Goal: Information Seeking & Learning: Learn about a topic

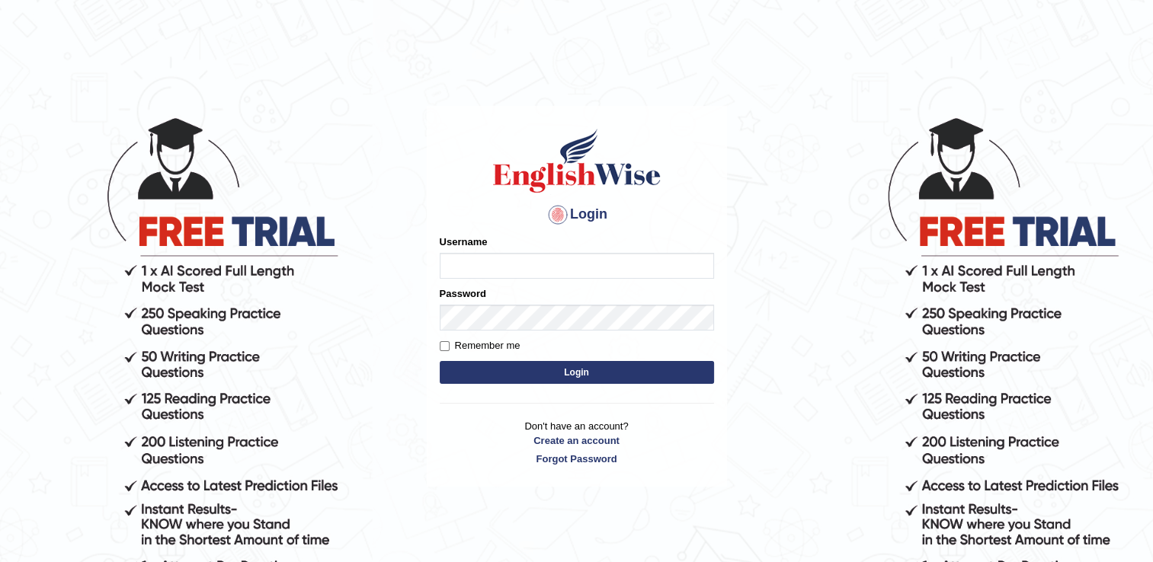
type input "Sangita9362"
click at [562, 375] on button "Login" at bounding box center [577, 372] width 274 height 23
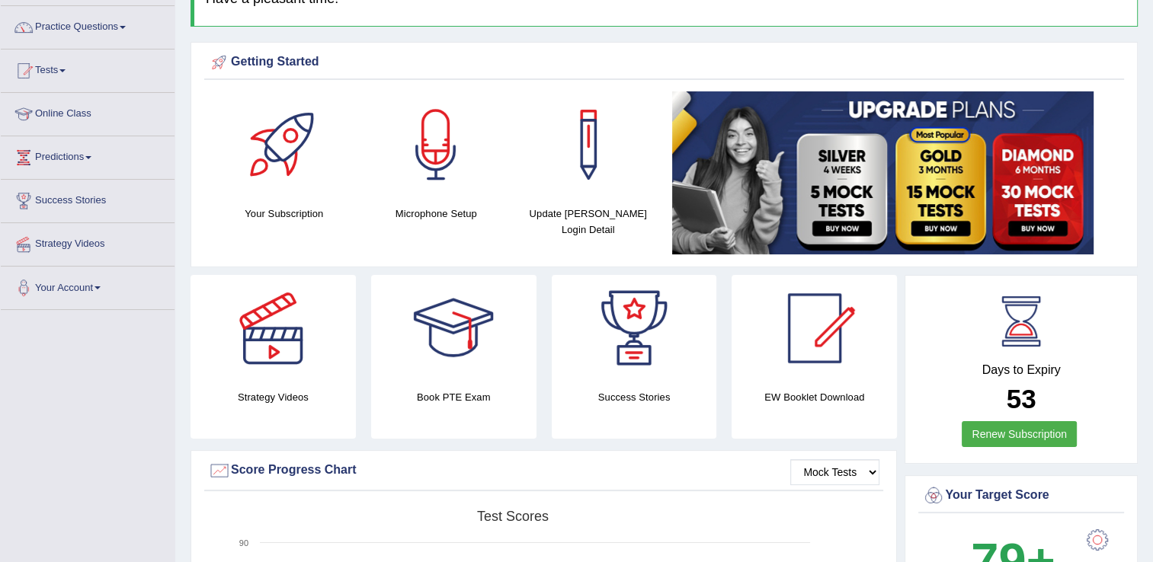
scroll to position [122, 0]
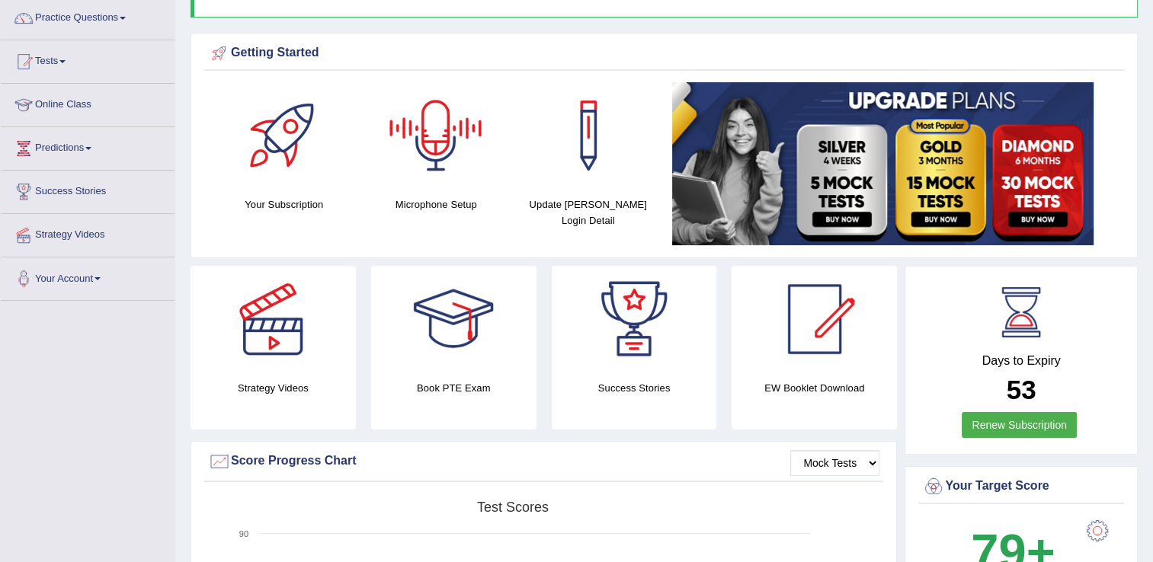
click at [445, 117] on div at bounding box center [435, 135] width 107 height 107
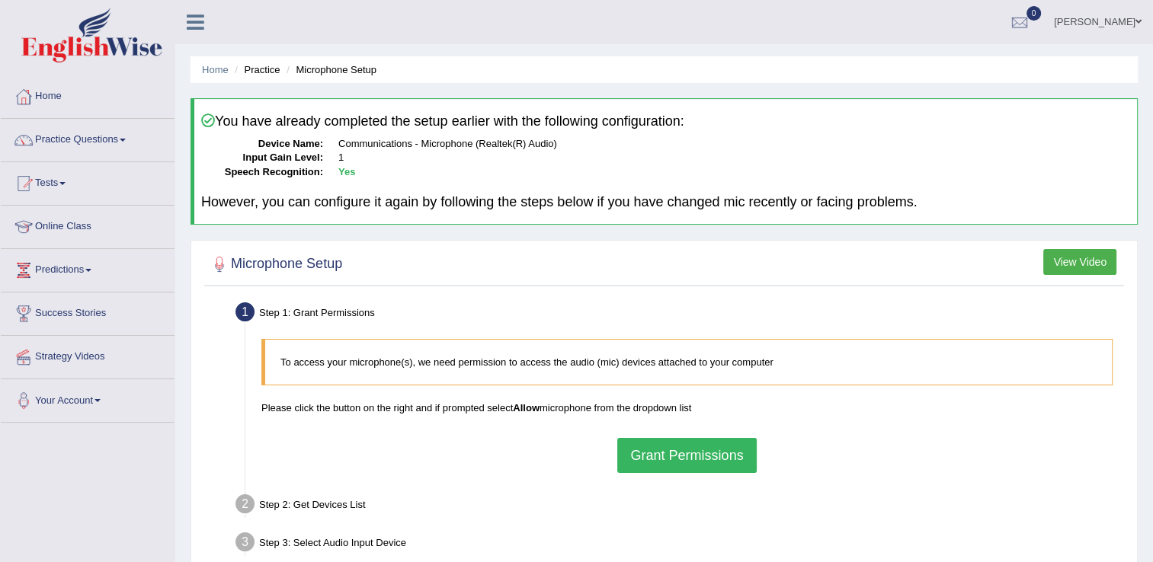
click at [660, 456] on button "Grant Permissions" at bounding box center [686, 455] width 139 height 35
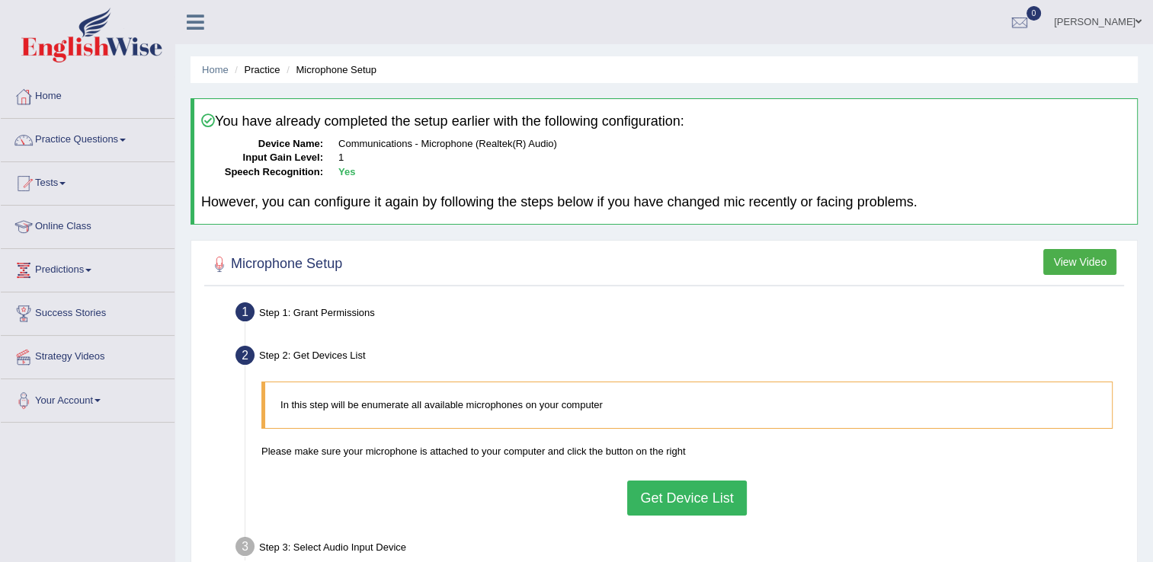
click at [670, 486] on button "Get Device List" at bounding box center [686, 498] width 119 height 35
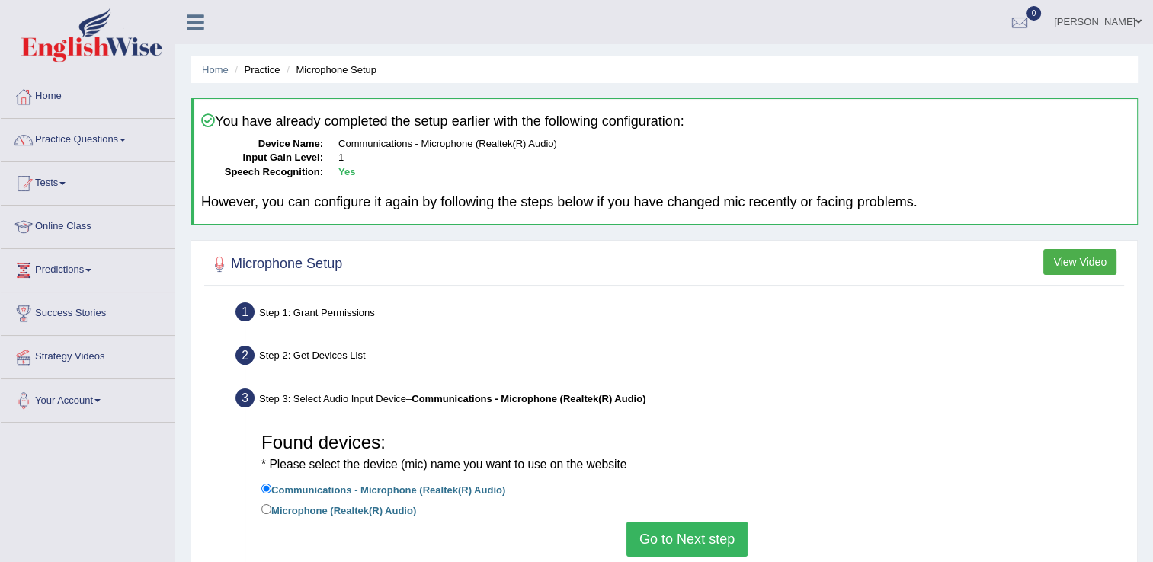
click at [672, 543] on button "Go to Next step" at bounding box center [686, 539] width 121 height 35
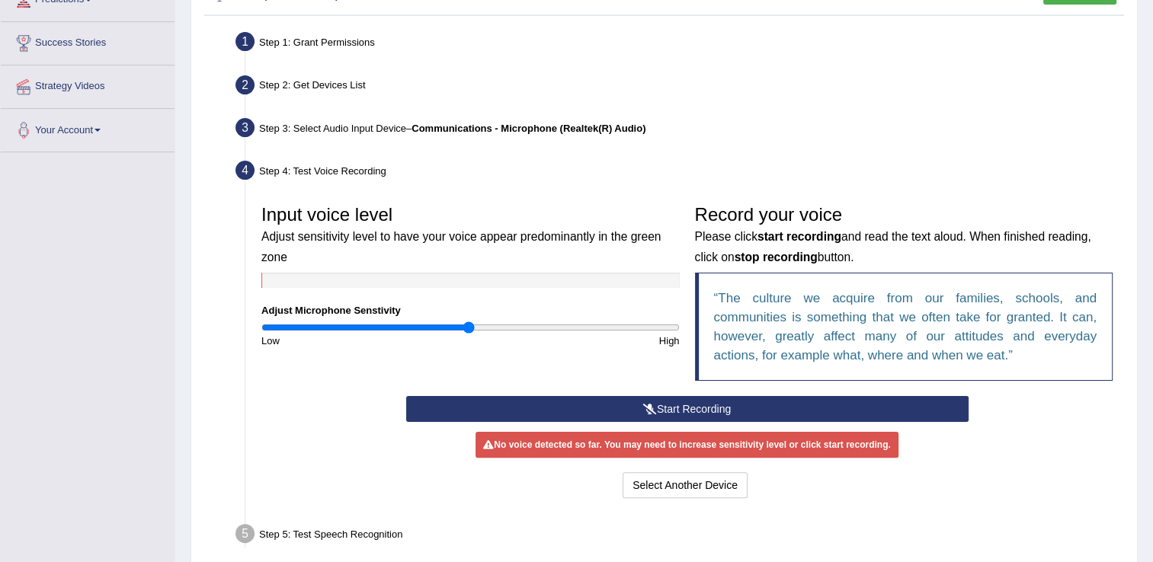
scroll to position [274, 0]
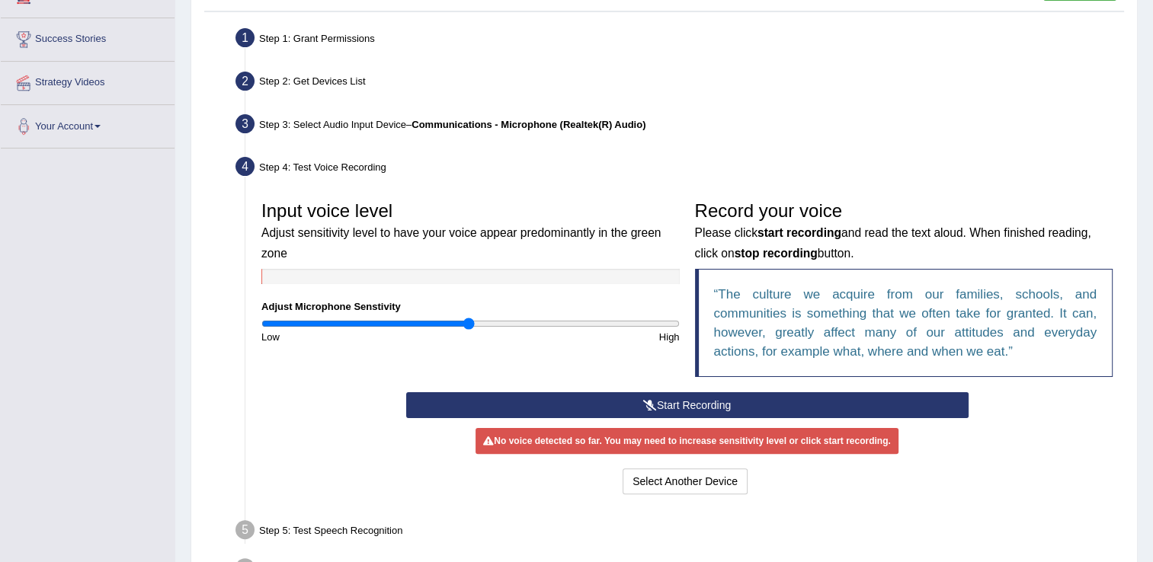
click at [889, 404] on button "Start Recording" at bounding box center [687, 405] width 562 height 26
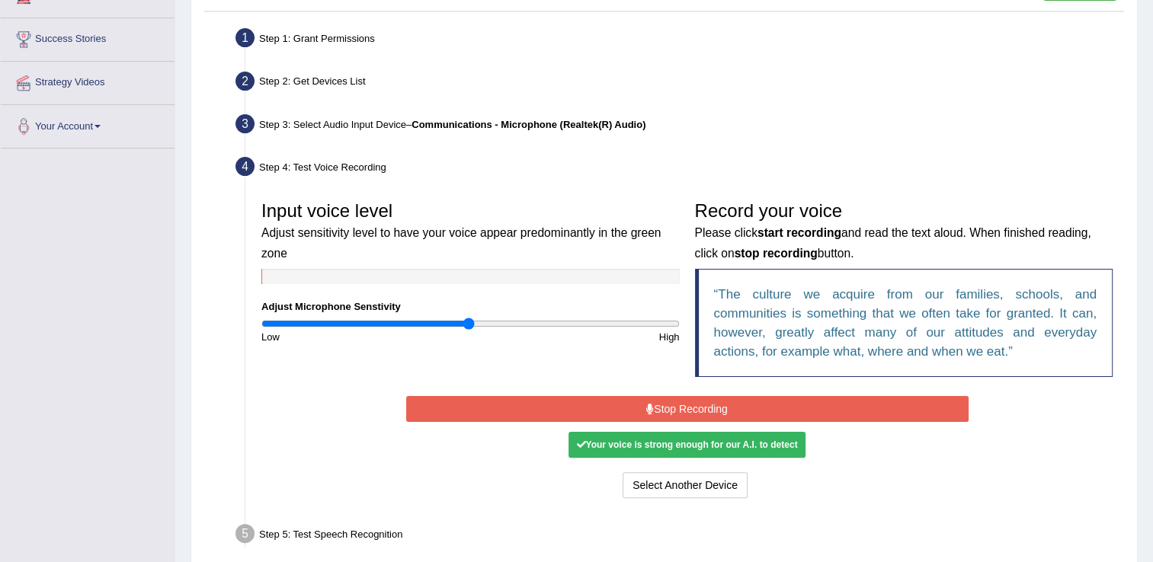
click at [771, 403] on button "Stop Recording" at bounding box center [687, 409] width 562 height 26
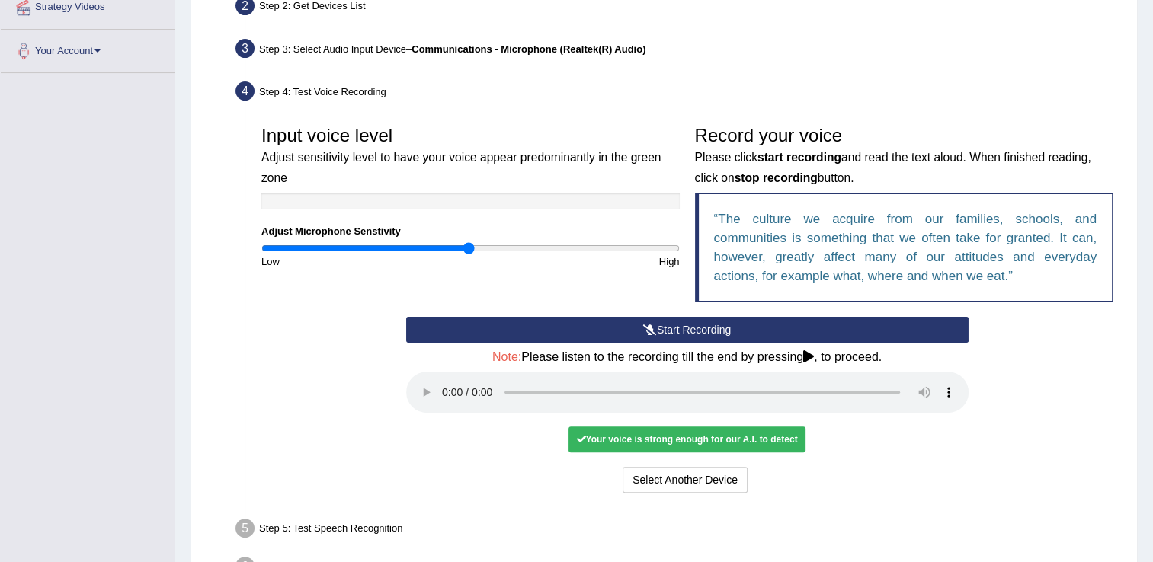
scroll to position [366, 0]
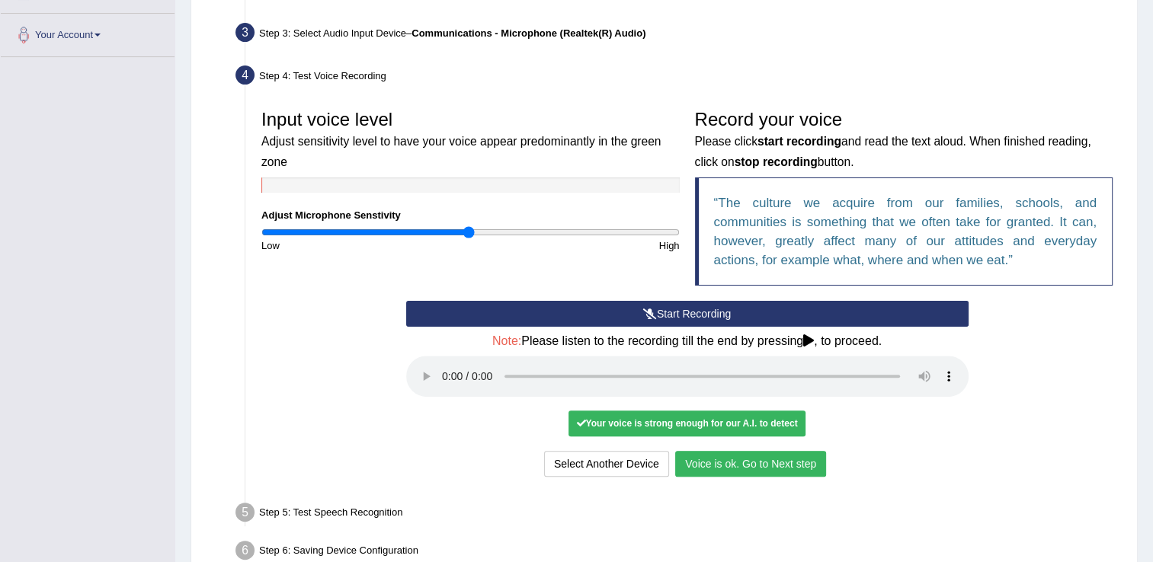
click at [740, 465] on button "Voice is ok. Go to Next step" at bounding box center [750, 464] width 151 height 26
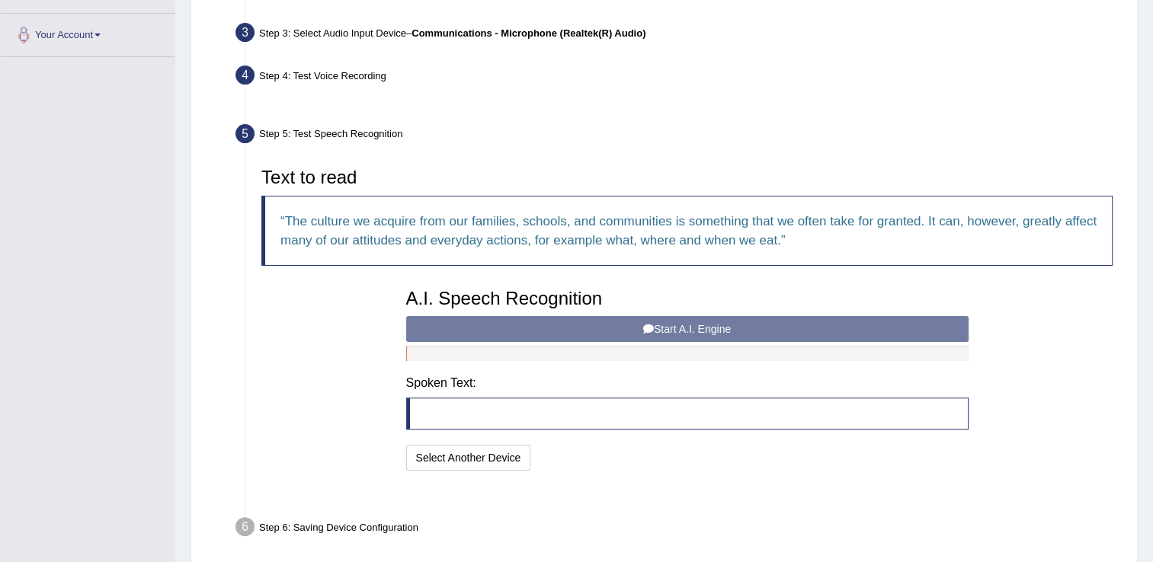
click at [740, 465] on li "Step 5: Test Speech Recognition Text to read The culture we acquire from our fa…" at bounding box center [678, 312] width 881 height 384
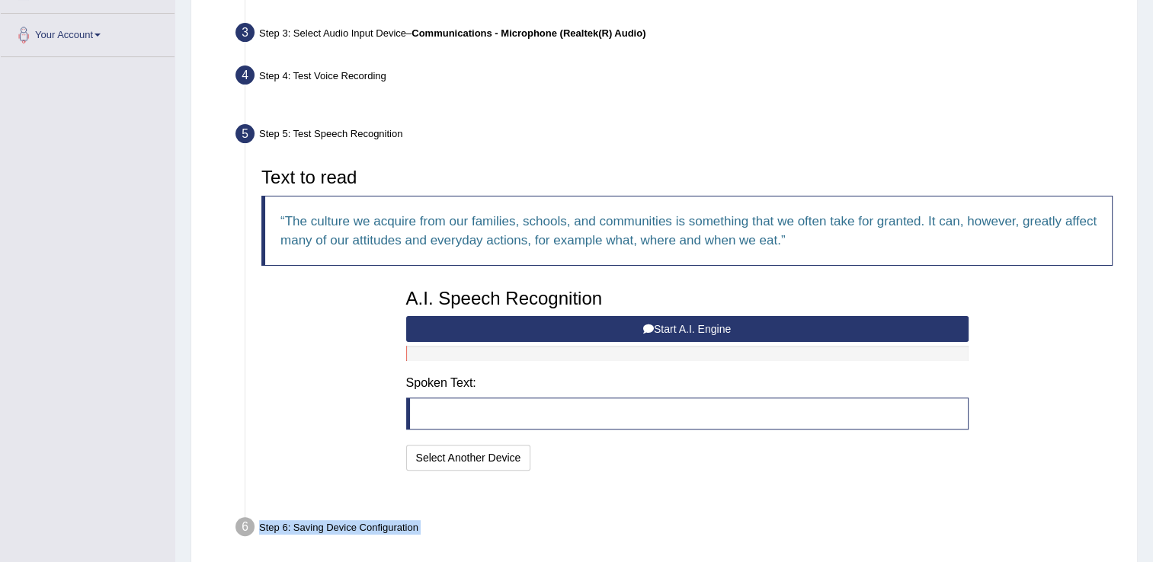
click at [740, 465] on ul "Step 1: Grant Permissions To access your microphone(s), we need permission to a…" at bounding box center [664, 238] width 912 height 613
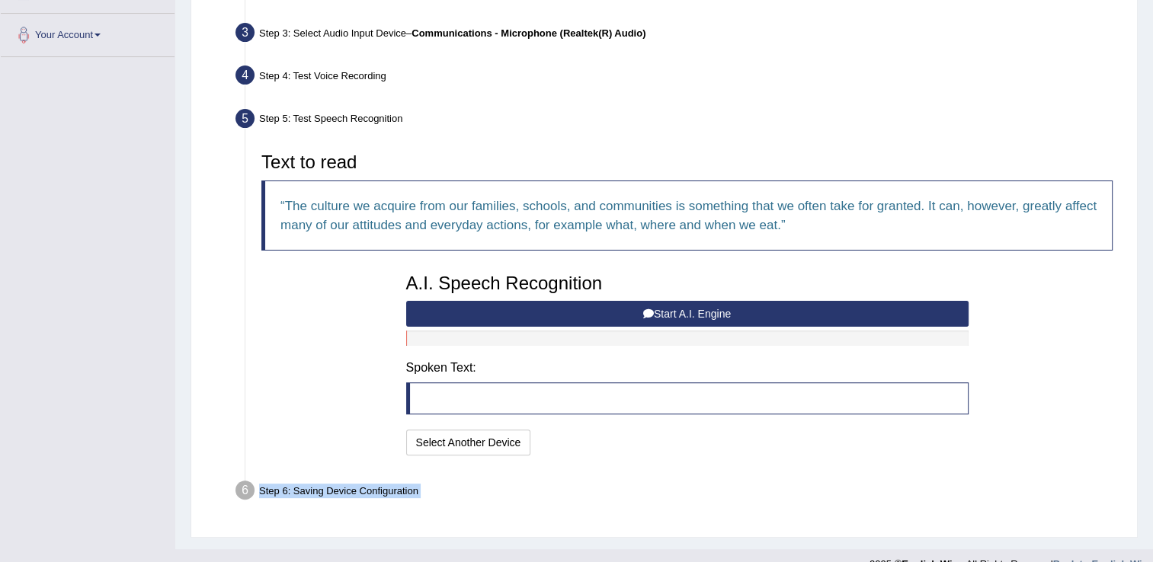
drag, startPoint x: 740, startPoint y: 465, endPoint x: 689, endPoint y: 307, distance: 166.0
click at [689, 307] on button "Start A.I. Engine" at bounding box center [687, 314] width 562 height 26
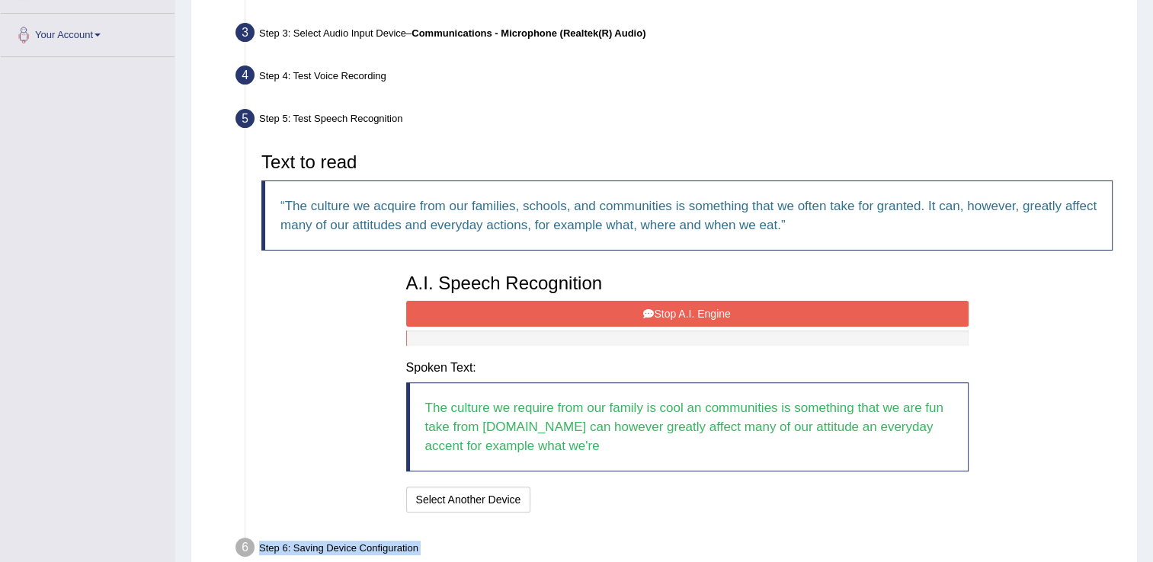
click at [689, 307] on button "Stop A.I. Engine" at bounding box center [687, 314] width 562 height 26
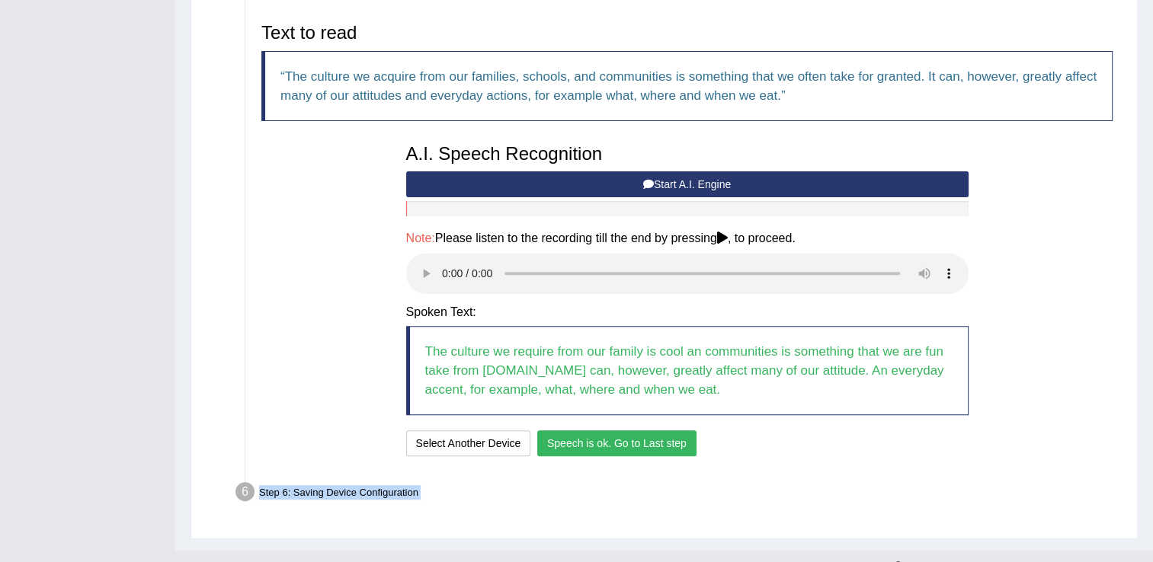
scroll to position [518, 0]
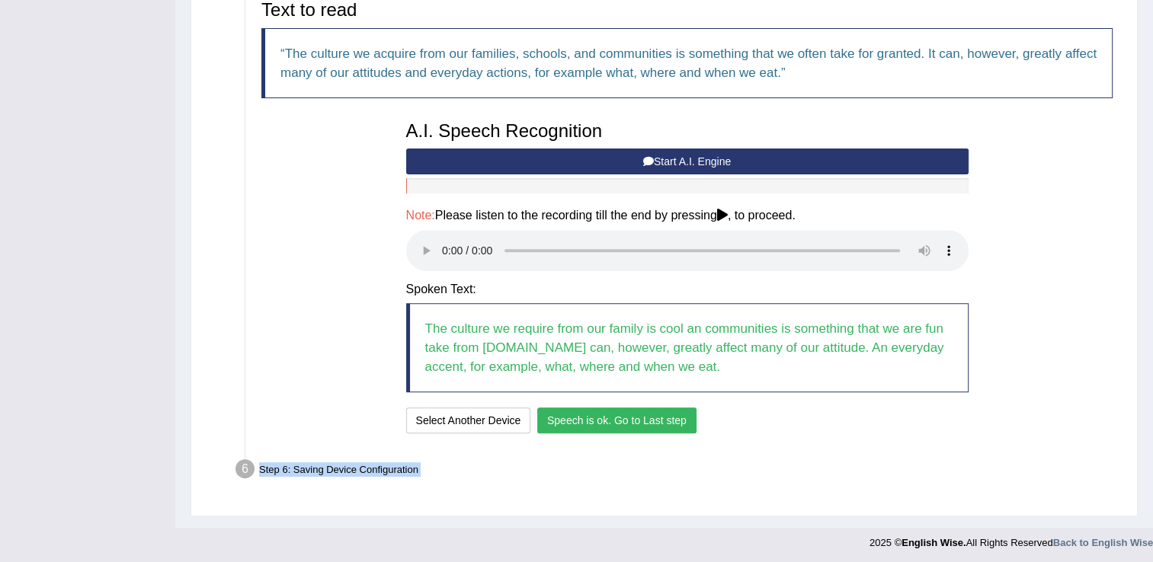
click at [607, 420] on button "Speech is ok. Go to Last step" at bounding box center [616, 421] width 159 height 26
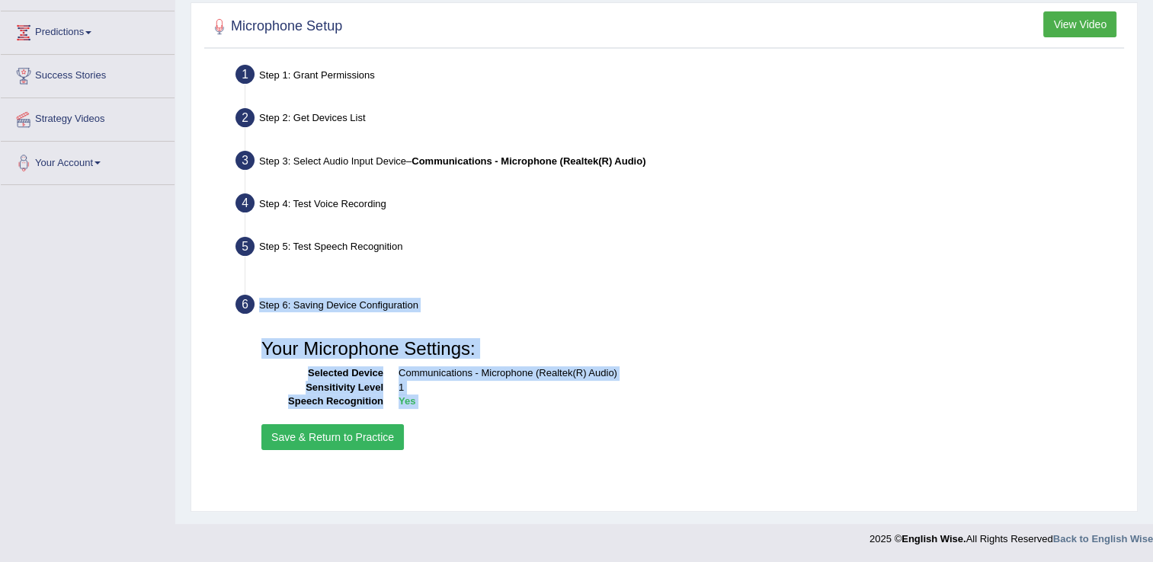
scroll to position [238, 0]
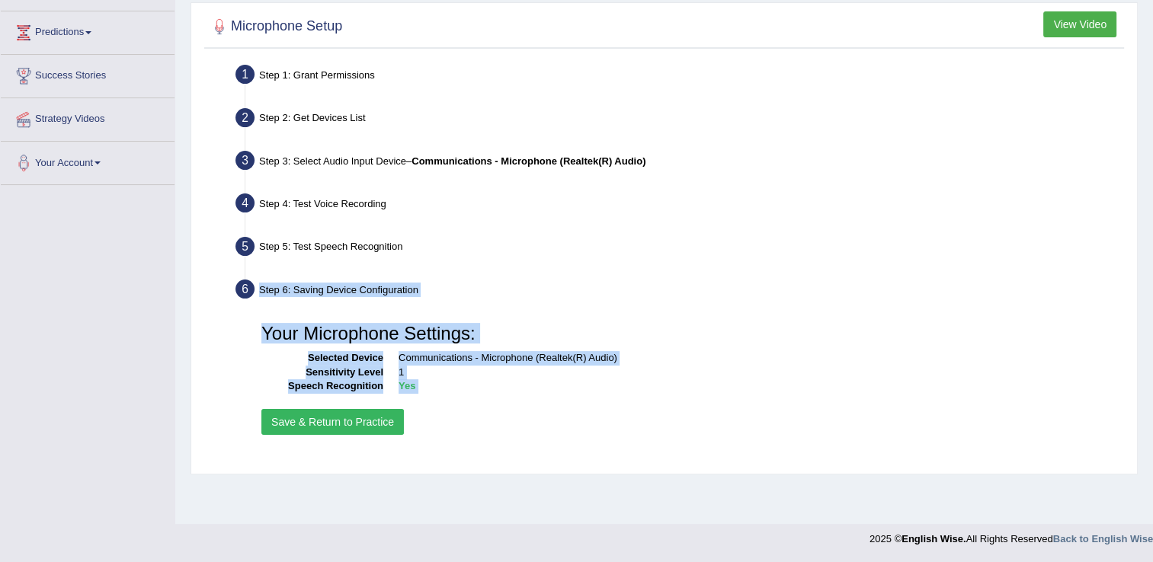
click at [310, 422] on button "Save & Return to Practice" at bounding box center [332, 422] width 142 height 26
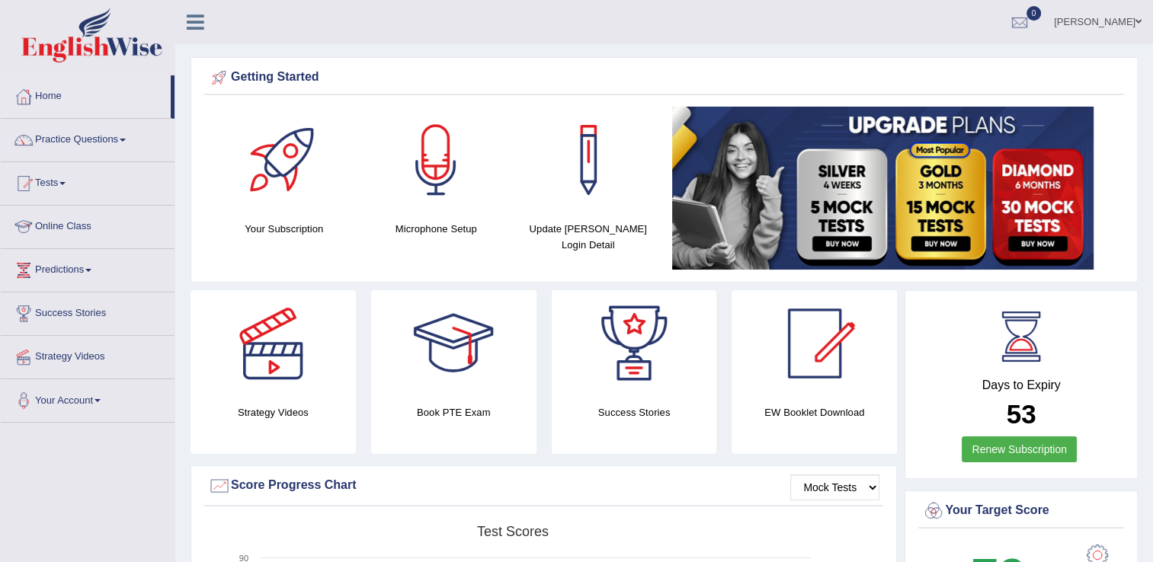
click at [92, 231] on link "Online Class" at bounding box center [88, 225] width 174 height 38
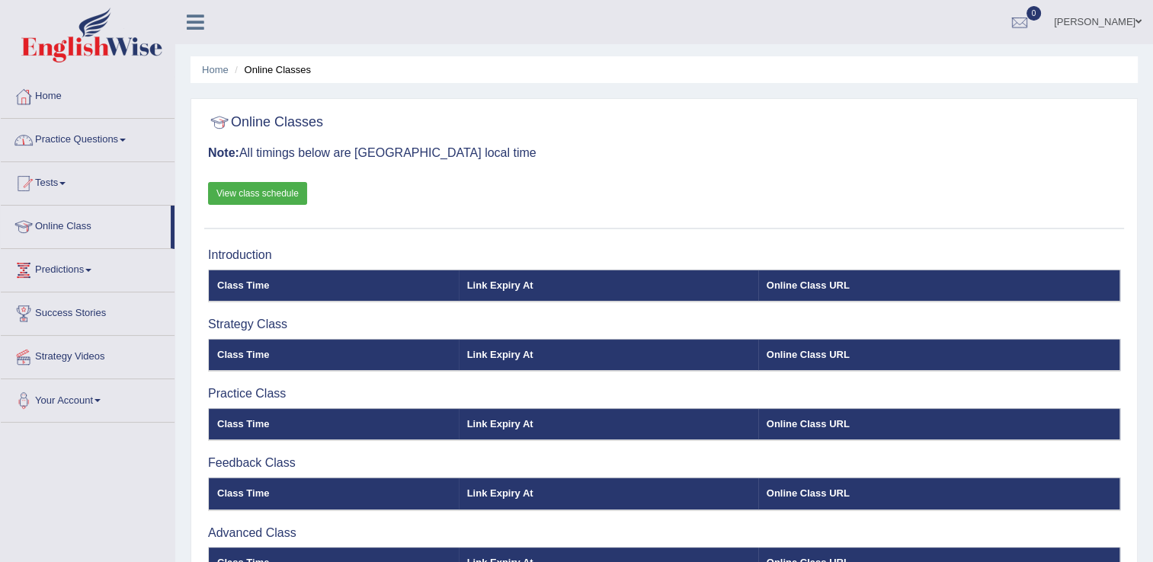
click at [126, 140] on span at bounding box center [123, 140] width 6 height 3
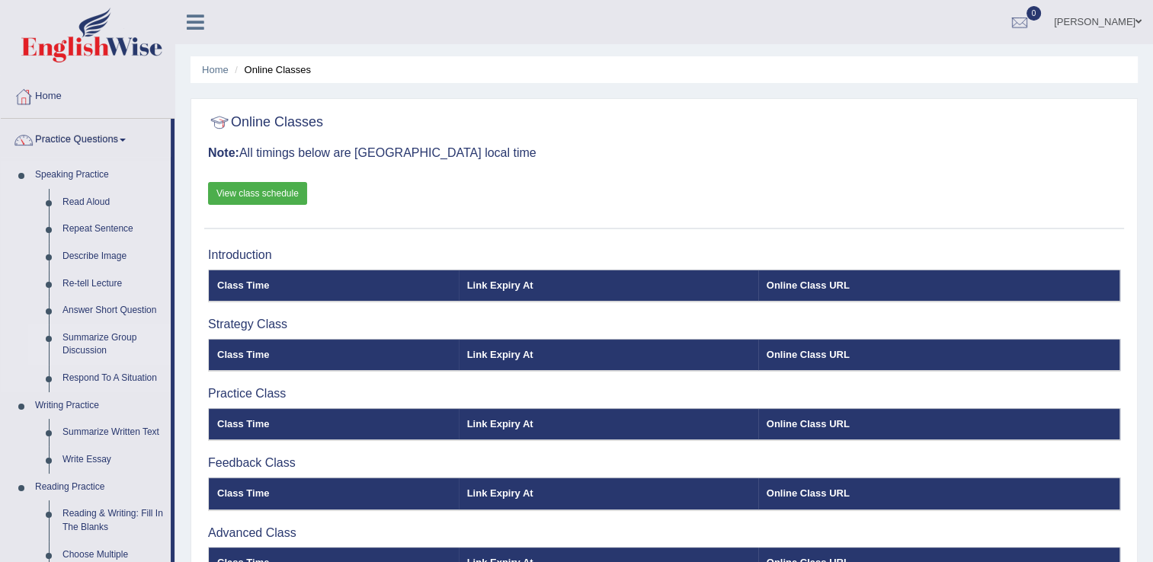
click at [114, 342] on link "Summarize Group Discussion" at bounding box center [113, 345] width 115 height 40
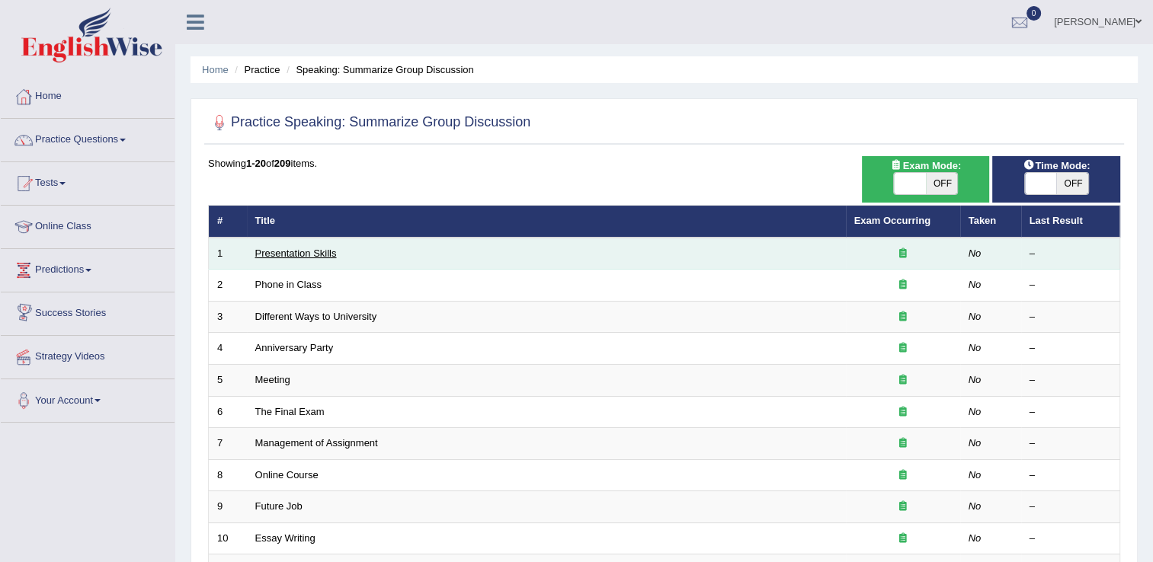
click at [328, 249] on link "Presentation Skills" at bounding box center [296, 253] width 82 height 11
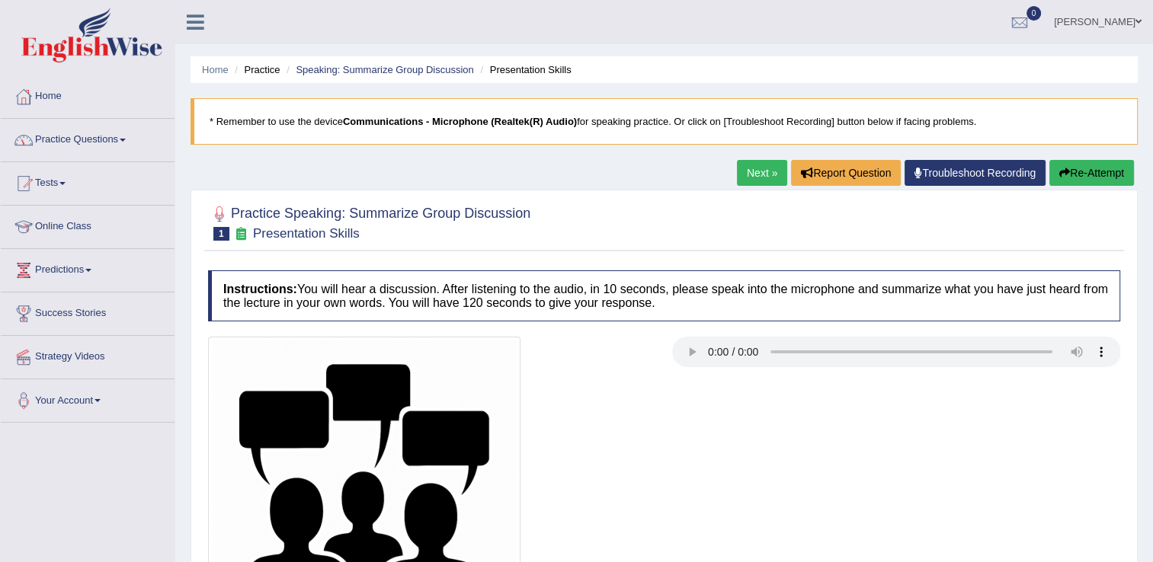
click at [127, 142] on link "Practice Questions" at bounding box center [88, 138] width 174 height 38
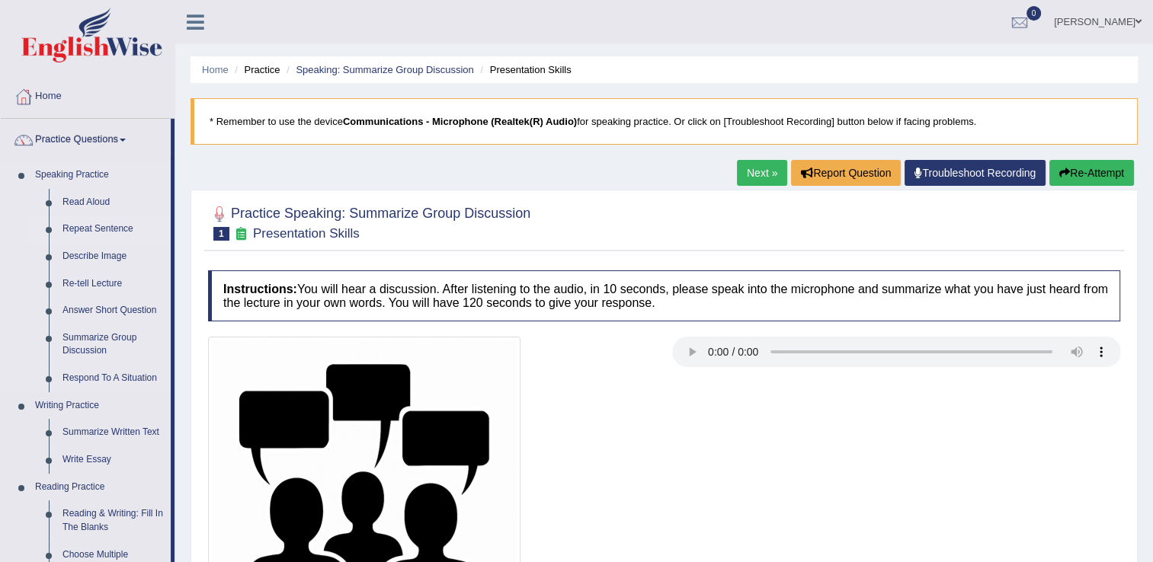
click at [132, 229] on link "Repeat Sentence" at bounding box center [113, 229] width 115 height 27
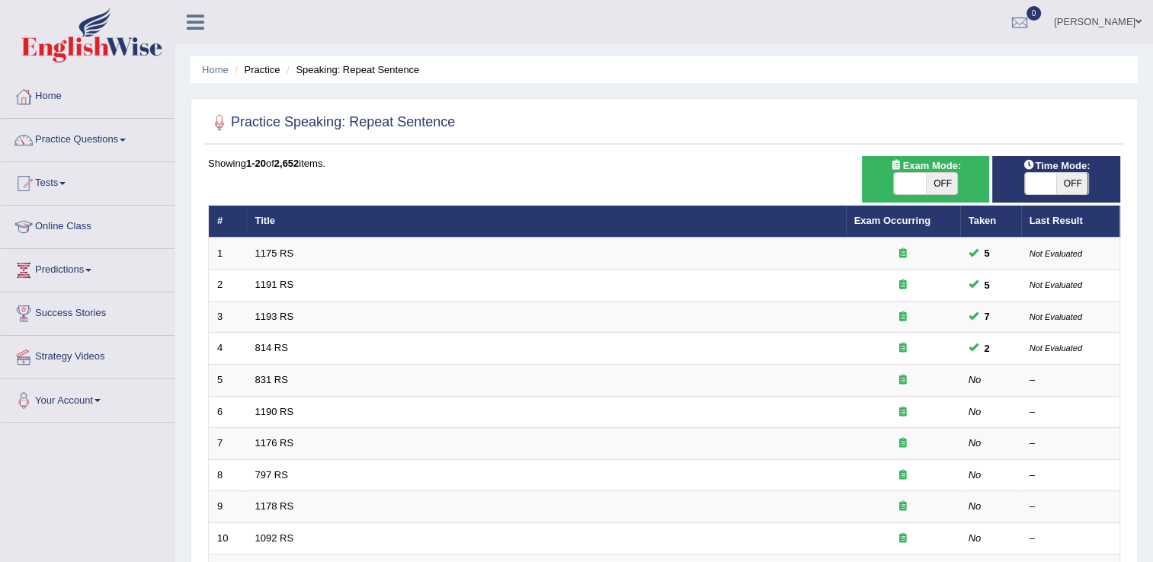
click at [275, 254] on link "1175 RS" at bounding box center [274, 253] width 39 height 11
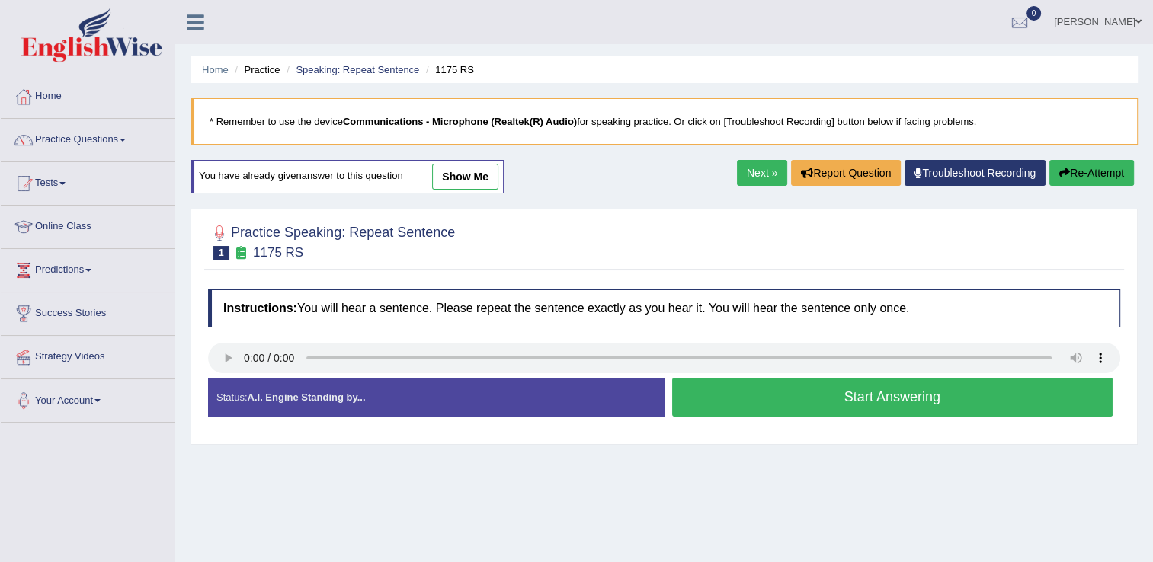
click at [758, 403] on button "Start Answering" at bounding box center [892, 397] width 441 height 39
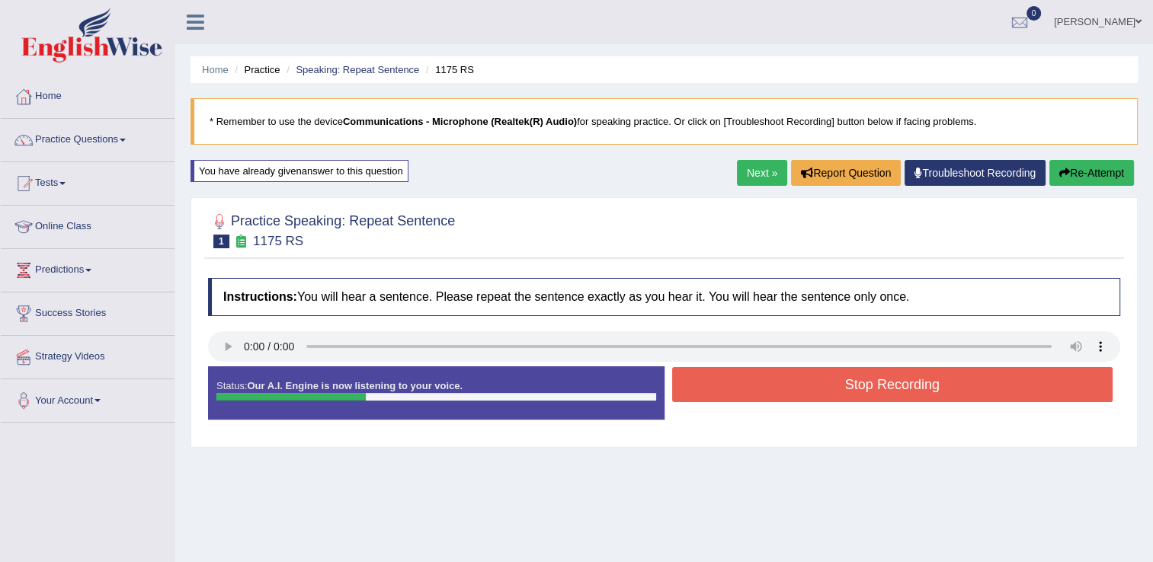
click at [758, 403] on div "Stop Recording" at bounding box center [892, 386] width 456 height 39
drag, startPoint x: 758, startPoint y: 403, endPoint x: 759, endPoint y: 383, distance: 19.9
click at [759, 383] on div "Stop Recording" at bounding box center [892, 386] width 456 height 39
click at [759, 383] on button "Stop Recording" at bounding box center [892, 384] width 441 height 35
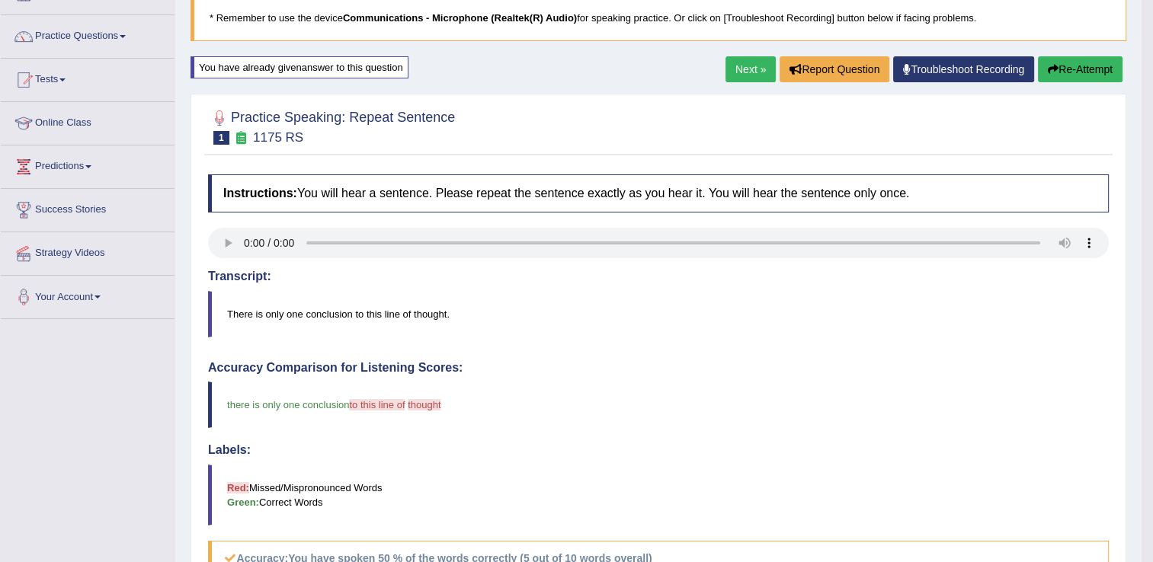
scroll to position [91, 0]
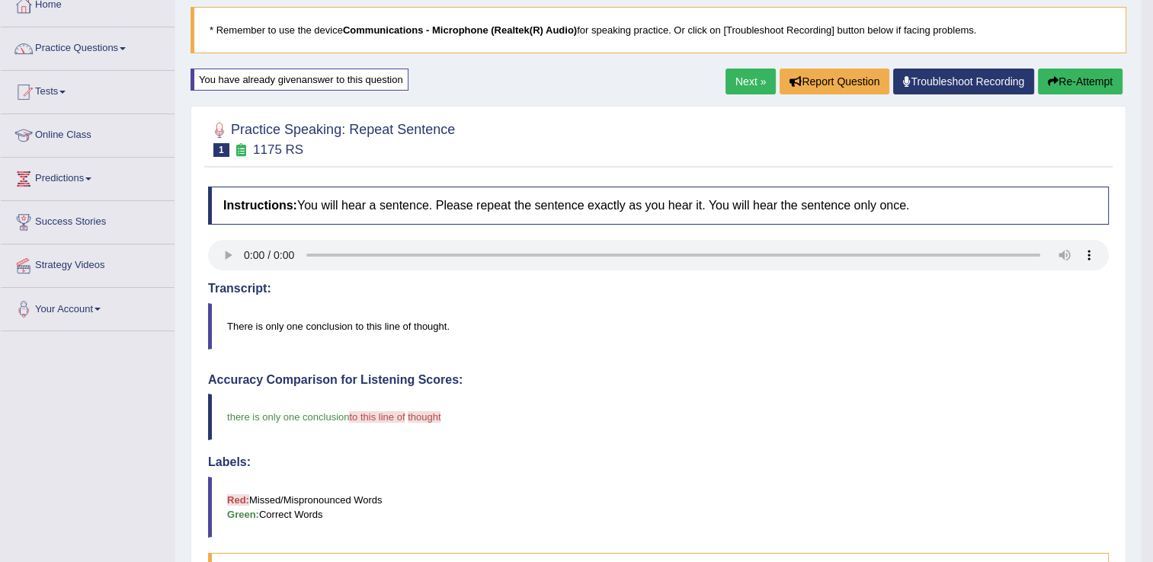
click at [756, 83] on link "Next »" at bounding box center [750, 82] width 50 height 26
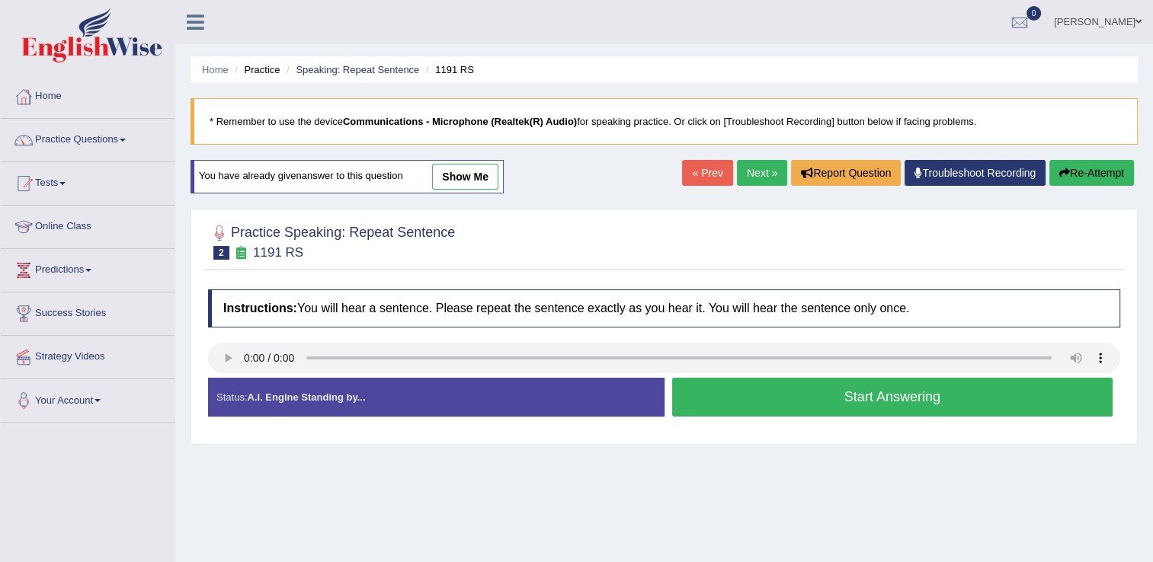
click at [756, 175] on link "Next »" at bounding box center [762, 173] width 50 height 26
click at [741, 407] on button "Start Answering" at bounding box center [892, 397] width 441 height 39
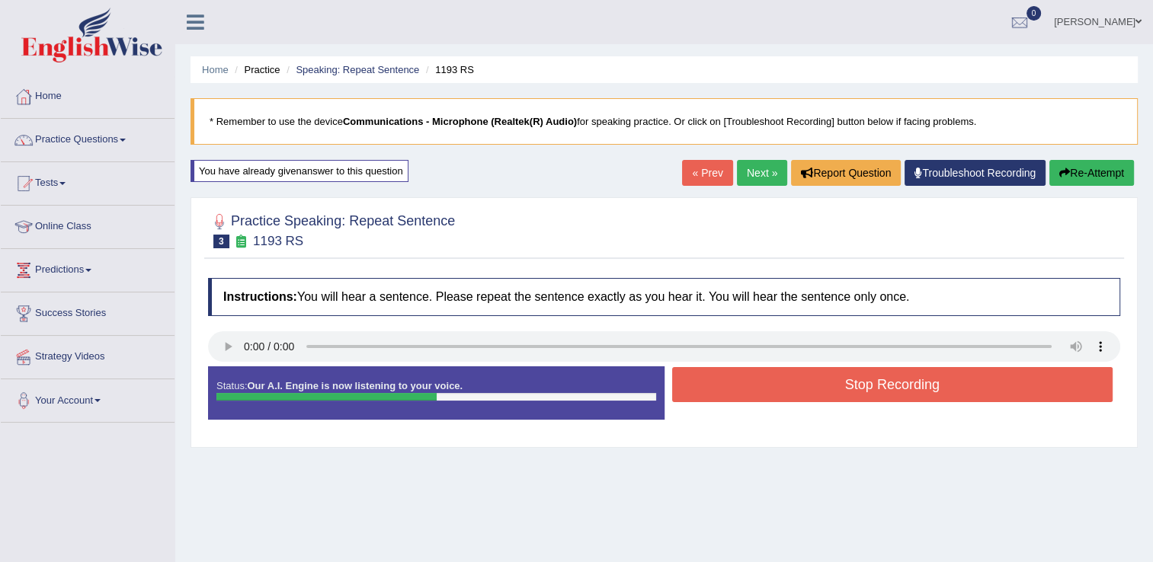
click at [766, 379] on button "Stop Recording" at bounding box center [892, 384] width 441 height 35
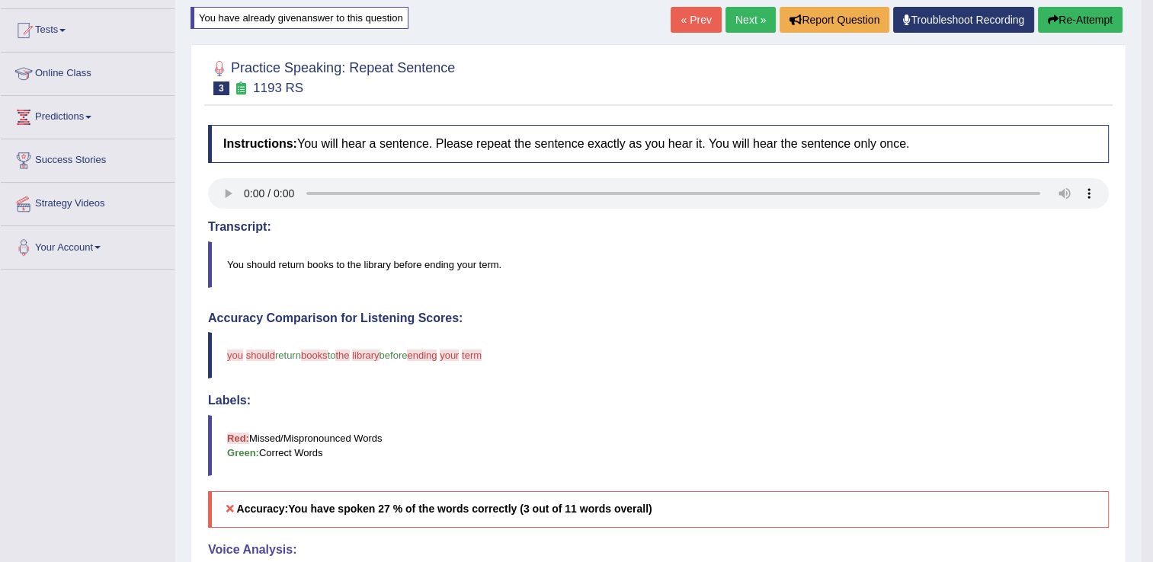
scroll to position [152, 0]
click at [1096, 29] on button "Re-Attempt" at bounding box center [1080, 21] width 85 height 26
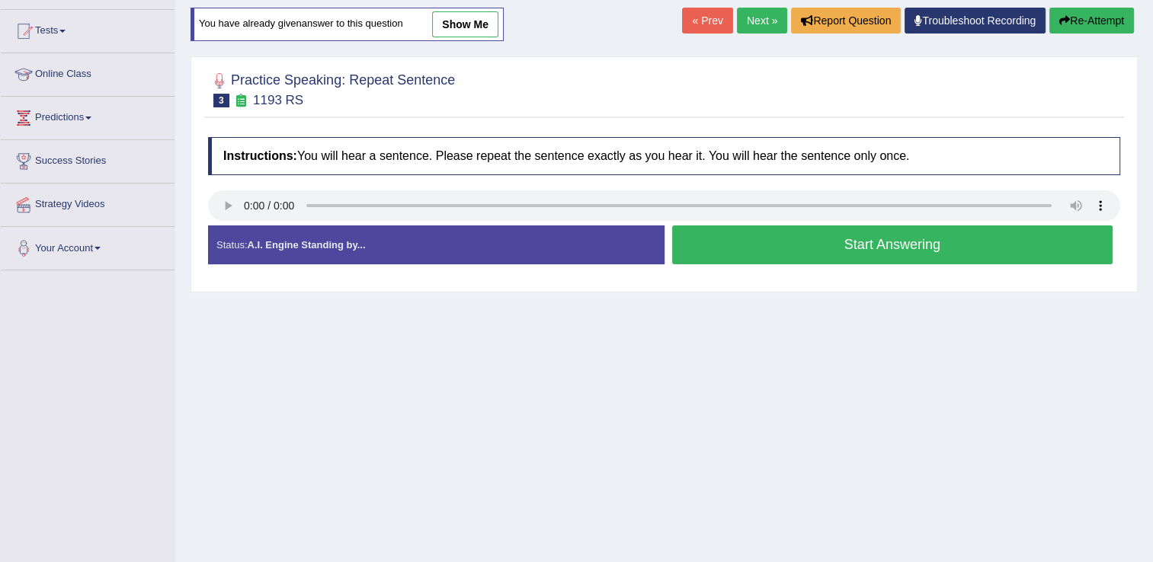
scroll to position [152, 0]
click at [902, 245] on button "Start Answering" at bounding box center [892, 244] width 441 height 39
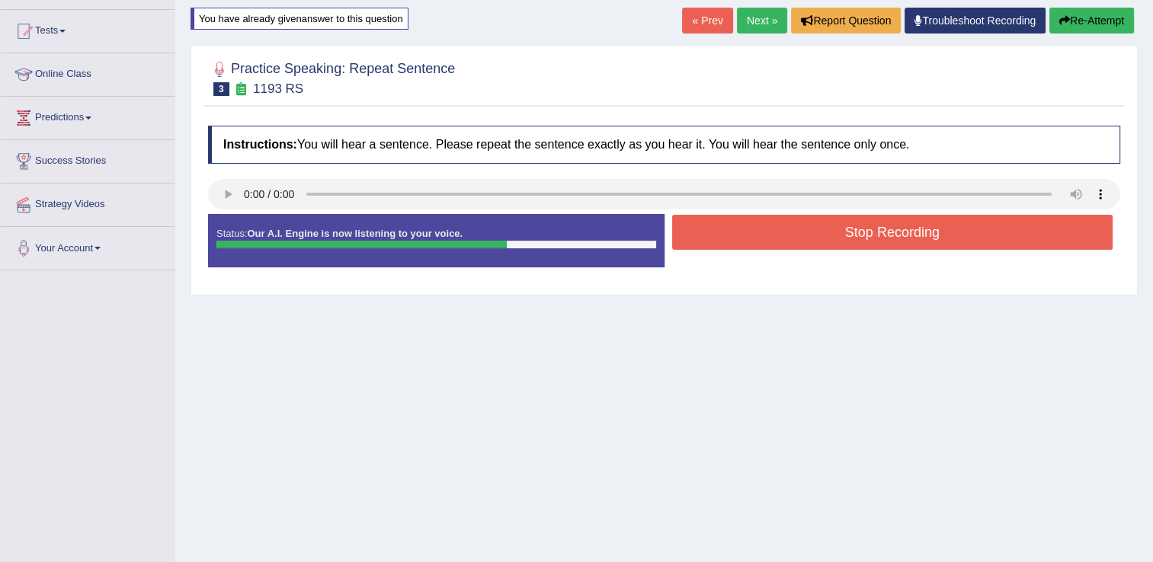
click at [902, 245] on button "Stop Recording" at bounding box center [892, 232] width 441 height 35
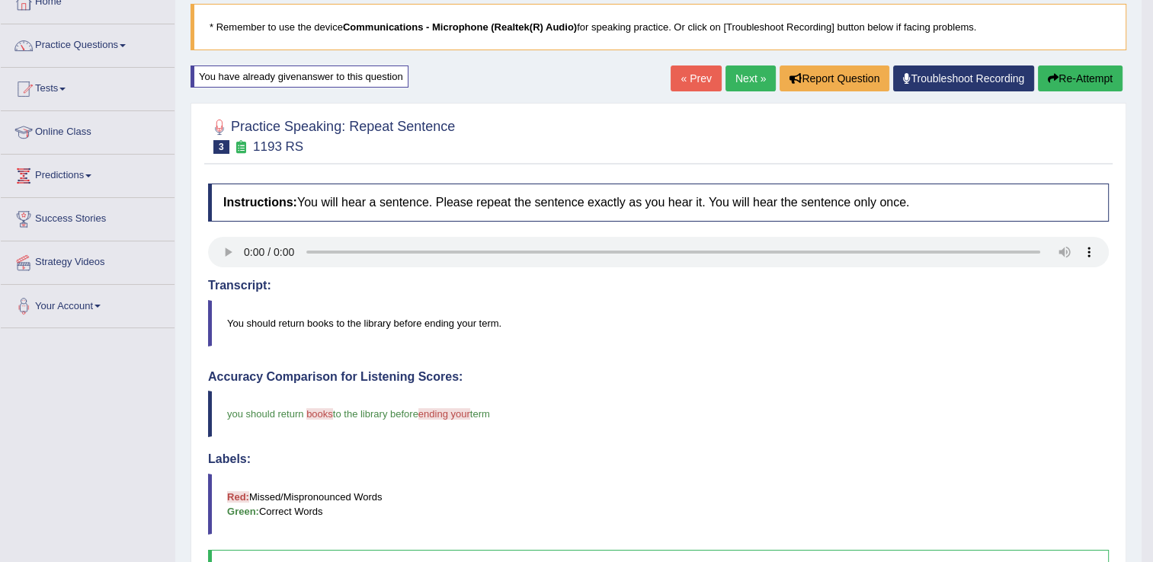
scroll to position [91, 0]
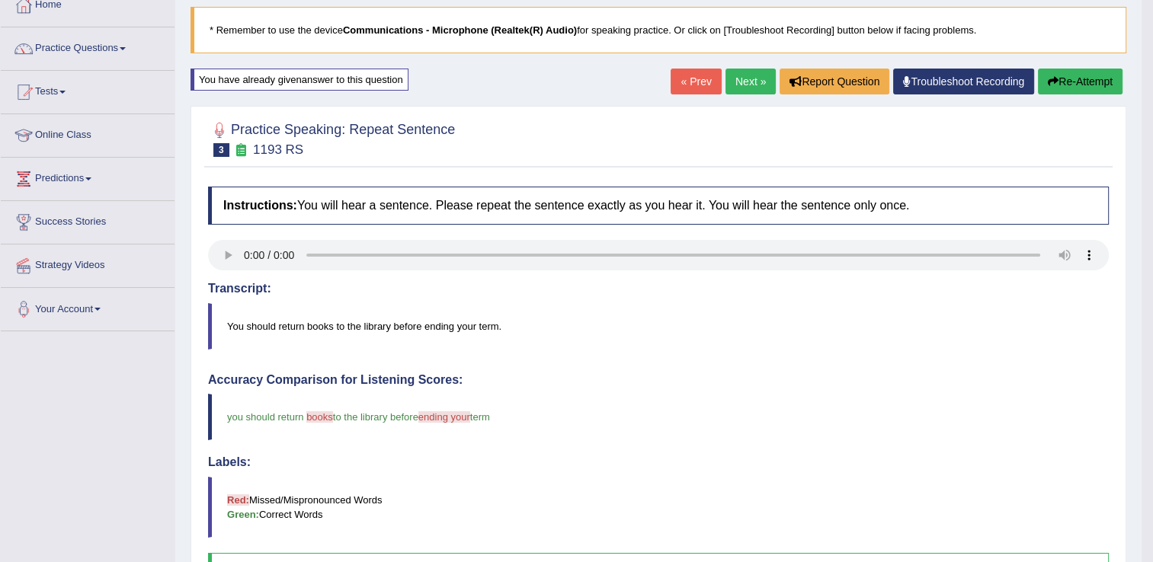
click at [743, 79] on link "Next »" at bounding box center [750, 82] width 50 height 26
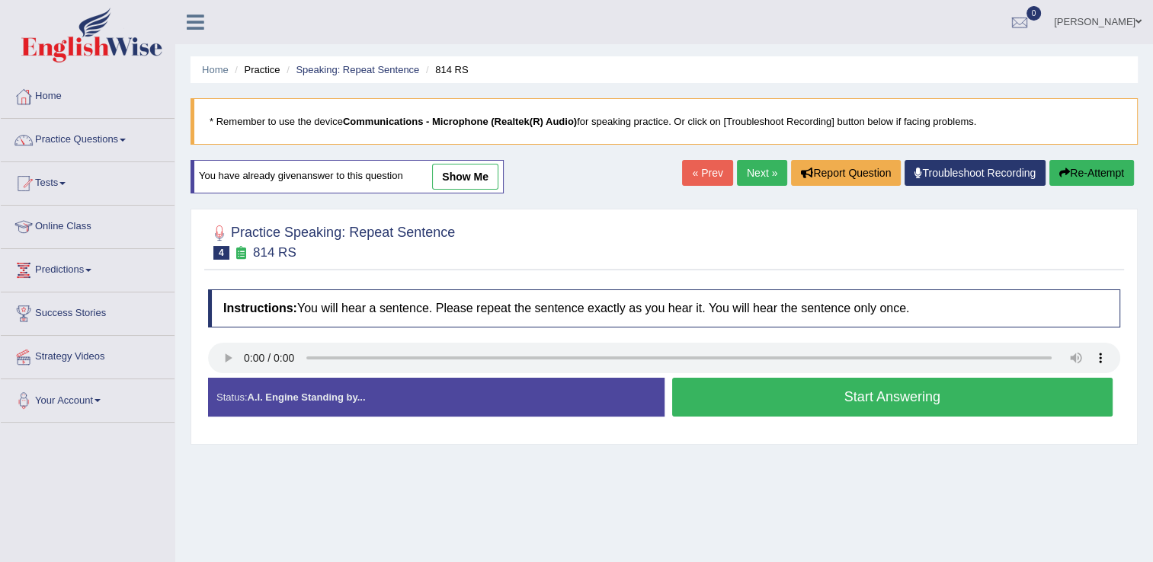
click at [357, 398] on strong "A.I. Engine Standing by..." at bounding box center [306, 397] width 118 height 11
click at [750, 396] on button "Start Answering" at bounding box center [892, 397] width 441 height 39
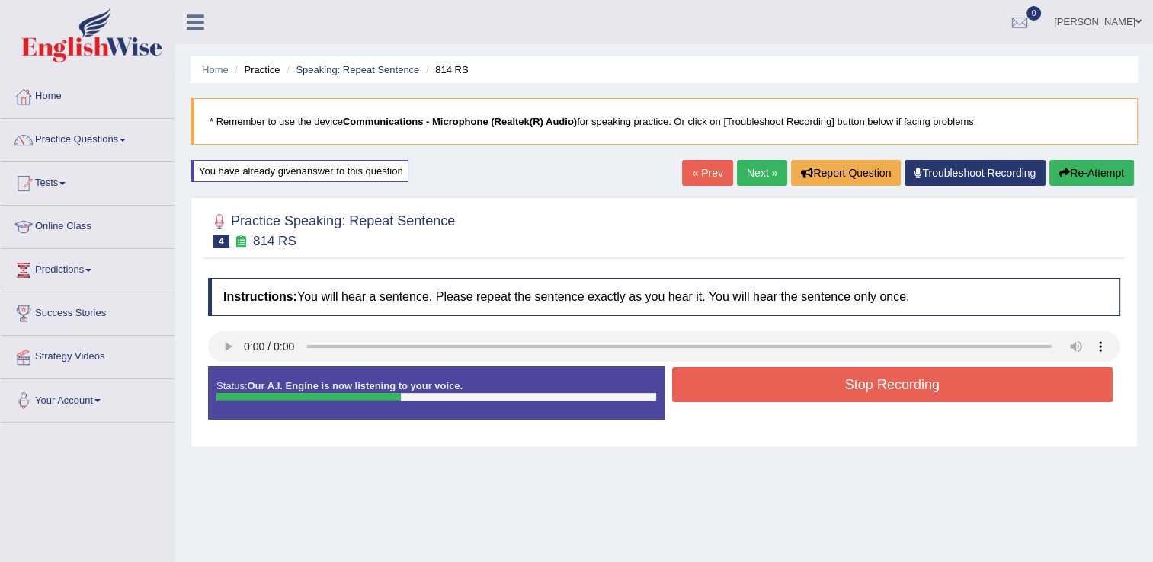
click at [762, 166] on link "Next »" at bounding box center [762, 173] width 50 height 26
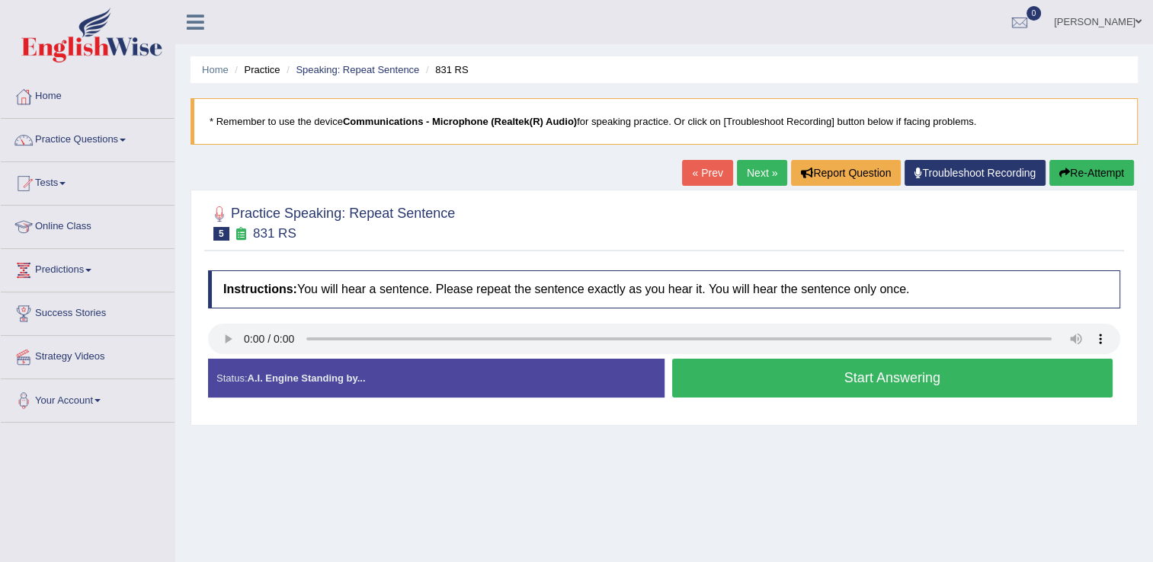
click at [734, 385] on button "Start Answering" at bounding box center [892, 378] width 441 height 39
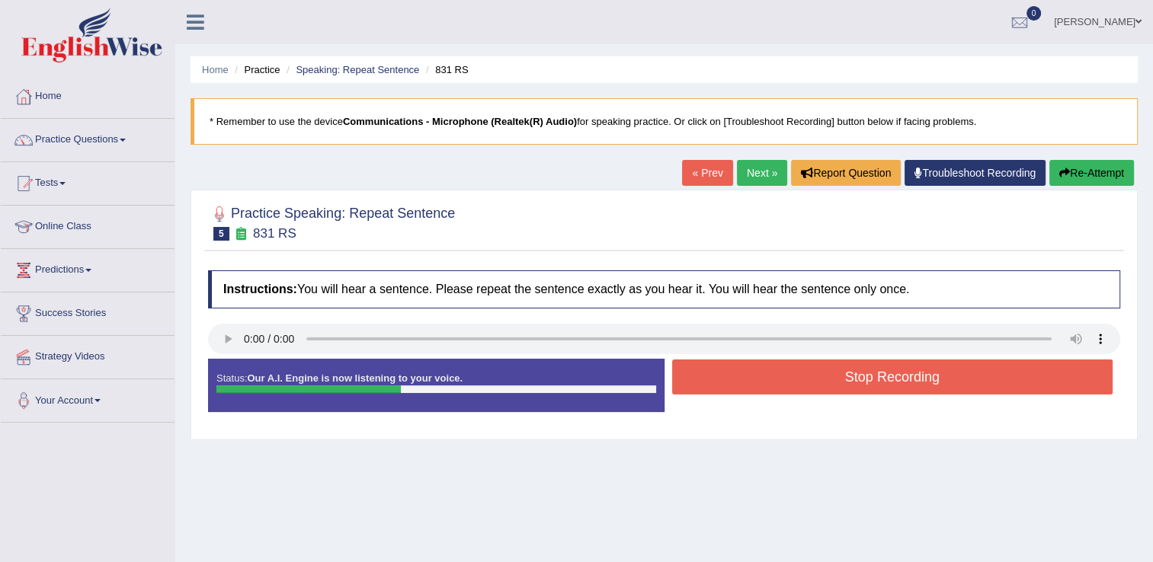
click at [734, 385] on button "Stop Recording" at bounding box center [892, 377] width 441 height 35
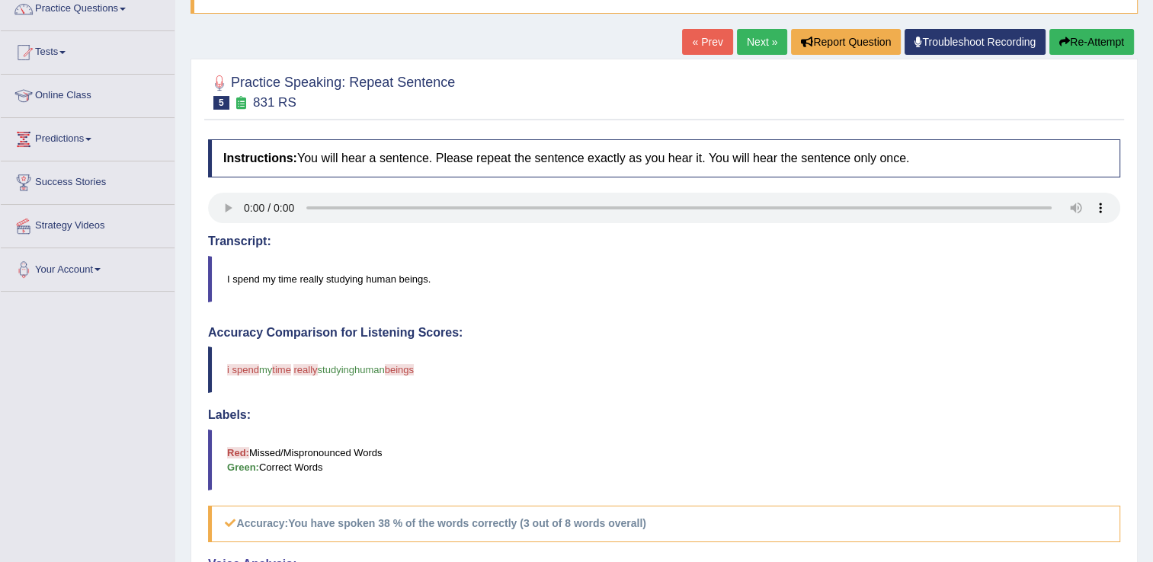
scroll to position [122, 0]
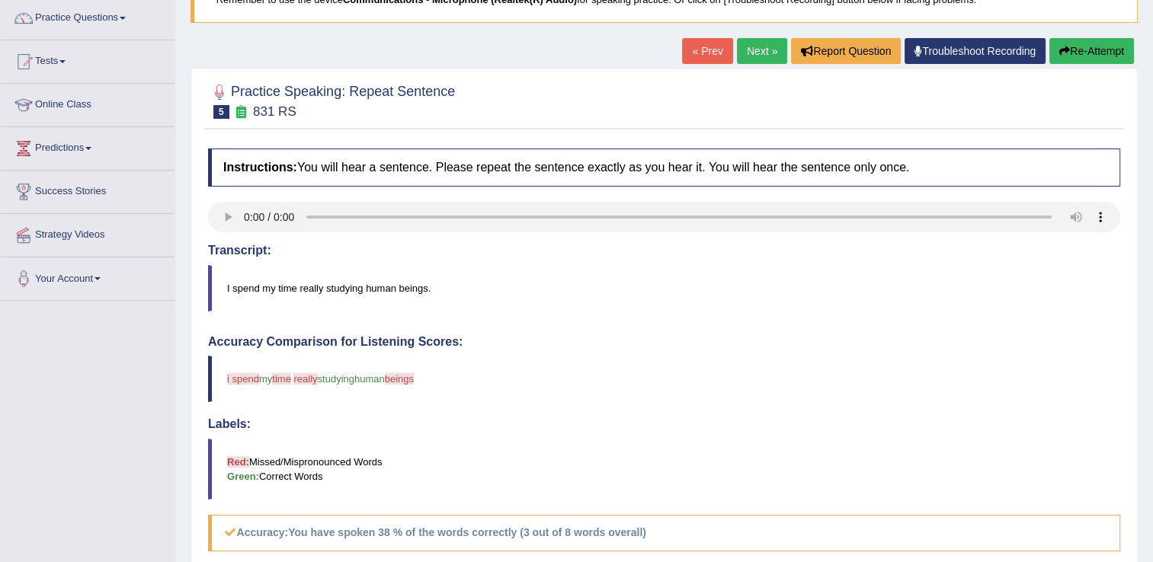
click at [576, 227] on div "Instructions: You will hear a sentence. Please repeat the sentence exactly as y…" at bounding box center [663, 495] width 919 height 708
click at [1084, 55] on button "Re-Attempt" at bounding box center [1091, 51] width 85 height 26
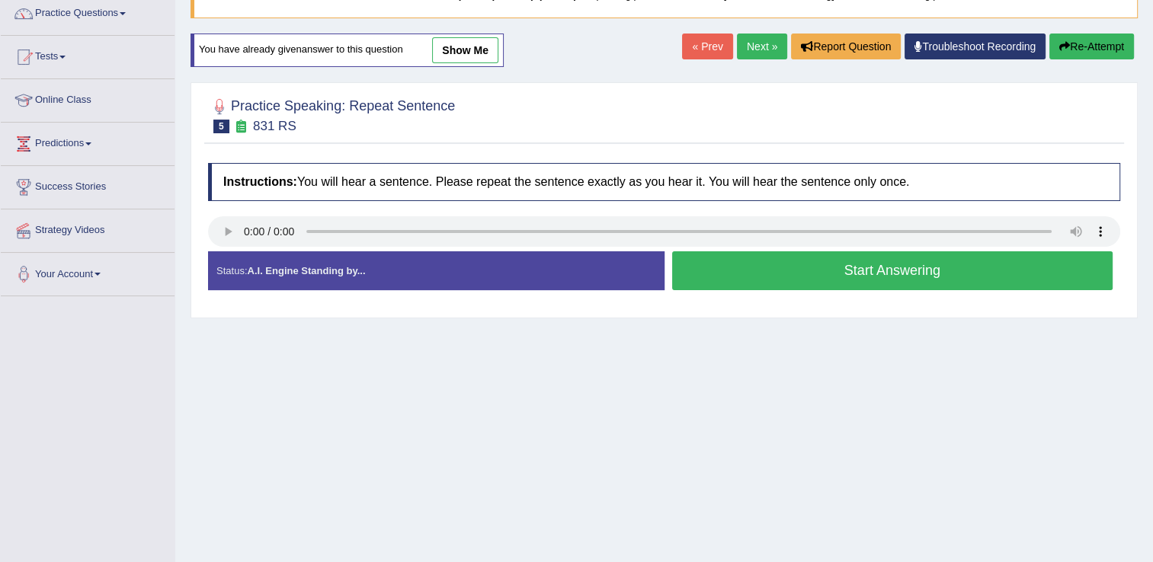
click at [818, 279] on button "Start Answering" at bounding box center [892, 270] width 441 height 39
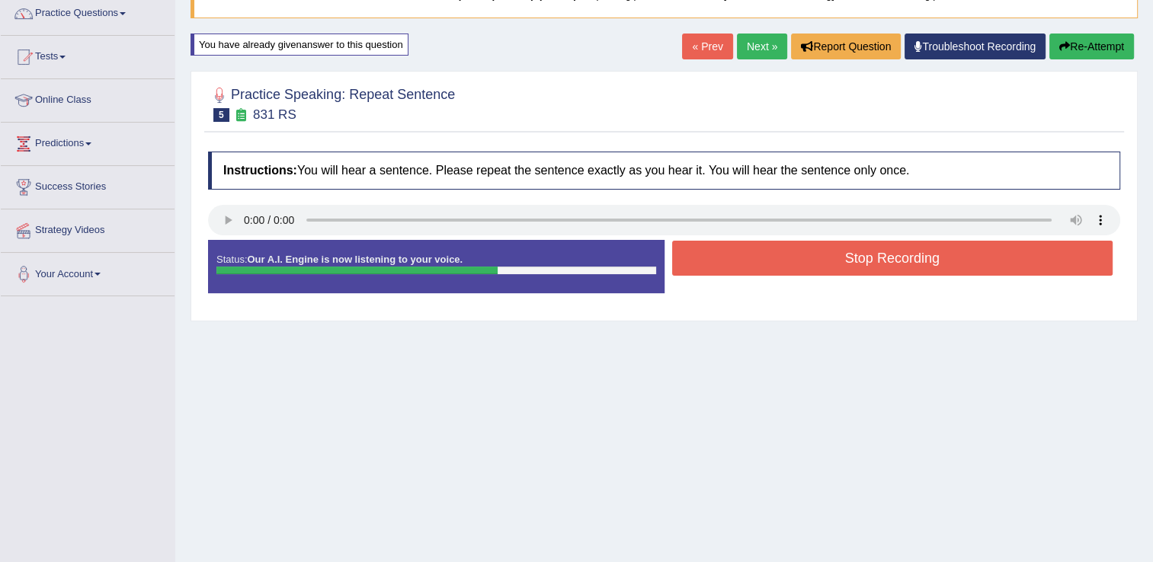
click at [825, 251] on button "Stop Recording" at bounding box center [892, 258] width 441 height 35
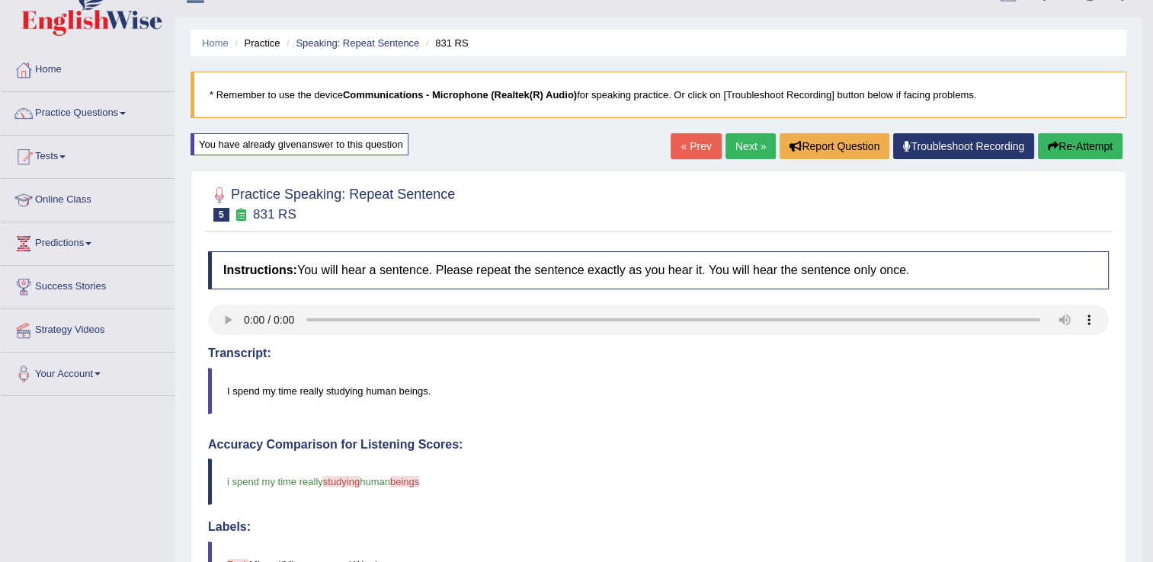
scroll to position [5, 0]
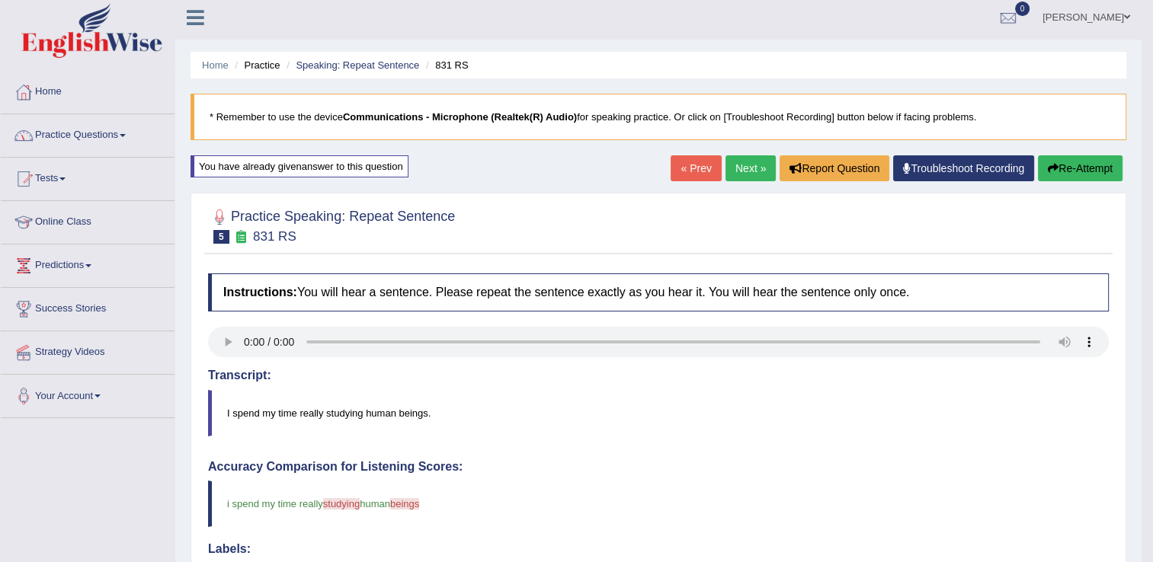
click at [126, 130] on link "Practice Questions" at bounding box center [88, 133] width 174 height 38
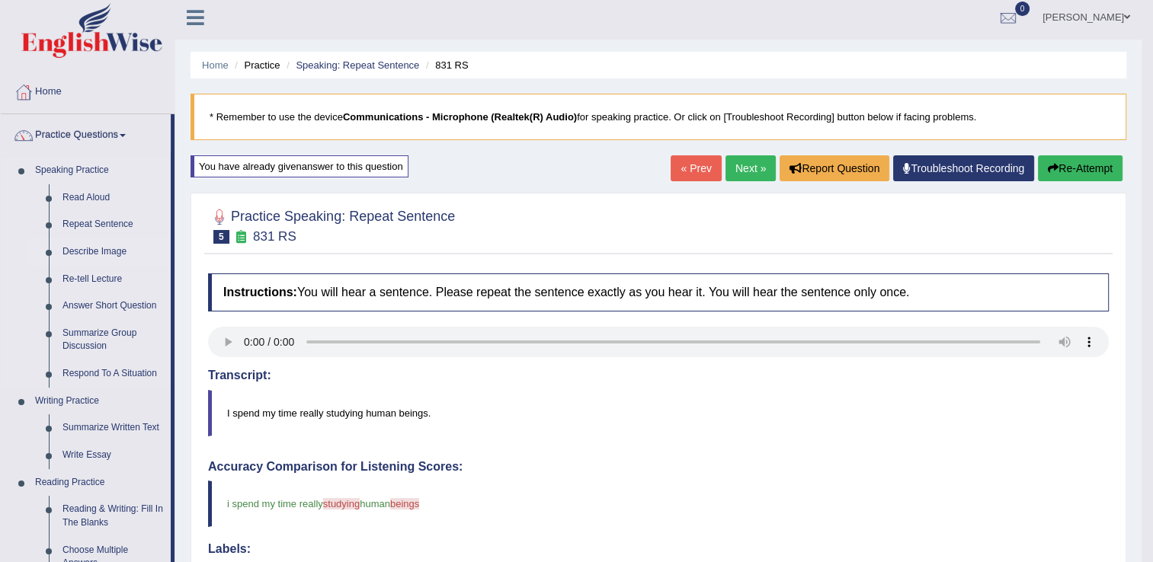
click at [102, 254] on link "Describe Image" at bounding box center [113, 251] width 115 height 27
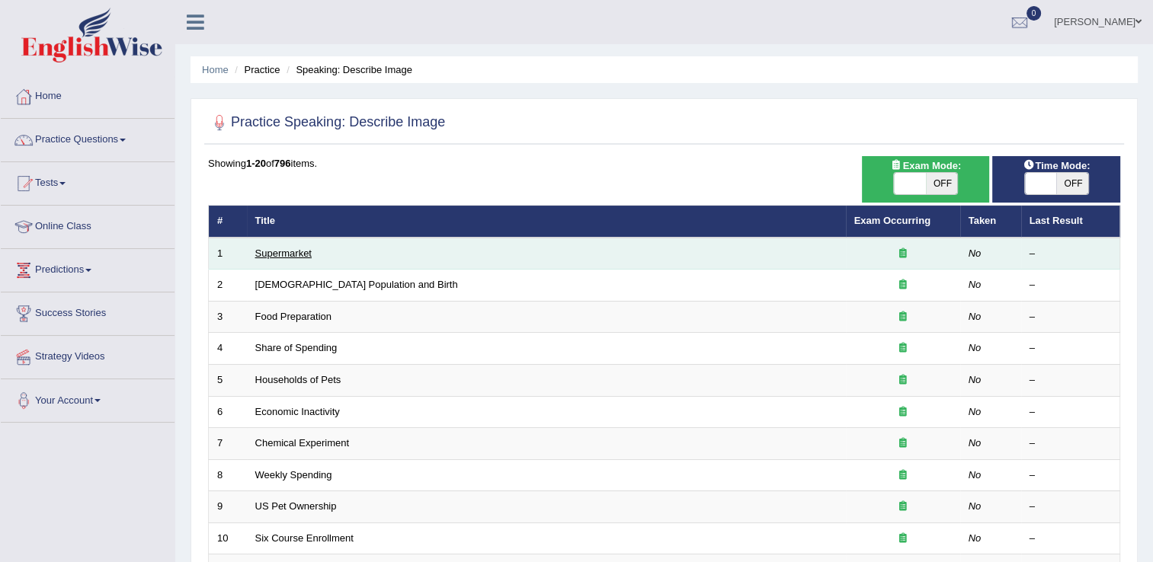
click at [279, 252] on link "Supermarket" at bounding box center [283, 253] width 56 height 11
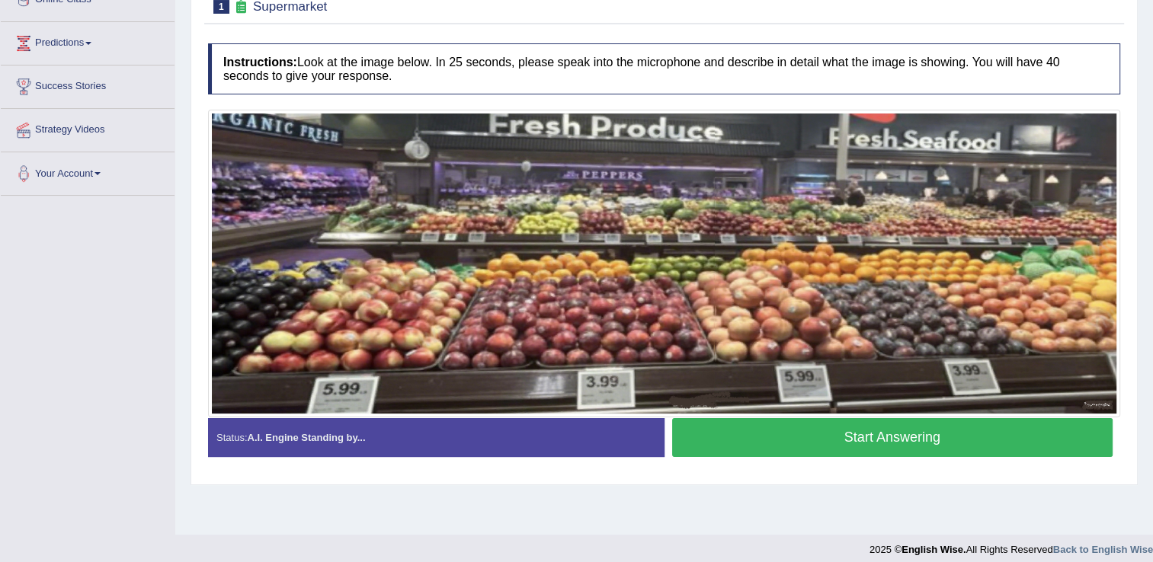
scroll to position [238, 0]
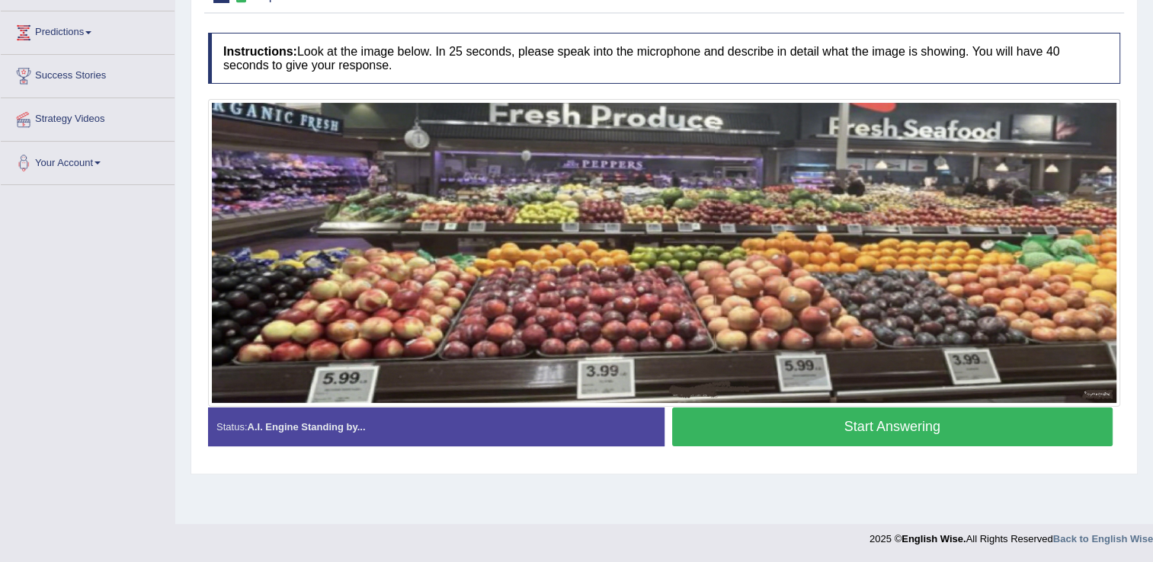
click at [814, 422] on button "Start Answering" at bounding box center [892, 427] width 441 height 39
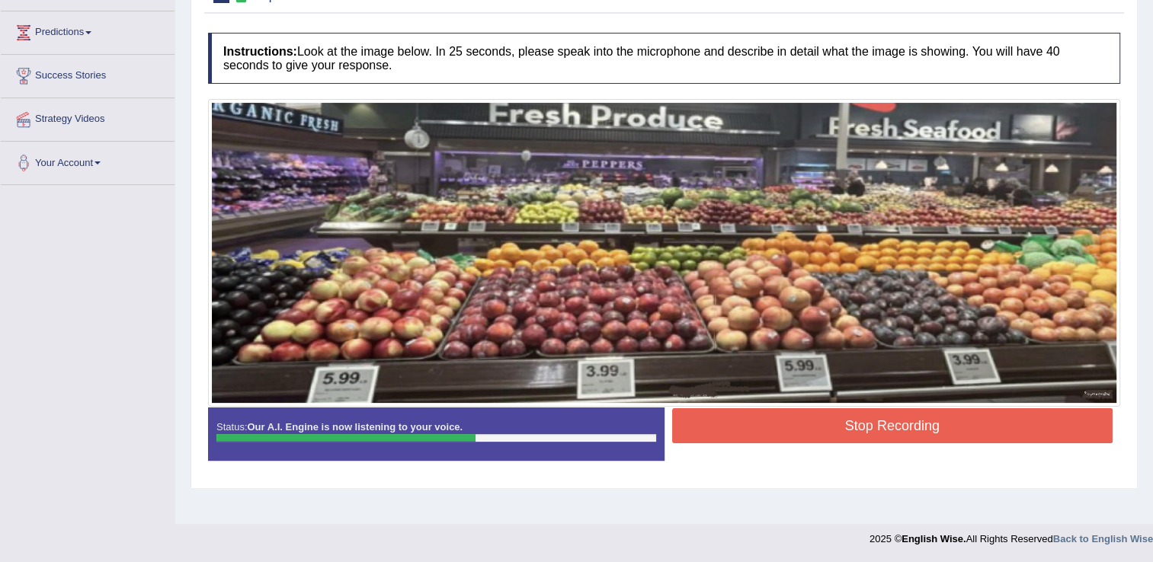
click at [814, 422] on button "Stop Recording" at bounding box center [892, 425] width 441 height 35
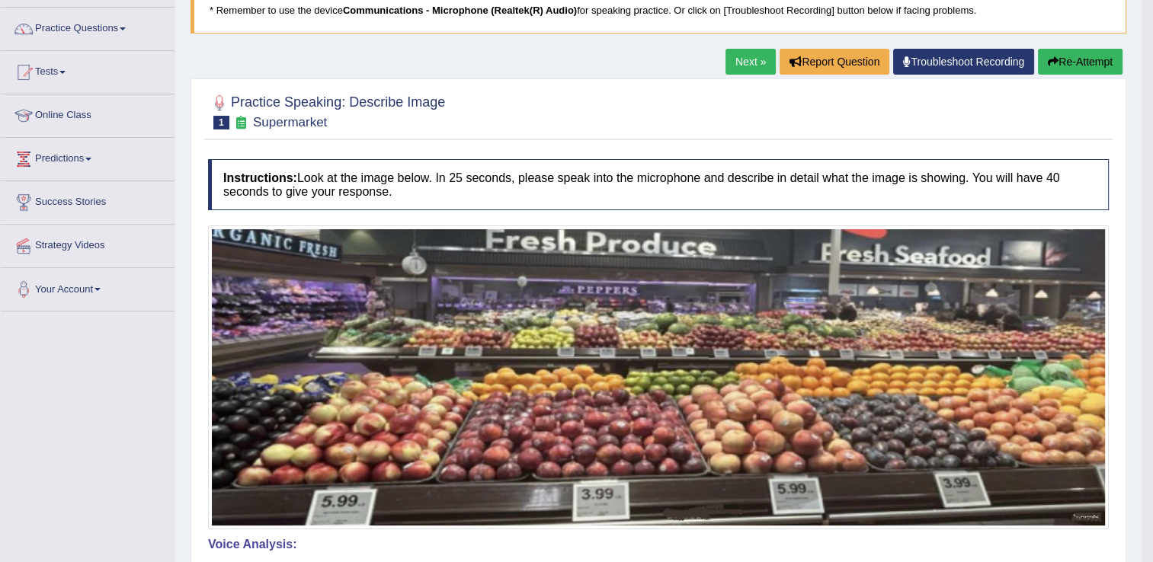
scroll to position [85, 0]
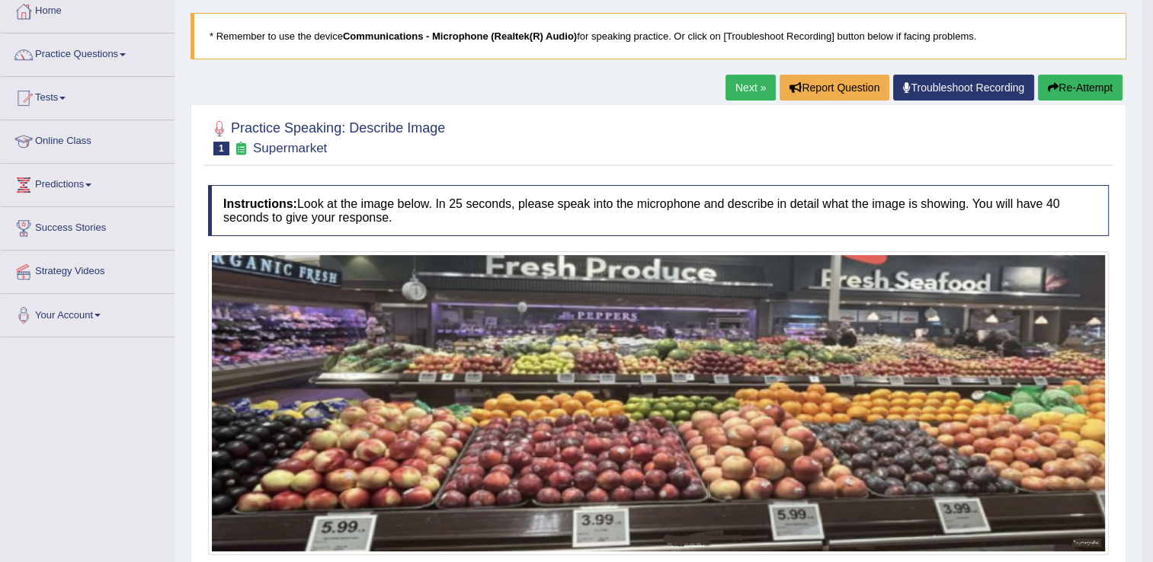
click at [1096, 85] on button "Re-Attempt" at bounding box center [1080, 88] width 85 height 26
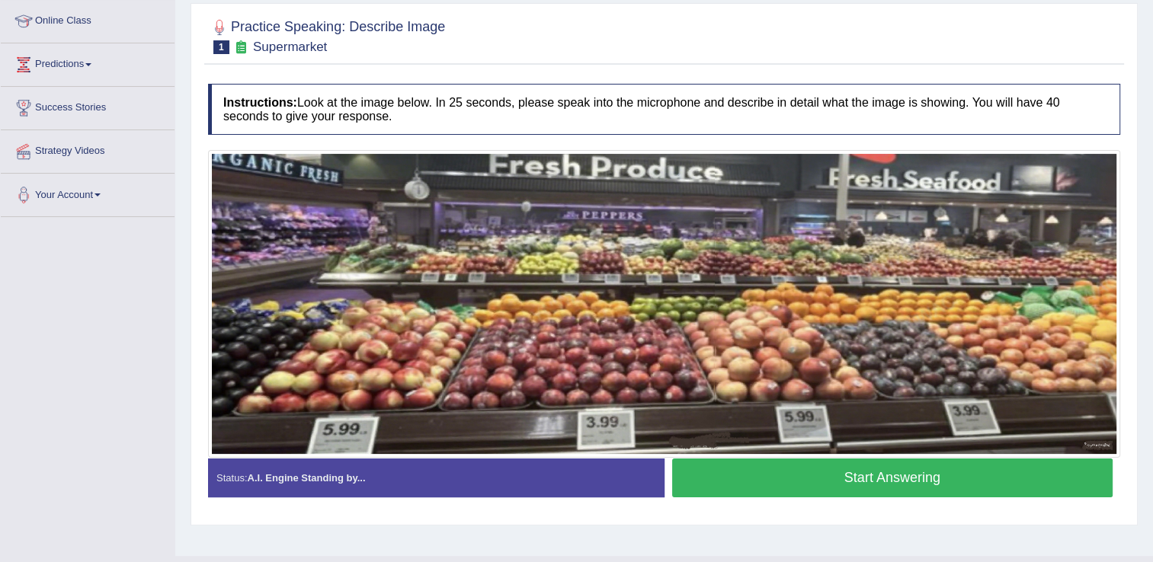
scroll to position [207, 0]
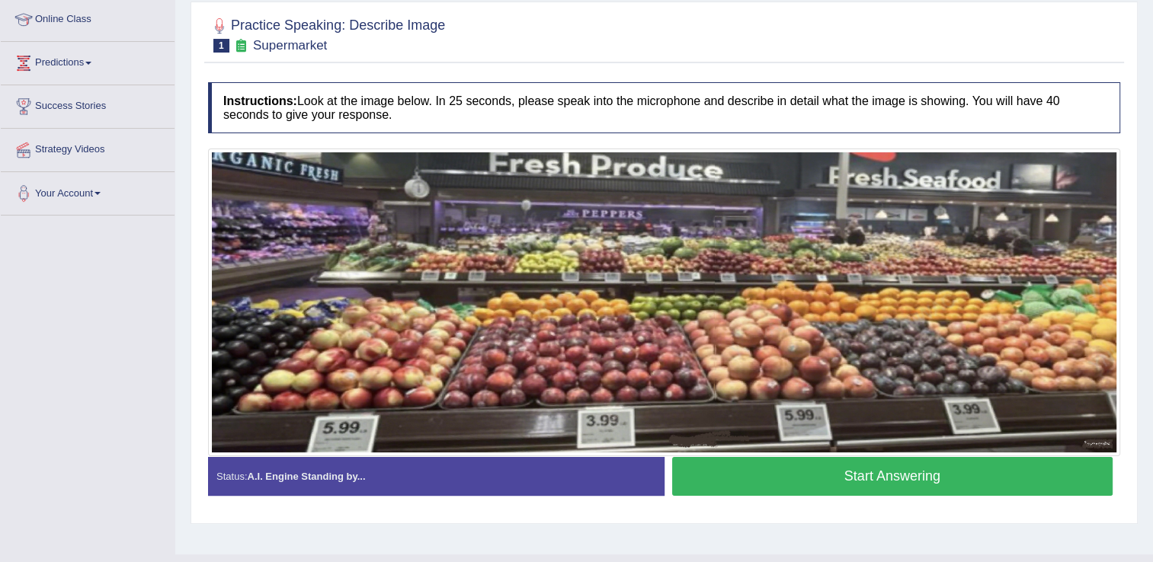
click at [988, 471] on button "Start Answering" at bounding box center [892, 476] width 441 height 39
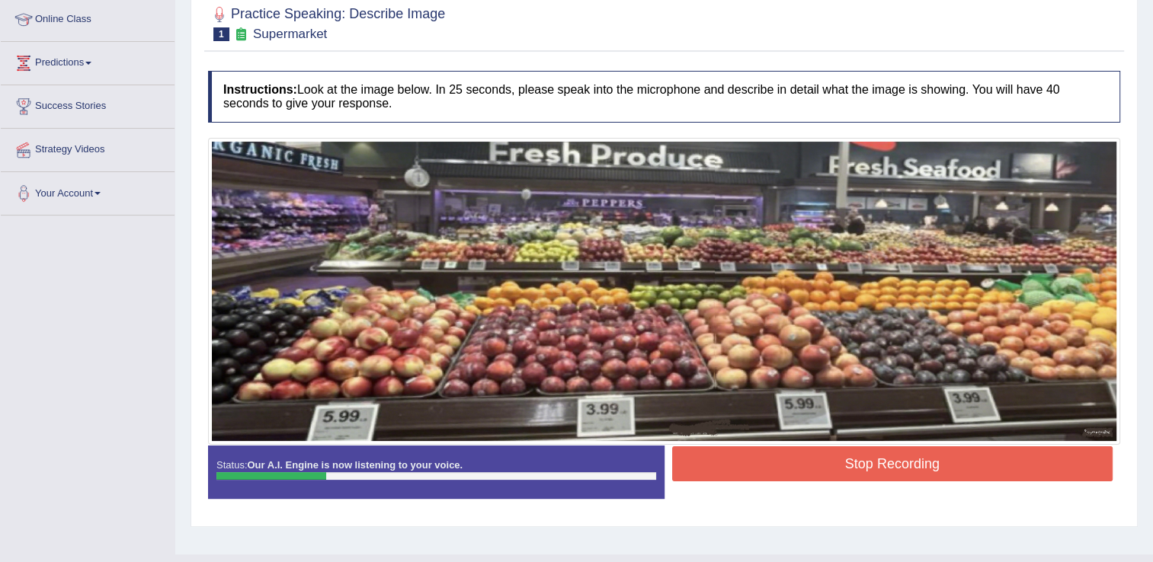
click at [988, 471] on button "Stop Recording" at bounding box center [892, 463] width 441 height 35
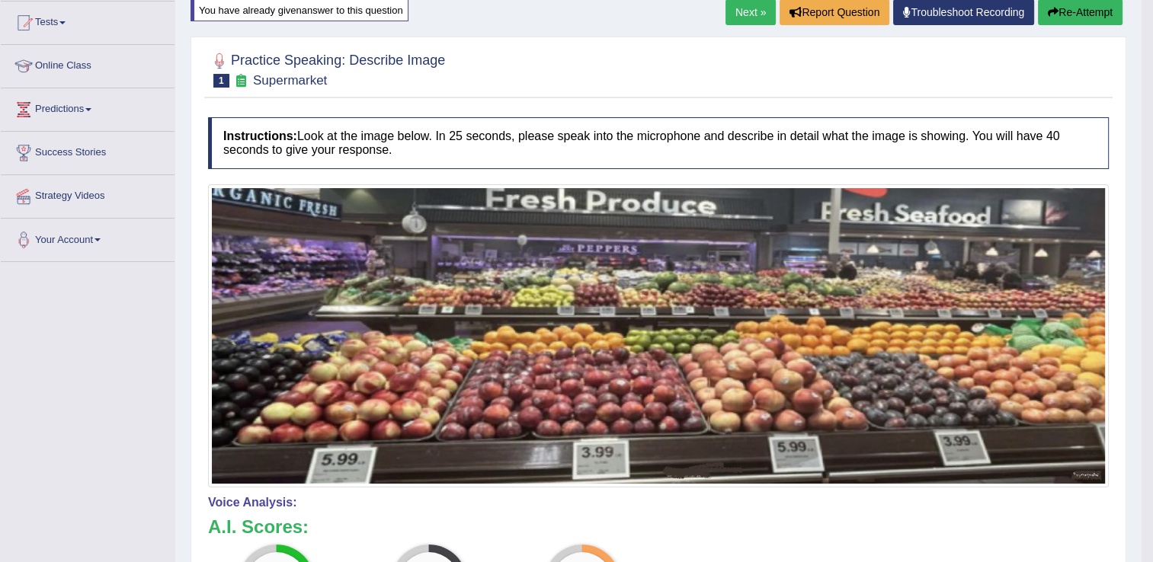
scroll to position [146, 0]
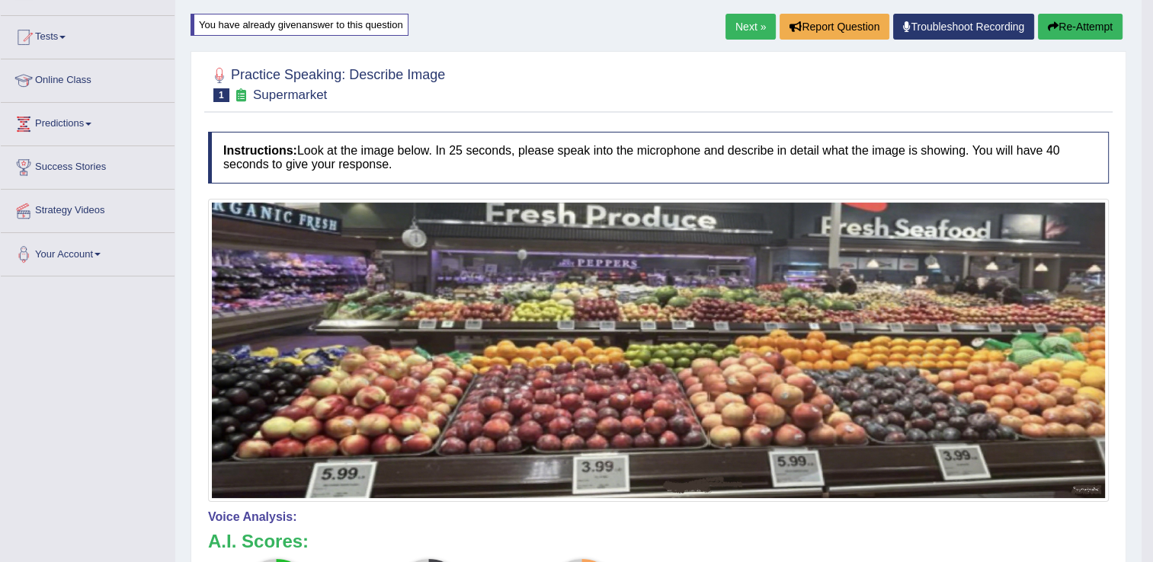
click at [1060, 35] on button "Re-Attempt" at bounding box center [1080, 27] width 85 height 26
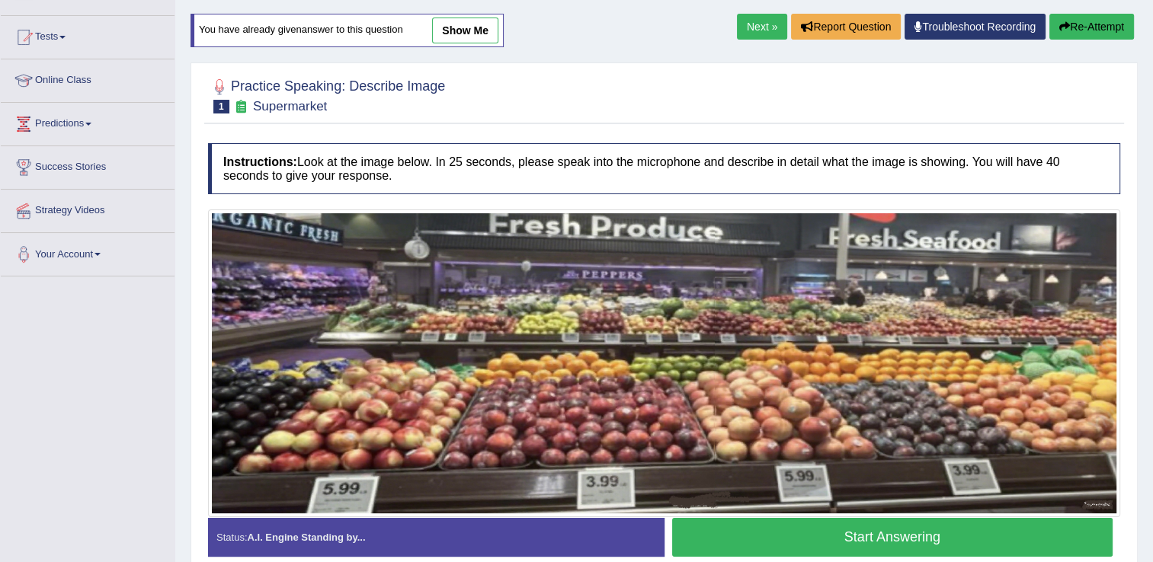
click at [1076, 526] on button "Start Answering" at bounding box center [892, 537] width 441 height 39
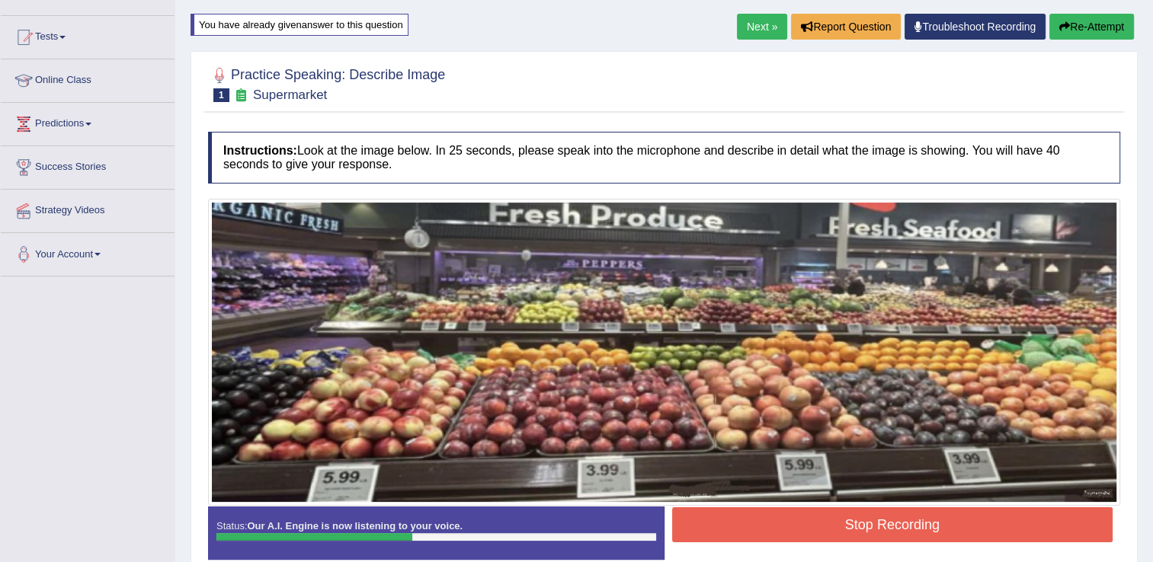
click at [983, 526] on button "Stop Recording" at bounding box center [892, 524] width 441 height 35
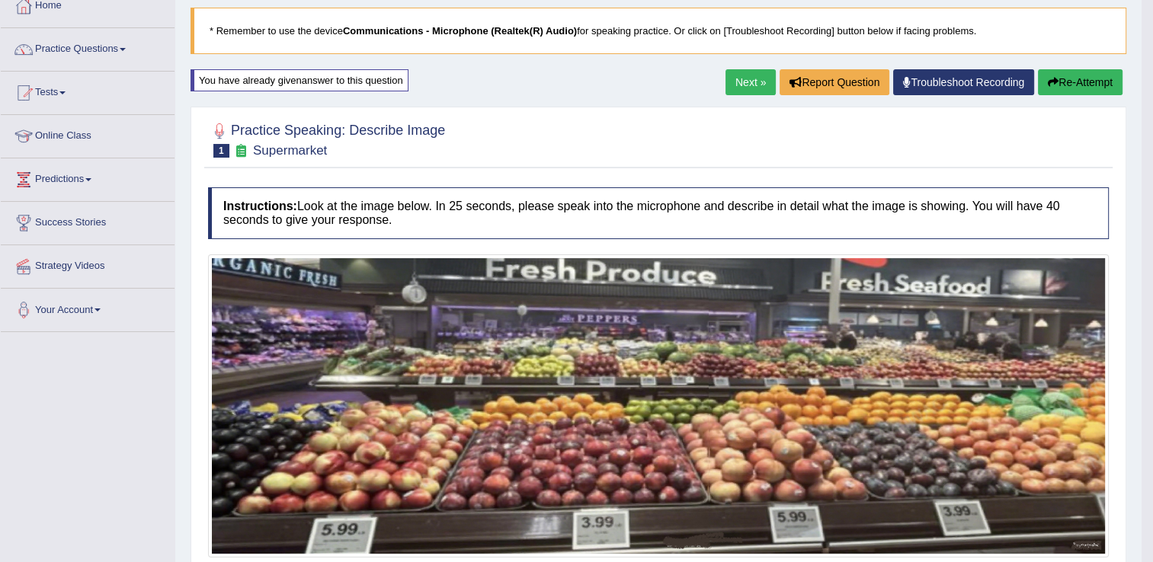
scroll to position [85, 0]
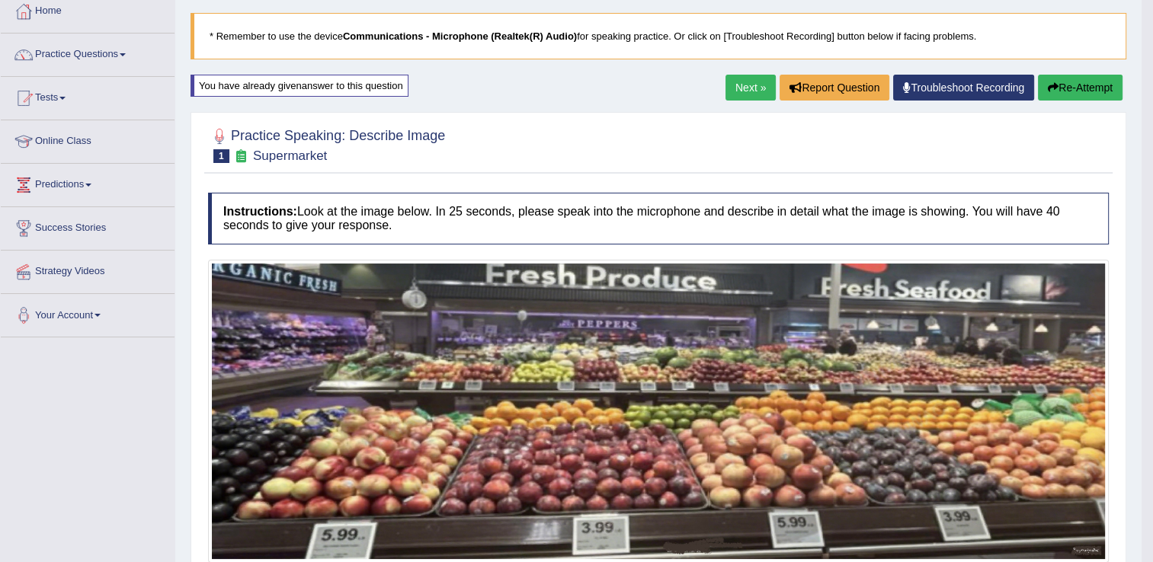
click at [749, 78] on link "Next »" at bounding box center [750, 88] width 50 height 26
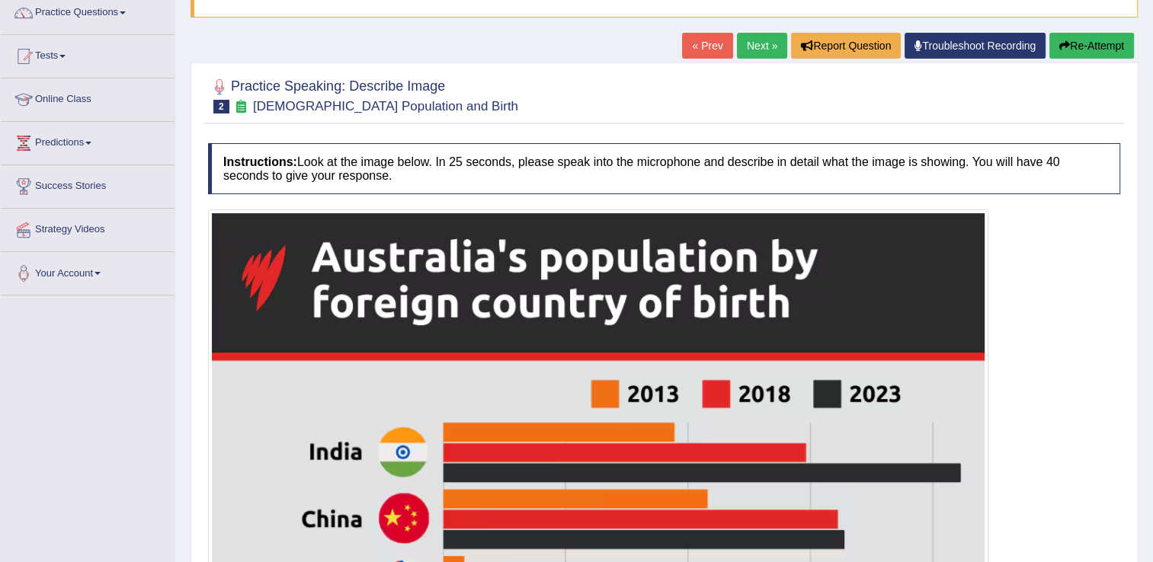
scroll to position [120, 0]
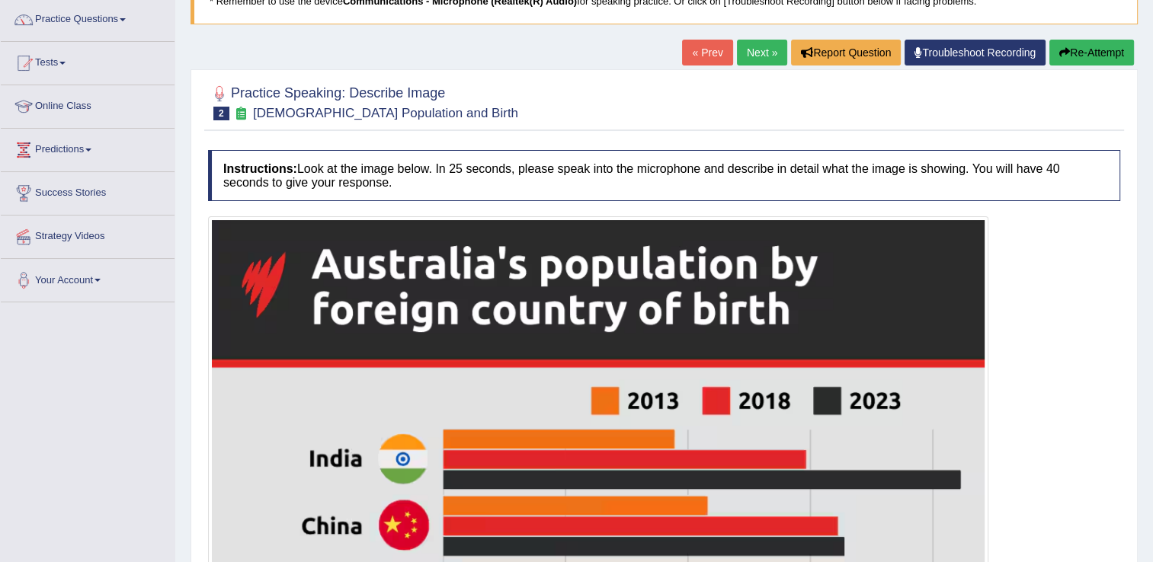
click at [753, 51] on link "Next »" at bounding box center [762, 53] width 50 height 26
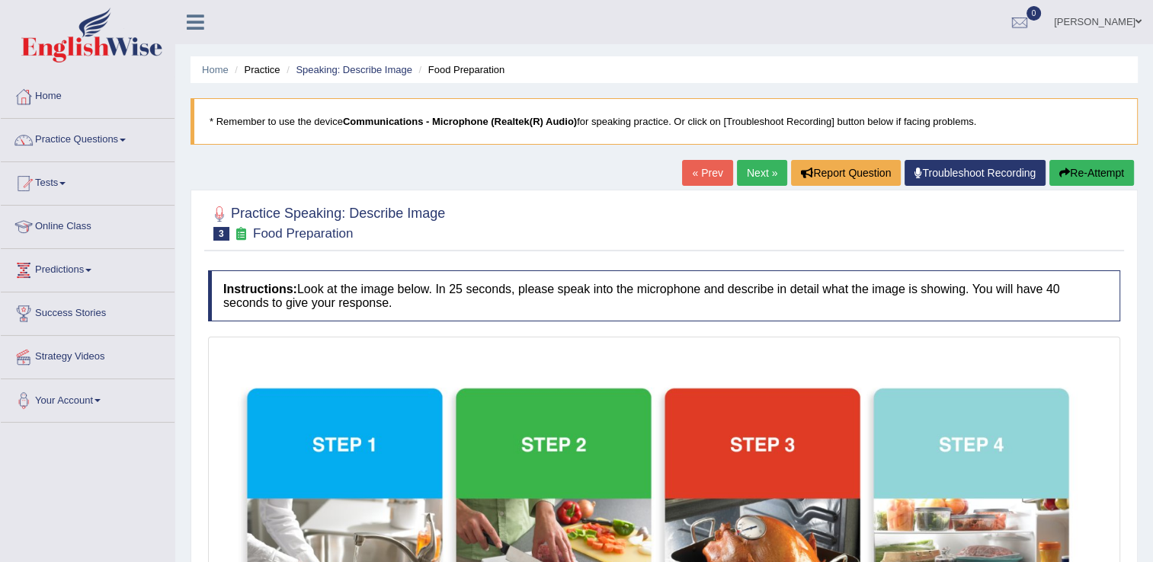
click at [1150, 559] on div "Home Practice Speaking: Describe Image Food Preparation * Remember to use the d…" at bounding box center [663, 480] width 977 height 960
drag, startPoint x: 1150, startPoint y: 559, endPoint x: 1163, endPoint y: 556, distance: 14.0
click at [1153, 556] on html "Toggle navigation Home Practice Questions Speaking Practice Read Aloud Repeat S…" at bounding box center [576, 281] width 1153 height 562
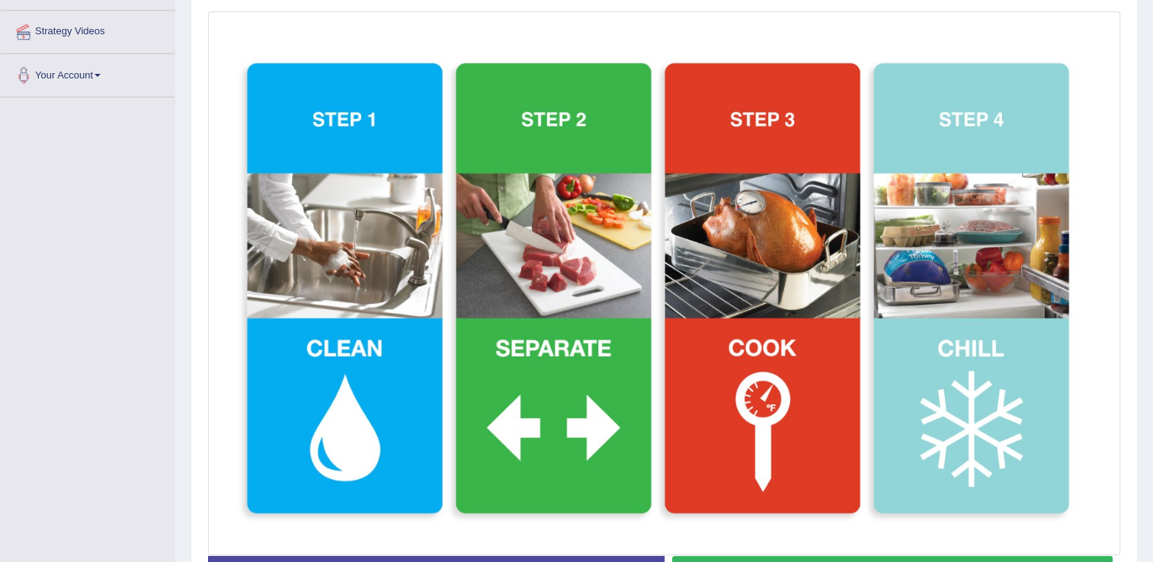
scroll to position [356, 0]
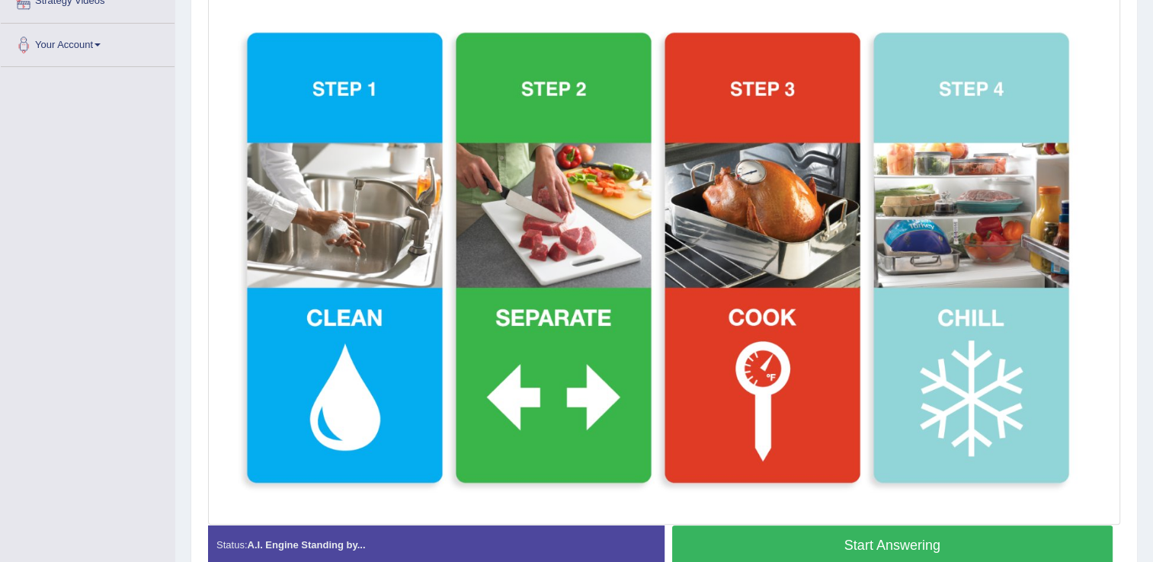
click at [857, 548] on button "Start Answering" at bounding box center [892, 545] width 441 height 39
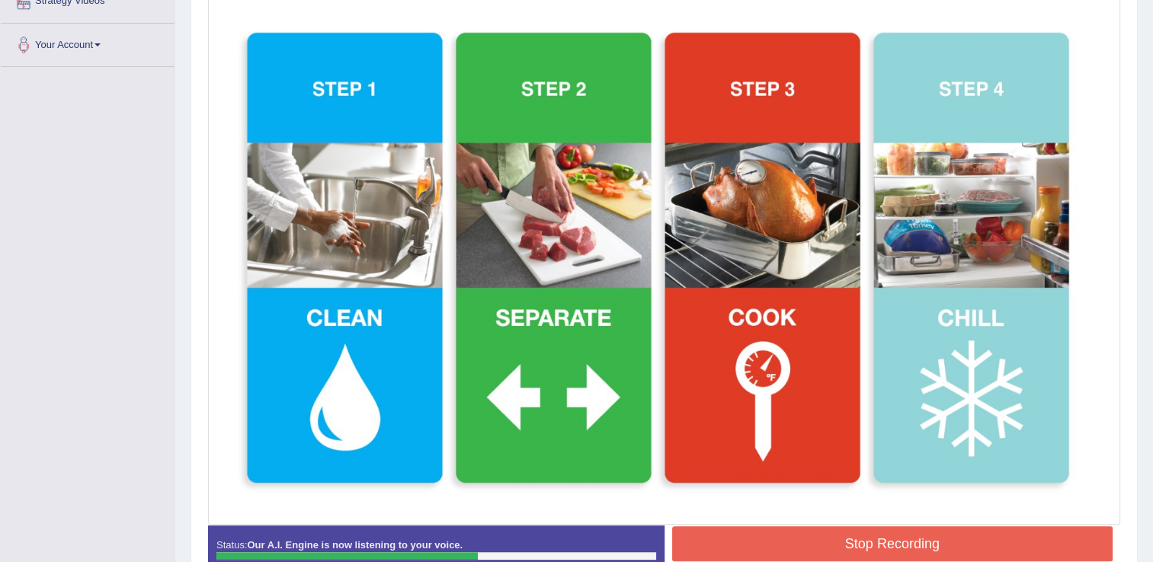
click at [857, 548] on button "Stop Recording" at bounding box center [892, 543] width 441 height 35
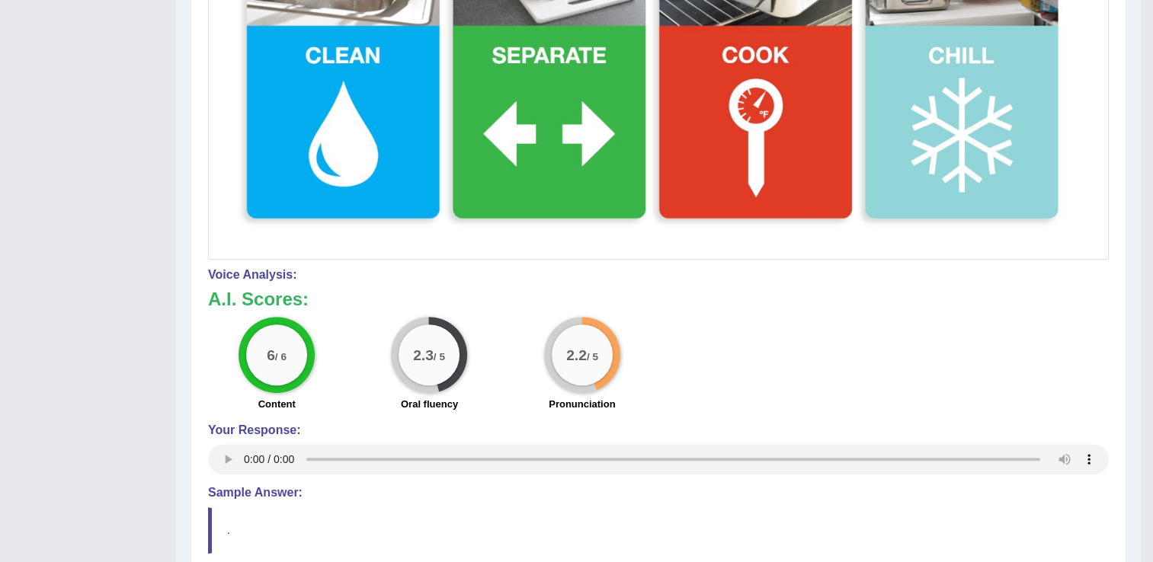
scroll to position [630, 0]
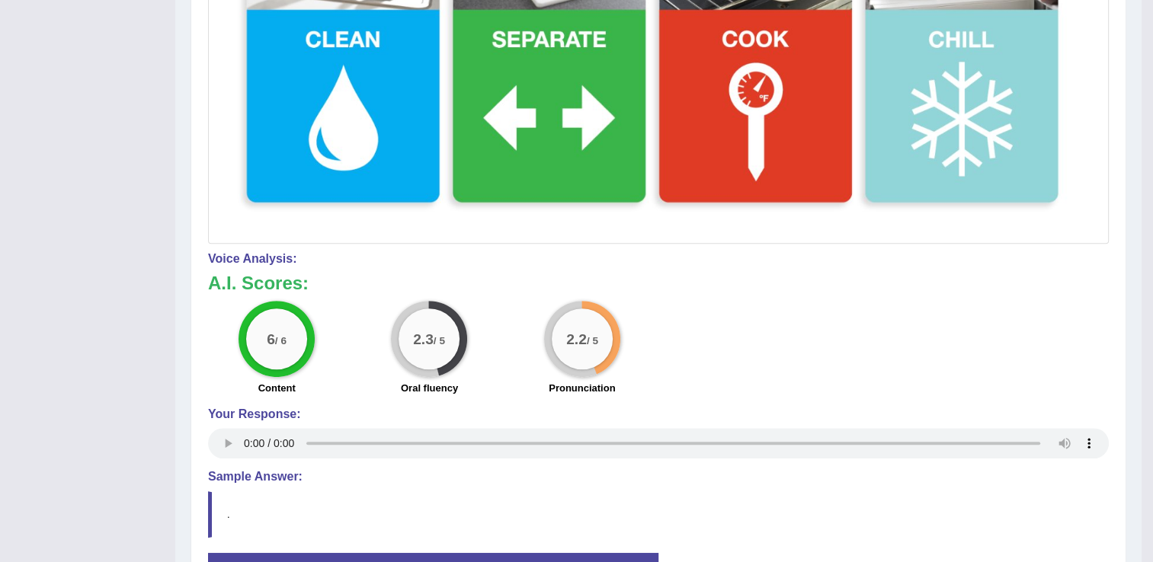
drag, startPoint x: 1148, startPoint y: 18, endPoint x: 1159, endPoint y: 13, distance: 12.3
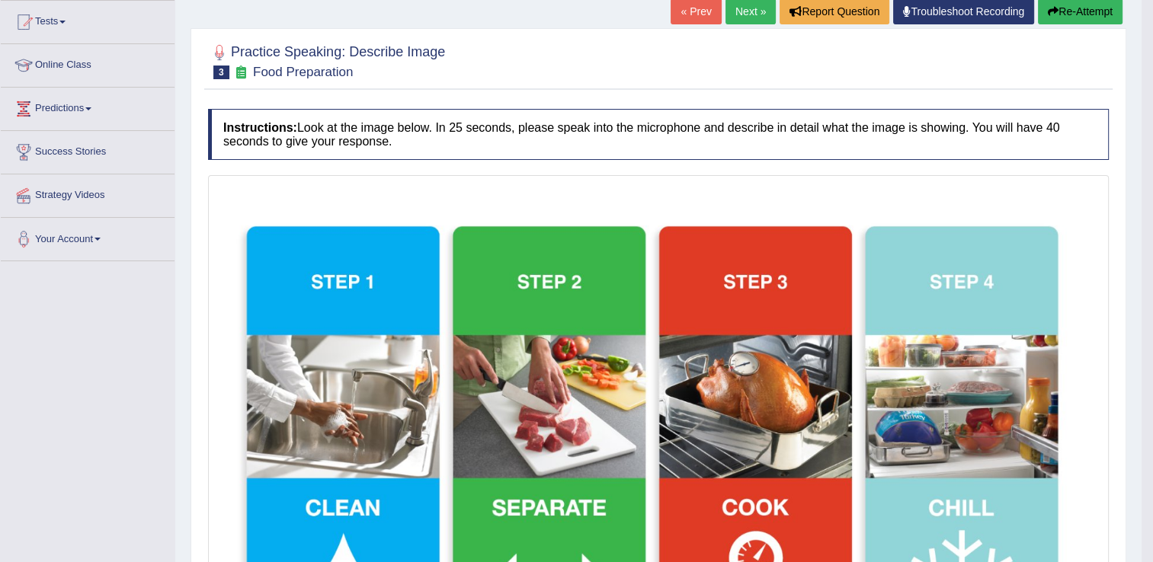
scroll to position [152, 0]
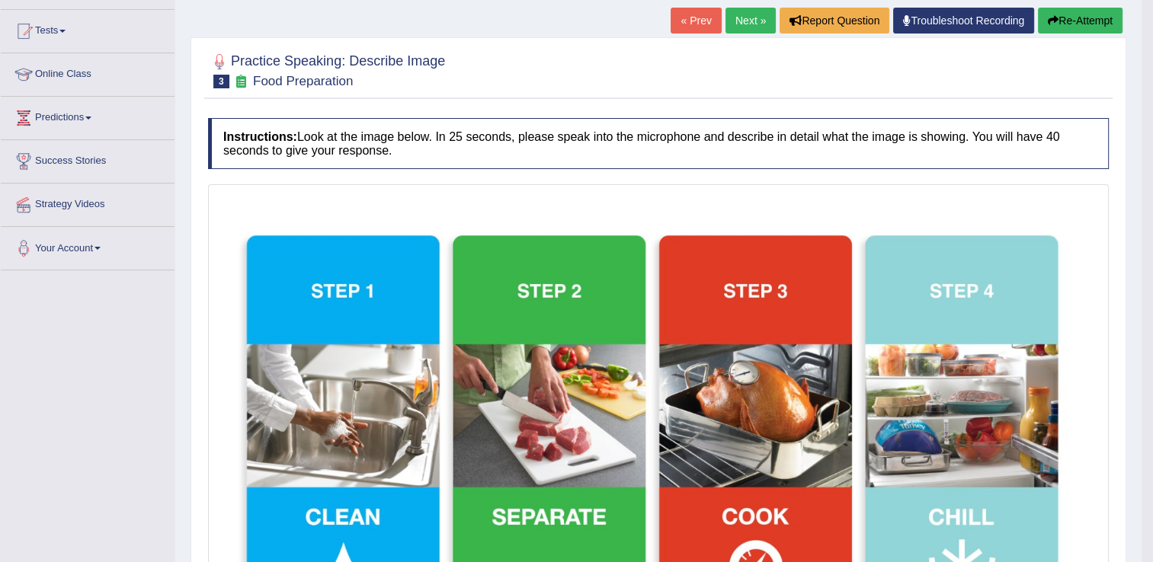
click at [1060, 14] on button "Re-Attempt" at bounding box center [1080, 21] width 85 height 26
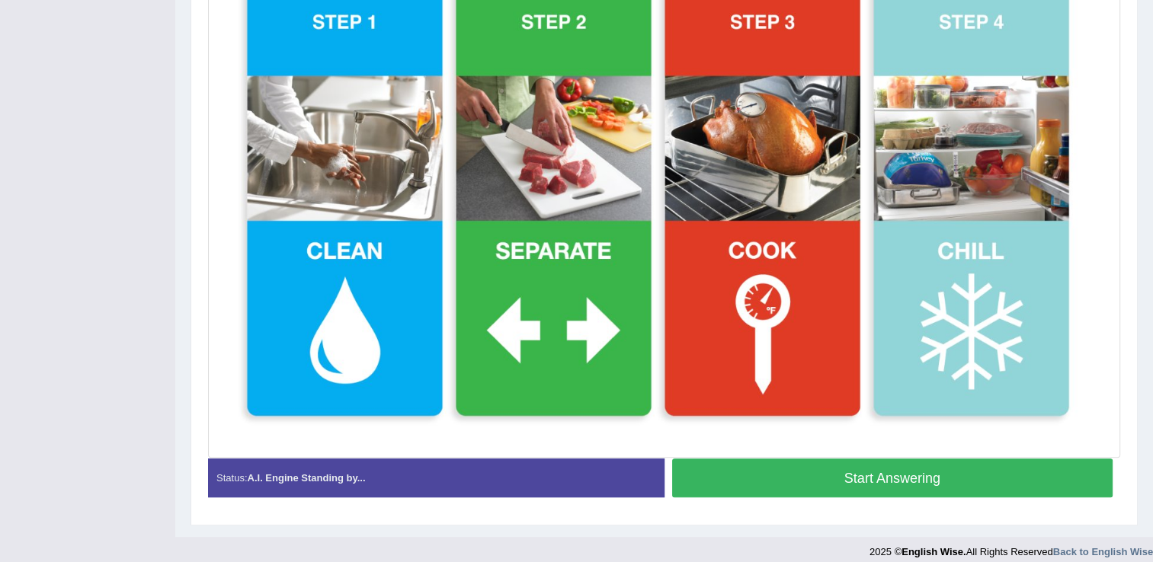
scroll to position [453, 0]
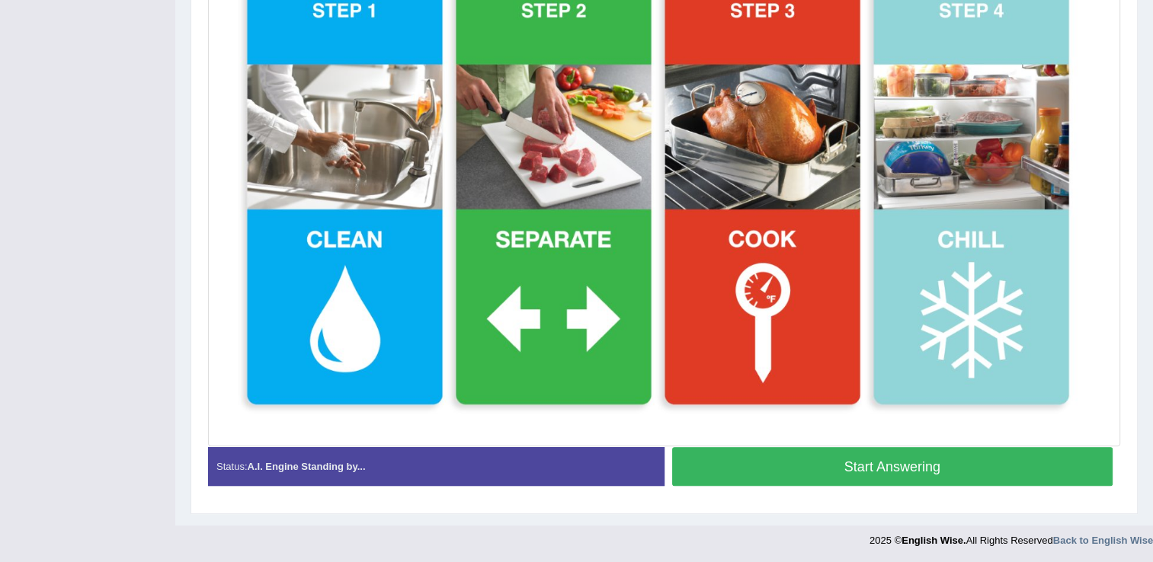
click at [946, 465] on button "Start Answering" at bounding box center [892, 466] width 441 height 39
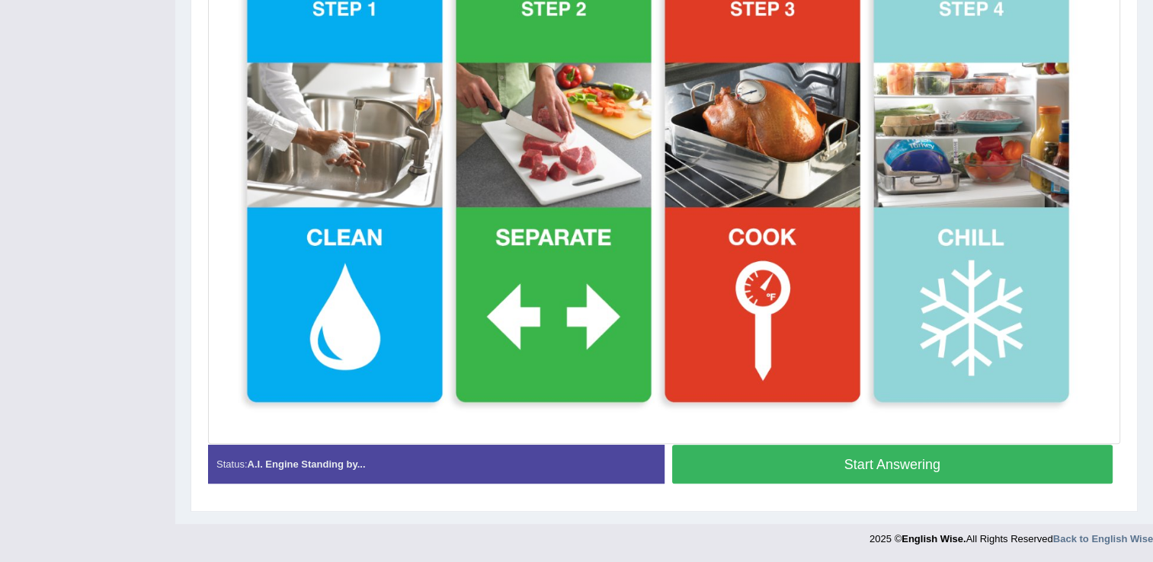
scroll to position [442, 0]
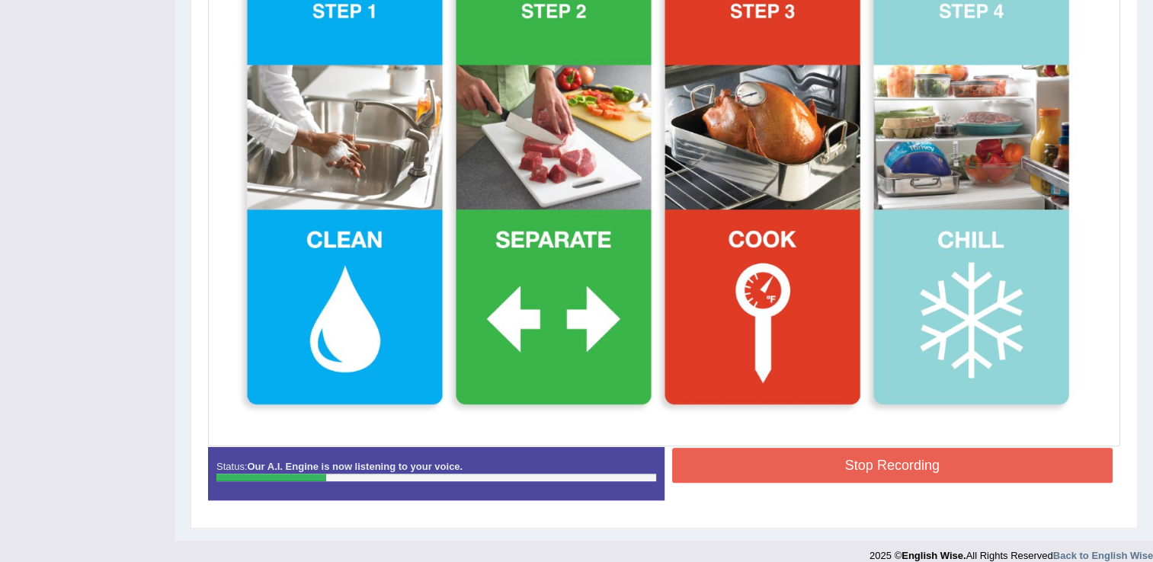
click at [998, 457] on button "Stop Recording" at bounding box center [892, 465] width 441 height 35
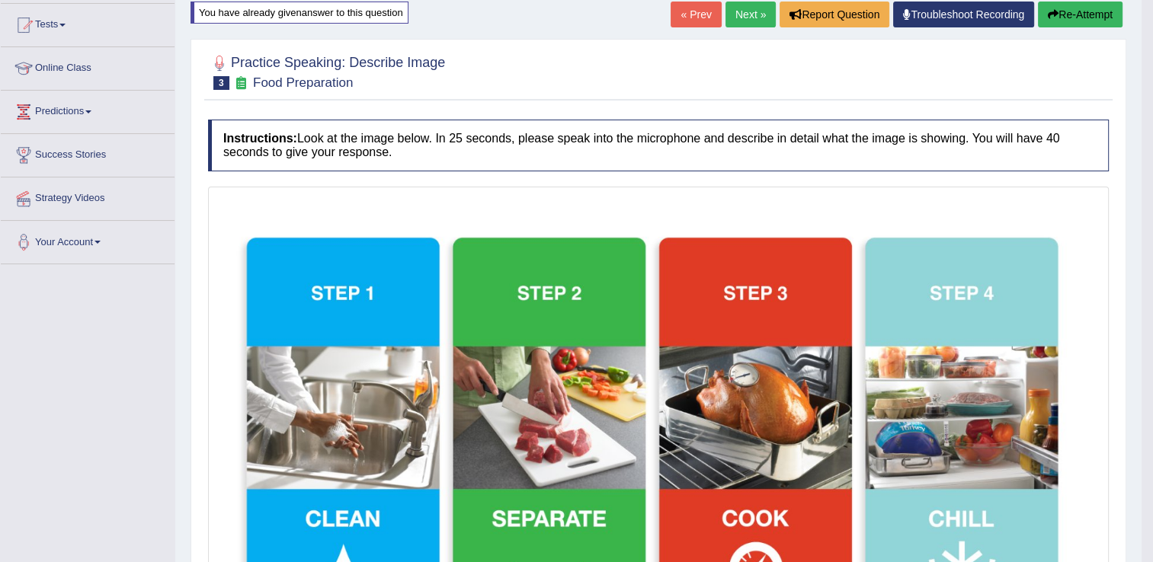
scroll to position [0, 0]
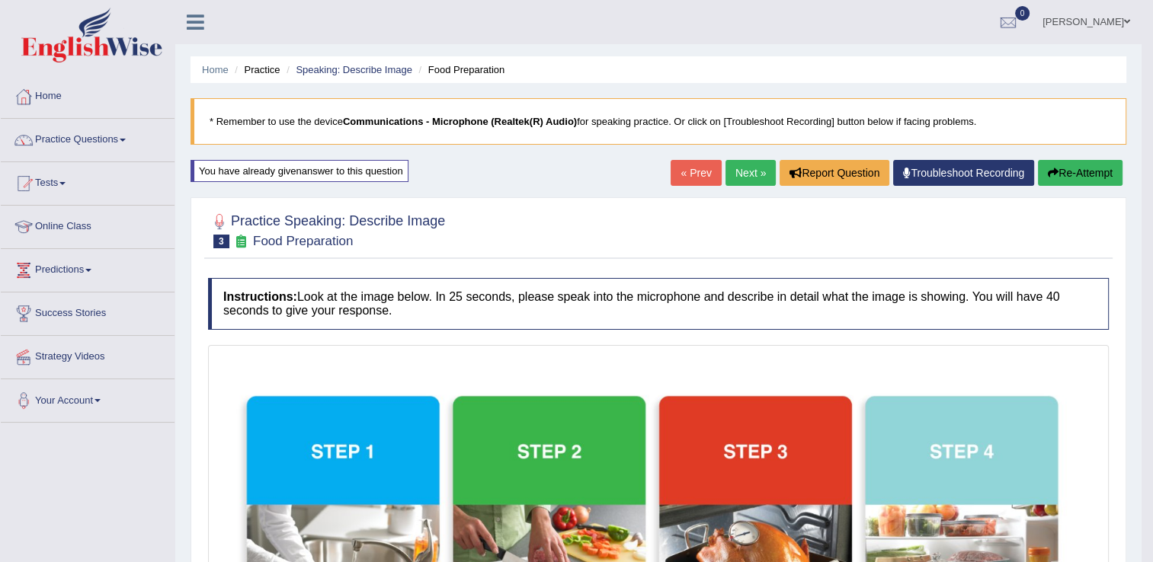
click at [1052, 170] on icon "button" at bounding box center [1052, 173] width 11 height 11
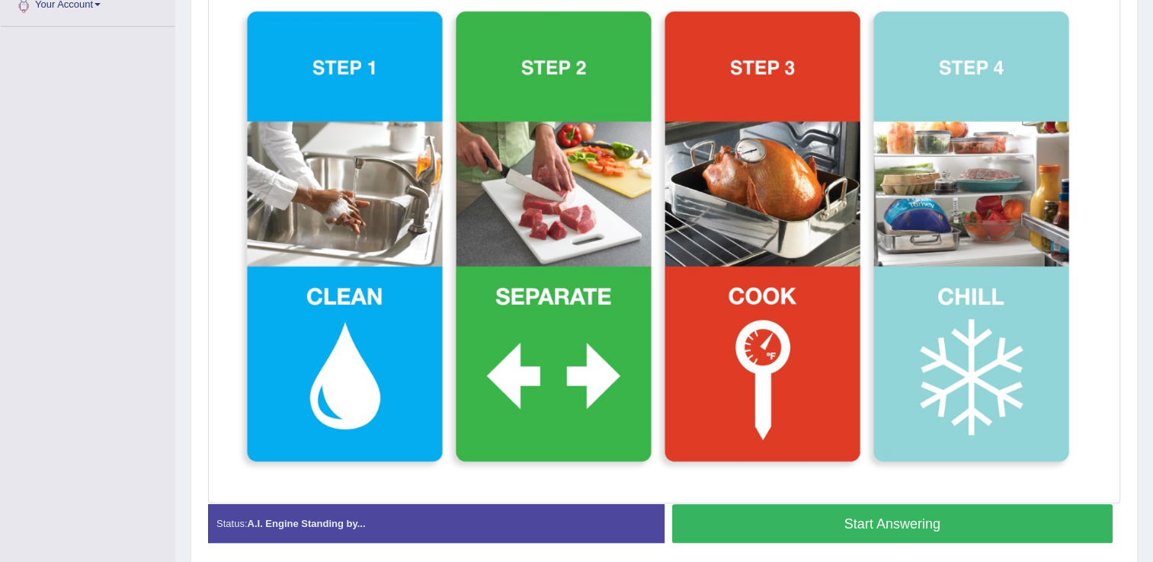
scroll to position [427, 0]
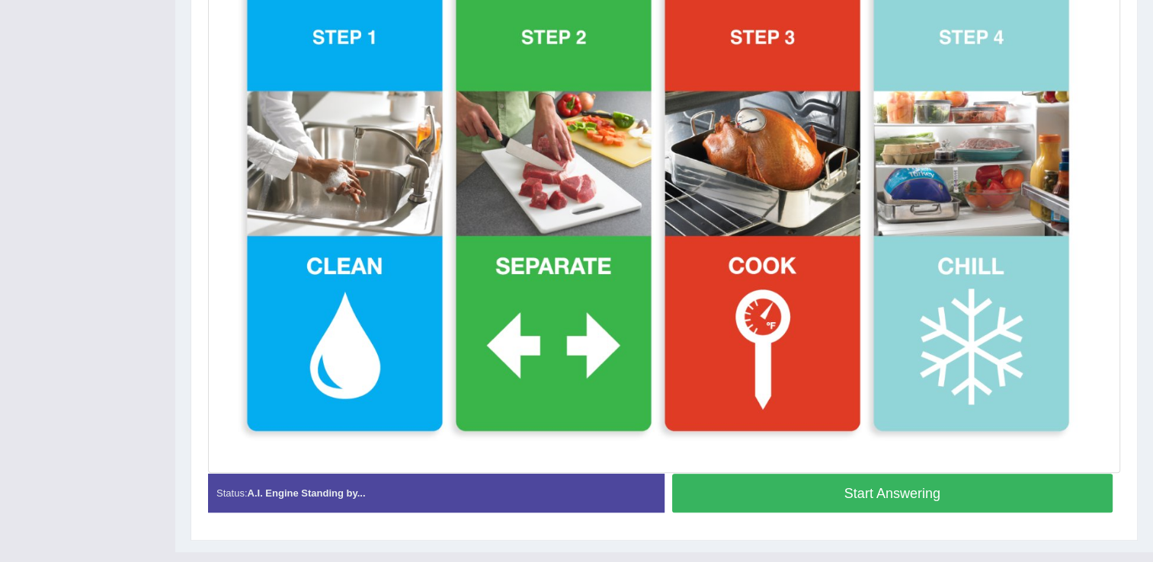
click at [1003, 495] on button "Start Answering" at bounding box center [892, 493] width 441 height 39
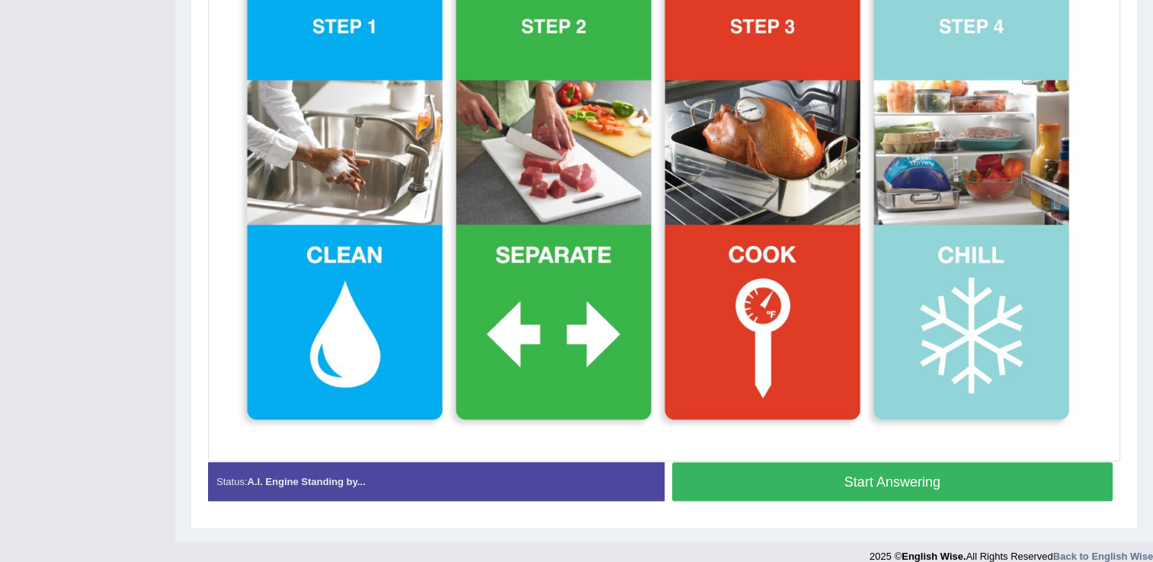
scroll to position [416, 0]
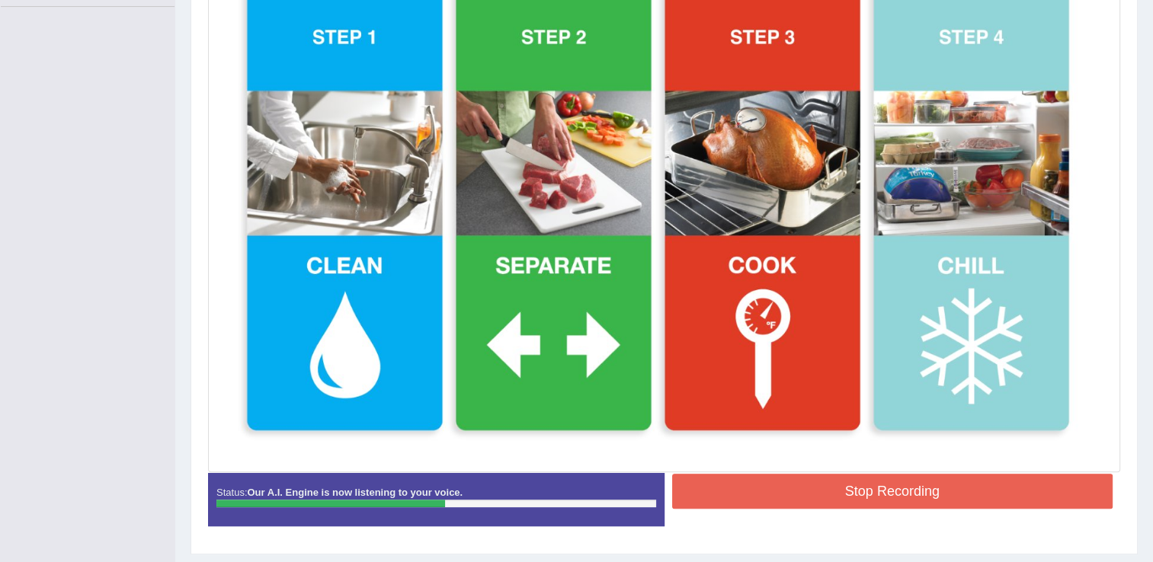
click at [1003, 495] on button "Stop Recording" at bounding box center [892, 491] width 441 height 35
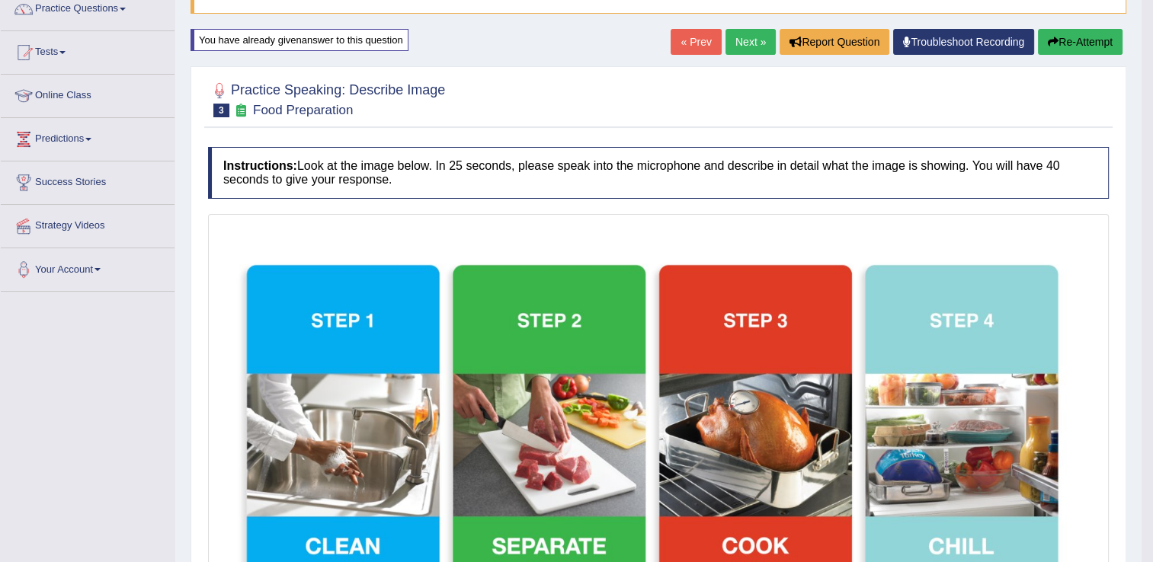
scroll to position [122, 0]
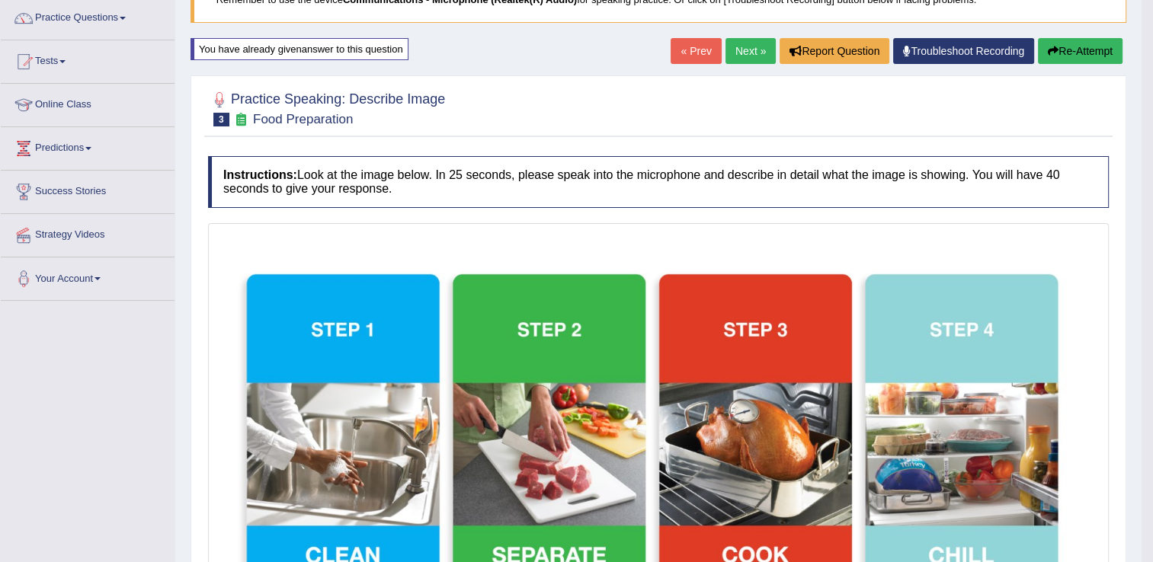
click at [1092, 56] on button "Re-Attempt" at bounding box center [1080, 51] width 85 height 26
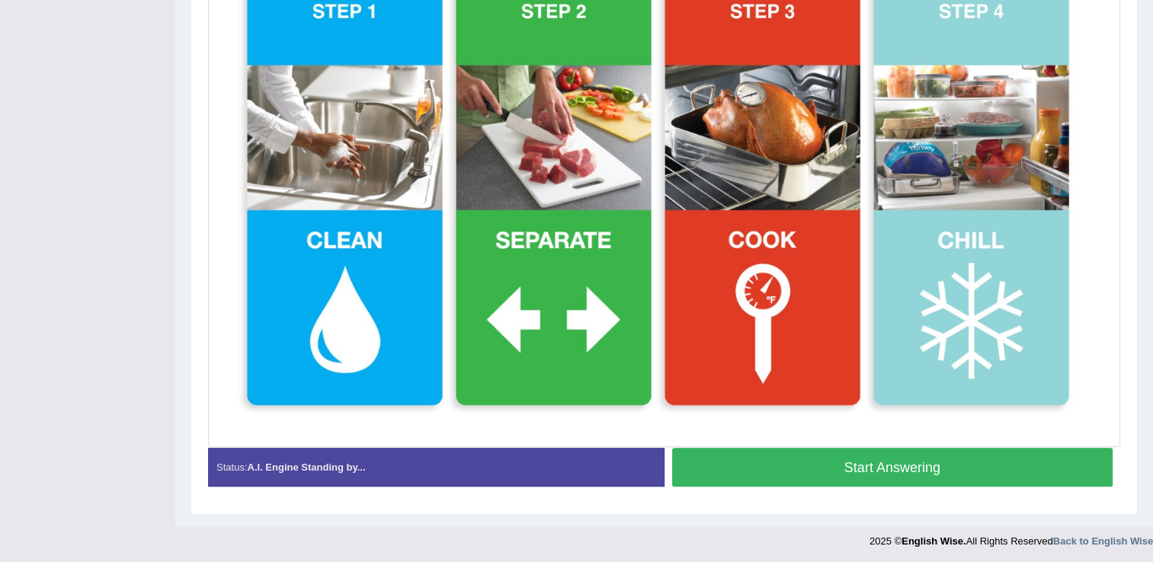
scroll to position [453, 0]
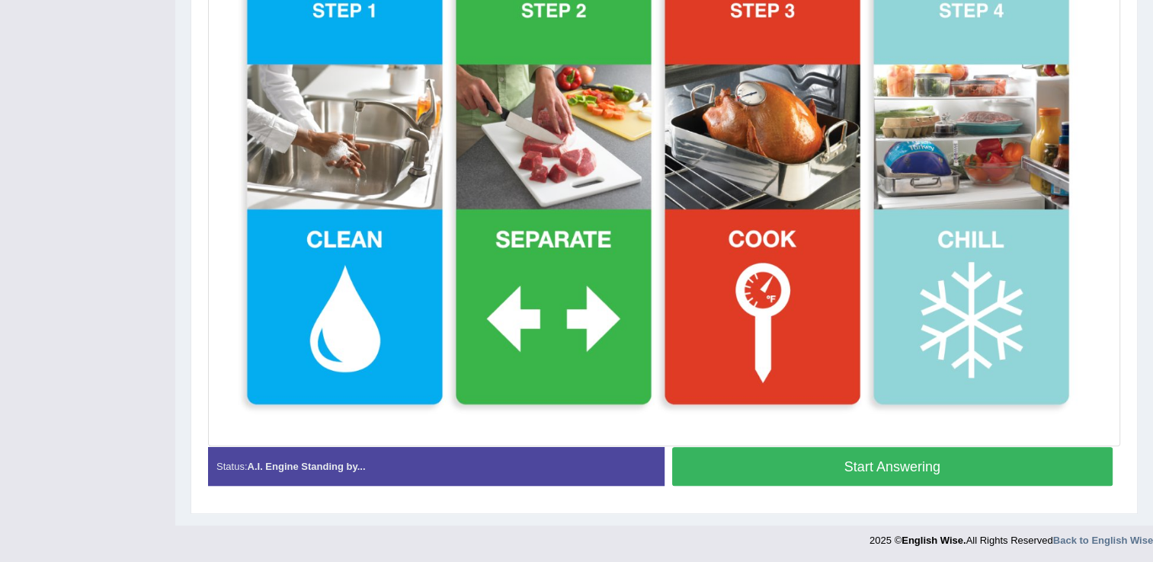
click at [951, 461] on button "Start Answering" at bounding box center [892, 466] width 441 height 39
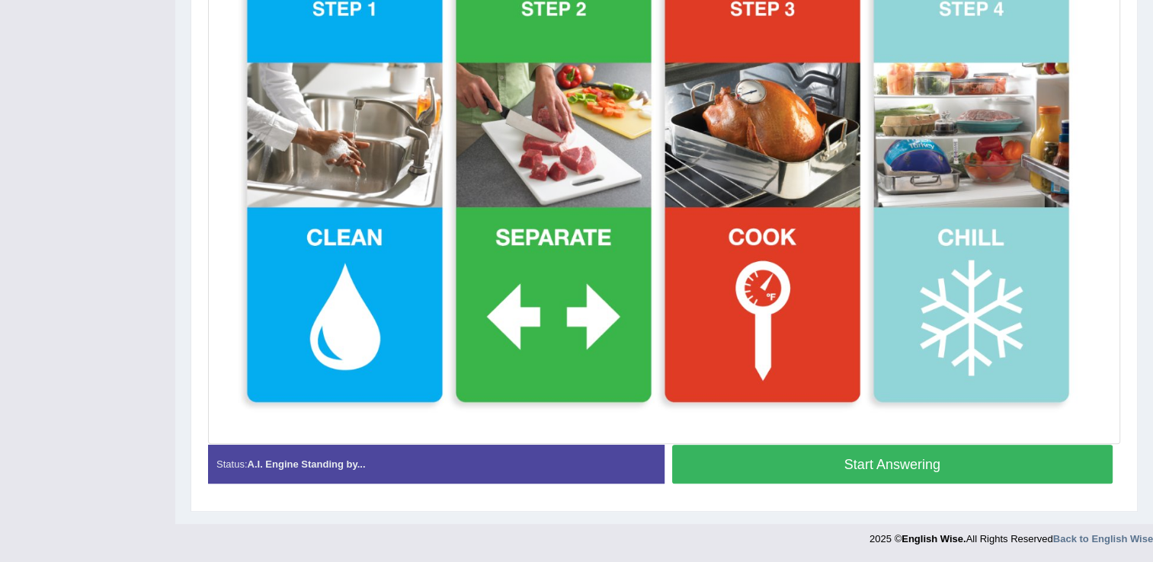
scroll to position [442, 0]
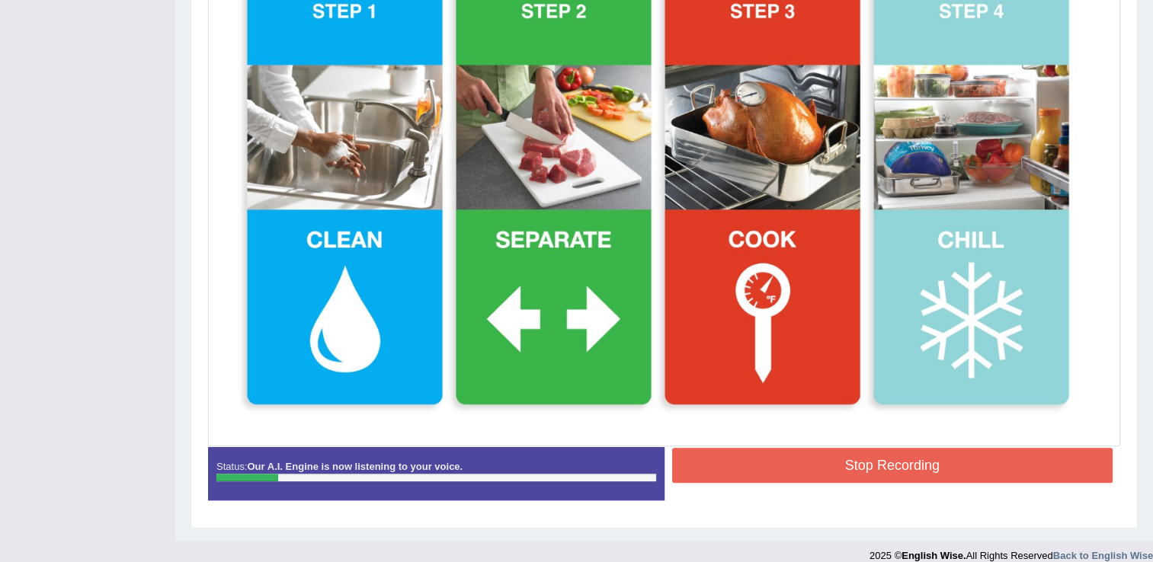
click at [951, 461] on button "Stop Recording" at bounding box center [892, 465] width 441 height 35
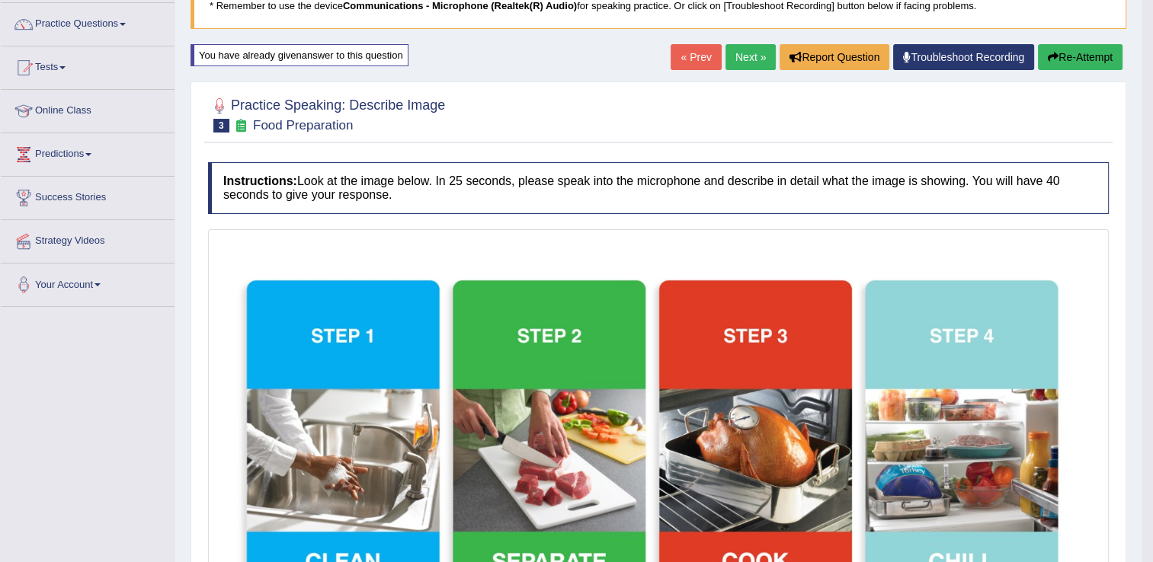
scroll to position [107, 0]
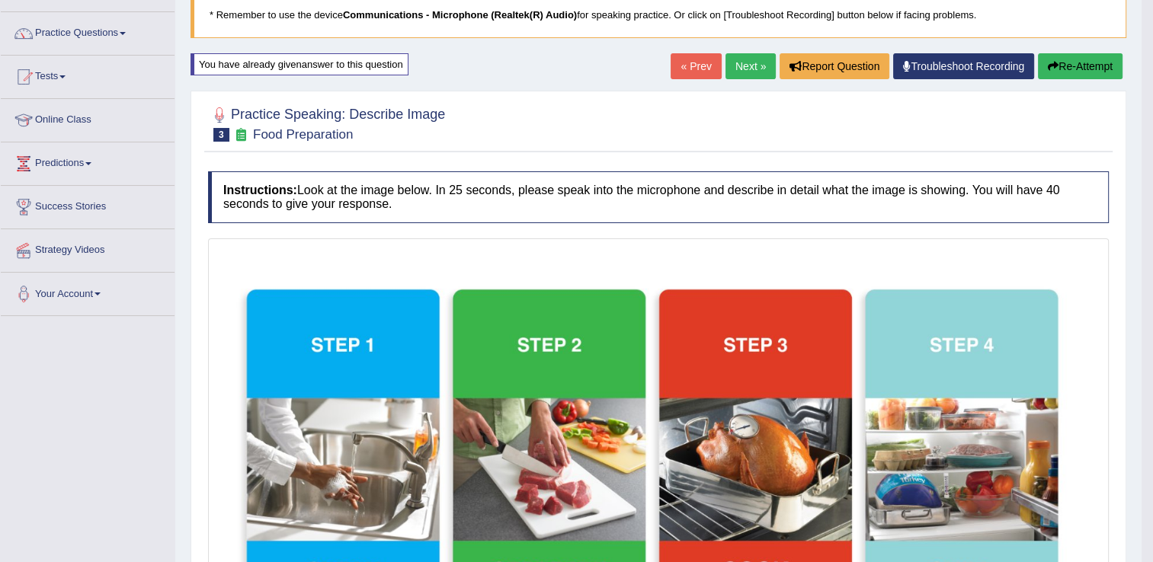
click at [1081, 72] on button "Re-Attempt" at bounding box center [1080, 66] width 85 height 26
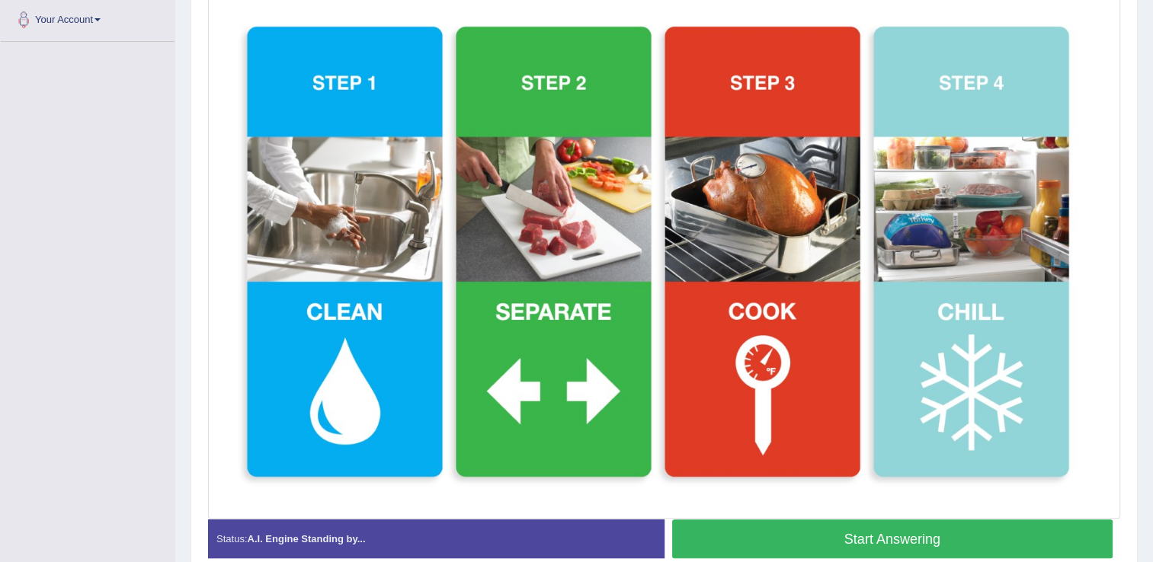
scroll to position [411, 0]
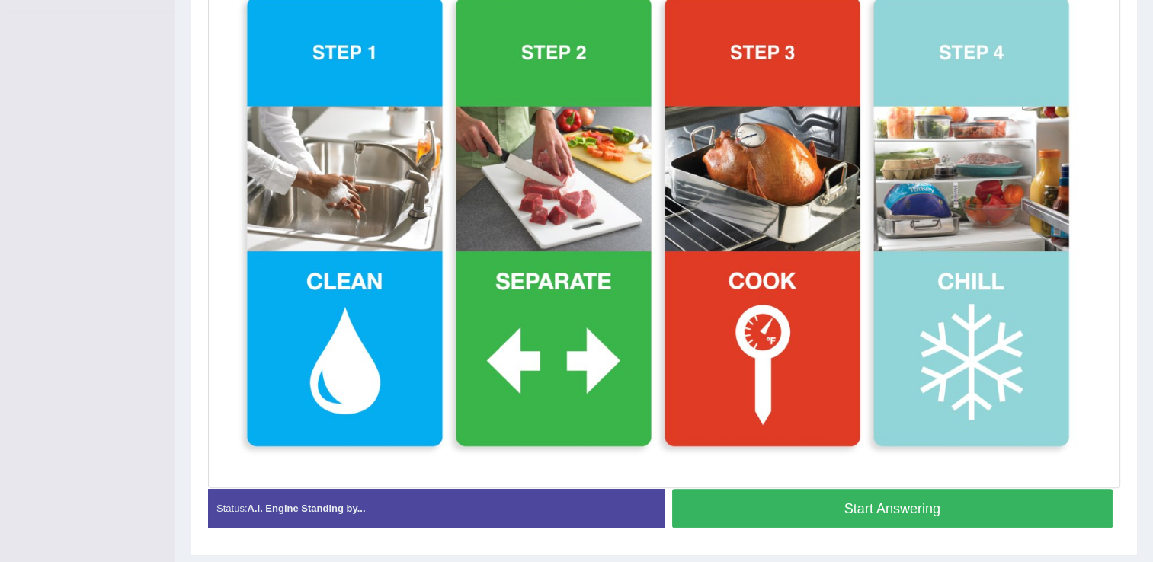
click at [1073, 505] on button "Start Answering" at bounding box center [892, 508] width 441 height 39
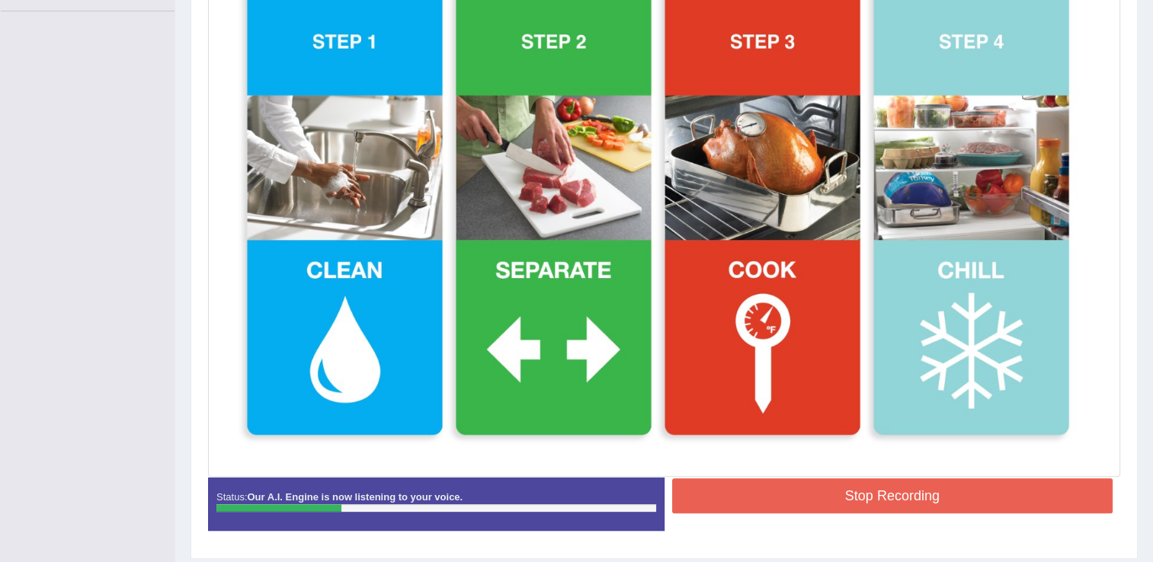
click at [1073, 505] on button "Stop Recording" at bounding box center [892, 495] width 441 height 35
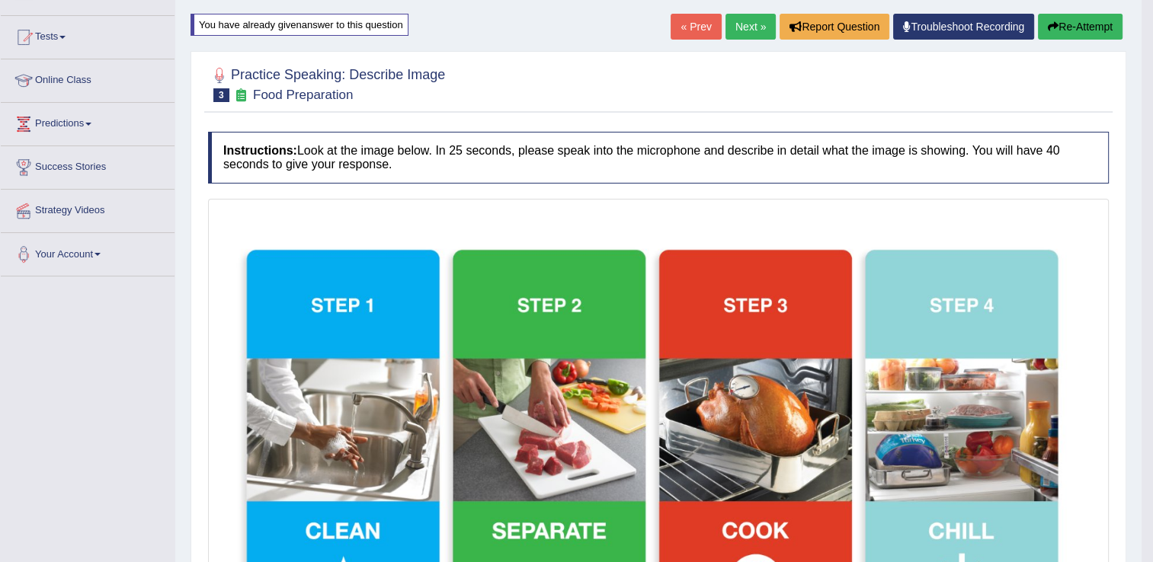
scroll to position [137, 0]
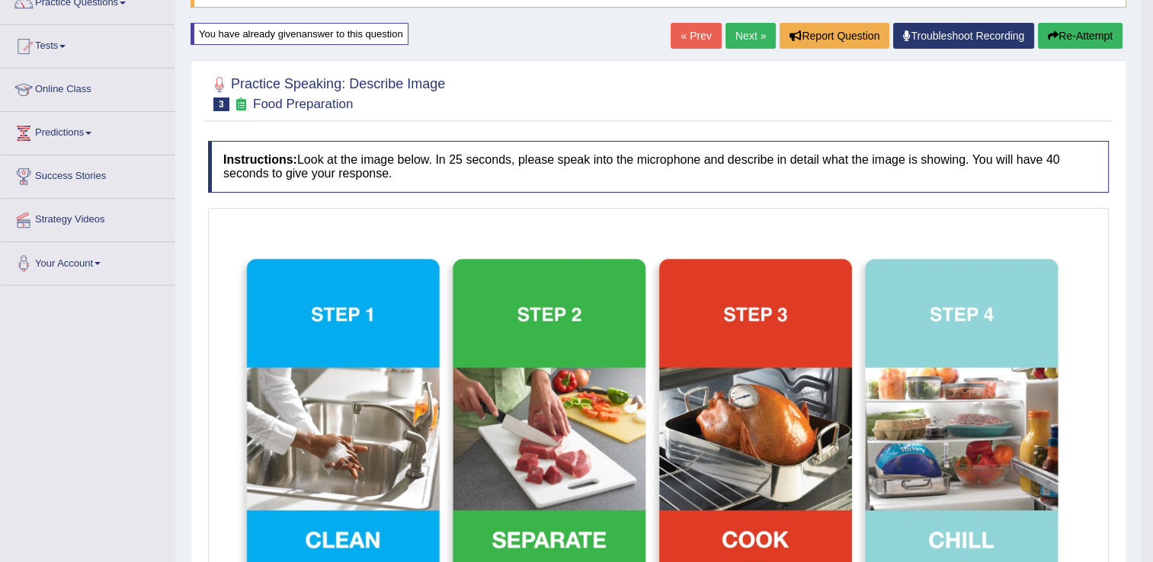
click at [737, 25] on link "Next »" at bounding box center [750, 36] width 50 height 26
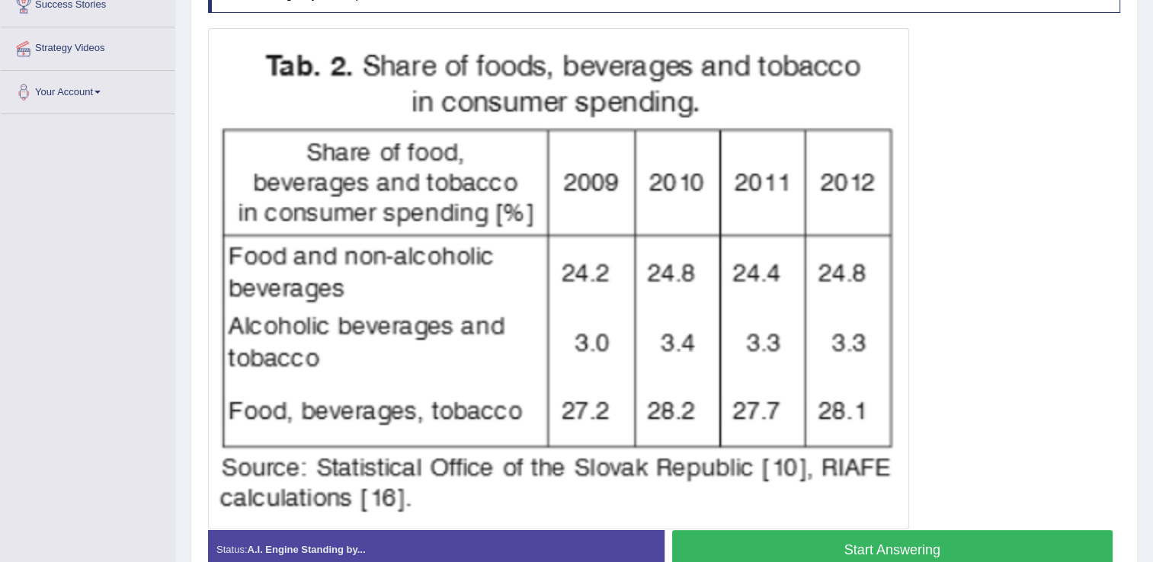
scroll to position [335, 0]
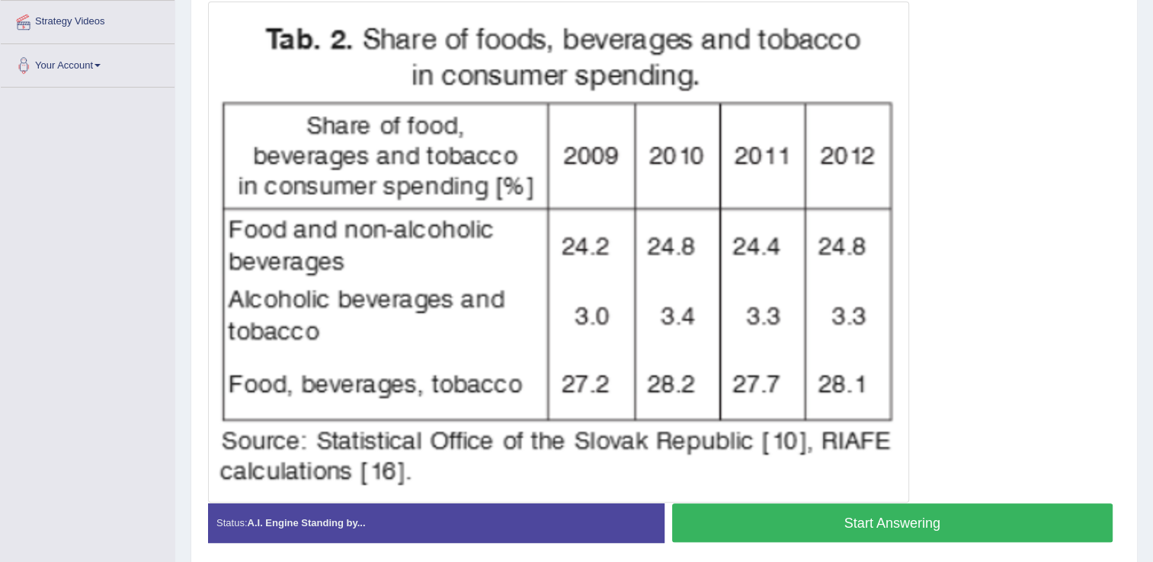
click at [865, 523] on button "Start Answering" at bounding box center [892, 523] width 441 height 39
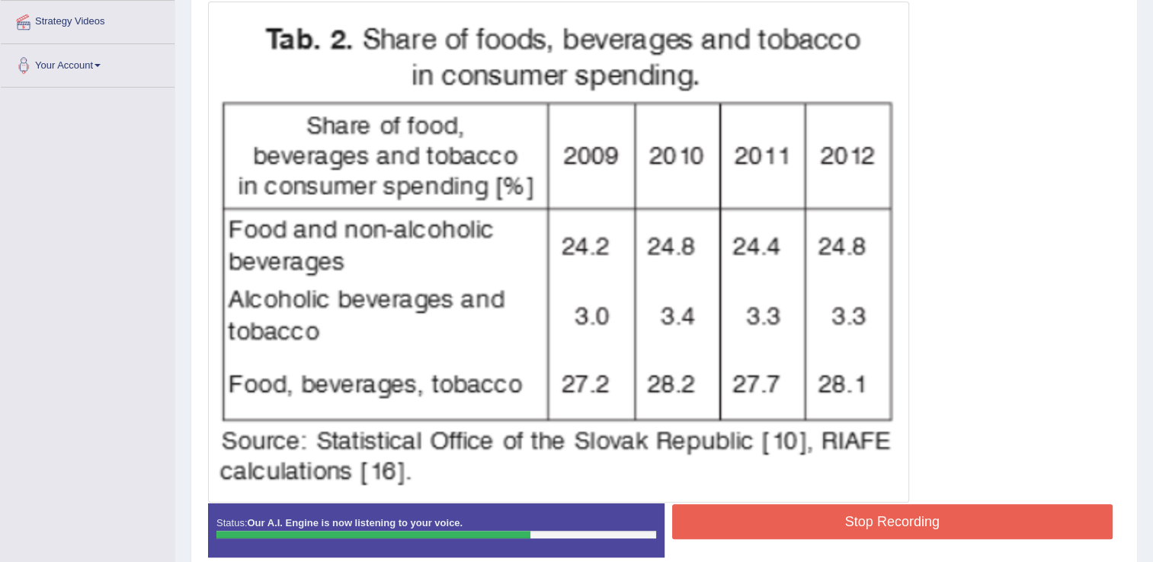
click at [865, 523] on button "Stop Recording" at bounding box center [892, 521] width 441 height 35
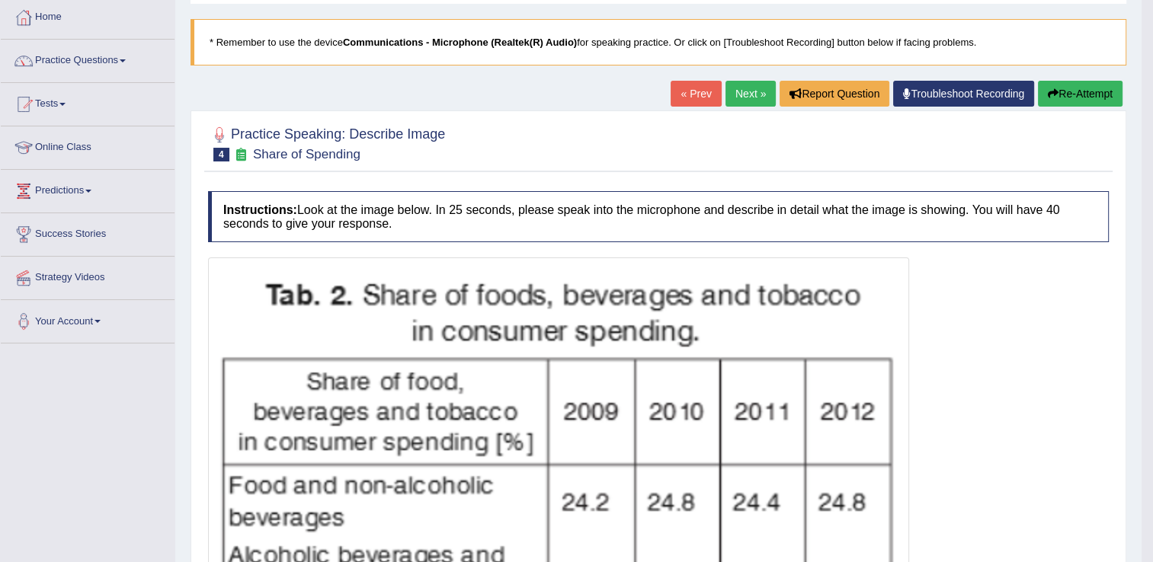
scroll to position [61, 0]
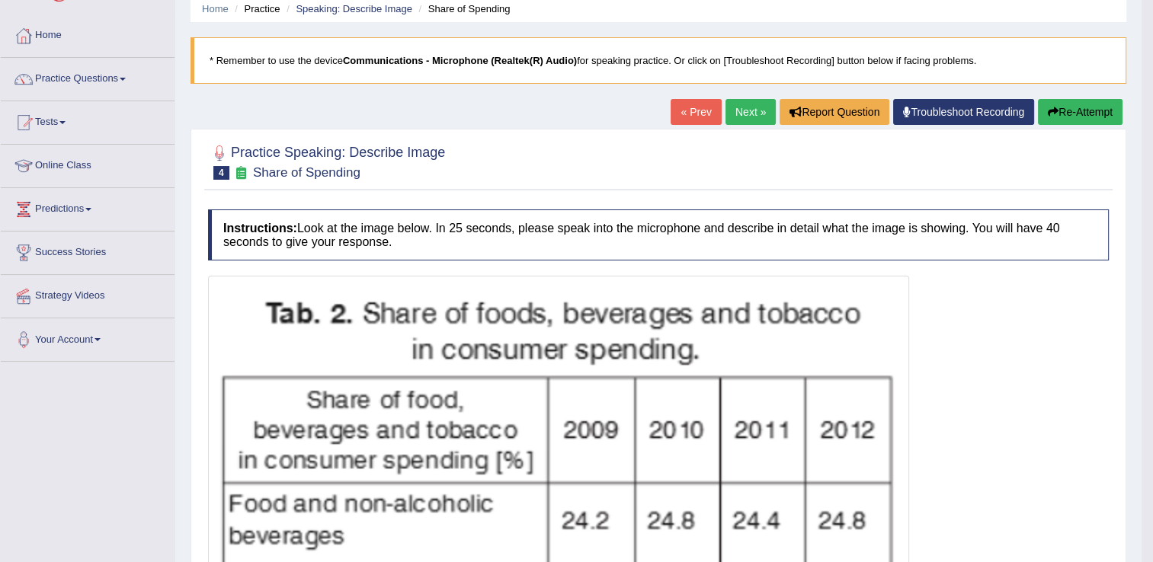
click at [740, 114] on link "Next »" at bounding box center [750, 112] width 50 height 26
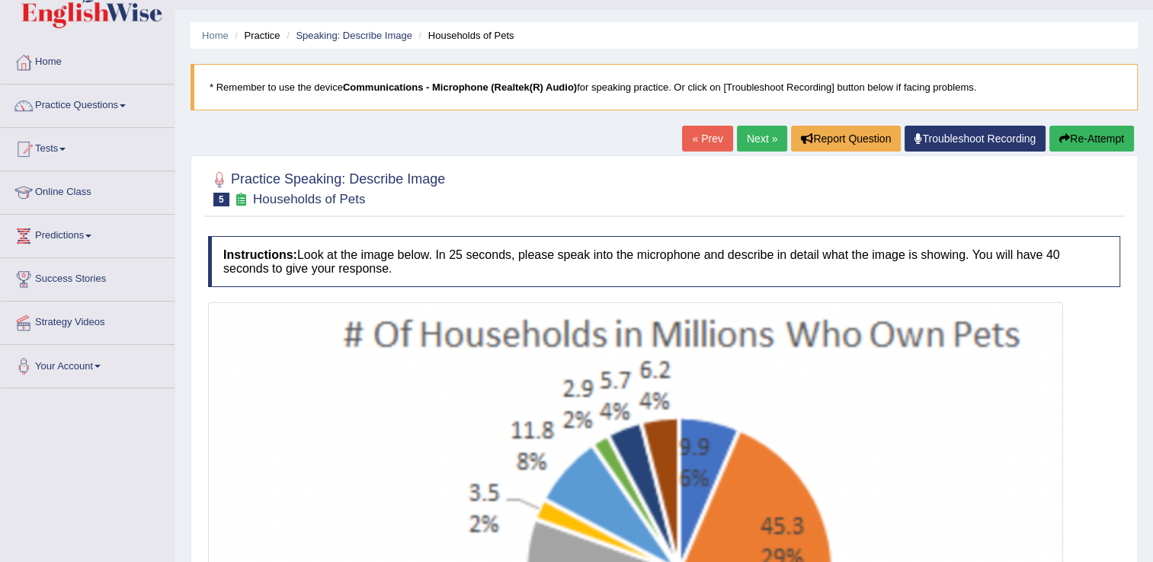
scroll to position [30, 0]
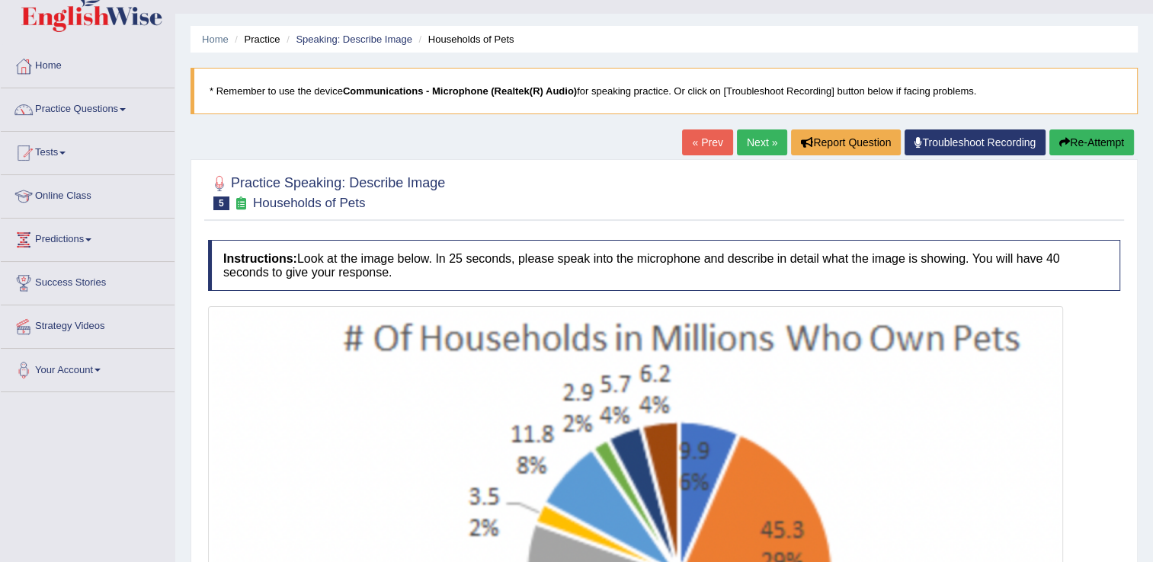
click at [747, 148] on link "Next »" at bounding box center [762, 143] width 50 height 26
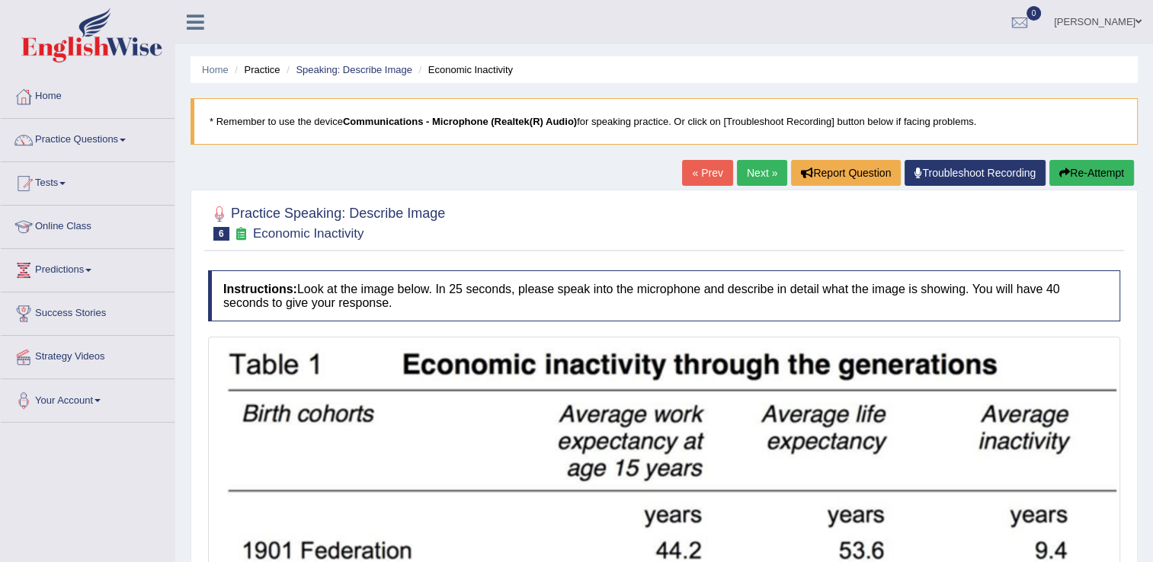
click at [700, 172] on link "« Prev" at bounding box center [707, 173] width 50 height 26
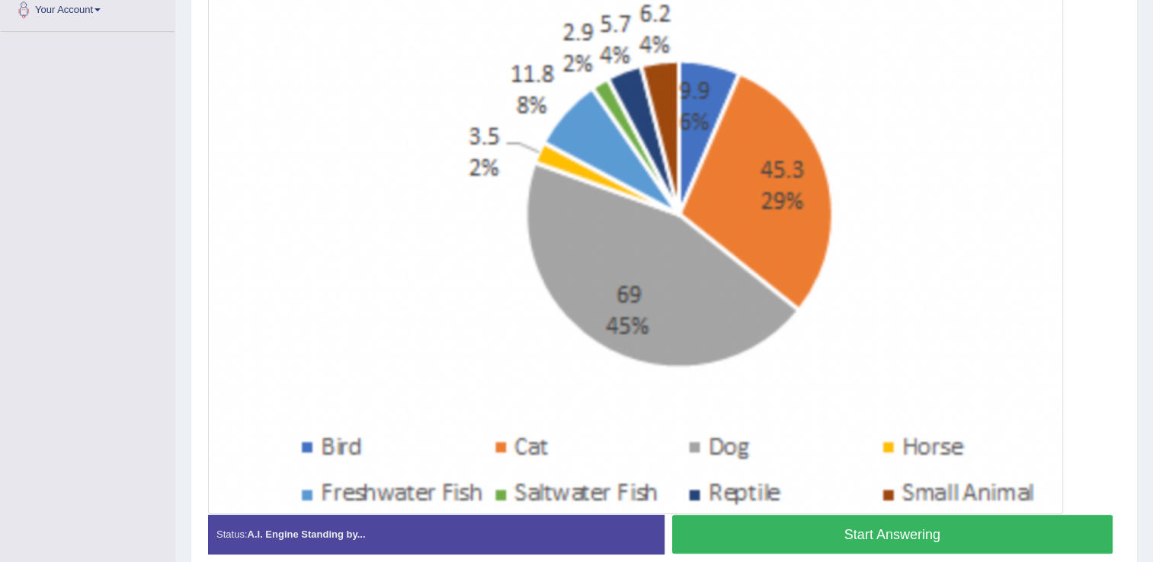
scroll to position [398, 0]
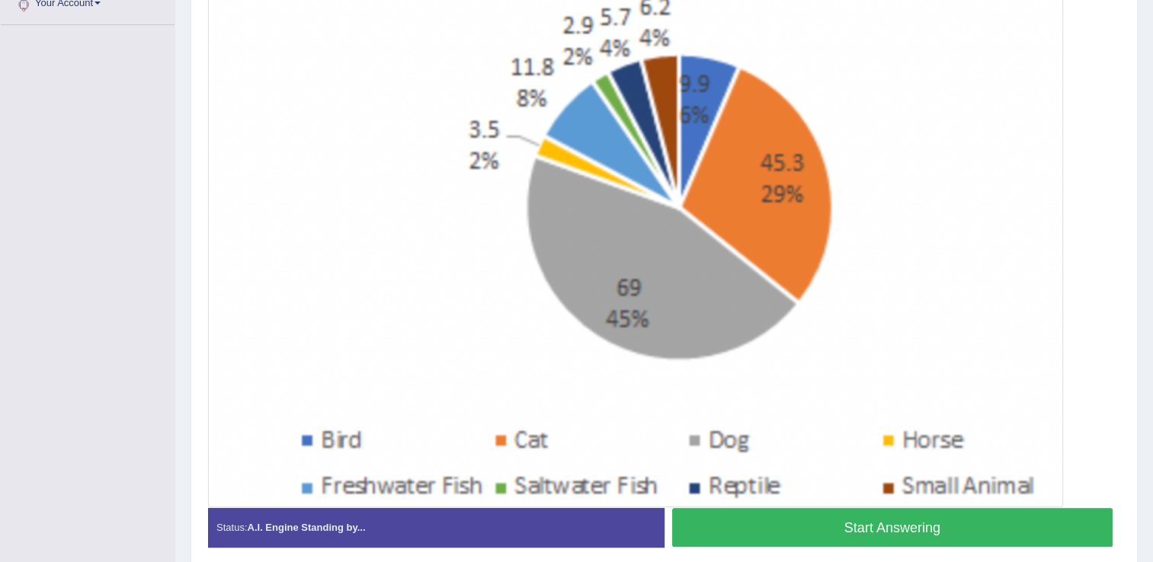
click at [914, 527] on button "Start Answering" at bounding box center [892, 527] width 441 height 39
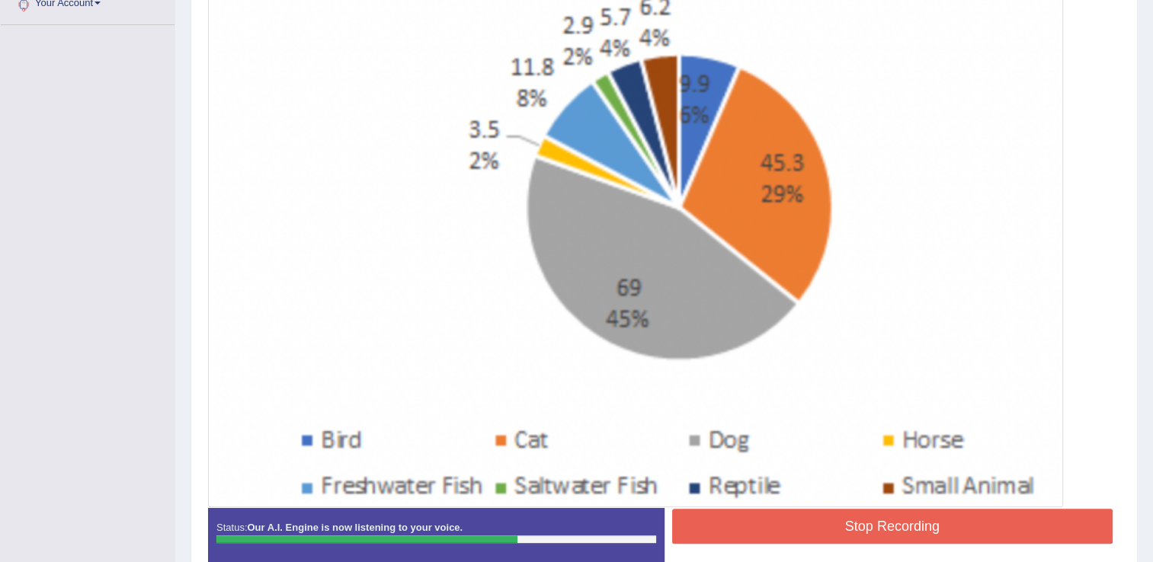
click at [1045, 520] on button "Stop Recording" at bounding box center [892, 526] width 441 height 35
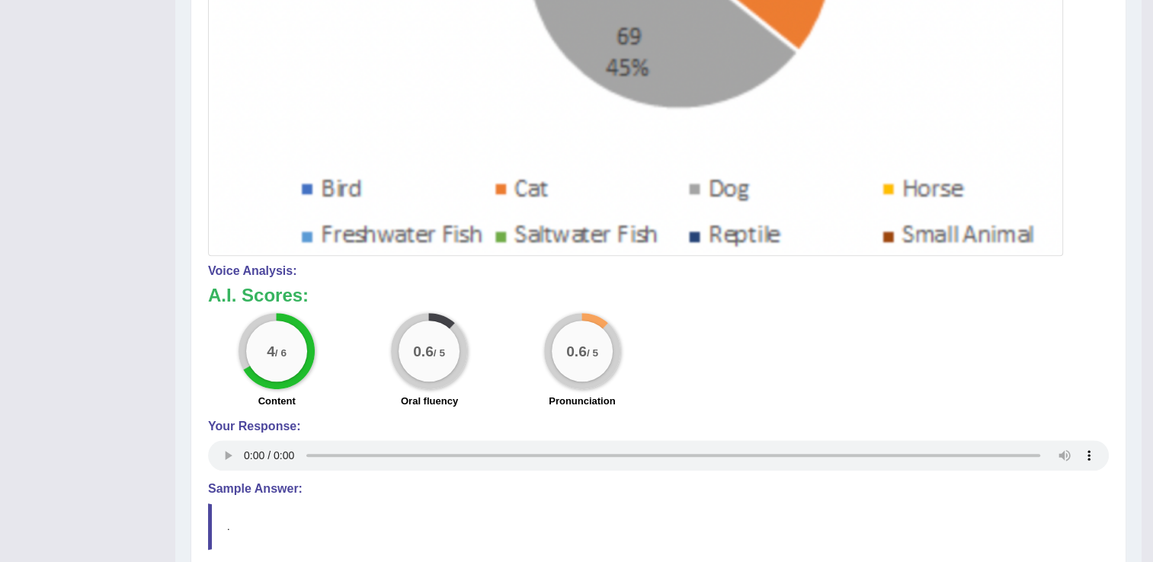
scroll to position [651, 0]
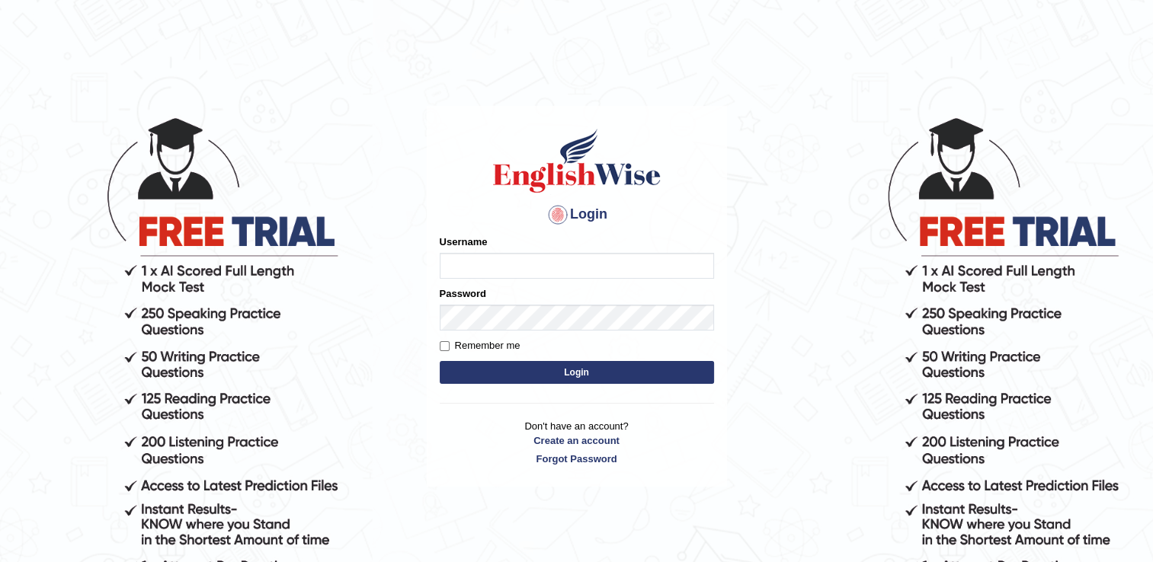
type input "Sangita9362"
click at [602, 370] on button "Login" at bounding box center [577, 372] width 274 height 23
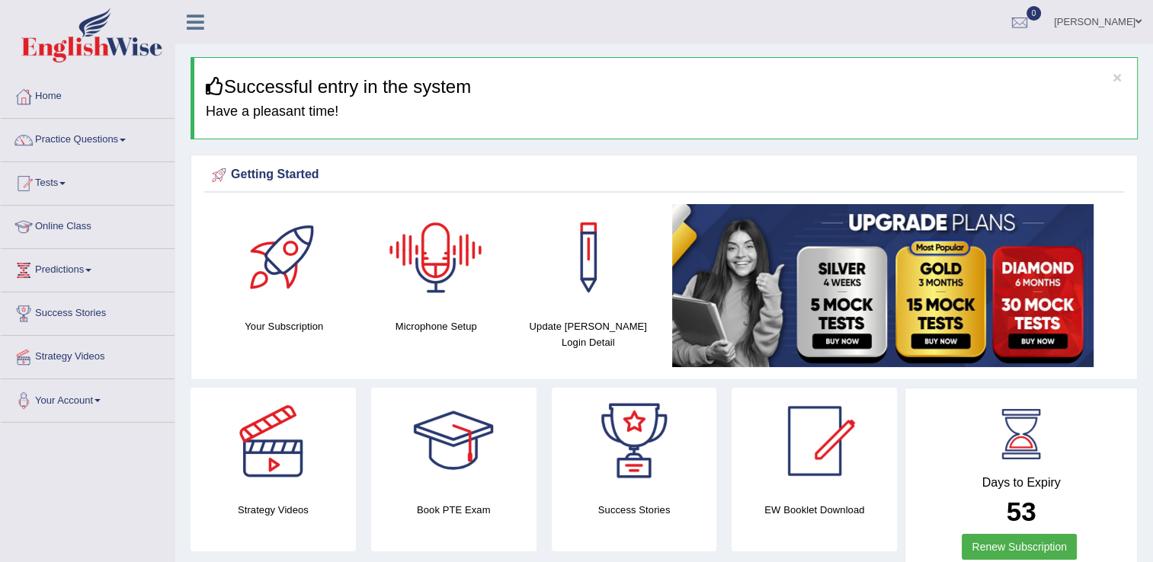
click at [419, 267] on div at bounding box center [435, 257] width 107 height 107
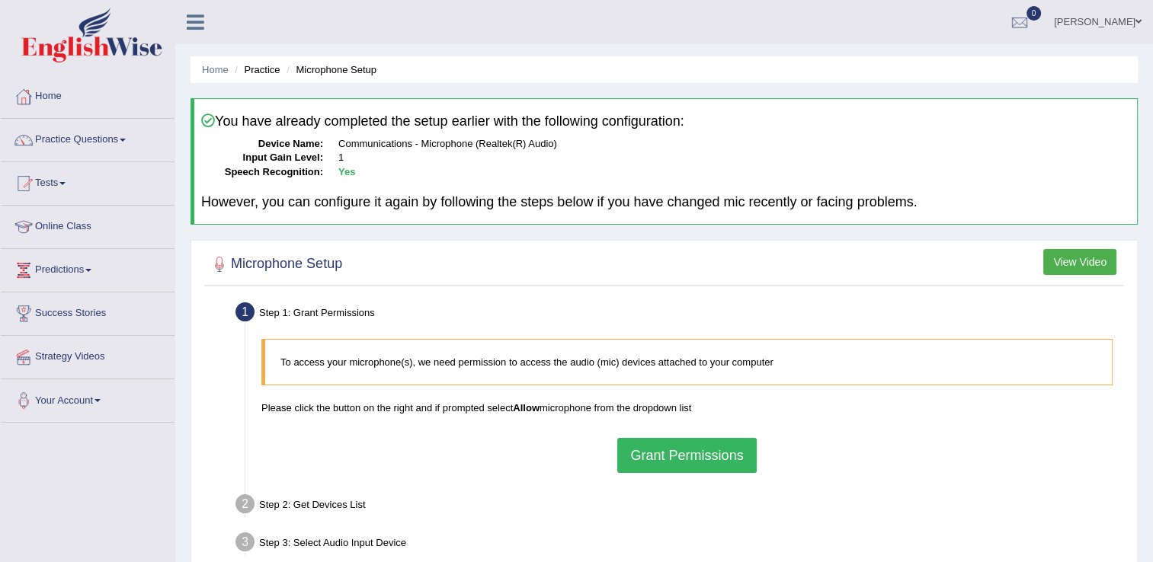
click at [738, 456] on button "Grant Permissions" at bounding box center [686, 455] width 139 height 35
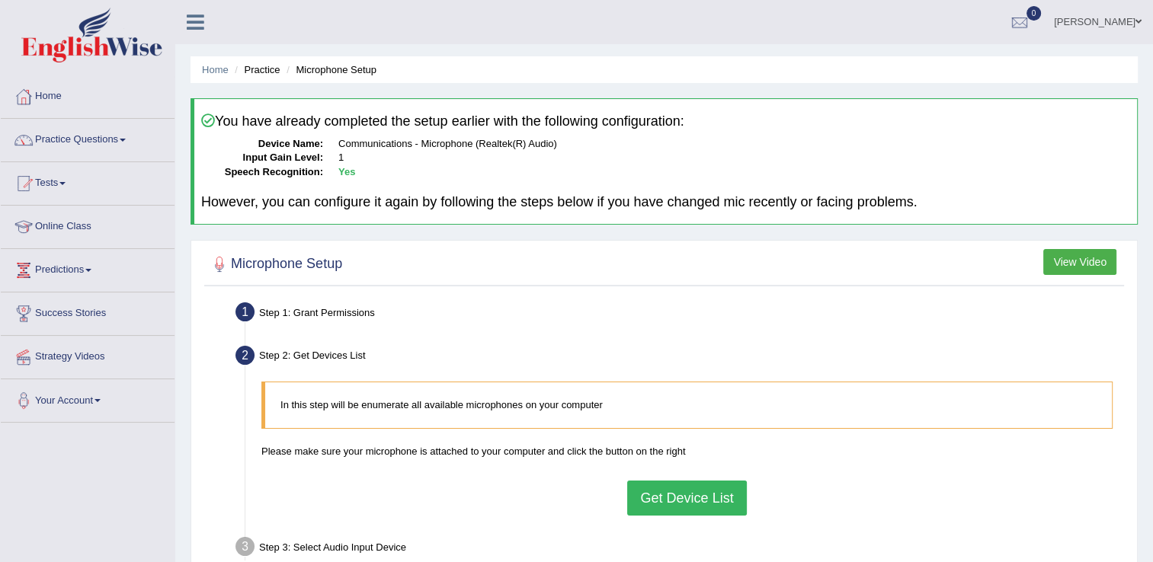
click at [695, 504] on button "Get Device List" at bounding box center [686, 498] width 119 height 35
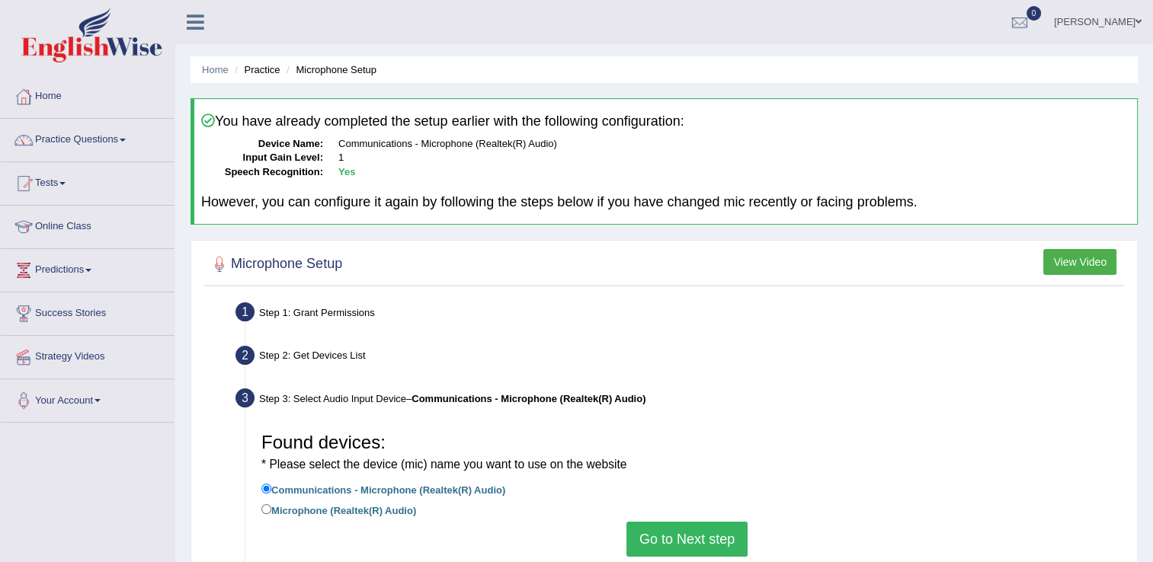
click at [684, 526] on button "Go to Next step" at bounding box center [686, 539] width 121 height 35
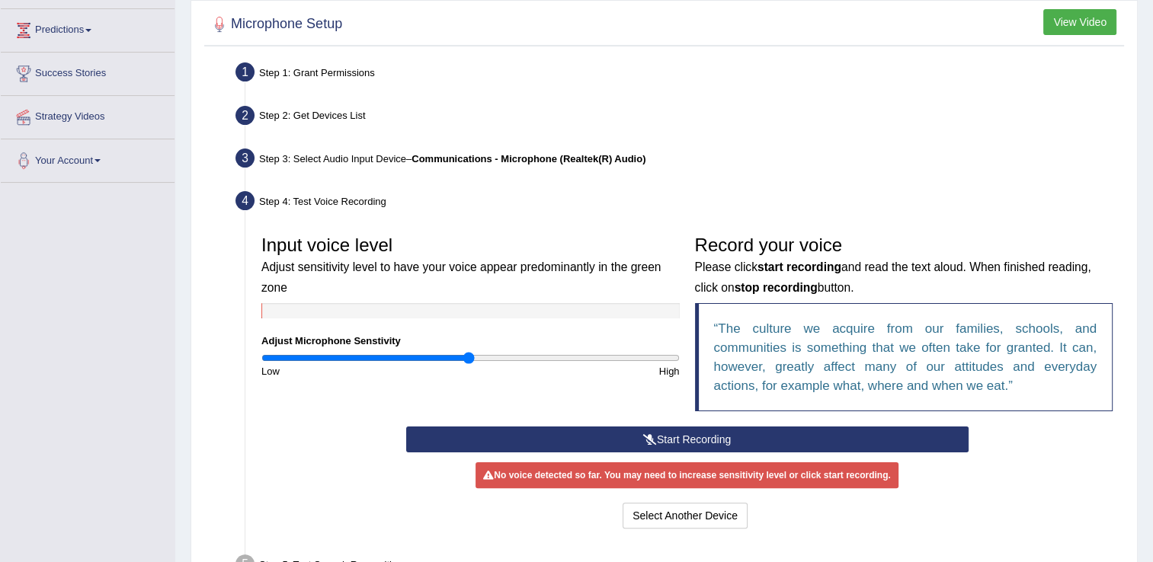
scroll to position [274, 0]
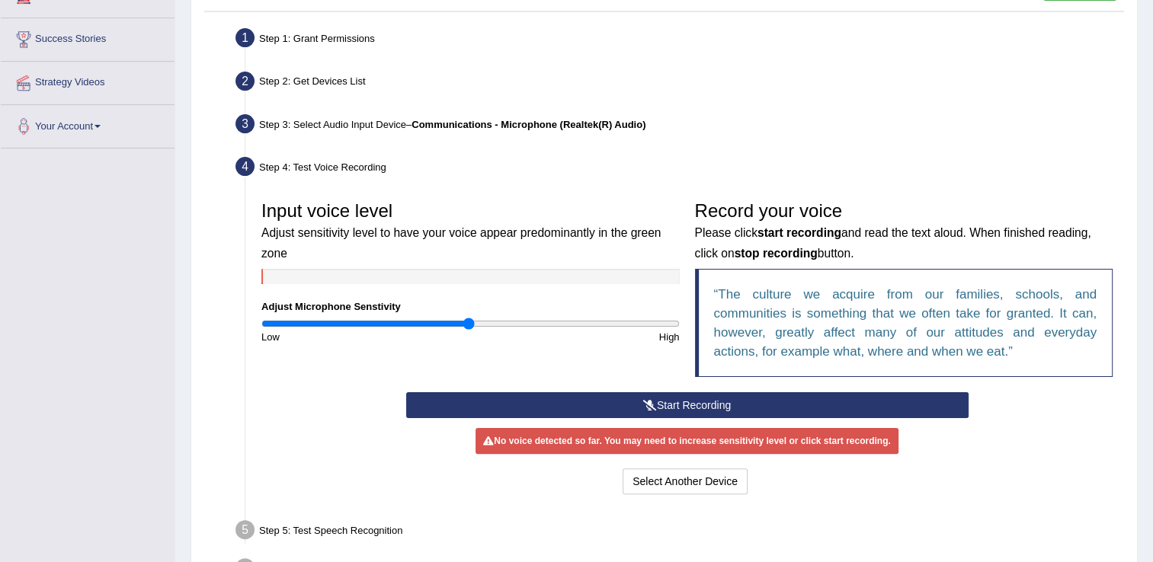
click at [820, 396] on button "Start Recording" at bounding box center [687, 405] width 562 height 26
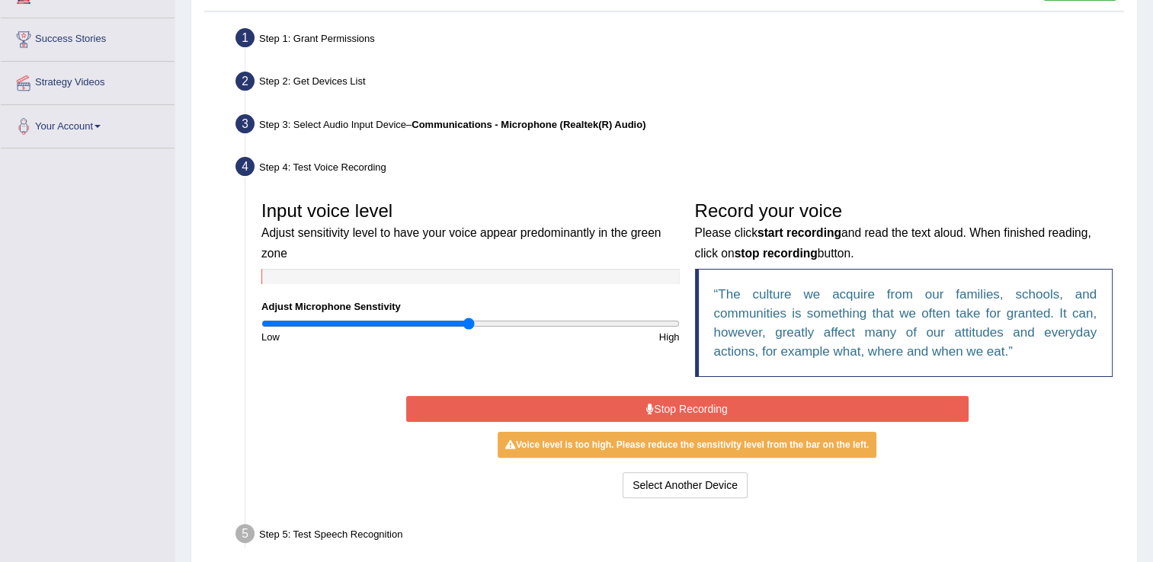
click at [820, 396] on button "Stop Recording" at bounding box center [687, 409] width 562 height 26
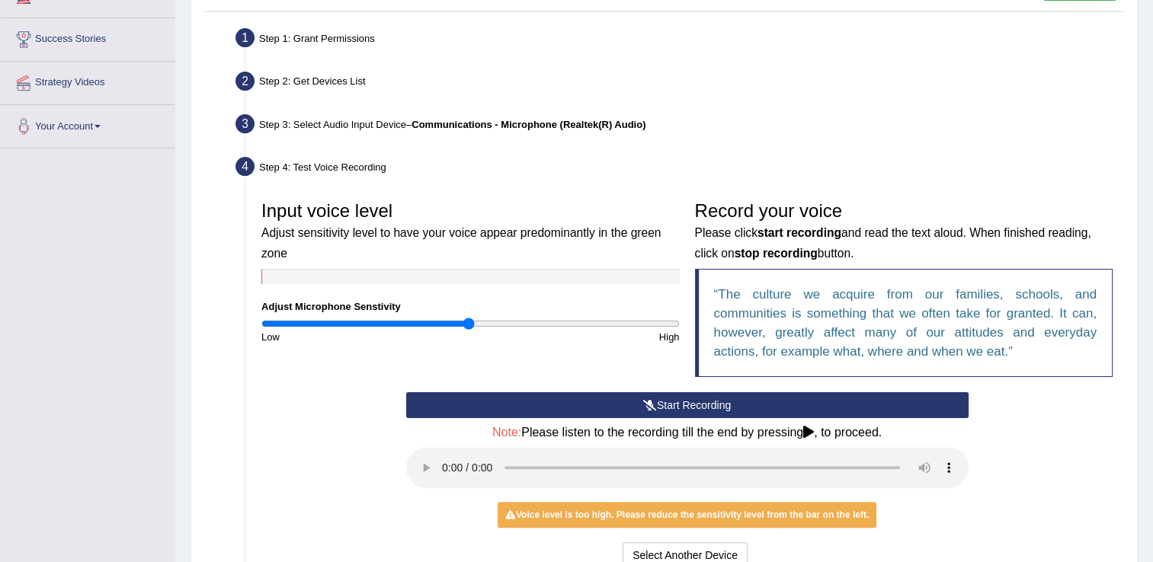
click at [820, 396] on button "Start Recording" at bounding box center [687, 405] width 562 height 26
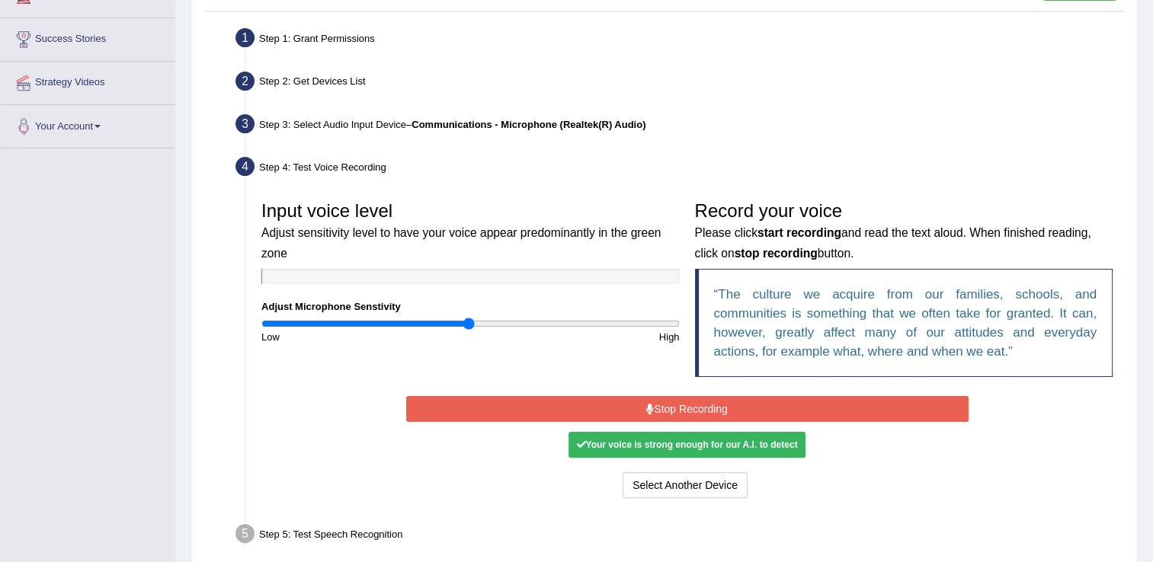
click at [820, 396] on button "Stop Recording" at bounding box center [687, 409] width 562 height 26
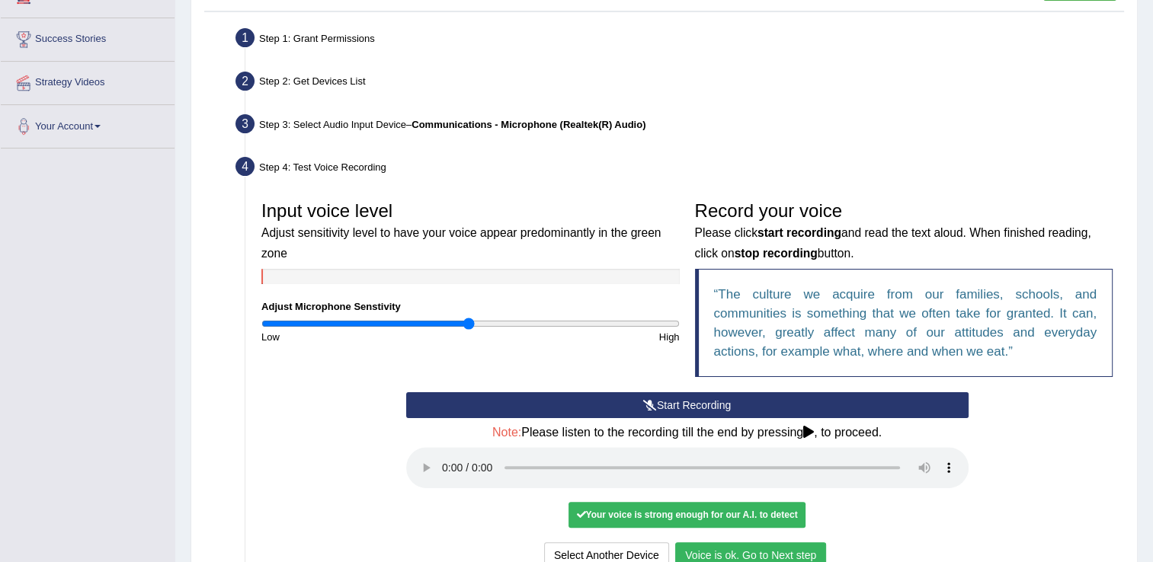
click at [707, 550] on button "Voice is ok. Go to Next step" at bounding box center [750, 555] width 151 height 26
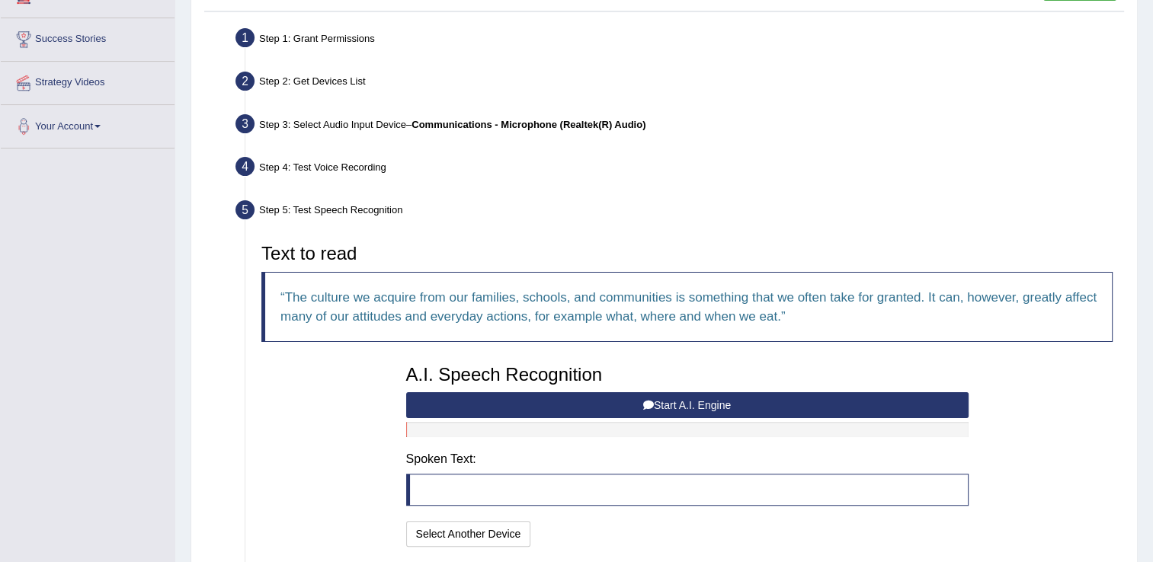
click at [496, 398] on button "Start A.I. Engine" at bounding box center [687, 405] width 562 height 26
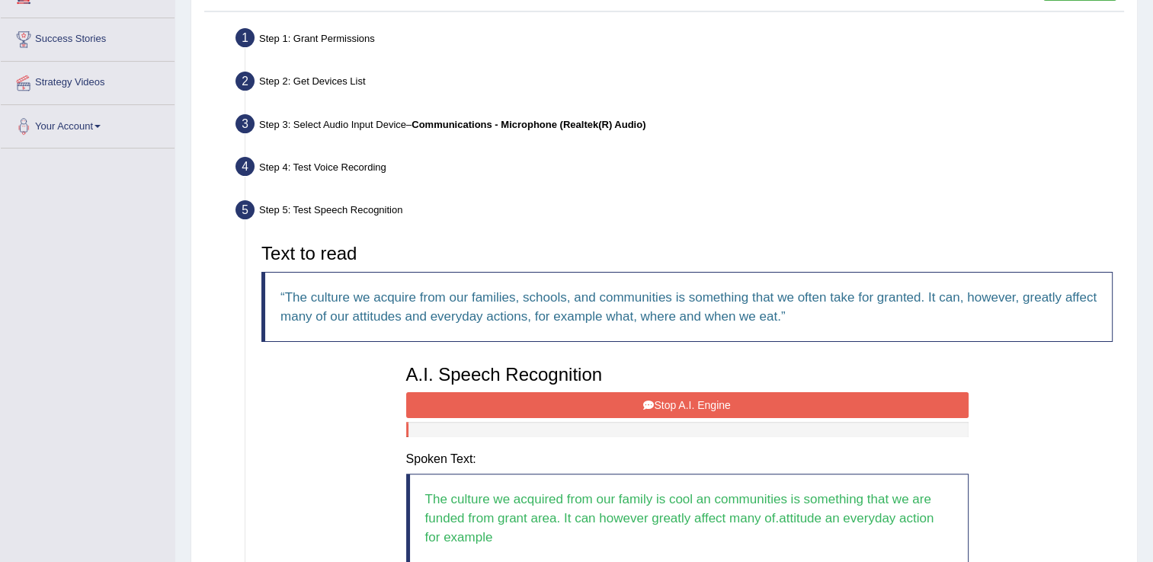
click at [496, 398] on button "Stop A.I. Engine" at bounding box center [687, 405] width 562 height 26
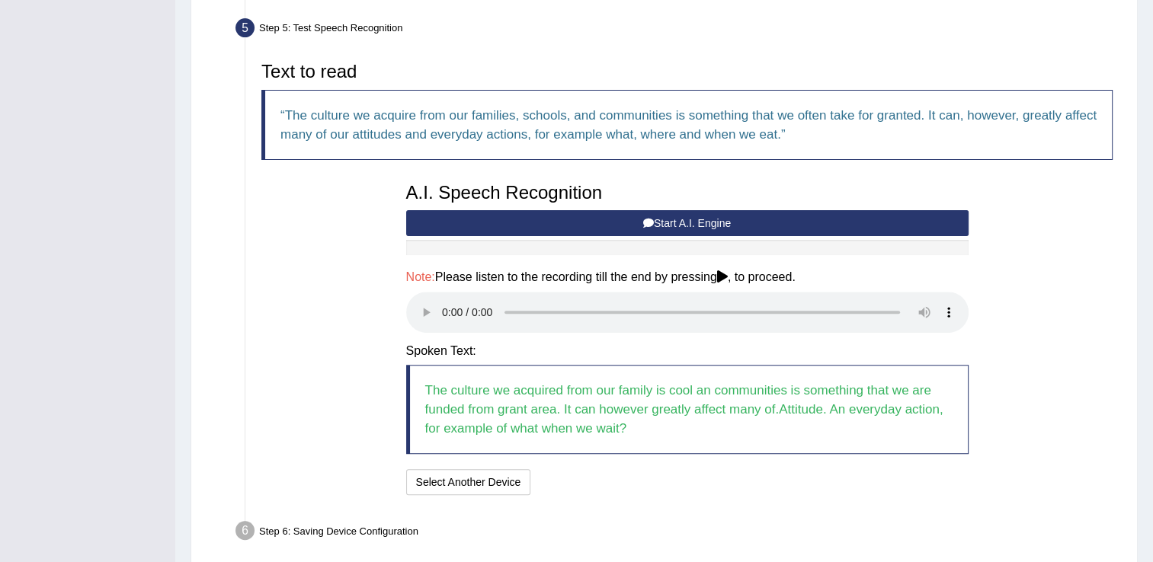
scroll to position [488, 0]
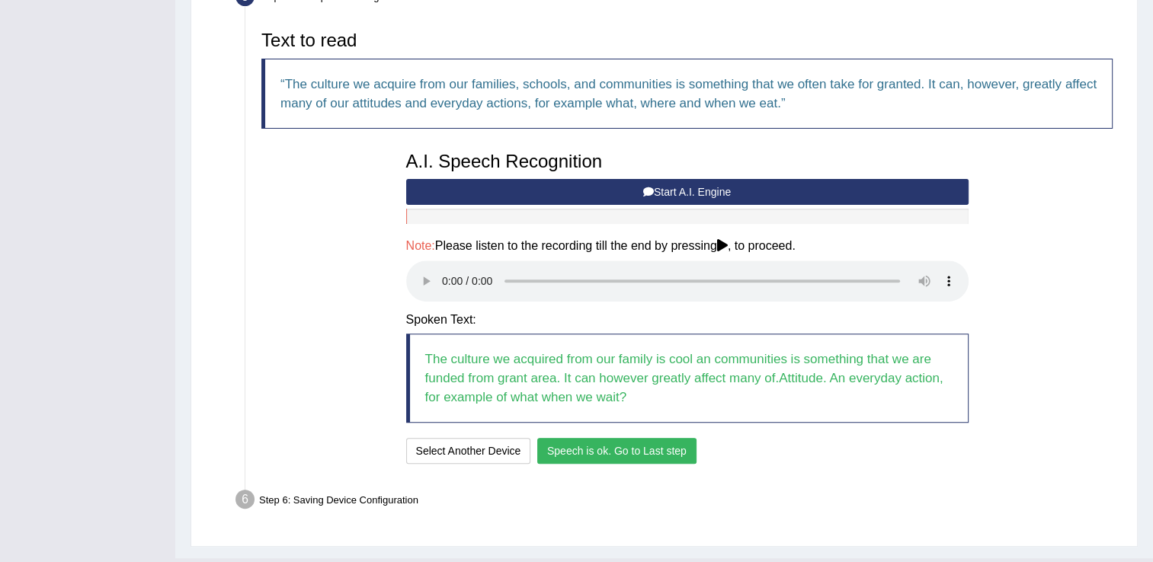
click at [620, 449] on button "Speech is ok. Go to Last step" at bounding box center [616, 451] width 159 height 26
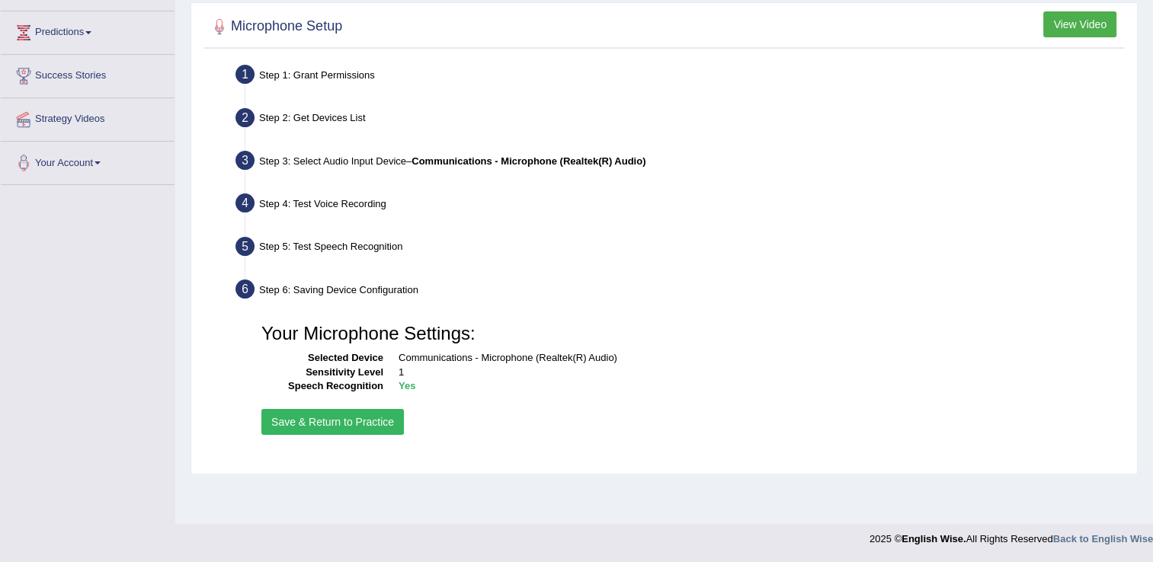
scroll to position [238, 0]
click at [301, 420] on button "Save & Return to Practice" at bounding box center [332, 422] width 142 height 26
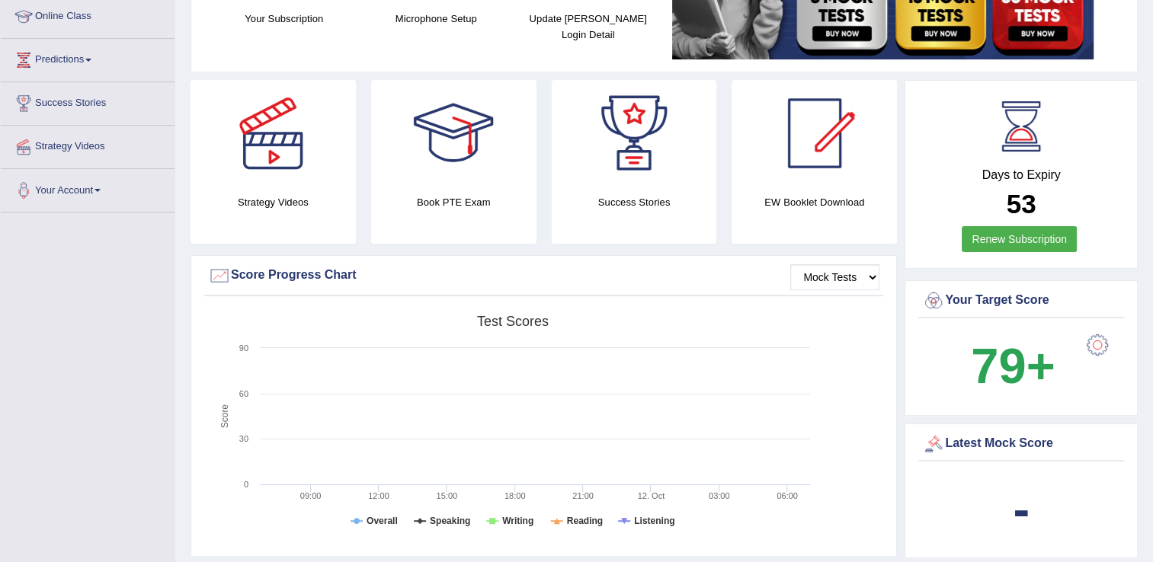
scroll to position [213, 0]
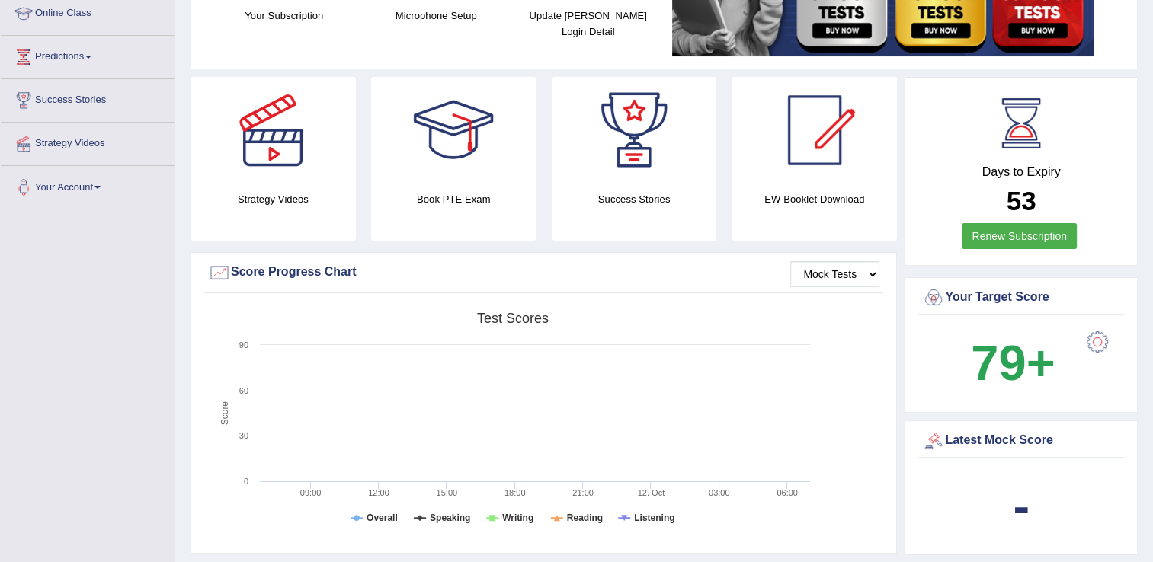
click at [1047, 358] on b "79+" at bounding box center [1013, 363] width 84 height 56
click at [1015, 357] on b "79+" at bounding box center [1013, 363] width 84 height 56
click at [937, 300] on div at bounding box center [933, 297] width 23 height 23
click at [951, 434] on div "Latest Mock Score" at bounding box center [1021, 441] width 198 height 23
click at [1015, 440] on div "Latest Mock Score" at bounding box center [1021, 441] width 198 height 23
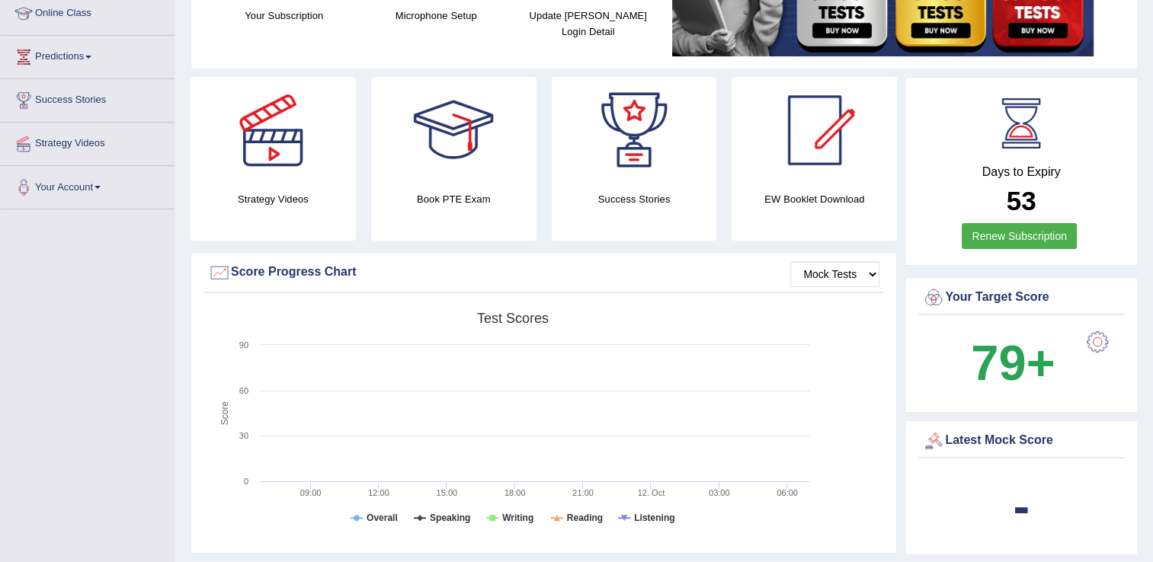
click at [1015, 440] on div "Latest Mock Score" at bounding box center [1021, 441] width 198 height 23
drag, startPoint x: 1015, startPoint y: 440, endPoint x: 1093, endPoint y: 348, distance: 121.0
click at [1093, 348] on div "Days to Expiry 53 Renew Subscription Your Target Score 79+ Latest Mock Score -" at bounding box center [1020, 320] width 233 height 486
click at [1093, 348] on div at bounding box center [1097, 342] width 30 height 30
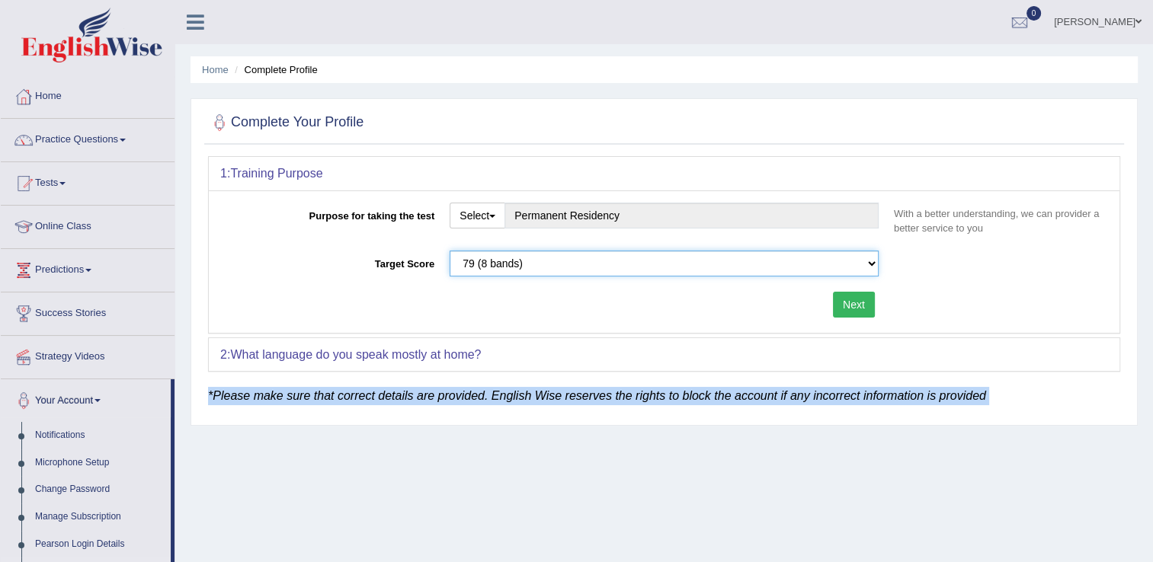
click at [475, 260] on select "Please select the correct value 50 (6 bands) 58 (6.5 bands) 65 (7 bands) 79 (8 …" at bounding box center [663, 264] width 429 height 26
select select "50"
click at [449, 251] on select "Please select the correct value 50 (6 bands) 58 (6.5 bands) 65 (7 bands) 79 (8 …" at bounding box center [663, 264] width 429 height 26
click at [848, 302] on button "Next" at bounding box center [854, 305] width 42 height 26
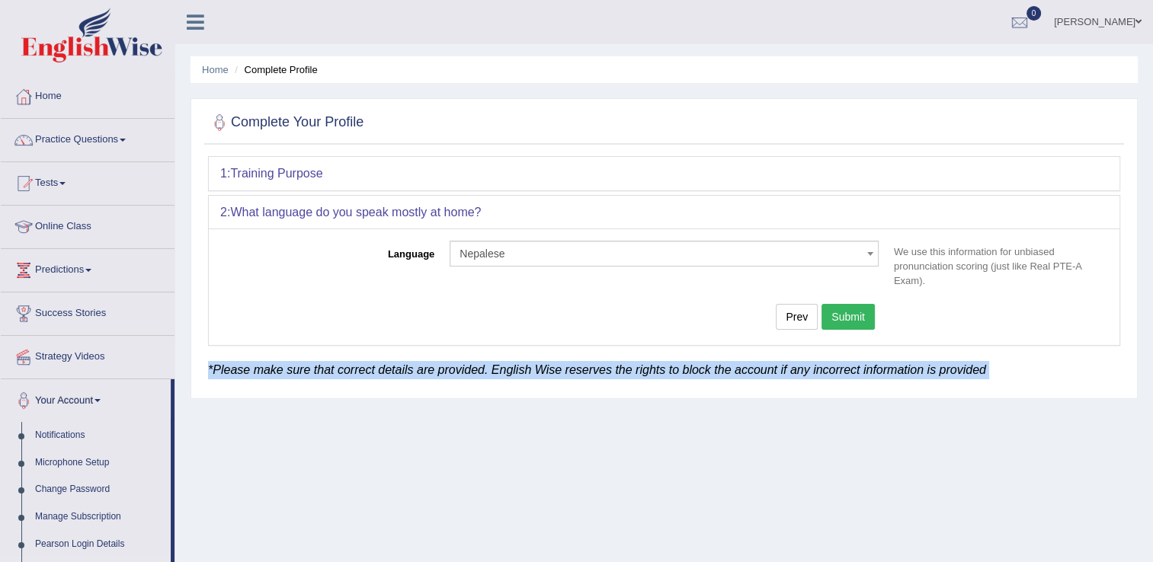
click at [843, 315] on button "Submit" at bounding box center [847, 317] width 53 height 26
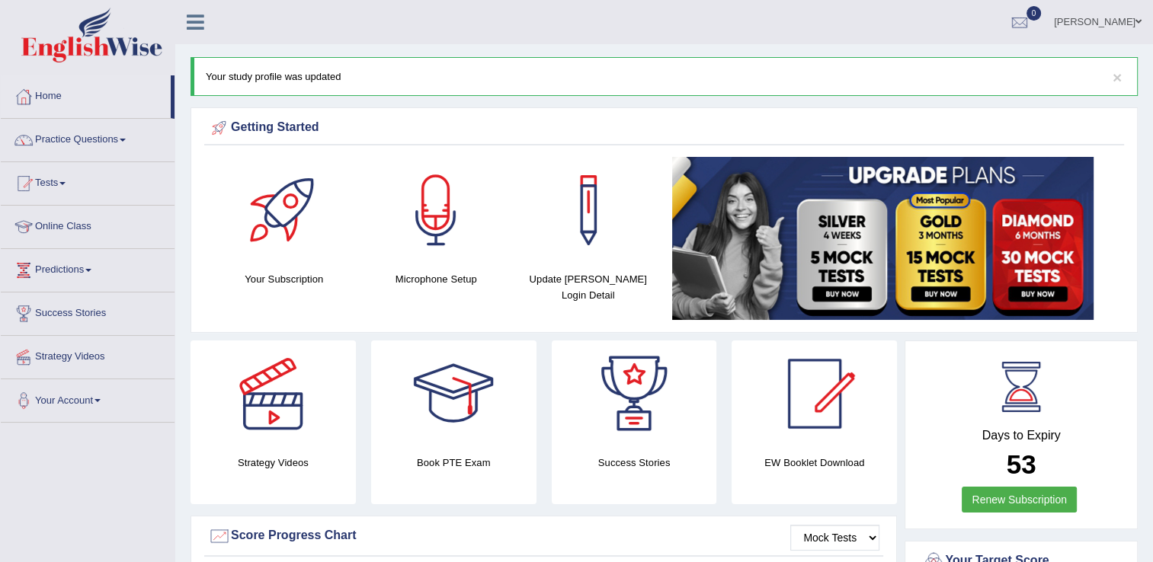
click at [126, 141] on span at bounding box center [123, 140] width 6 height 3
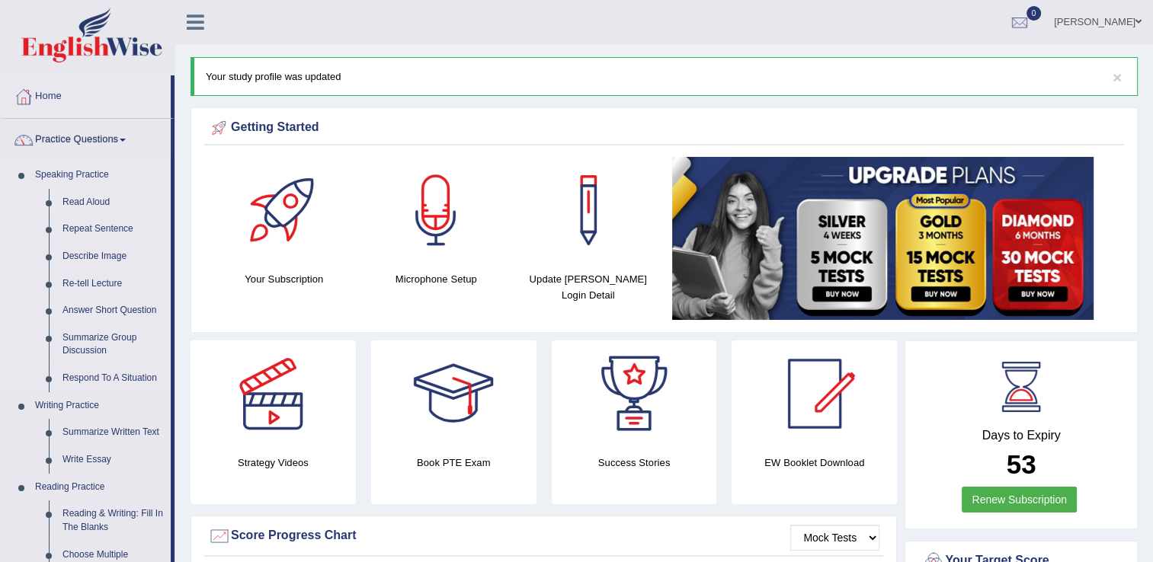
click at [105, 206] on link "Read Aloud" at bounding box center [113, 202] width 115 height 27
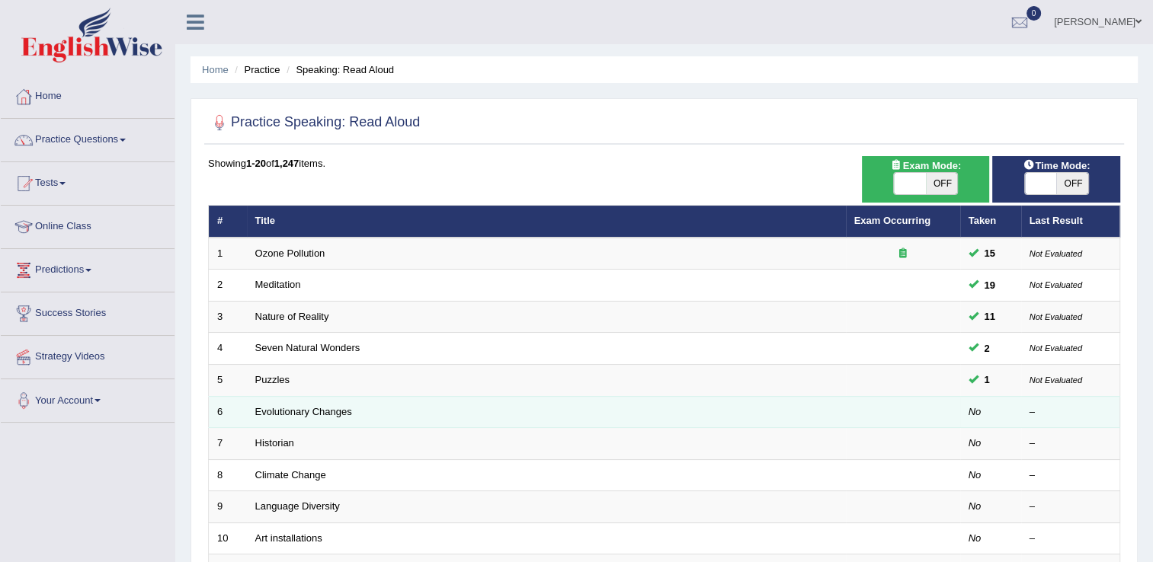
click at [847, 404] on td at bounding box center [903, 412] width 114 height 32
click at [315, 411] on link "Evolutionary Changes" at bounding box center [303, 411] width 97 height 11
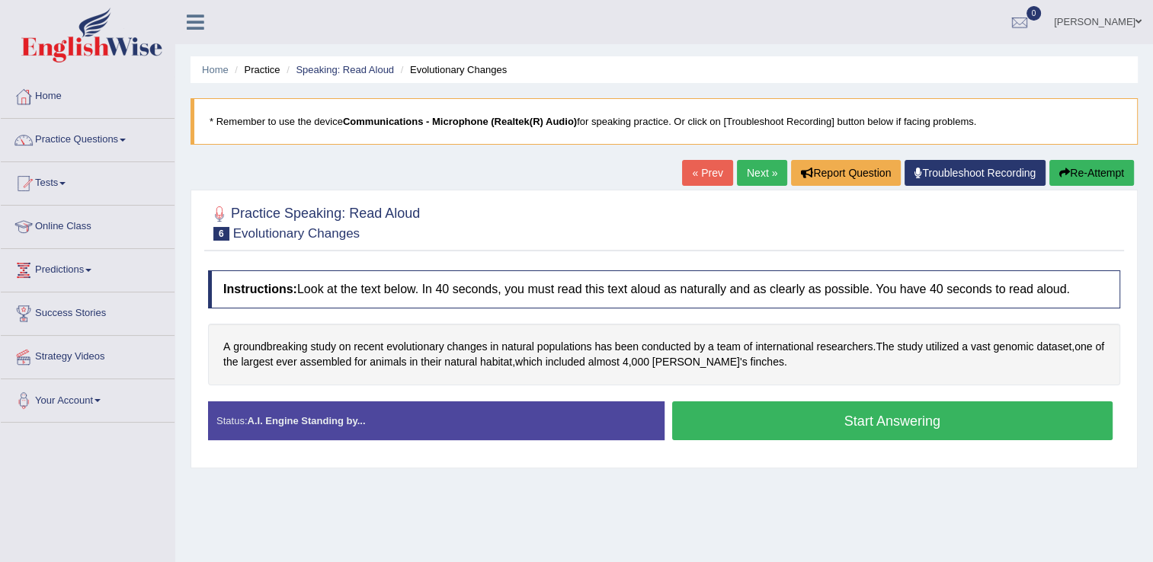
click at [783, 414] on button "Start Answering" at bounding box center [892, 420] width 441 height 39
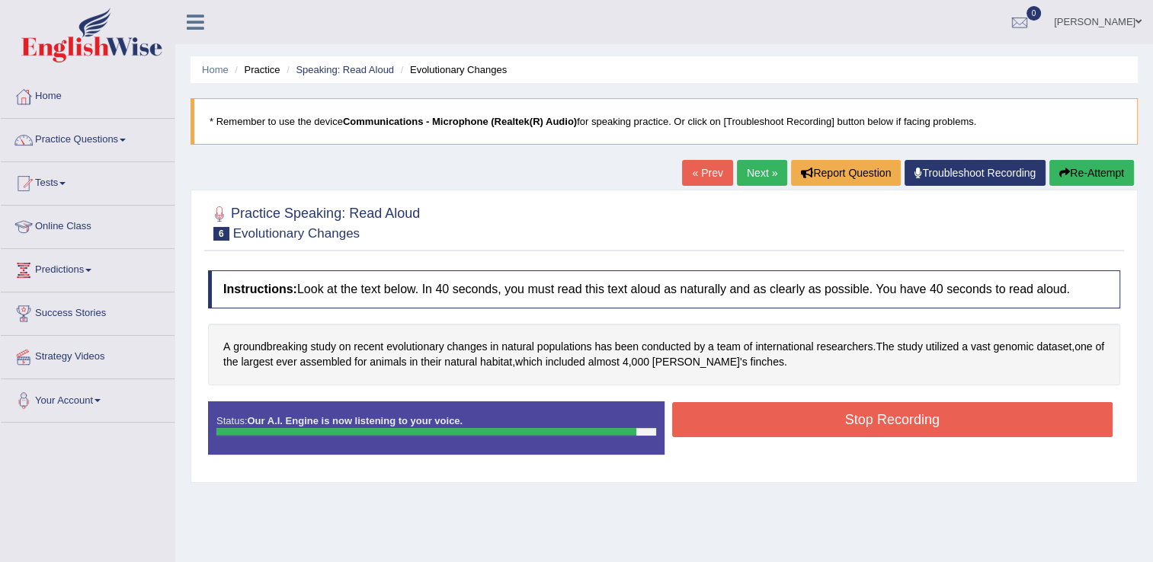
click at [783, 414] on button "Stop Recording" at bounding box center [892, 419] width 441 height 35
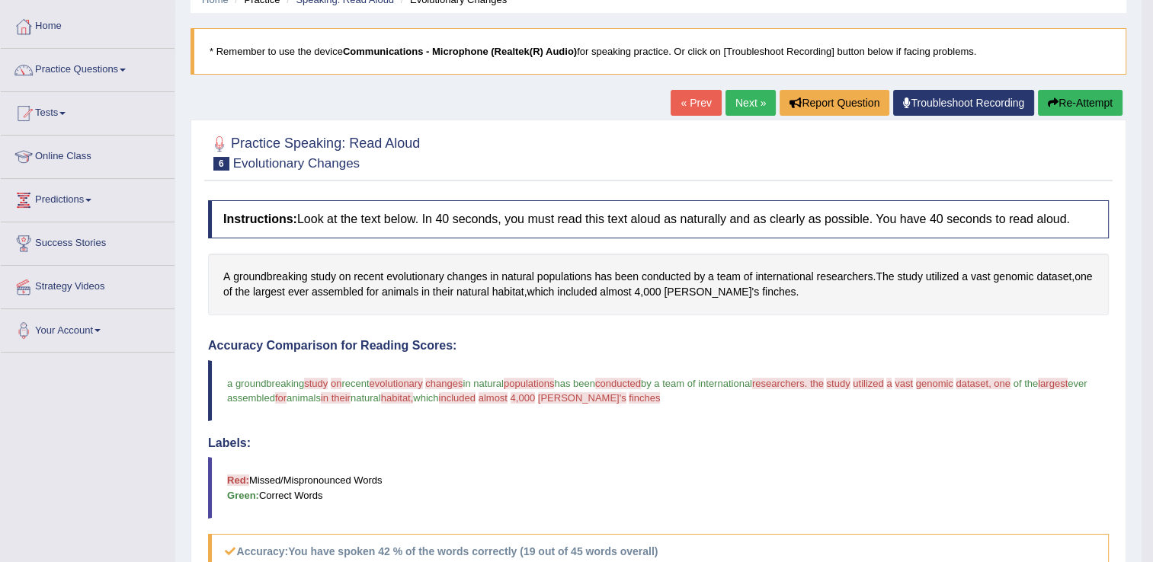
scroll to position [60, 0]
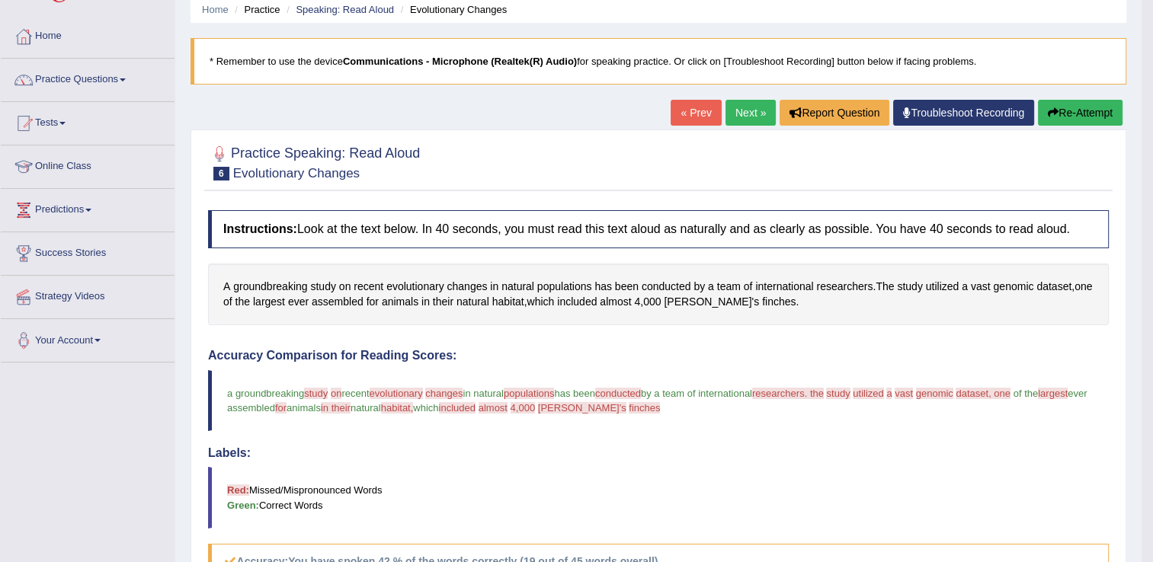
click at [1073, 107] on button "Re-Attempt" at bounding box center [1080, 113] width 85 height 26
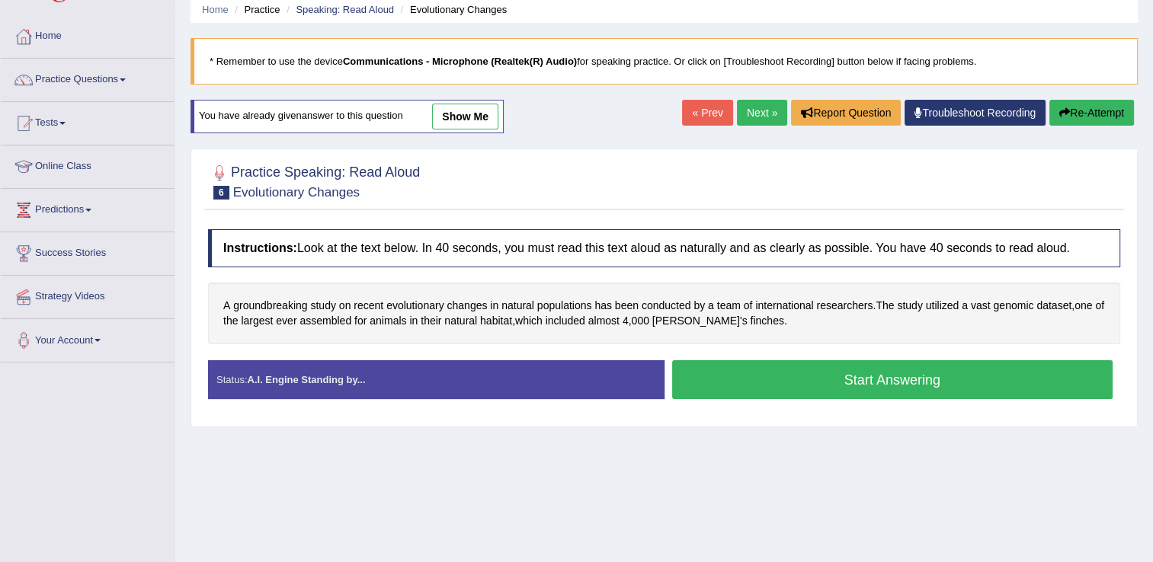
click at [837, 373] on button "Start Answering" at bounding box center [892, 379] width 441 height 39
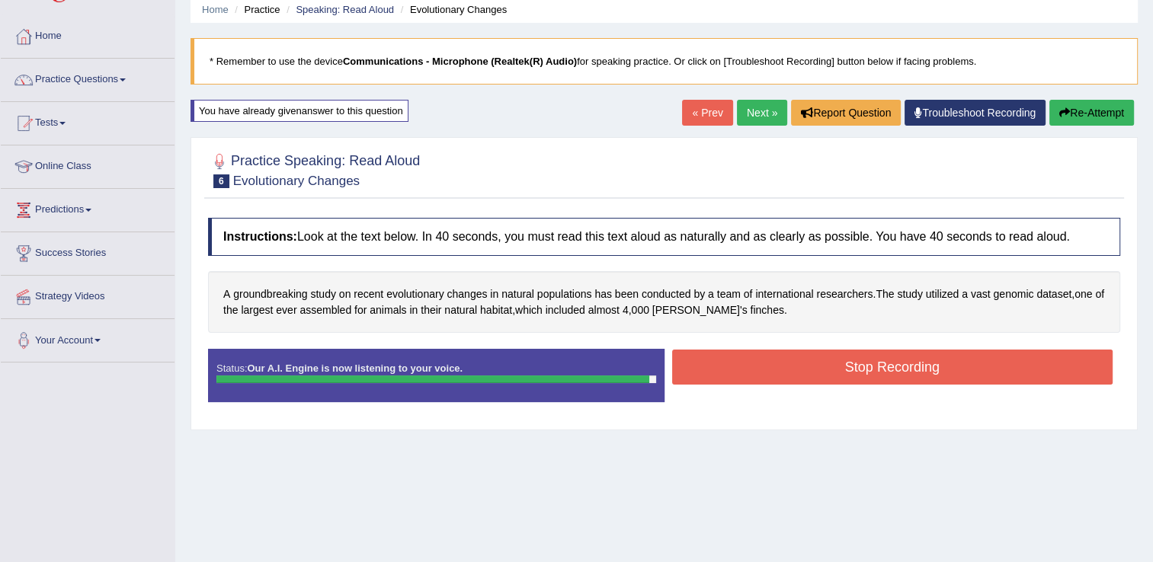
click at [837, 373] on button "Stop Recording" at bounding box center [892, 367] width 441 height 35
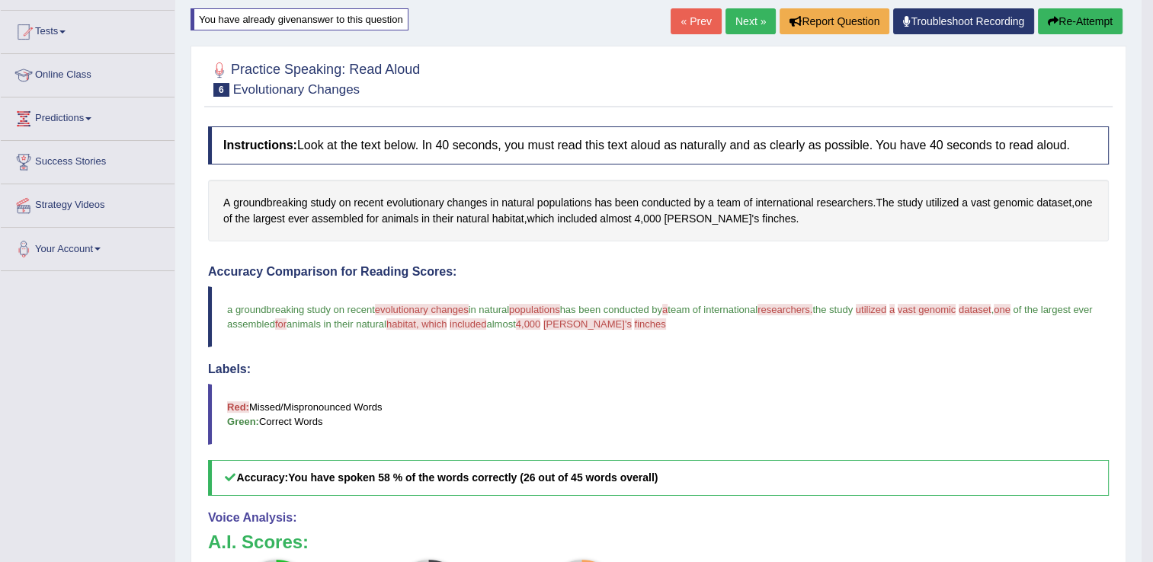
scroll to position [121, 0]
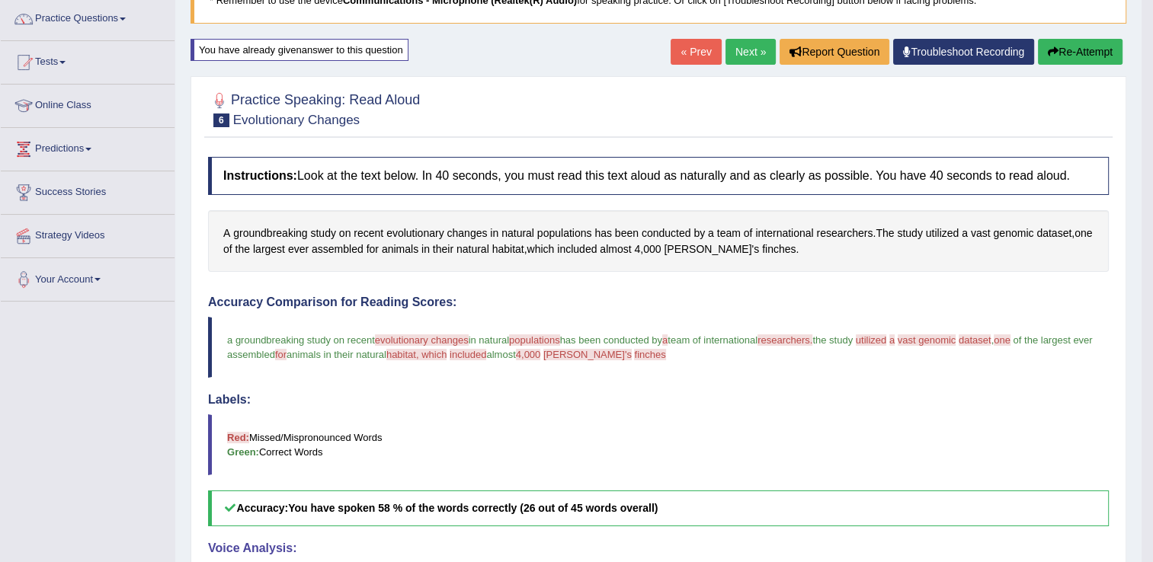
click at [1074, 55] on button "Re-Attempt" at bounding box center [1080, 52] width 85 height 26
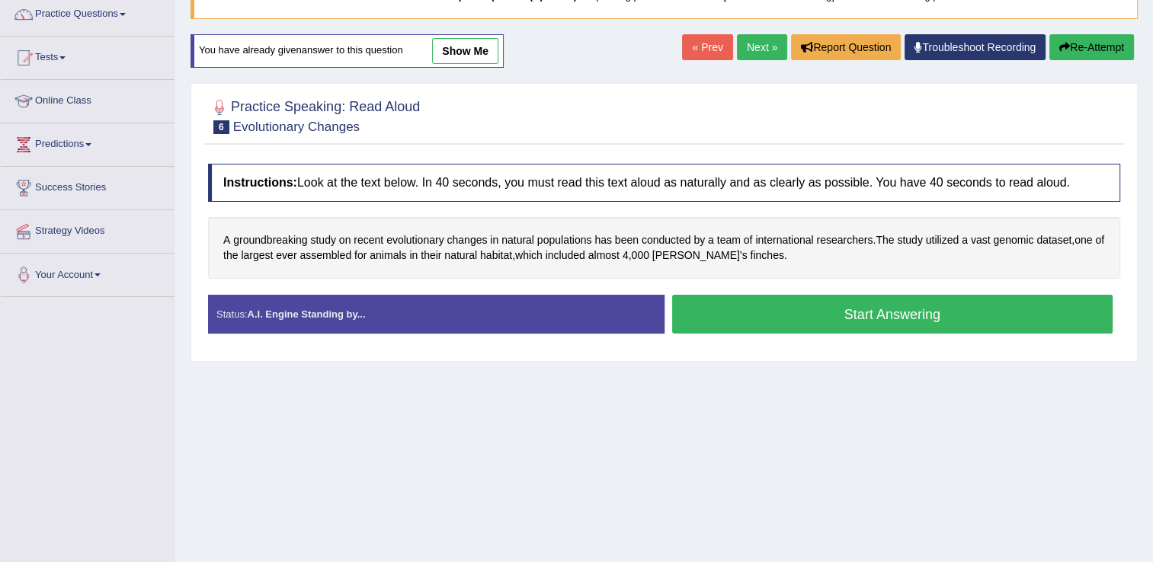
click at [867, 306] on button "Start Answering" at bounding box center [892, 314] width 441 height 39
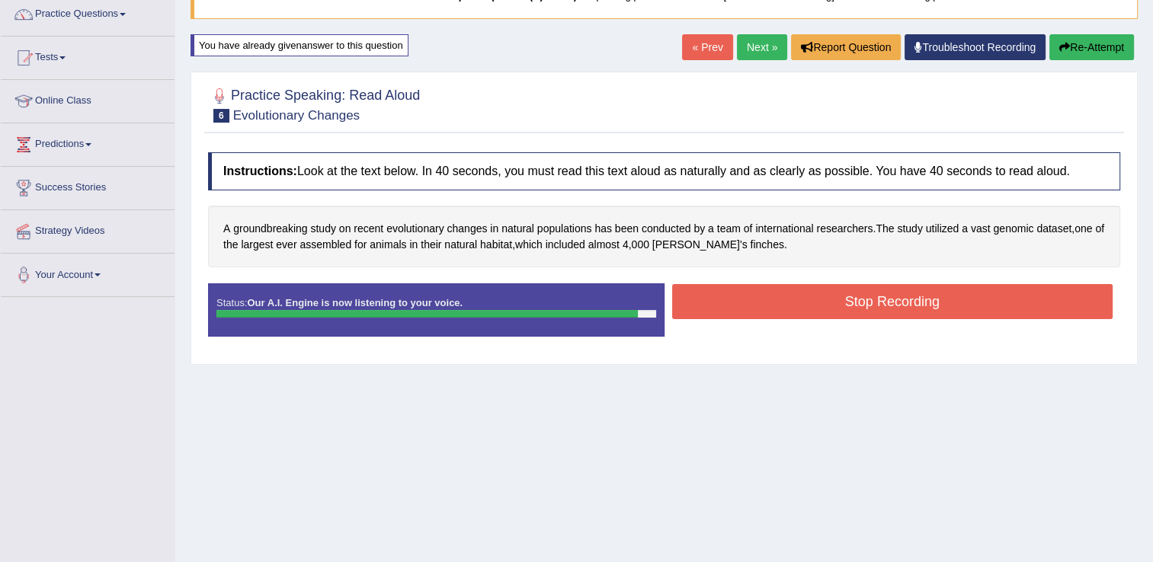
click at [867, 306] on button "Stop Recording" at bounding box center [892, 301] width 441 height 35
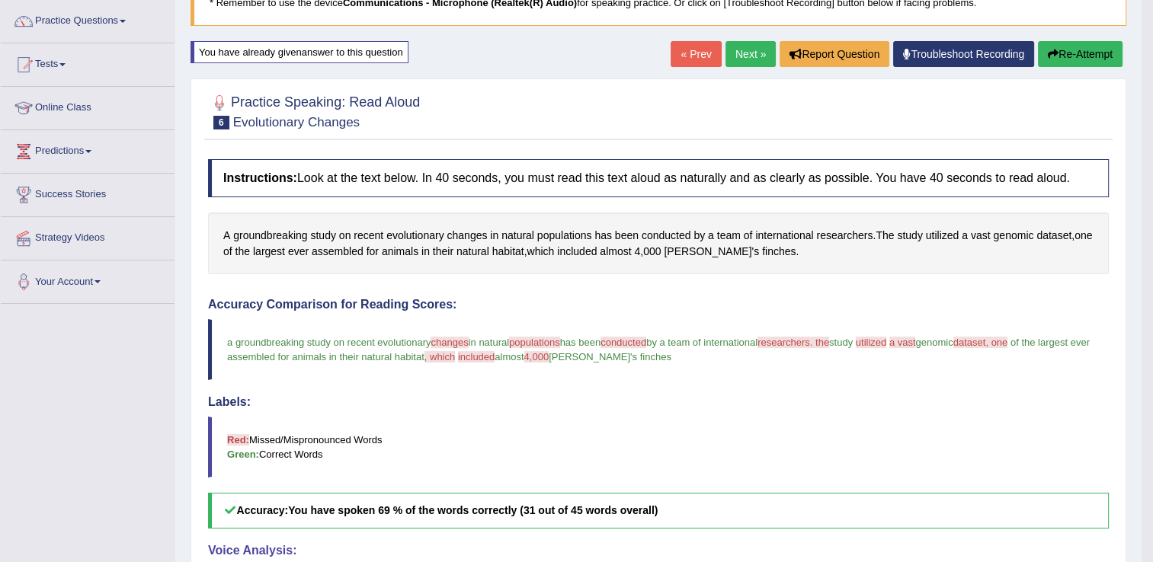
scroll to position [95, 0]
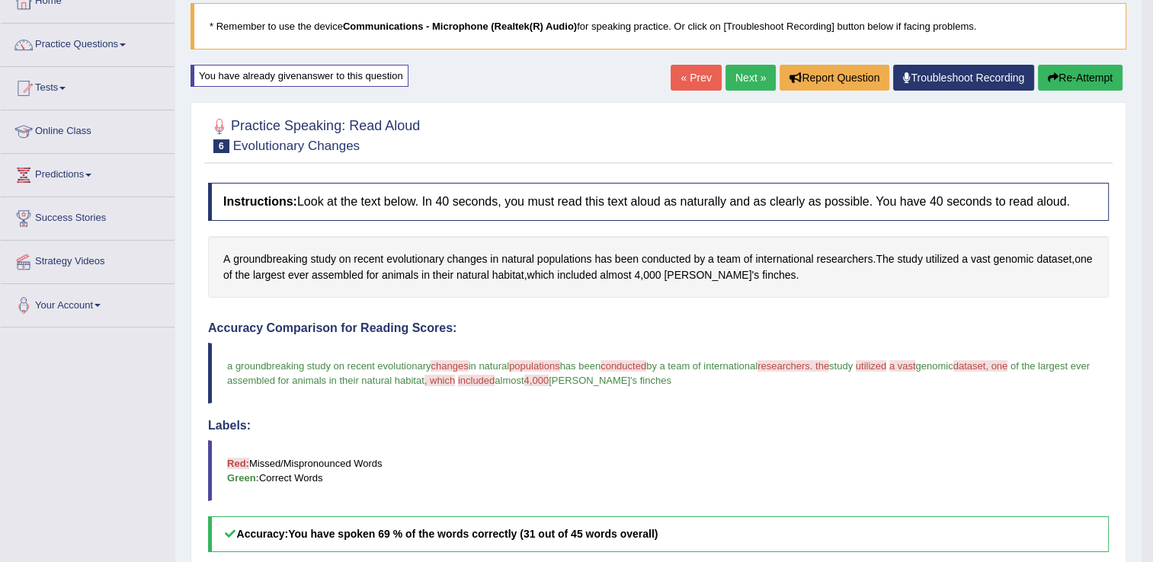
click at [1081, 74] on button "Re-Attempt" at bounding box center [1080, 78] width 85 height 26
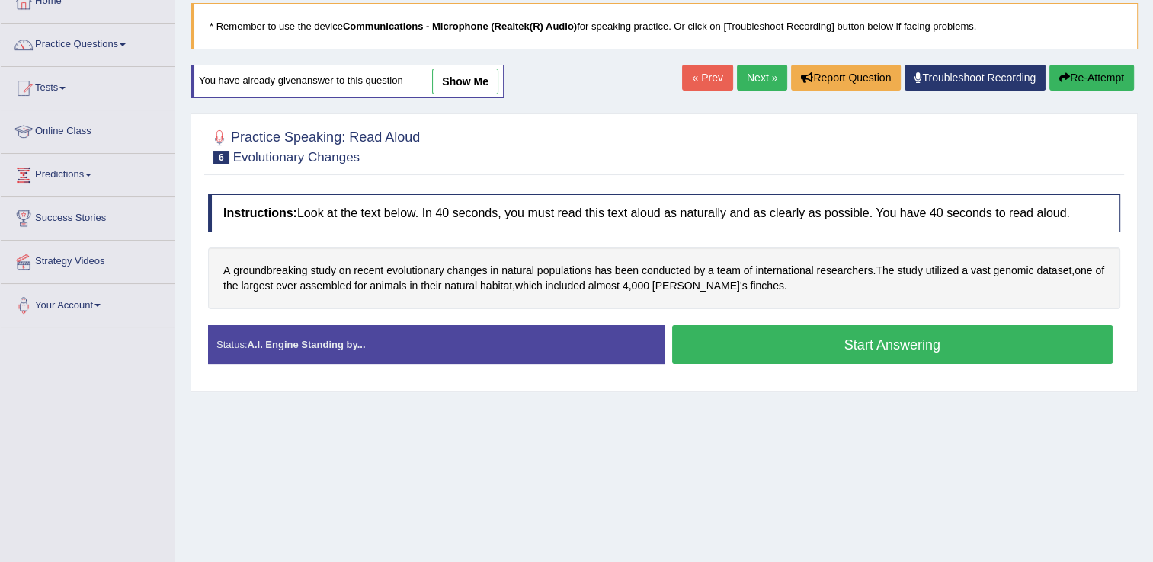
click at [829, 350] on button "Start Answering" at bounding box center [892, 344] width 441 height 39
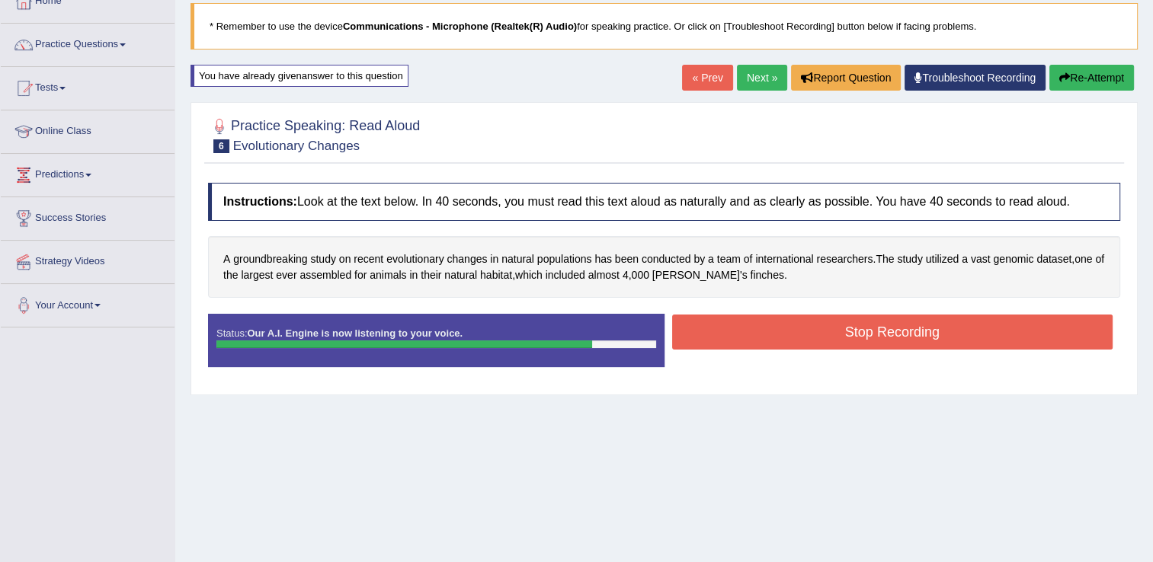
click at [829, 350] on div "Stop Recording" at bounding box center [892, 334] width 456 height 39
click at [829, 328] on button "Stop Recording" at bounding box center [892, 332] width 441 height 35
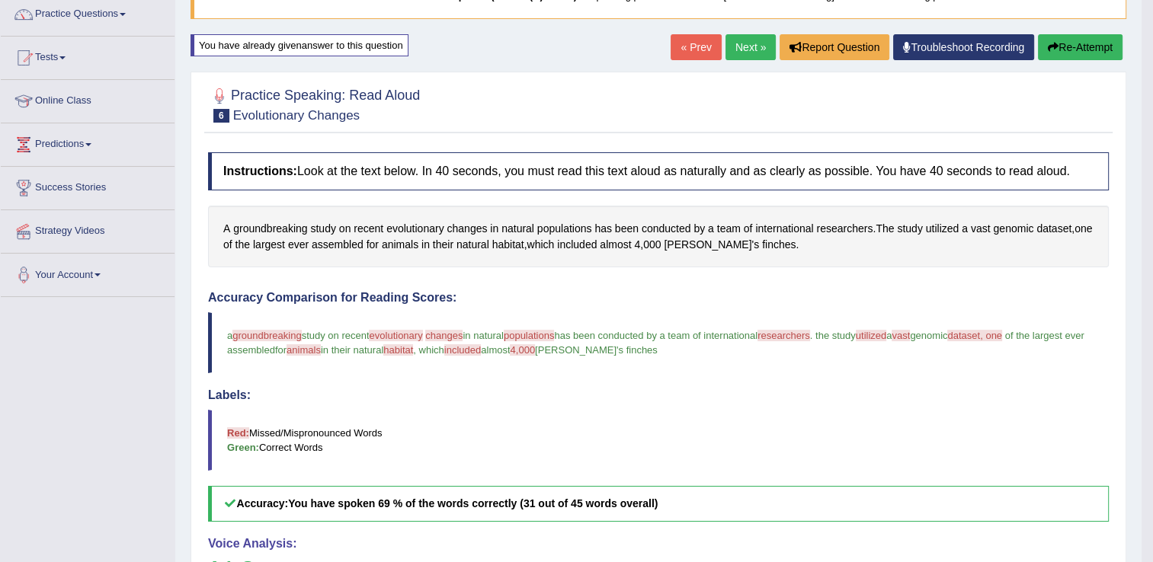
scroll to position [94, 0]
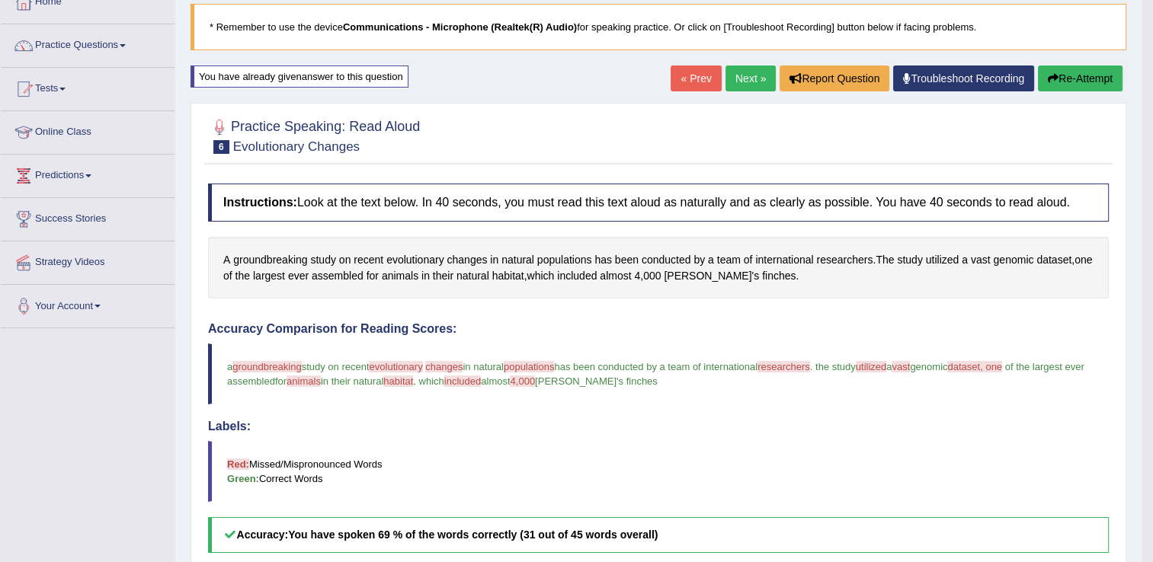
click at [743, 72] on link "Next »" at bounding box center [750, 79] width 50 height 26
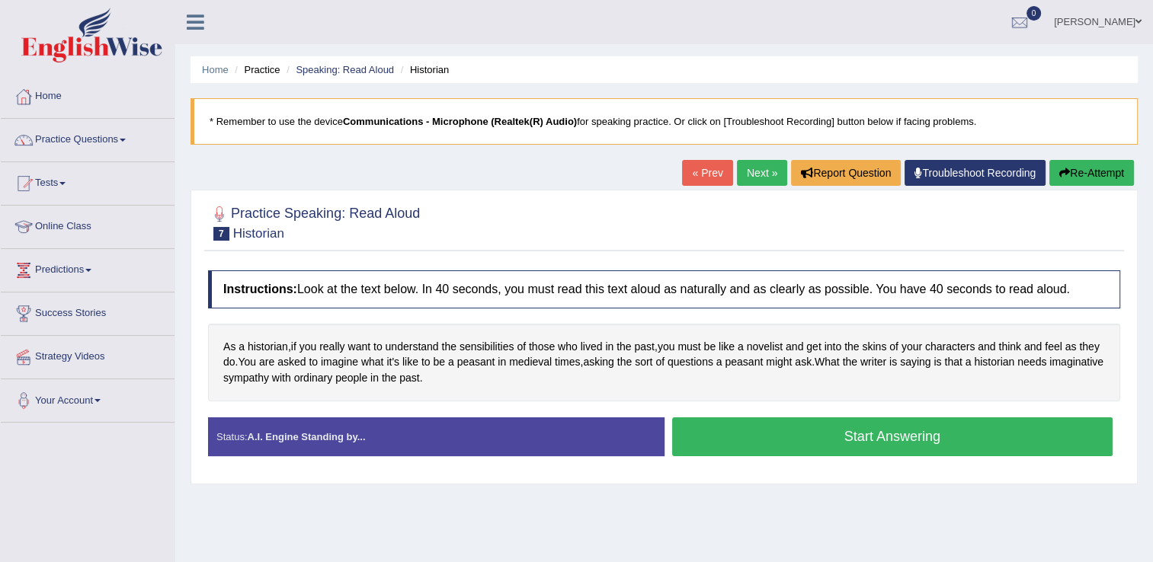
click at [748, 426] on button "Start Answering" at bounding box center [892, 436] width 441 height 39
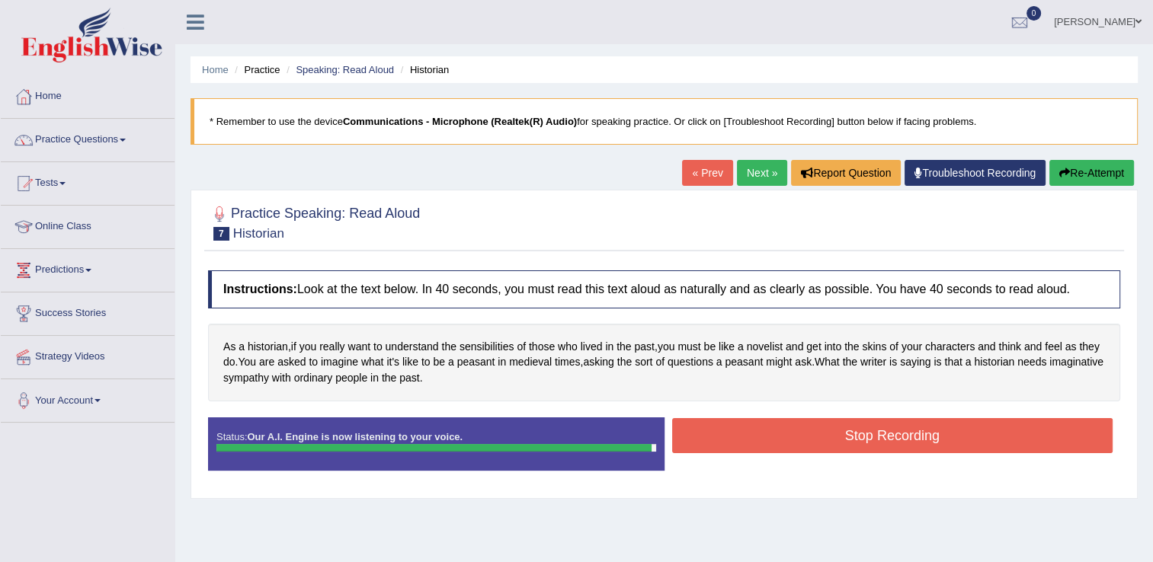
click at [748, 426] on button "Stop Recording" at bounding box center [892, 435] width 441 height 35
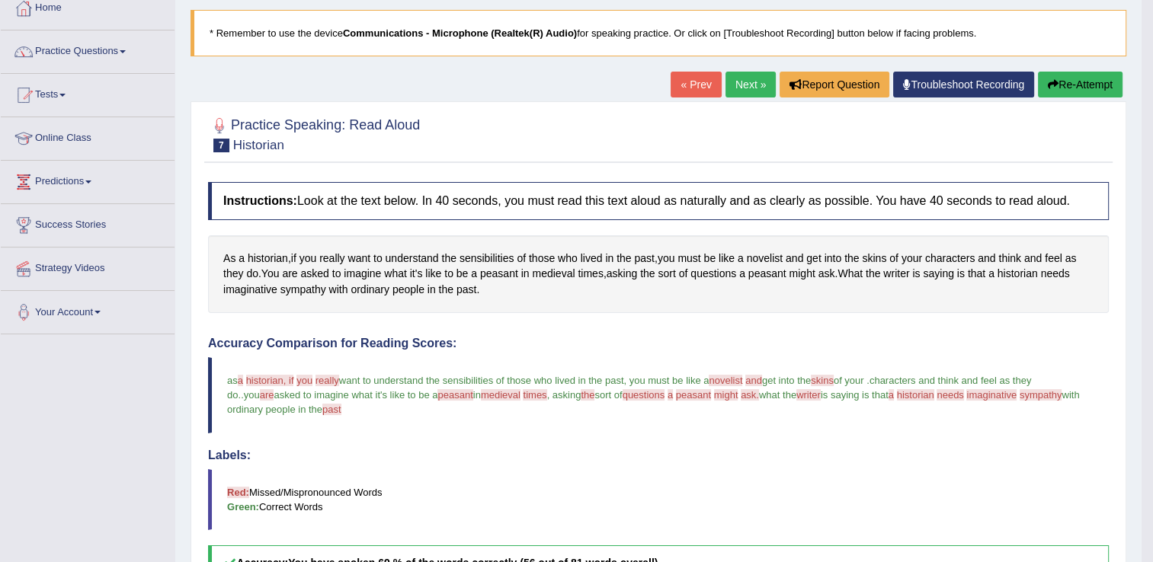
scroll to position [61, 0]
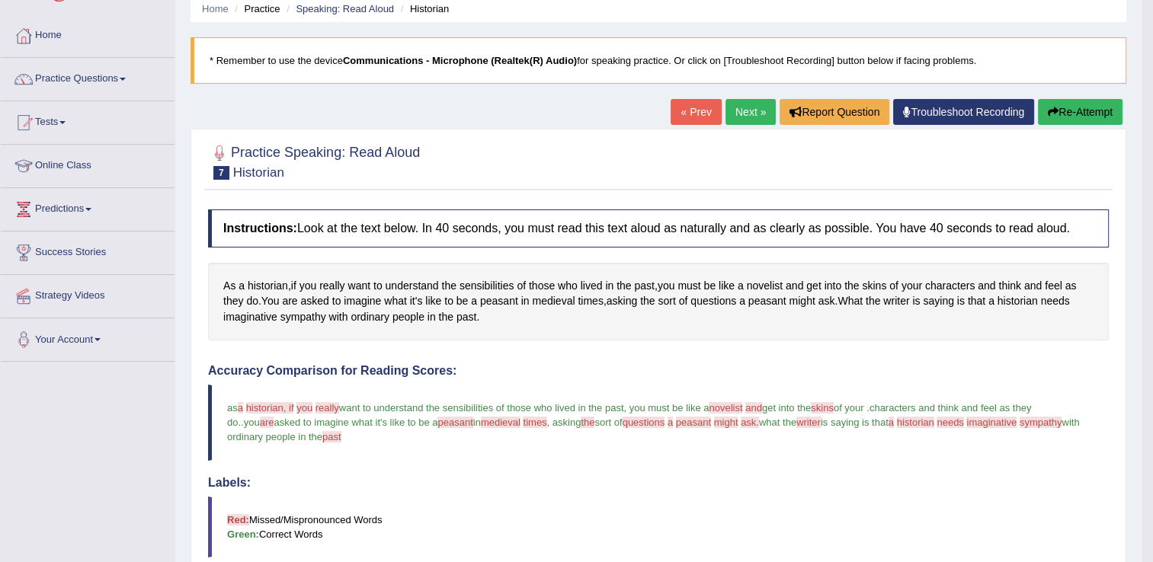
click at [756, 112] on link "Next »" at bounding box center [750, 112] width 50 height 26
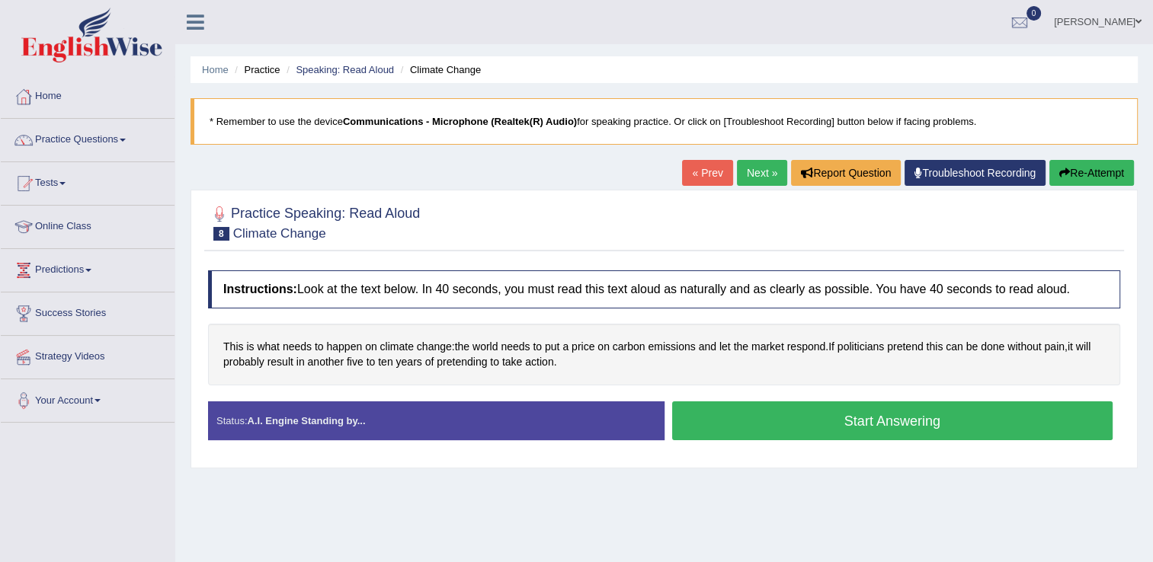
click at [707, 421] on button "Start Answering" at bounding box center [892, 420] width 441 height 39
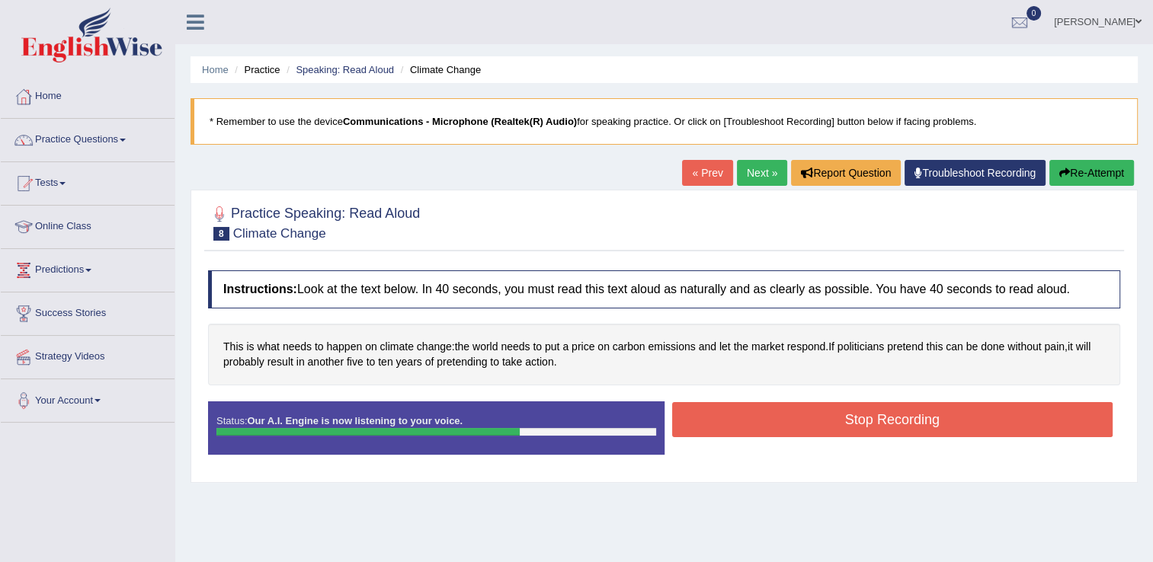
click at [730, 420] on button "Stop Recording" at bounding box center [892, 419] width 441 height 35
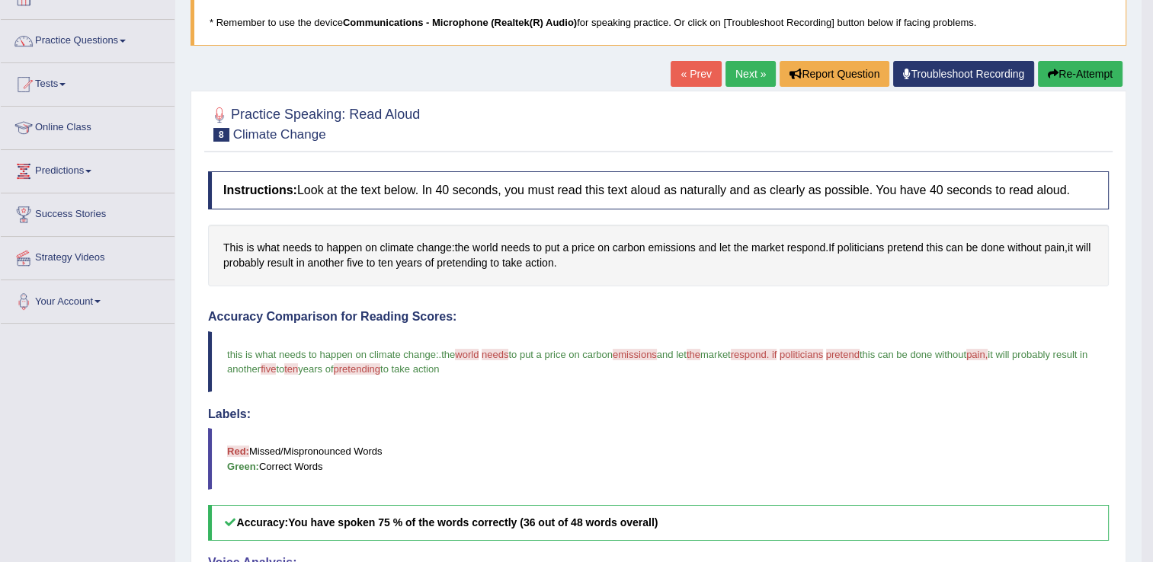
scroll to position [72, 0]
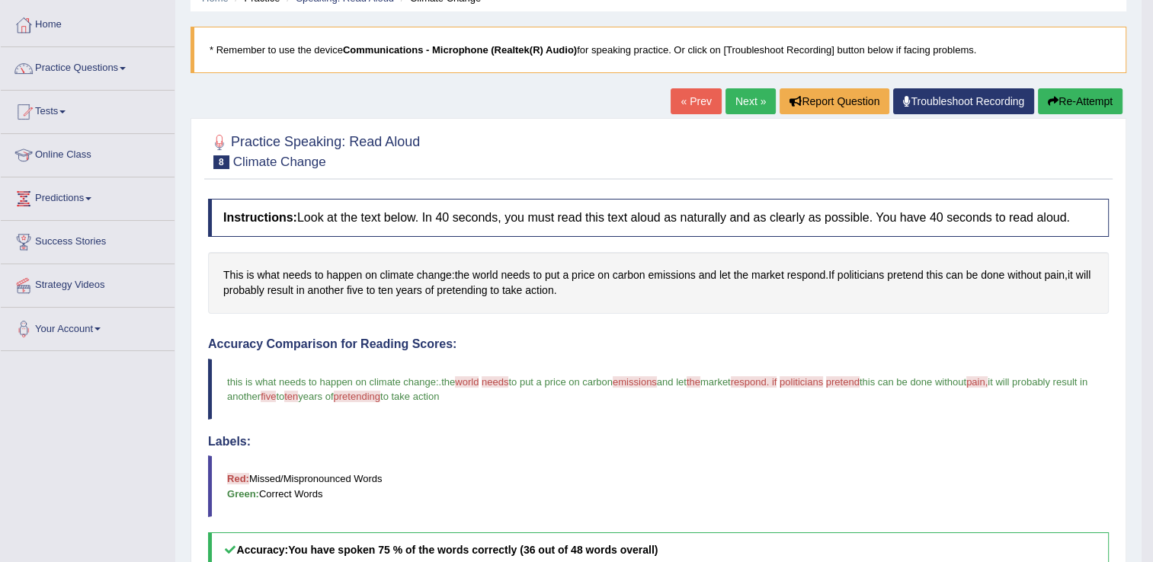
click at [752, 97] on link "Next »" at bounding box center [750, 101] width 50 height 26
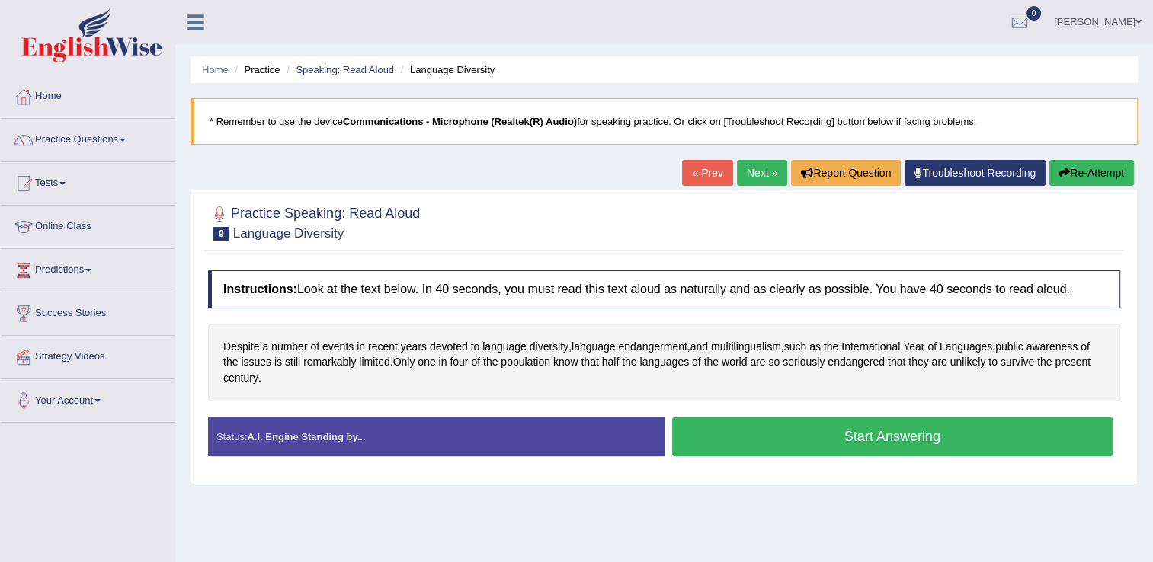
click at [764, 426] on button "Start Answering" at bounding box center [892, 436] width 441 height 39
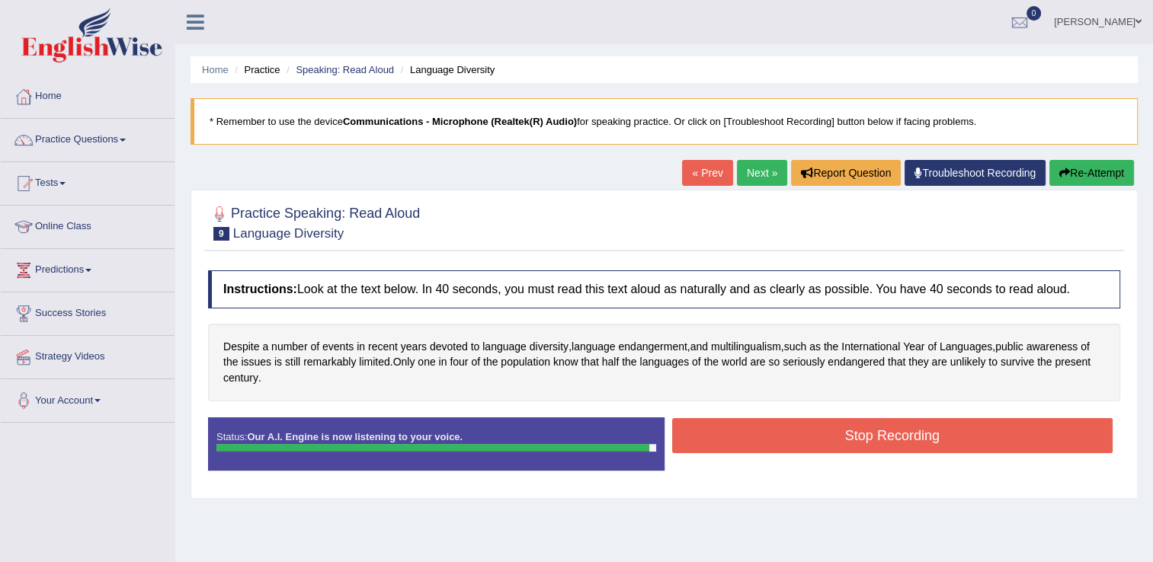
click at [804, 443] on button "Stop Recording" at bounding box center [892, 435] width 441 height 35
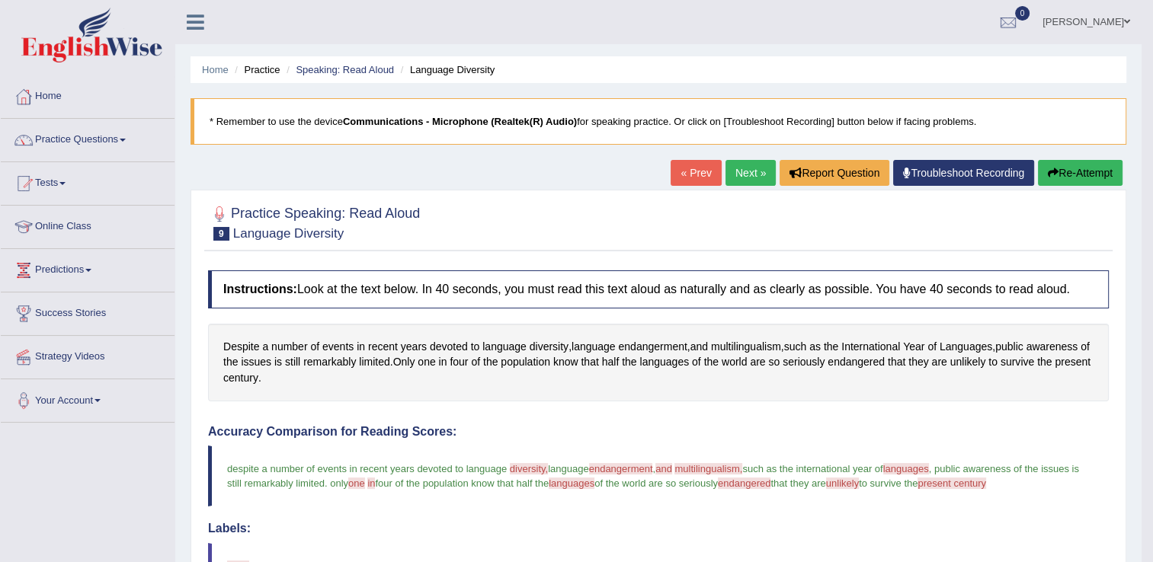
click at [1074, 171] on button "Re-Attempt" at bounding box center [1080, 173] width 85 height 26
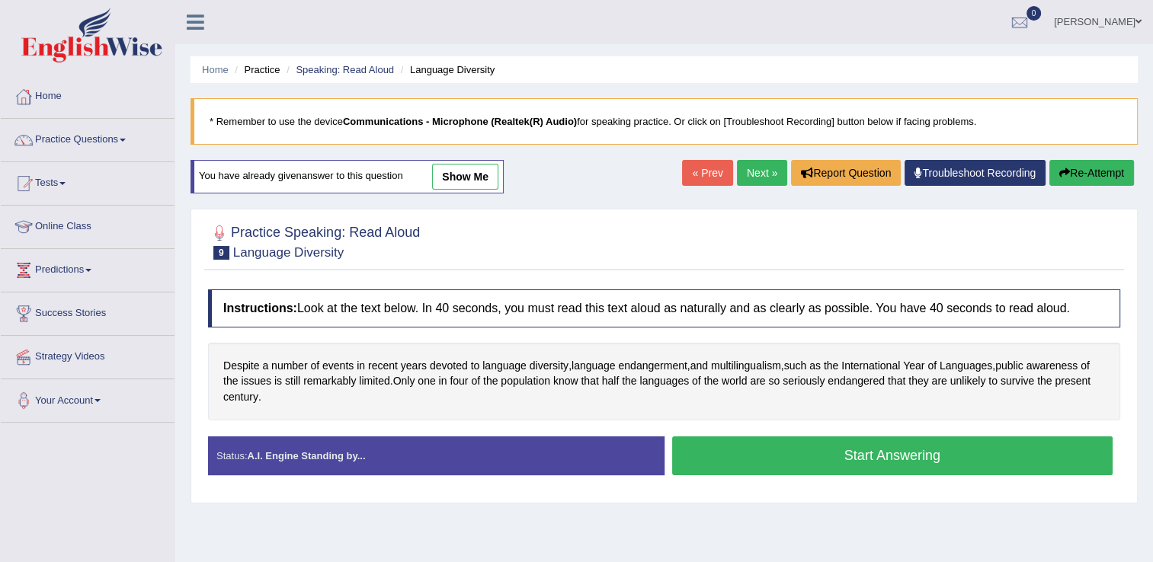
click at [777, 457] on button "Start Answering" at bounding box center [892, 455] width 441 height 39
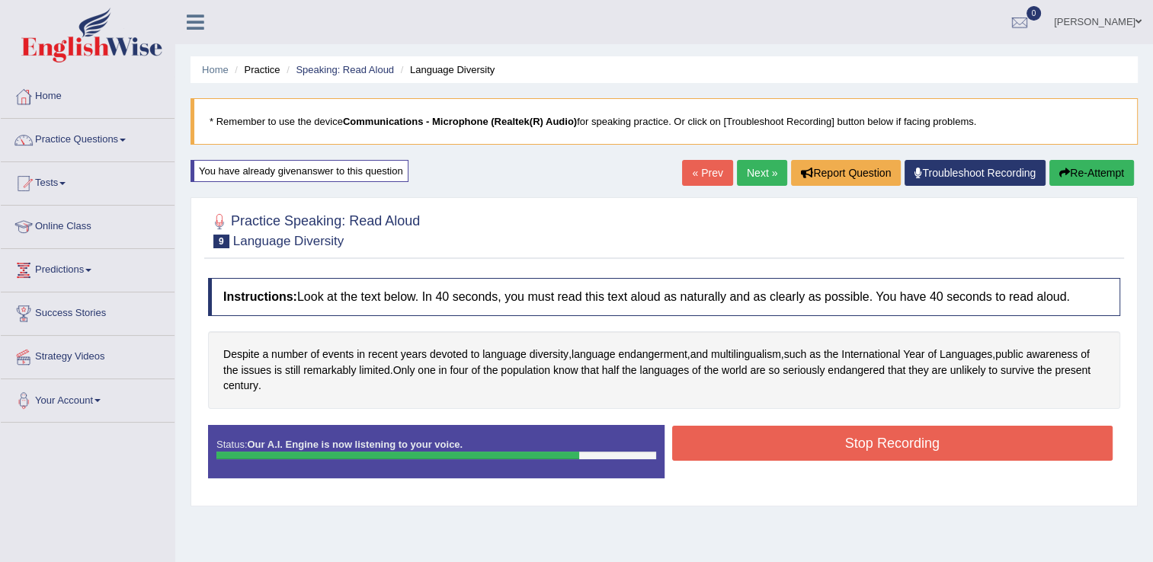
click at [794, 449] on button "Stop Recording" at bounding box center [892, 443] width 441 height 35
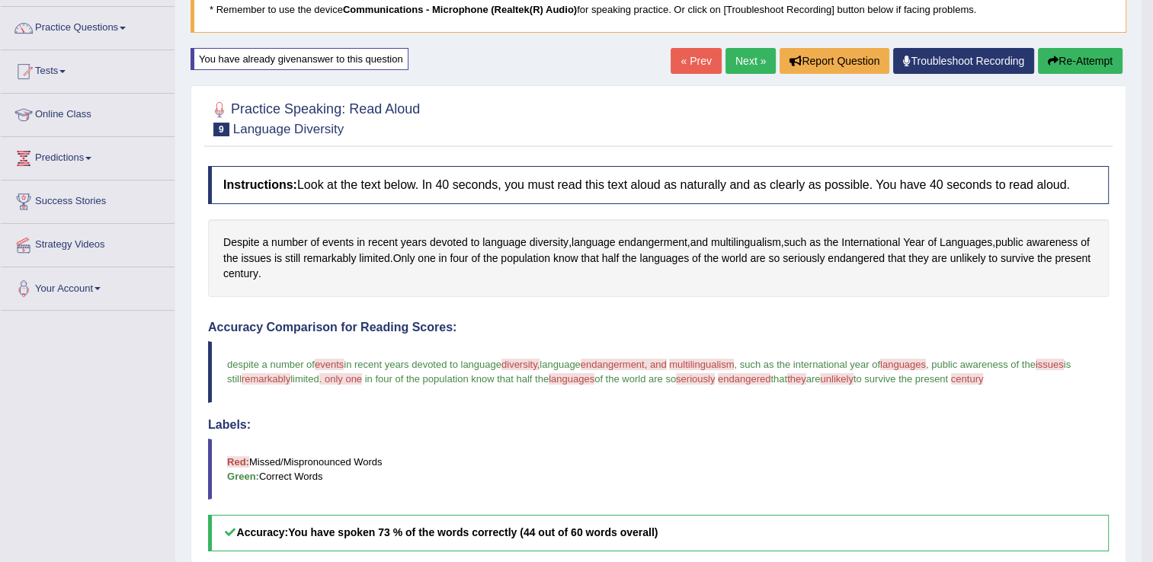
scroll to position [90, 0]
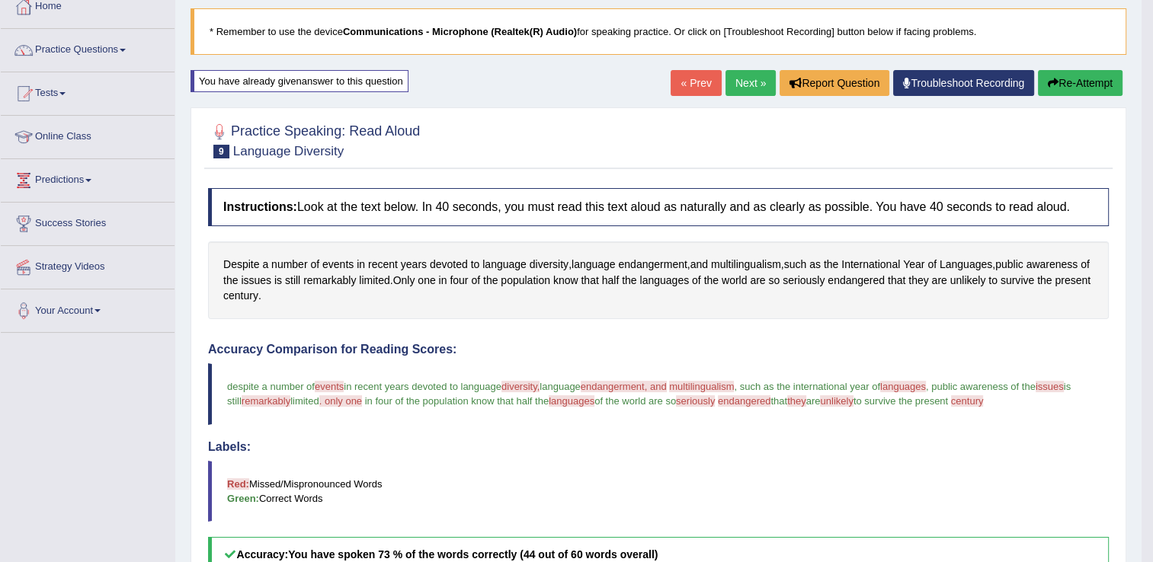
click at [752, 78] on link "Next »" at bounding box center [750, 83] width 50 height 26
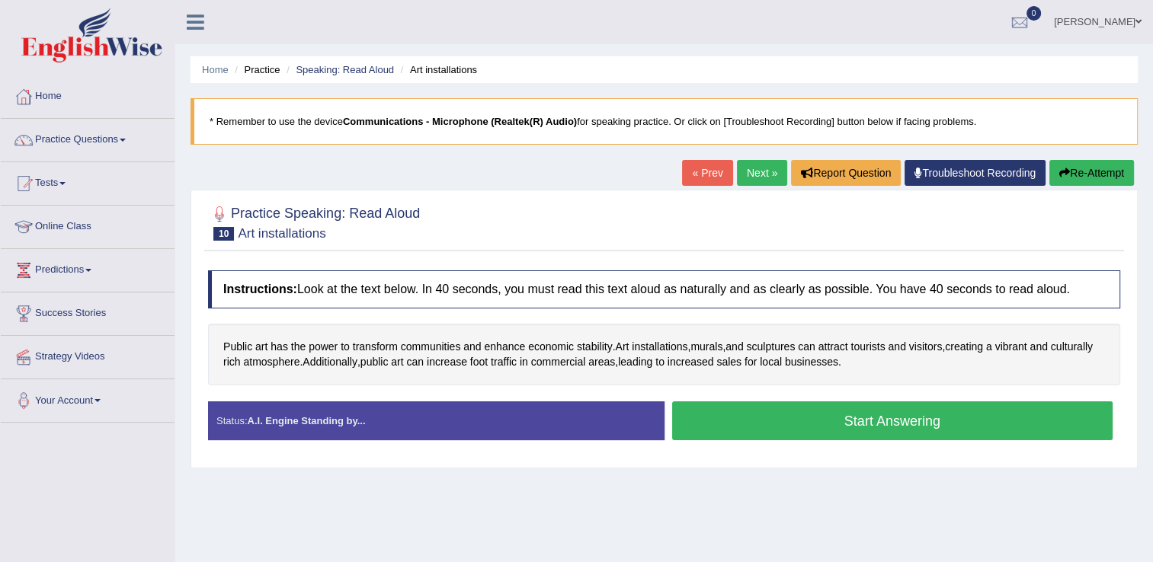
click at [767, 411] on button "Start Answering" at bounding box center [892, 420] width 441 height 39
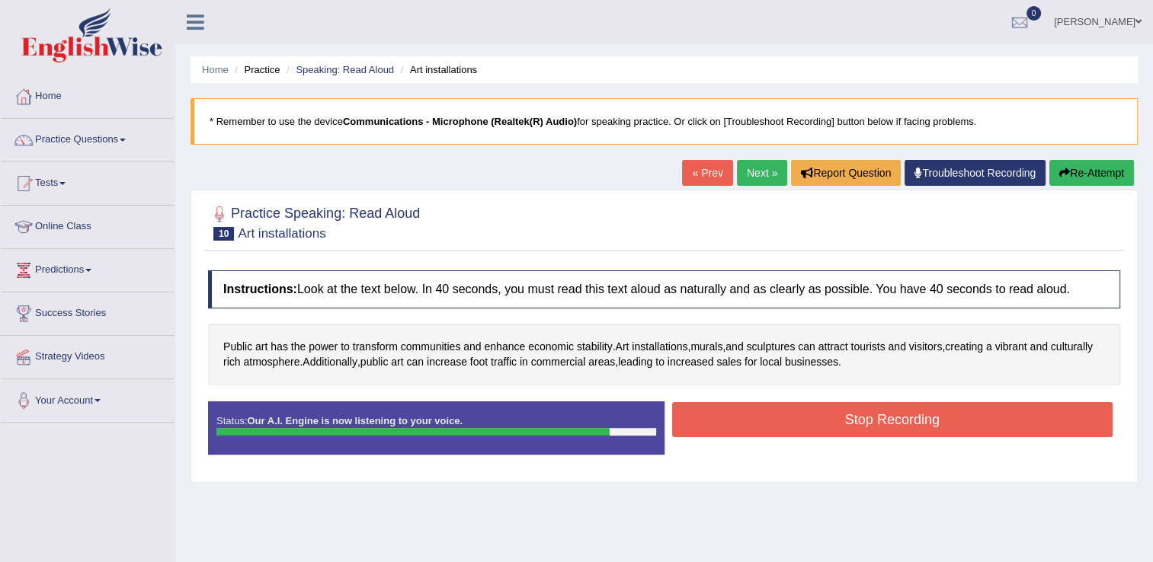
click at [767, 411] on button "Stop Recording" at bounding box center [892, 419] width 441 height 35
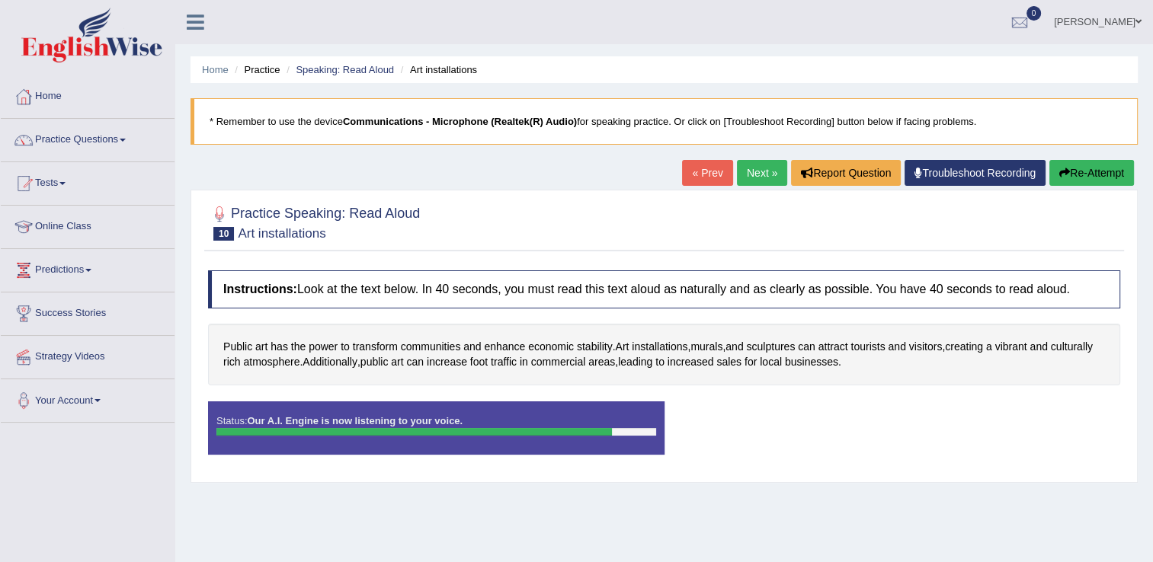
click at [767, 411] on div "Status: Our A.I. Engine is now listening to your voice. Start Answering Stop Re…" at bounding box center [664, 435] width 912 height 69
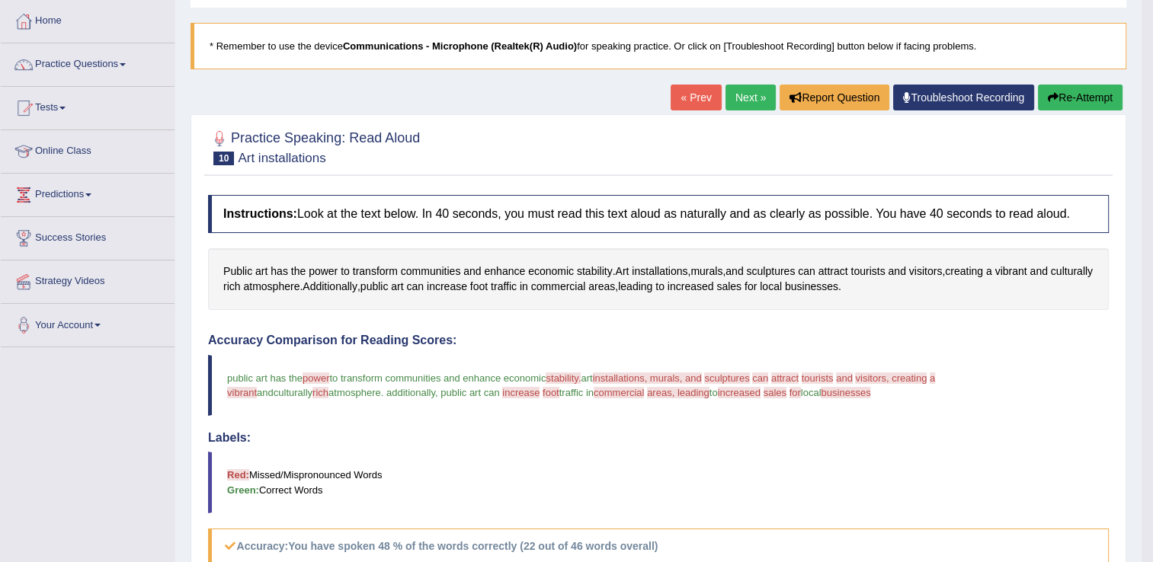
scroll to position [61, 0]
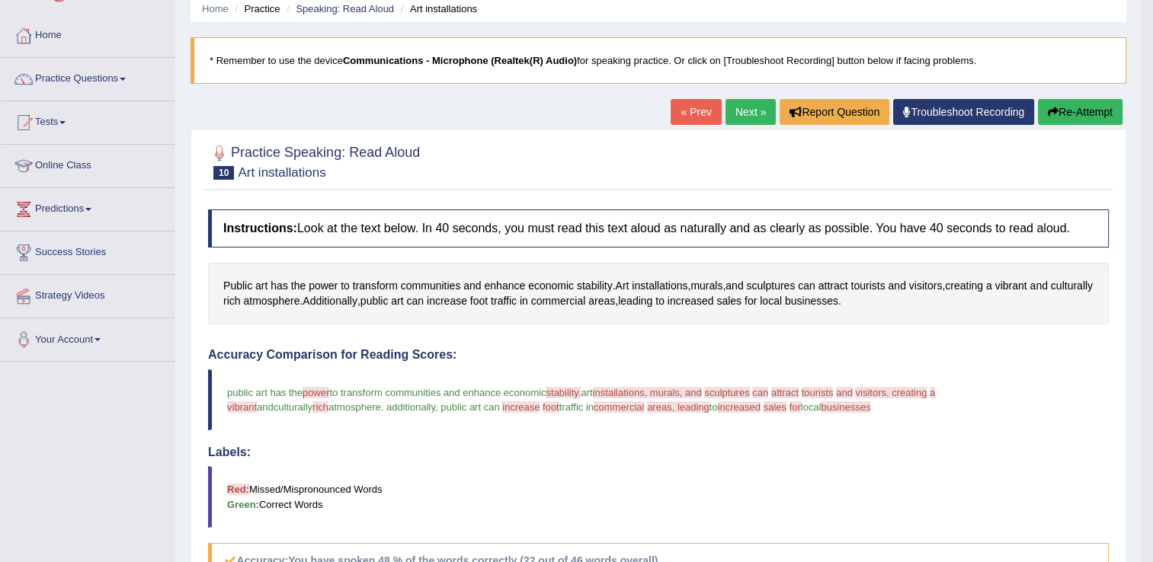
click at [1073, 117] on button "Re-Attempt" at bounding box center [1080, 112] width 85 height 26
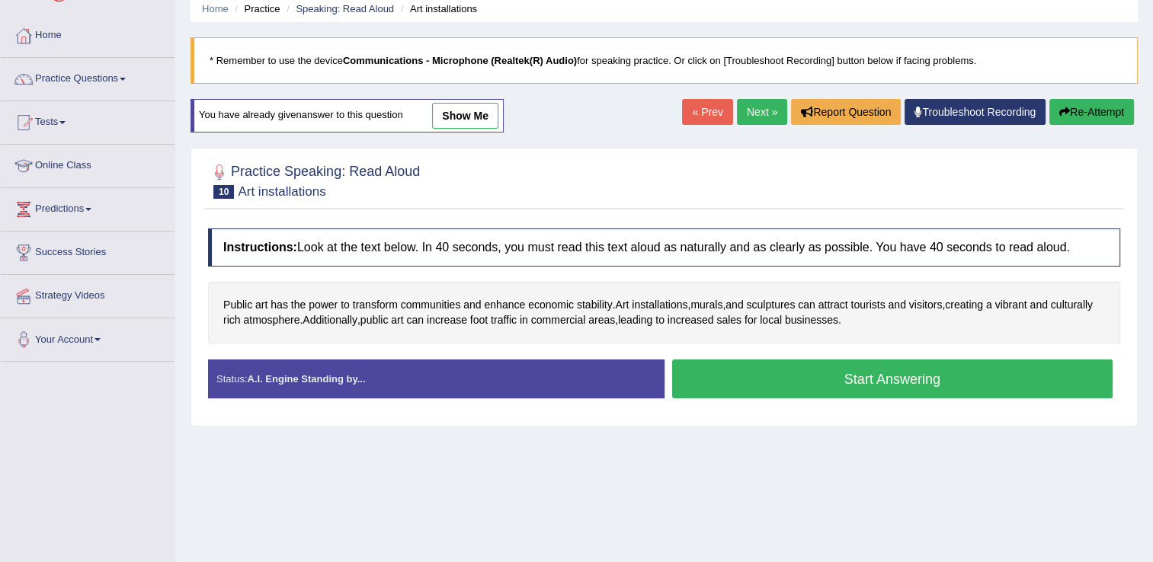
click at [776, 379] on button "Start Answering" at bounding box center [892, 379] width 441 height 39
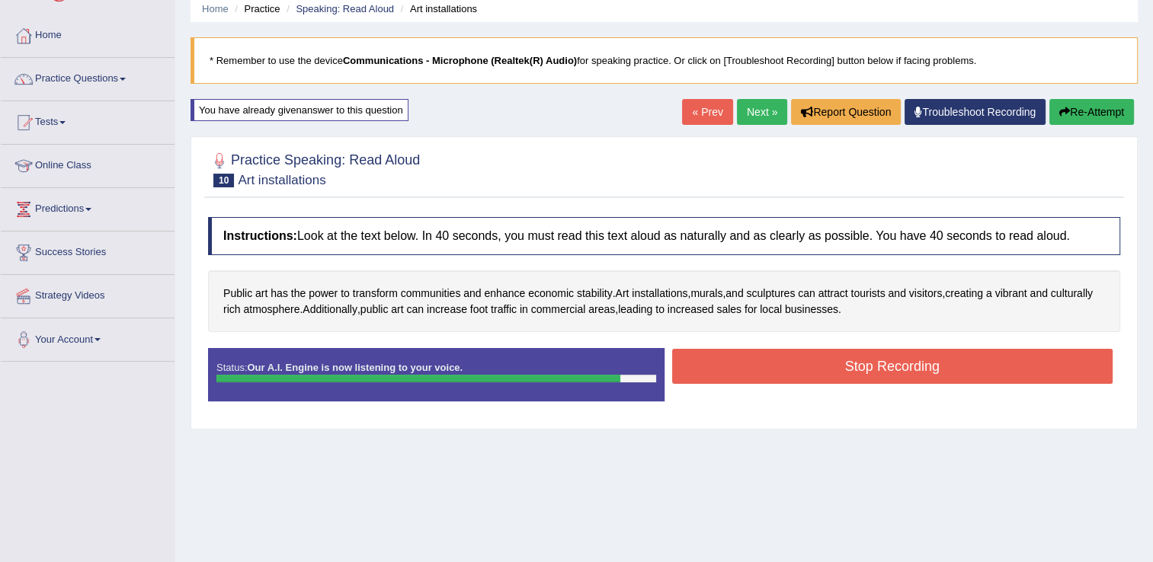
click at [776, 379] on button "Stop Recording" at bounding box center [892, 366] width 441 height 35
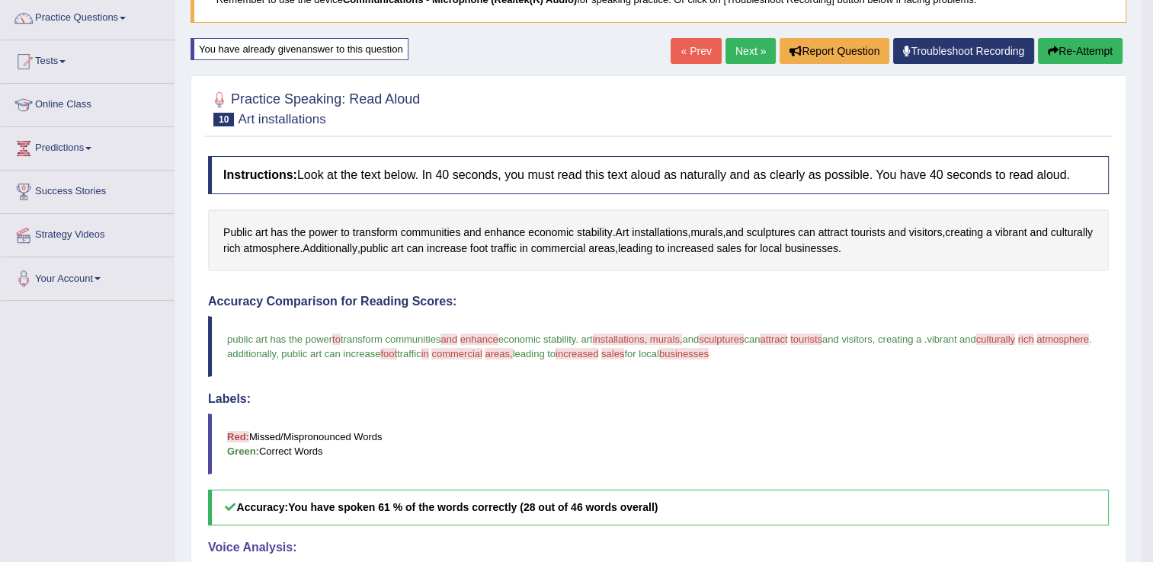
scroll to position [91, 0]
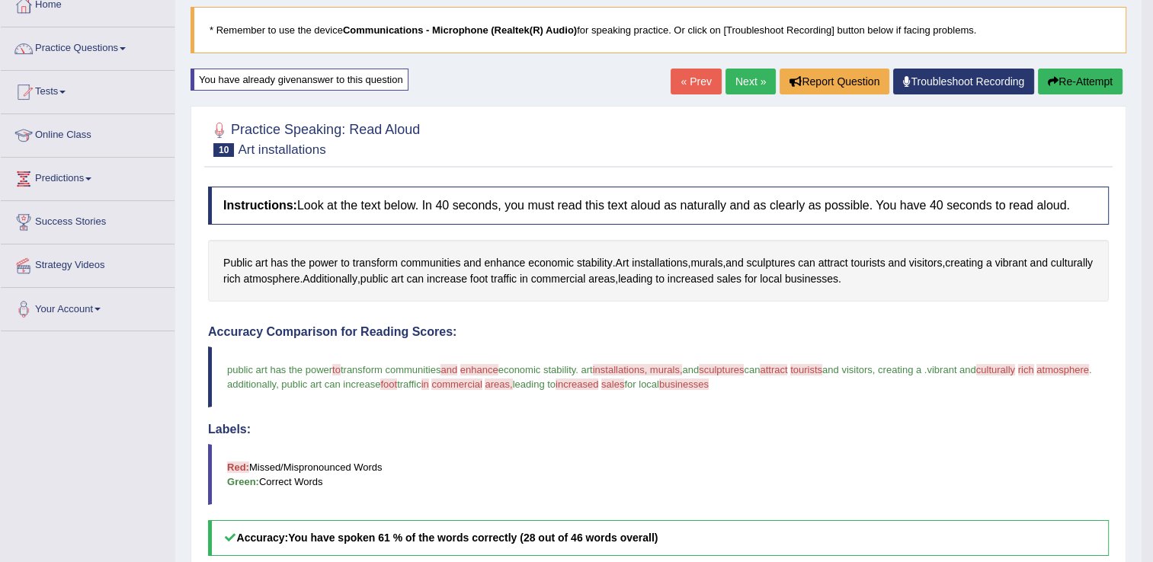
click at [750, 90] on link "Next »" at bounding box center [750, 82] width 50 height 26
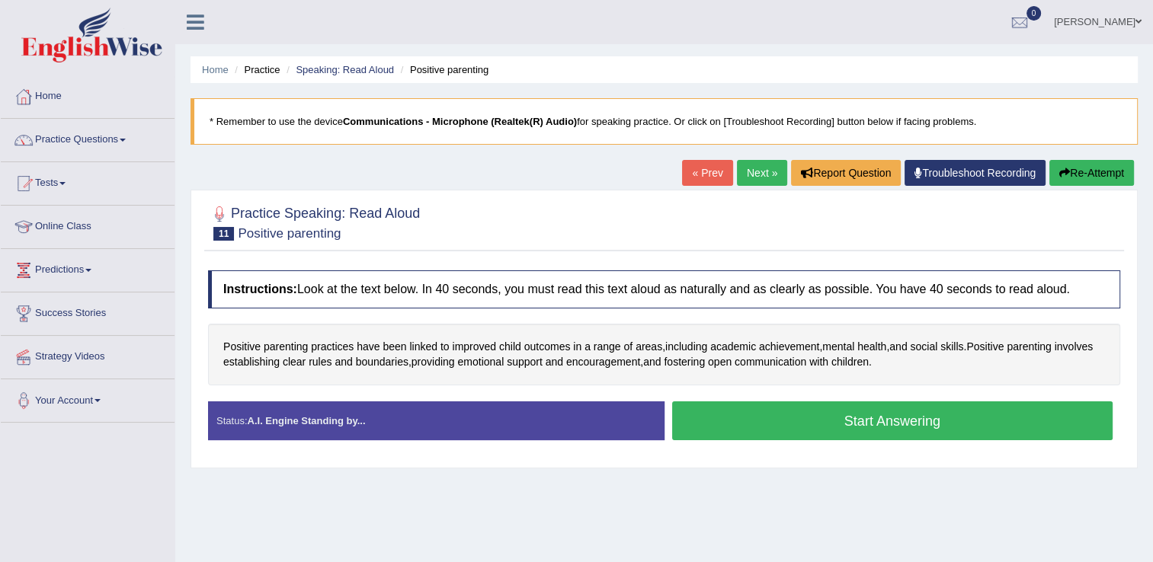
click at [860, 411] on button "Start Answering" at bounding box center [892, 420] width 441 height 39
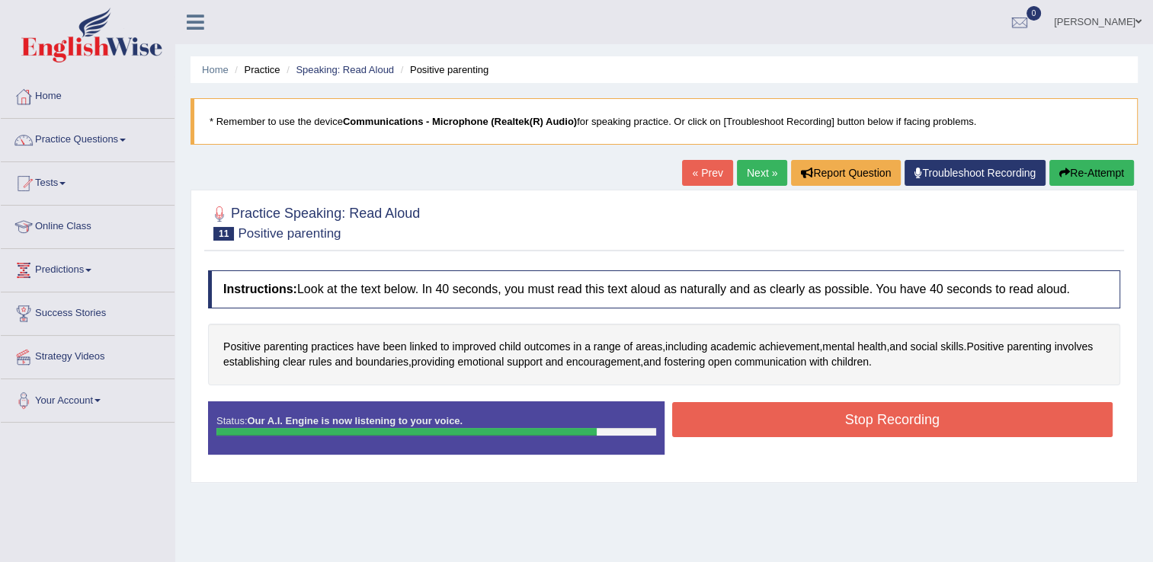
click at [860, 411] on button "Stop Recording" at bounding box center [892, 419] width 441 height 35
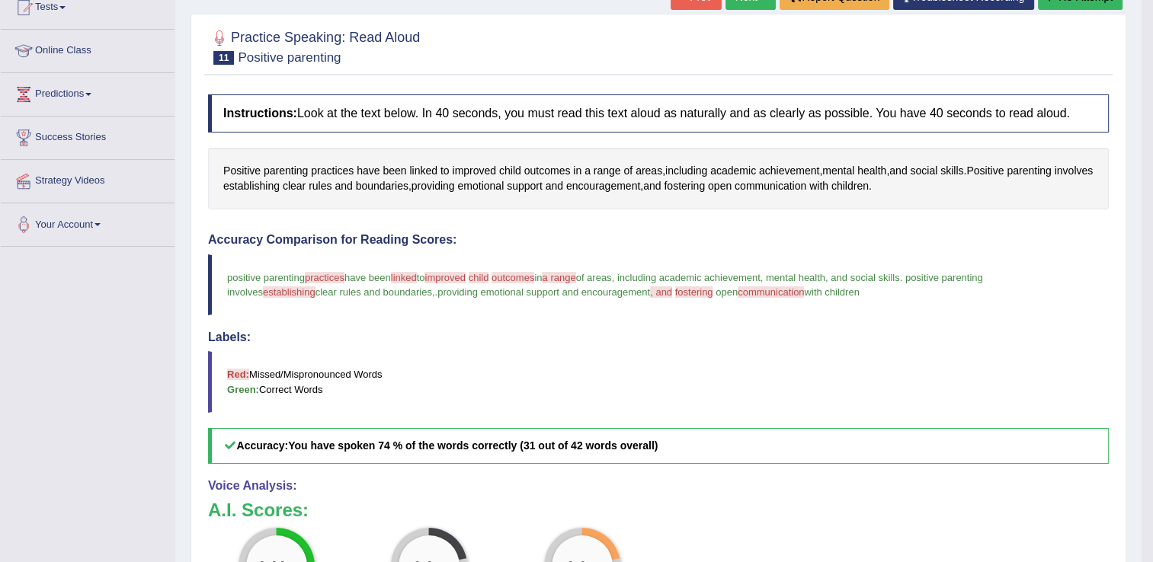
scroll to position [162, 0]
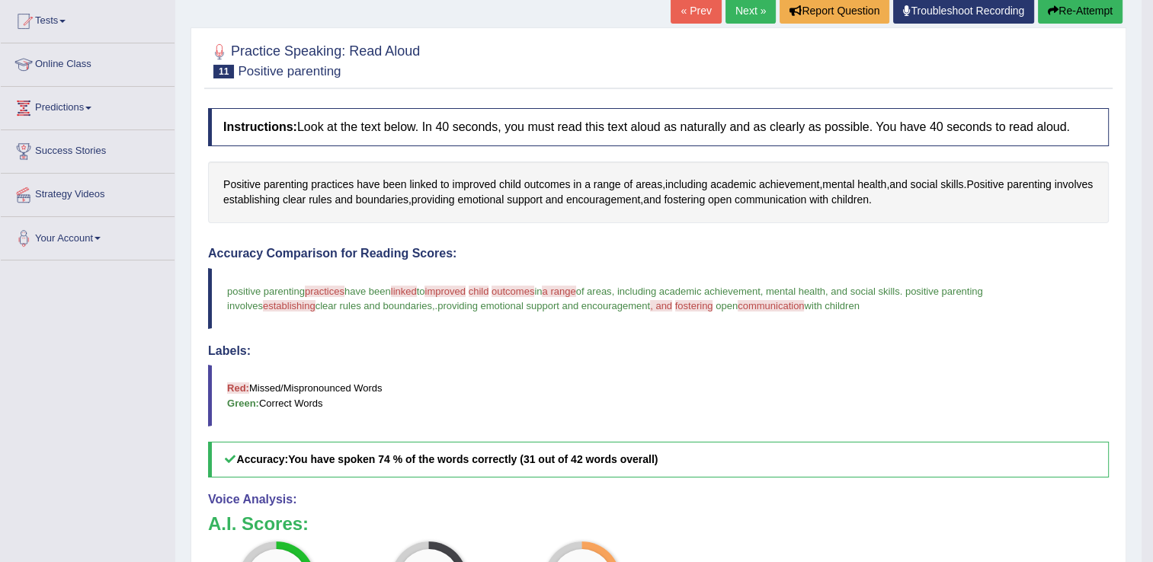
click at [1079, 15] on button "Re-Attempt" at bounding box center [1080, 11] width 85 height 26
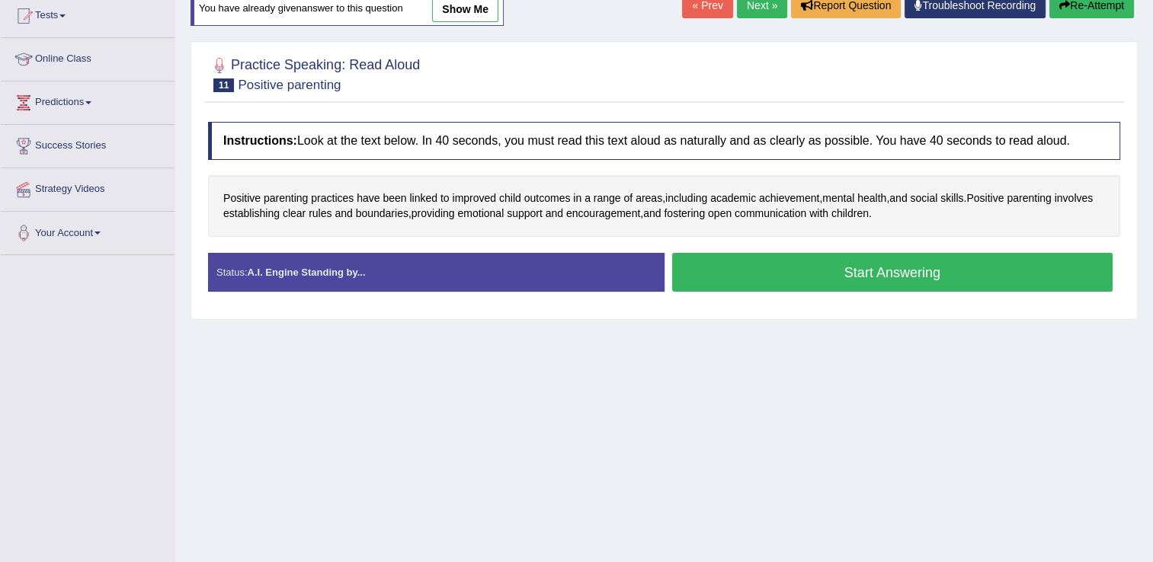
click at [826, 273] on button "Start Answering" at bounding box center [892, 272] width 441 height 39
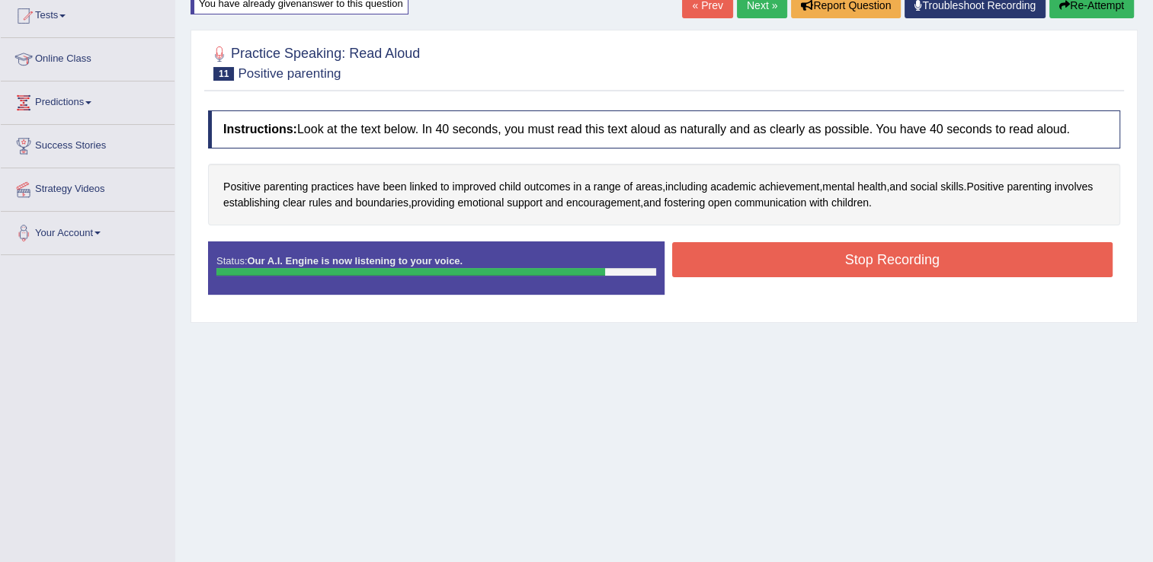
click at [826, 273] on button "Stop Recording" at bounding box center [892, 259] width 441 height 35
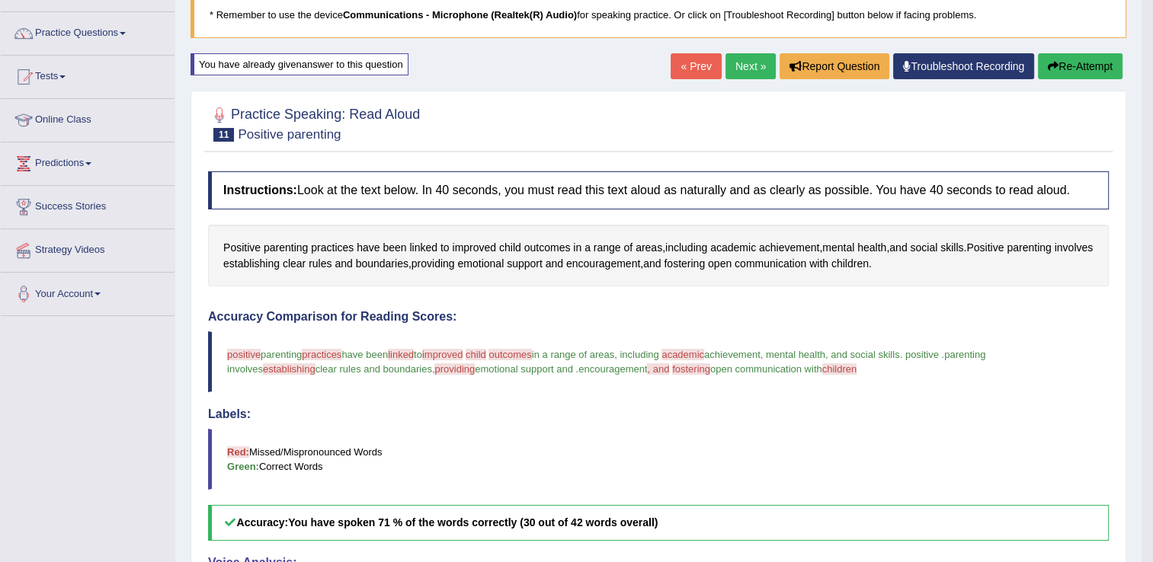
scroll to position [76, 0]
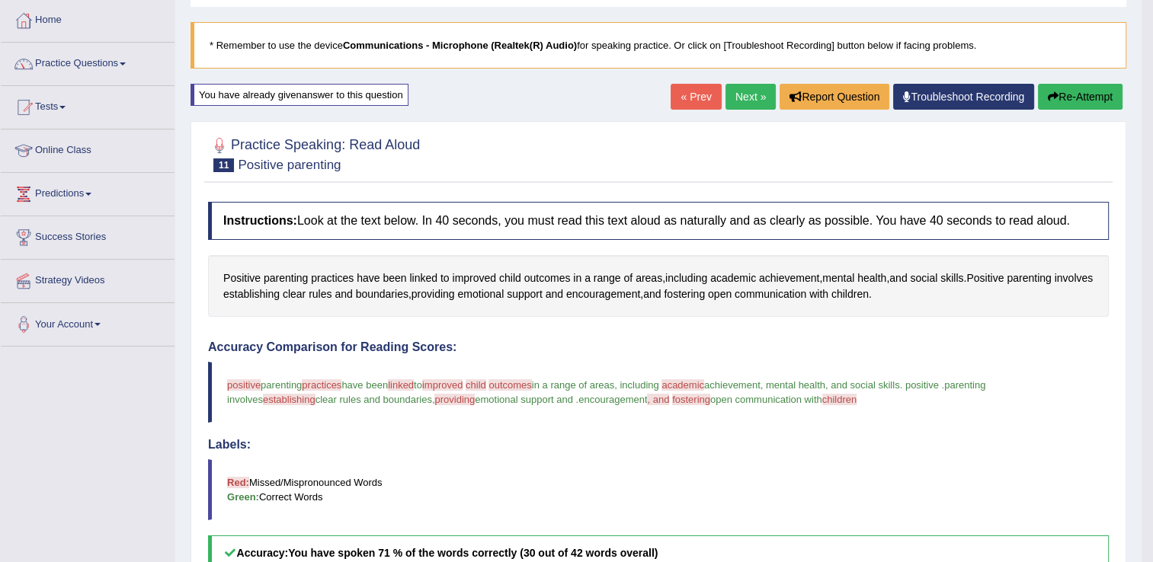
click at [1080, 98] on button "Re-Attempt" at bounding box center [1080, 97] width 85 height 26
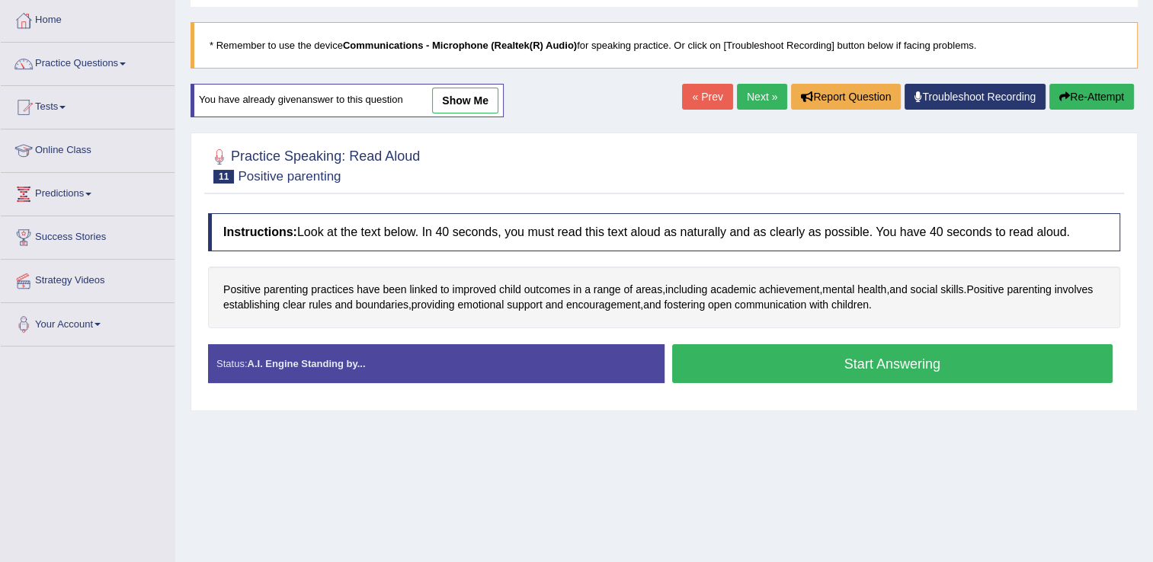
click at [779, 358] on button "Start Answering" at bounding box center [892, 363] width 441 height 39
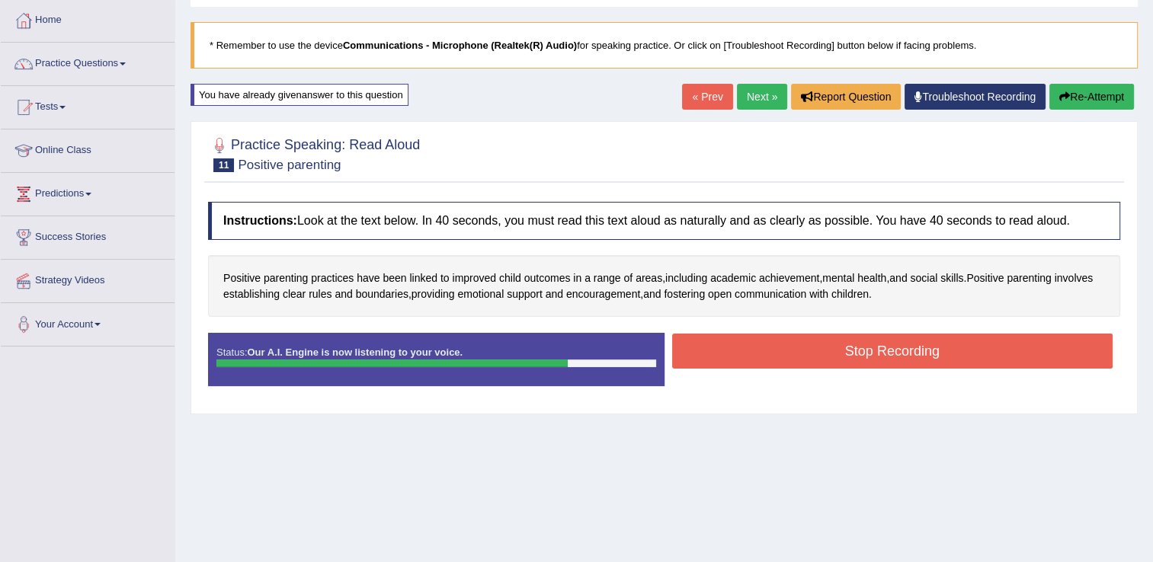
click at [779, 358] on button "Stop Recording" at bounding box center [892, 351] width 441 height 35
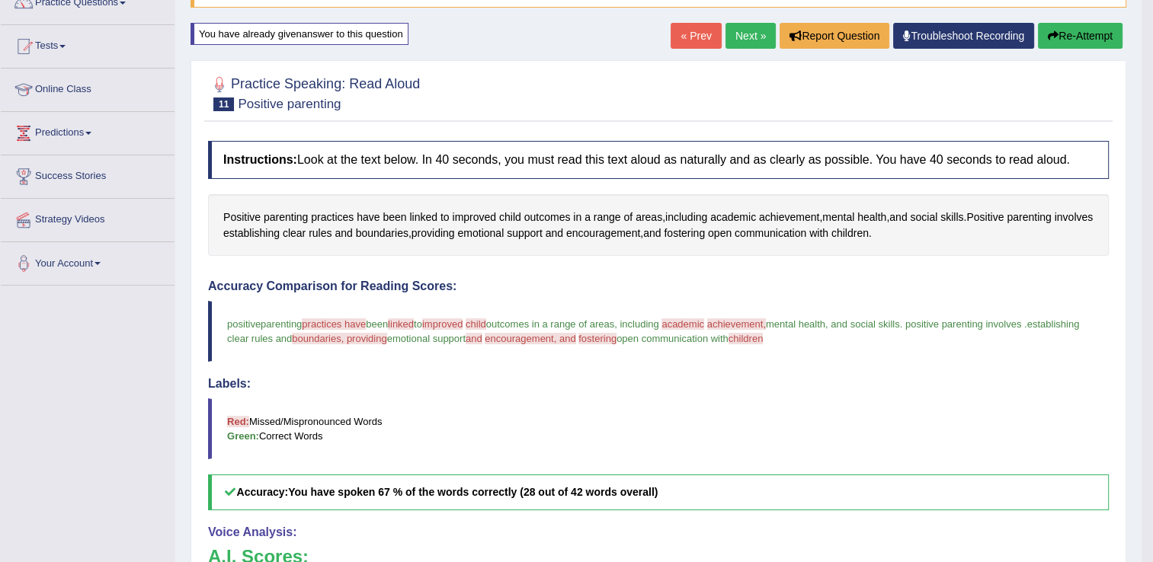
scroll to position [107, 0]
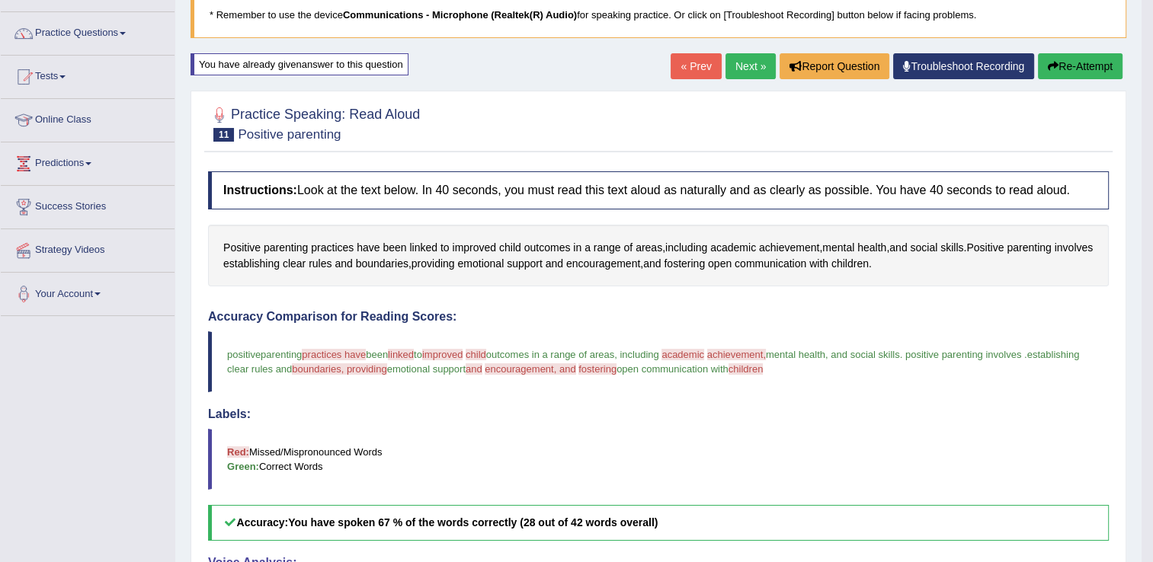
click at [1082, 72] on button "Re-Attempt" at bounding box center [1080, 66] width 85 height 26
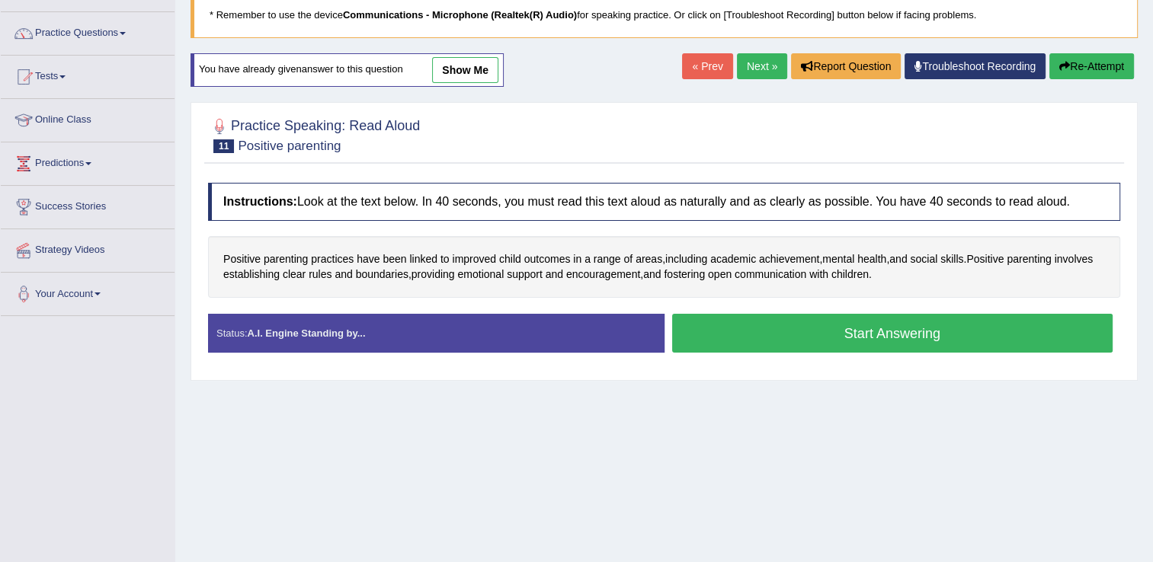
scroll to position [107, 0]
click at [682, 341] on button "Start Answering" at bounding box center [892, 333] width 441 height 39
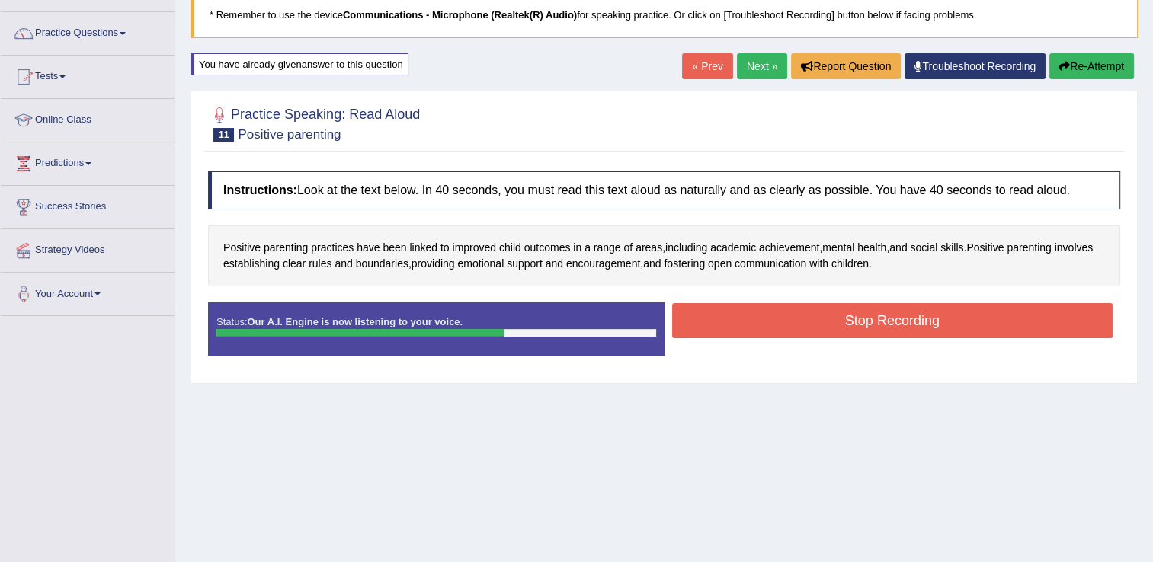
click at [708, 321] on button "Stop Recording" at bounding box center [892, 320] width 441 height 35
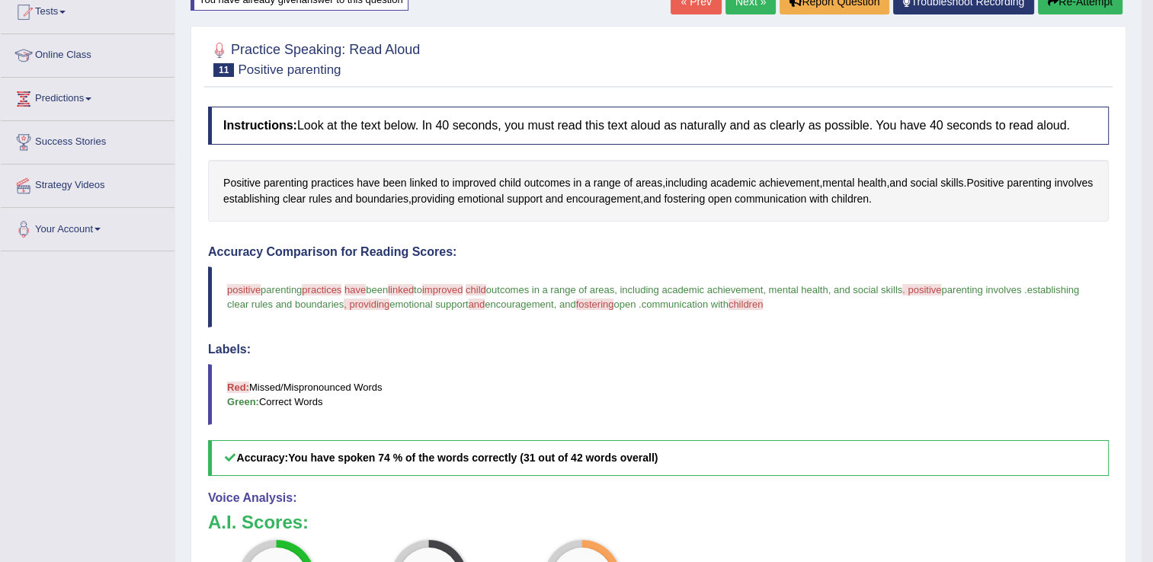
scroll to position [168, 0]
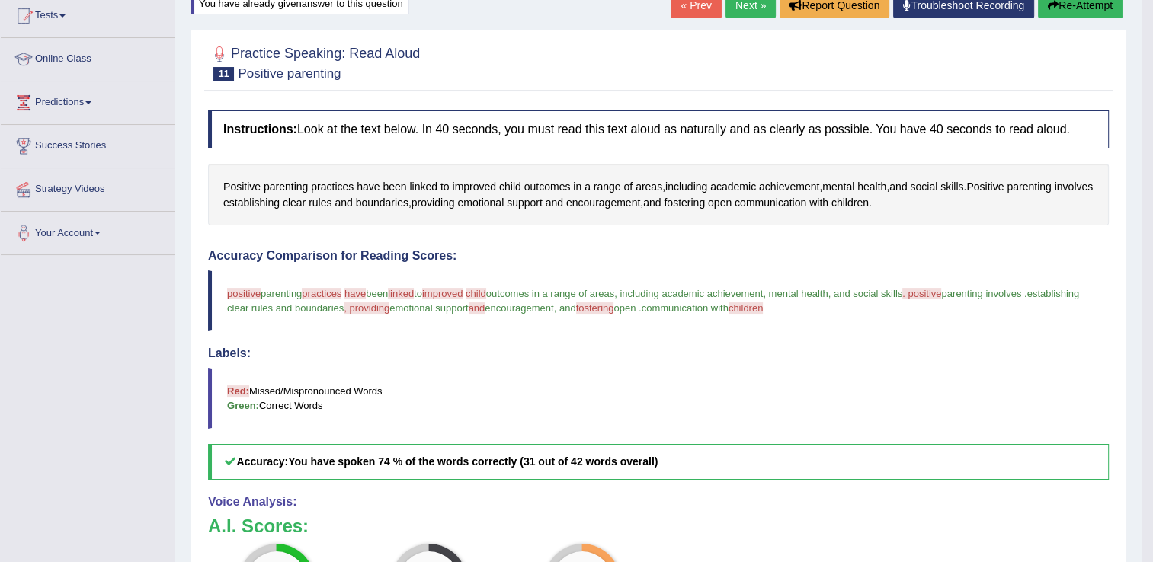
click at [1079, 11] on button "Re-Attempt" at bounding box center [1080, 5] width 85 height 26
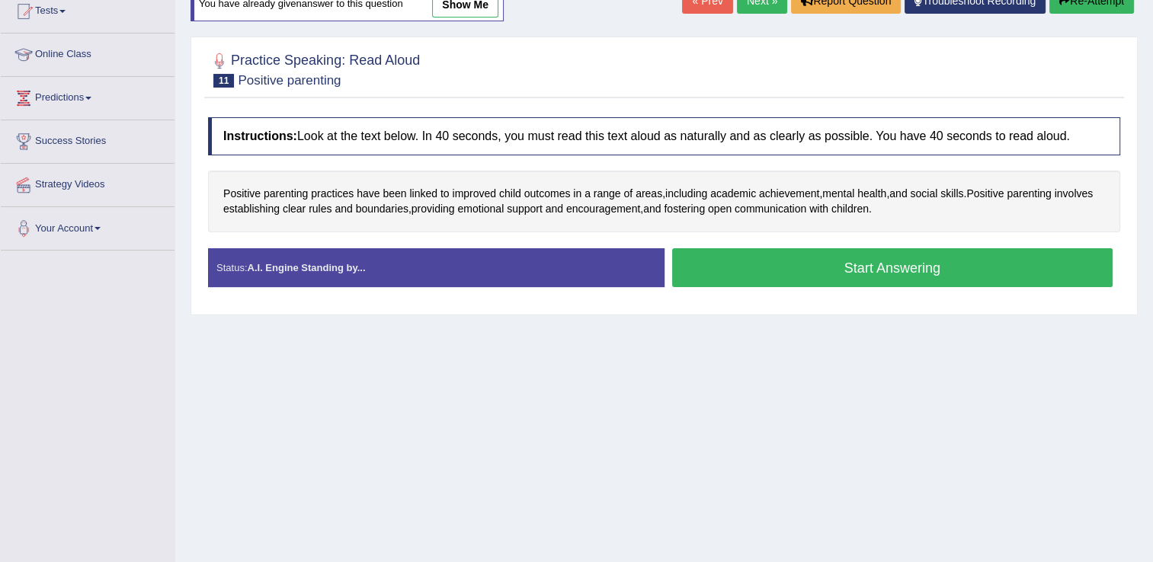
scroll to position [172, 0]
click at [698, 261] on button "Start Answering" at bounding box center [892, 267] width 441 height 39
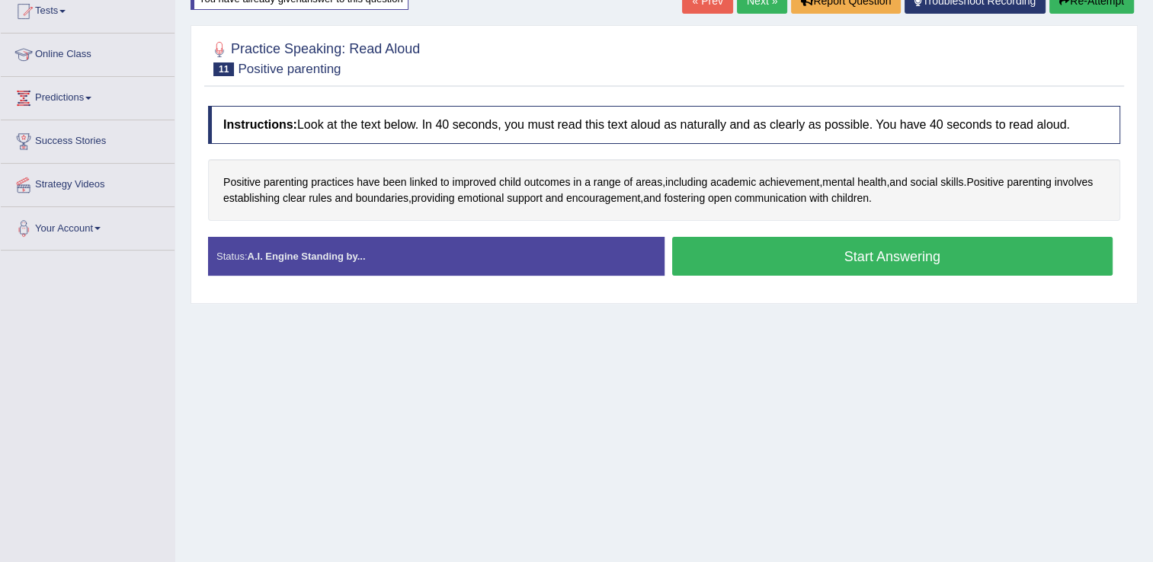
scroll to position [168, 0]
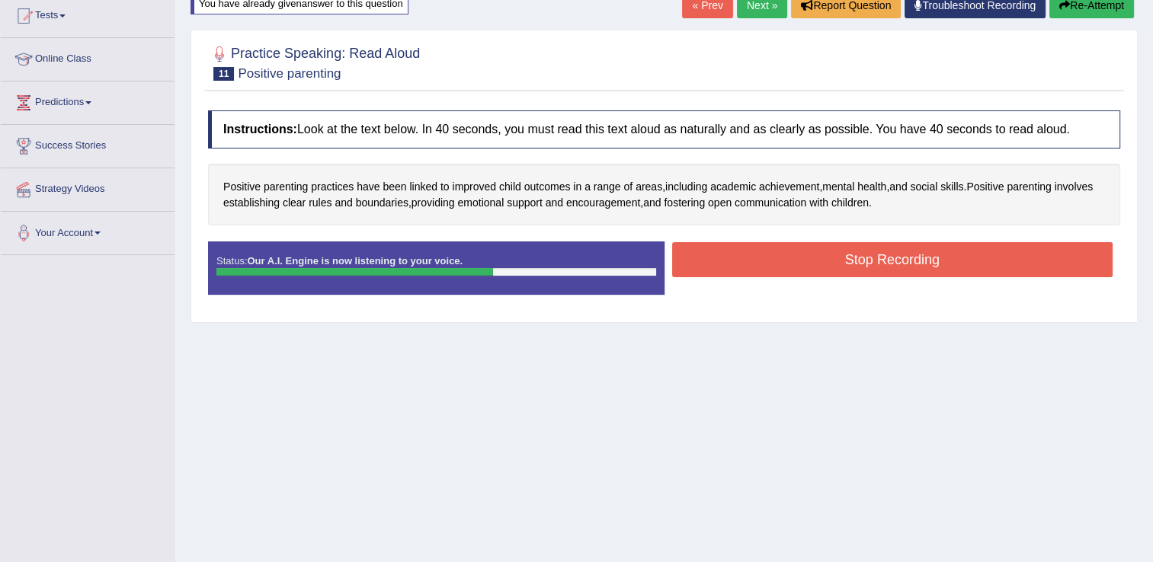
click at [698, 261] on button "Stop Recording" at bounding box center [892, 259] width 441 height 35
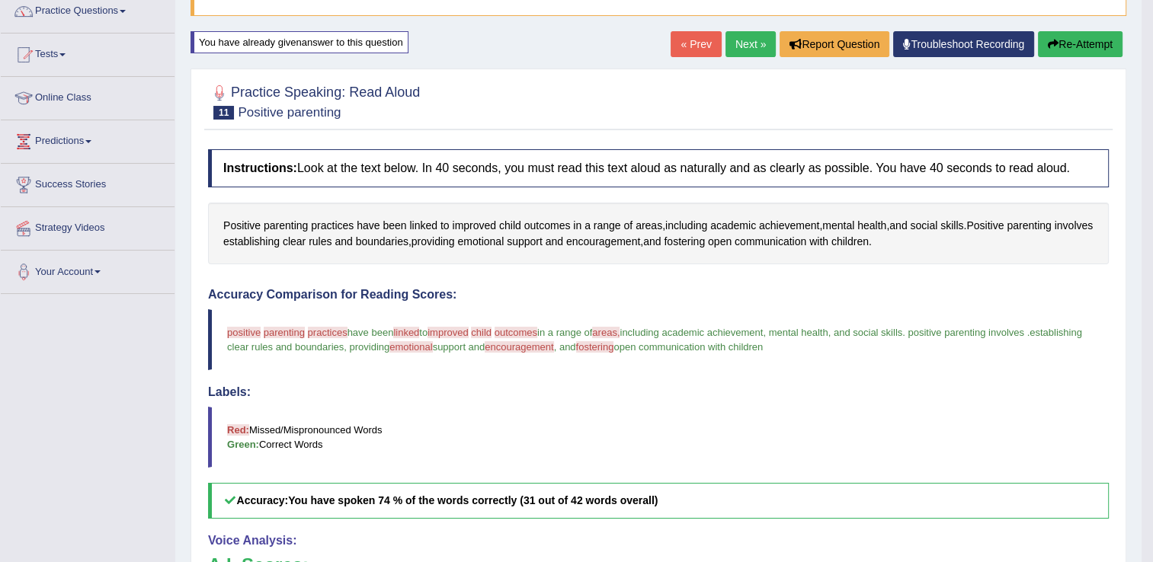
scroll to position [107, 0]
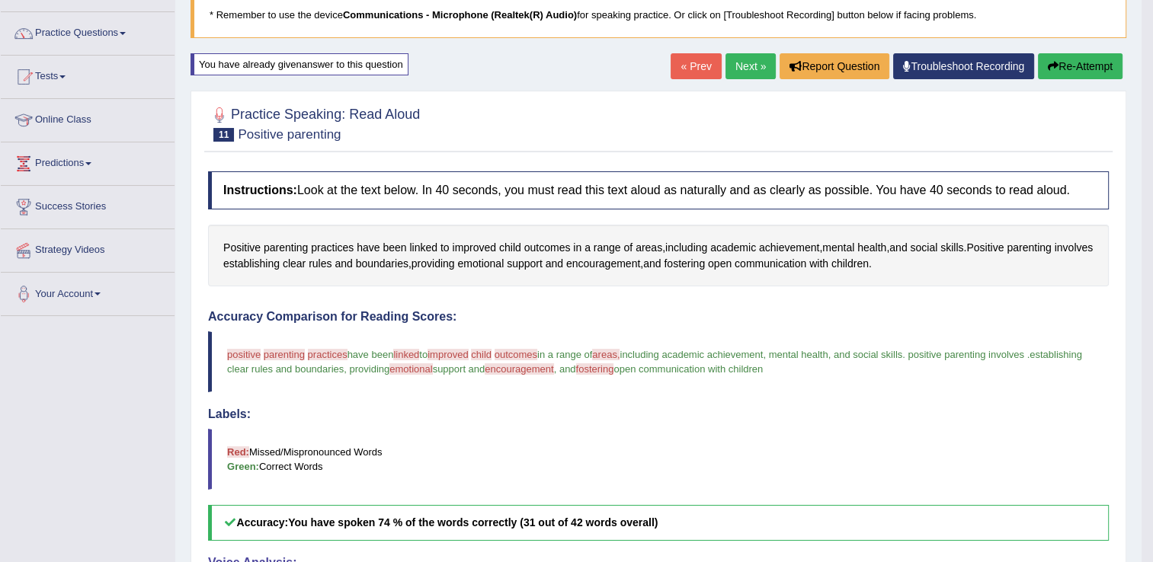
click at [751, 65] on link "Next »" at bounding box center [750, 66] width 50 height 26
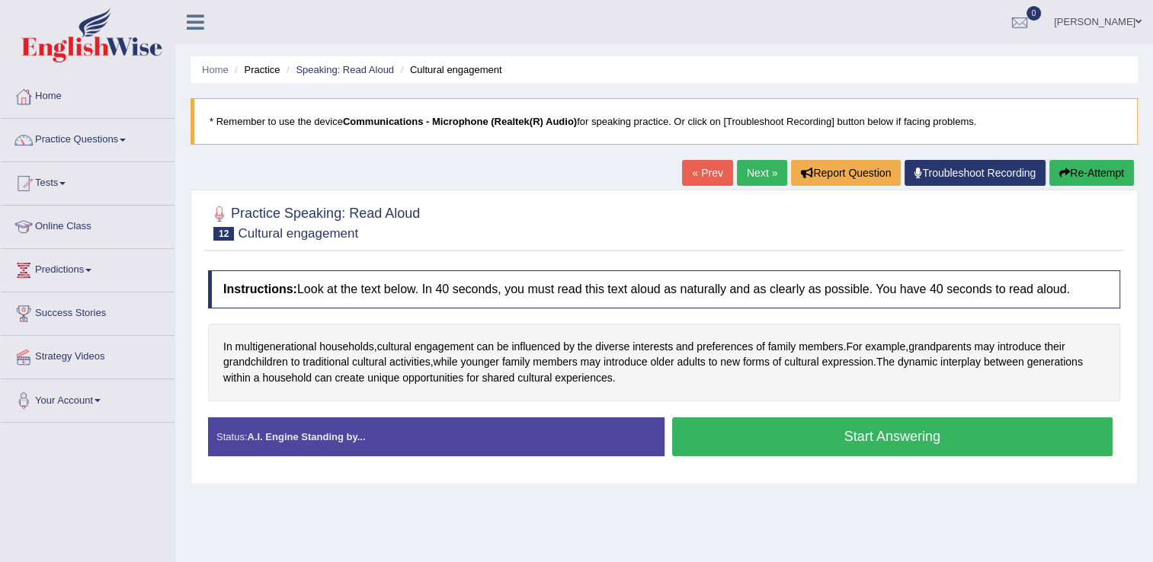
click at [748, 427] on button "Start Answering" at bounding box center [892, 436] width 441 height 39
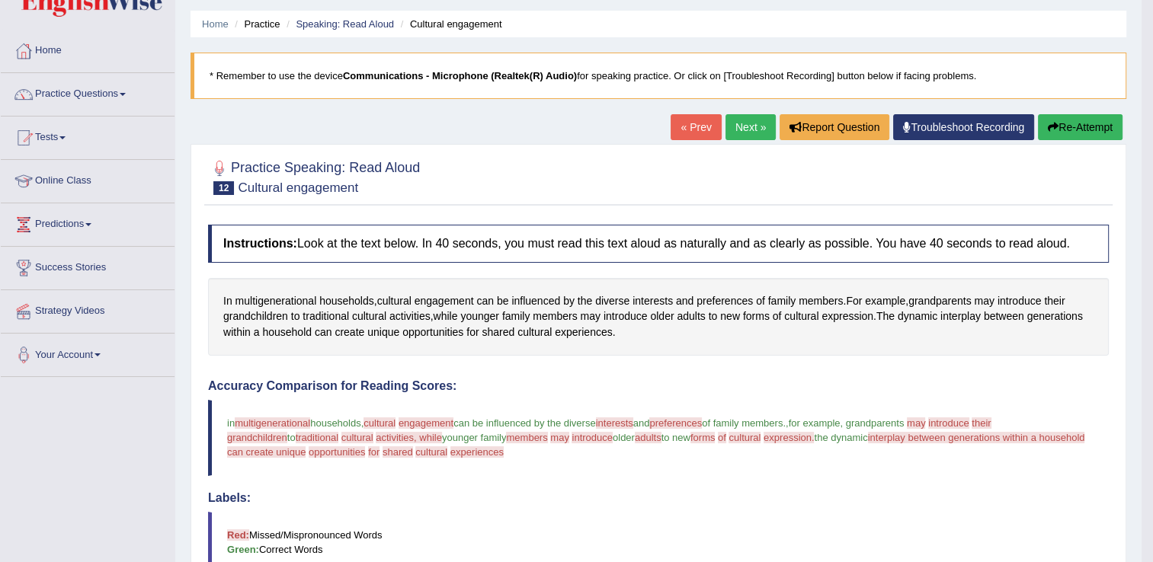
scroll to position [35, 0]
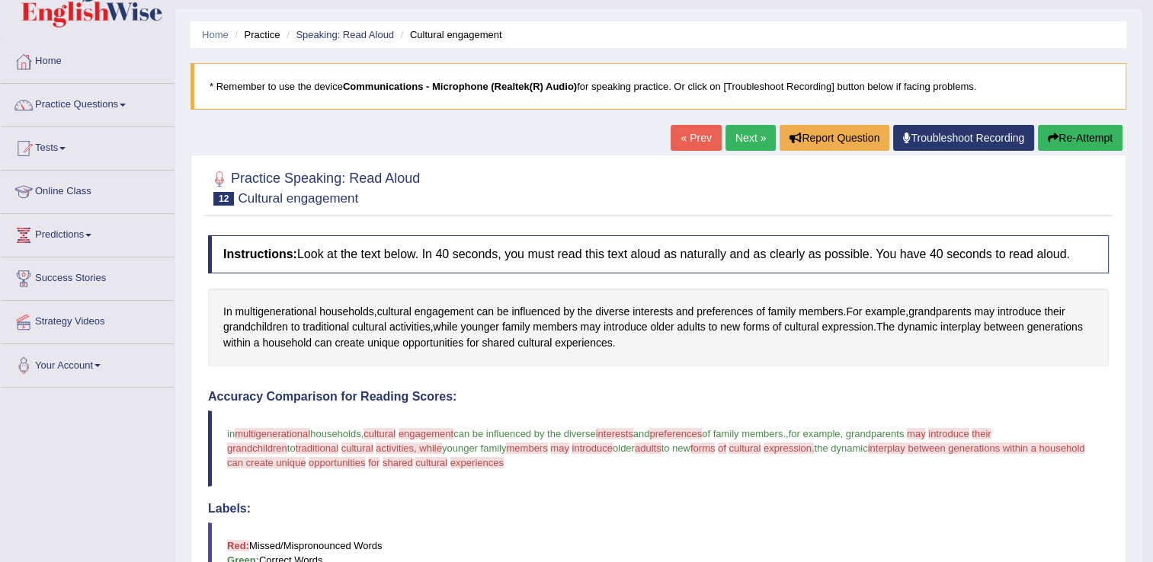
click at [1072, 130] on button "Re-Attempt" at bounding box center [1080, 138] width 85 height 26
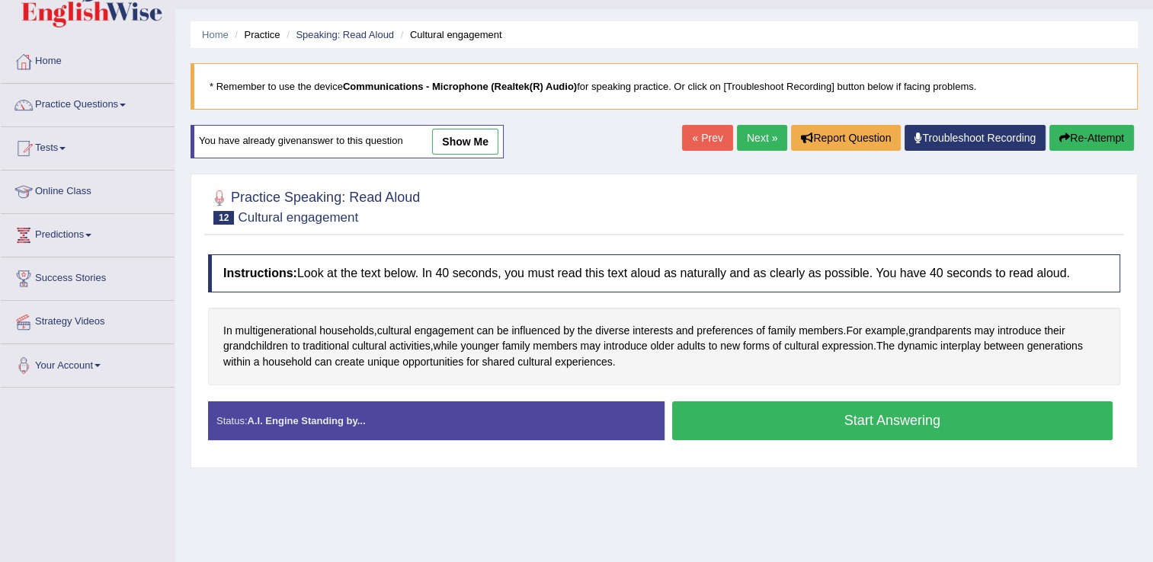
scroll to position [35, 0]
click at [722, 433] on button "Start Answering" at bounding box center [892, 420] width 441 height 39
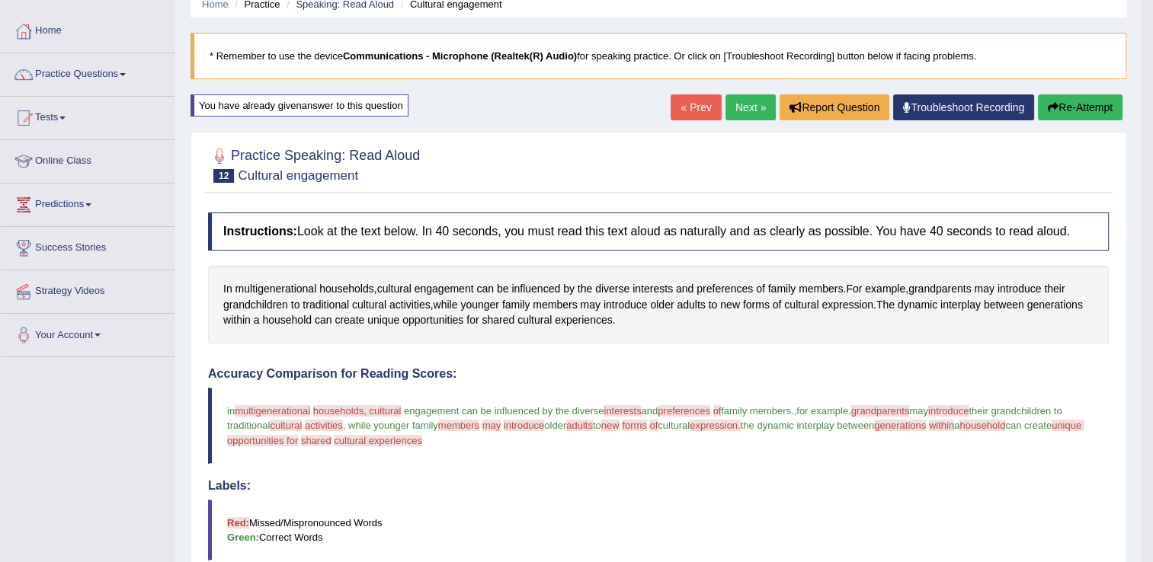
scroll to position [34, 0]
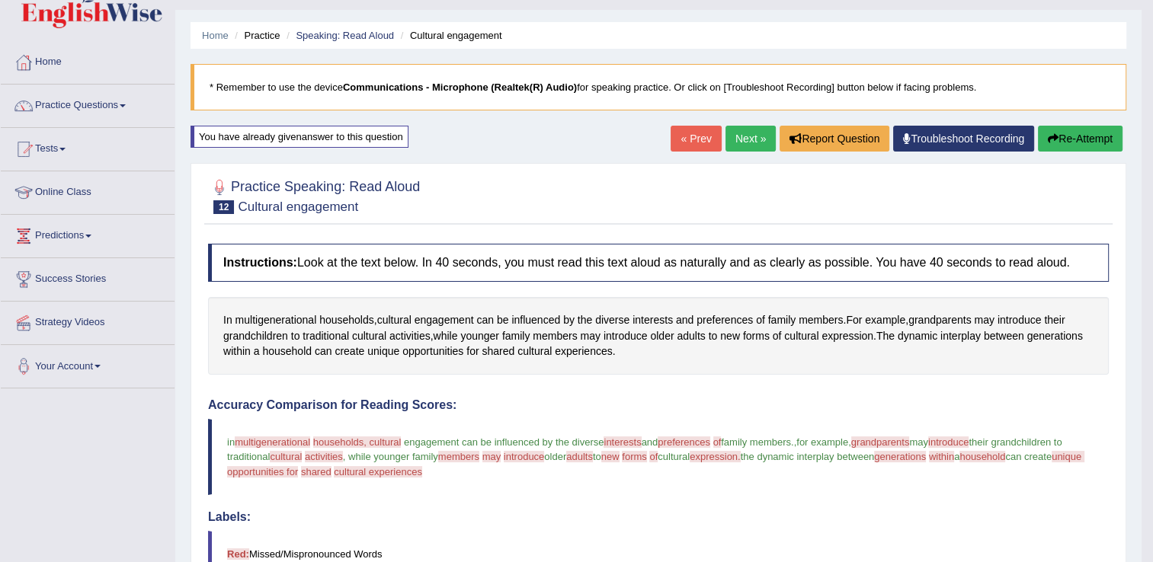
click at [740, 139] on link "Next »" at bounding box center [750, 139] width 50 height 26
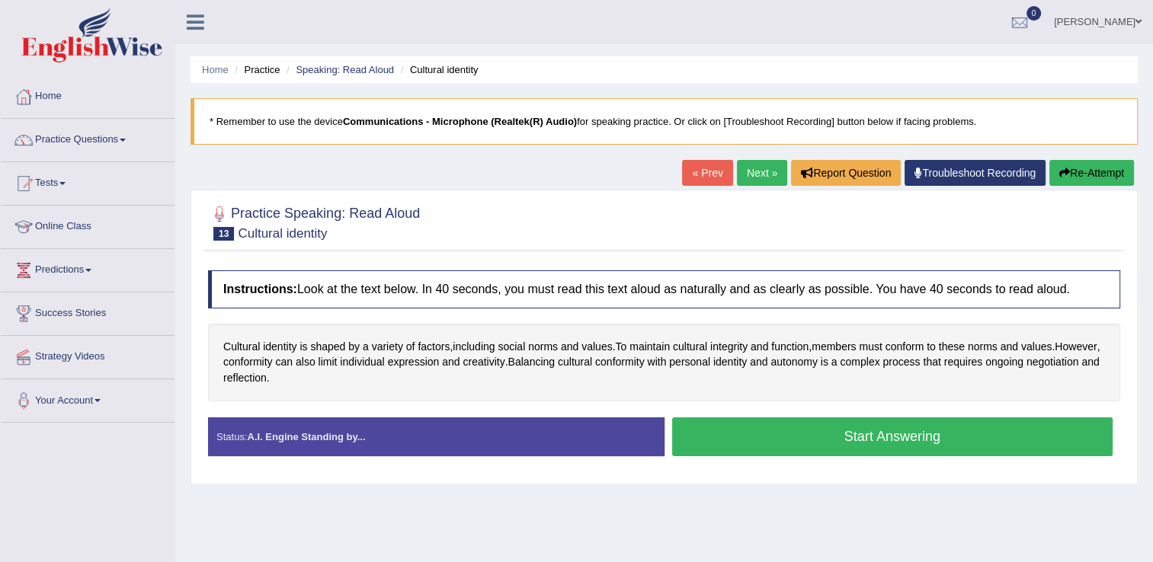
click at [691, 429] on button "Start Answering" at bounding box center [892, 436] width 441 height 39
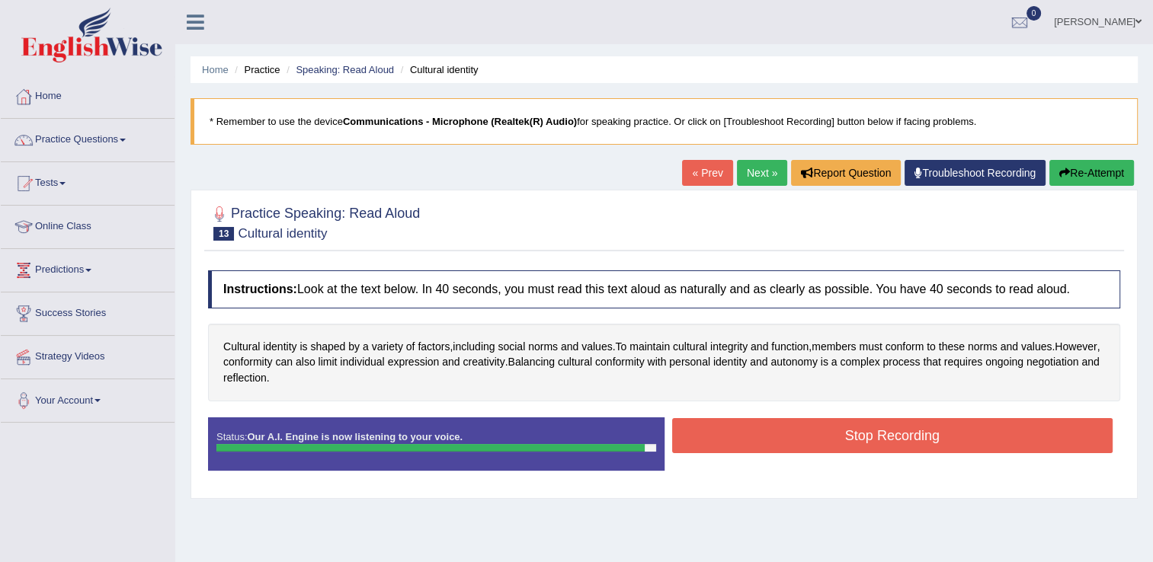
click at [691, 429] on button "Stop Recording" at bounding box center [892, 435] width 441 height 35
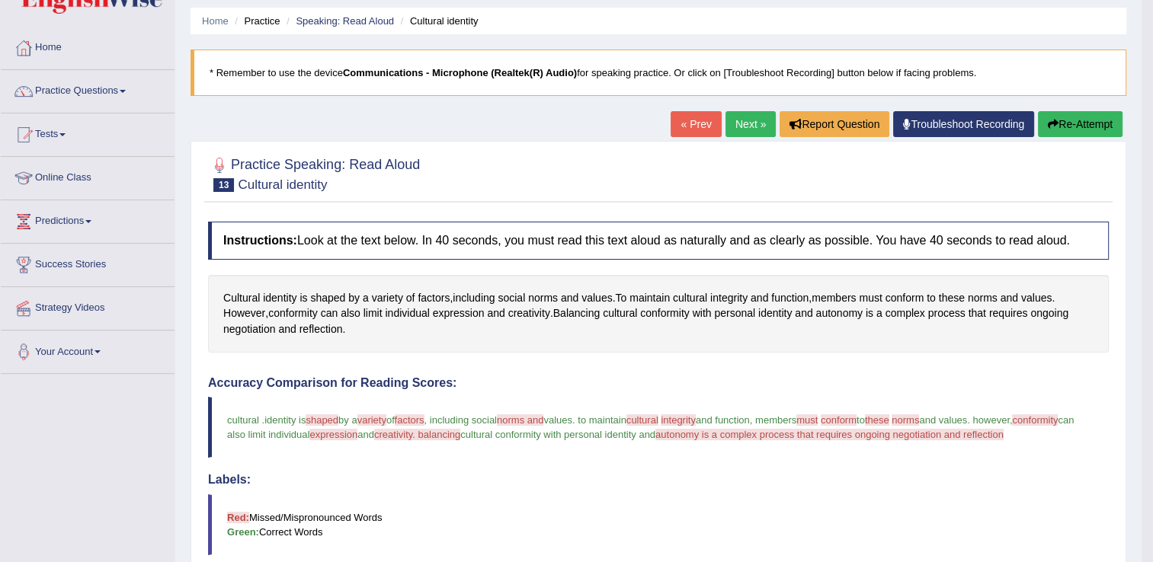
scroll to position [49, 0]
click at [1048, 130] on button "Re-Attempt" at bounding box center [1080, 124] width 85 height 26
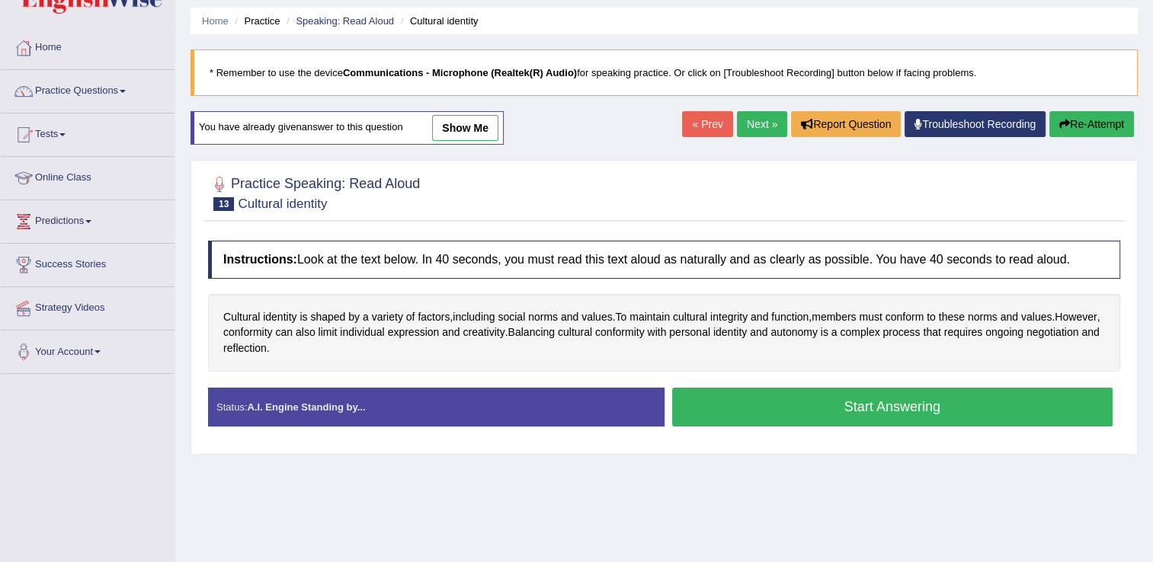
click at [756, 396] on button "Start Answering" at bounding box center [892, 407] width 441 height 39
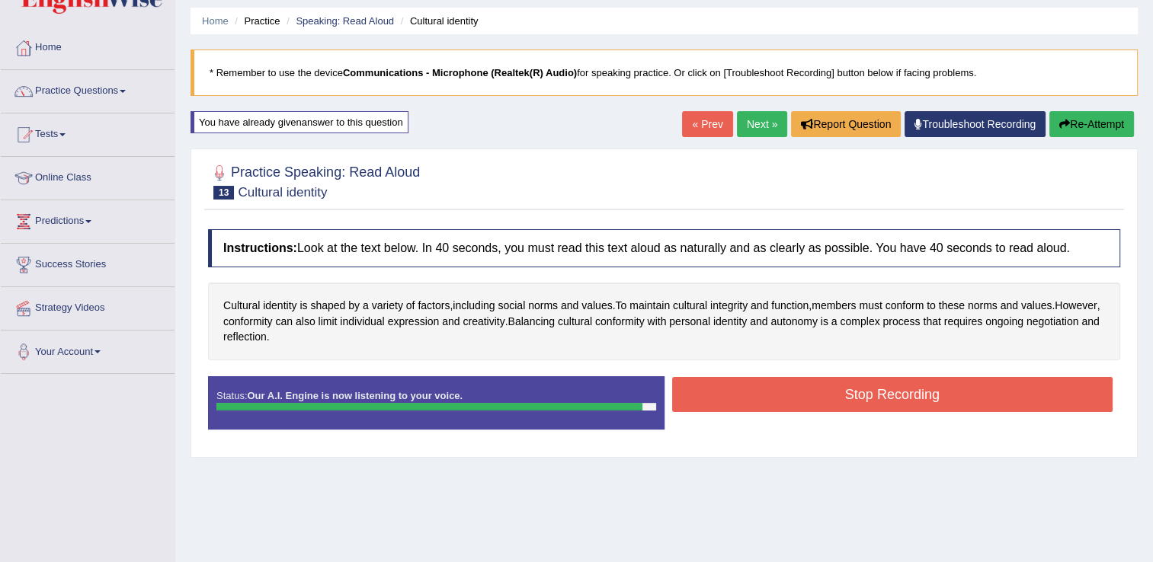
click at [756, 396] on button "Stop Recording" at bounding box center [892, 394] width 441 height 35
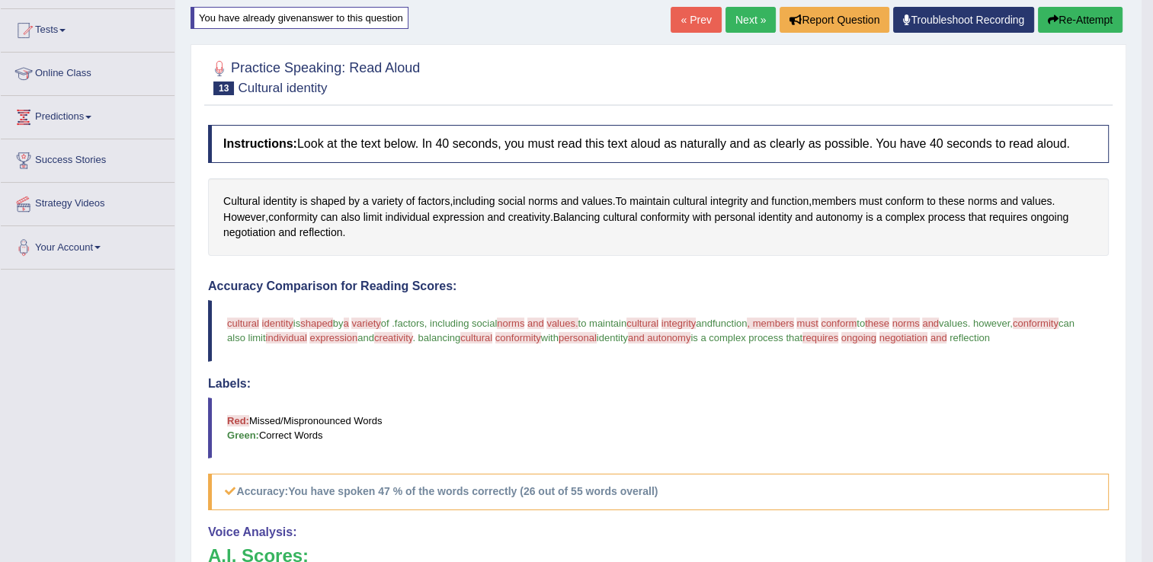
scroll to position [140, 0]
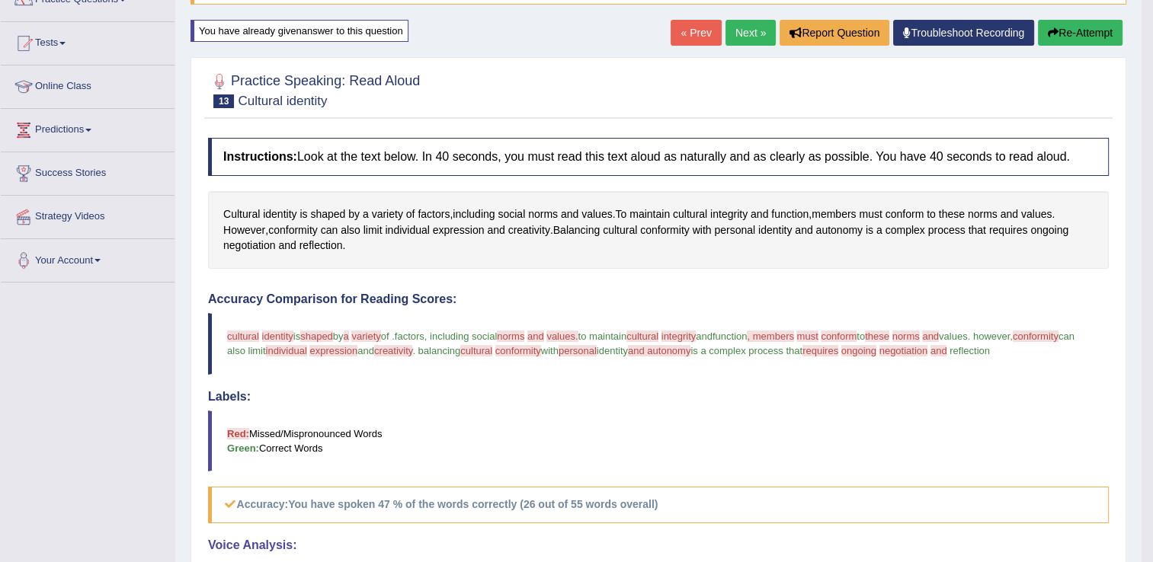
click at [1088, 24] on button "Re-Attempt" at bounding box center [1080, 33] width 85 height 26
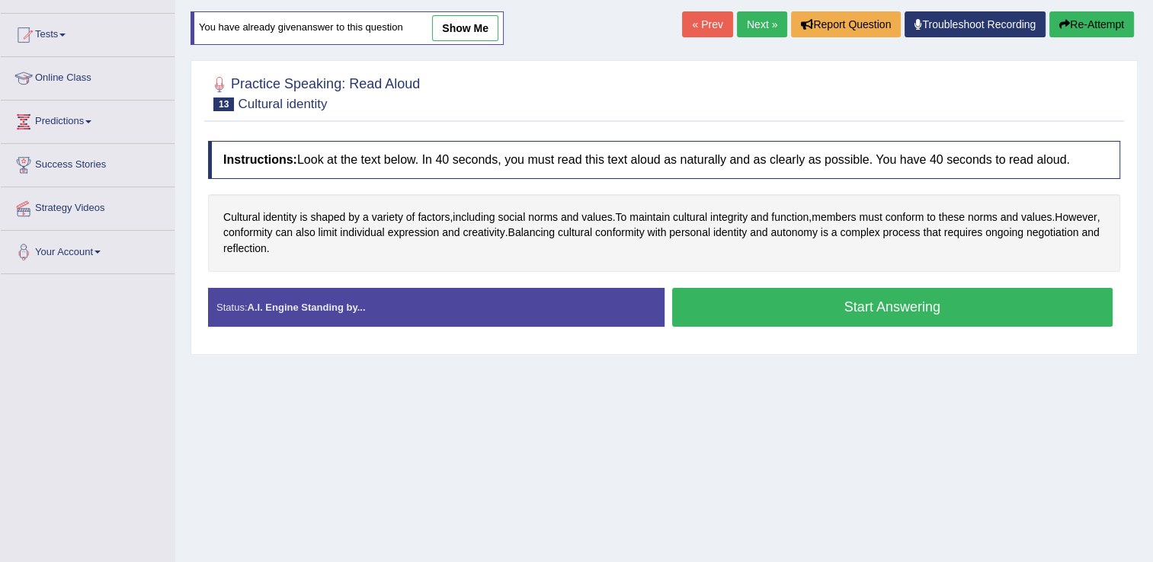
scroll to position [140, 0]
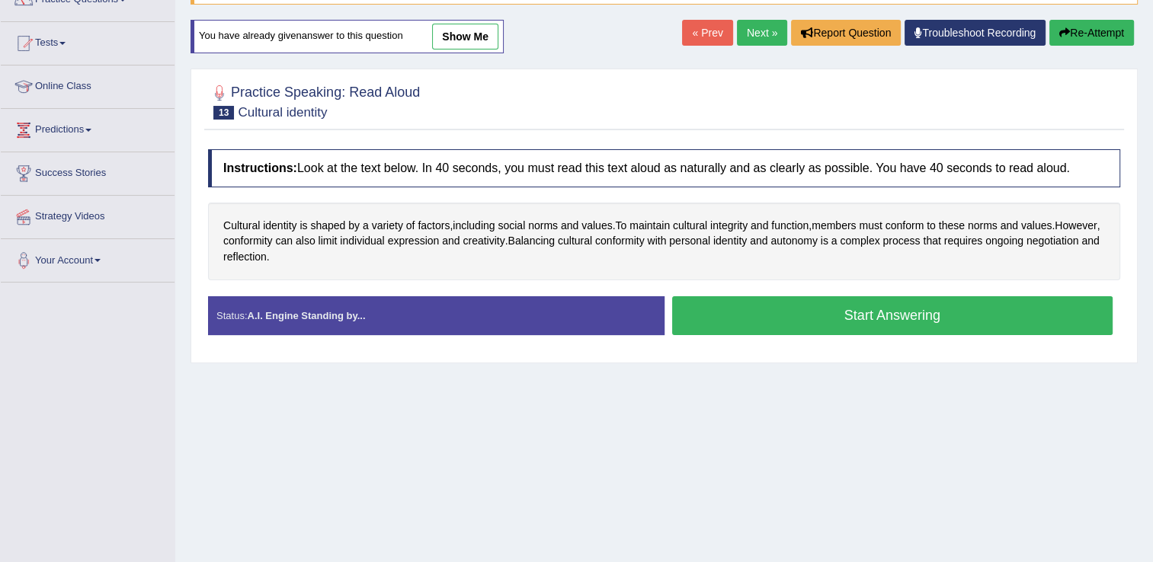
click at [826, 297] on button "Start Answering" at bounding box center [892, 315] width 441 height 39
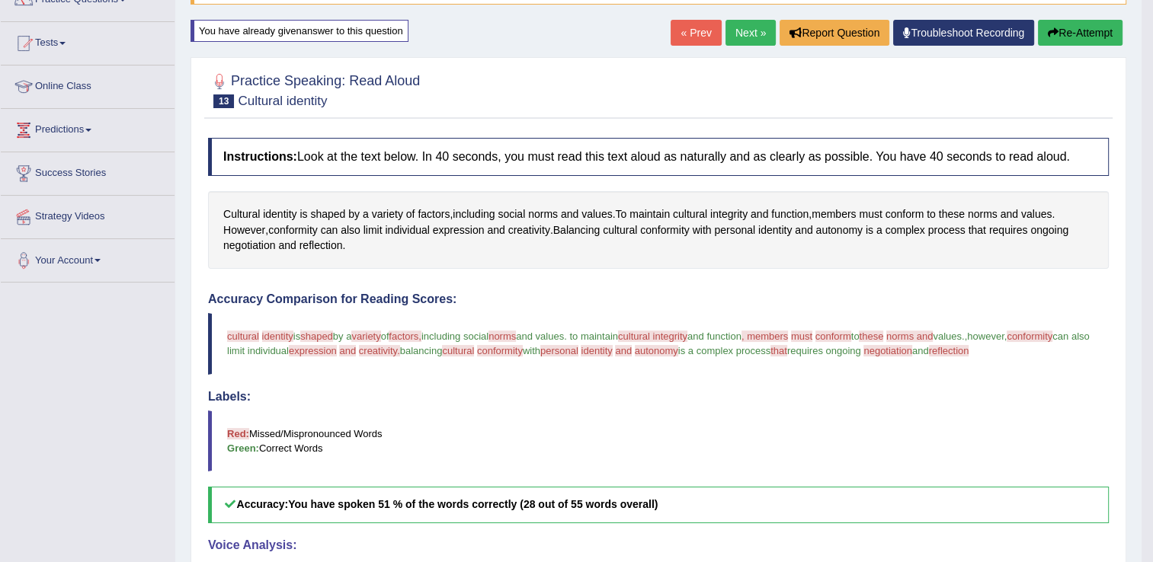
click at [766, 544] on h4 "Voice Analysis:" at bounding box center [658, 546] width 900 height 14
click at [761, 38] on link "Next »" at bounding box center [750, 33] width 50 height 26
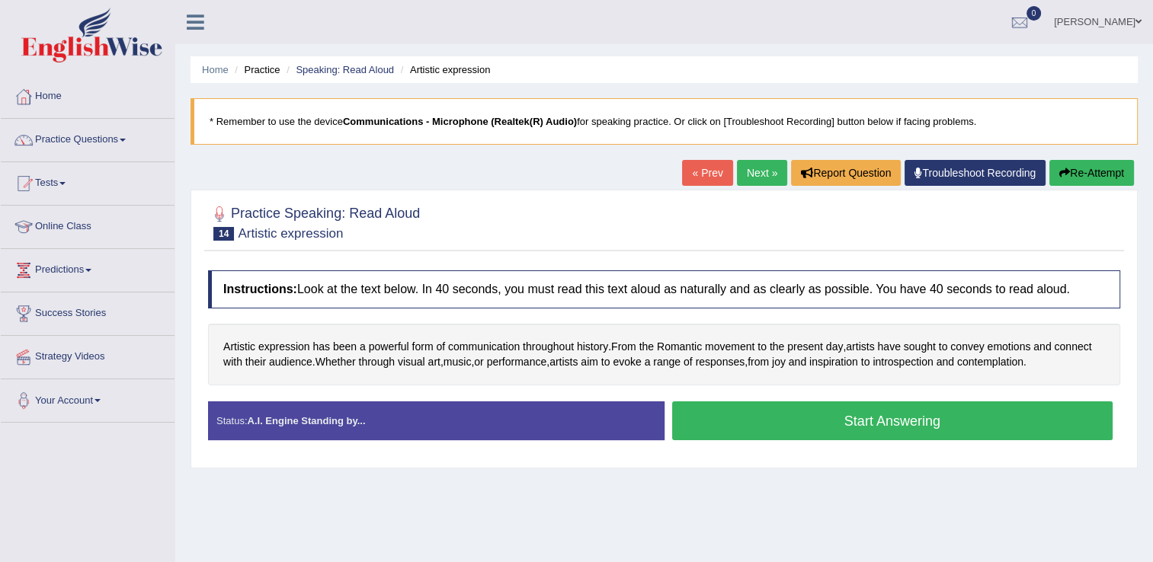
click at [704, 424] on button "Start Answering" at bounding box center [892, 420] width 441 height 39
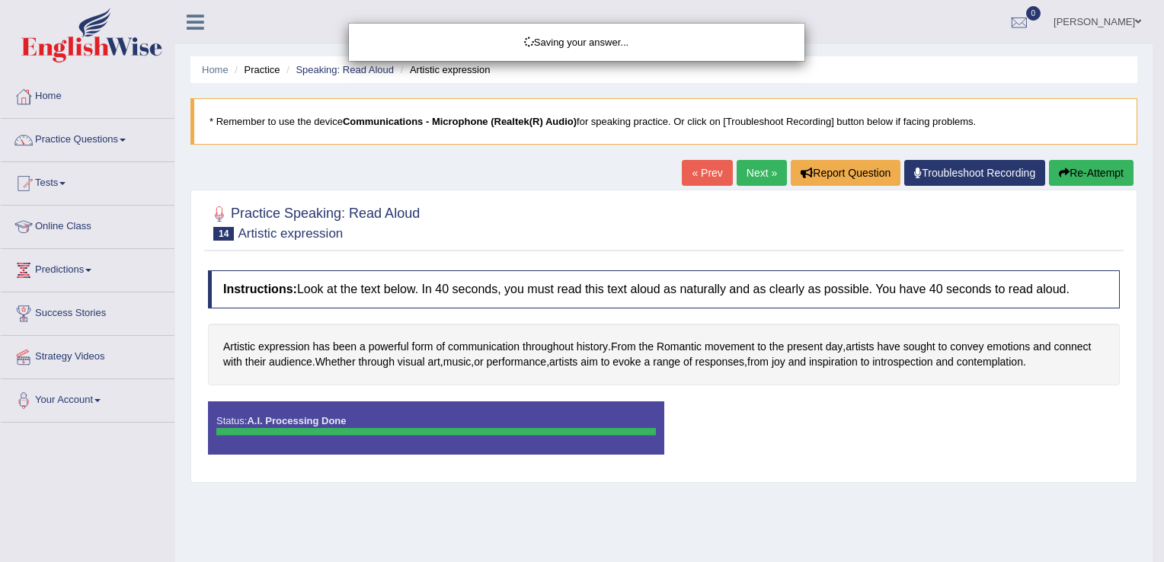
click at [704, 424] on div "Saving your answer..." at bounding box center [582, 281] width 1164 height 562
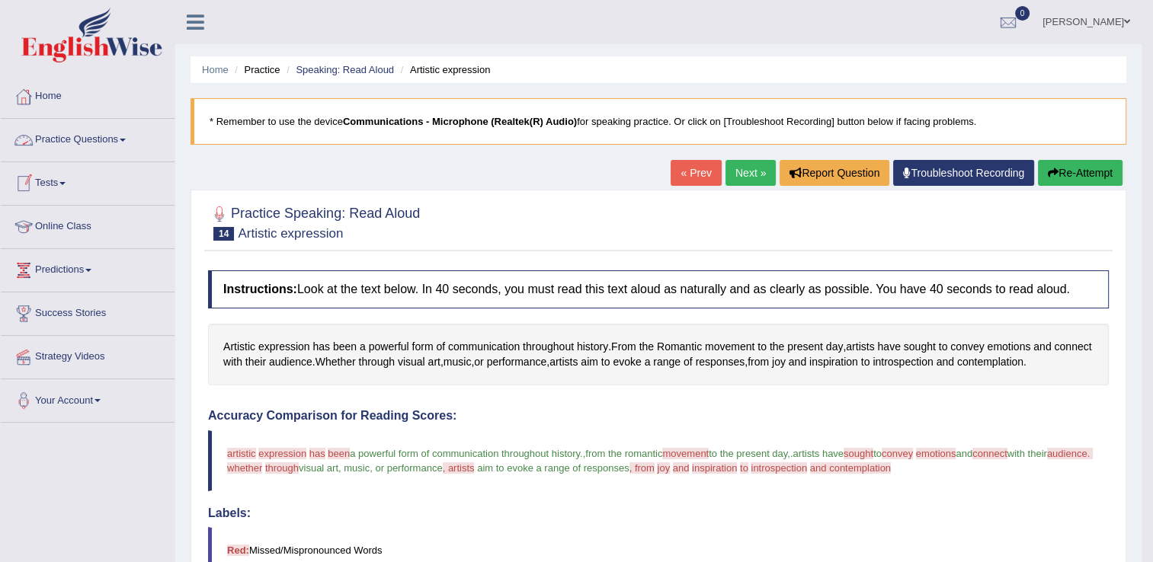
click at [123, 137] on link "Practice Questions" at bounding box center [88, 138] width 174 height 38
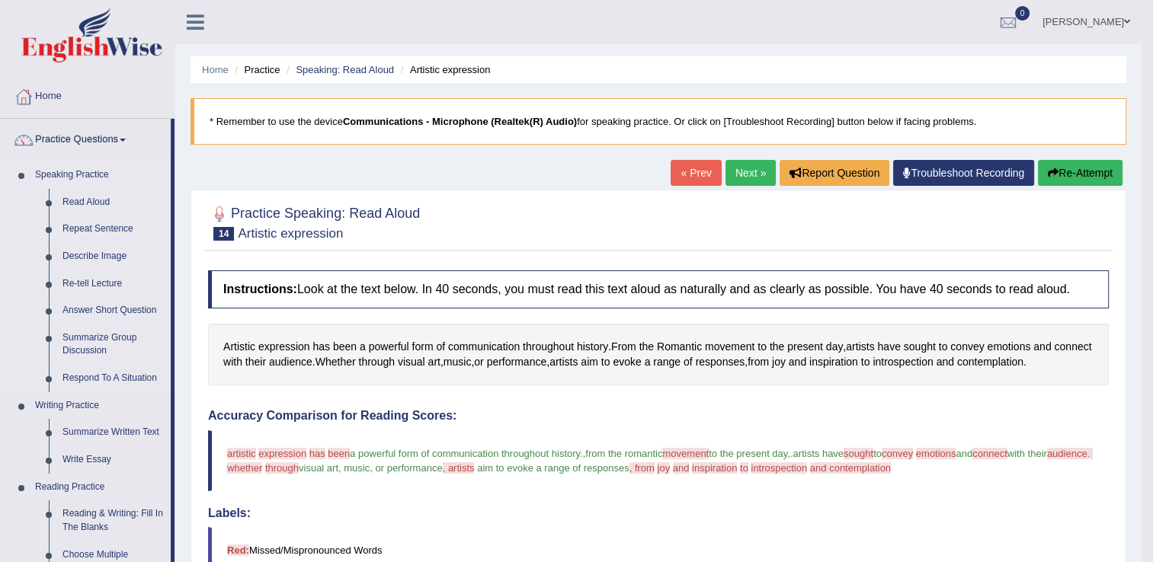
click at [96, 222] on link "Repeat Sentence" at bounding box center [113, 229] width 115 height 27
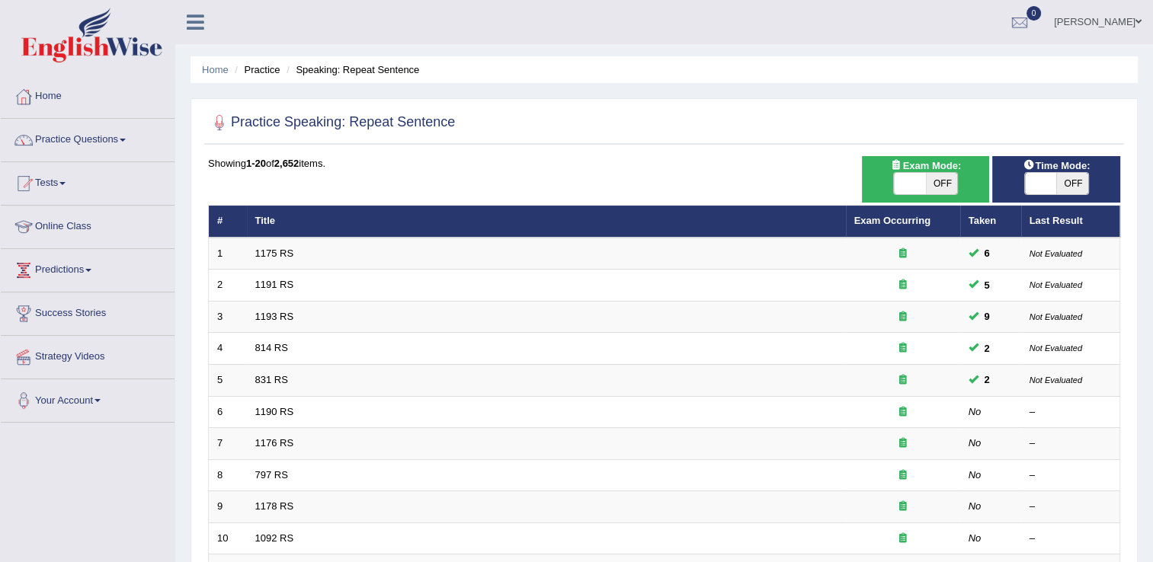
click at [251, 246] on td "1175 RS" at bounding box center [546, 254] width 599 height 32
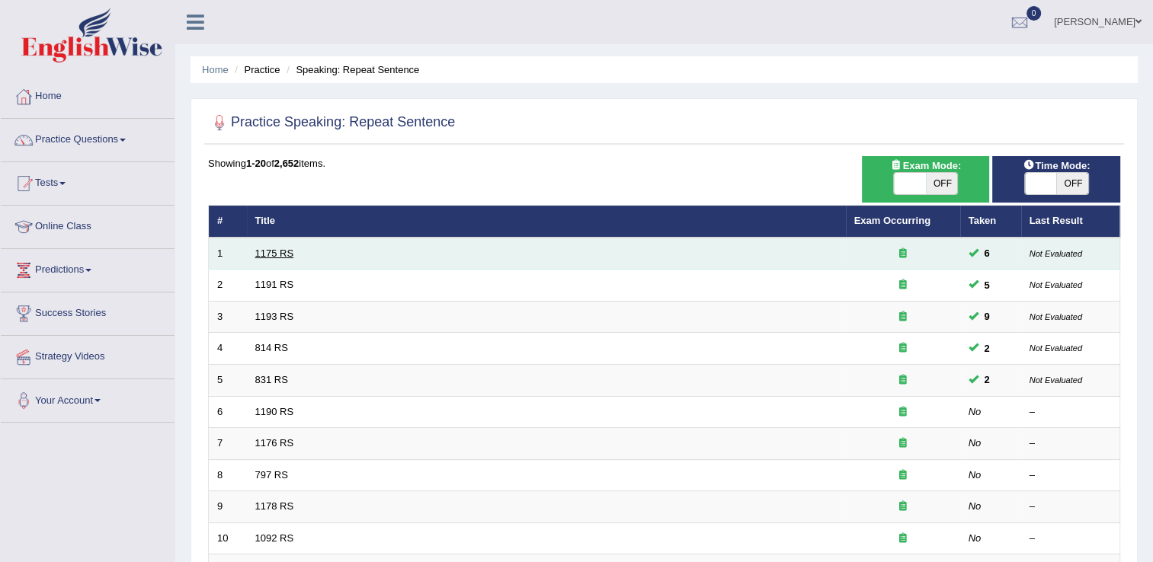
click at [275, 251] on link "1175 RS" at bounding box center [274, 253] width 39 height 11
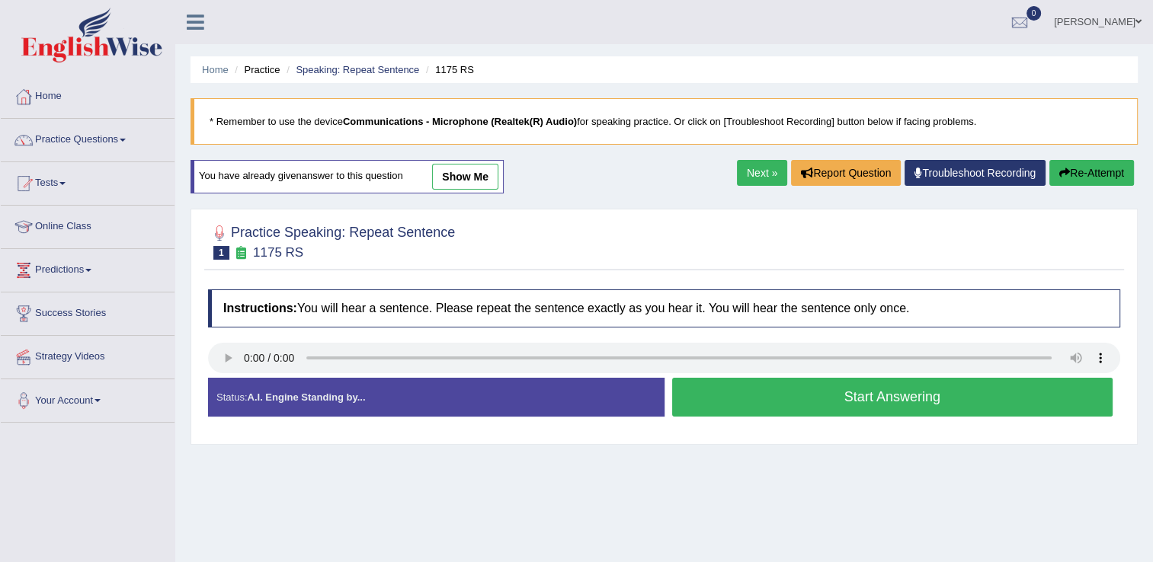
click at [777, 400] on button "Start Answering" at bounding box center [892, 397] width 441 height 39
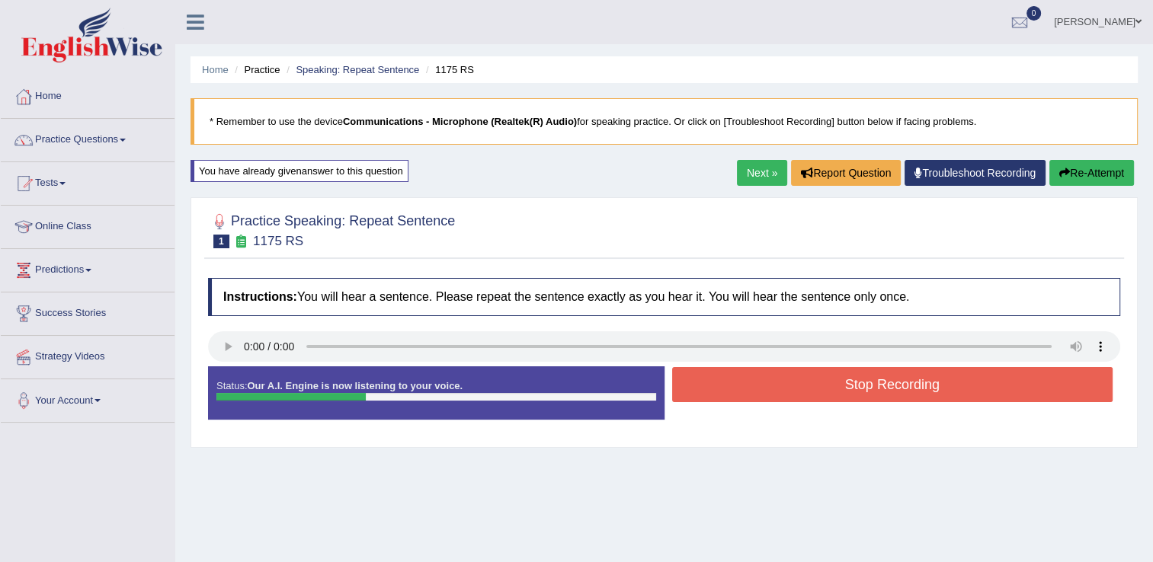
click at [777, 400] on button "Stop Recording" at bounding box center [892, 384] width 441 height 35
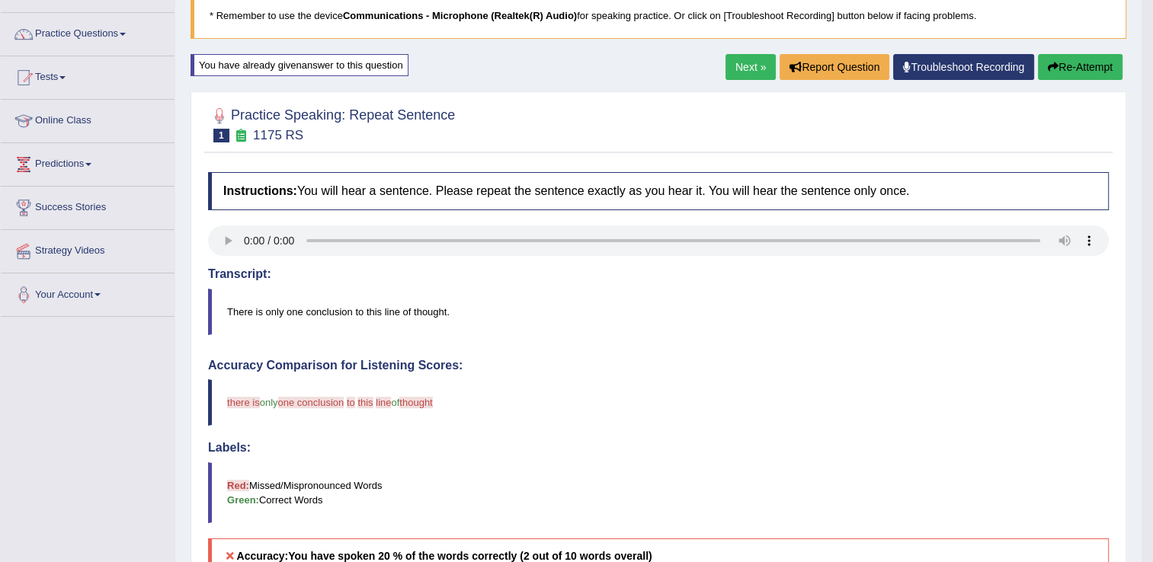
scroll to position [91, 0]
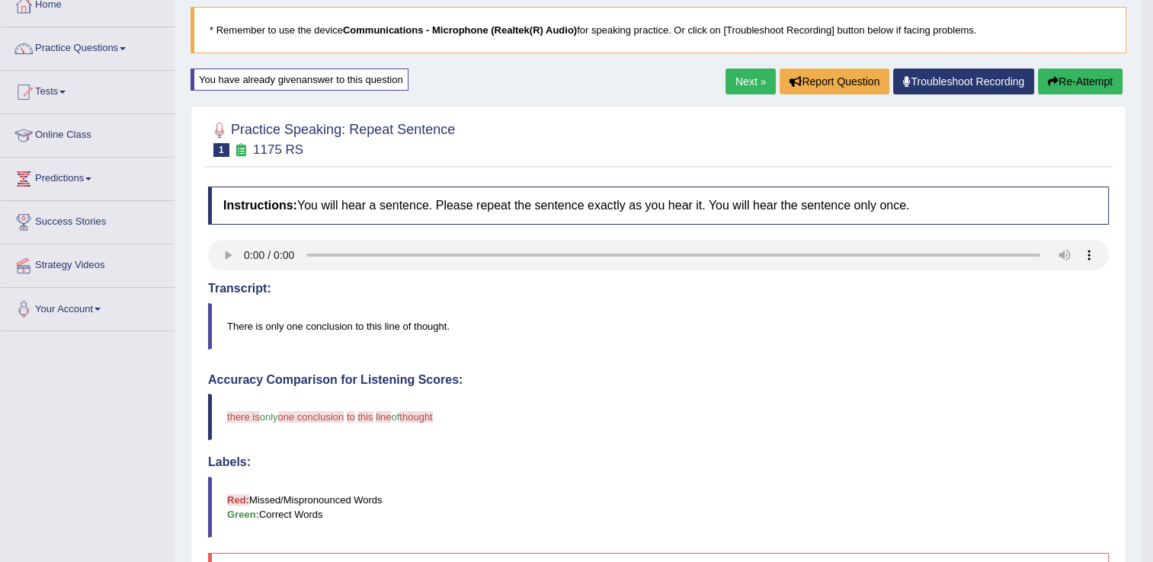
click at [1060, 81] on button "Re-Attempt" at bounding box center [1080, 82] width 85 height 26
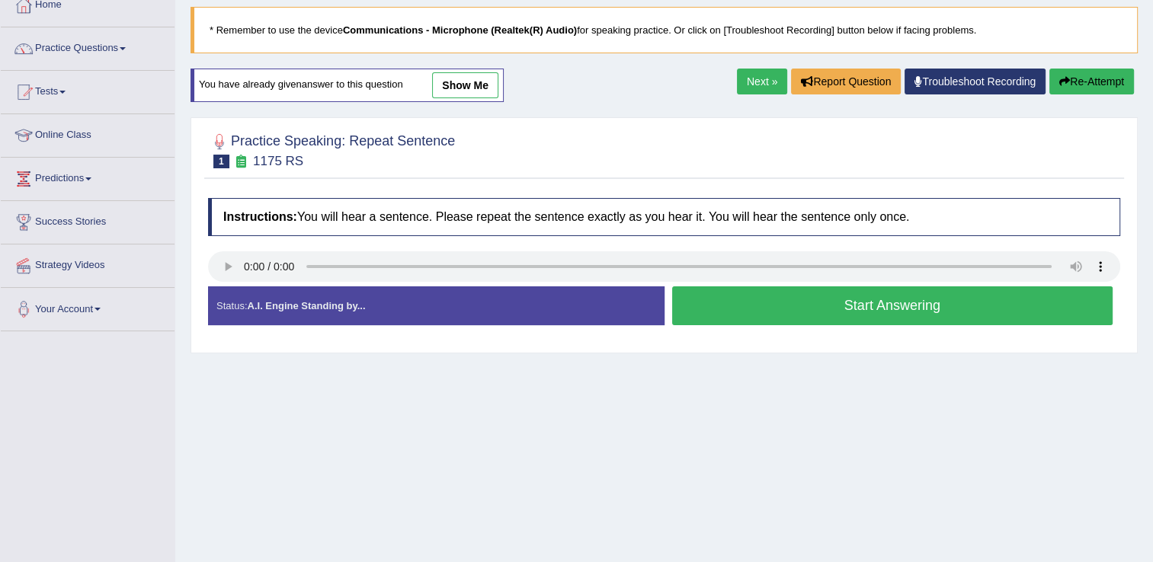
scroll to position [91, 0]
click at [705, 303] on button "Start Answering" at bounding box center [892, 305] width 441 height 39
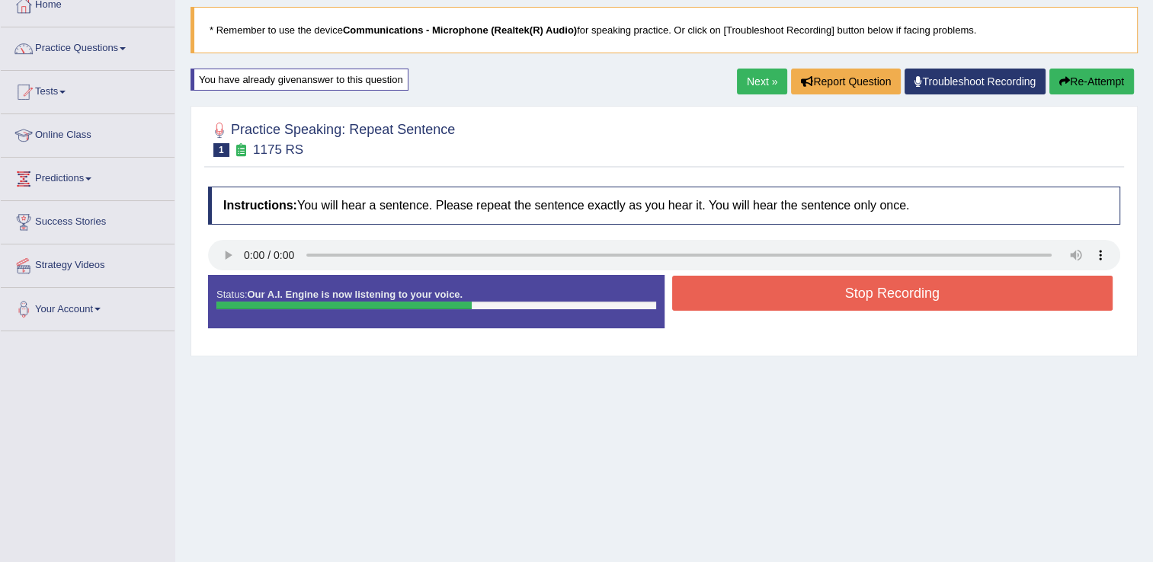
click at [705, 303] on button "Stop Recording" at bounding box center [892, 293] width 441 height 35
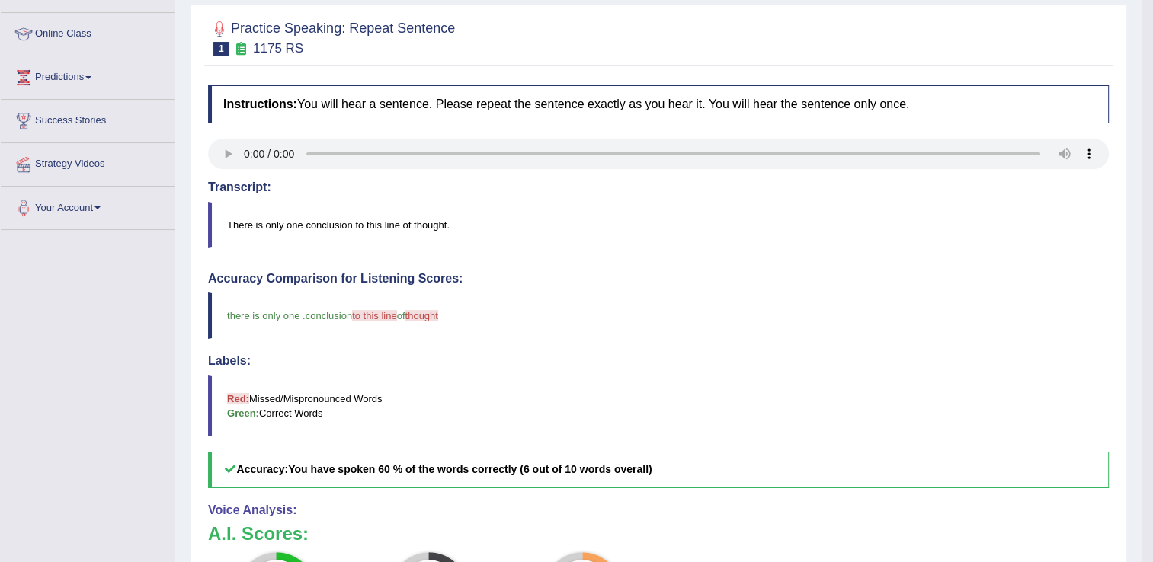
scroll to position [152, 0]
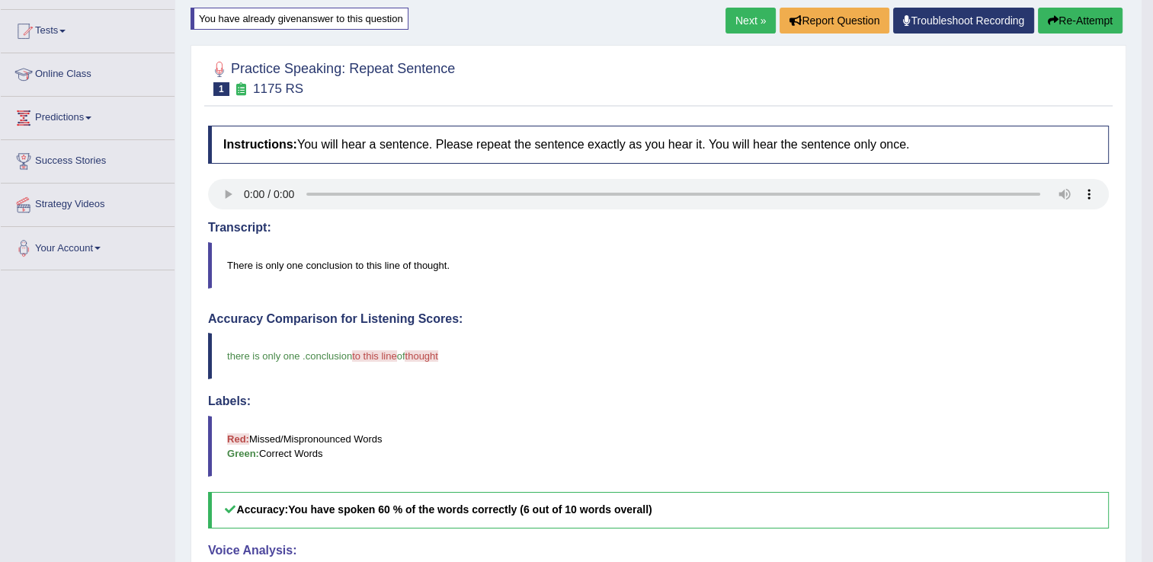
click at [751, 27] on link "Next »" at bounding box center [750, 21] width 50 height 26
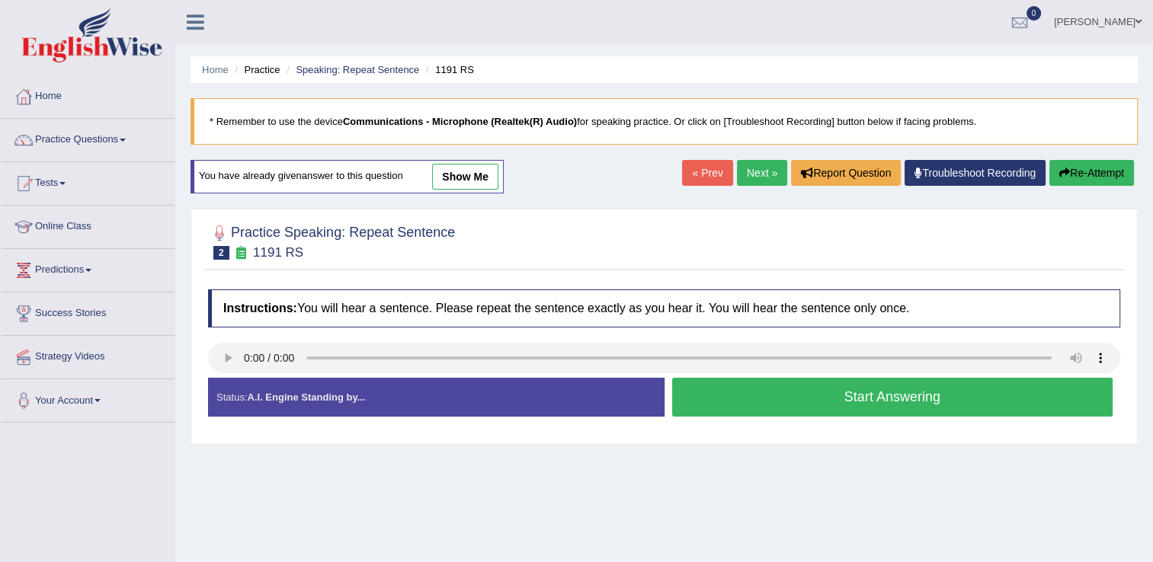
click at [697, 404] on button "Start Answering" at bounding box center [892, 397] width 441 height 39
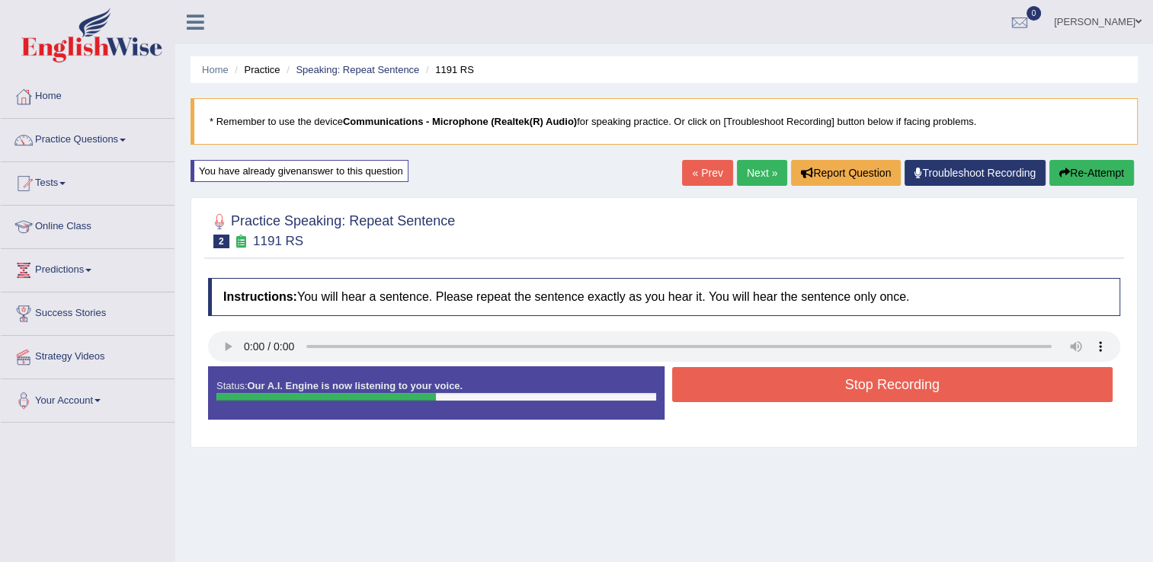
click at [702, 373] on button "Stop Recording" at bounding box center [892, 384] width 441 height 35
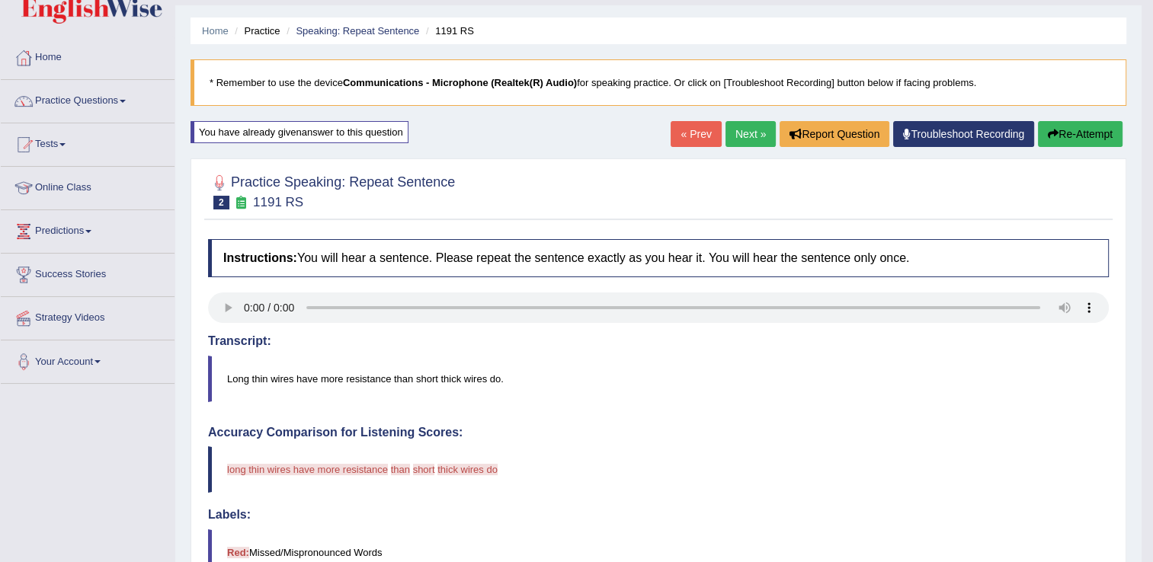
scroll to position [30, 0]
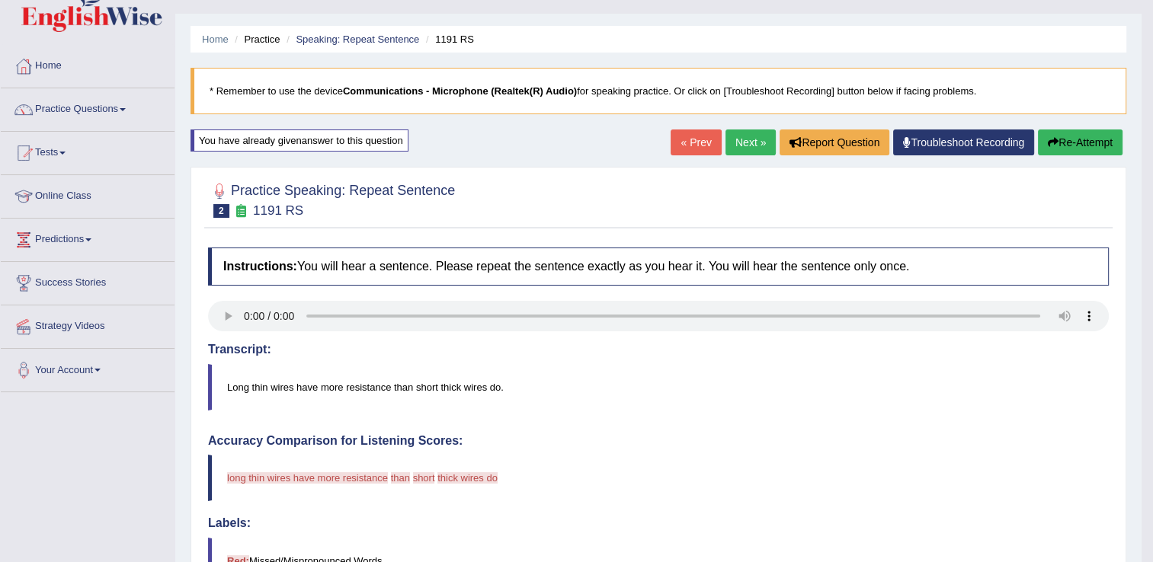
click at [737, 143] on link "Next »" at bounding box center [750, 143] width 50 height 26
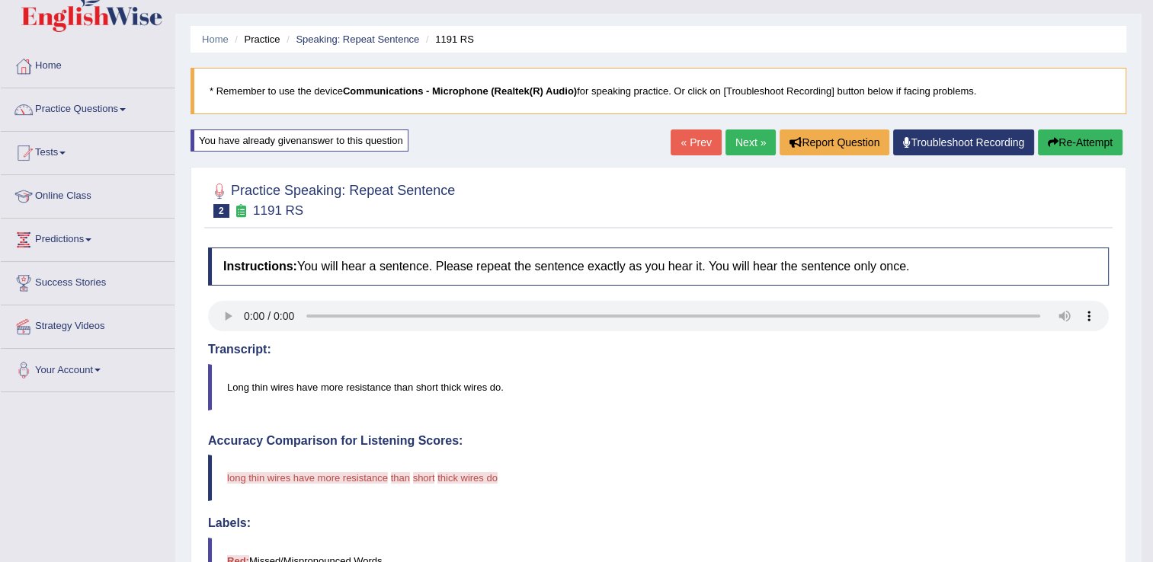
click at [737, 143] on link "Next »" at bounding box center [750, 143] width 50 height 26
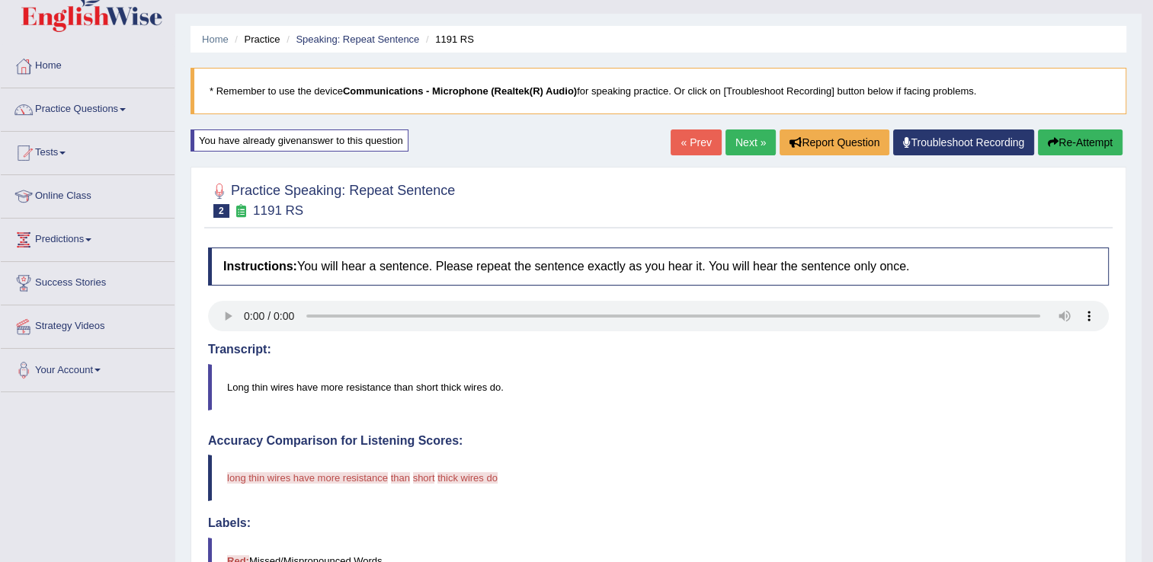
click at [737, 143] on link "Next »" at bounding box center [750, 143] width 50 height 26
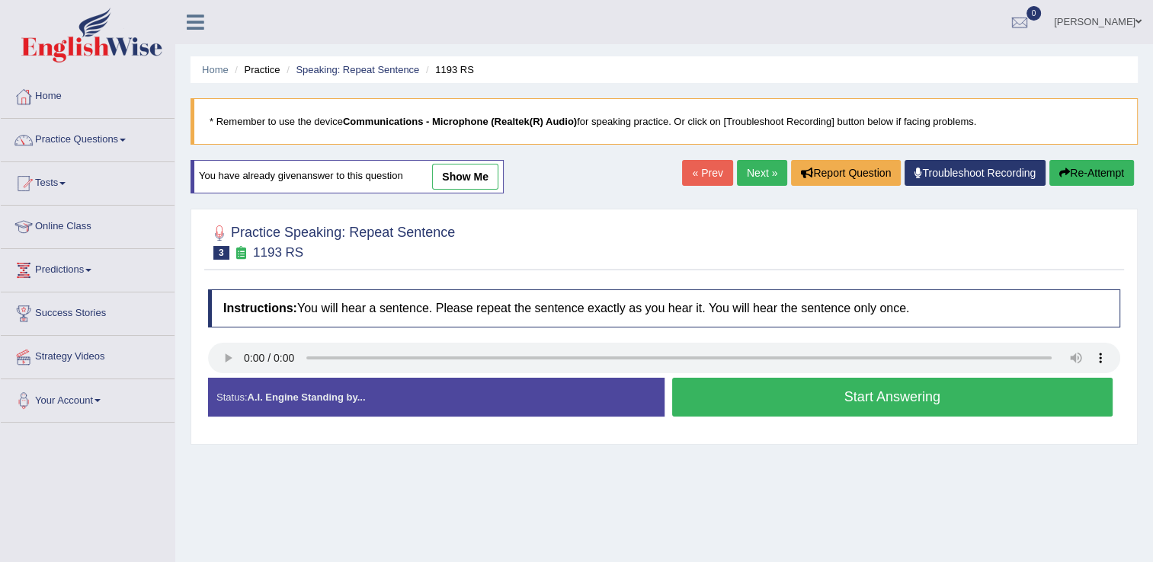
click at [737, 143] on blockquote "* Remember to use the device Communications - Microphone (Realtek(R) Audio) for…" at bounding box center [663, 121] width 947 height 46
click at [743, 167] on link "Next »" at bounding box center [762, 173] width 50 height 26
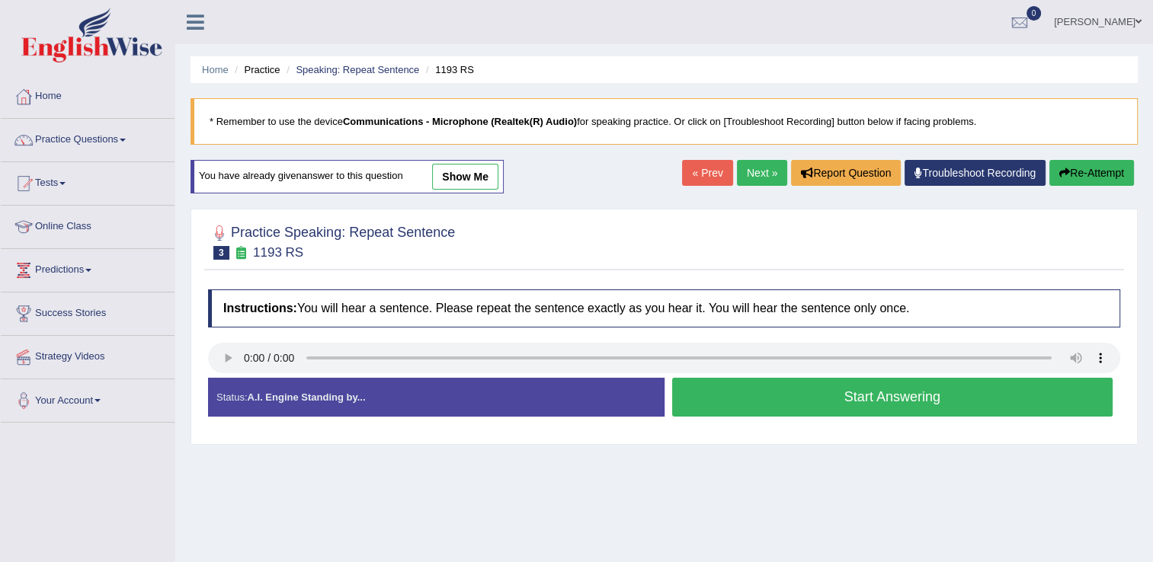
click at [743, 167] on link "Next »" at bounding box center [762, 173] width 50 height 26
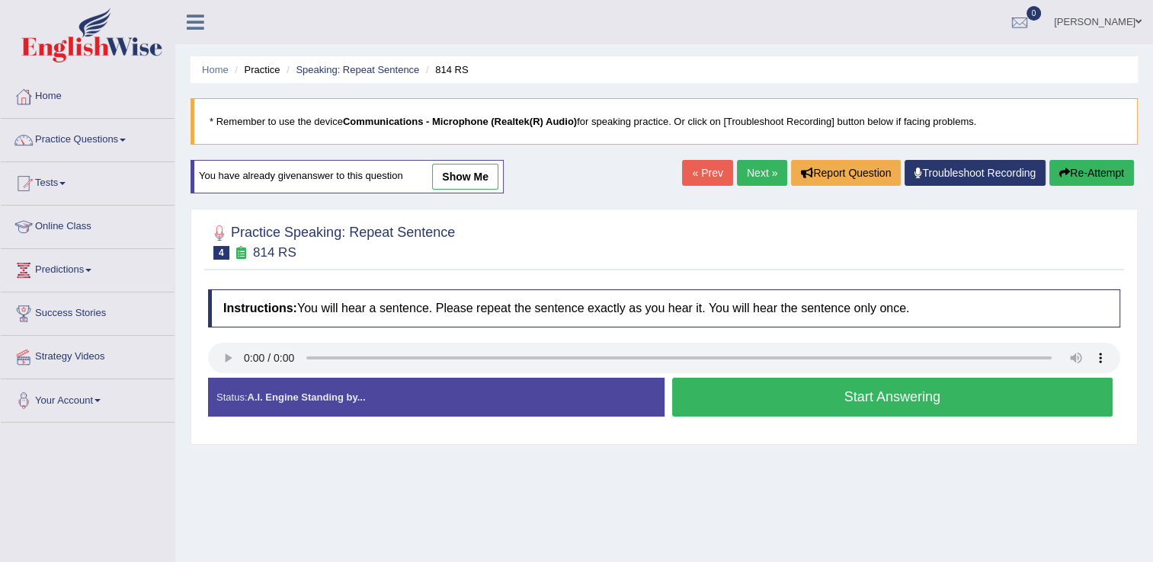
drag, startPoint x: 757, startPoint y: 419, endPoint x: 757, endPoint y: 403, distance: 16.0
click at [757, 403] on div "Status: A.I. Engine Standing by... Start Answering Stop Recording" at bounding box center [664, 405] width 912 height 54
click at [757, 403] on button "Start Answering" at bounding box center [892, 397] width 441 height 39
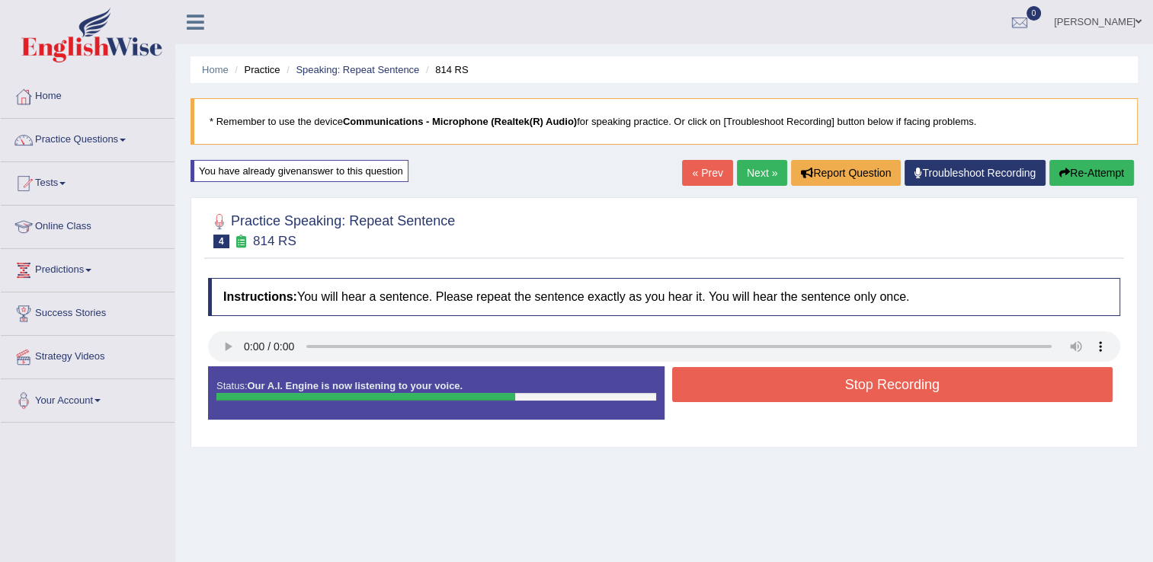
click at [758, 388] on button "Stop Recording" at bounding box center [892, 384] width 441 height 35
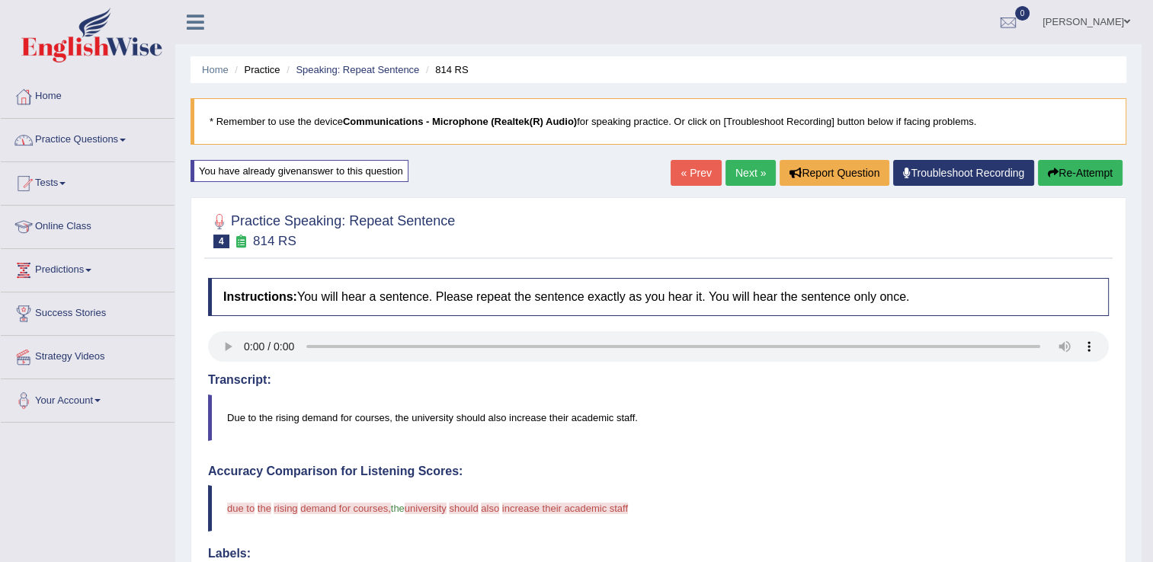
click at [122, 138] on link "Practice Questions" at bounding box center [88, 138] width 174 height 38
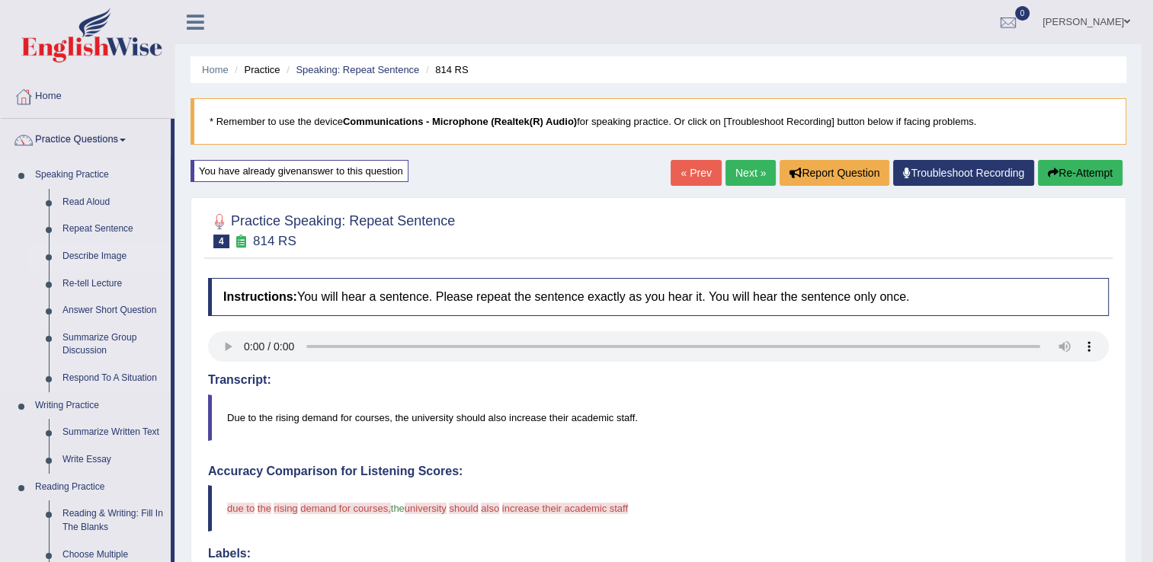
click at [113, 249] on link "Describe Image" at bounding box center [113, 256] width 115 height 27
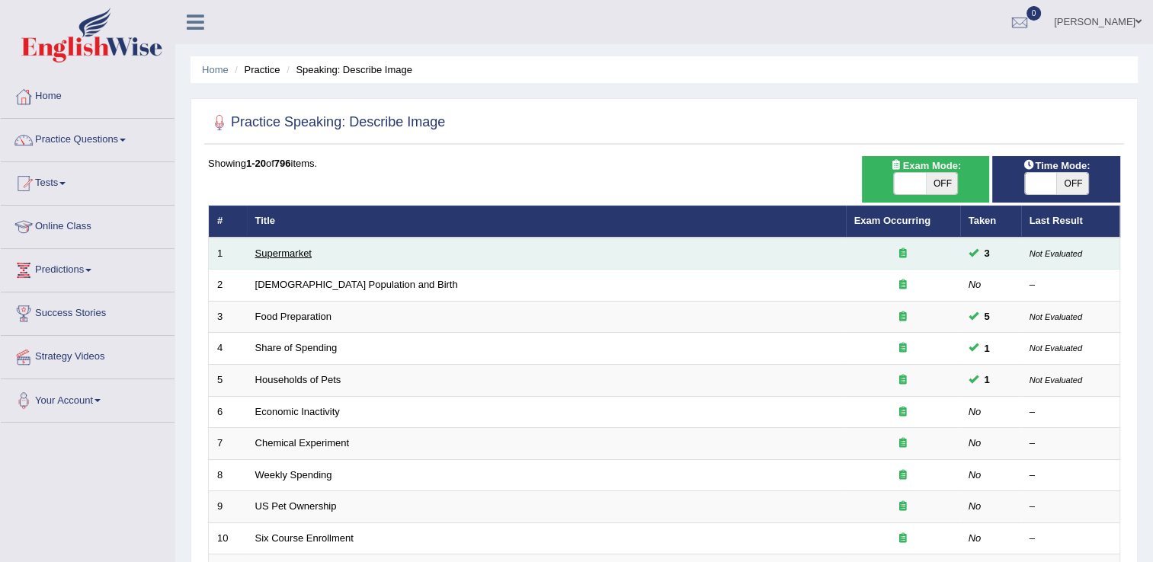
click at [306, 254] on link "Supermarket" at bounding box center [283, 253] width 56 height 11
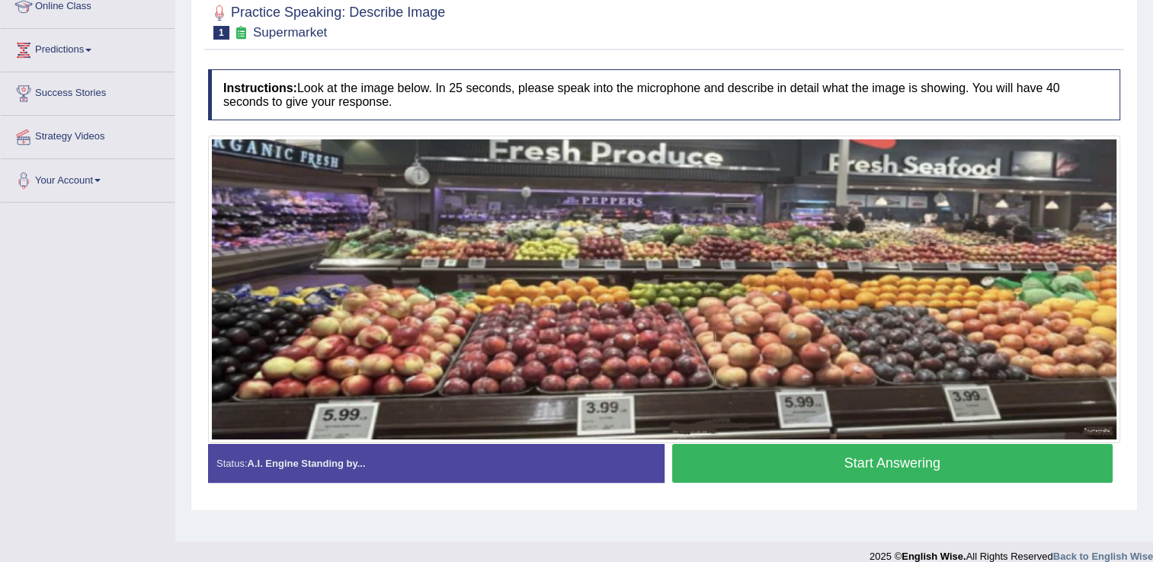
scroll to position [238, 0]
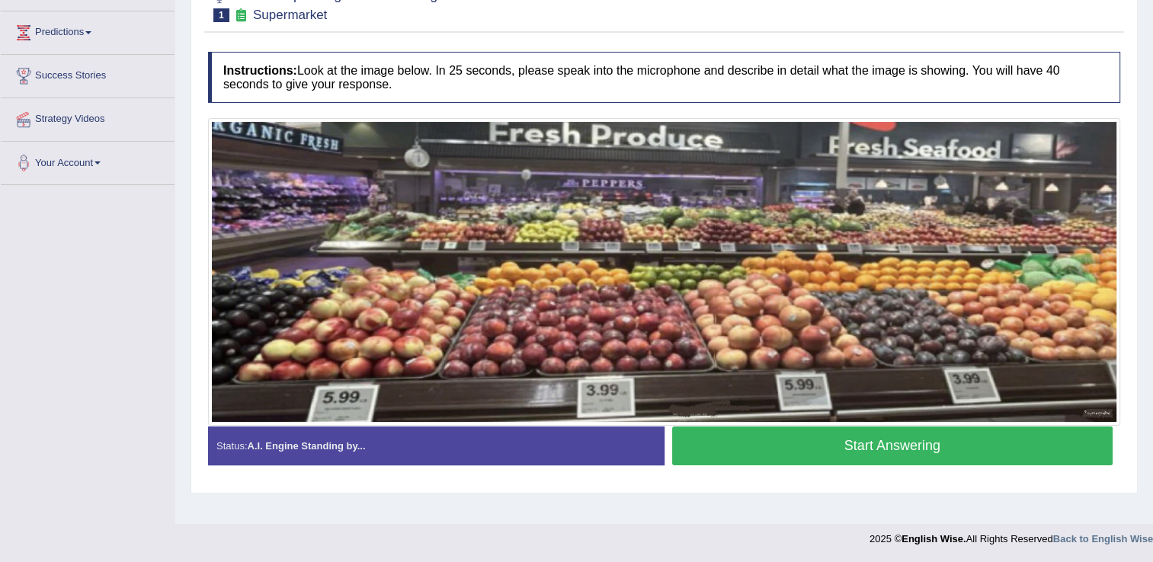
click at [910, 456] on button "Start Answering" at bounding box center [892, 446] width 441 height 39
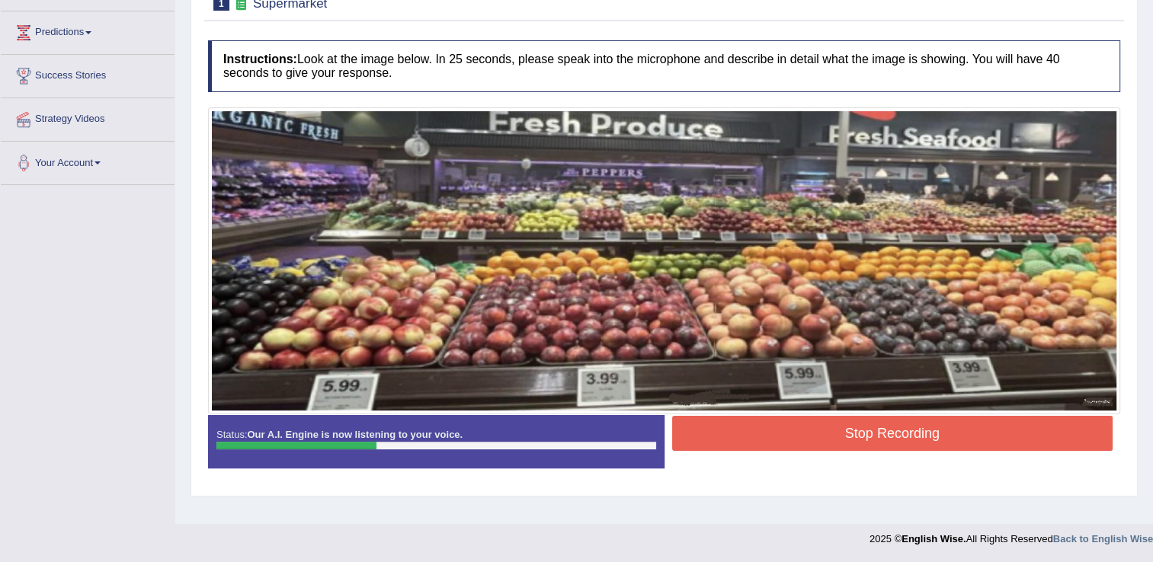
click at [901, 427] on button "Stop Recording" at bounding box center [892, 433] width 441 height 35
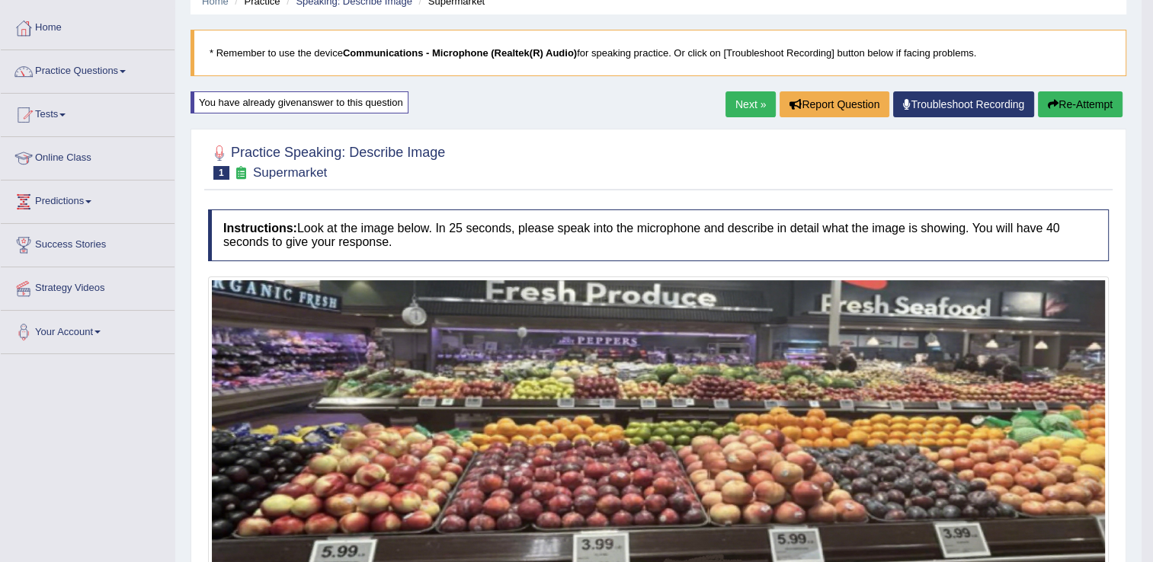
scroll to position [68, 0]
click at [751, 107] on link "Next »" at bounding box center [750, 105] width 50 height 26
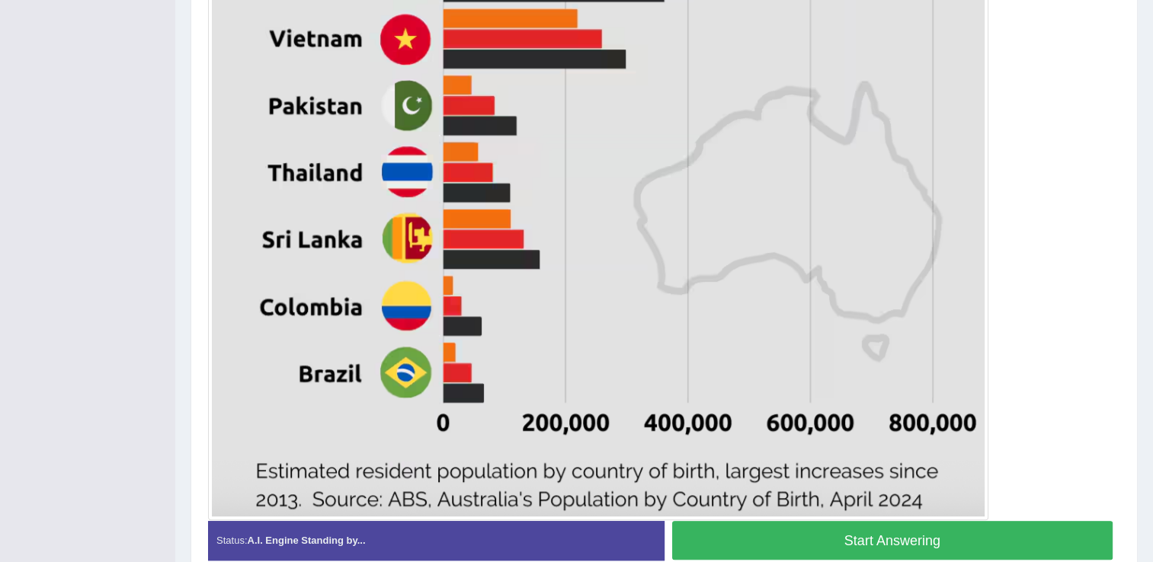
scroll to position [823, 0]
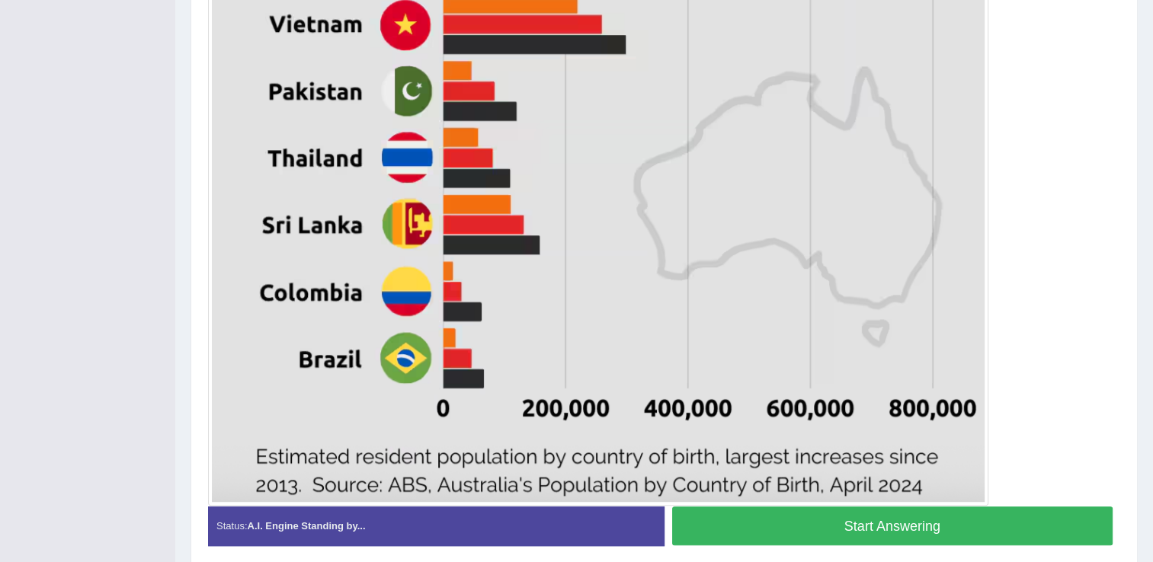
click at [966, 531] on button "Start Answering" at bounding box center [892, 526] width 441 height 39
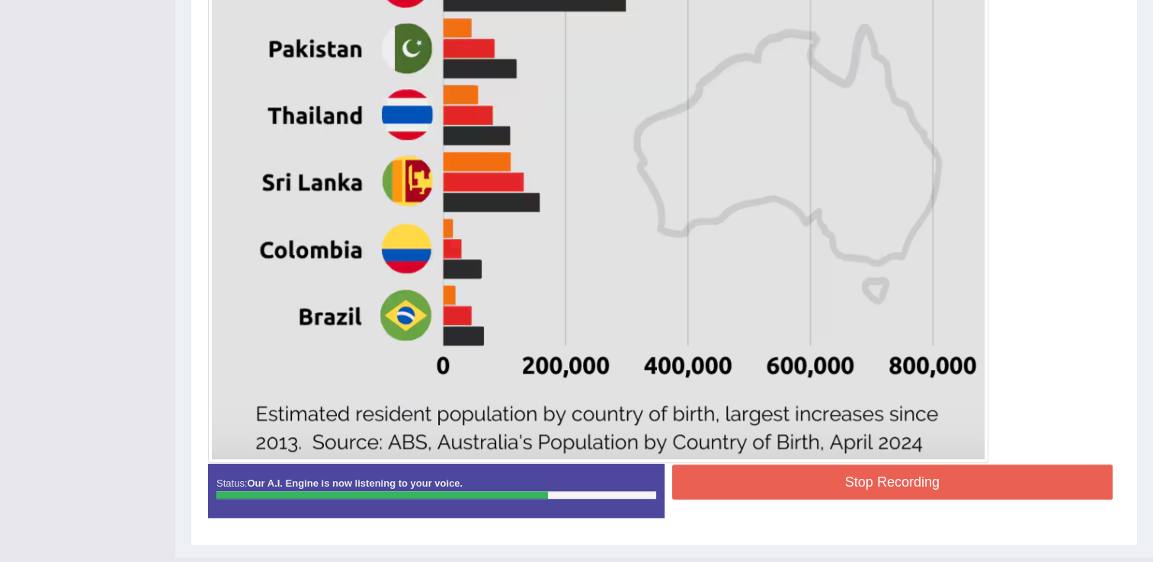
scroll to position [897, 0]
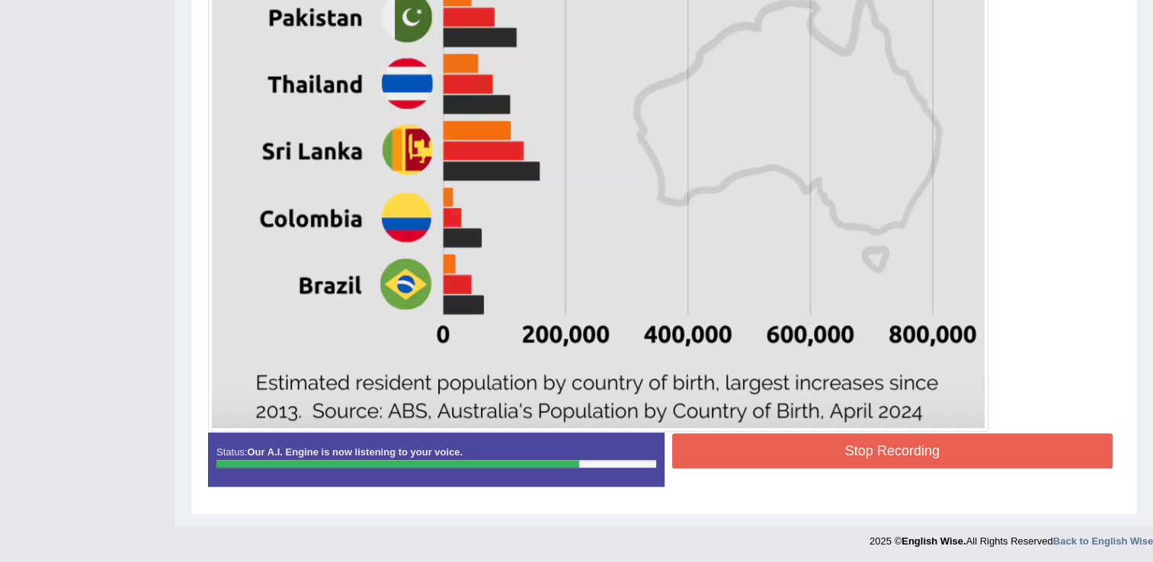
click at [932, 449] on button "Stop Recording" at bounding box center [892, 450] width 441 height 35
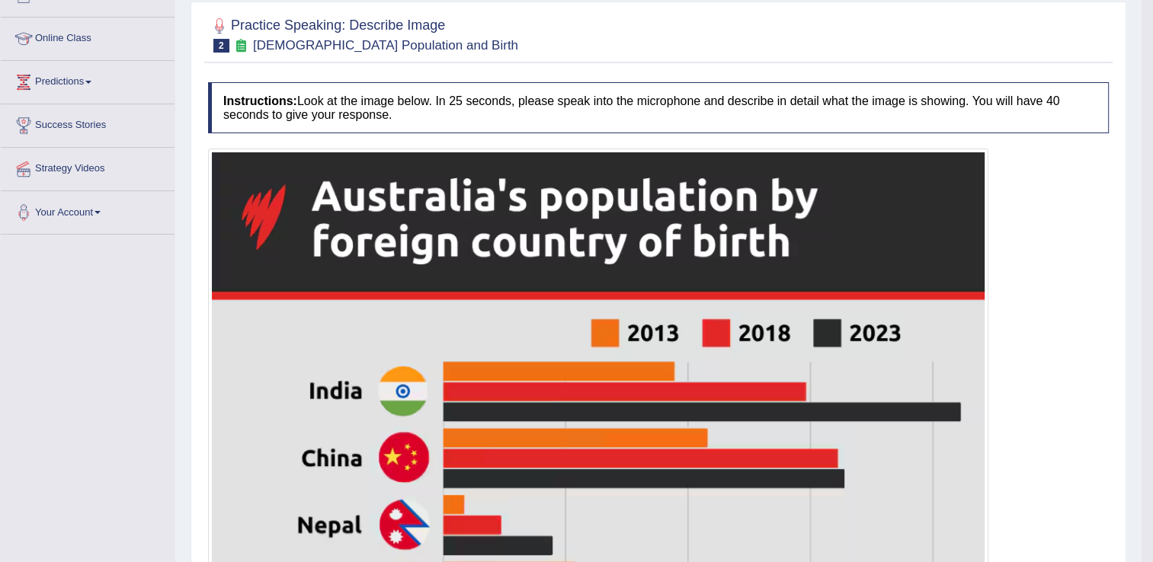
scroll to position [165, 0]
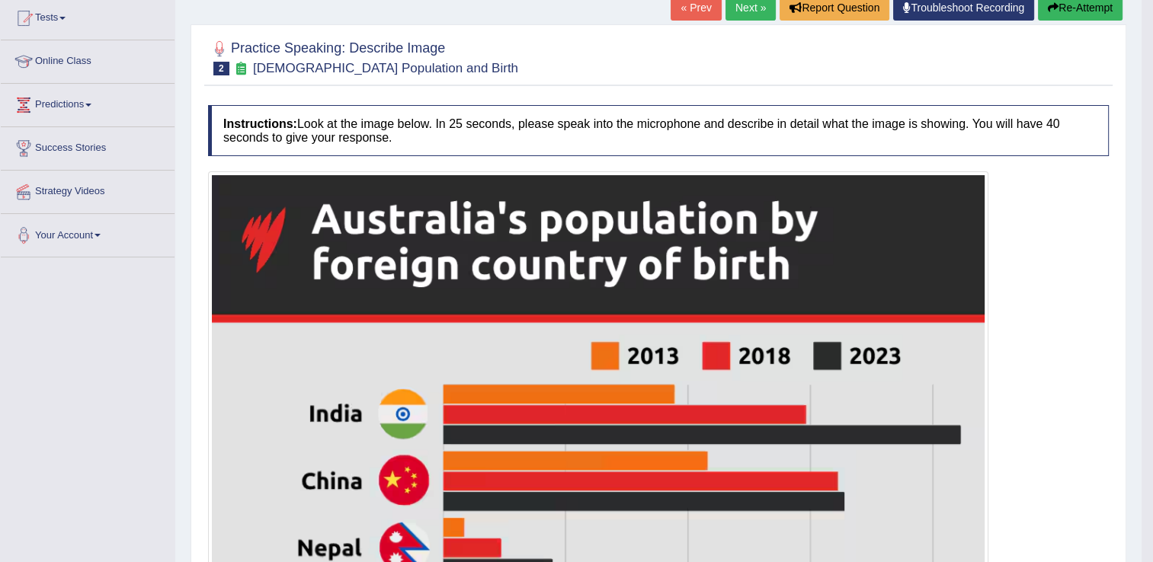
click at [1073, 6] on button "Re-Attempt" at bounding box center [1080, 8] width 85 height 26
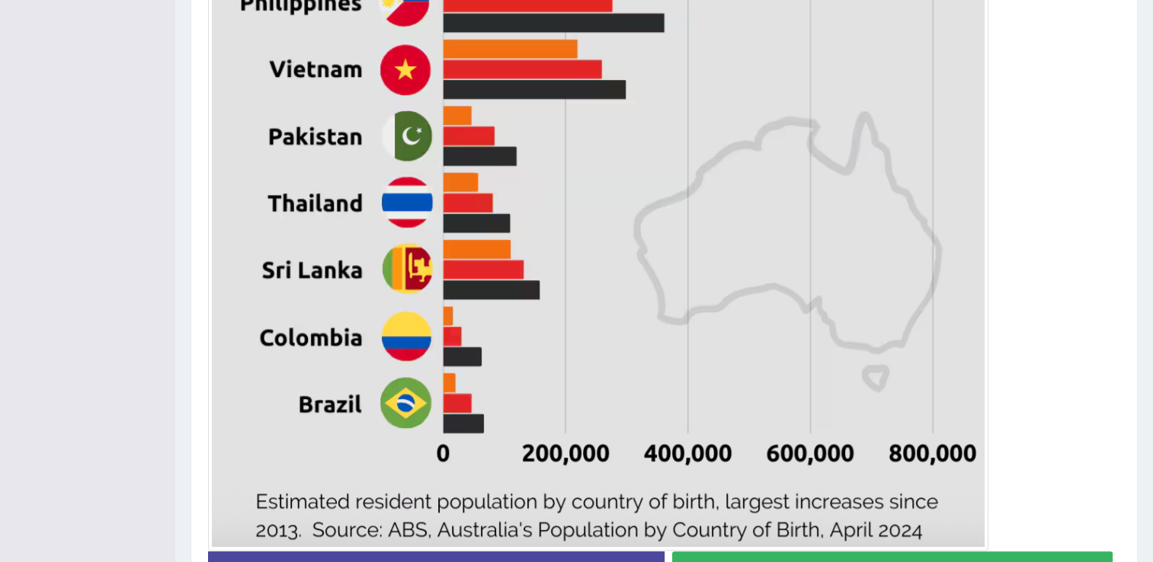
scroll to position [823, 0]
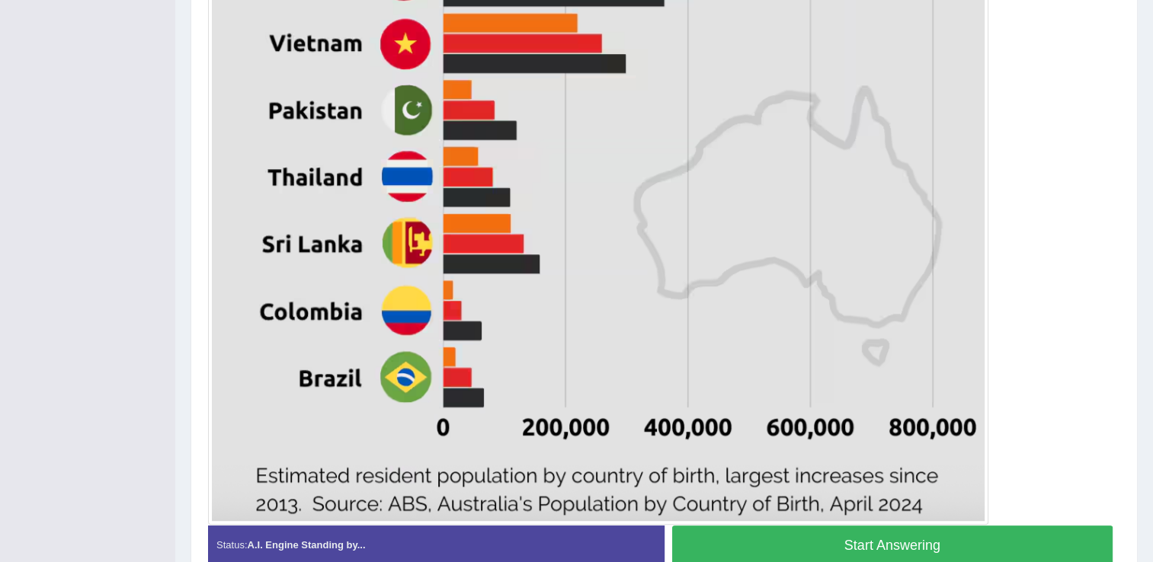
click at [941, 535] on button "Start Answering" at bounding box center [892, 545] width 441 height 39
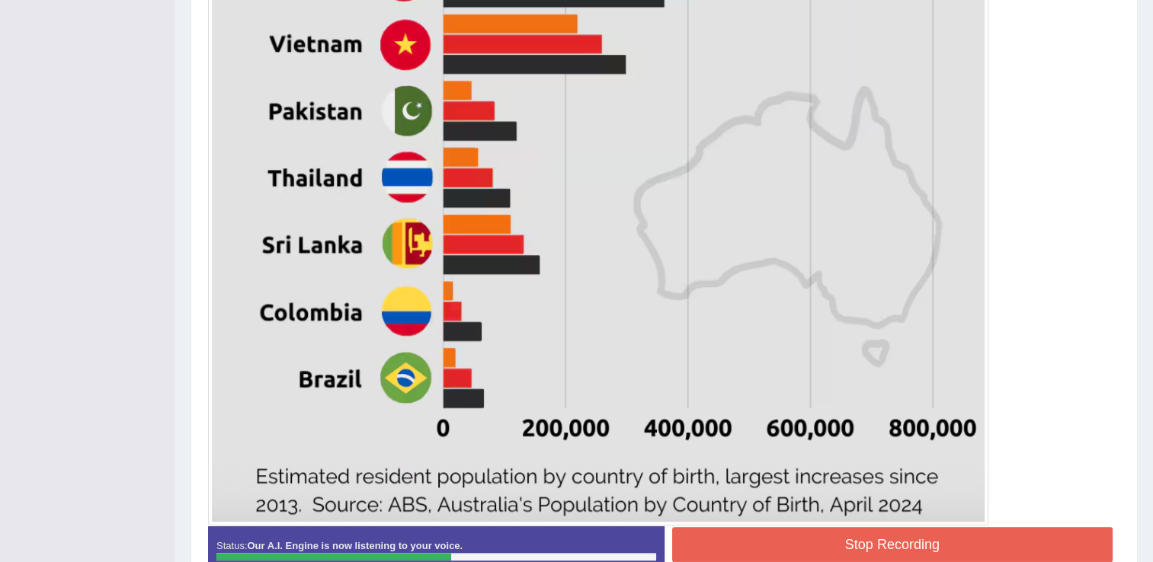
click at [951, 533] on button "Stop Recording" at bounding box center [892, 544] width 441 height 35
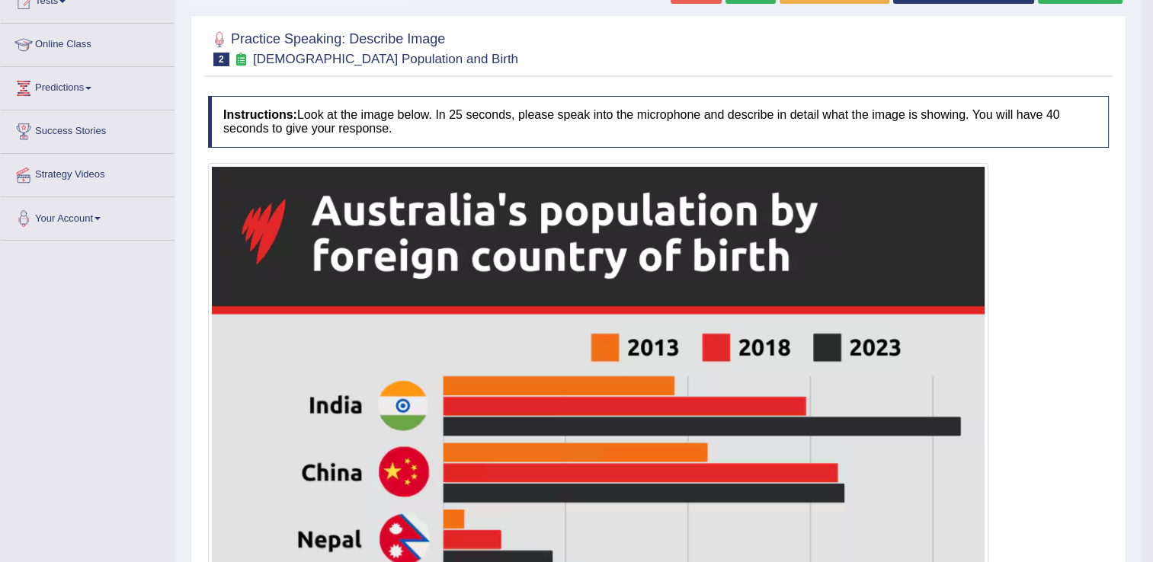
scroll to position [171, 0]
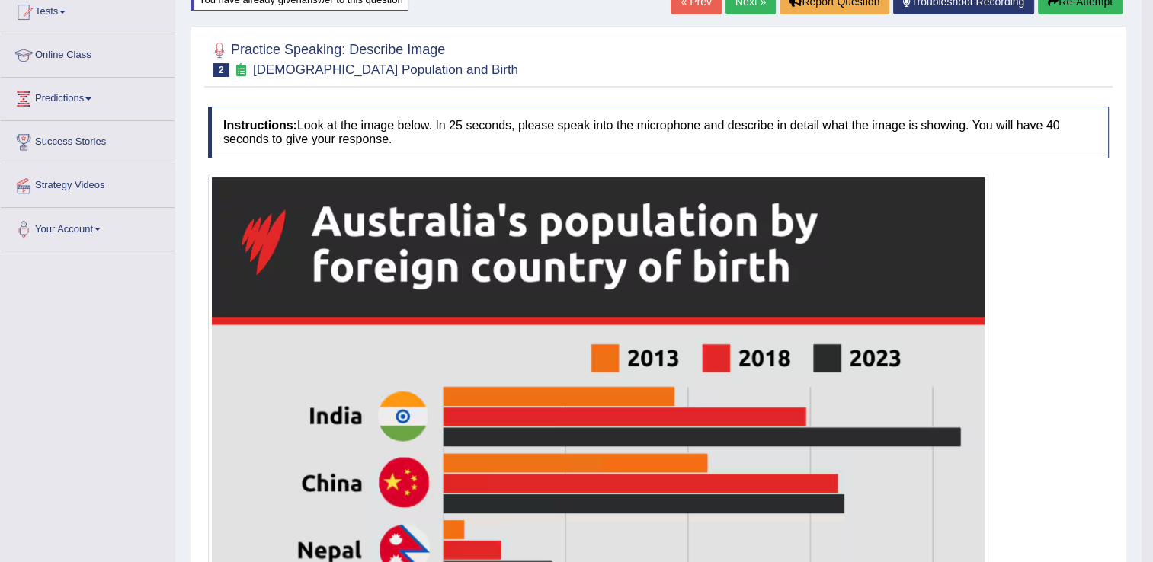
click at [750, 11] on link "Next »" at bounding box center [750, 2] width 50 height 26
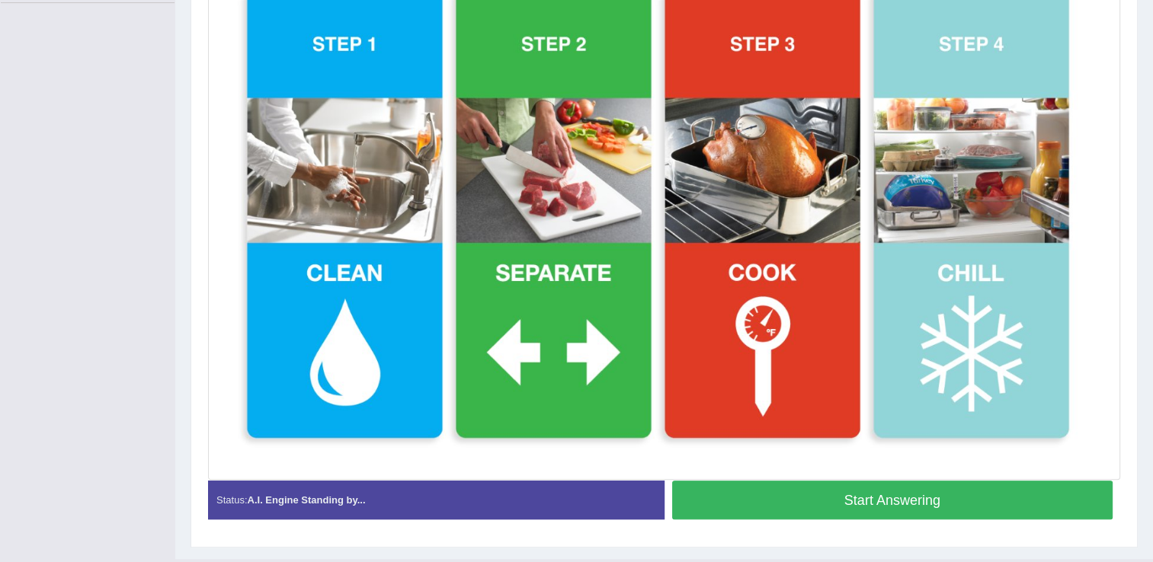
scroll to position [427, 0]
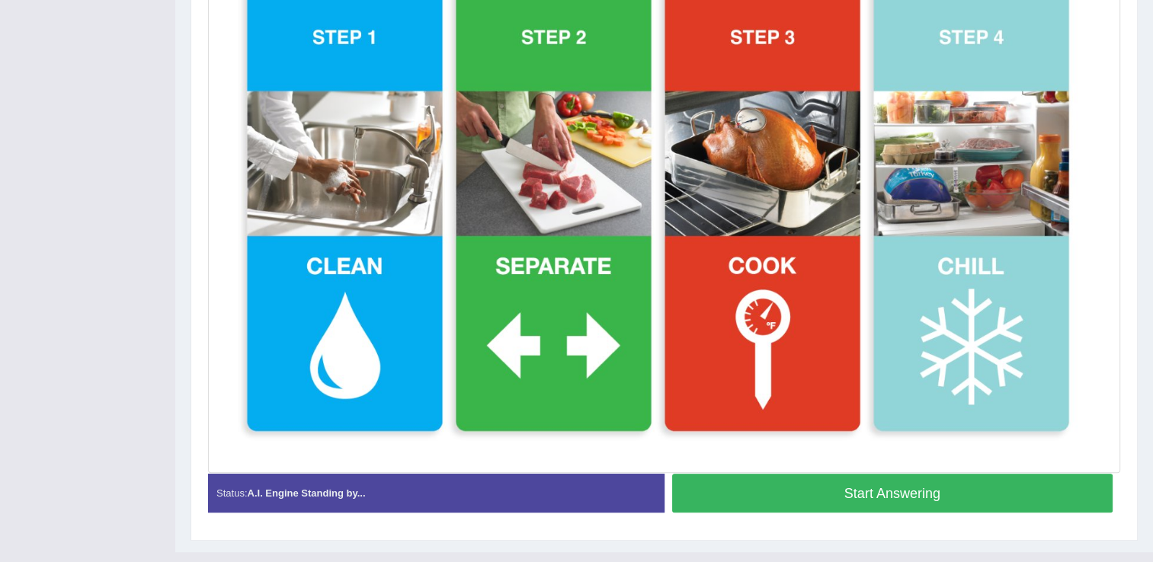
click at [939, 486] on button "Start Answering" at bounding box center [892, 493] width 441 height 39
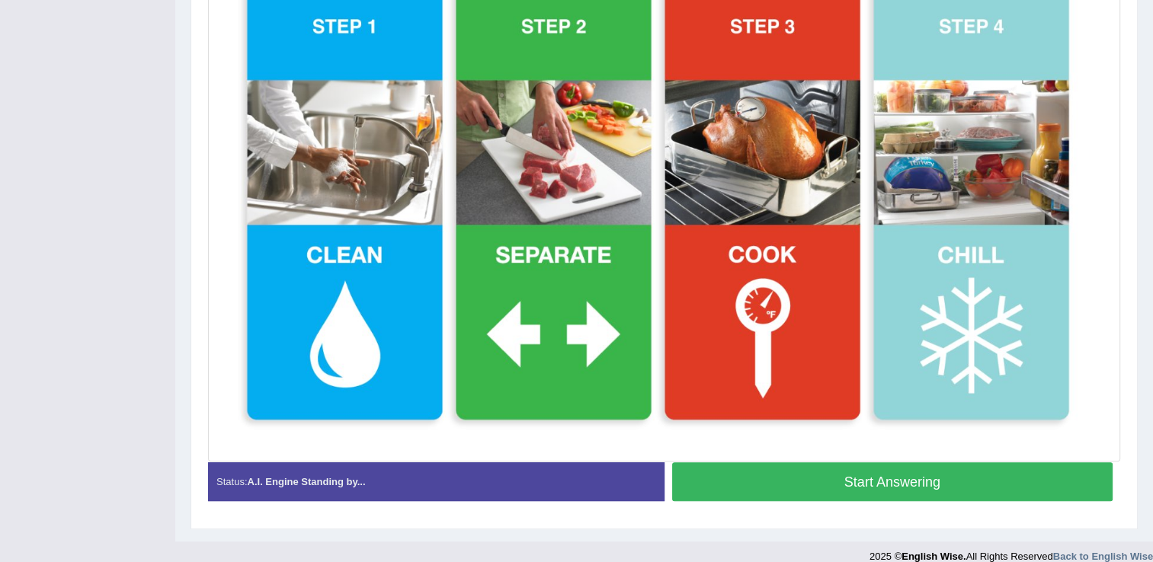
scroll to position [415, 0]
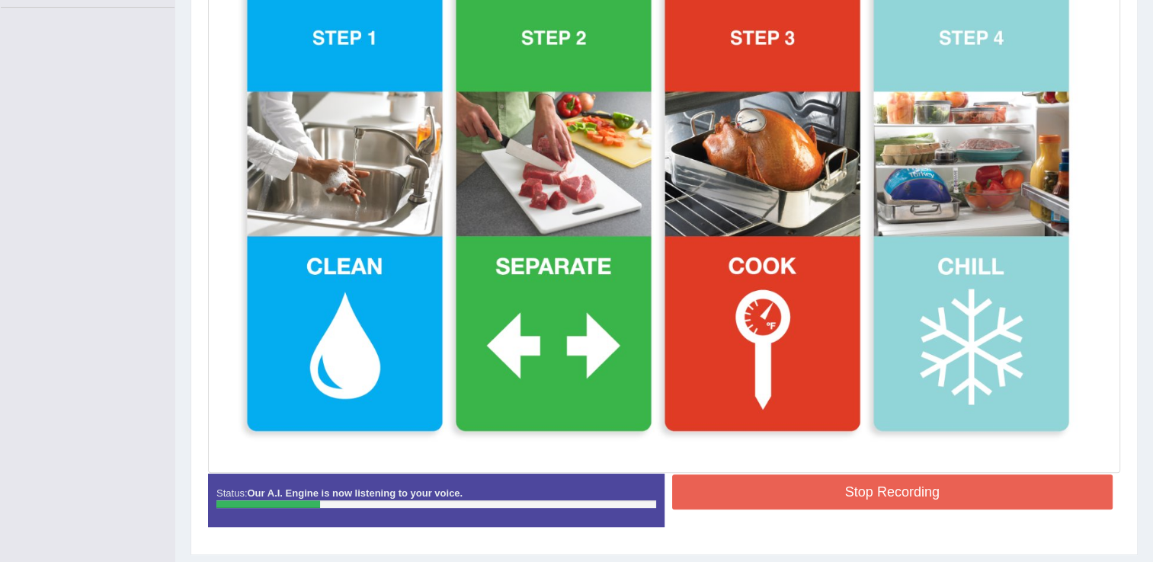
click at [939, 486] on button "Stop Recording" at bounding box center [892, 492] width 441 height 35
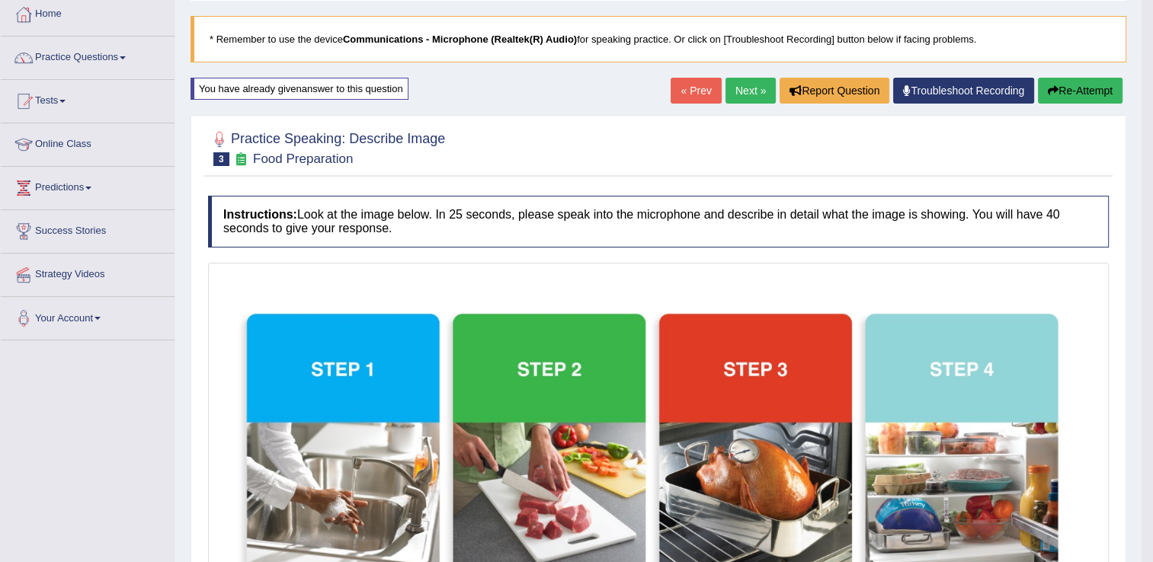
scroll to position [80, 0]
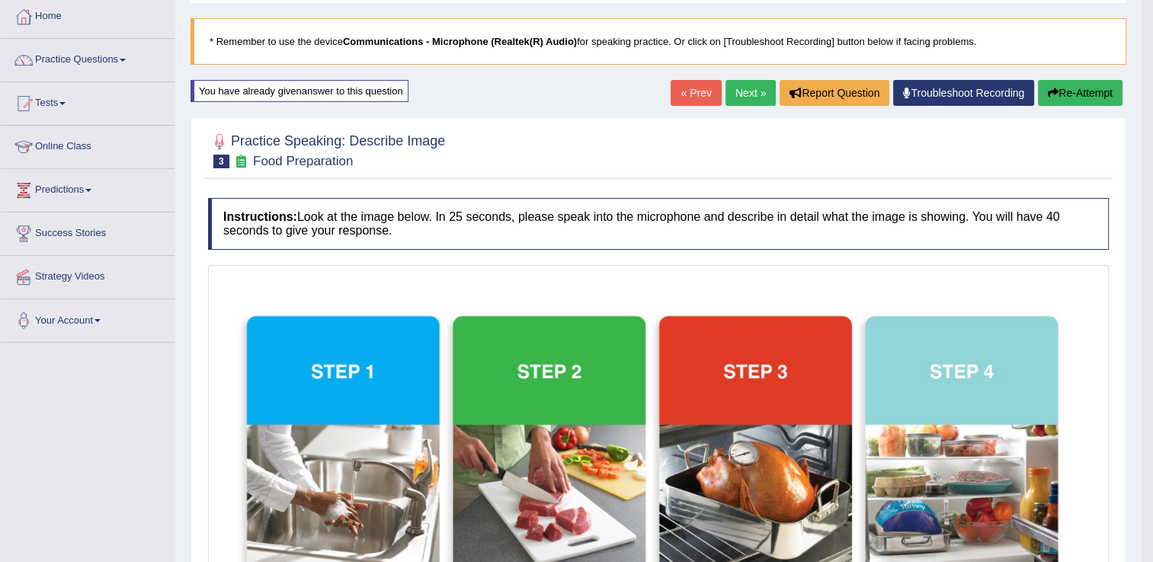
click at [1063, 90] on button "Re-Attempt" at bounding box center [1080, 93] width 85 height 26
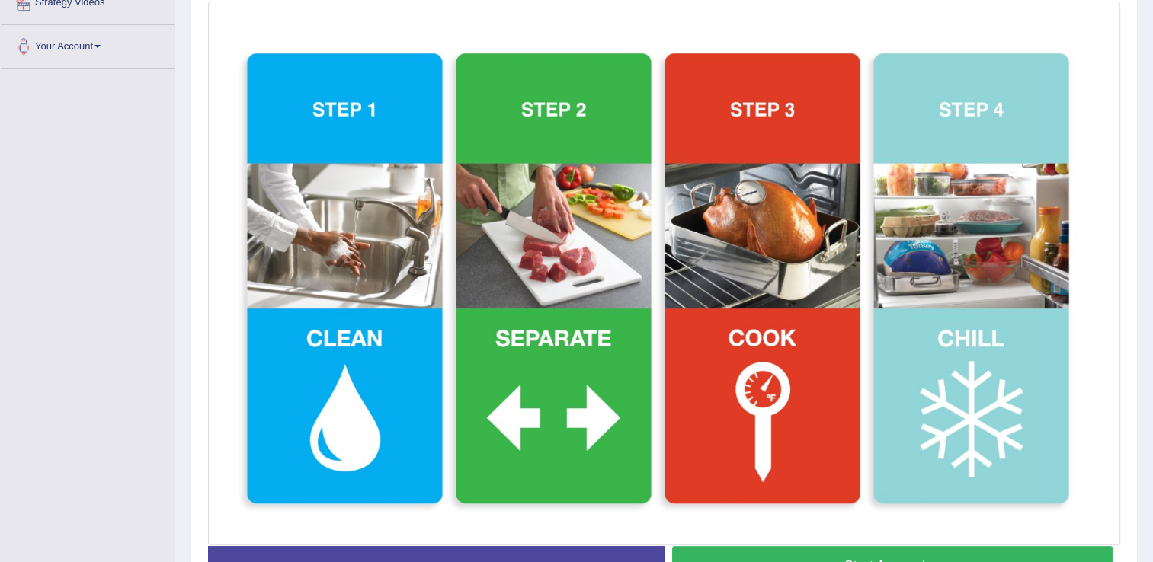
scroll to position [405, 0]
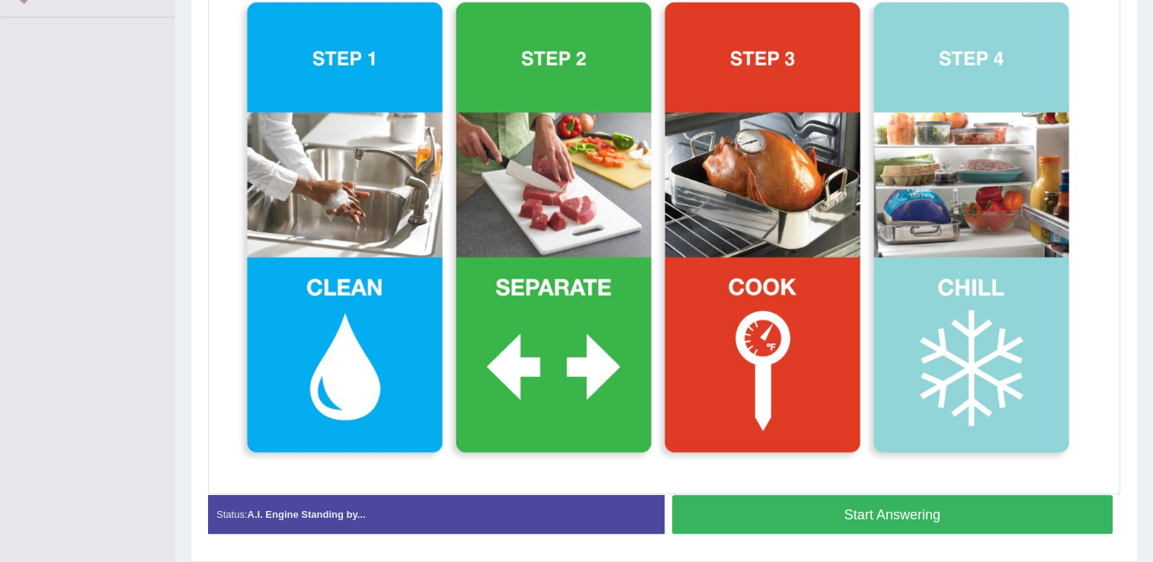
click at [1028, 513] on button "Start Answering" at bounding box center [892, 514] width 441 height 39
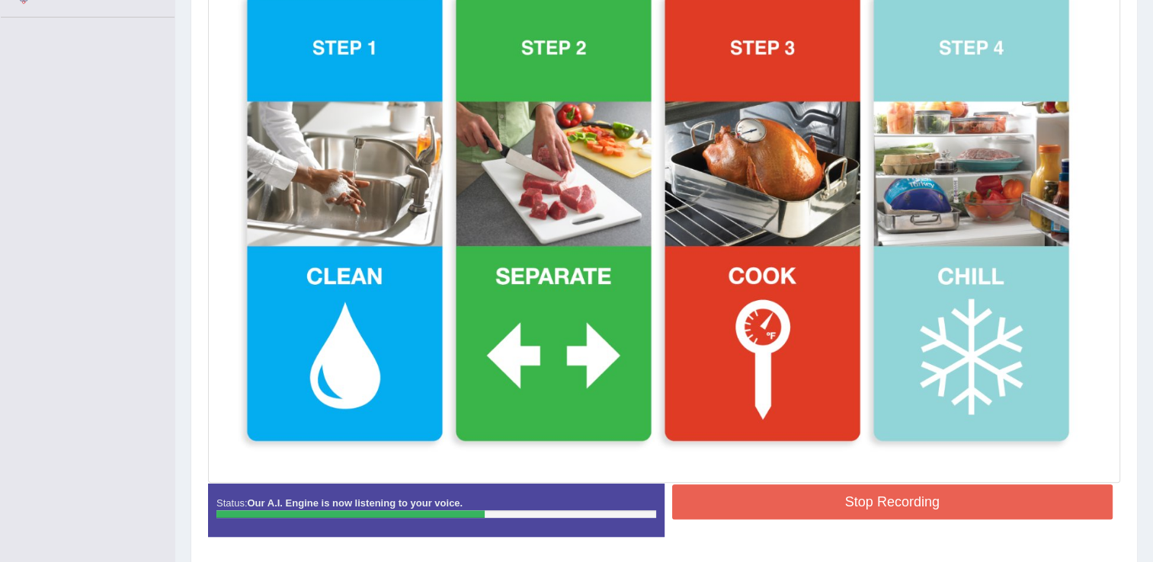
click at [1021, 510] on button "Stop Recording" at bounding box center [892, 501] width 441 height 35
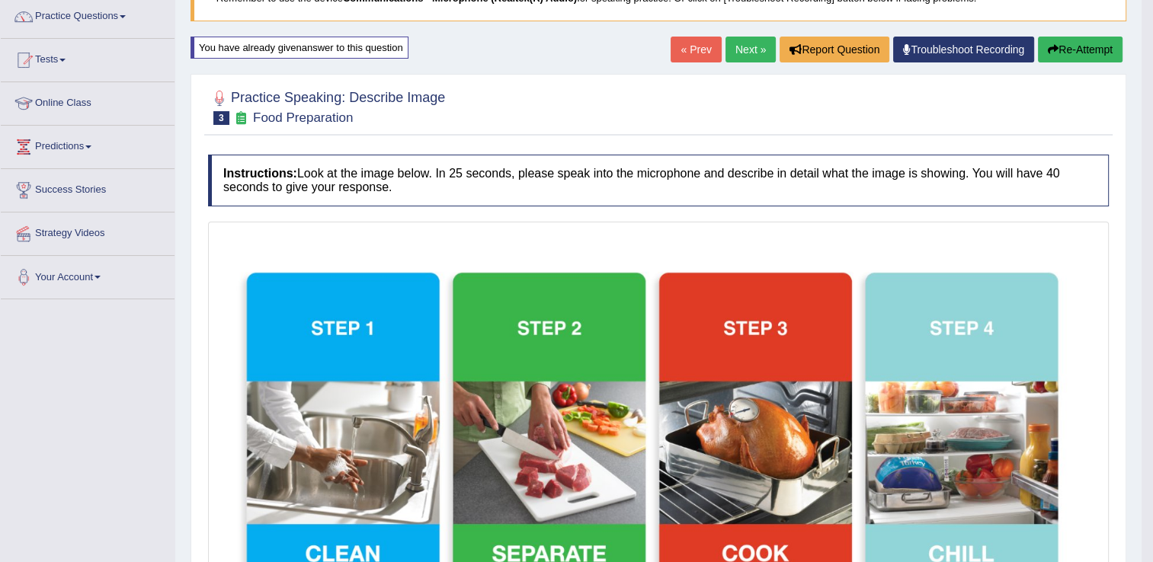
scroll to position [101, 0]
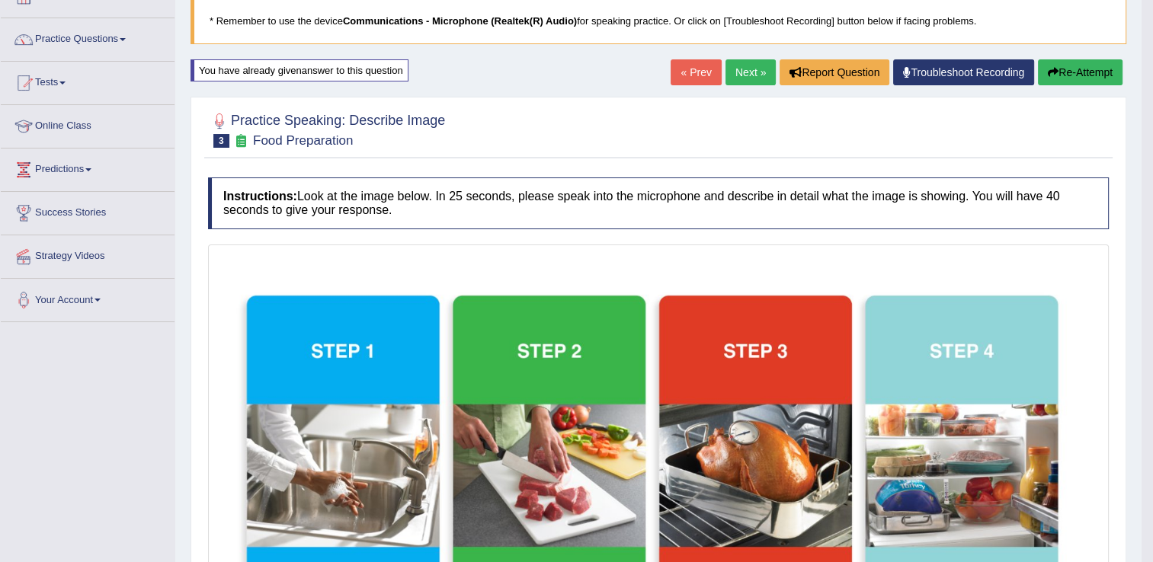
click at [752, 71] on link "Next »" at bounding box center [750, 72] width 50 height 26
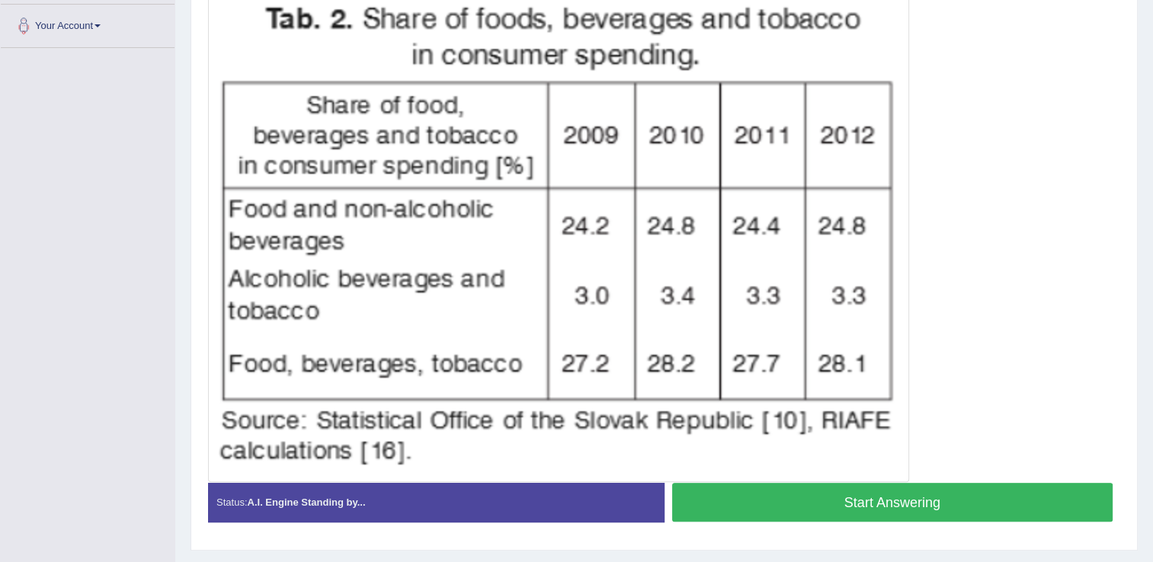
scroll to position [376, 0]
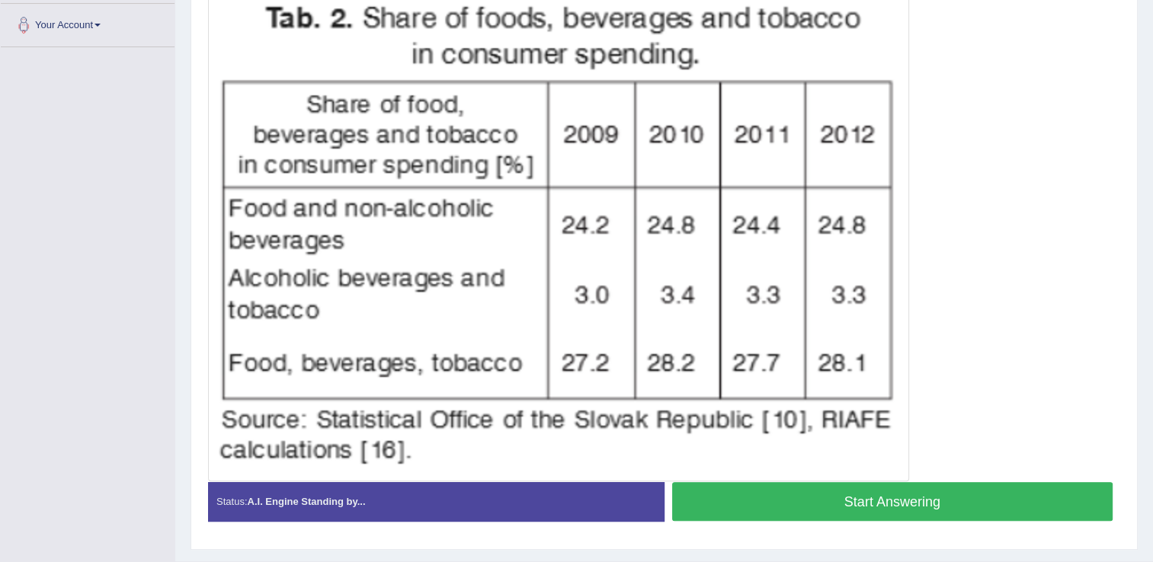
click at [996, 500] on button "Start Answering" at bounding box center [892, 501] width 441 height 39
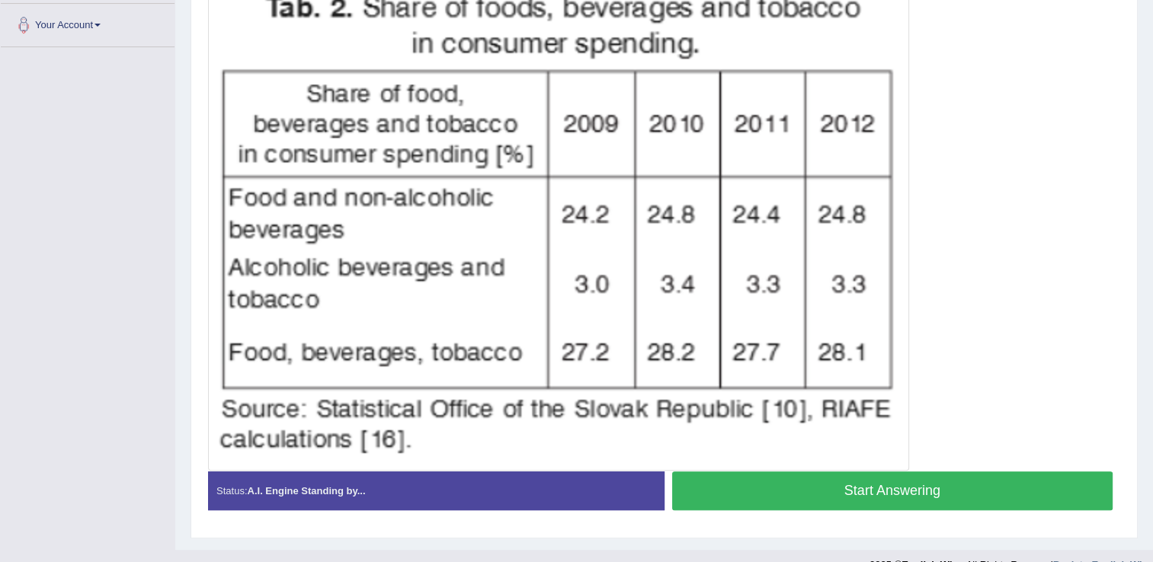
click at [996, 500] on button "Start Answering" at bounding box center [892, 491] width 441 height 39
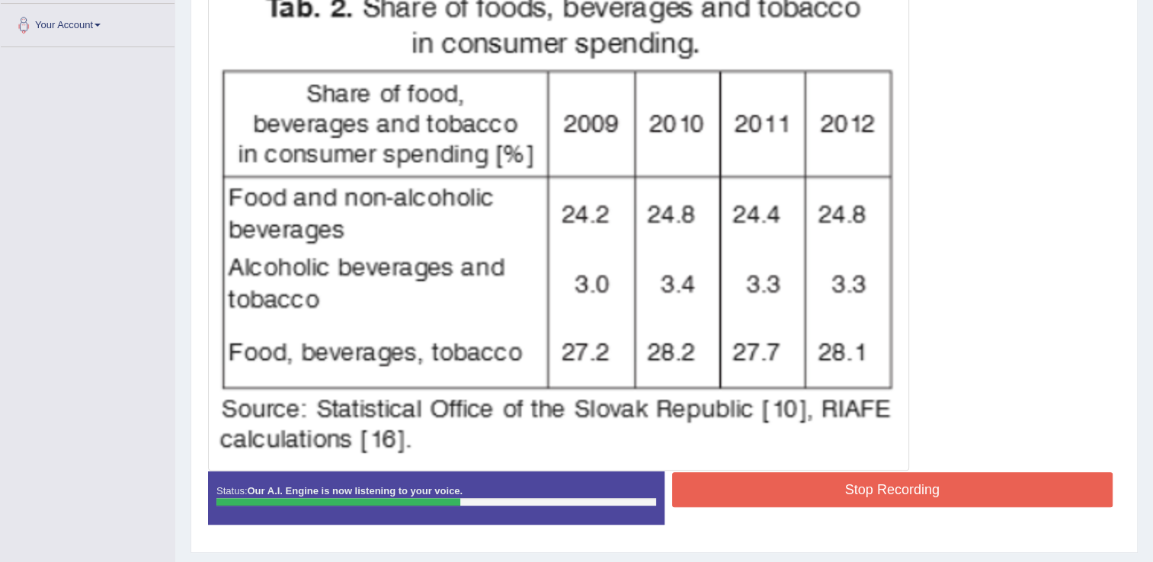
click at [932, 478] on button "Stop Recording" at bounding box center [892, 489] width 441 height 35
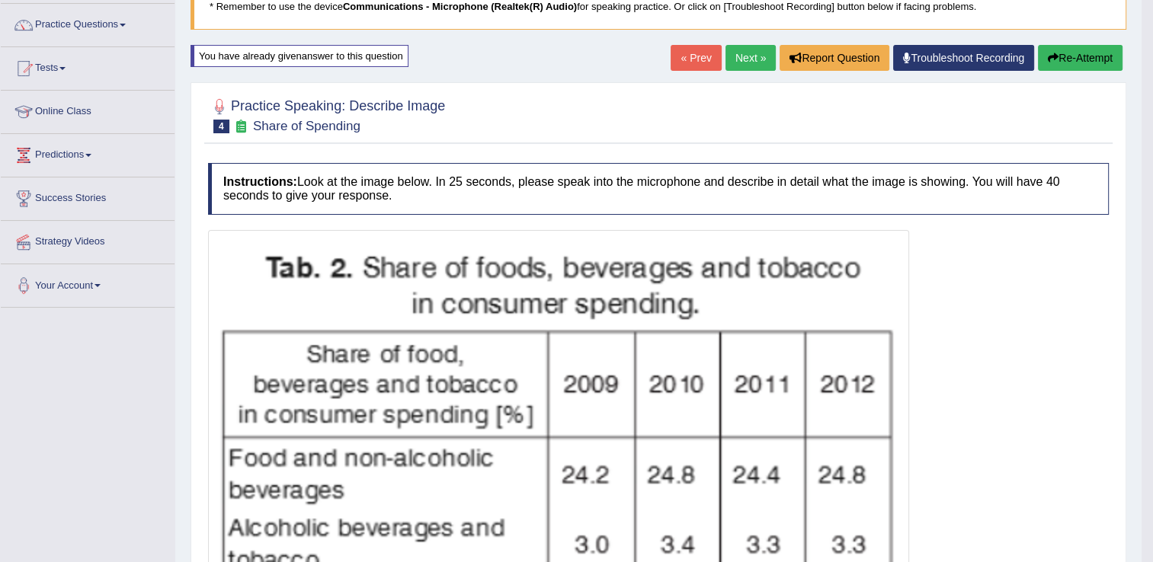
scroll to position [101, 0]
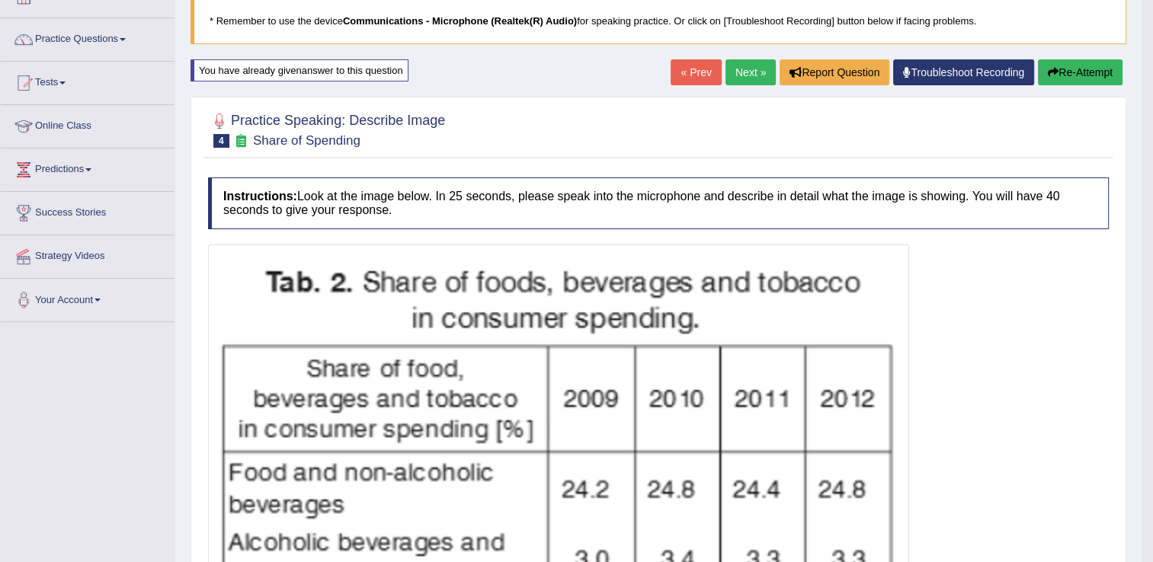
click at [1073, 75] on button "Re-Attempt" at bounding box center [1080, 72] width 85 height 26
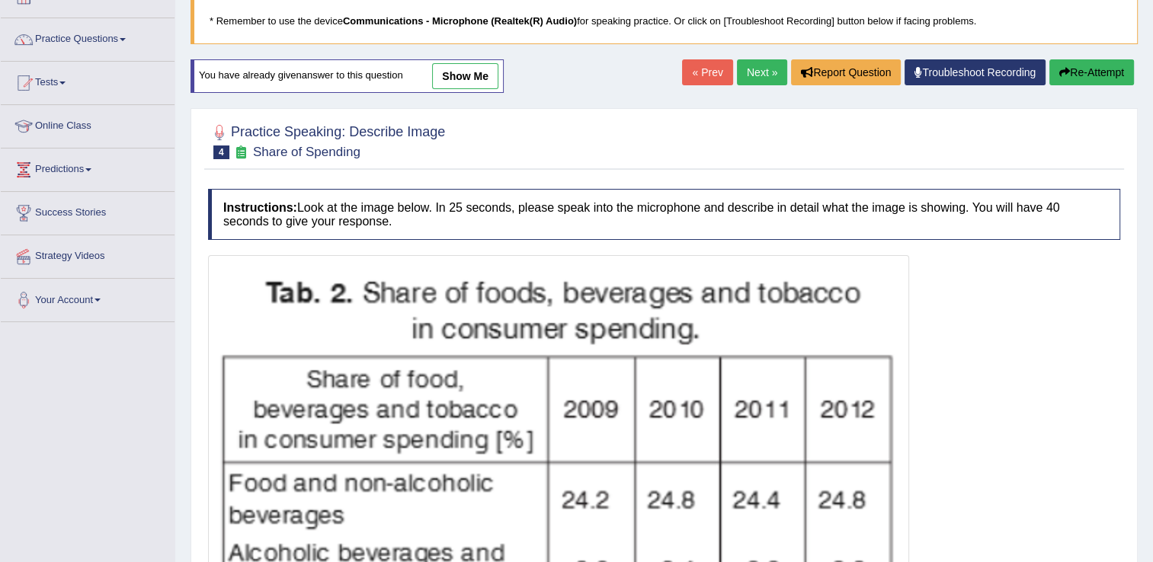
click at [1090, 66] on button "Re-Attempt" at bounding box center [1091, 72] width 85 height 26
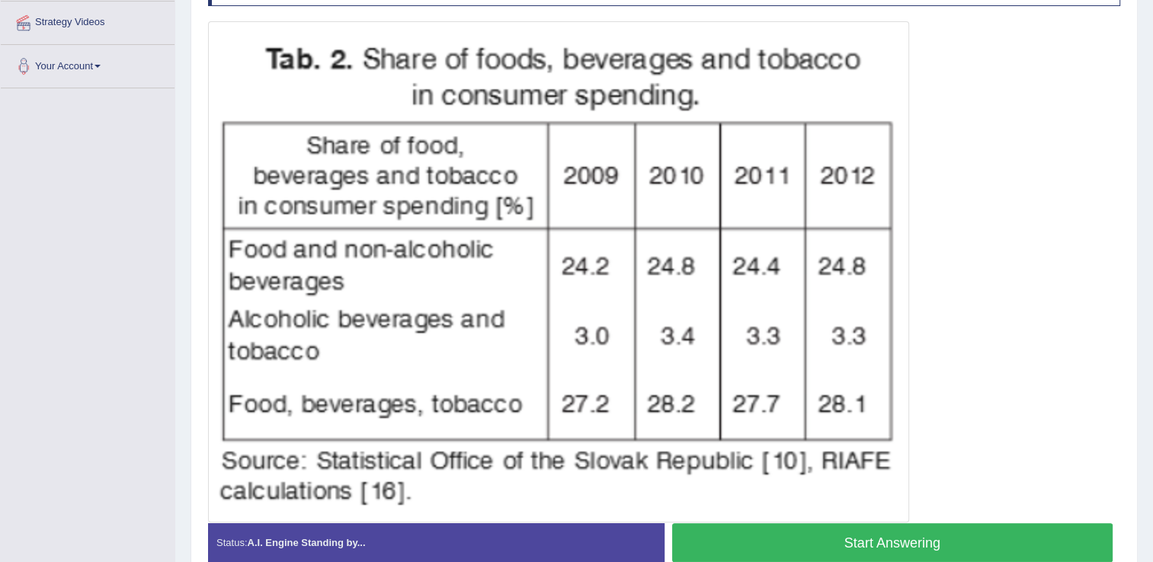
scroll to position [344, 0]
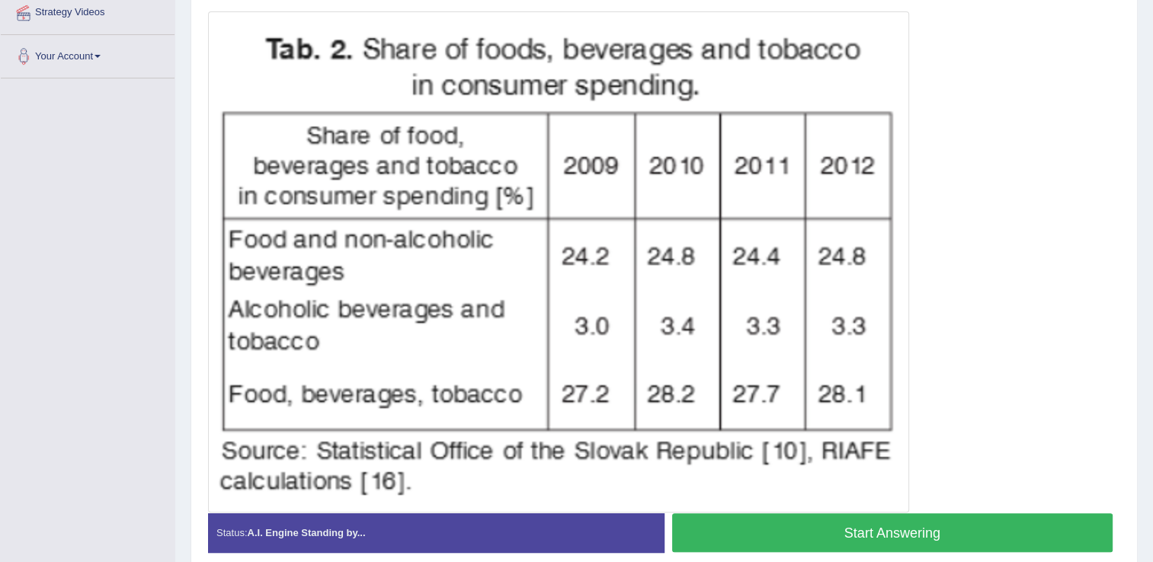
click at [1003, 531] on button "Start Answering" at bounding box center [892, 532] width 441 height 39
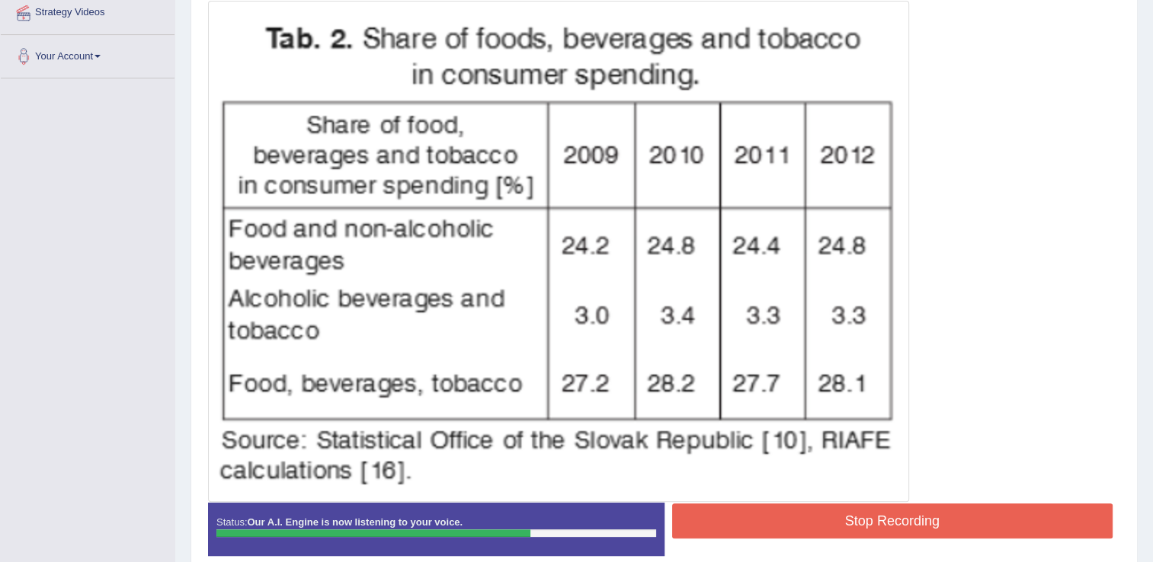
click at [1003, 531] on button "Stop Recording" at bounding box center [892, 521] width 441 height 35
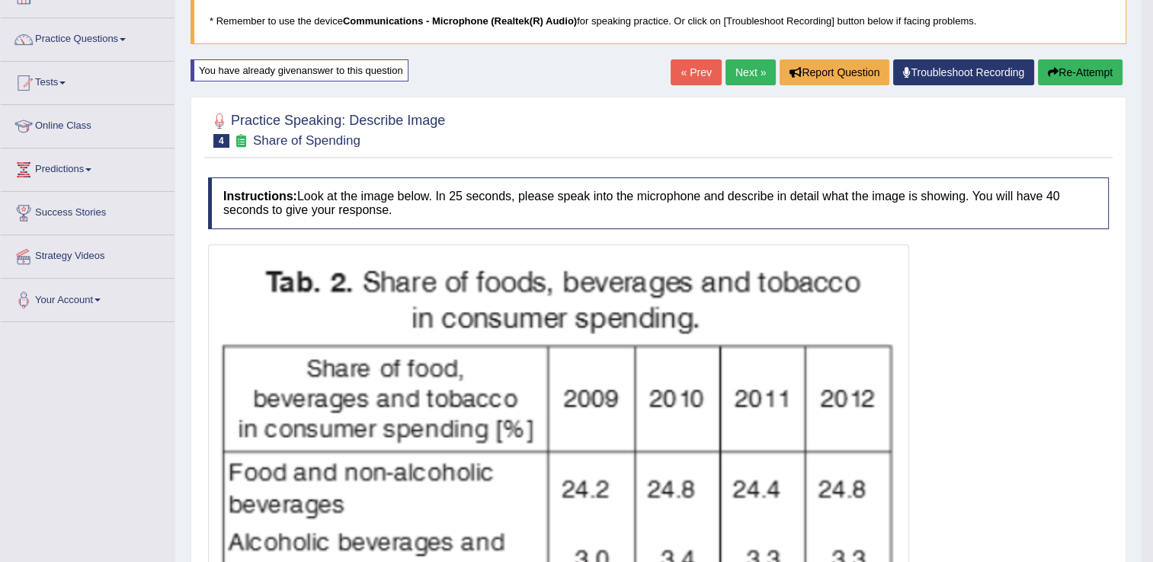
scroll to position [101, 0]
click at [1066, 65] on button "Re-Attempt" at bounding box center [1080, 72] width 85 height 26
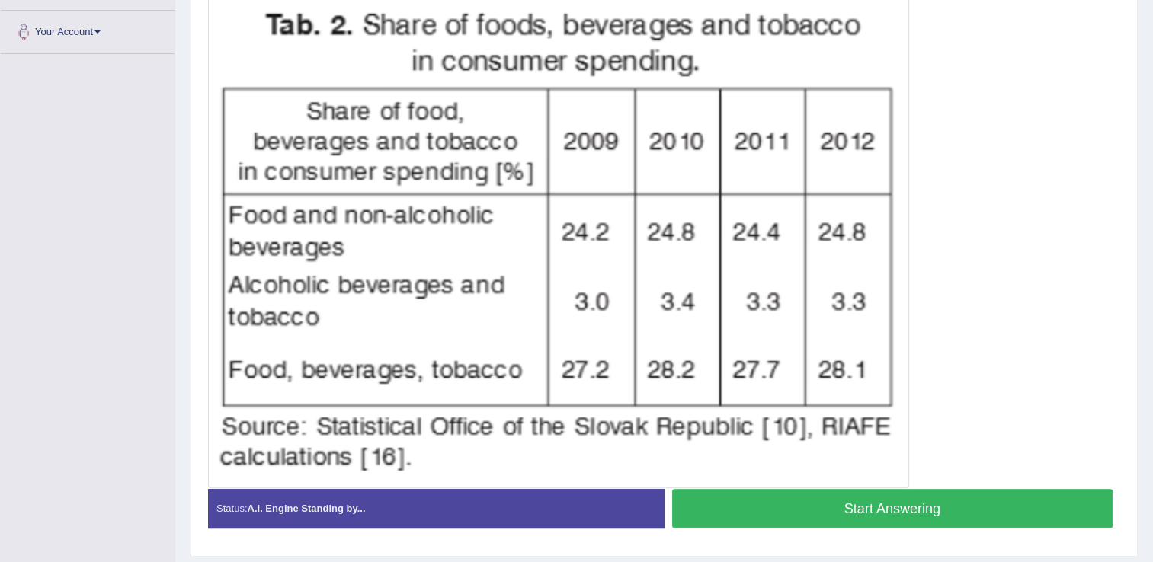
scroll to position [375, 0]
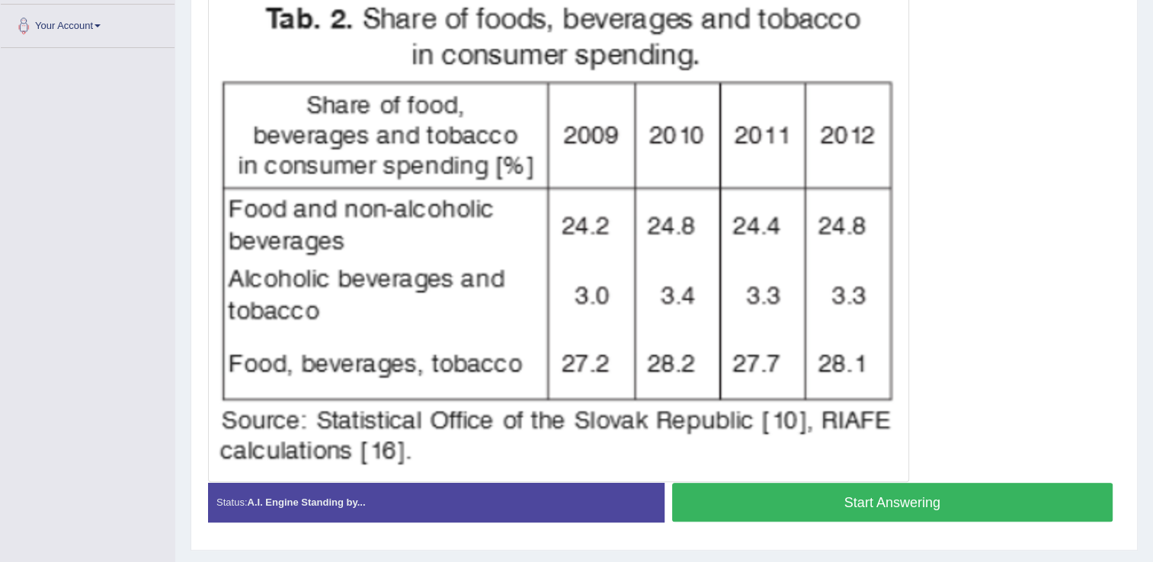
click at [977, 507] on button "Start Answering" at bounding box center [892, 502] width 441 height 39
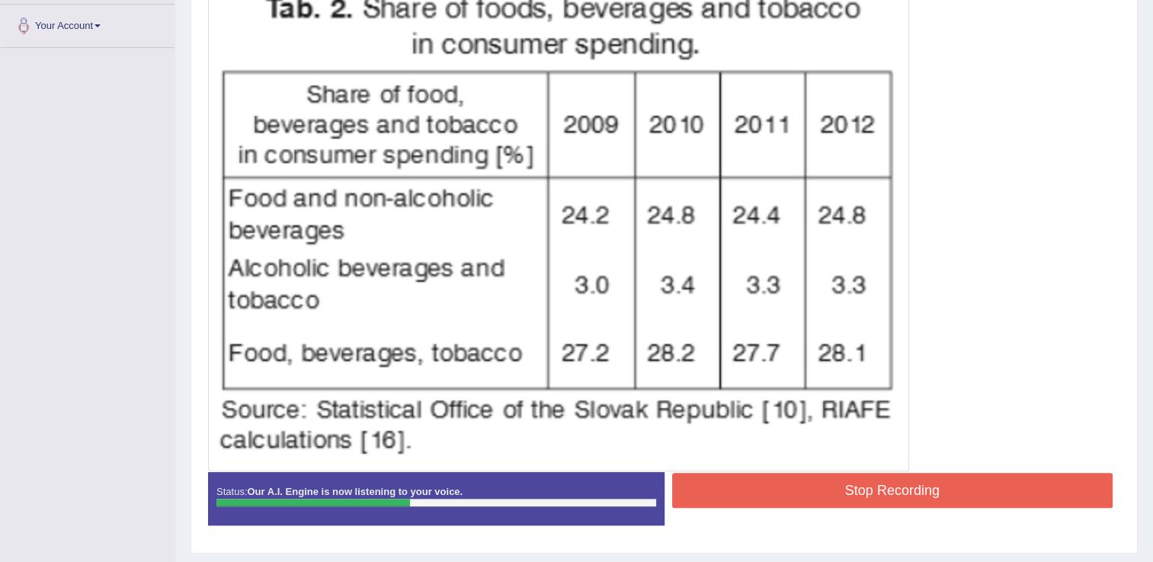
click at [969, 497] on button "Stop Recording" at bounding box center [892, 490] width 441 height 35
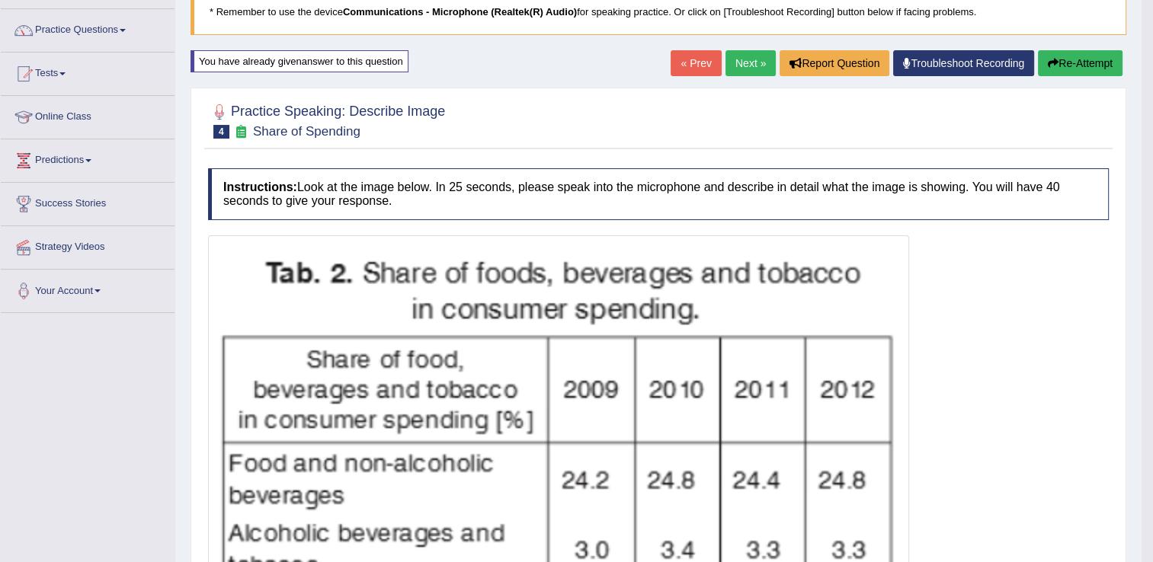
scroll to position [0, 0]
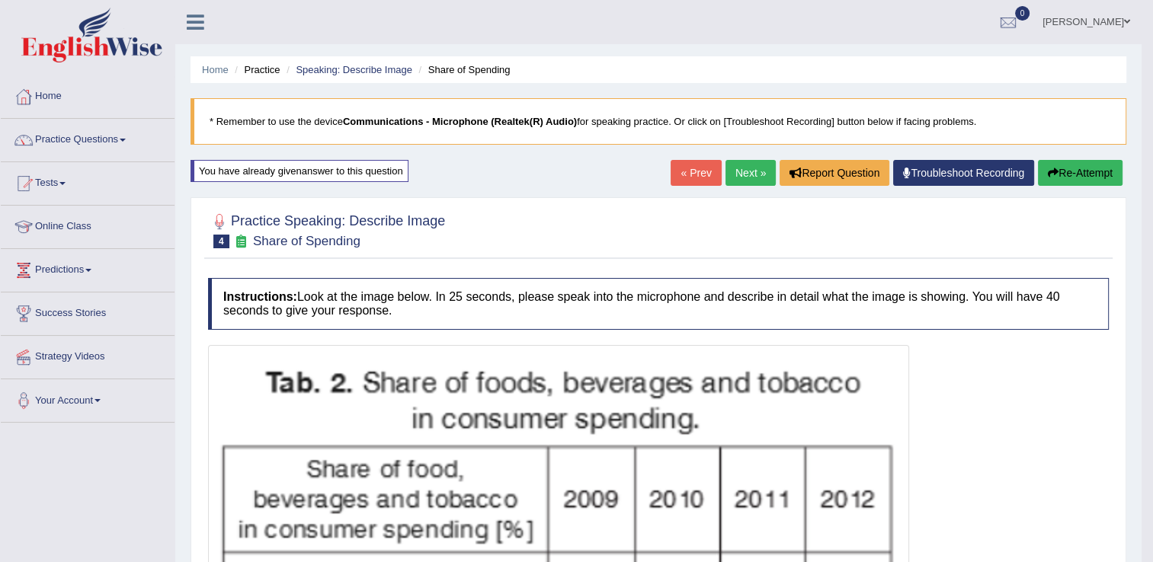
click at [758, 167] on link "Next »" at bounding box center [750, 173] width 50 height 26
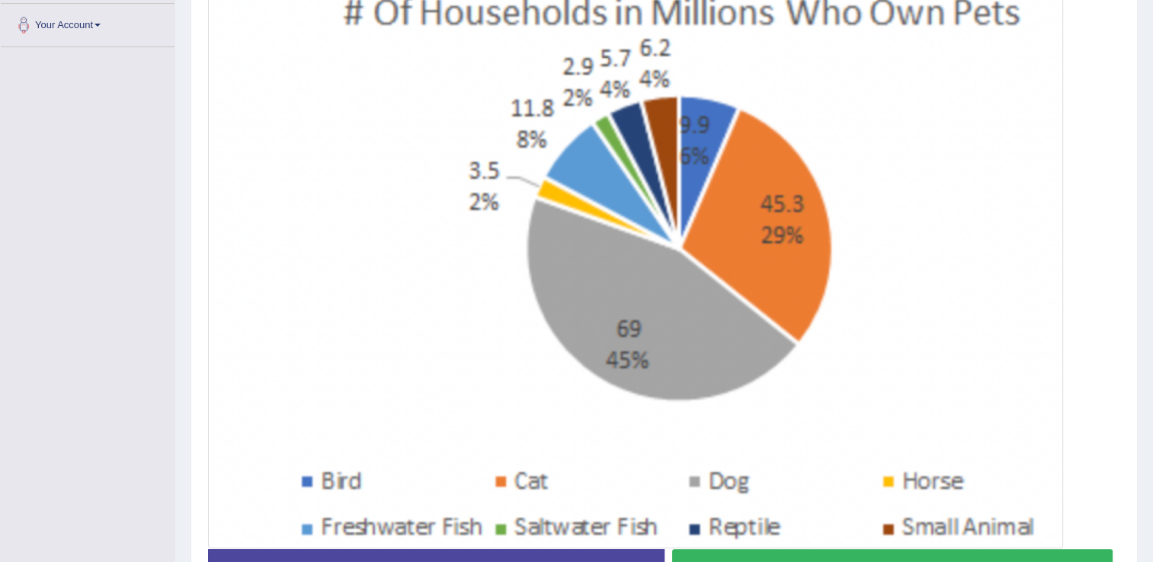
scroll to position [396, 0]
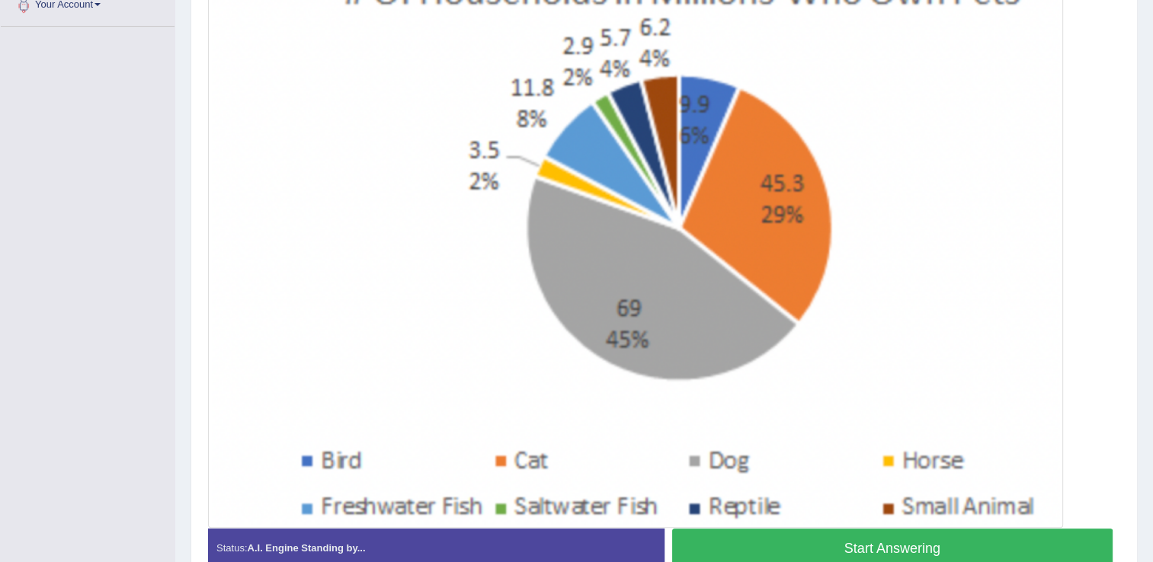
click at [974, 532] on button "Start Answering" at bounding box center [892, 548] width 441 height 39
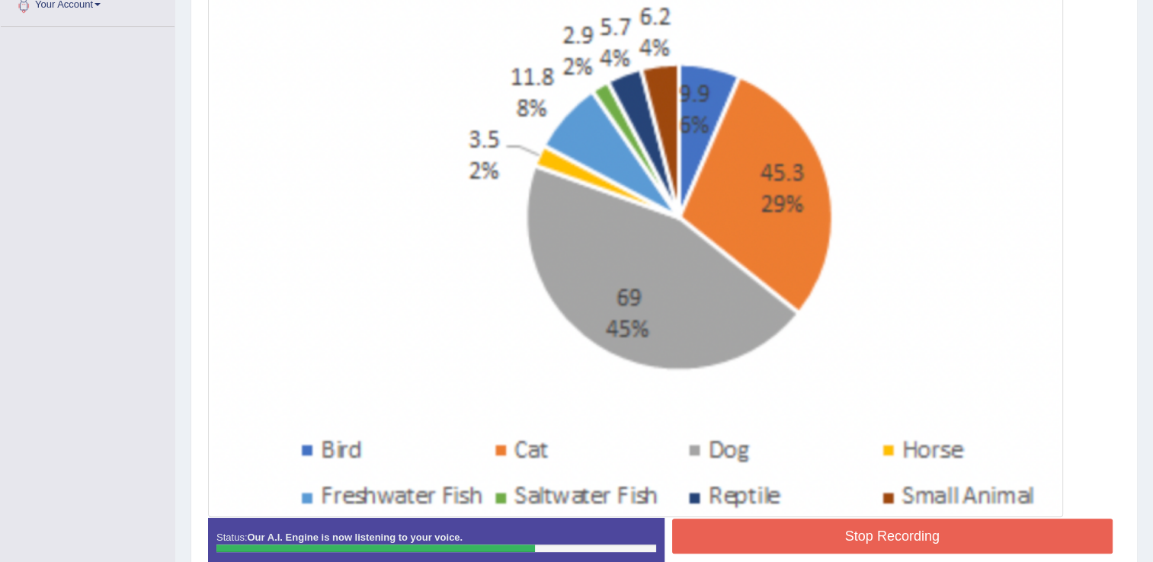
click at [974, 532] on button "Stop Recording" at bounding box center [892, 536] width 441 height 35
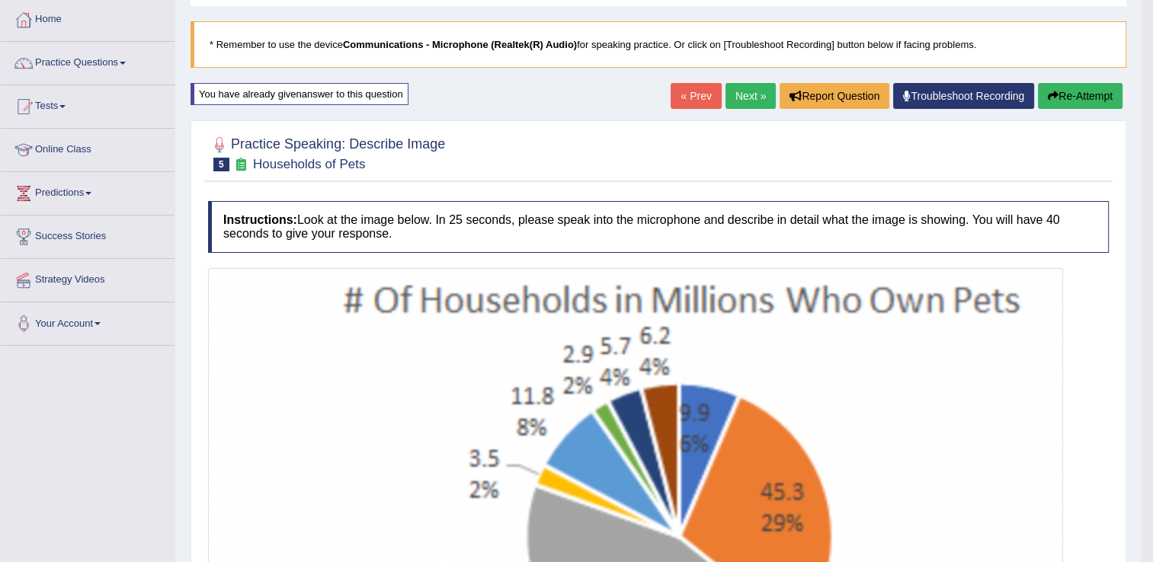
scroll to position [72, 0]
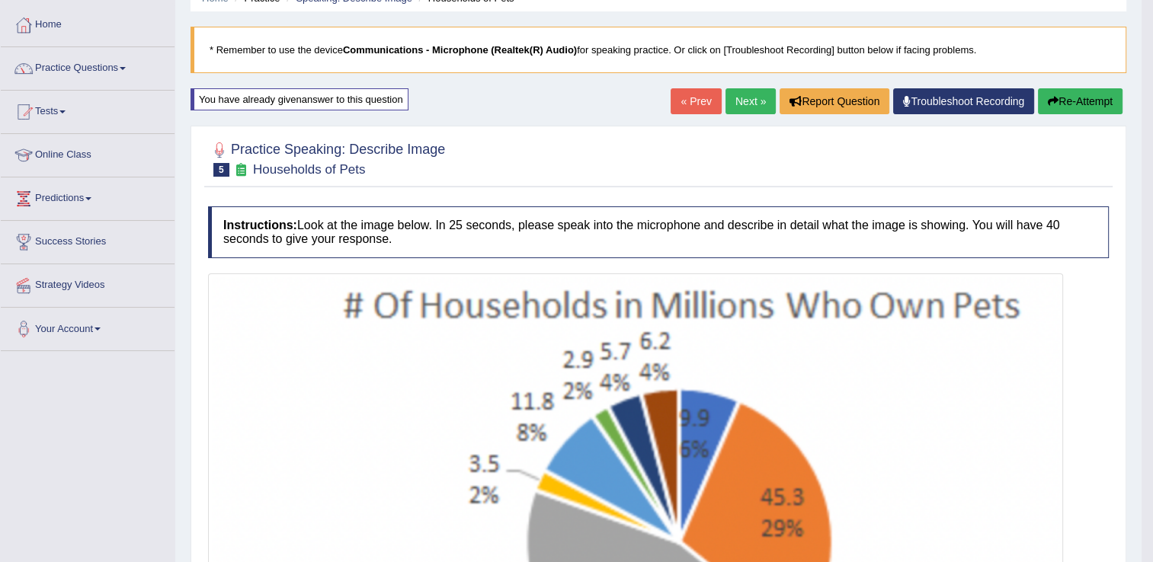
click at [759, 94] on link "Next »" at bounding box center [750, 101] width 50 height 26
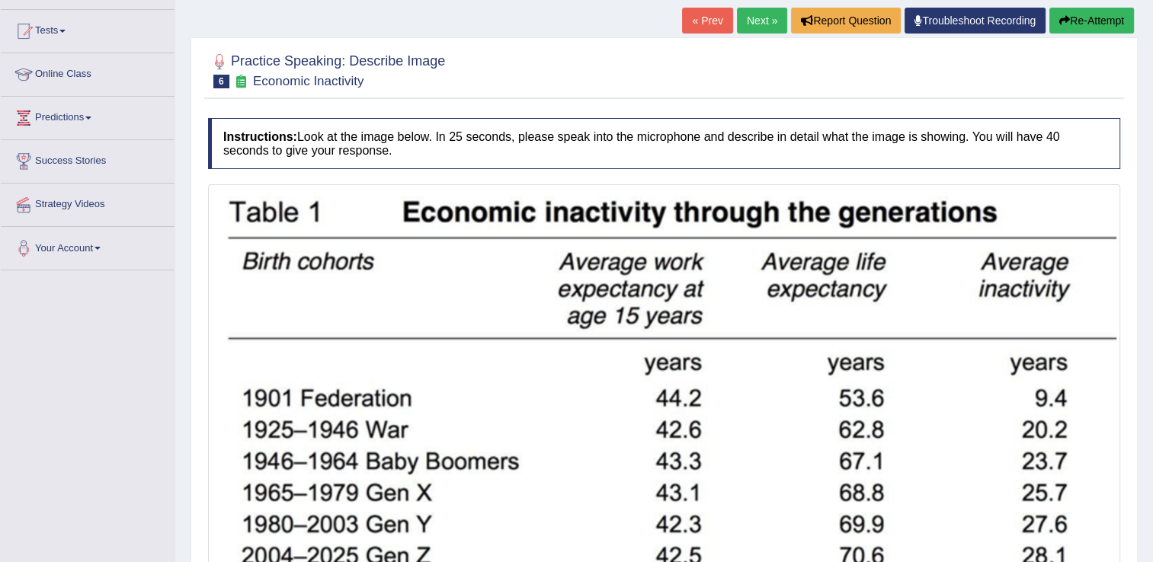
scroll to position [183, 0]
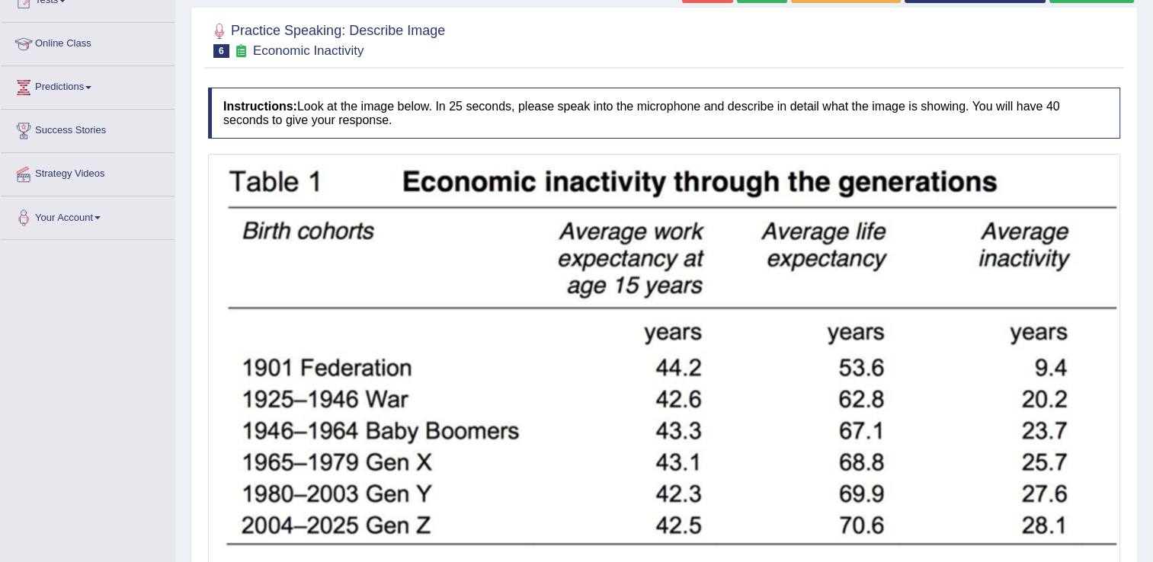
click at [1143, 561] on div "Home Practice Speaking: Describe Image Economic Inactivity * Remember to use th…" at bounding box center [663, 235] width 977 height 836
drag, startPoint x: 1143, startPoint y: 561, endPoint x: 1156, endPoint y: 553, distance: 15.0
click at [1152, 379] on html "Toggle navigation Home Practice Questions Speaking Practice Read Aloud Repeat S…" at bounding box center [576, 98] width 1153 height 562
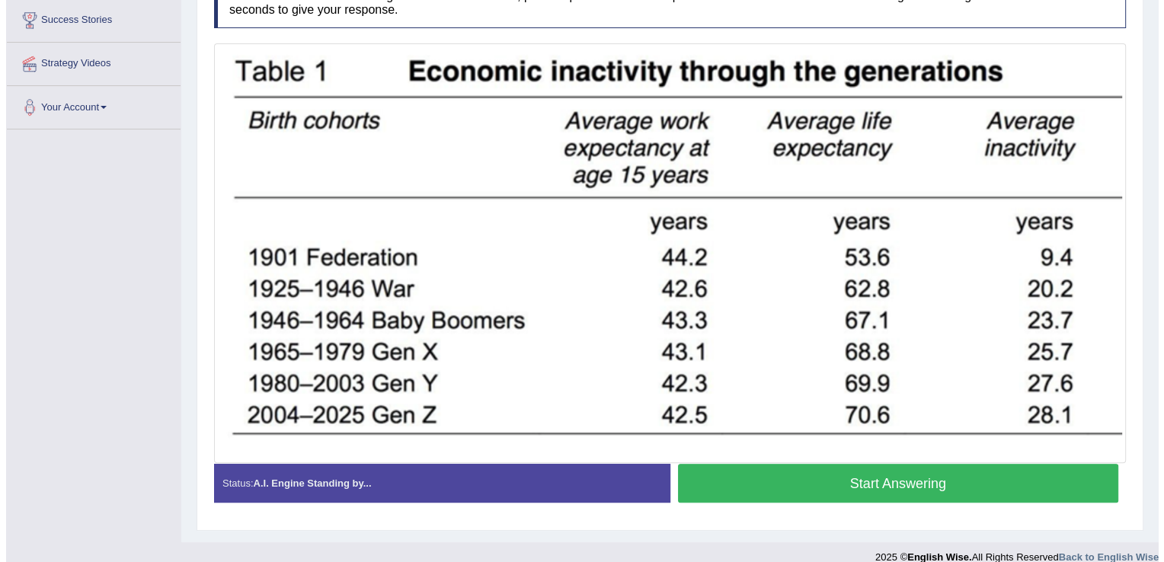
scroll to position [305, 0]
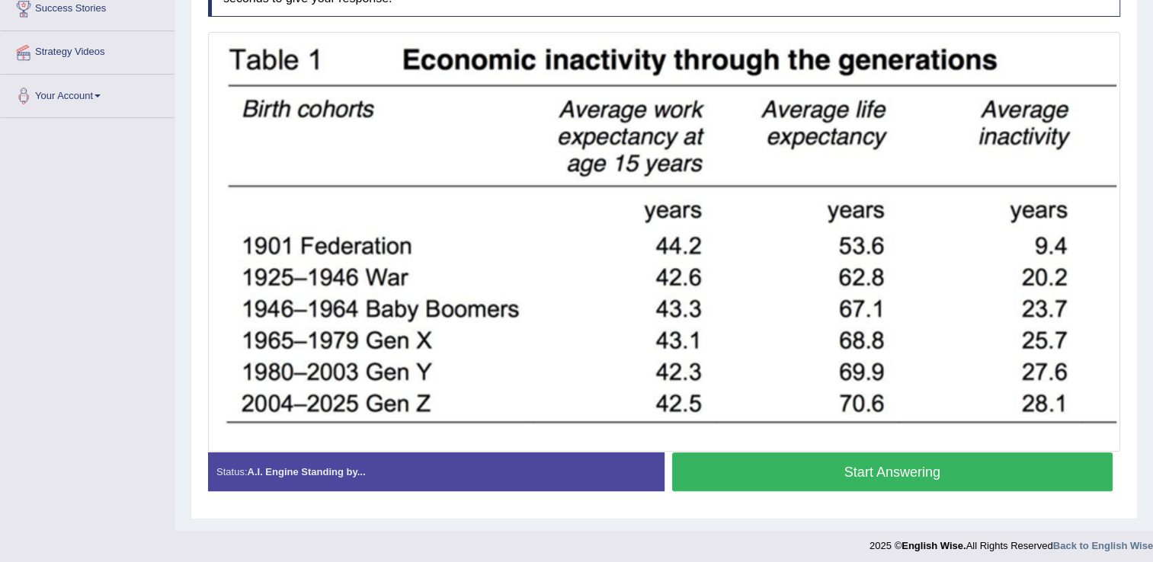
click at [839, 465] on button "Start Answering" at bounding box center [892, 471] width 441 height 39
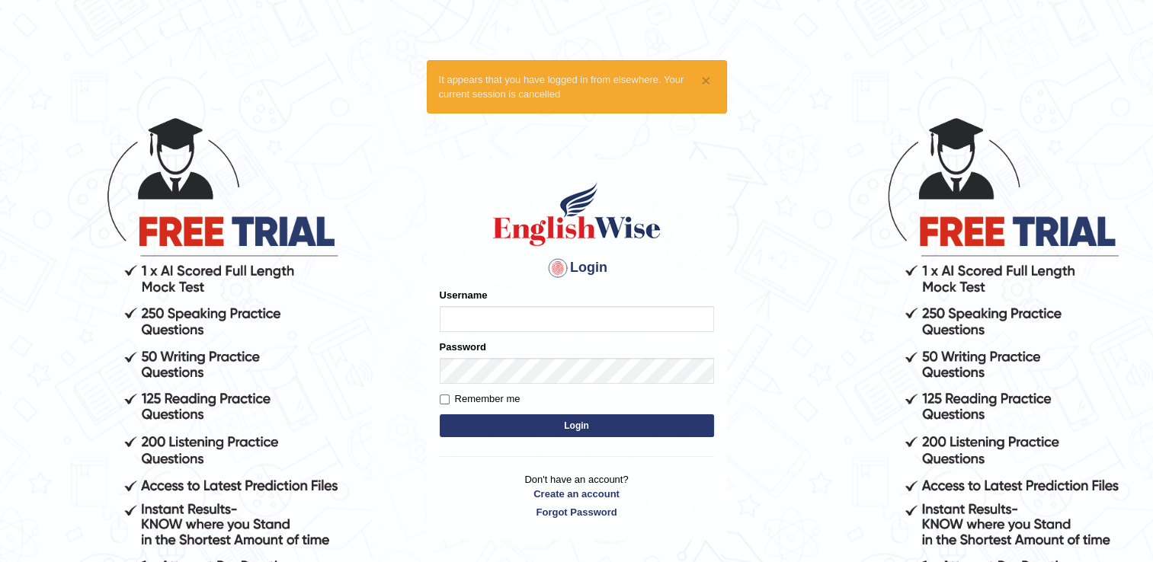
type input "Sangita9362"
click at [590, 424] on button "Login" at bounding box center [577, 425] width 274 height 23
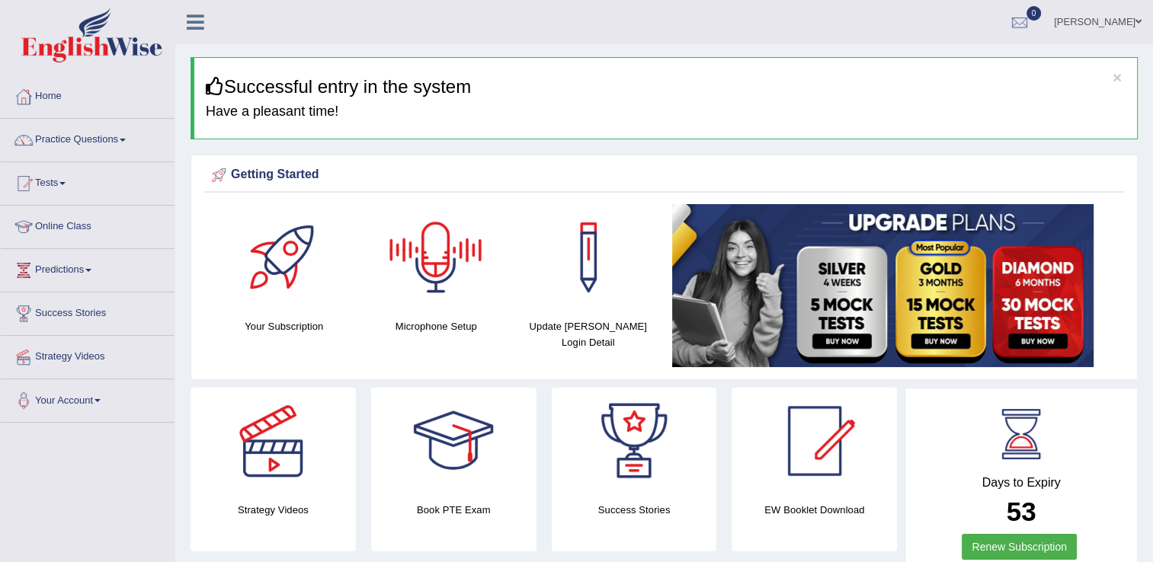
click at [443, 236] on div at bounding box center [435, 257] width 107 height 107
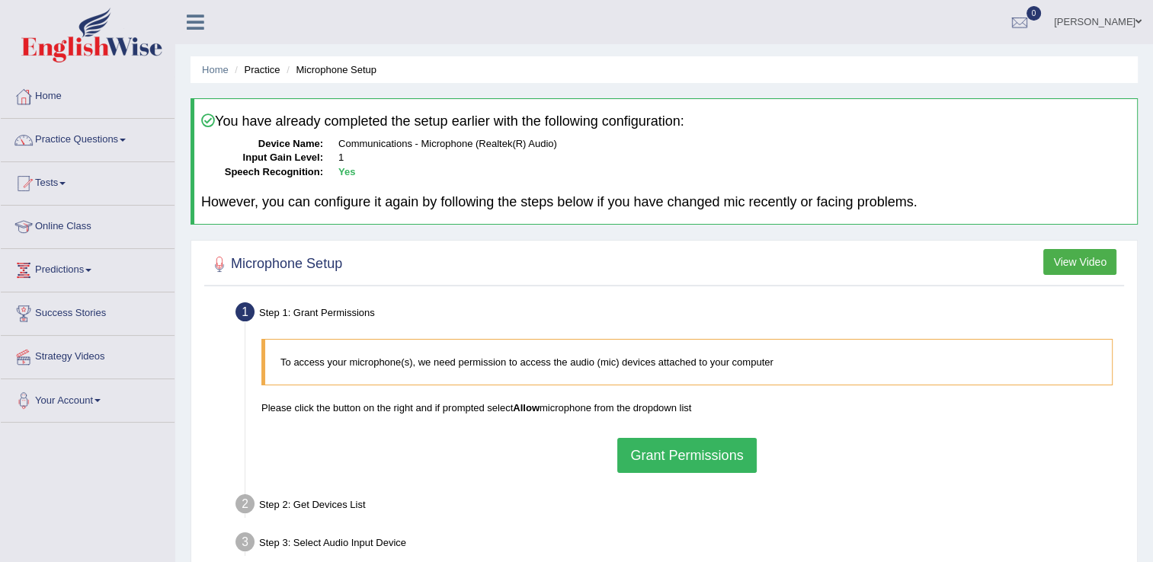
click at [667, 447] on button "Grant Permissions" at bounding box center [686, 455] width 139 height 35
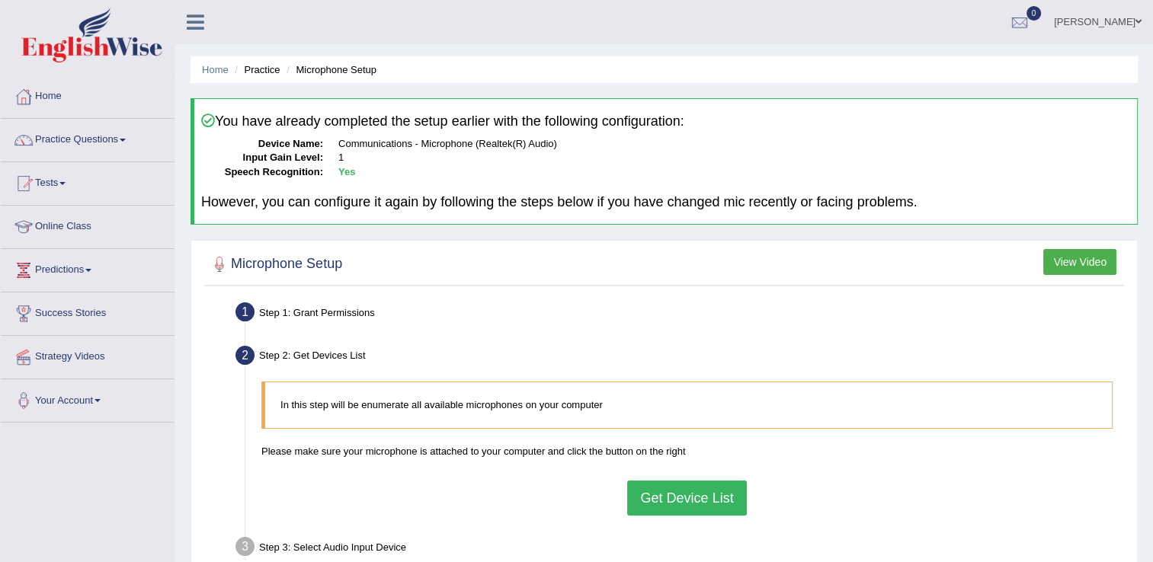
click at [677, 497] on button "Get Device List" at bounding box center [686, 498] width 119 height 35
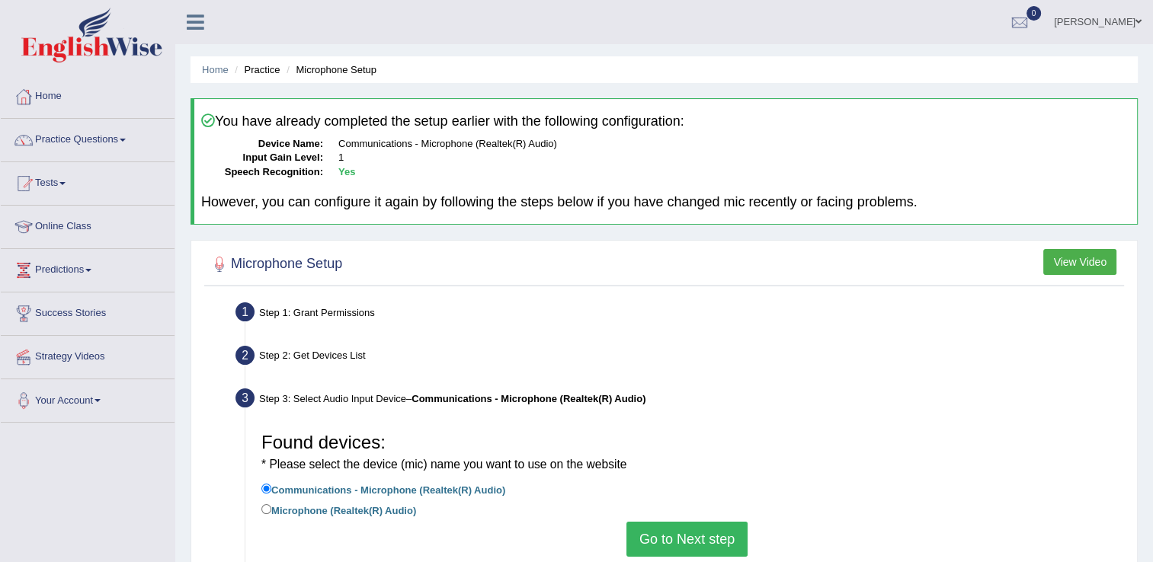
click at [676, 533] on button "Go to Next step" at bounding box center [686, 539] width 121 height 35
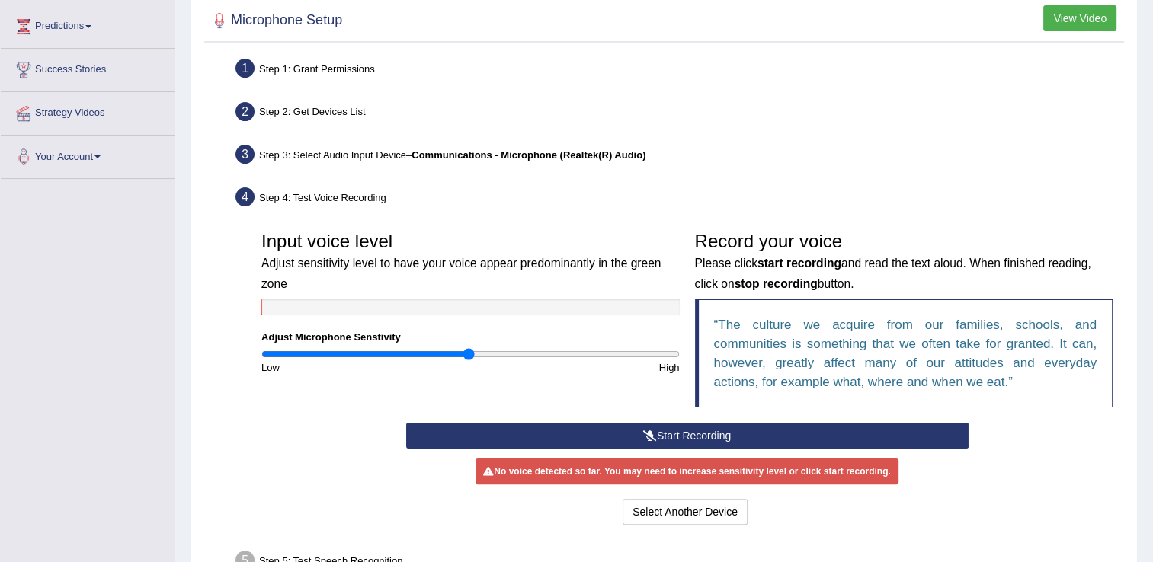
scroll to position [254, 0]
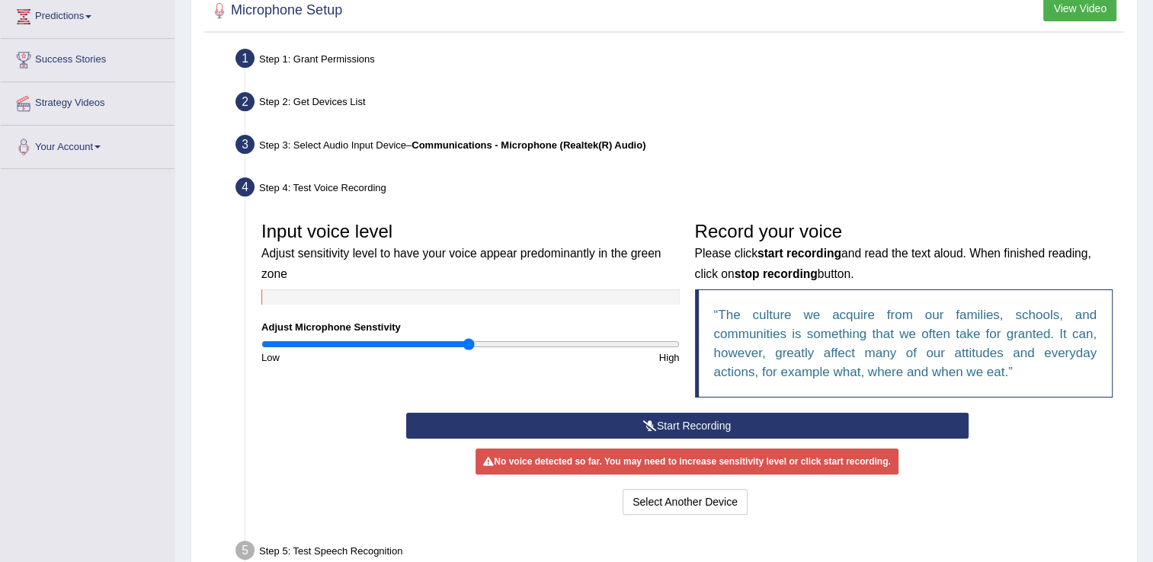
click at [843, 423] on button "Start Recording" at bounding box center [687, 426] width 562 height 26
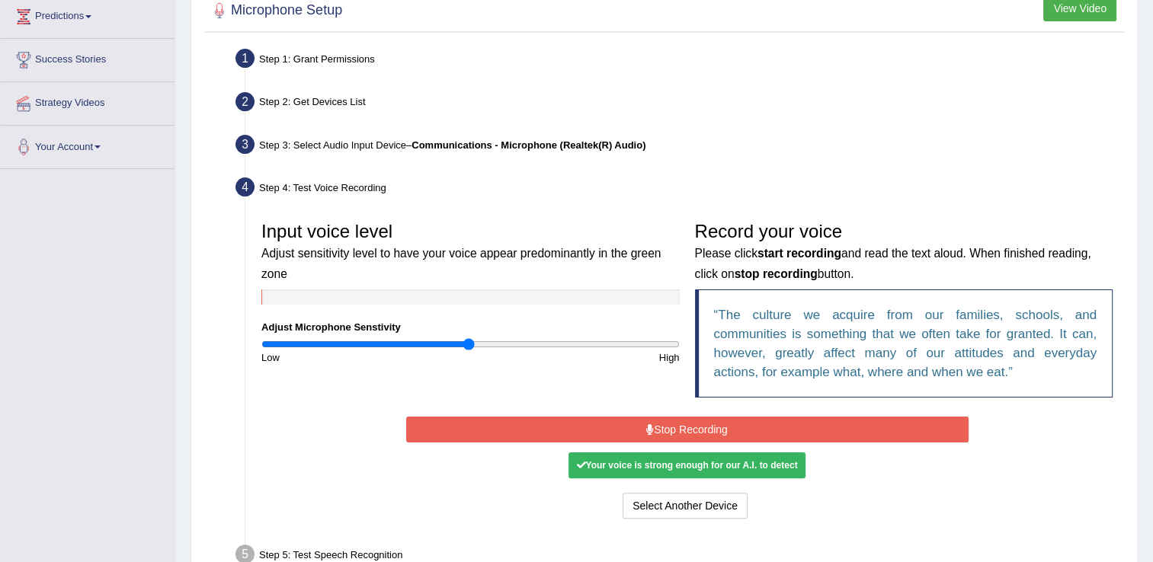
click at [746, 426] on button "Stop Recording" at bounding box center [687, 430] width 562 height 26
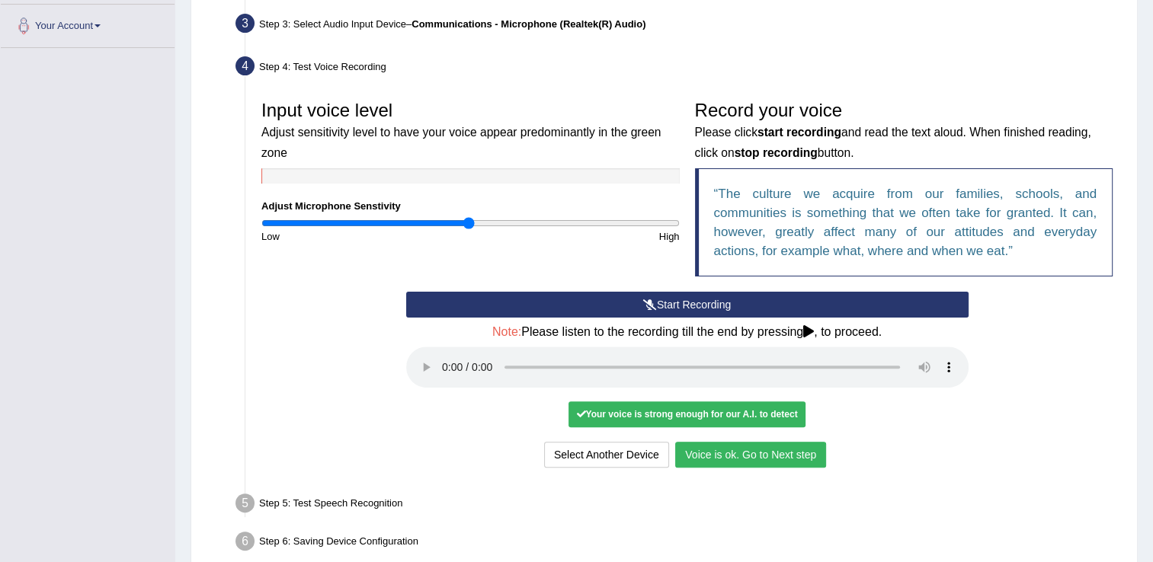
scroll to position [376, 0]
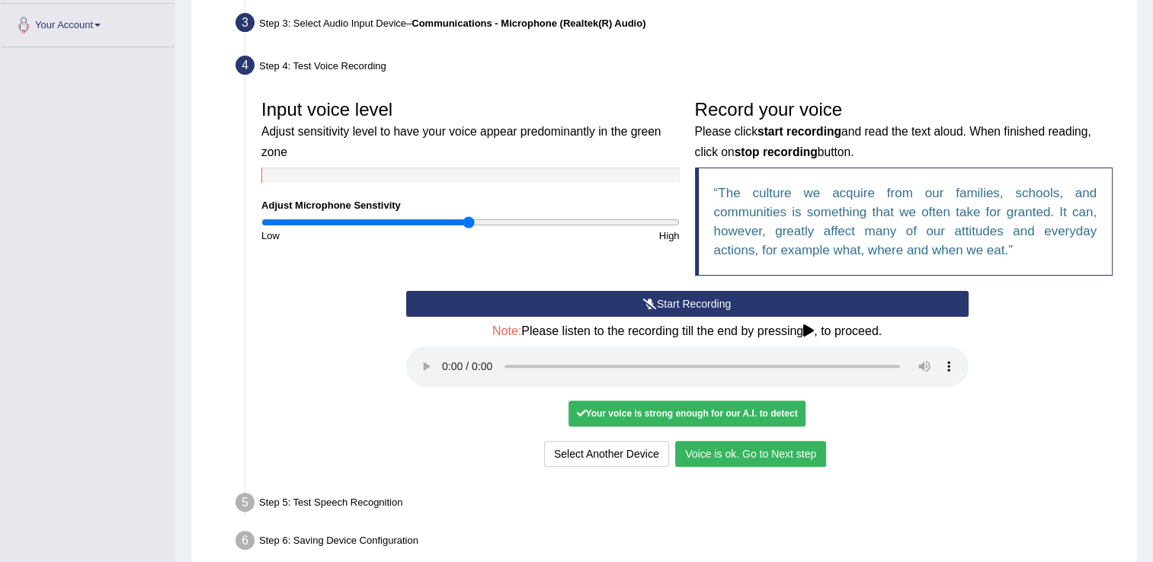
click at [747, 454] on button "Voice is ok. Go to Next step" at bounding box center [750, 454] width 151 height 26
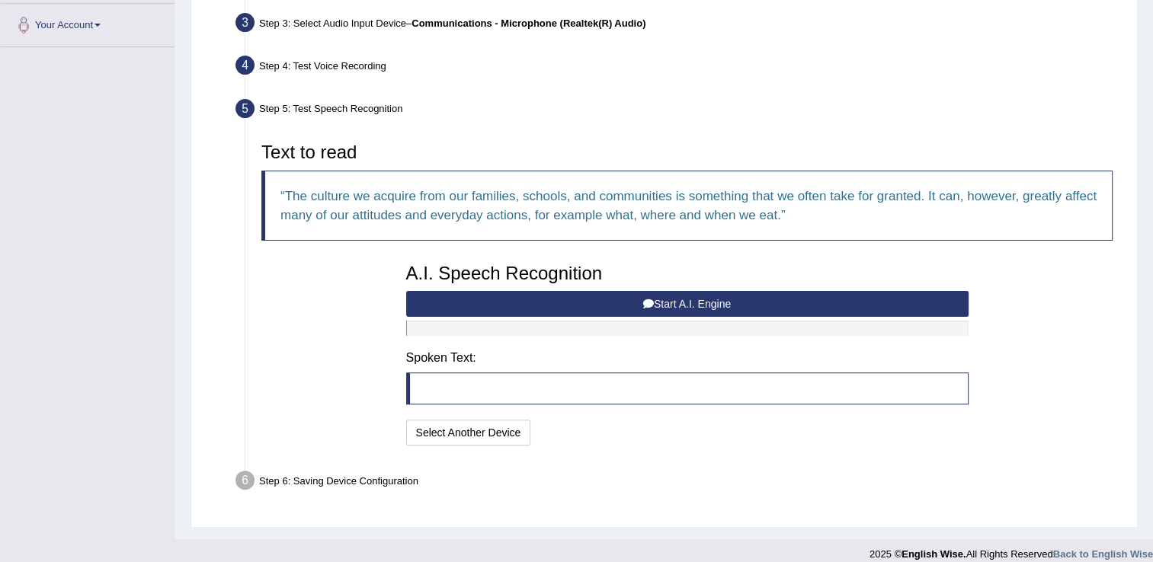
click at [622, 296] on button "Start A.I. Engine" at bounding box center [687, 304] width 562 height 26
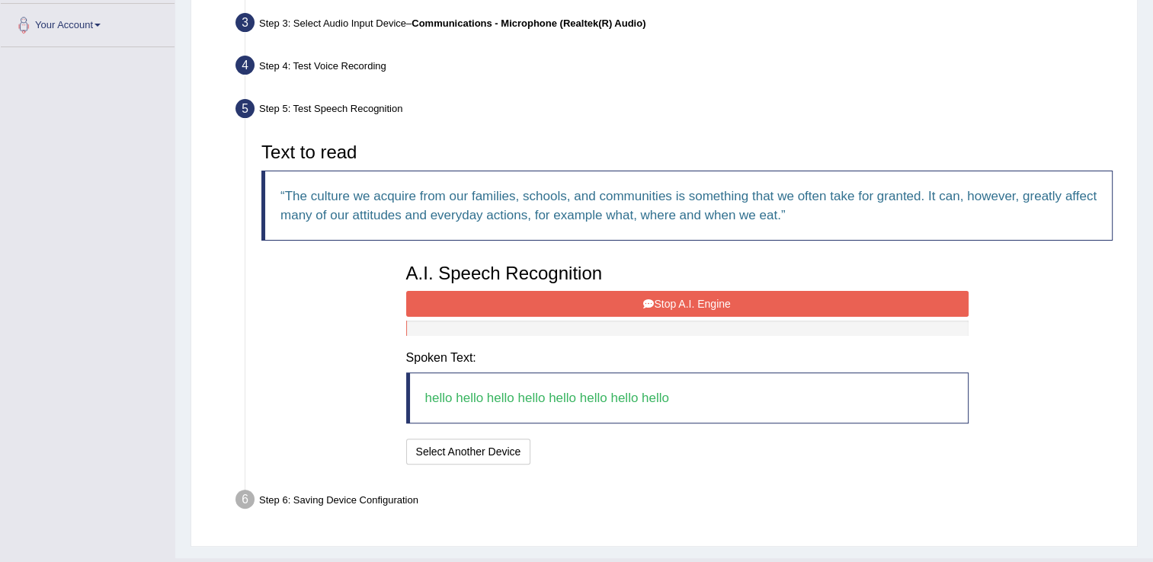
click at [622, 296] on button "Stop A.I. Engine" at bounding box center [687, 304] width 562 height 26
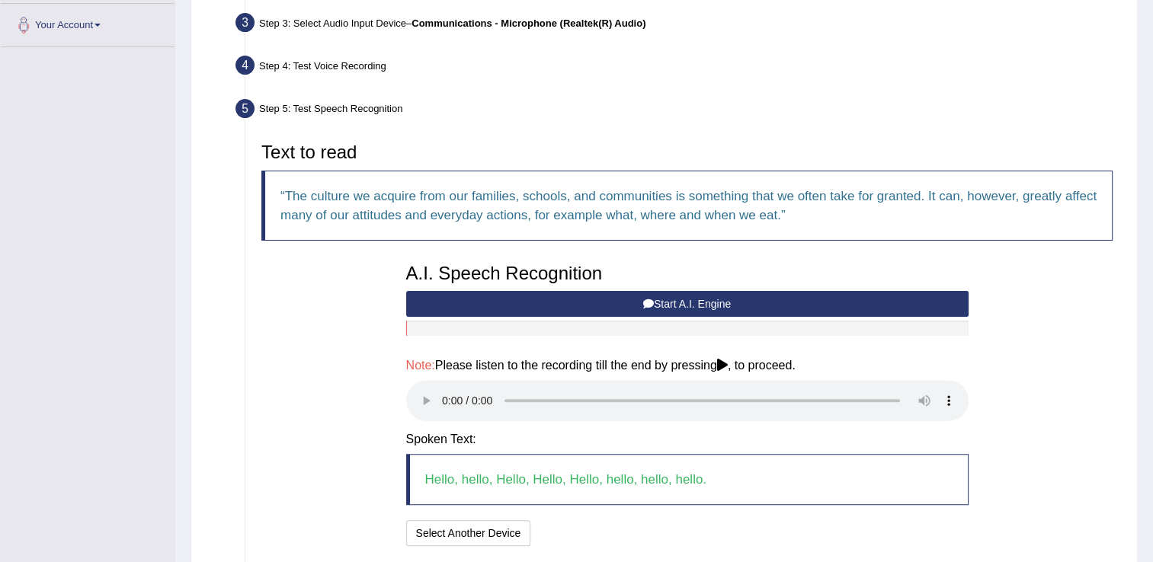
click at [622, 296] on div "A.I. Speech Recognition Start A.I. Engine Stop A.I. Engine Note: Please listen …" at bounding box center [686, 403] width 577 height 294
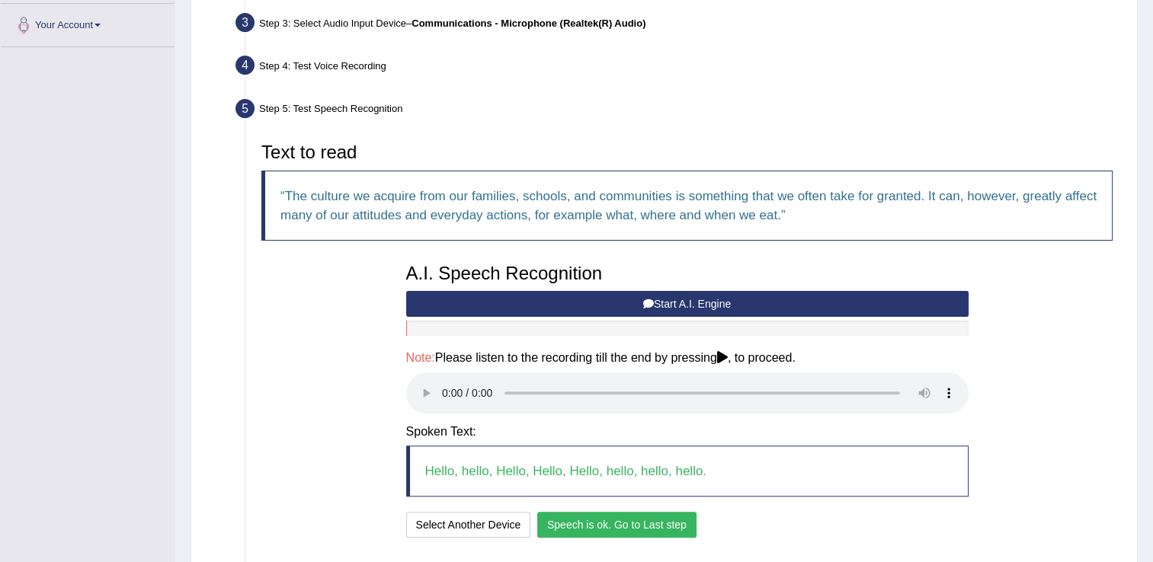
click at [664, 520] on button "Speech is ok. Go to Last step" at bounding box center [616, 525] width 159 height 26
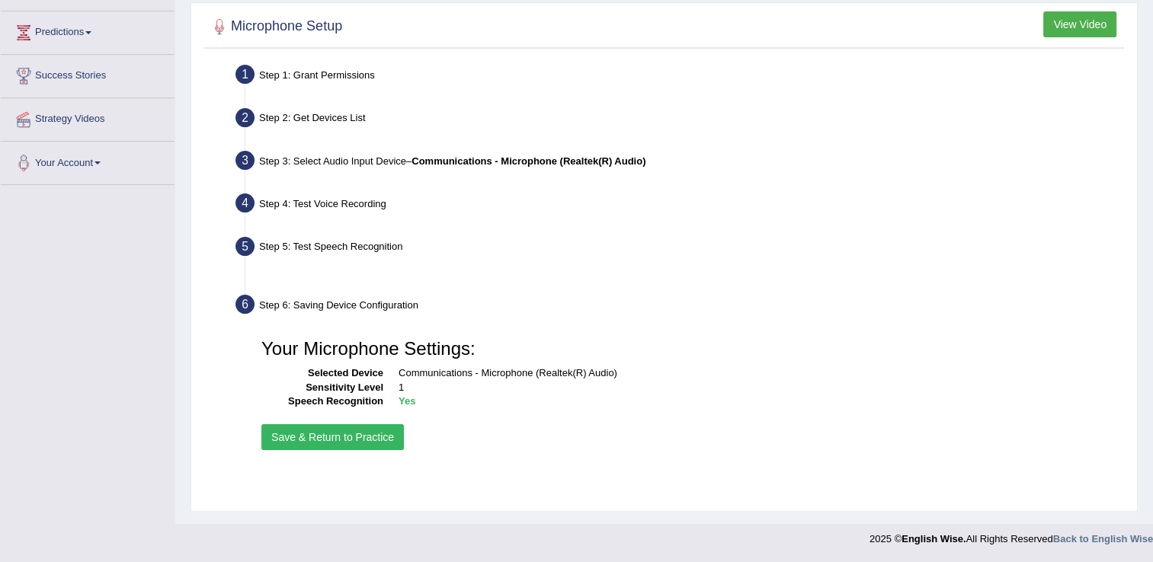
scroll to position [238, 0]
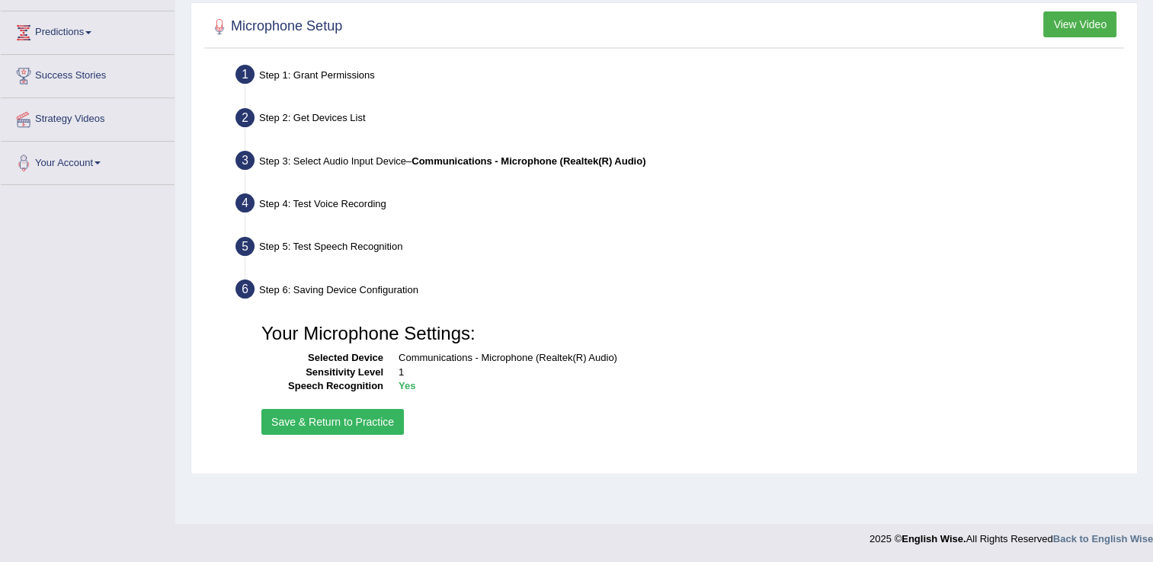
click at [353, 410] on button "Save & Return to Practice" at bounding box center [332, 422] width 142 height 26
click at [348, 417] on button "Save & Return to Practice" at bounding box center [332, 422] width 142 height 26
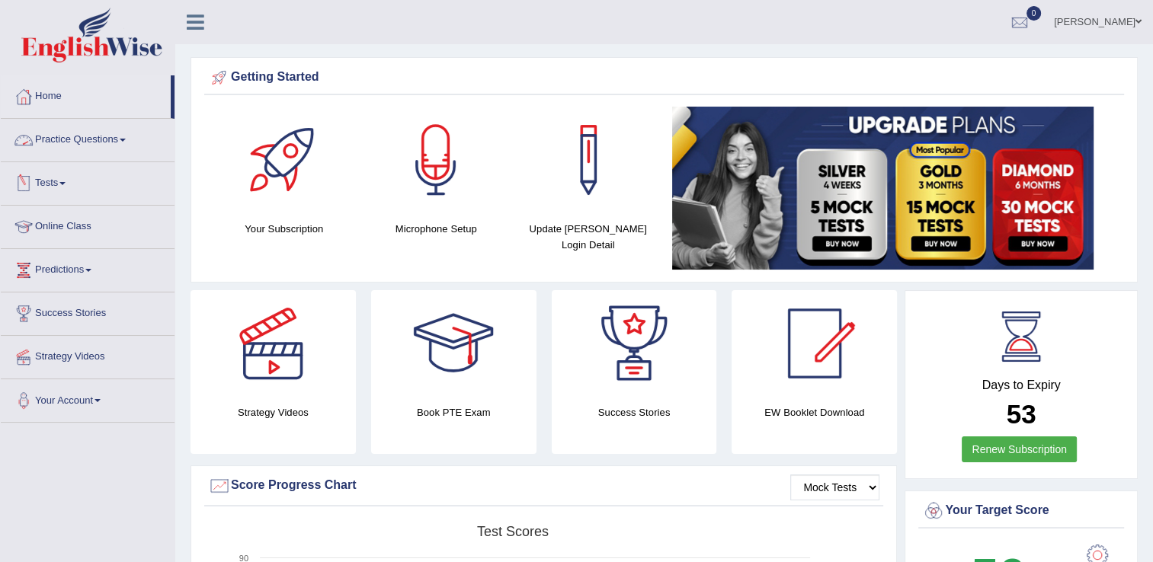
click at [123, 140] on span at bounding box center [123, 140] width 6 height 3
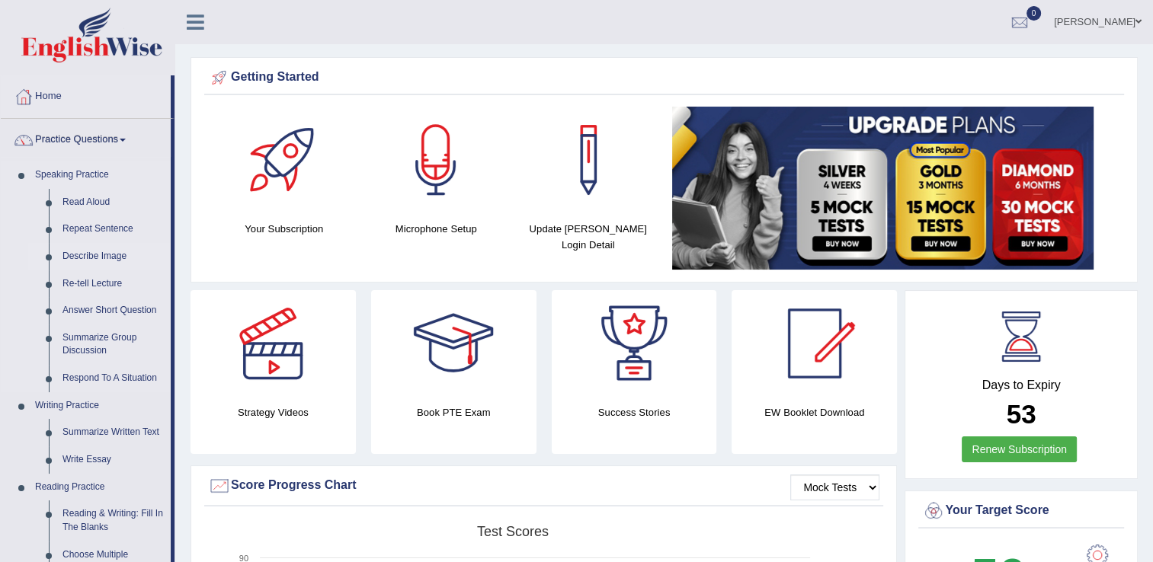
click at [120, 258] on link "Describe Image" at bounding box center [113, 256] width 115 height 27
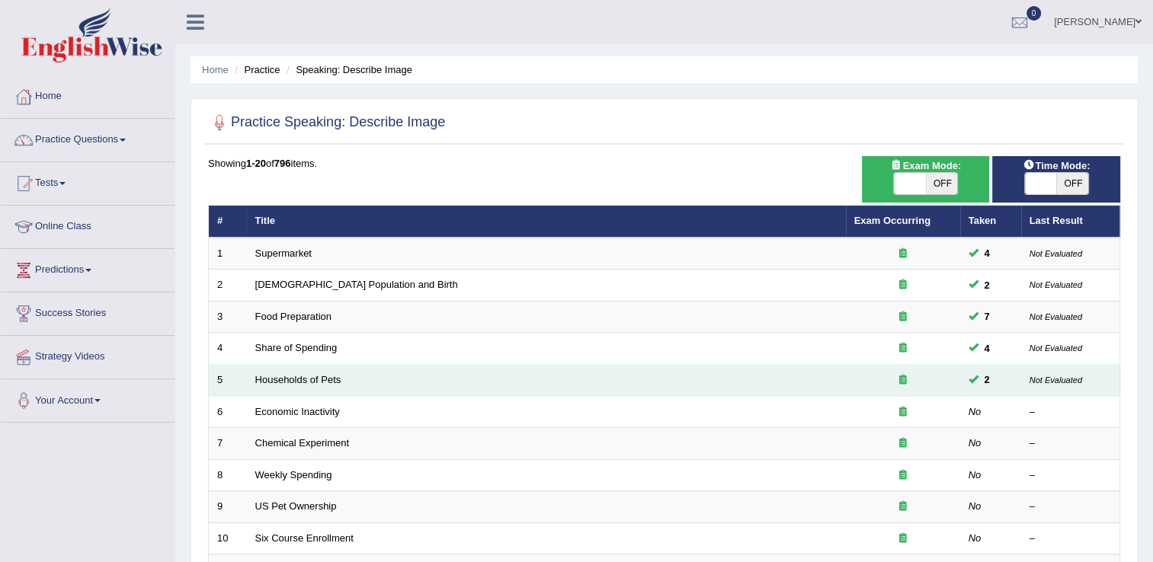
click at [404, 379] on td "Households of Pets" at bounding box center [546, 381] width 599 height 32
click at [277, 383] on link "Households of Pets" at bounding box center [298, 379] width 86 height 11
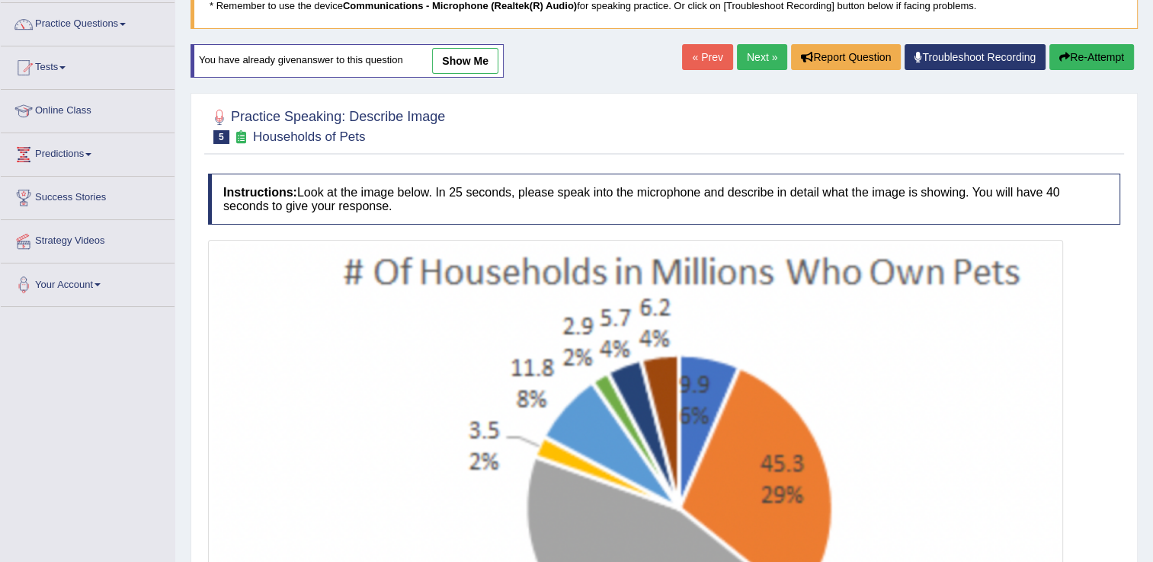
scroll to position [91, 0]
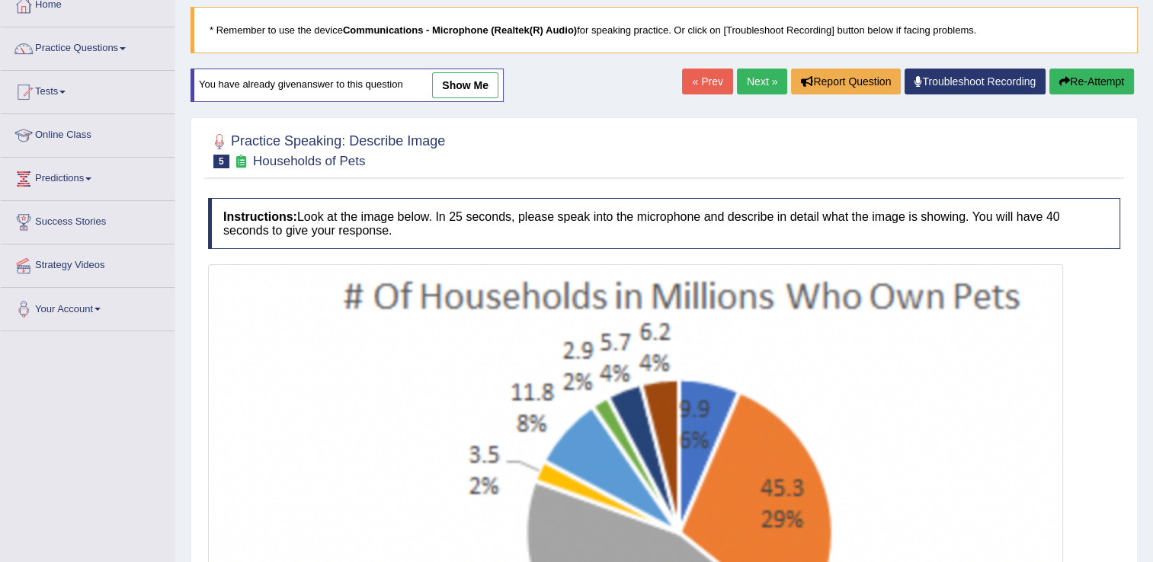
click at [763, 86] on link "Next »" at bounding box center [762, 82] width 50 height 26
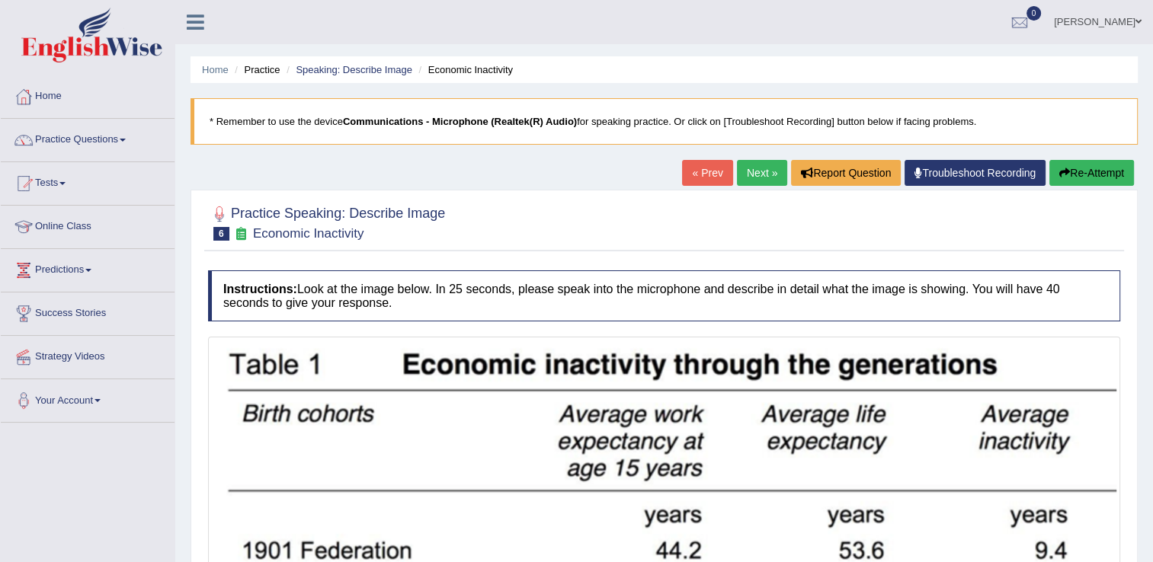
click at [756, 181] on link "Next »" at bounding box center [762, 173] width 50 height 26
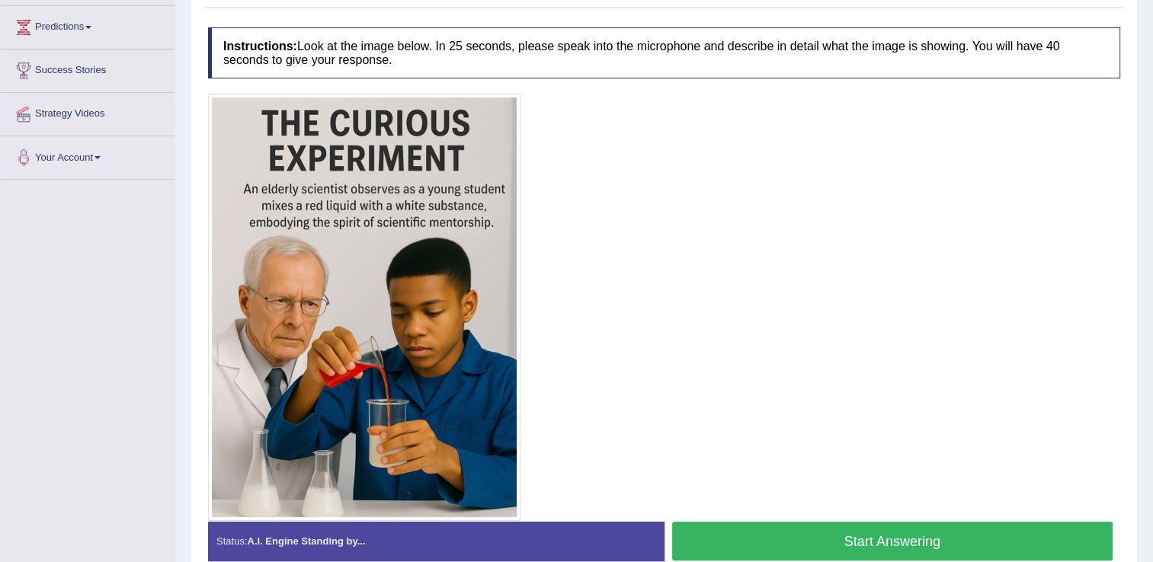
scroll to position [274, 0]
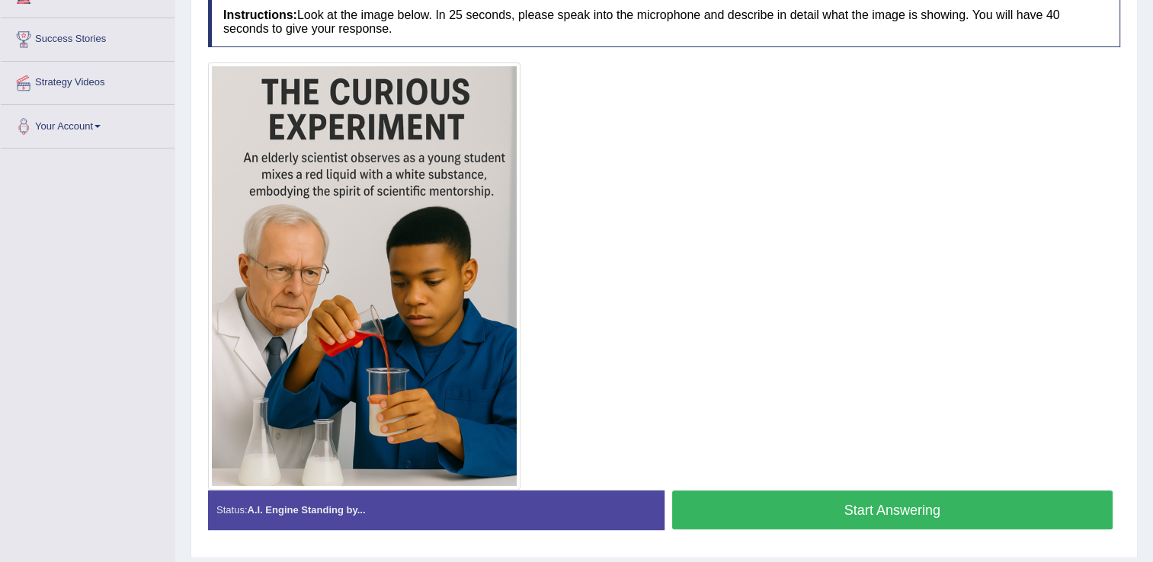
click at [829, 512] on button "Start Answering" at bounding box center [892, 510] width 441 height 39
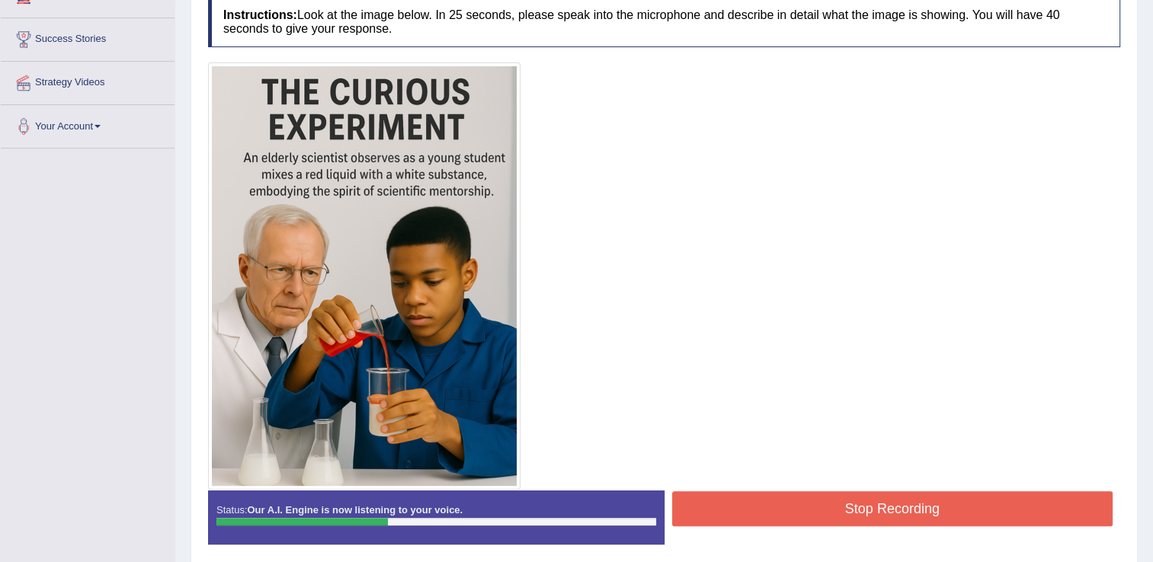
click at [829, 512] on button "Stop Recording" at bounding box center [892, 508] width 441 height 35
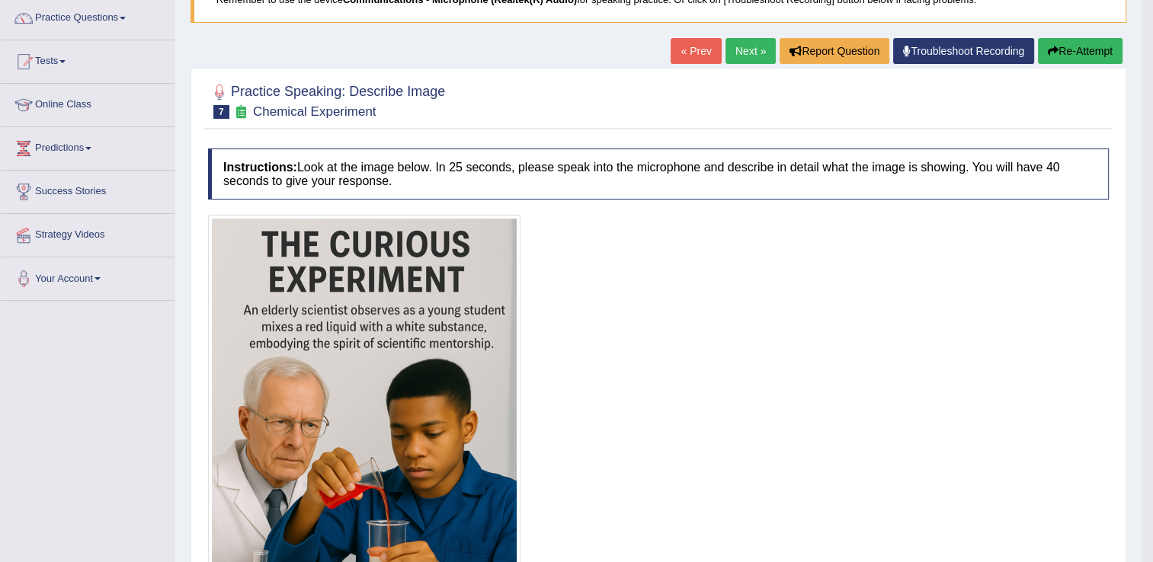
scroll to position [91, 0]
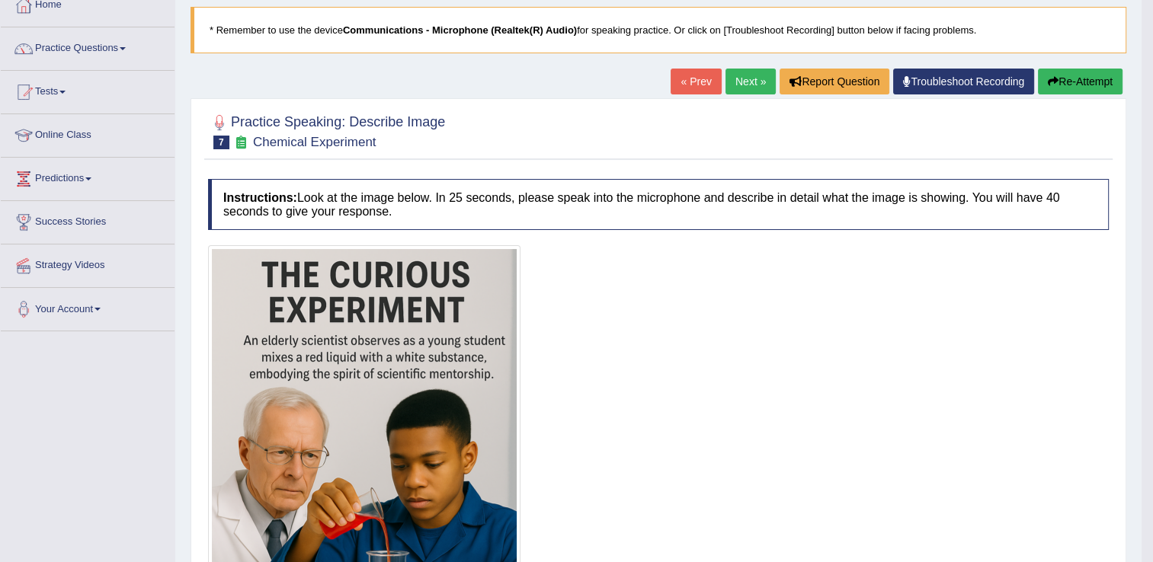
click at [740, 80] on link "Next »" at bounding box center [750, 82] width 50 height 26
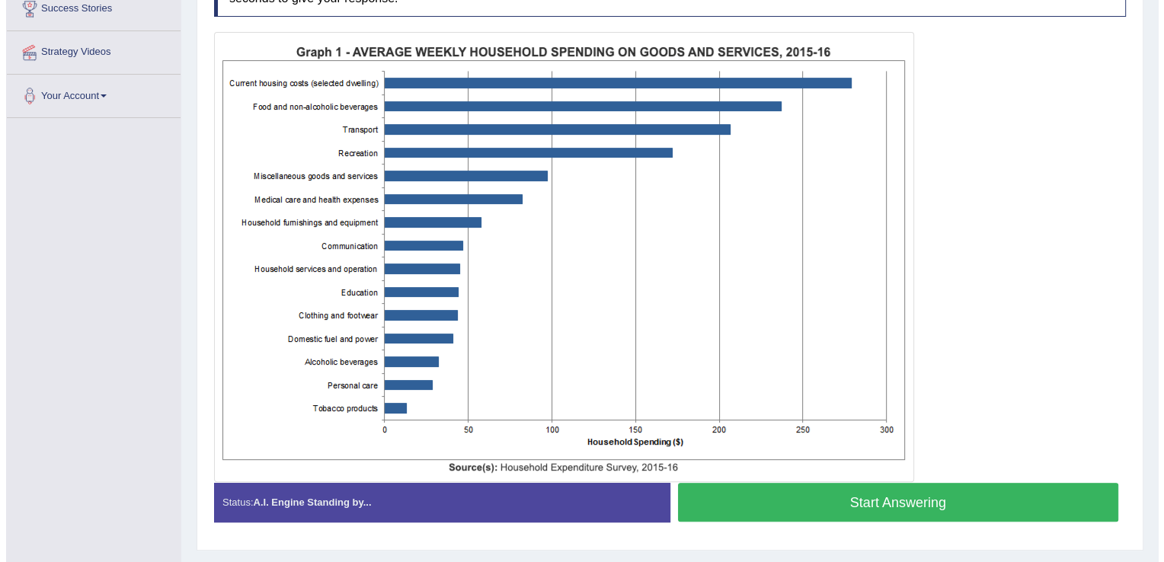
scroll to position [341, 0]
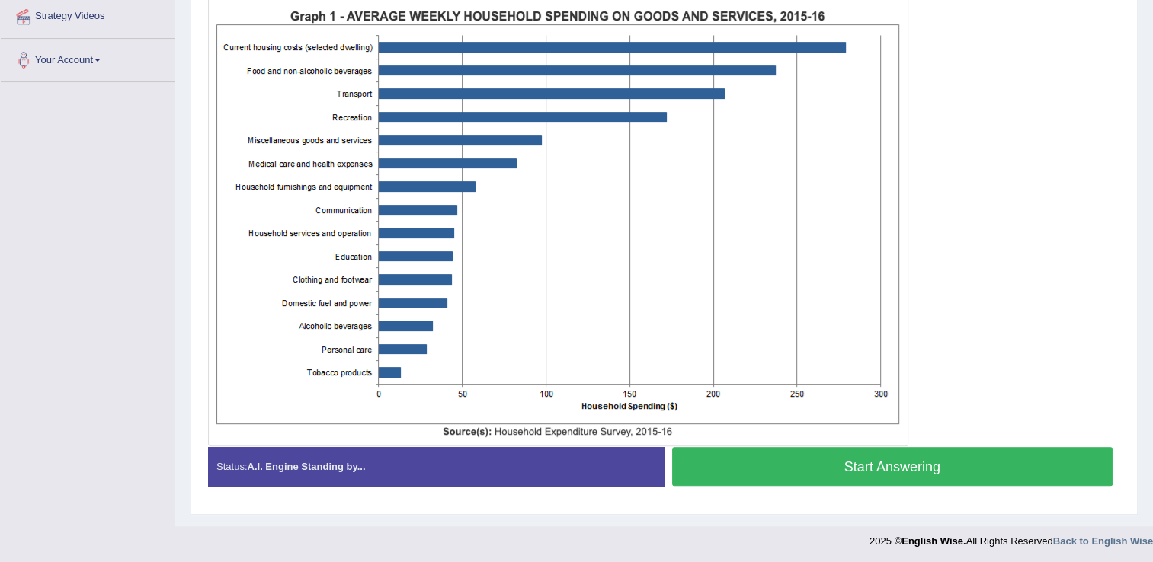
click at [869, 480] on button "Start Answering" at bounding box center [892, 466] width 441 height 39
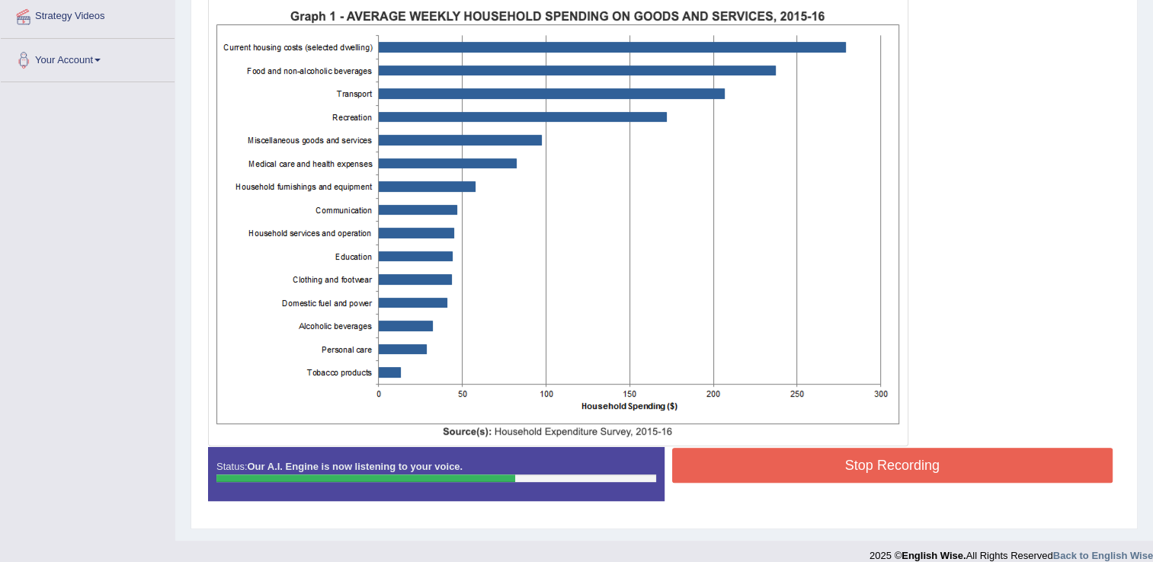
click at [871, 463] on button "Stop Recording" at bounding box center [892, 465] width 441 height 35
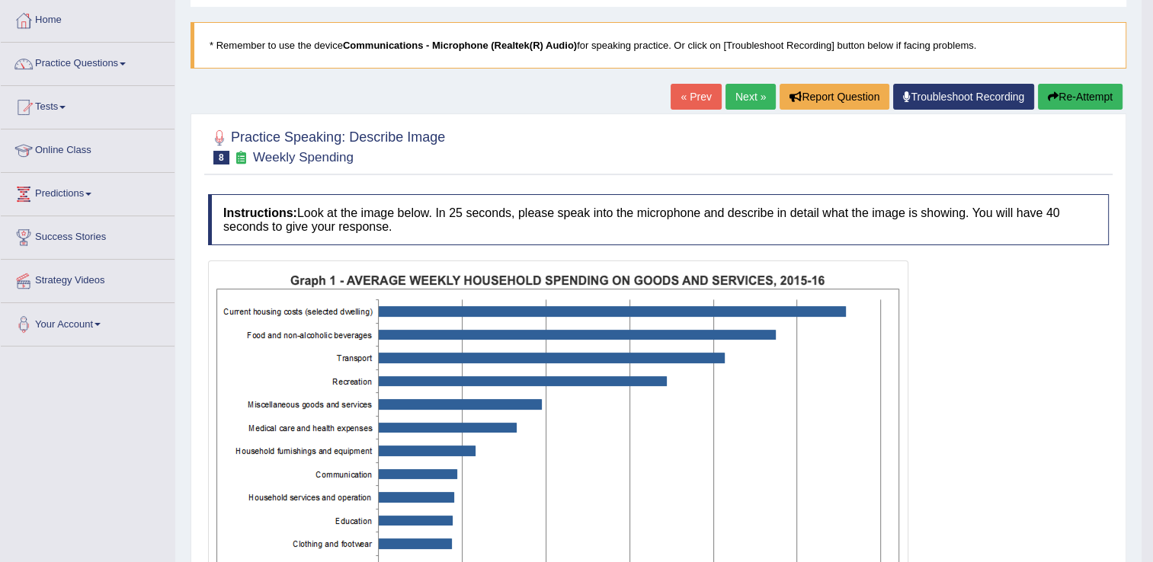
scroll to position [0, 0]
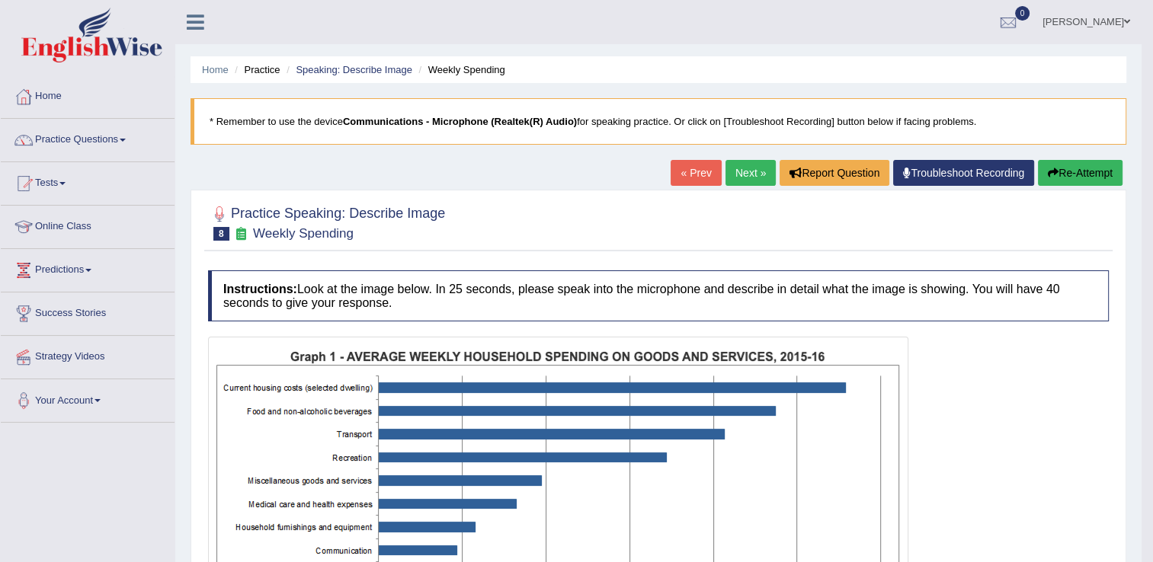
click at [1070, 170] on button "Re-Attempt" at bounding box center [1080, 173] width 85 height 26
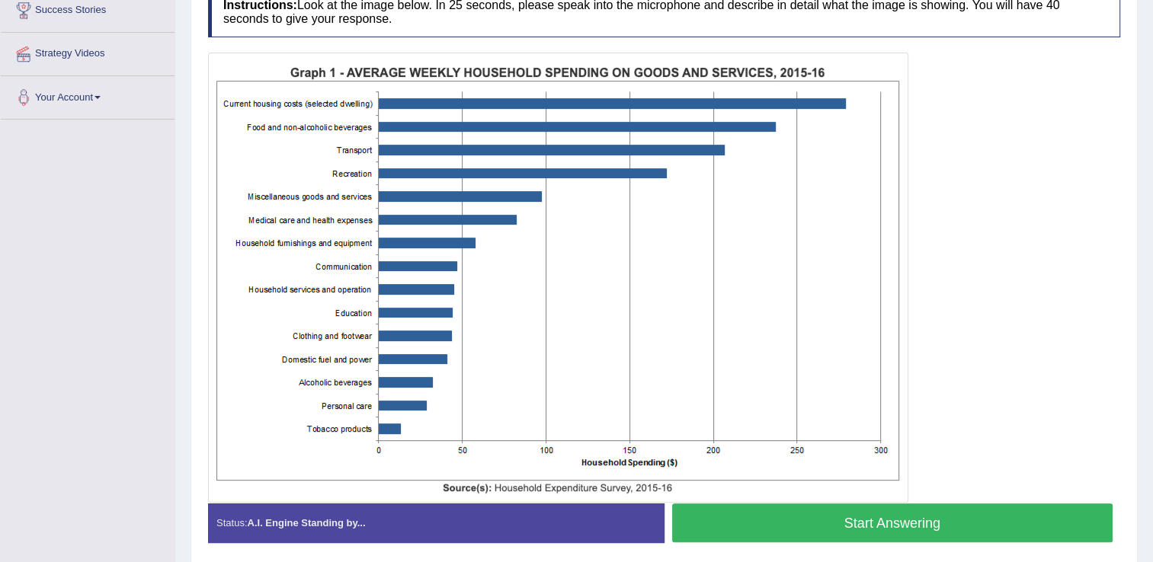
scroll to position [305, 0]
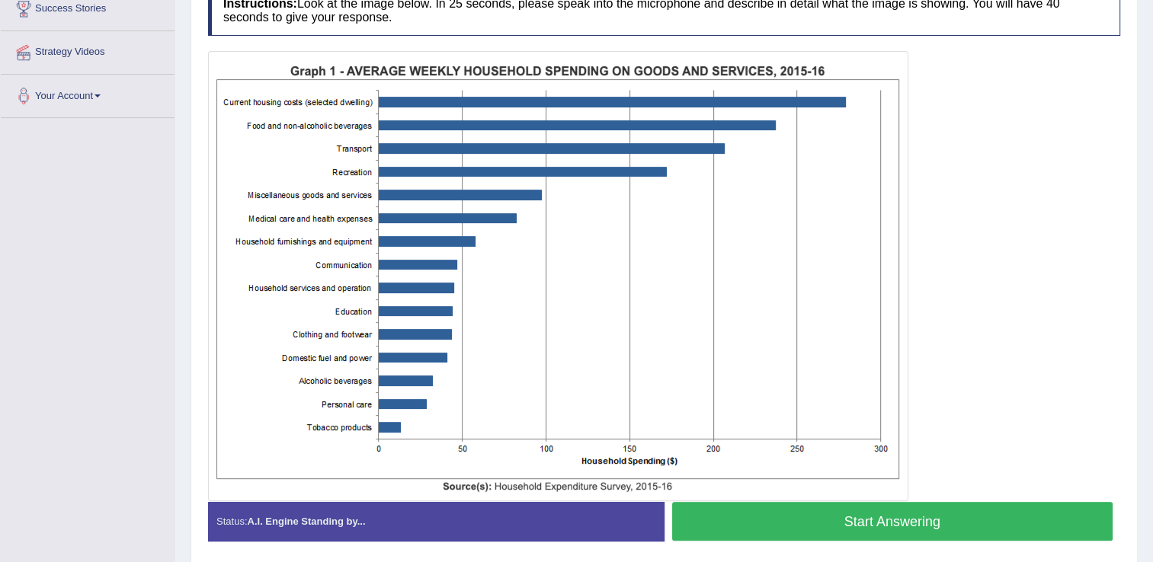
click at [961, 502] on button "Start Answering" at bounding box center [892, 521] width 441 height 39
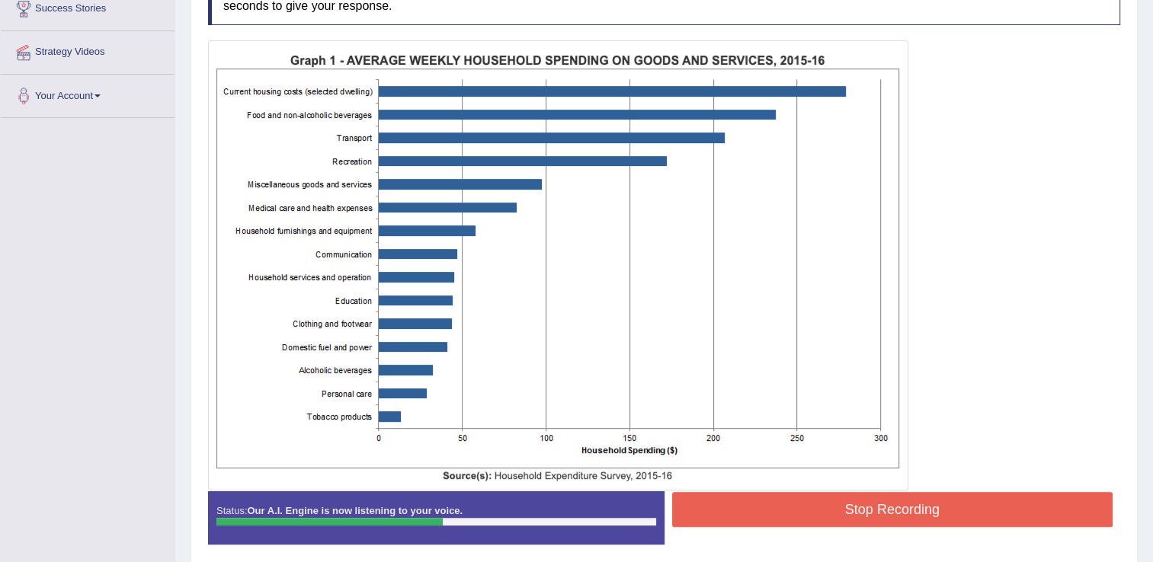
click at [961, 501] on button "Stop Recording" at bounding box center [892, 509] width 441 height 35
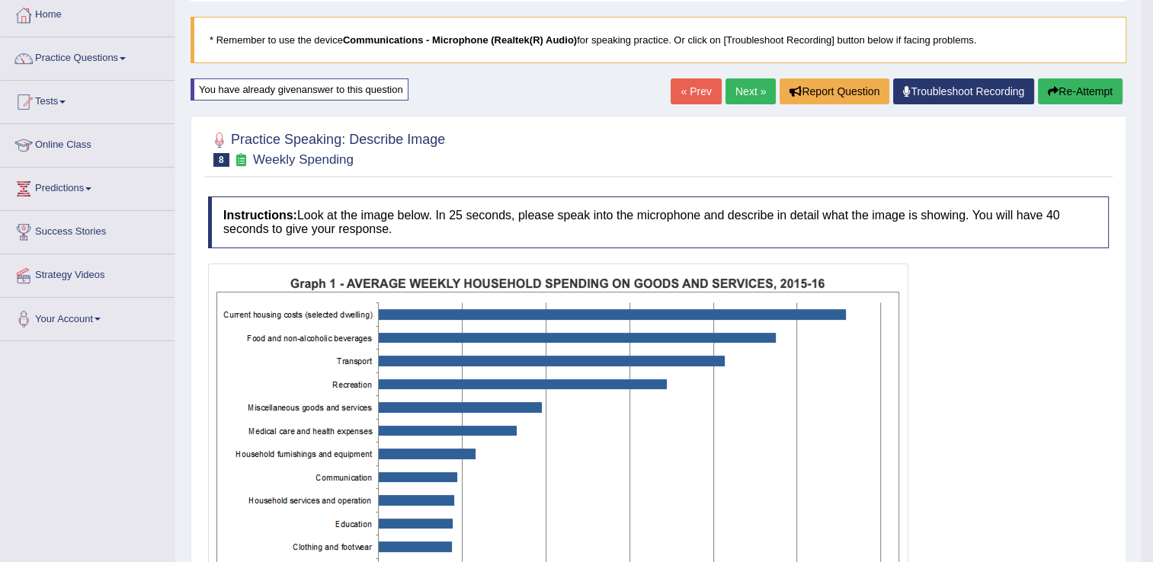
scroll to position [71, 0]
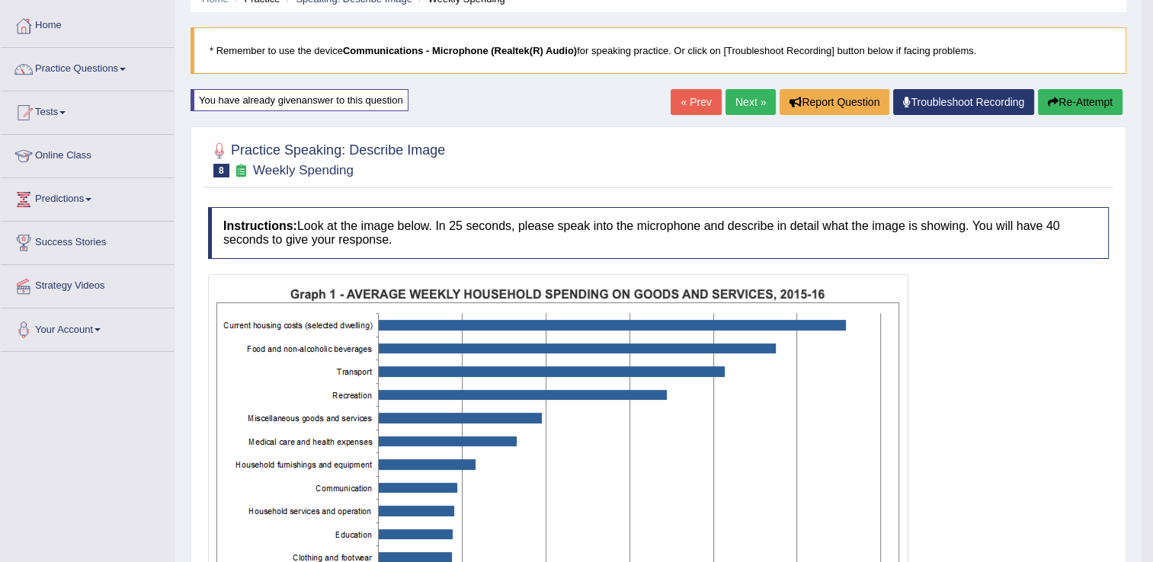
click at [1079, 95] on button "Re-Attempt" at bounding box center [1080, 102] width 85 height 26
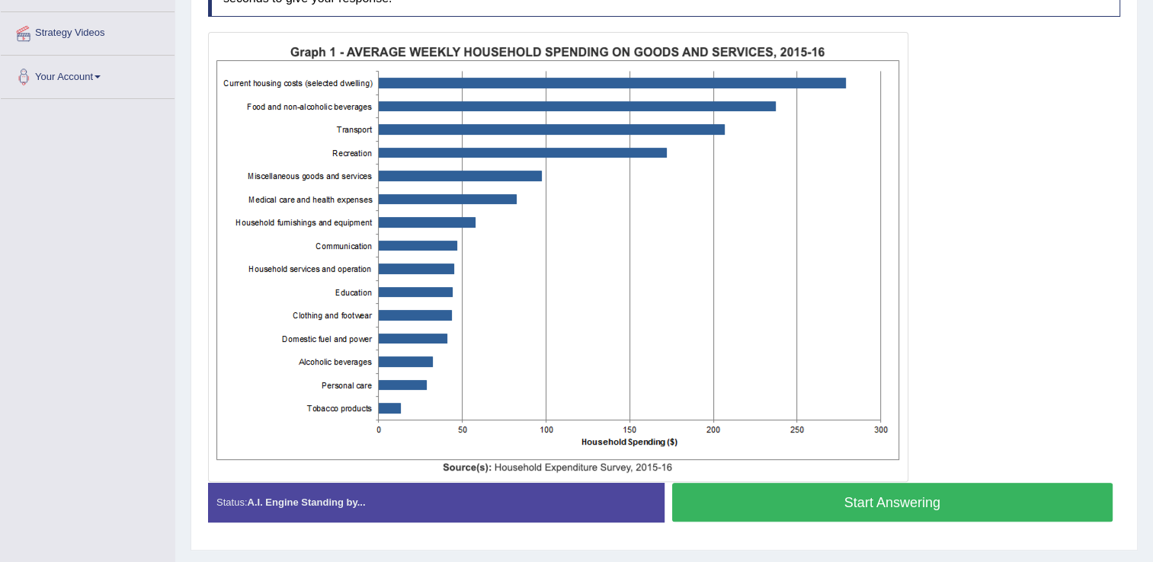
scroll to position [325, 0]
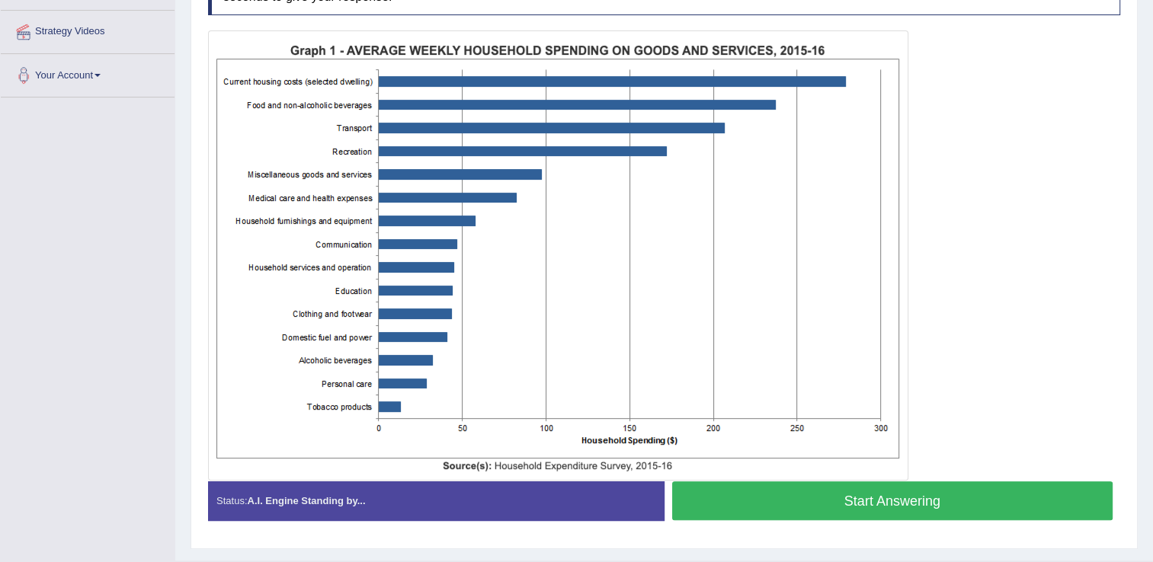
click at [929, 501] on button "Start Answering" at bounding box center [892, 500] width 441 height 39
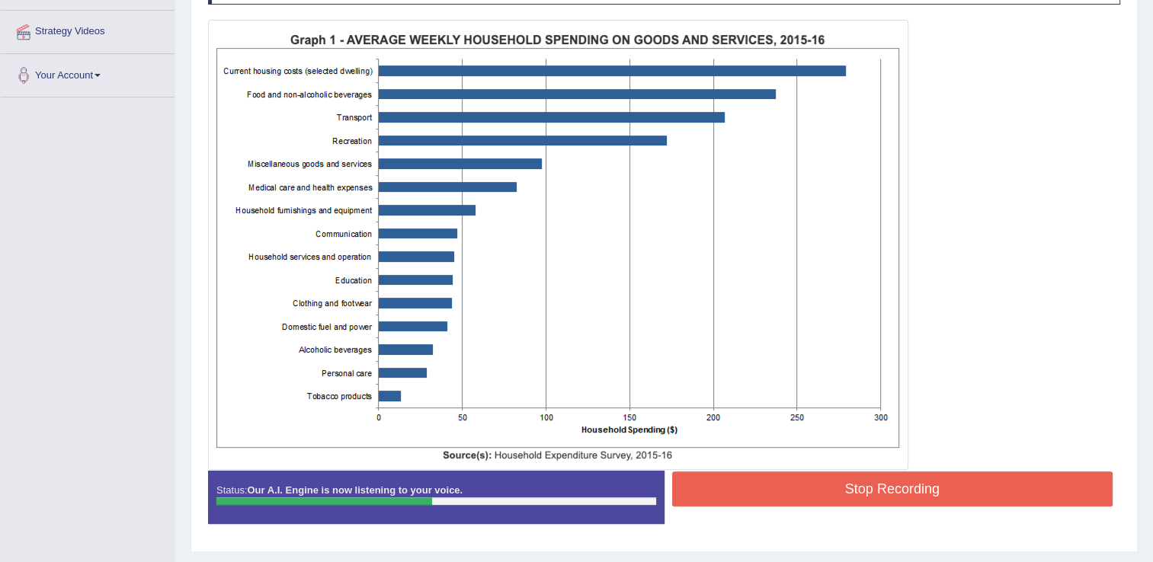
click at [929, 494] on button "Stop Recording" at bounding box center [892, 489] width 441 height 35
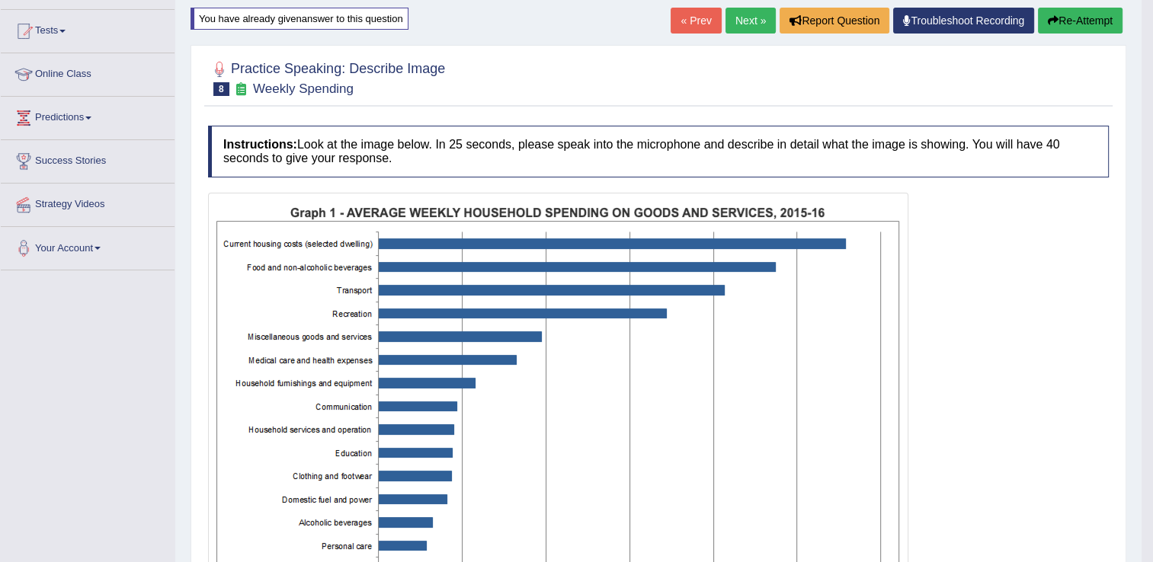
scroll to position [91, 0]
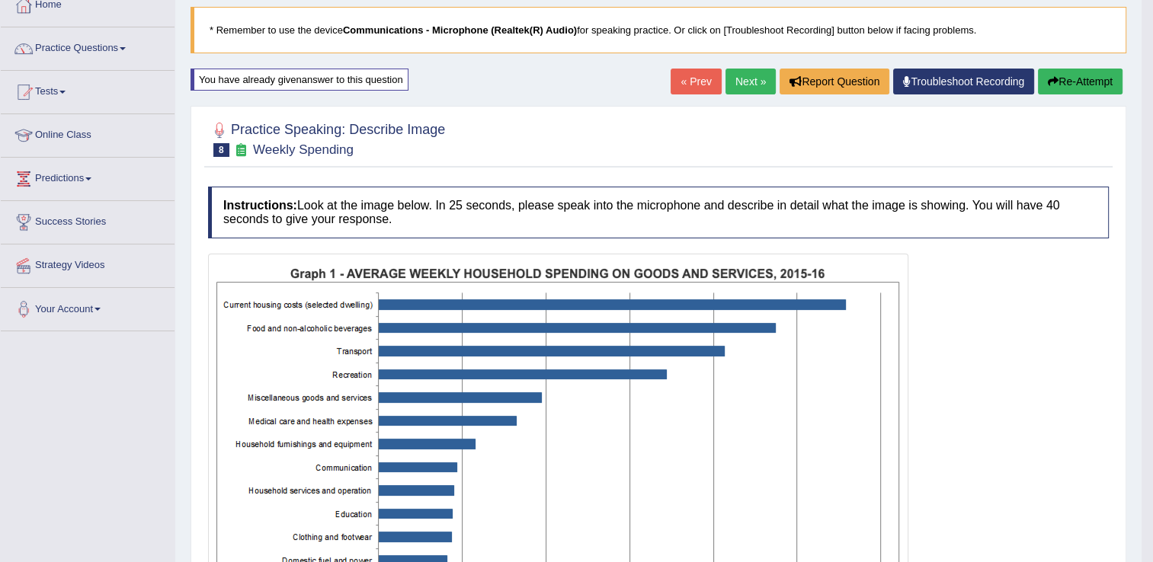
click at [749, 82] on link "Next »" at bounding box center [750, 82] width 50 height 26
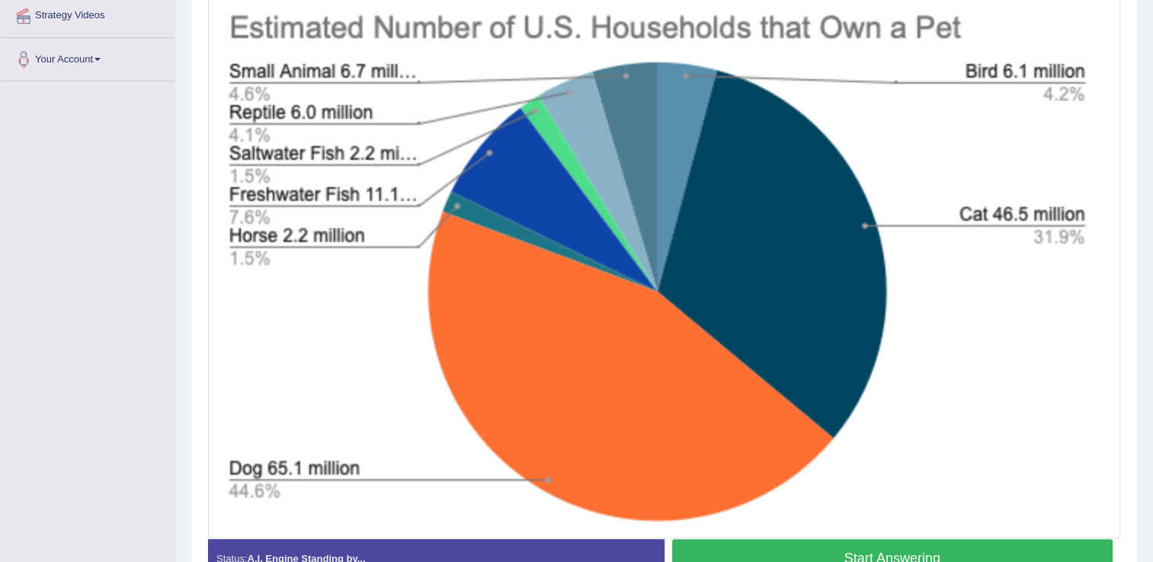
scroll to position [372, 0]
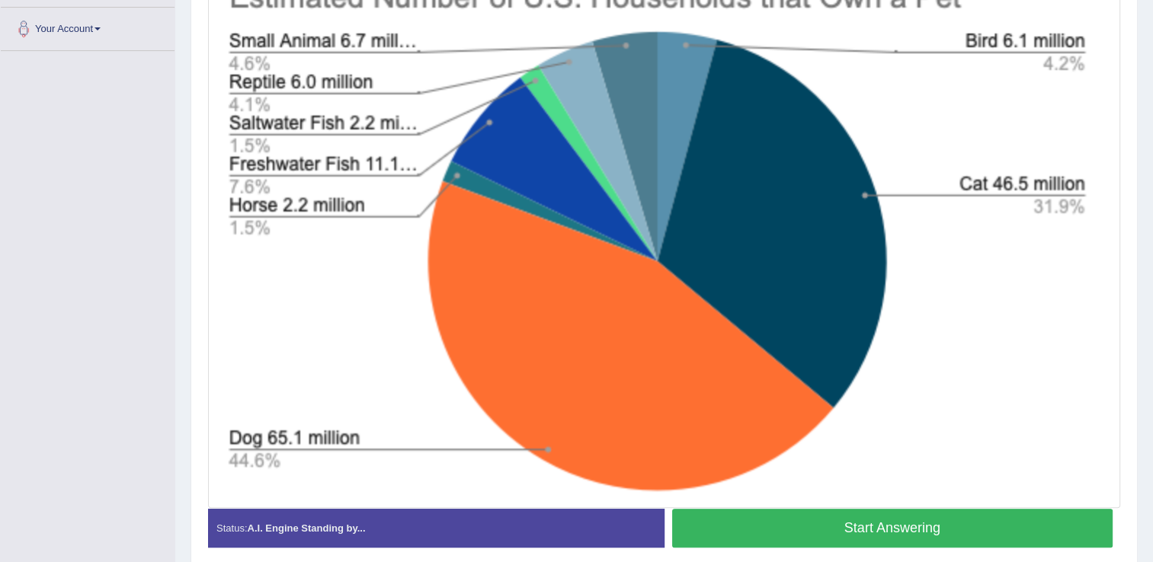
click at [1022, 519] on button "Start Answering" at bounding box center [892, 528] width 441 height 39
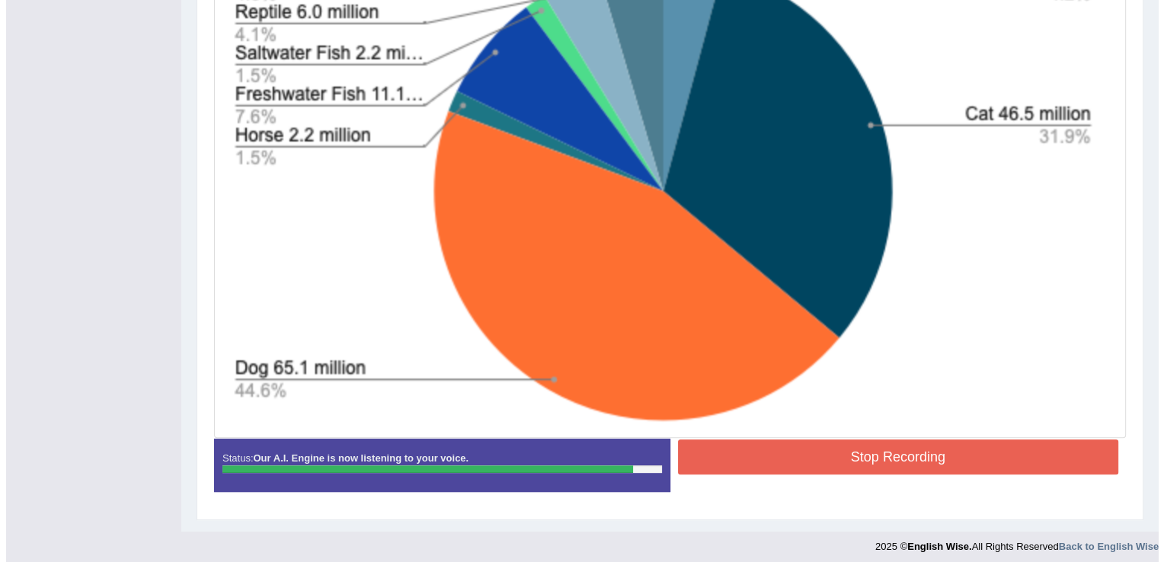
scroll to position [448, 0]
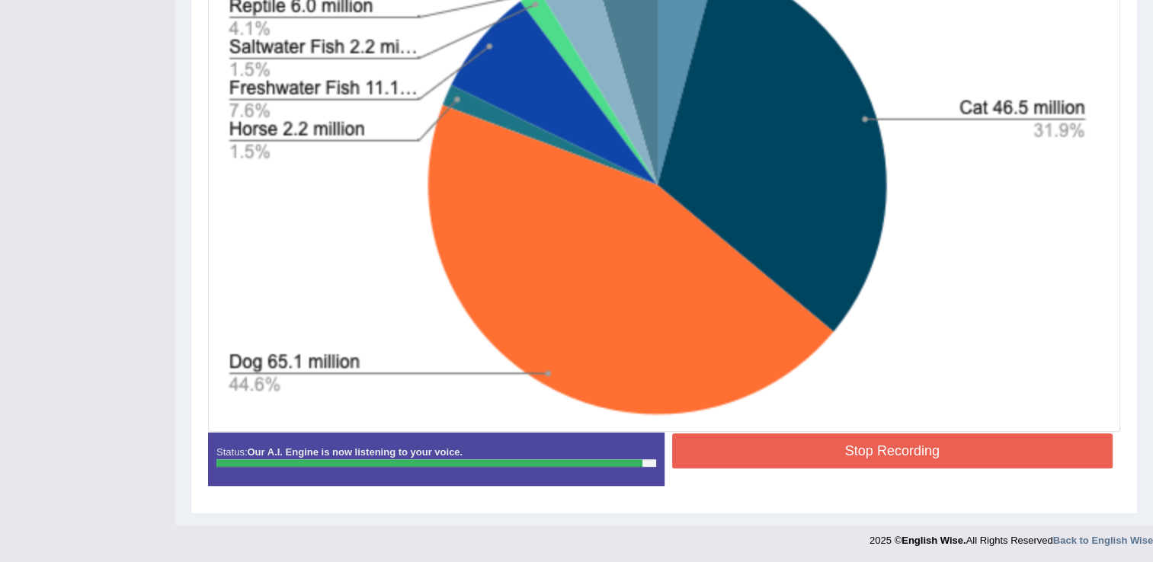
click at [999, 443] on button "Stop Recording" at bounding box center [892, 450] width 441 height 35
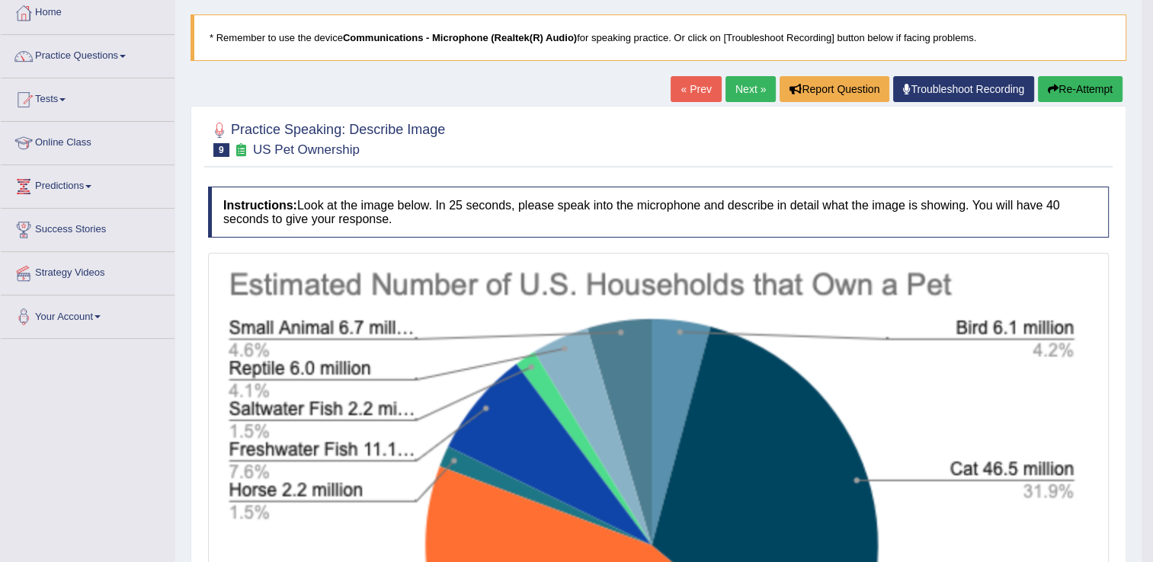
scroll to position [82, 0]
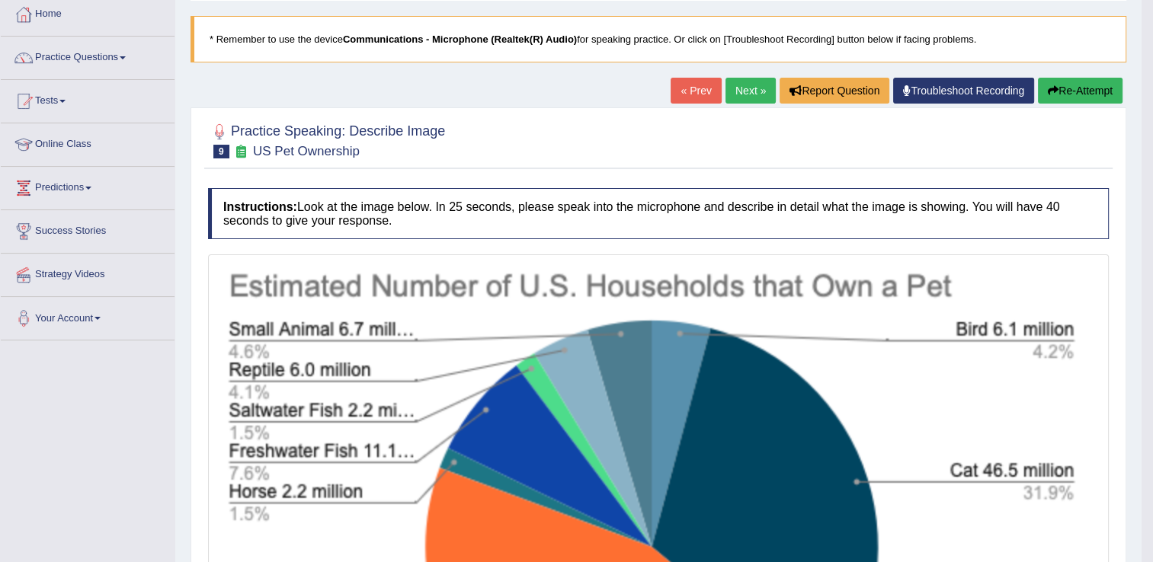
click at [747, 92] on link "Next »" at bounding box center [750, 91] width 50 height 26
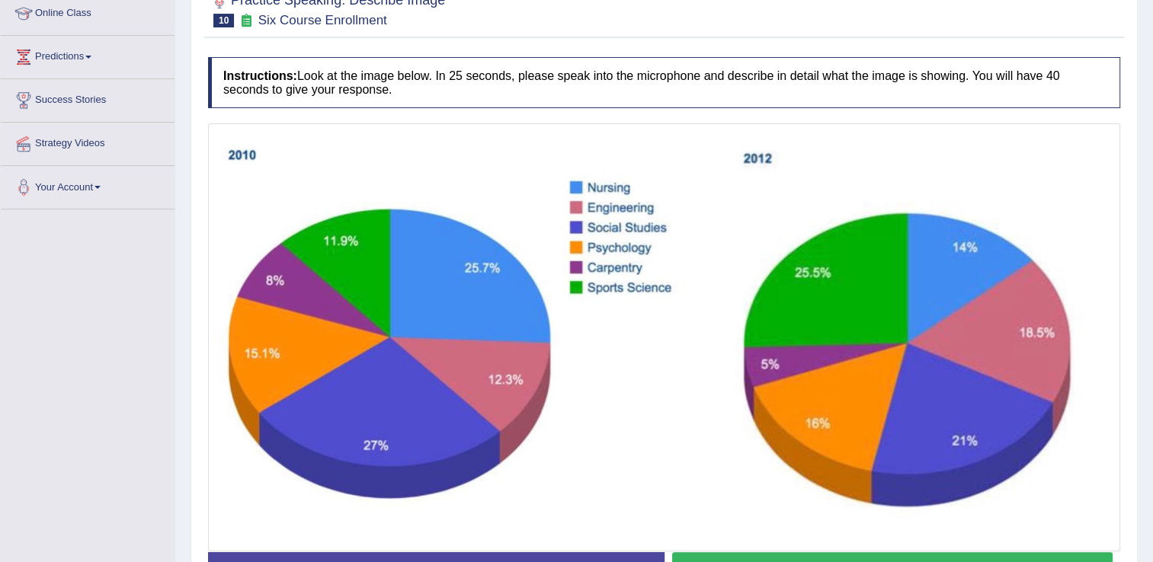
scroll to position [244, 0]
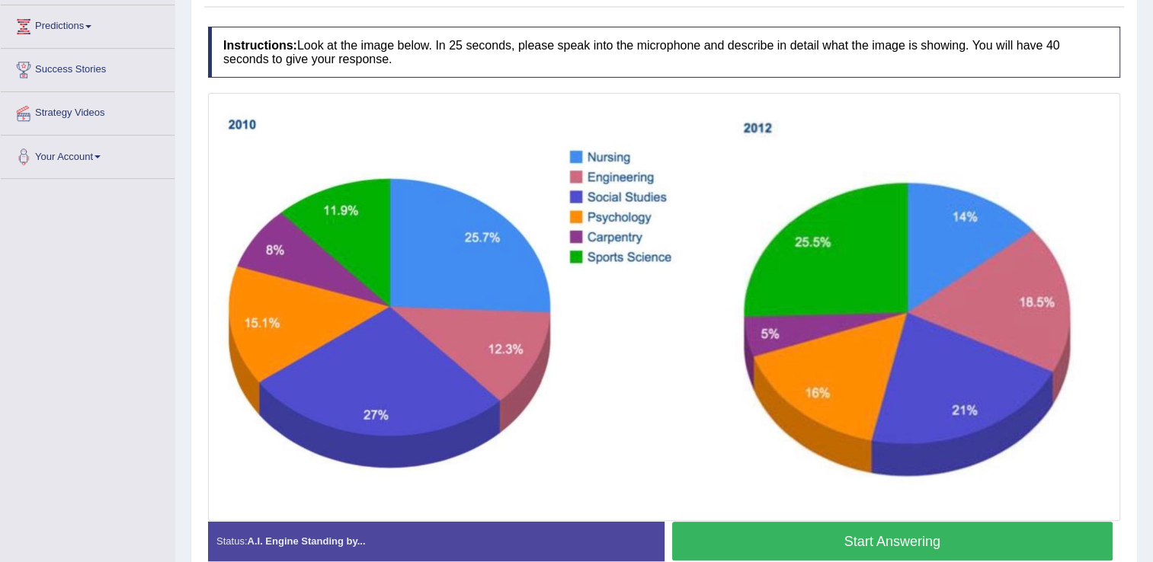
click at [1005, 540] on button "Start Answering" at bounding box center [892, 541] width 441 height 39
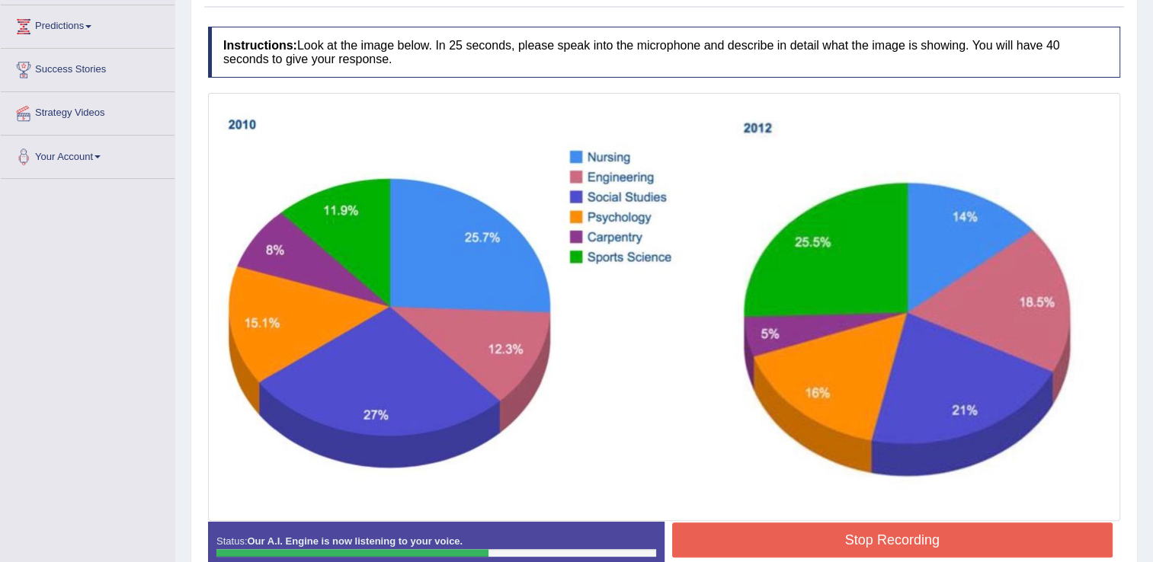
click at [1005, 540] on button "Stop Recording" at bounding box center [892, 540] width 441 height 35
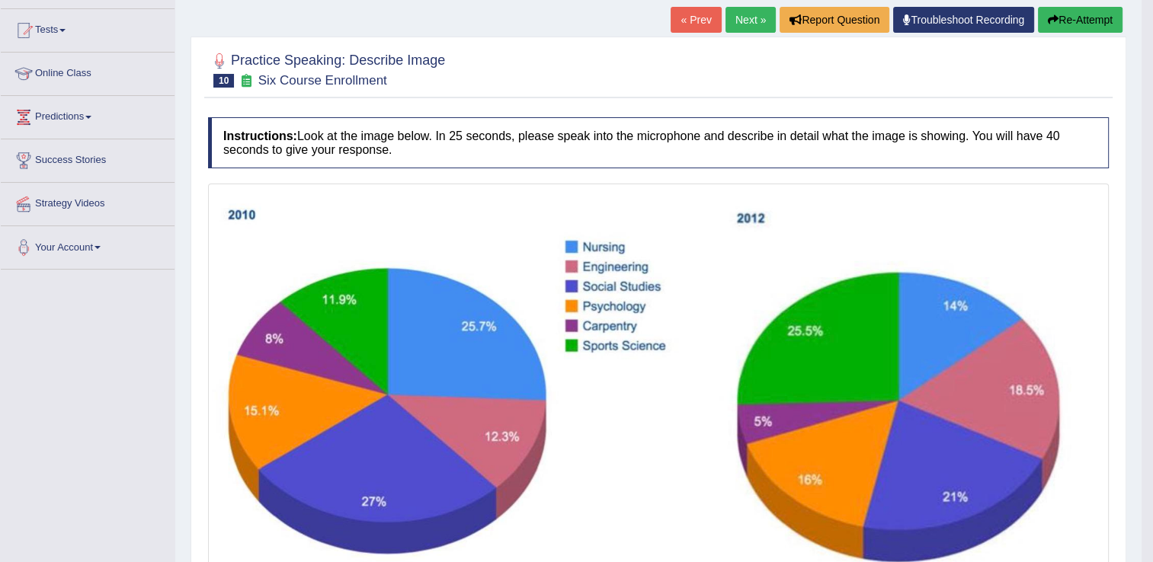
scroll to position [92, 0]
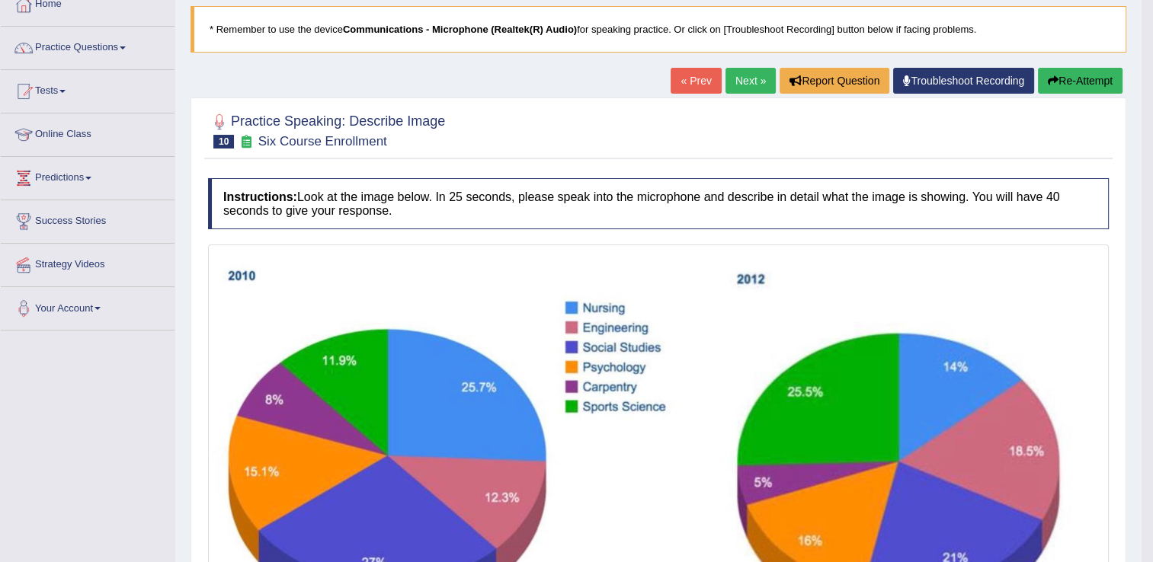
click at [1088, 82] on button "Re-Attempt" at bounding box center [1080, 81] width 85 height 26
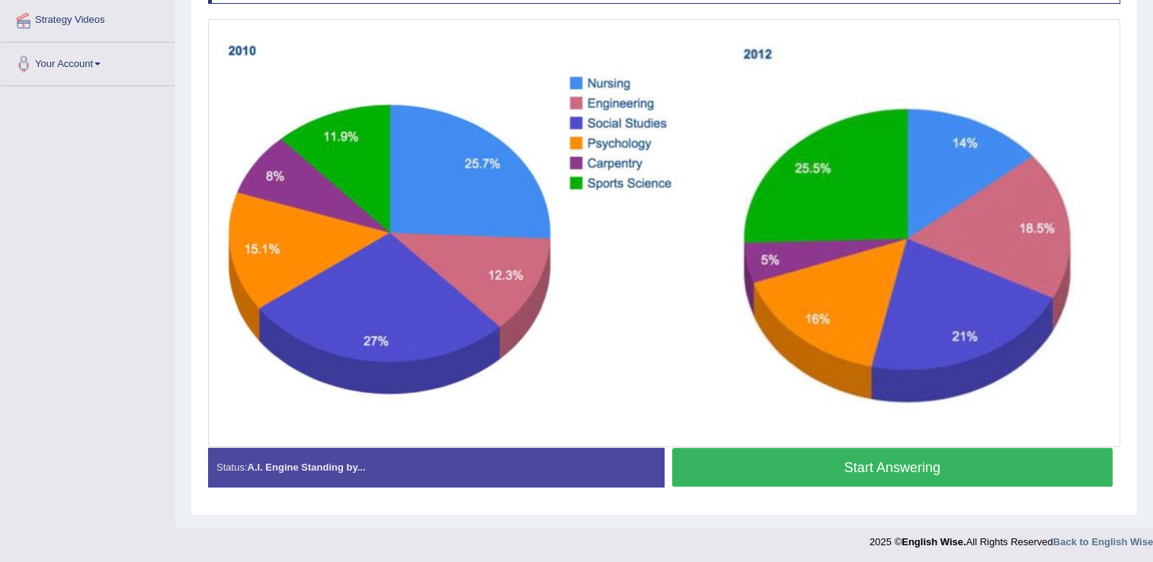
scroll to position [337, 0]
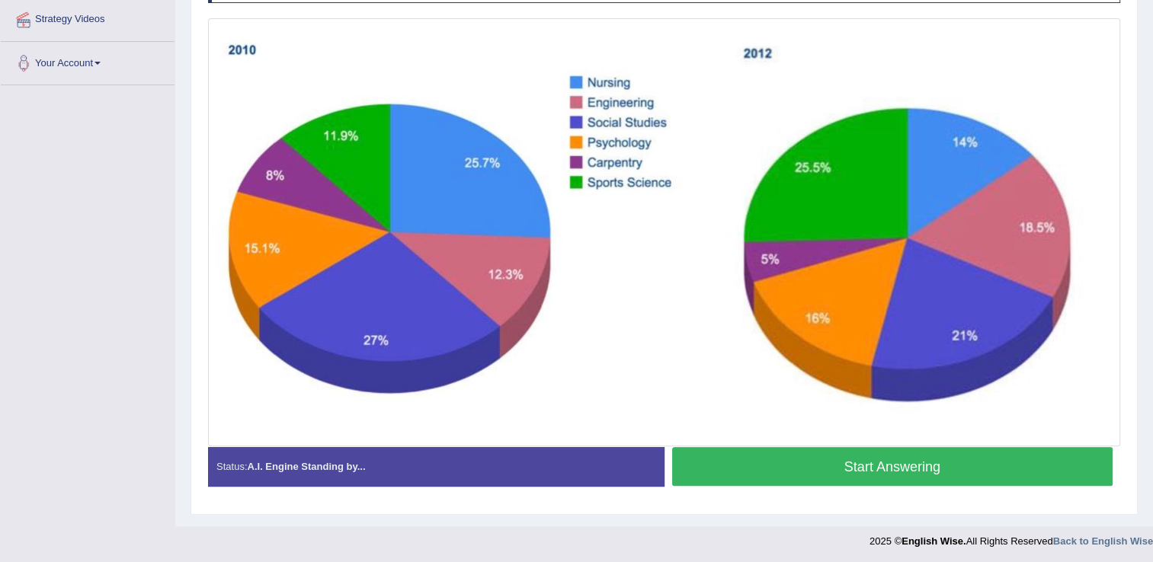
click at [971, 459] on button "Start Answering" at bounding box center [892, 466] width 441 height 39
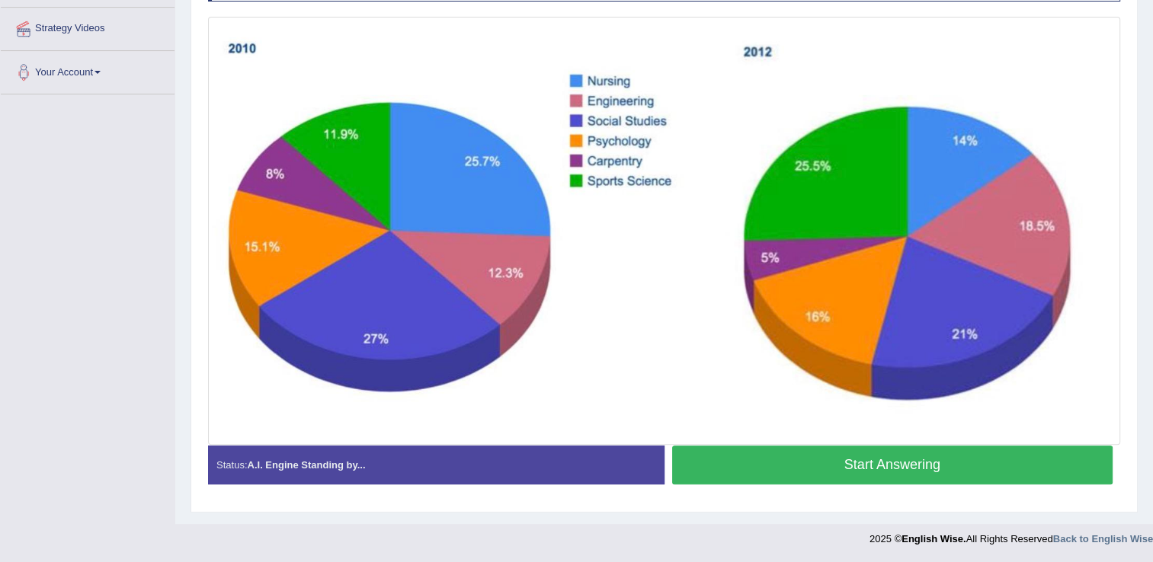
scroll to position [326, 0]
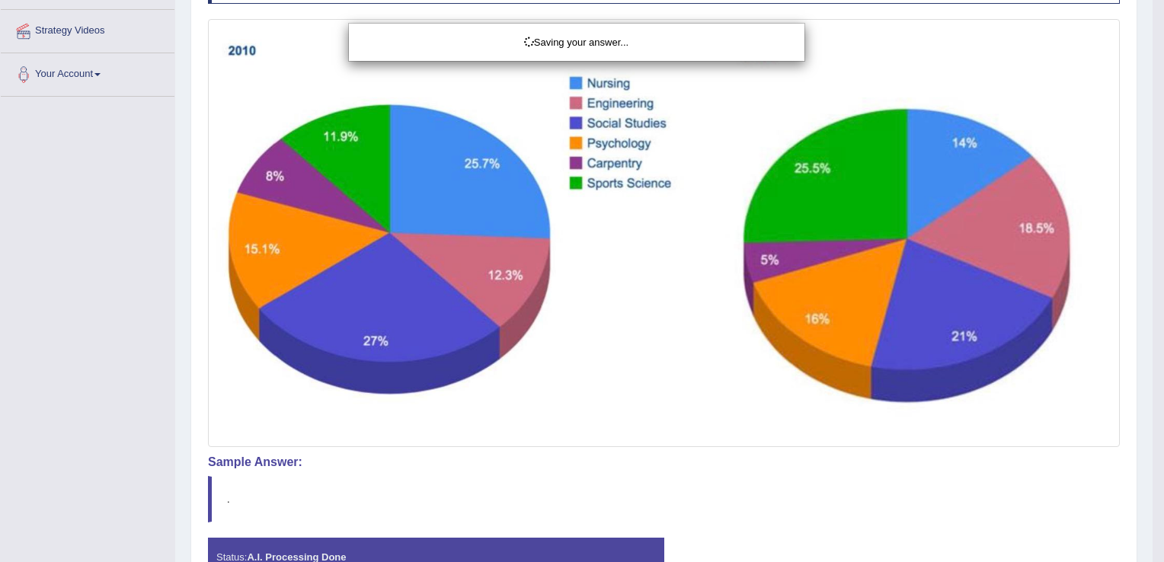
click at [862, 453] on div "Saving your answer..." at bounding box center [582, 281] width 1164 height 562
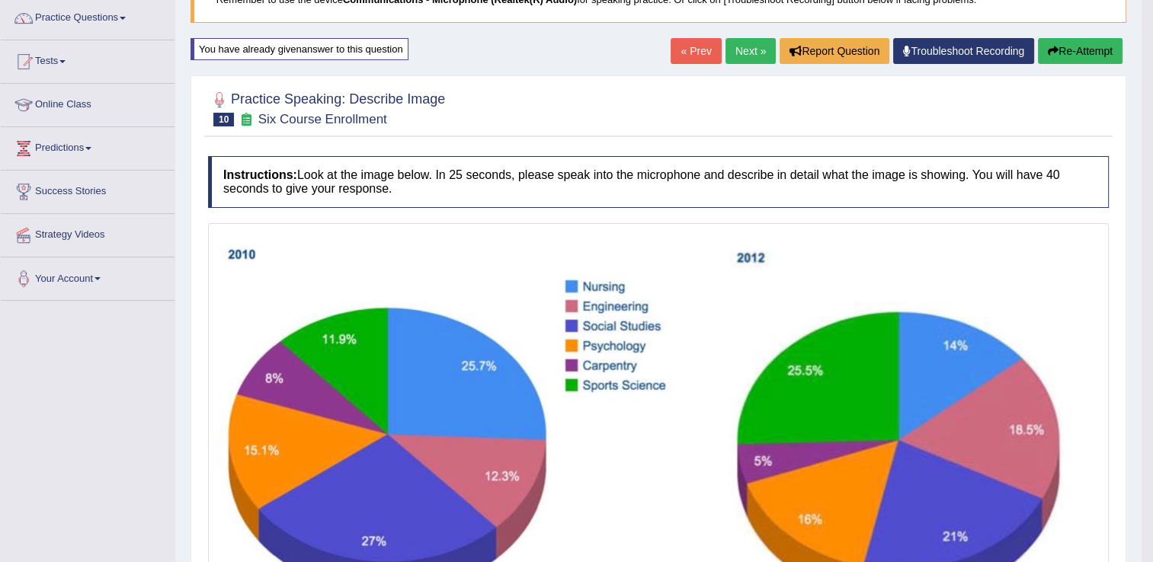
scroll to position [113, 0]
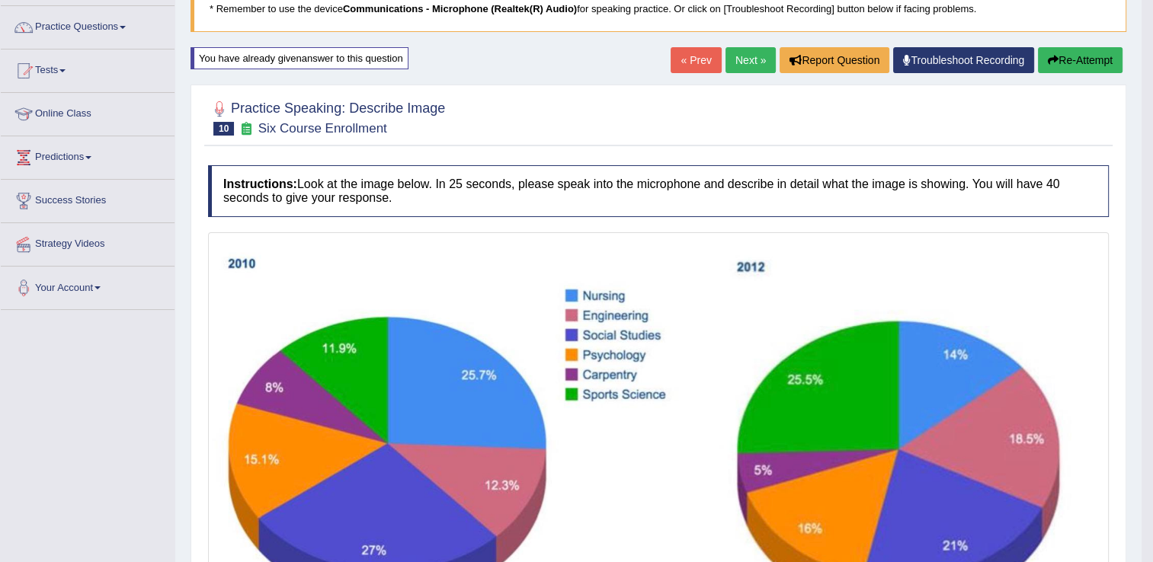
click at [750, 53] on link "Next »" at bounding box center [750, 60] width 50 height 26
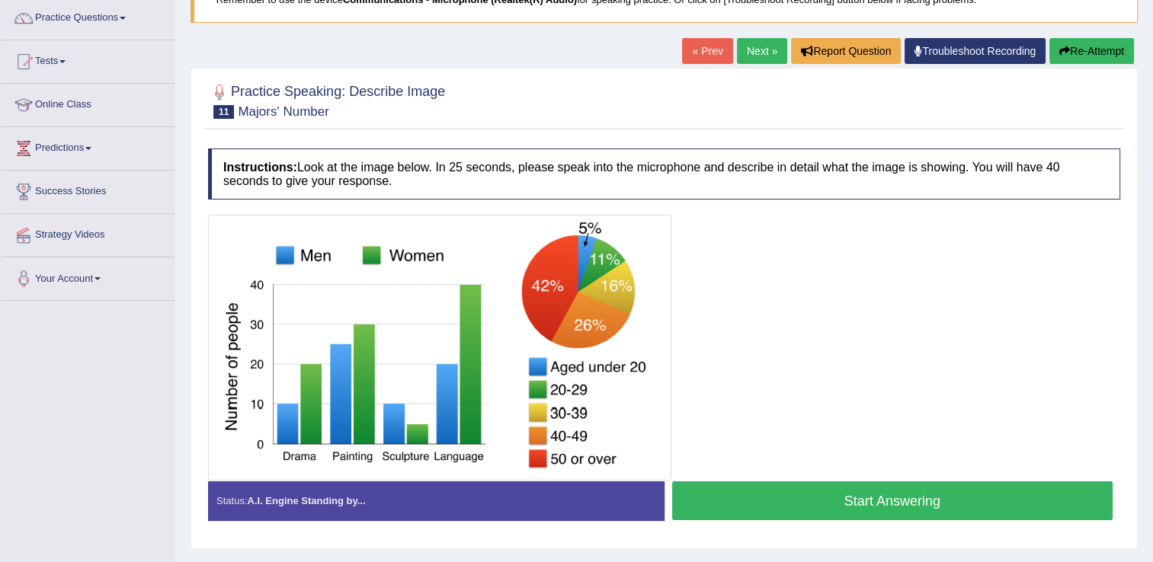
scroll to position [152, 0]
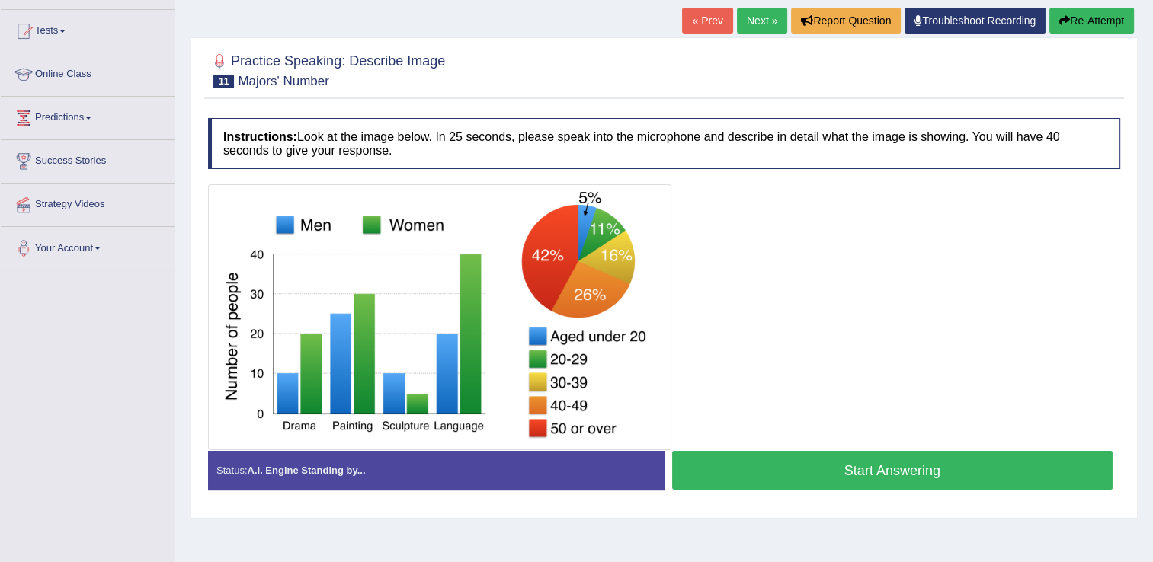
click at [997, 475] on button "Start Answering" at bounding box center [892, 470] width 441 height 39
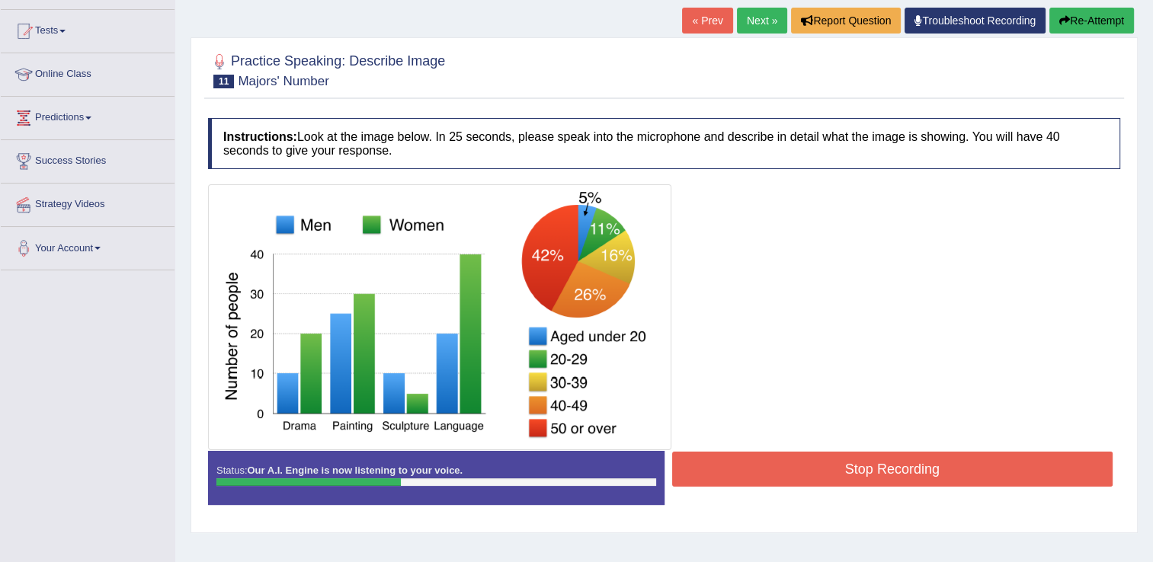
click at [978, 470] on button "Stop Recording" at bounding box center [892, 469] width 441 height 35
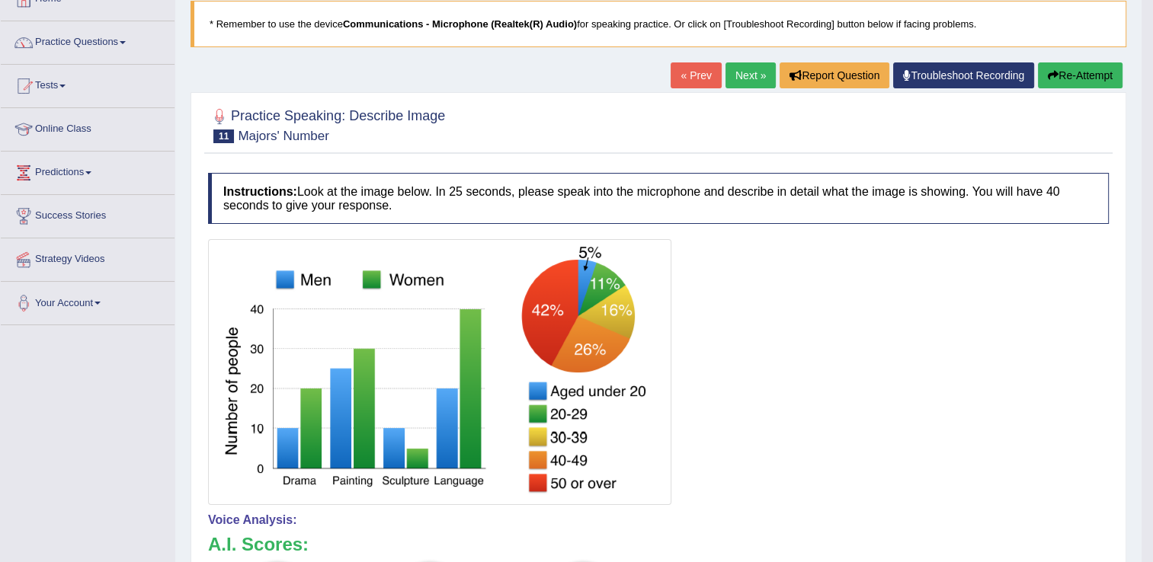
scroll to position [61, 0]
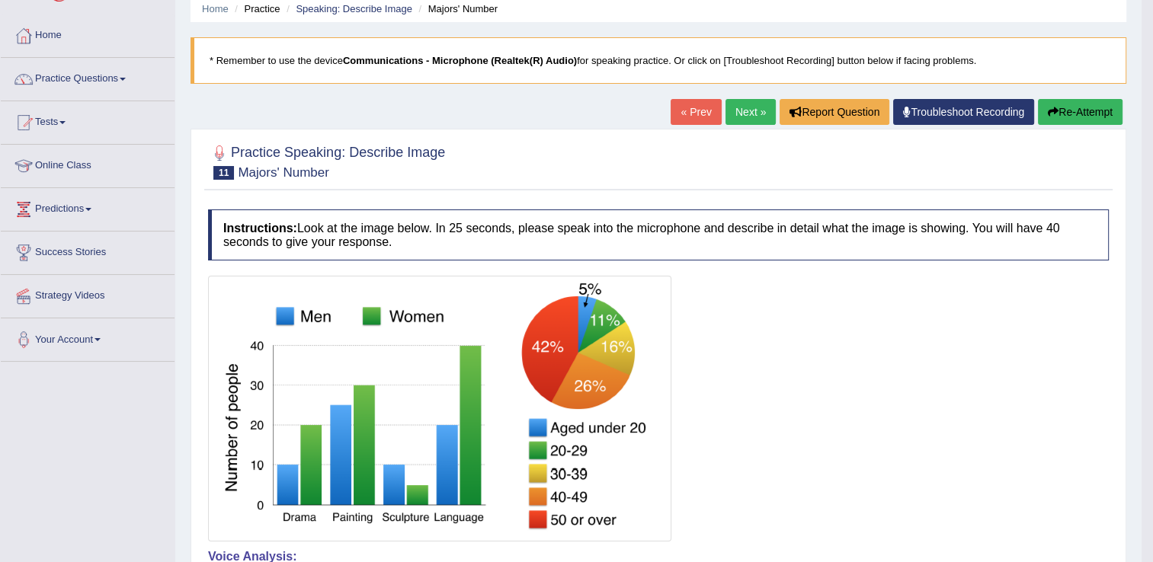
click at [751, 110] on link "Next »" at bounding box center [750, 112] width 50 height 26
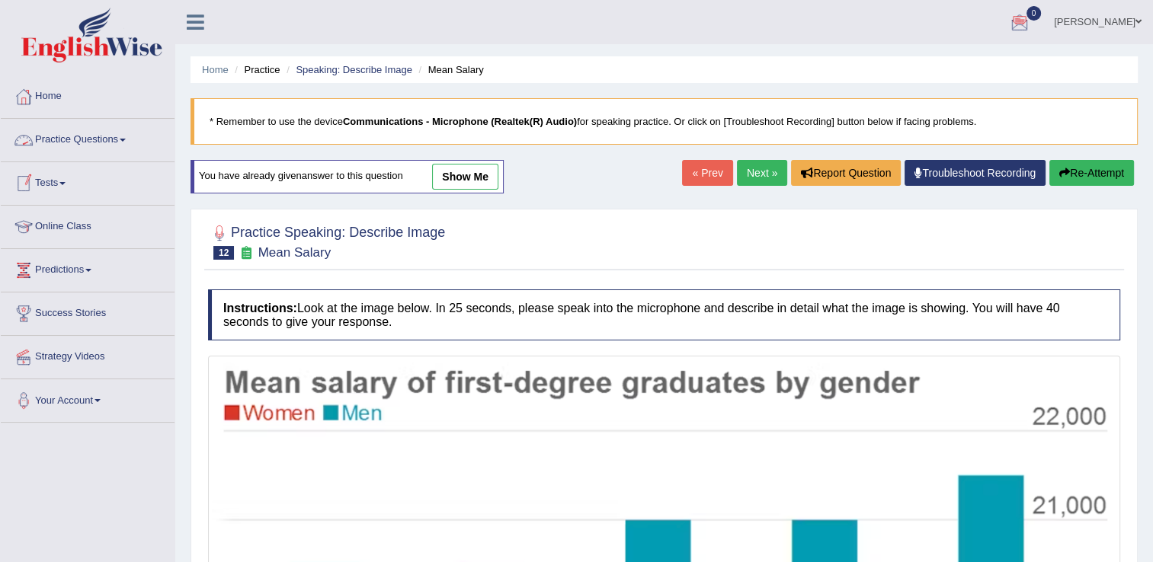
click at [125, 139] on span at bounding box center [123, 140] width 6 height 3
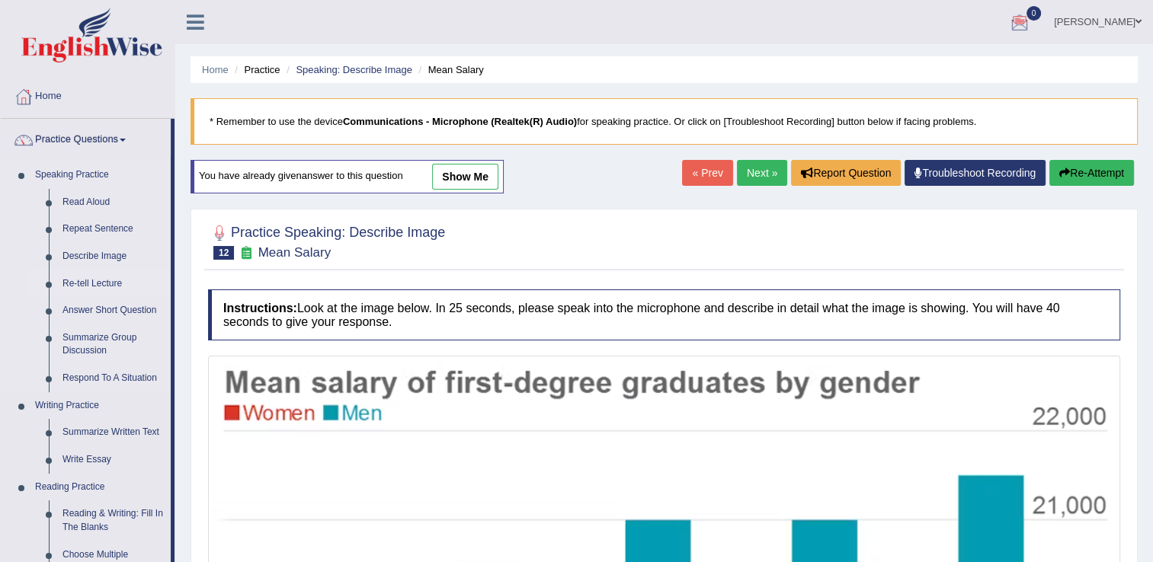
click at [98, 282] on link "Re-tell Lecture" at bounding box center [113, 283] width 115 height 27
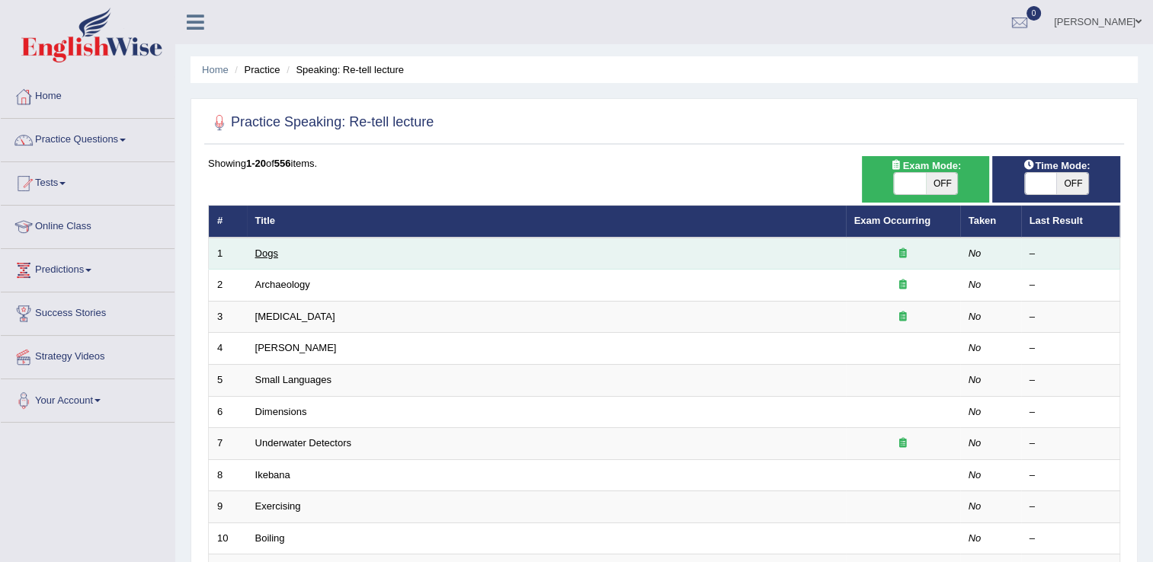
click at [277, 248] on link "Dogs" at bounding box center [266, 253] width 23 height 11
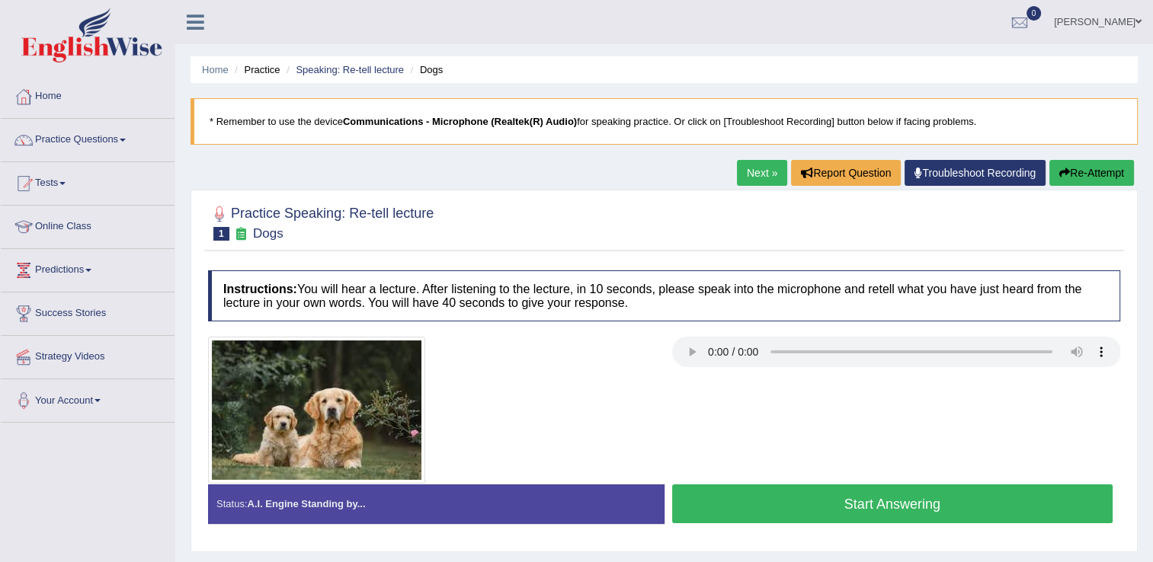
click at [728, 501] on button "Start Answering" at bounding box center [892, 503] width 441 height 39
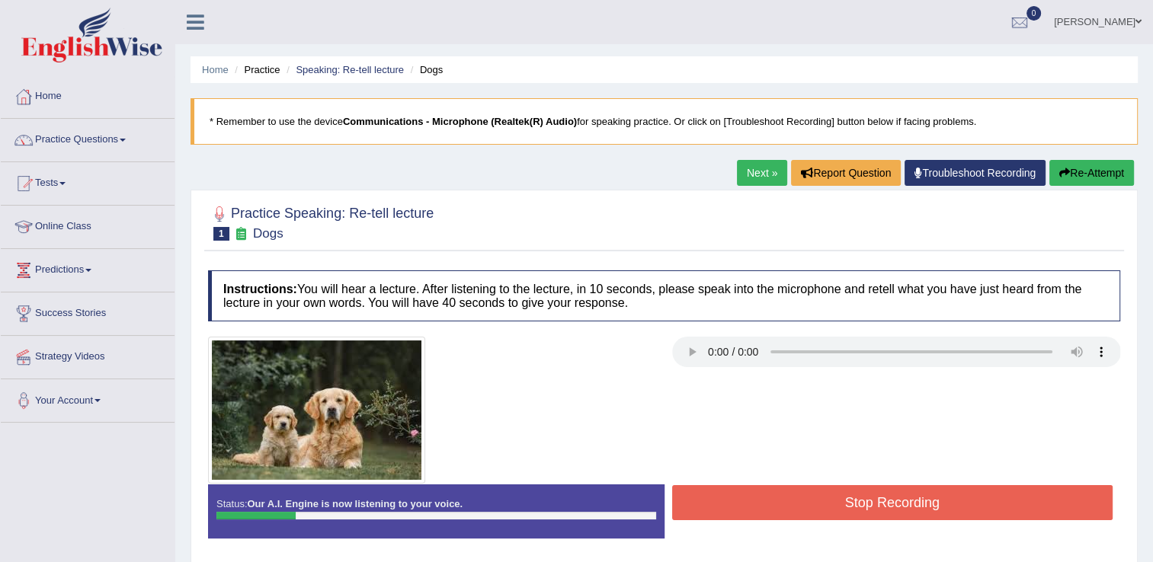
click at [750, 492] on button "Stop Recording" at bounding box center [892, 502] width 441 height 35
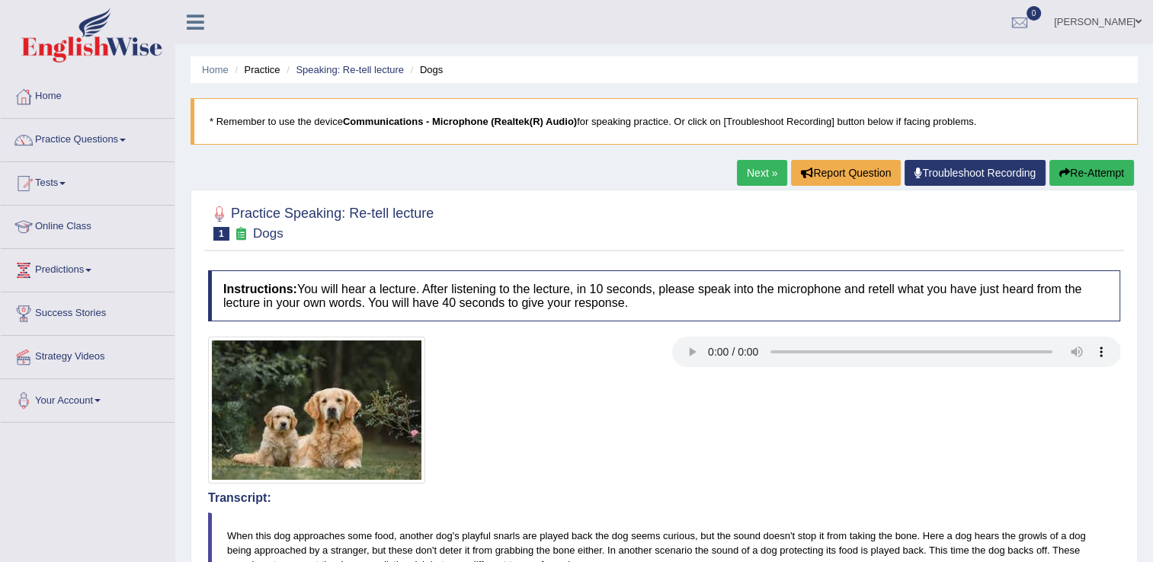
click at [1073, 169] on button "Re-Attempt" at bounding box center [1091, 173] width 85 height 26
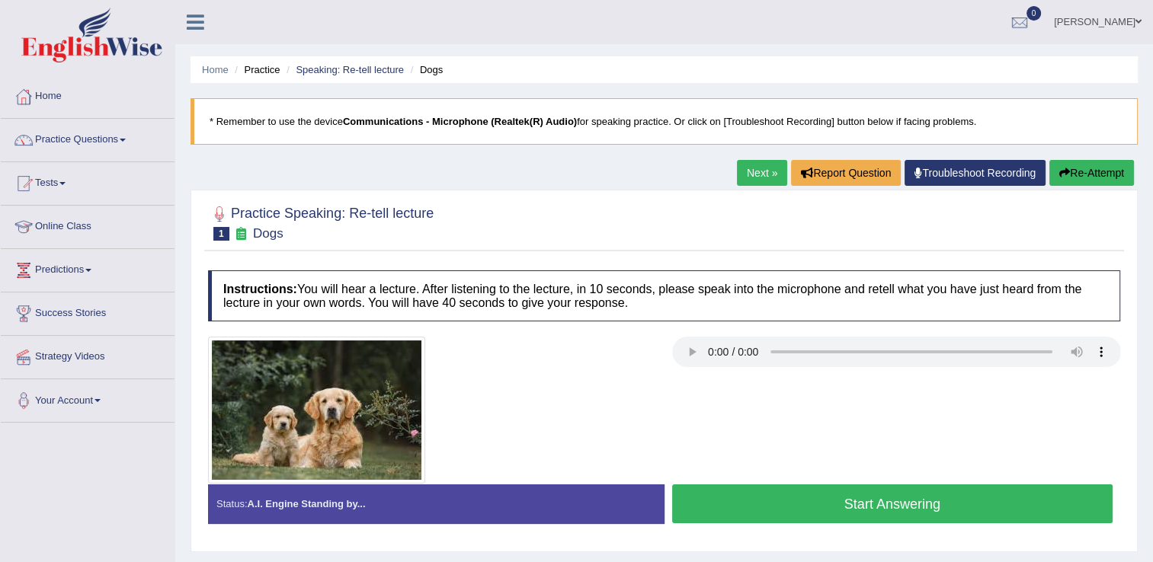
click at [730, 488] on button "Start Answering" at bounding box center [892, 503] width 441 height 39
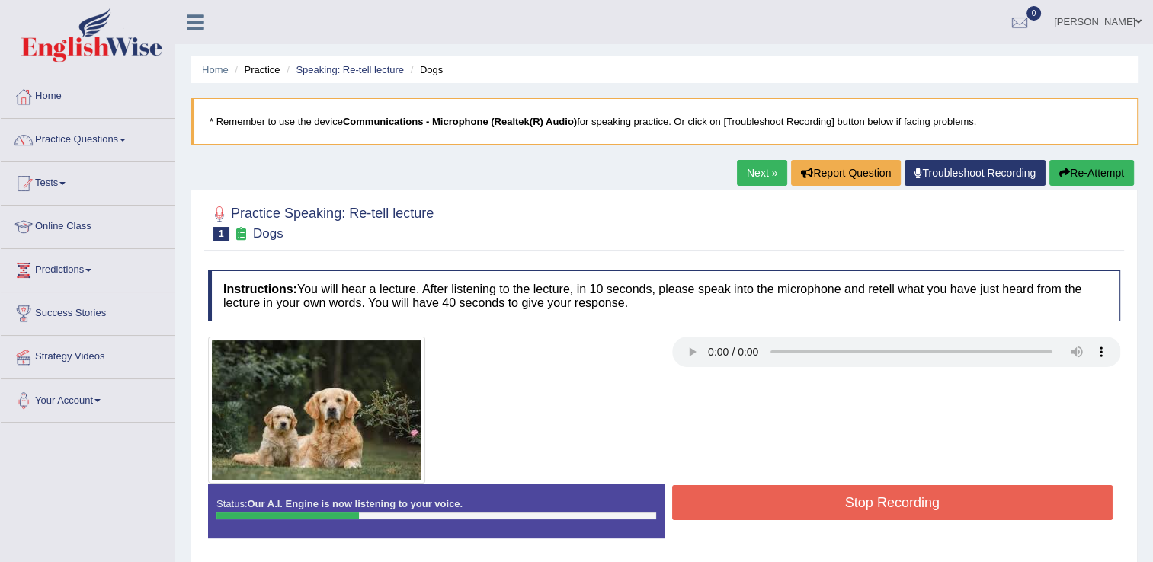
click at [730, 488] on button "Stop Recording" at bounding box center [892, 502] width 441 height 35
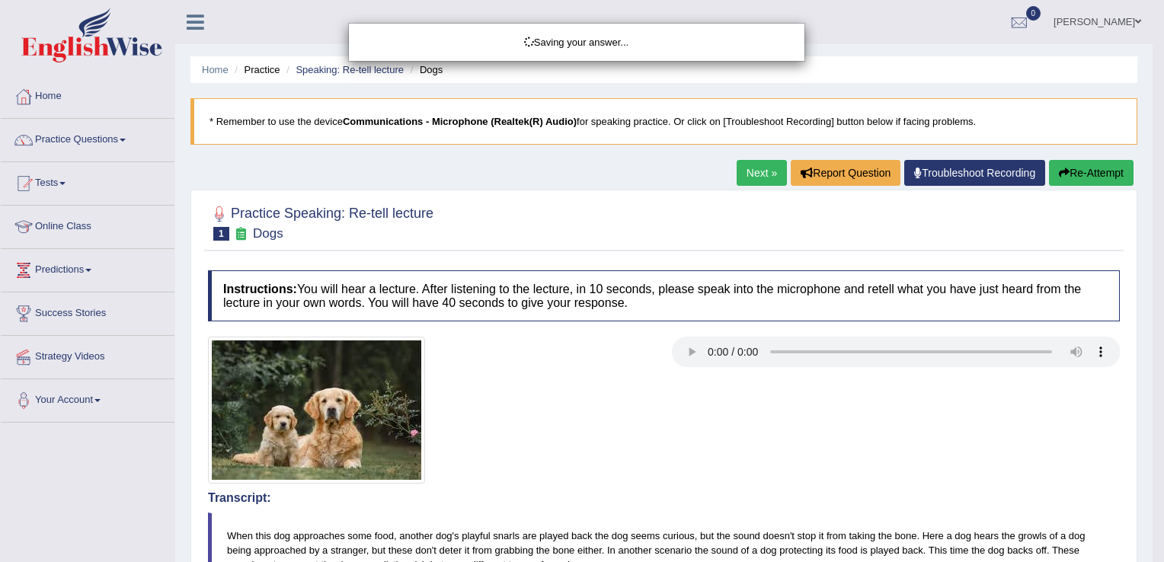
click at [1152, 490] on div "Saving your answer..." at bounding box center [582, 281] width 1164 height 562
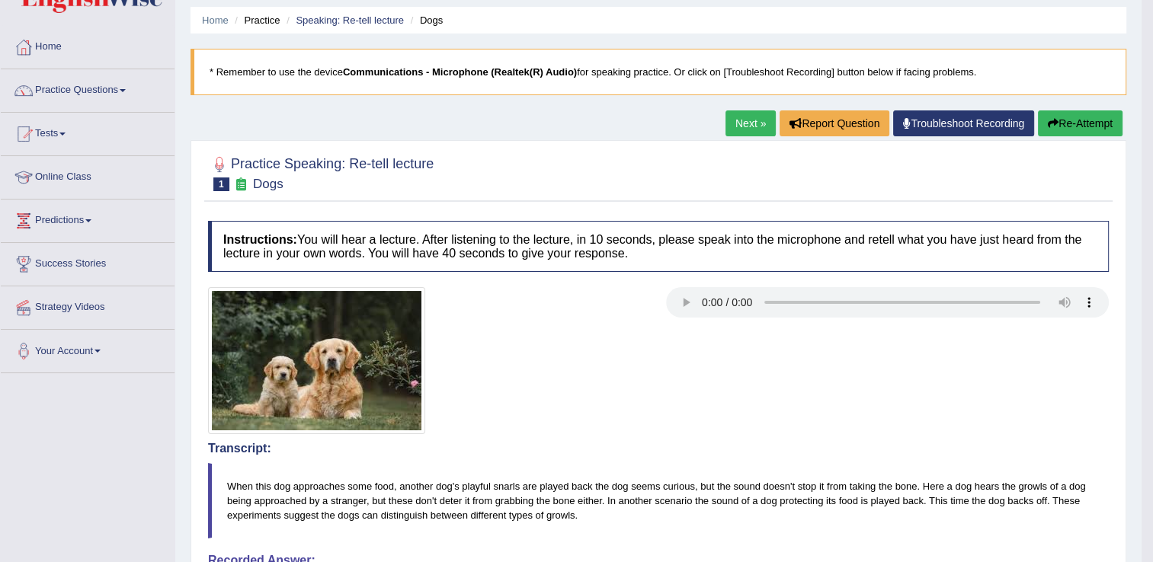
scroll to position [41, 0]
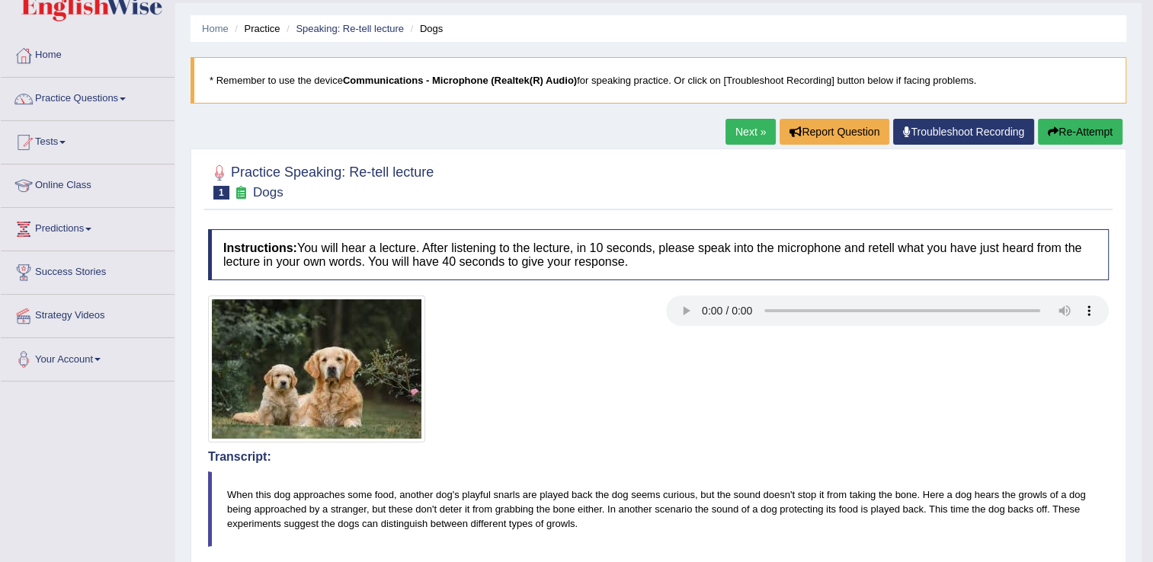
click at [1057, 130] on button "Re-Attempt" at bounding box center [1080, 132] width 85 height 26
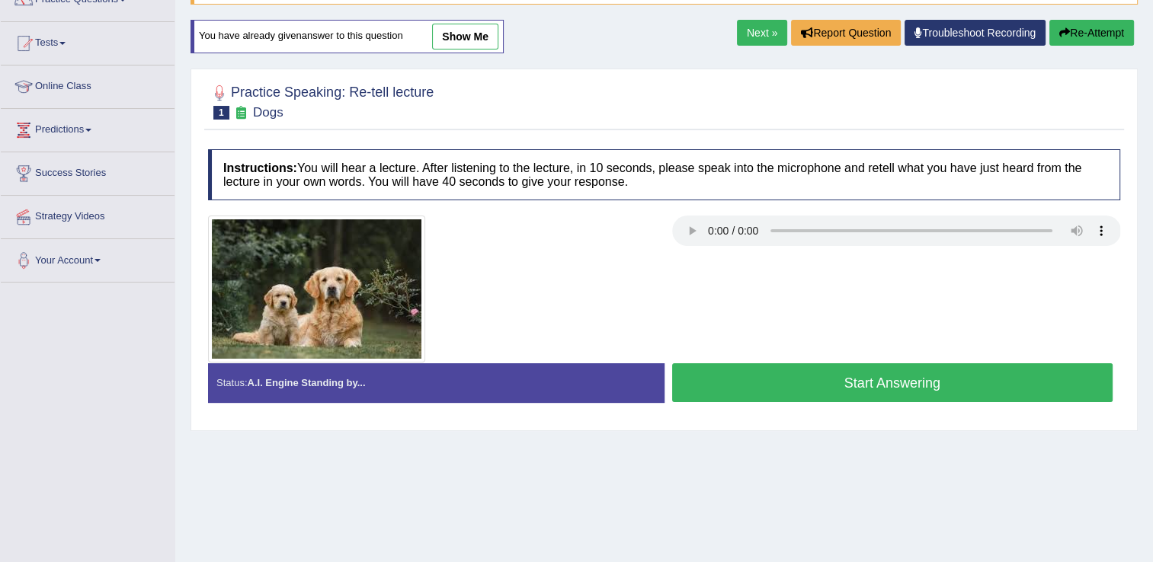
scroll to position [163, 0]
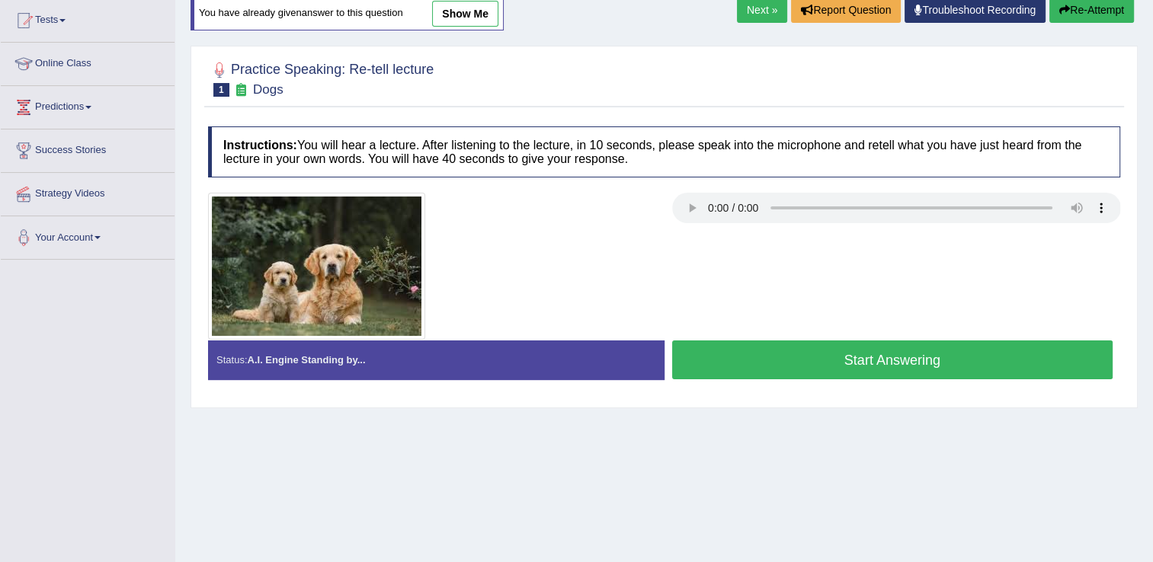
click at [945, 352] on button "Start Answering" at bounding box center [892, 360] width 441 height 39
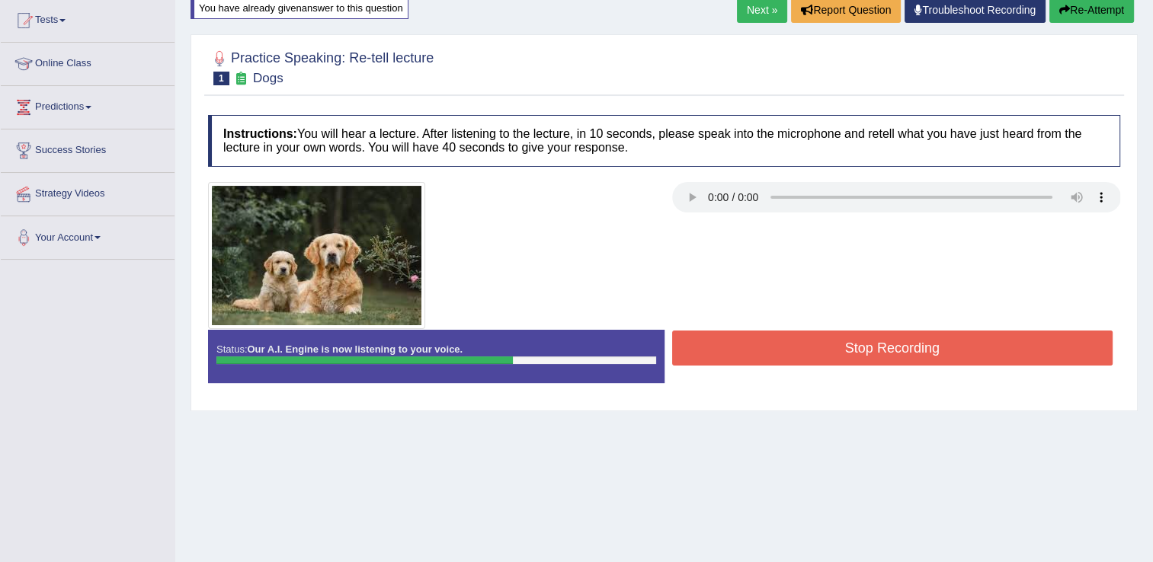
click at [945, 352] on button "Stop Recording" at bounding box center [892, 348] width 441 height 35
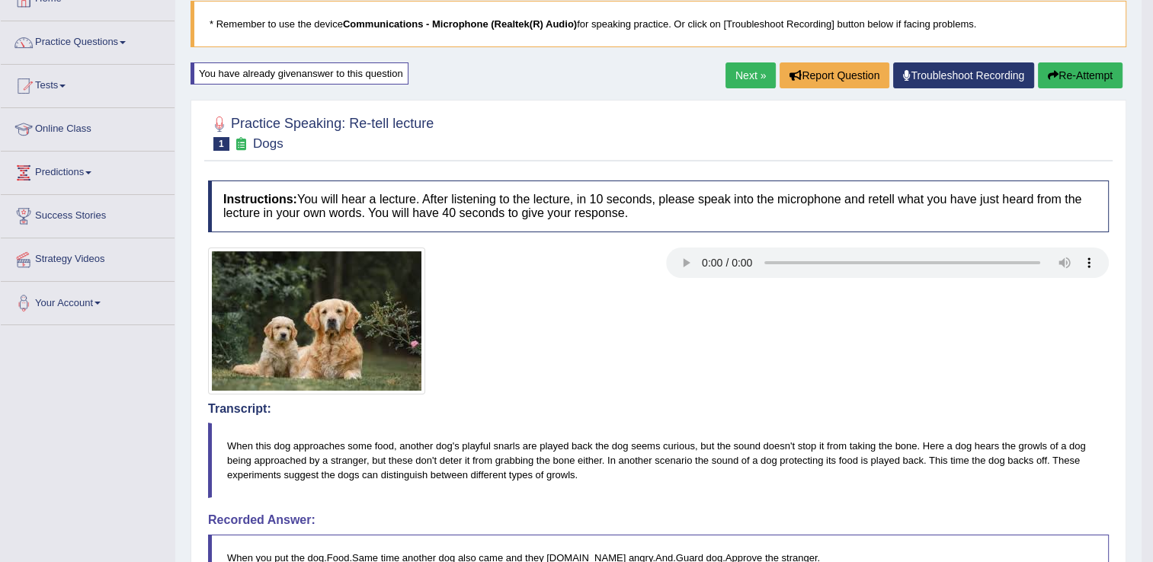
scroll to position [72, 0]
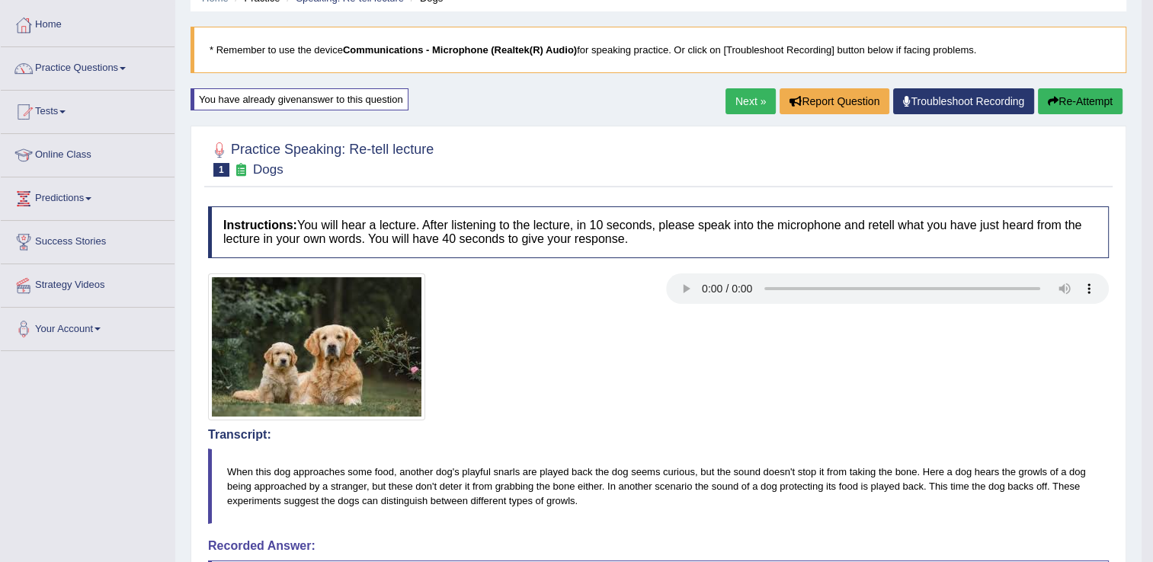
click at [754, 98] on link "Next »" at bounding box center [750, 101] width 50 height 26
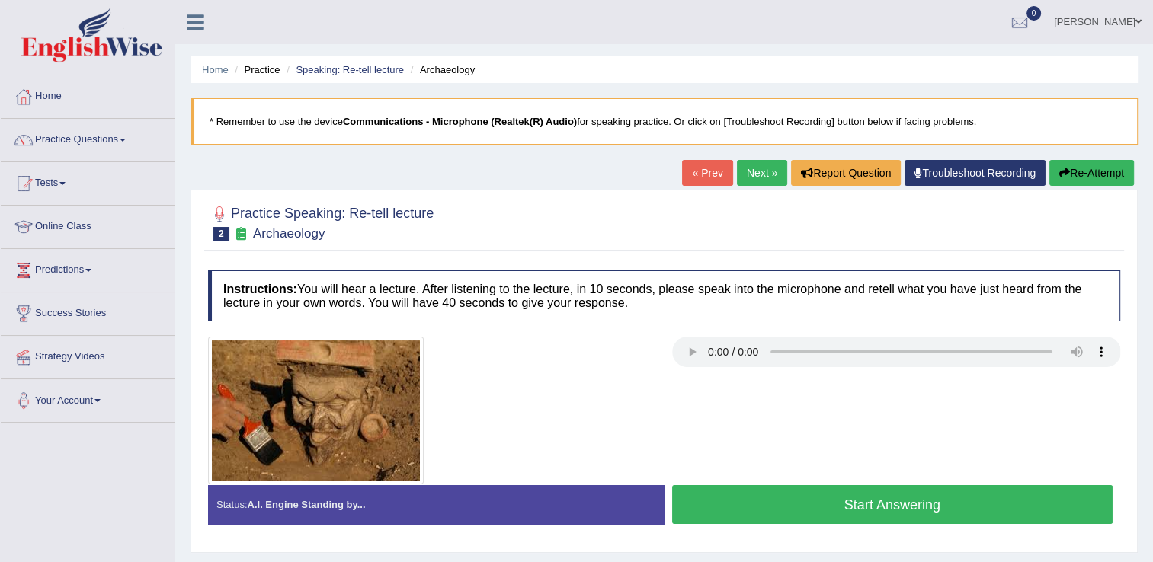
click at [762, 498] on button "Start Answering" at bounding box center [892, 504] width 441 height 39
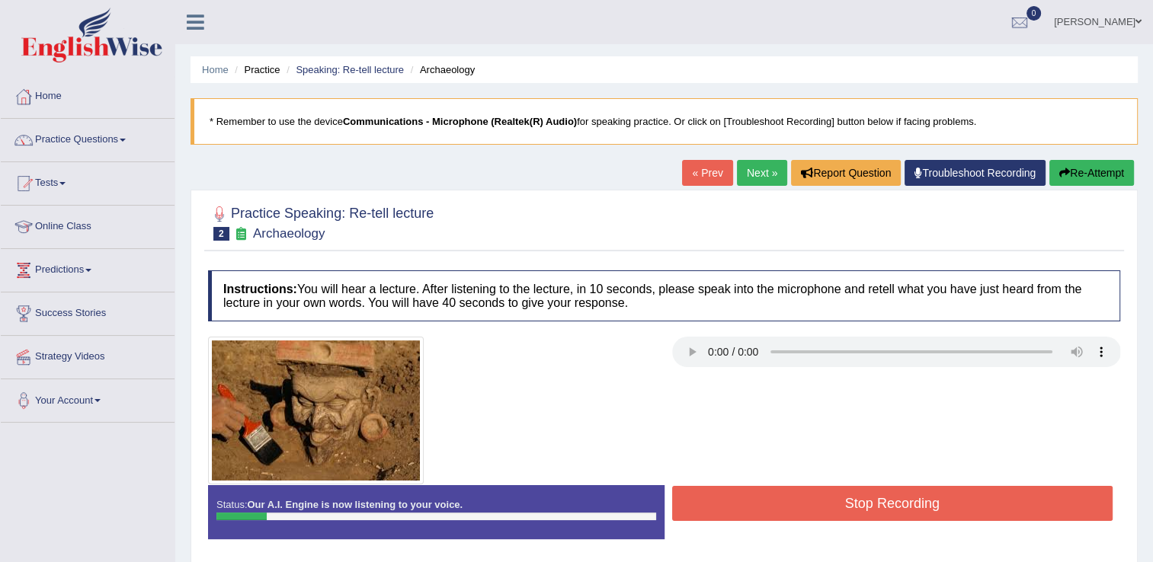
click at [762, 498] on button "Stop Recording" at bounding box center [892, 503] width 441 height 35
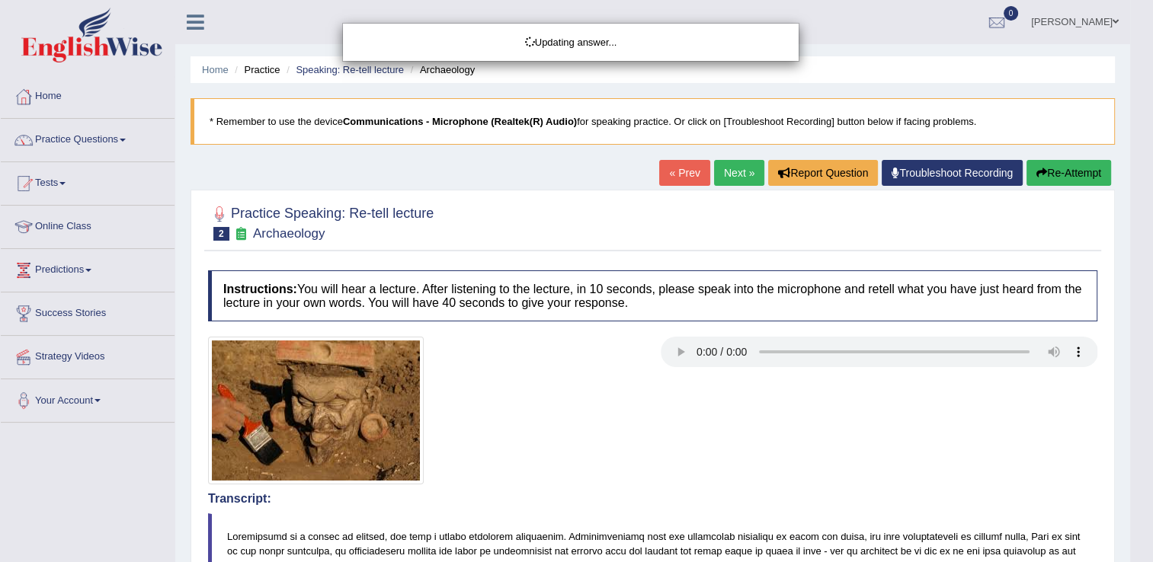
click at [1152, 559] on html "Toggle navigation Home Practice Questions Speaking Practice Read Aloud Repeat S…" at bounding box center [576, 281] width 1153 height 562
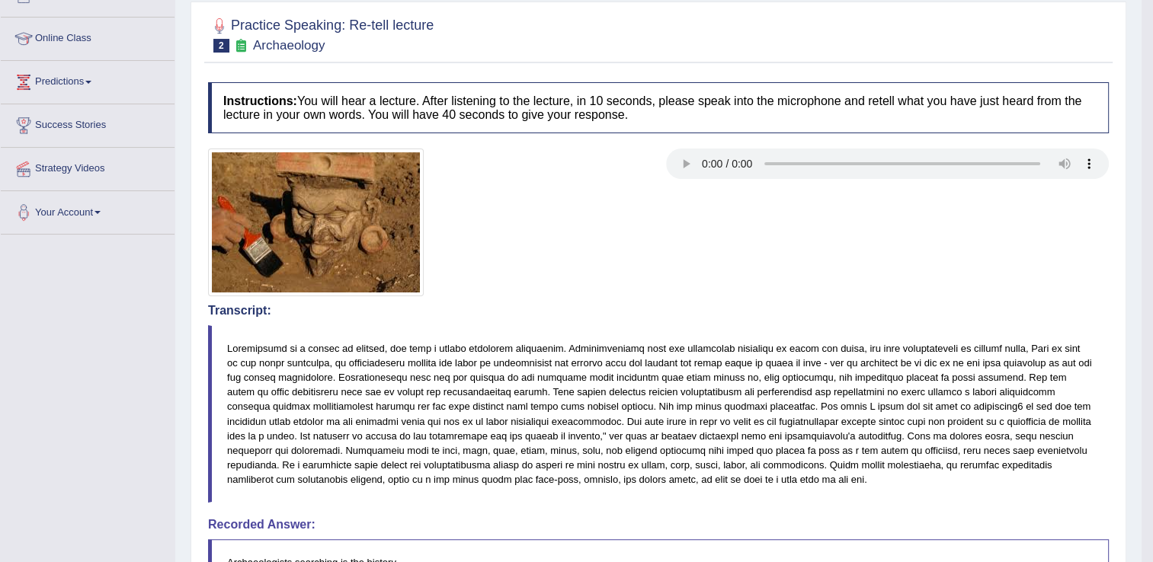
scroll to position [162, 0]
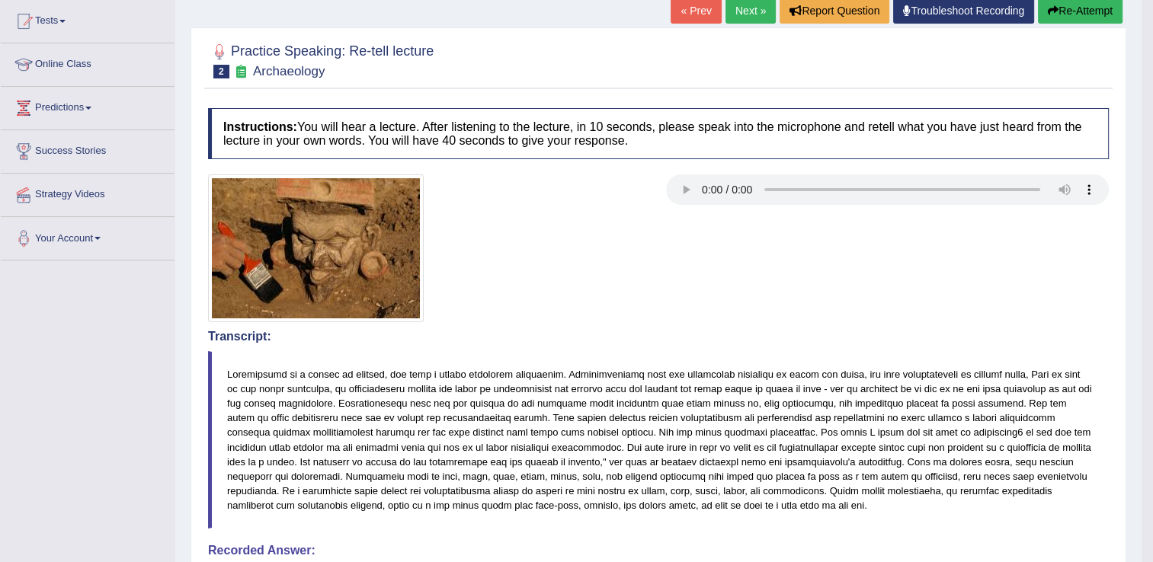
click at [1060, 12] on button "Re-Attempt" at bounding box center [1080, 11] width 85 height 26
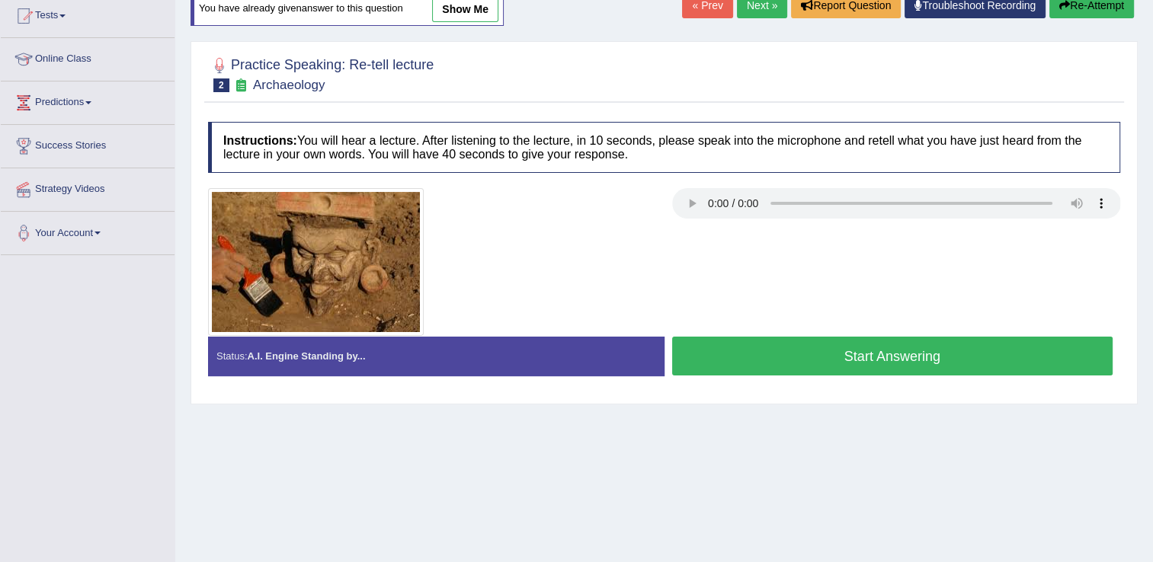
click at [775, 348] on button "Start Answering" at bounding box center [892, 356] width 441 height 39
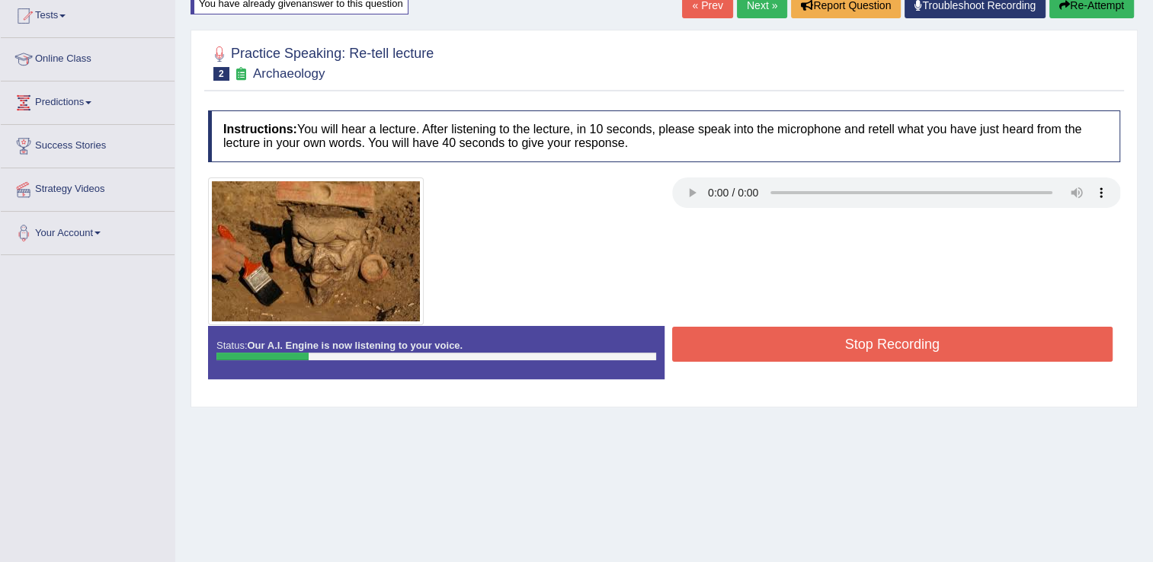
click at [775, 348] on button "Stop Recording" at bounding box center [892, 344] width 441 height 35
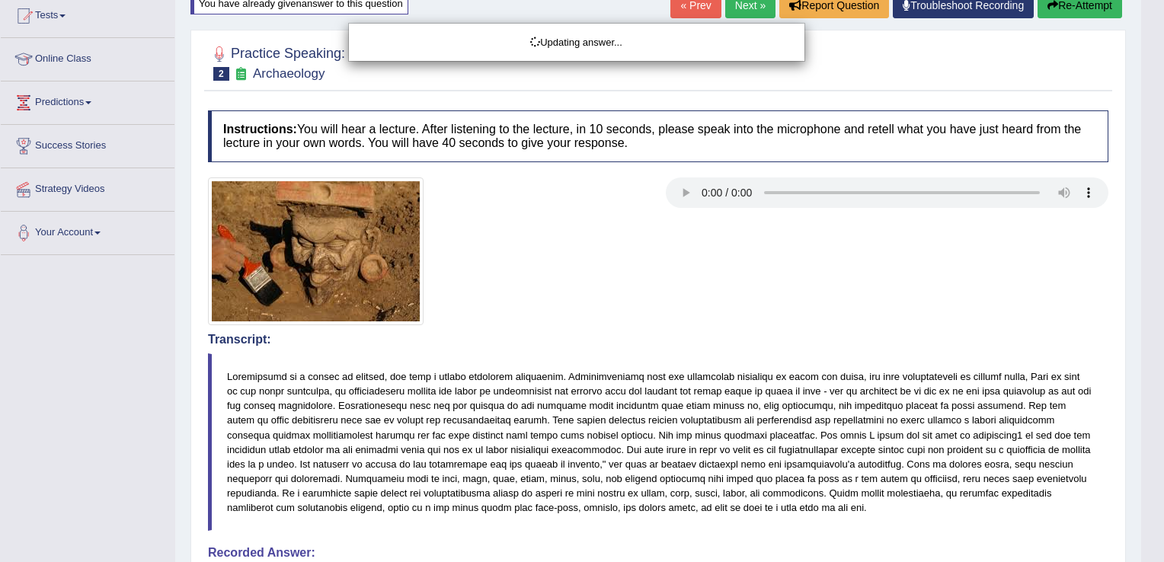
click at [1152, 395] on html "Toggle navigation Home Practice Questions Speaking Practice Read Aloud Repeat S…" at bounding box center [582, 113] width 1164 height 562
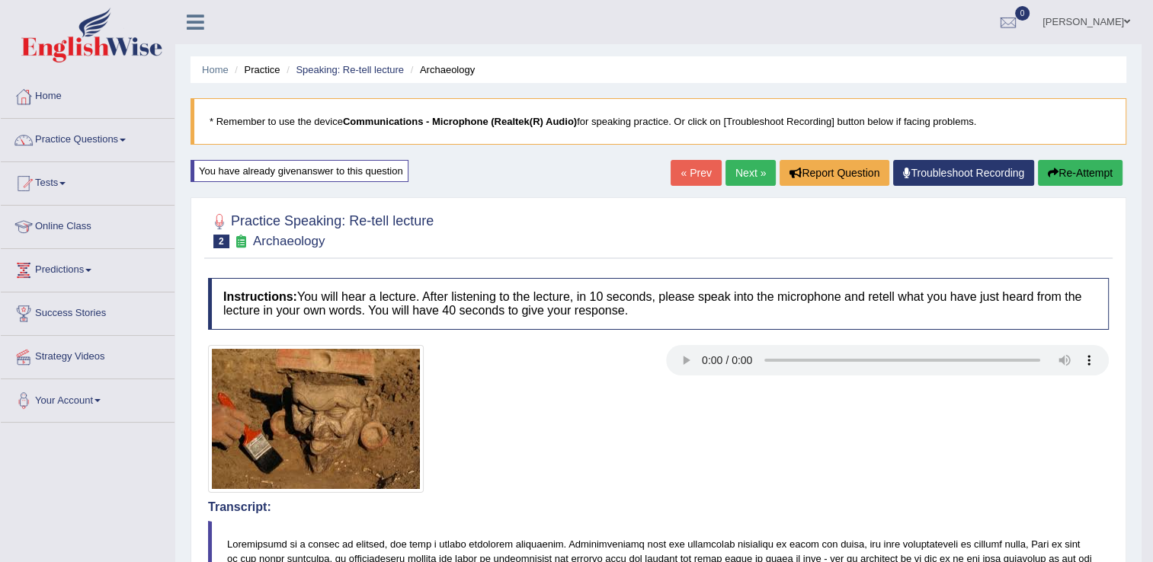
click at [122, 139] on link "Practice Questions" at bounding box center [88, 138] width 174 height 38
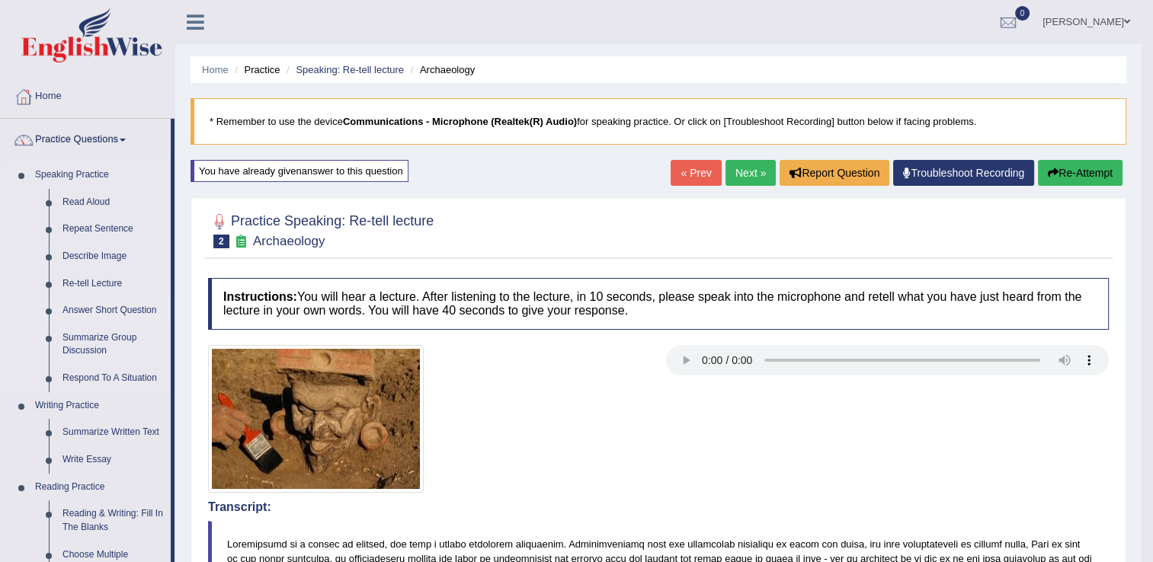
click at [99, 314] on link "Answer Short Question" at bounding box center [113, 310] width 115 height 27
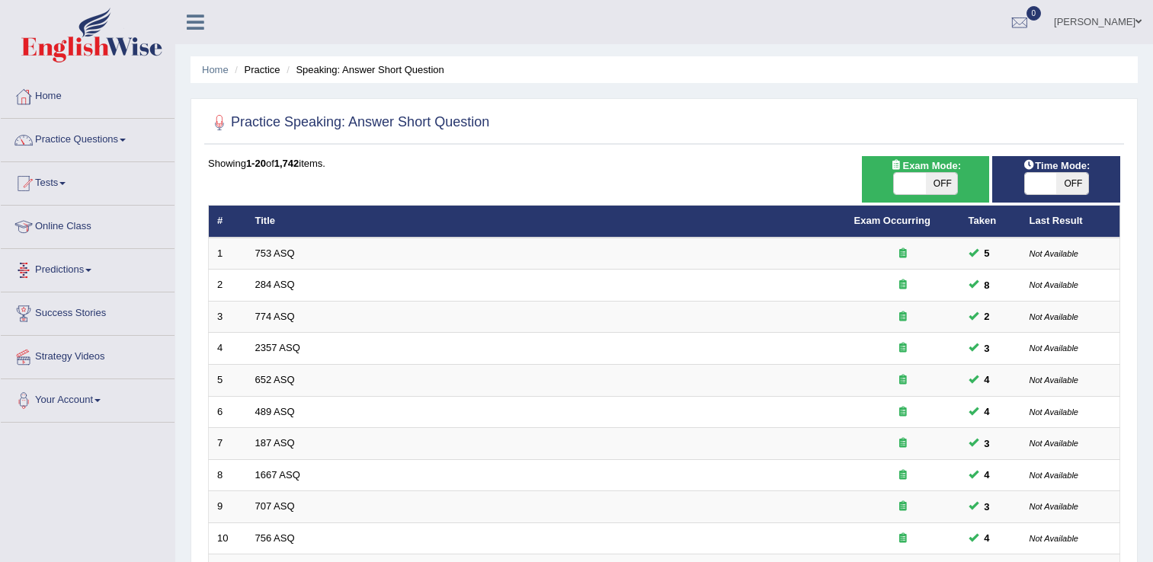
click at [288, 253] on link "753 ASQ" at bounding box center [275, 253] width 40 height 11
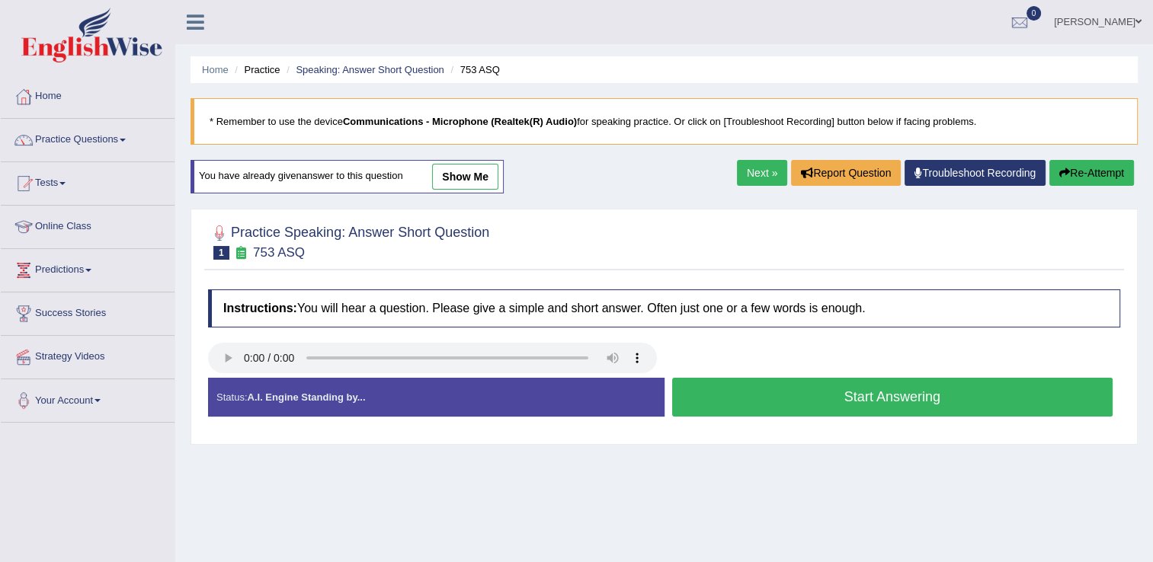
click at [768, 410] on button "Start Answering" at bounding box center [892, 397] width 441 height 39
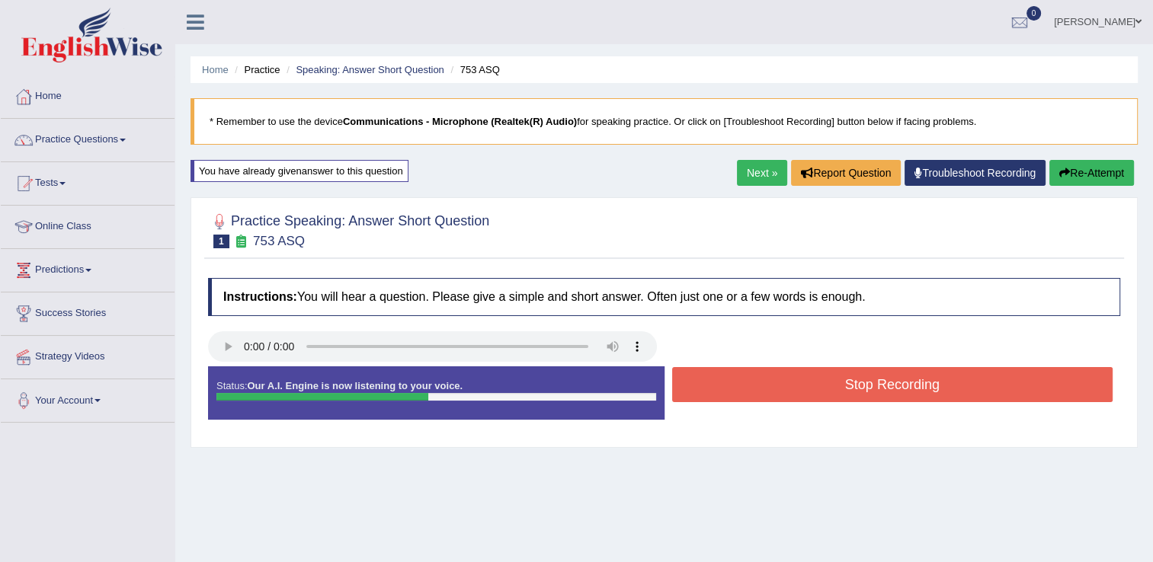
click at [768, 373] on button "Stop Recording" at bounding box center [892, 384] width 441 height 35
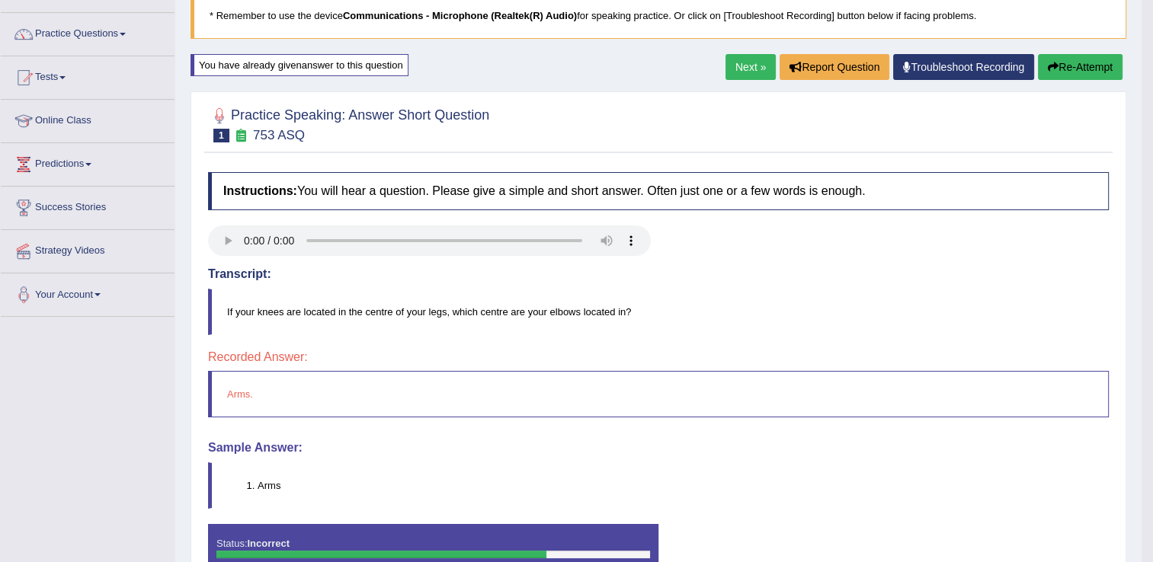
scroll to position [122, 0]
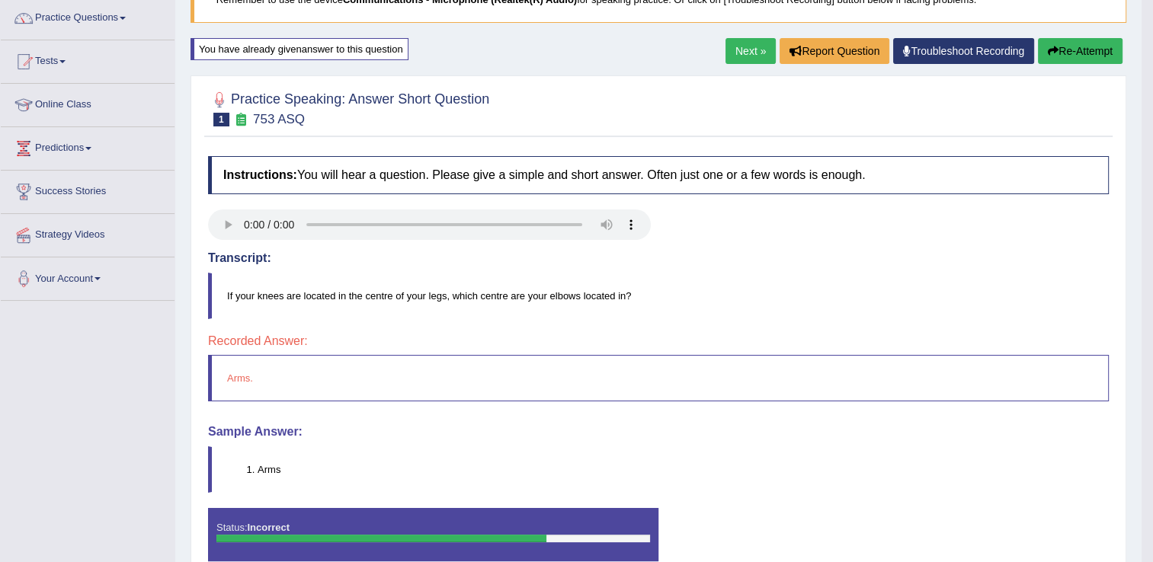
click at [1070, 51] on button "Re-Attempt" at bounding box center [1080, 51] width 85 height 26
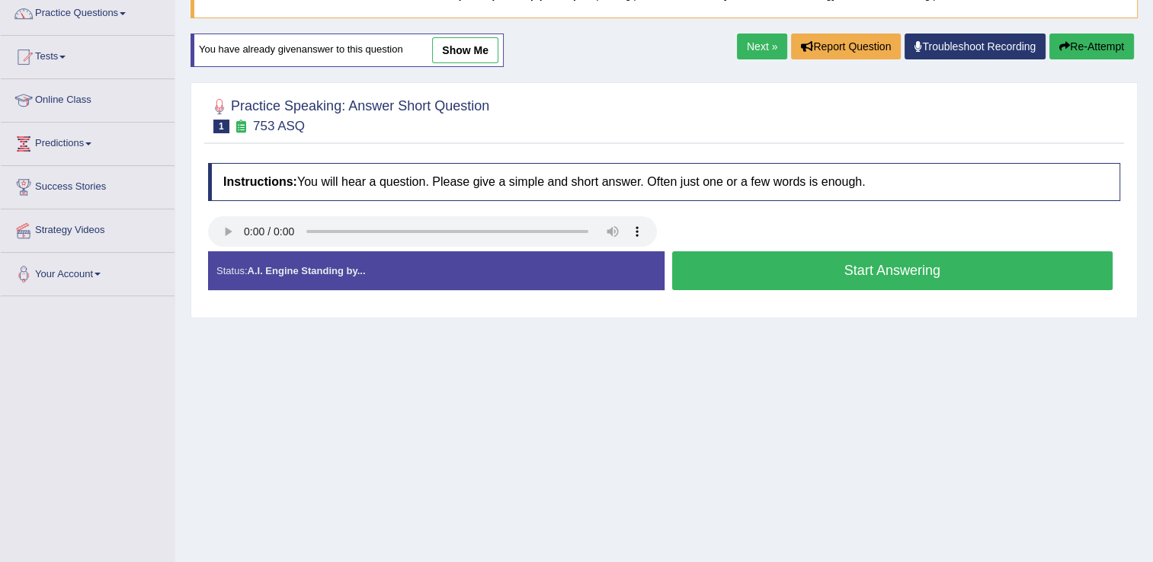
click at [753, 286] on button "Start Answering" at bounding box center [892, 270] width 441 height 39
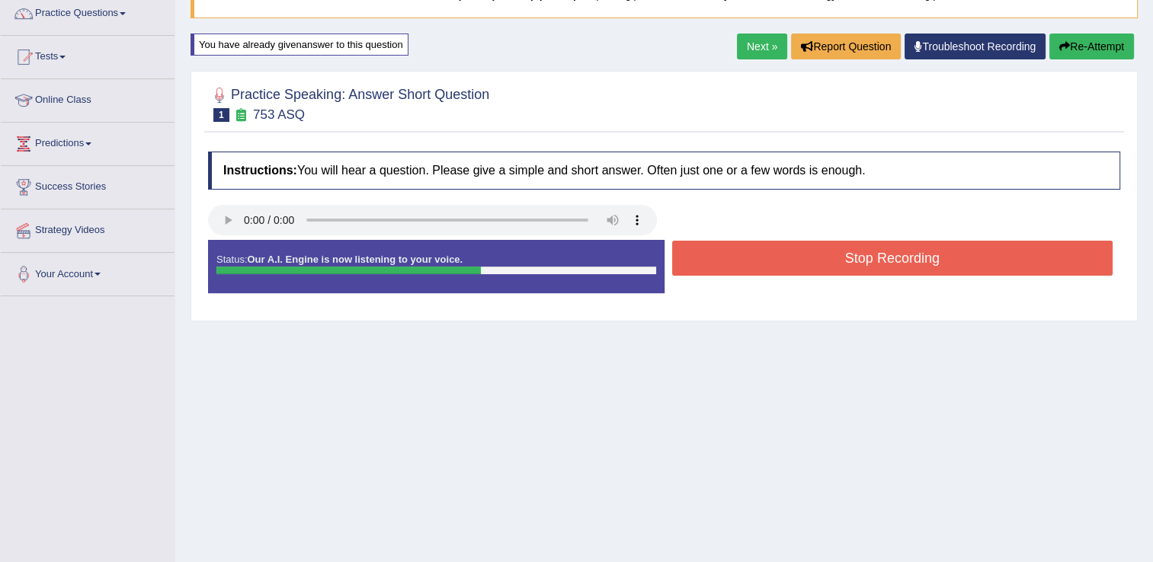
click at [748, 268] on button "Stop Recording" at bounding box center [892, 258] width 441 height 35
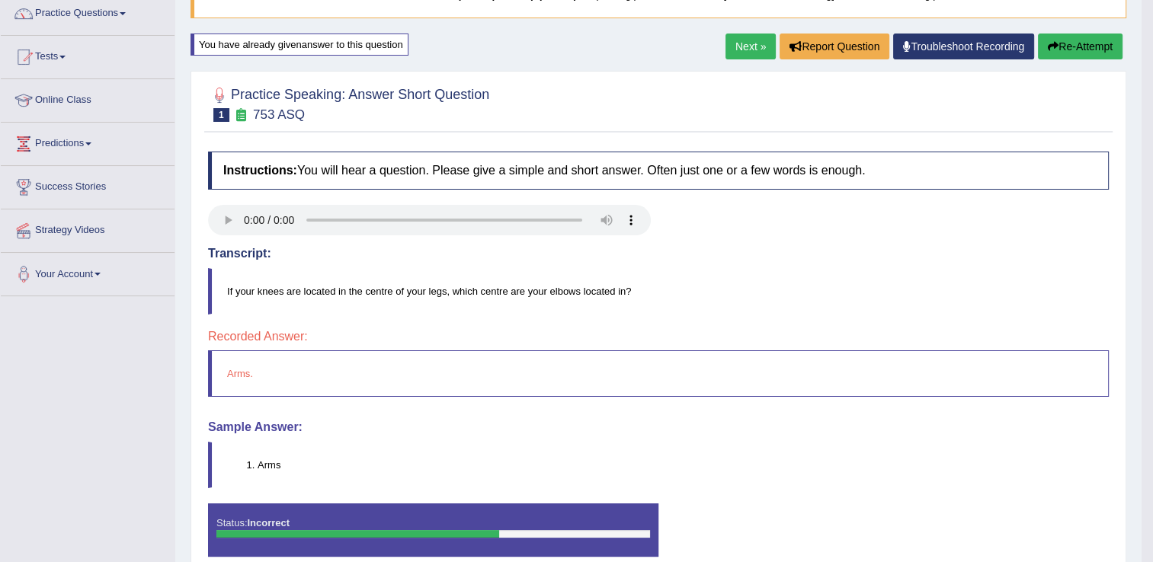
click at [1056, 46] on button "Re-Attempt" at bounding box center [1080, 47] width 85 height 26
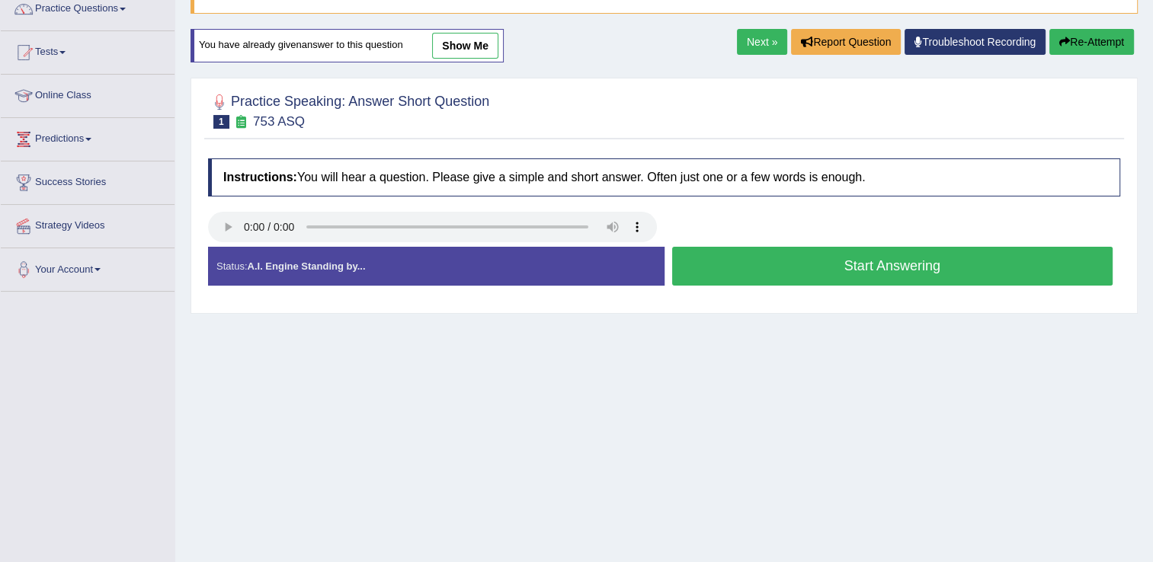
click at [700, 276] on button "Start Answering" at bounding box center [892, 266] width 441 height 39
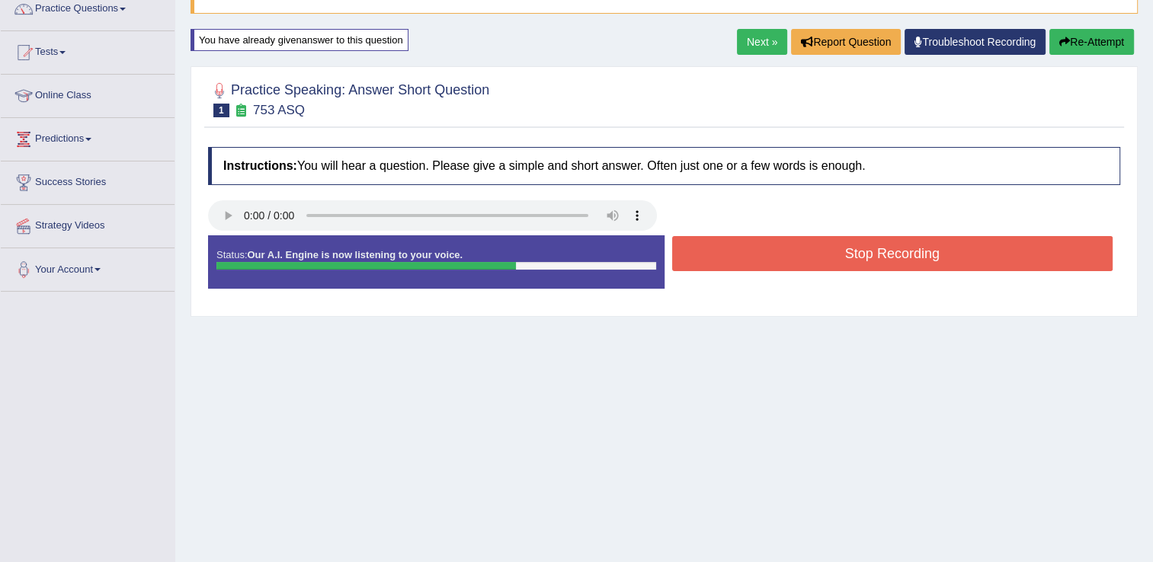
click at [700, 269] on button "Stop Recording" at bounding box center [892, 253] width 441 height 35
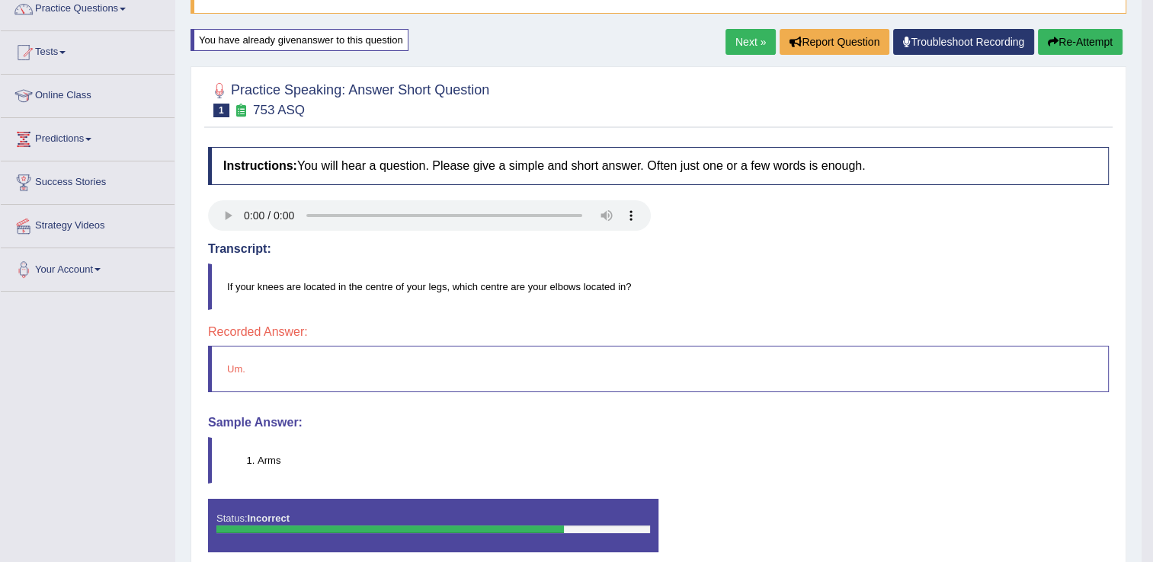
click at [1066, 48] on button "Re-Attempt" at bounding box center [1080, 42] width 85 height 26
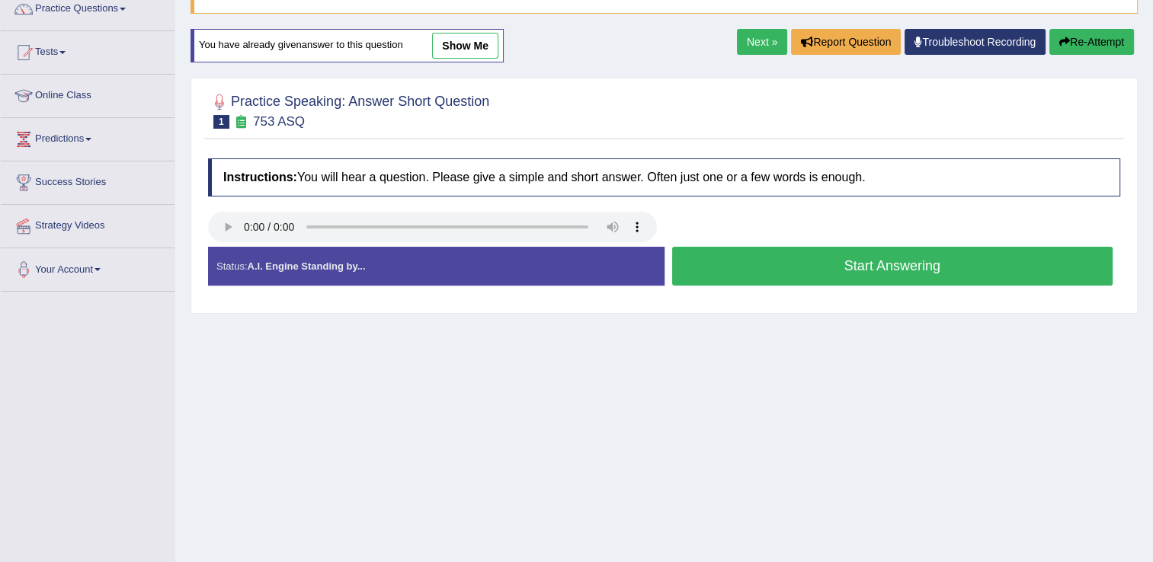
click at [917, 252] on button "Start Answering" at bounding box center [892, 266] width 441 height 39
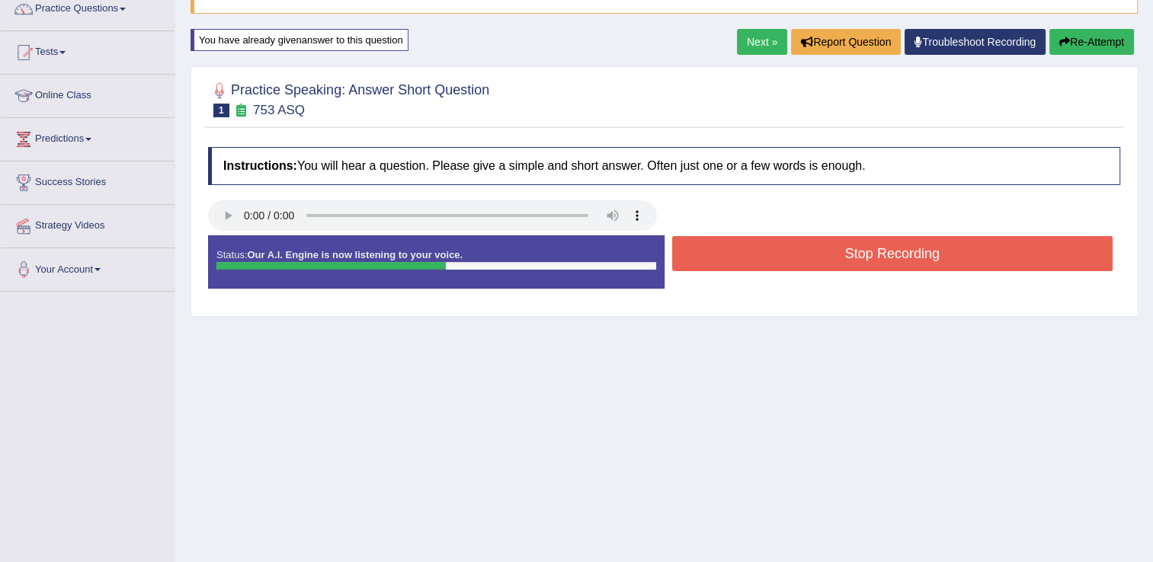
click at [917, 252] on button "Stop Recording" at bounding box center [892, 253] width 441 height 35
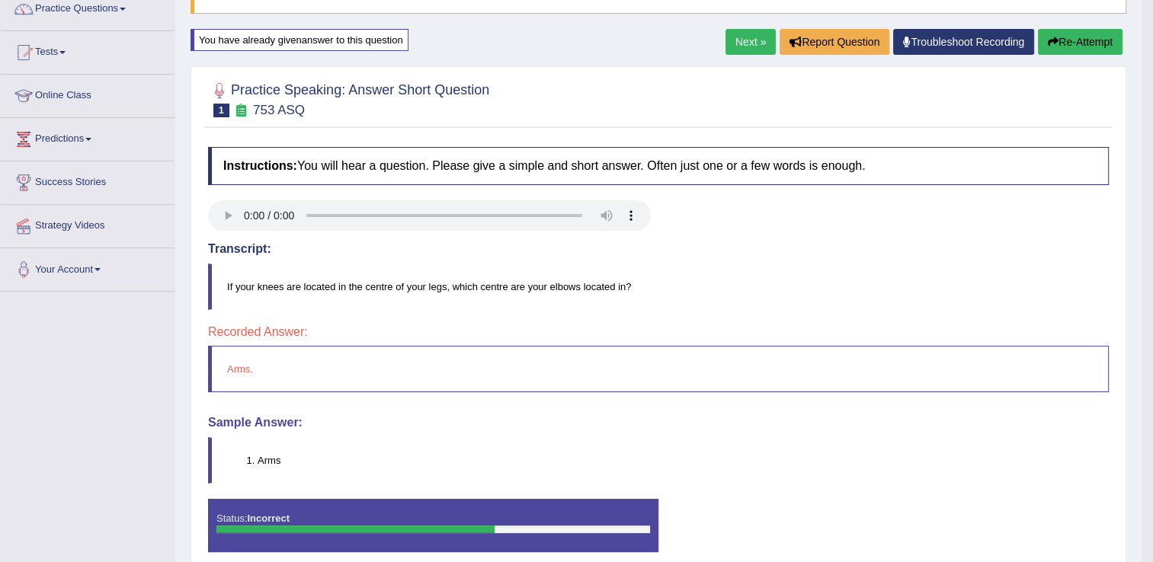
scroll to position [101, 0]
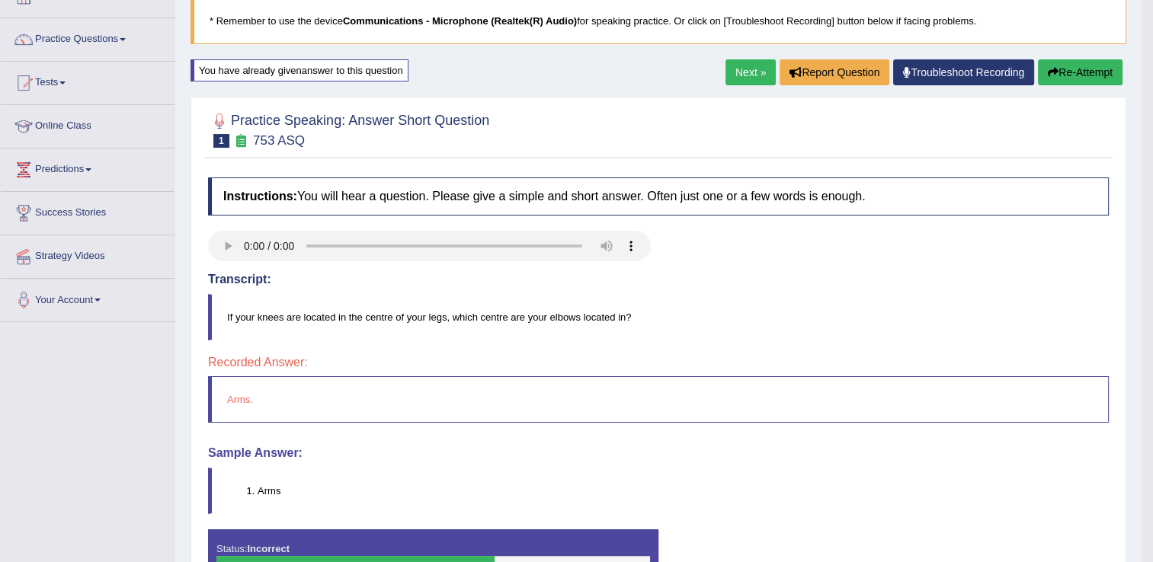
click at [1096, 65] on button "Re-Attempt" at bounding box center [1080, 72] width 85 height 26
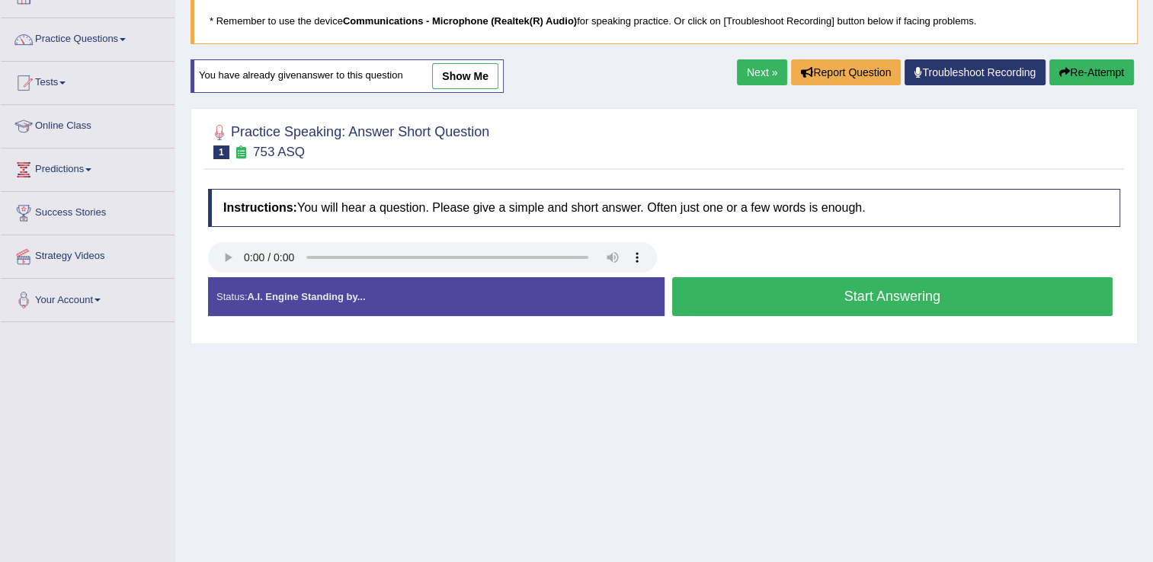
click at [759, 288] on button "Start Answering" at bounding box center [892, 296] width 441 height 39
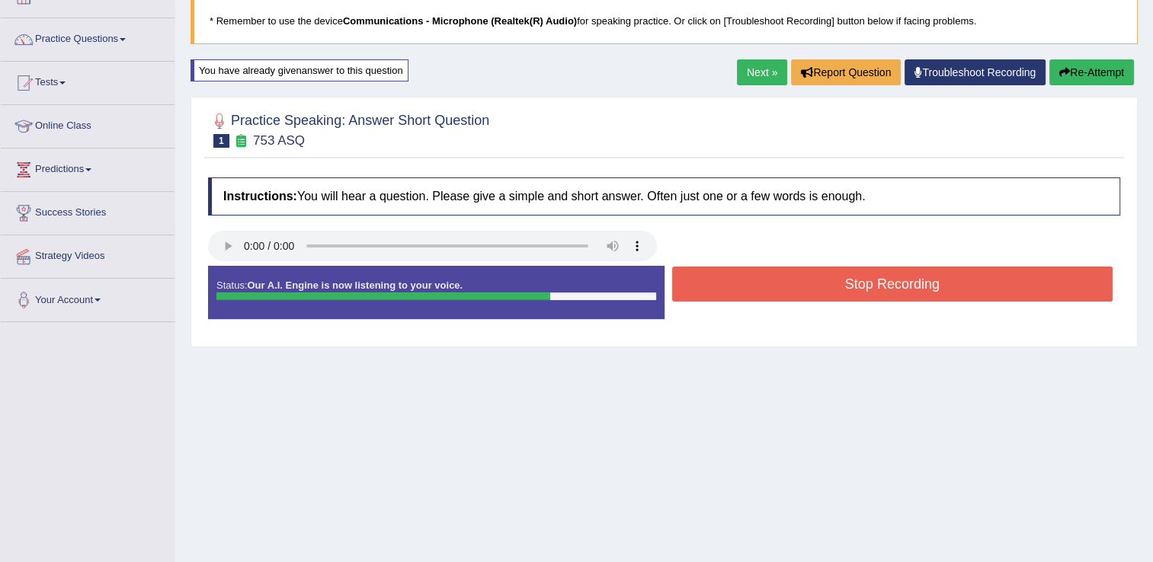
click at [759, 288] on button "Stop Recording" at bounding box center [892, 284] width 441 height 35
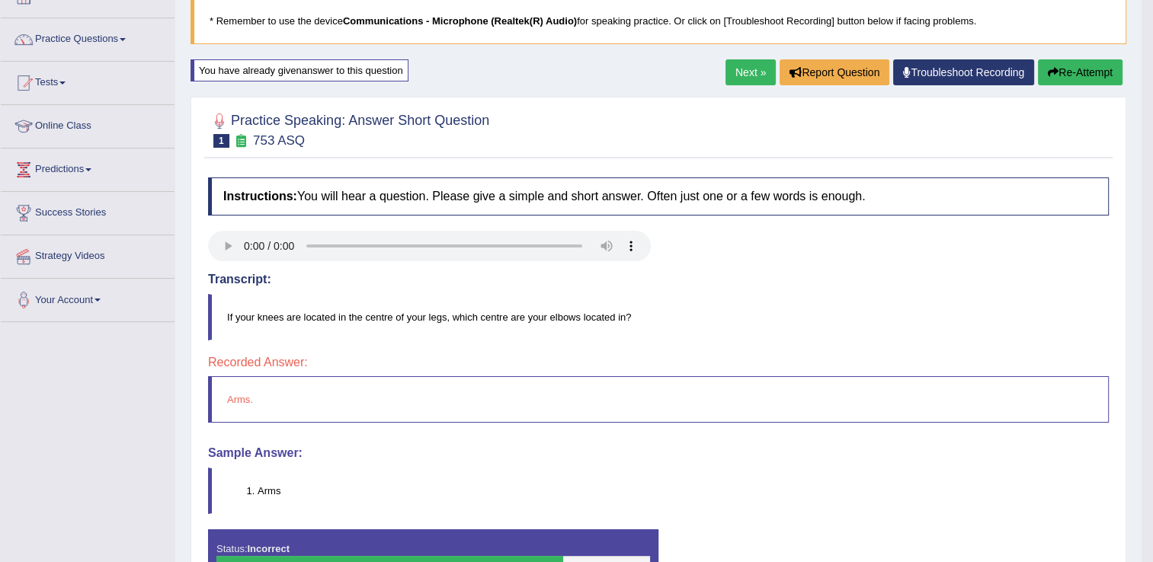
click at [747, 77] on link "Next »" at bounding box center [750, 72] width 50 height 26
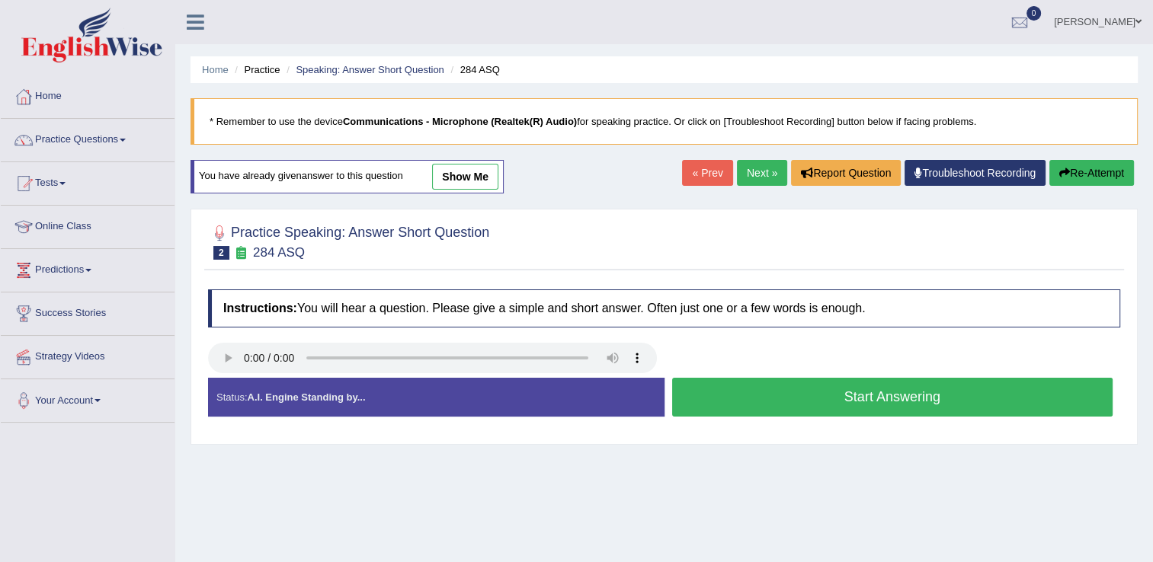
click at [712, 407] on button "Start Answering" at bounding box center [892, 397] width 441 height 39
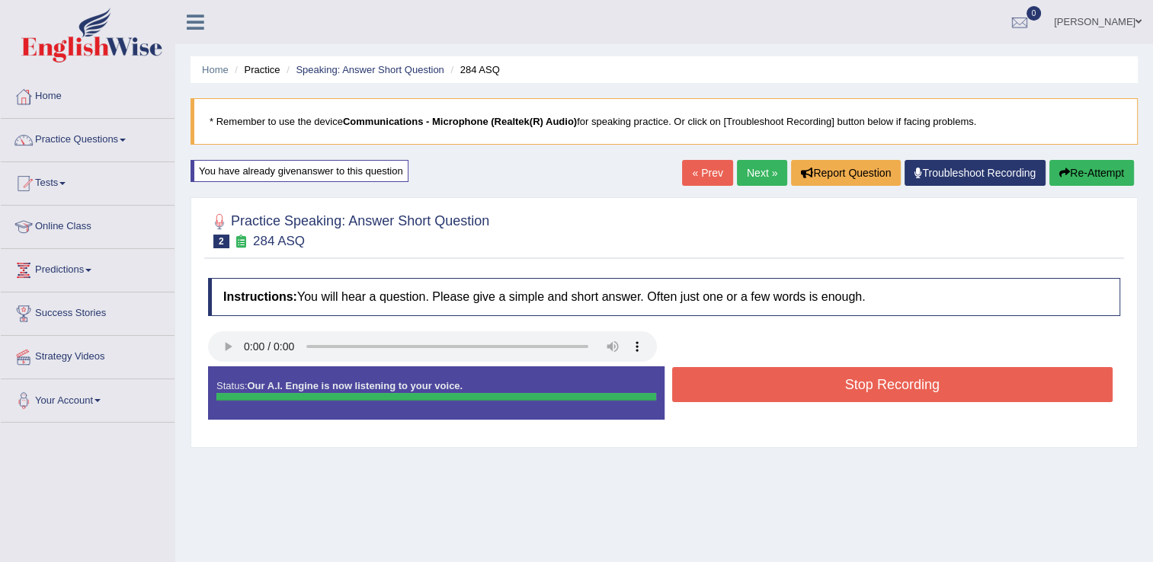
click at [719, 389] on button "Stop Recording" at bounding box center [892, 384] width 441 height 35
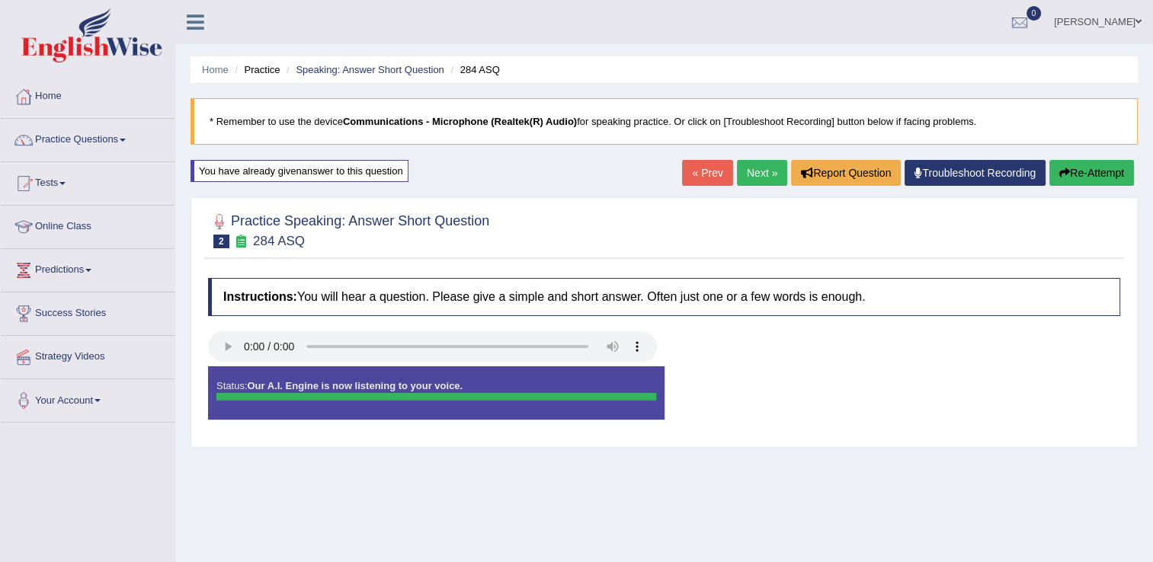
click at [1072, 174] on button "Re-Attempt" at bounding box center [1091, 173] width 85 height 26
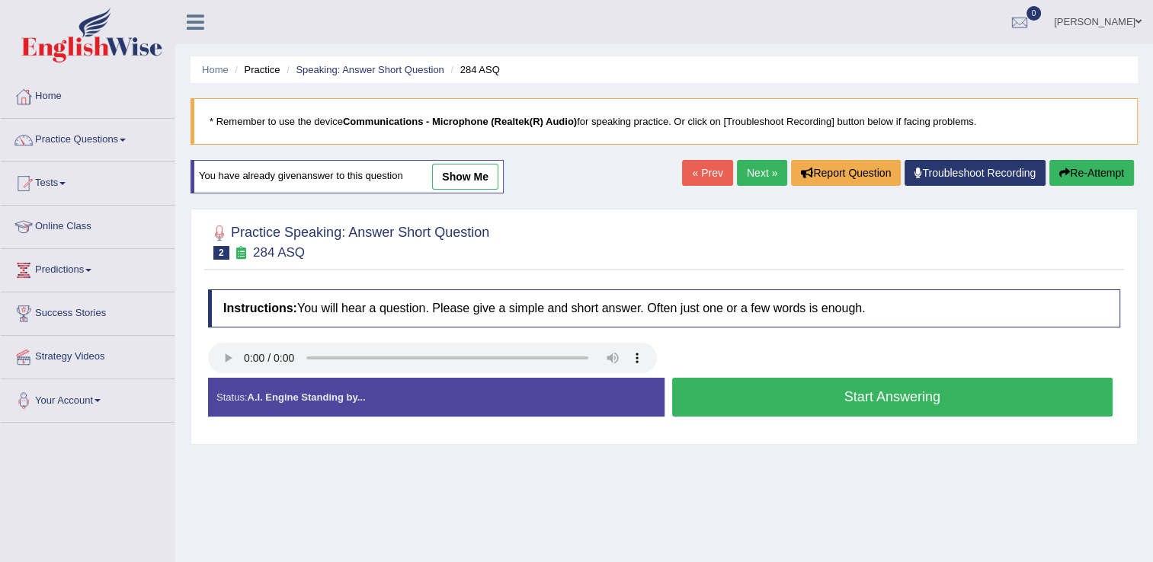
click at [716, 387] on button "Start Answering" at bounding box center [892, 397] width 441 height 39
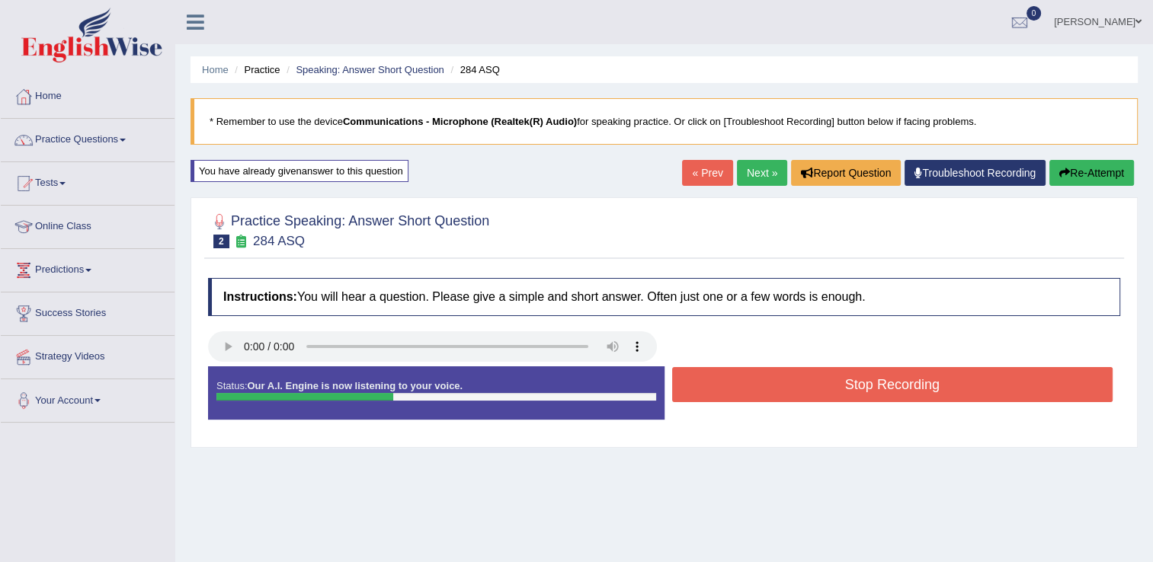
click at [716, 387] on button "Stop Recording" at bounding box center [892, 384] width 441 height 35
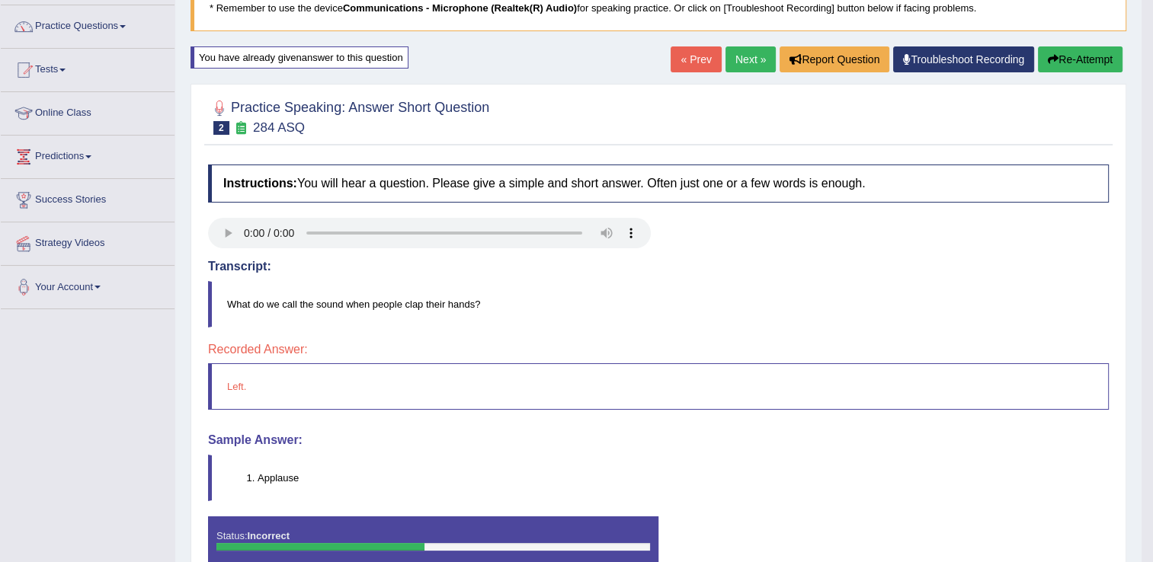
scroll to position [91, 0]
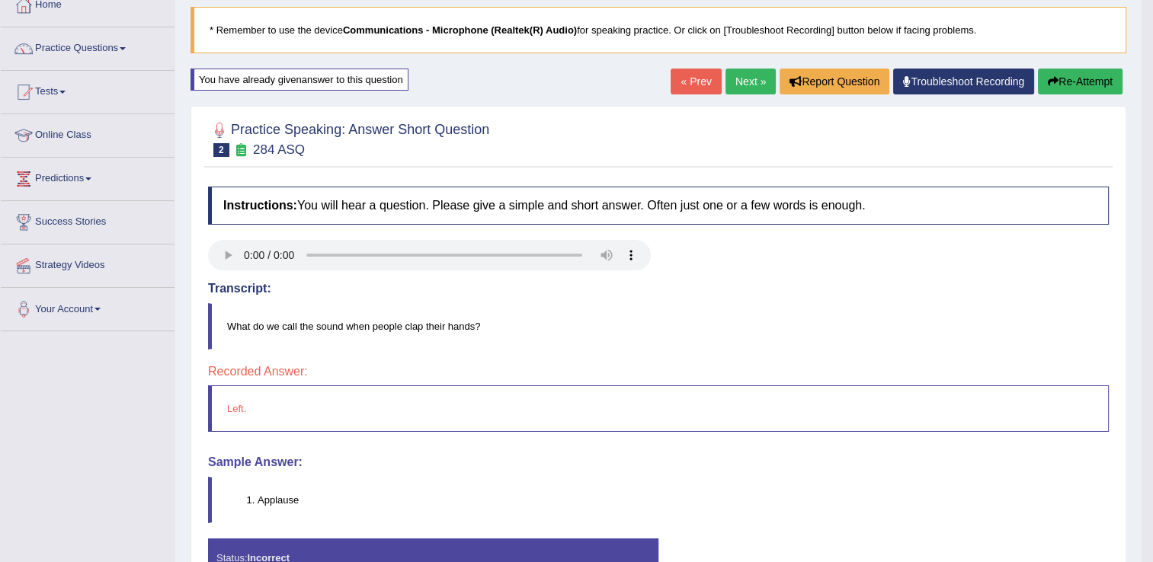
click at [1077, 84] on button "Re-Attempt" at bounding box center [1080, 82] width 85 height 26
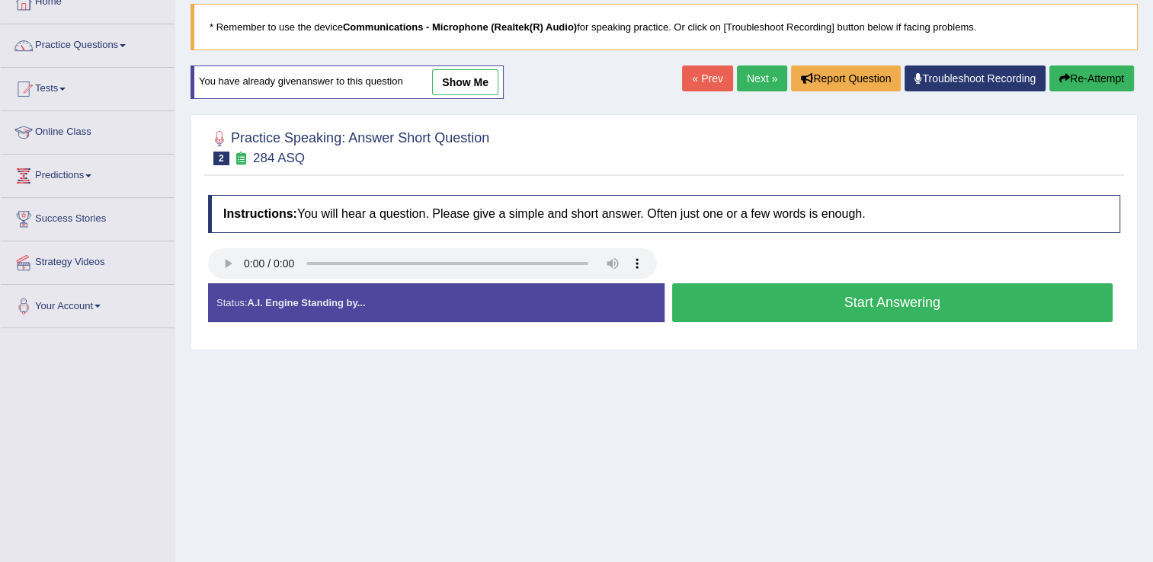
scroll to position [91, 0]
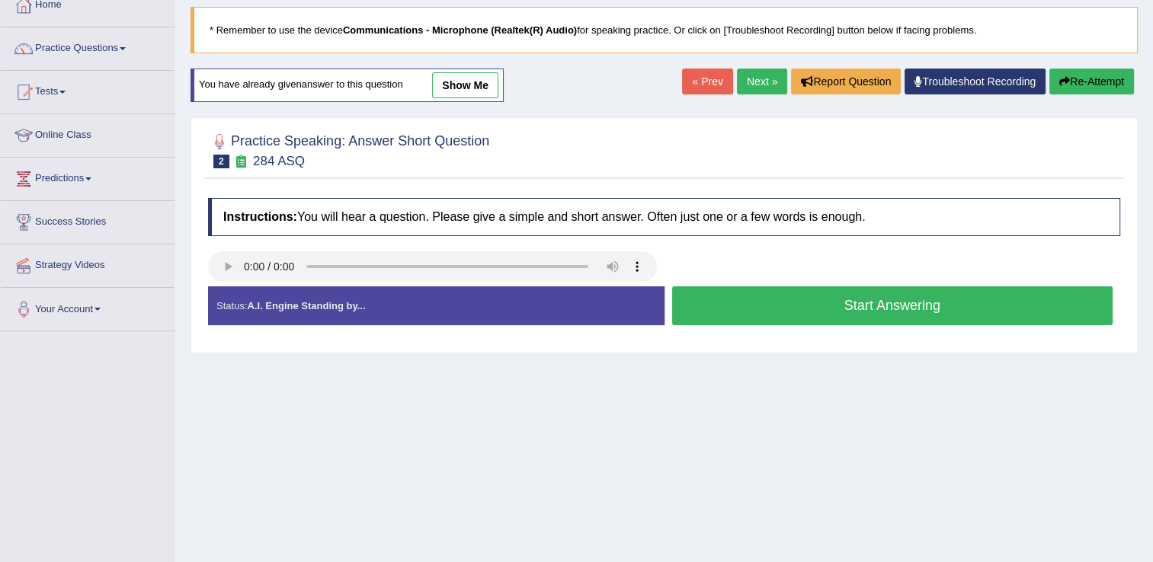
click at [777, 296] on button "Start Answering" at bounding box center [892, 305] width 441 height 39
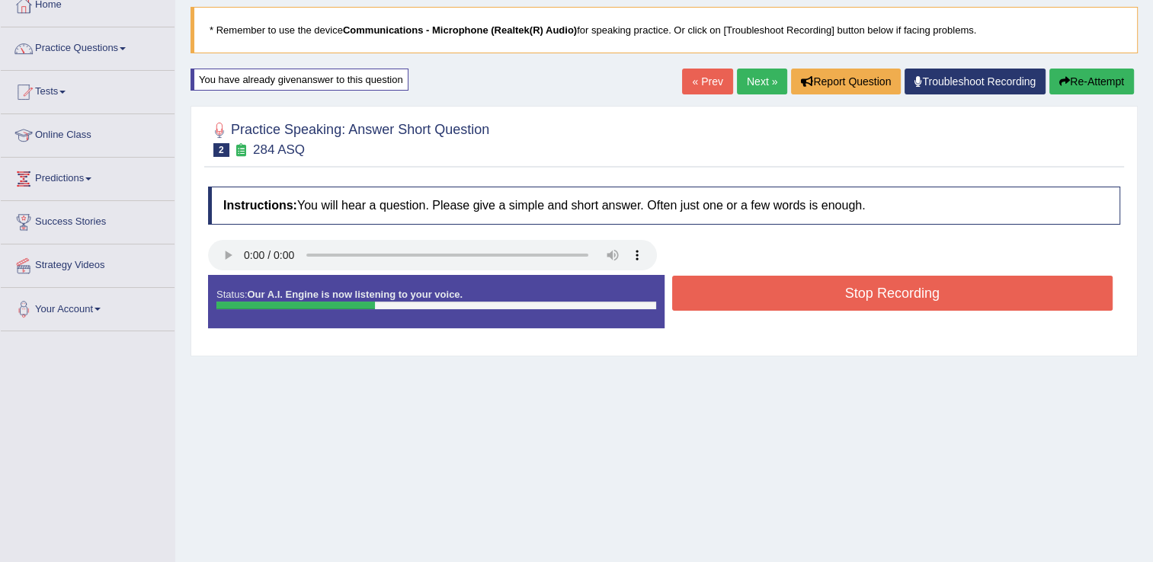
click at [777, 296] on button "Stop Recording" at bounding box center [892, 293] width 441 height 35
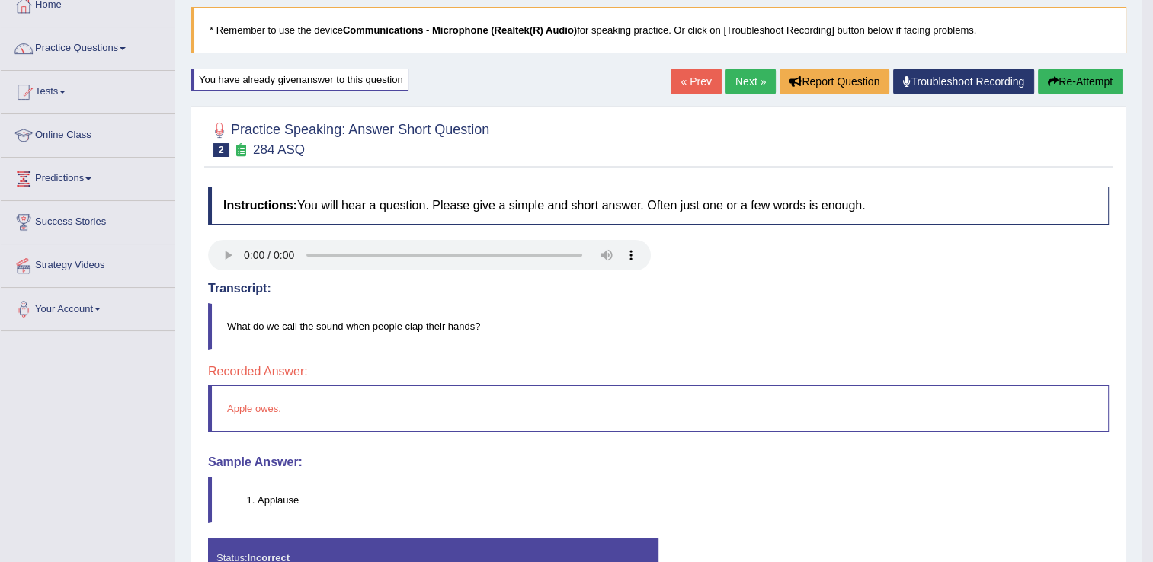
click at [739, 76] on link "Next »" at bounding box center [750, 82] width 50 height 26
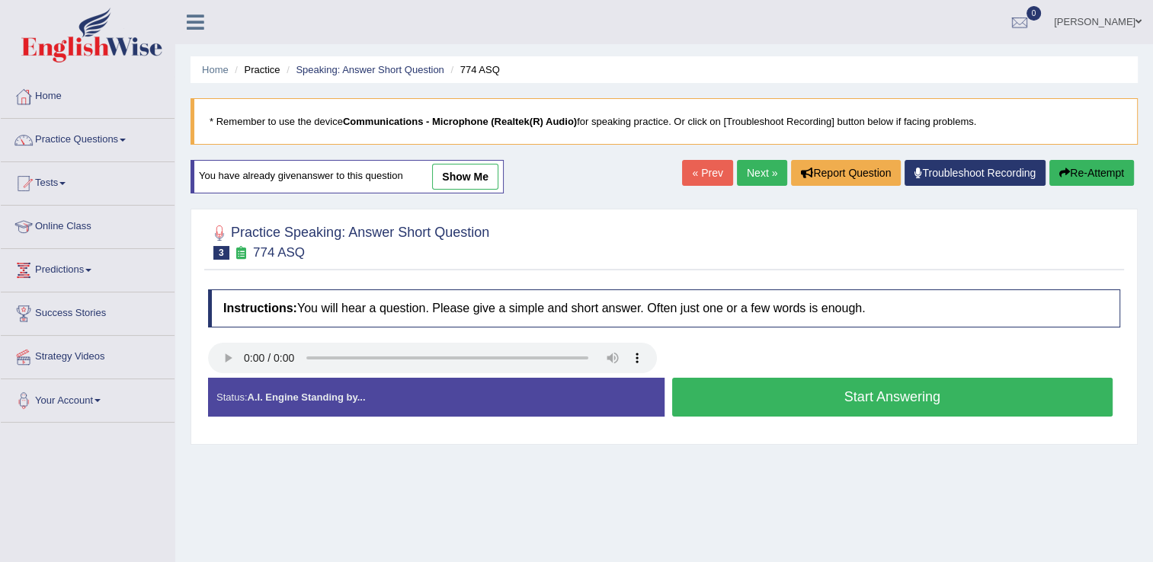
click at [833, 395] on button "Start Answering" at bounding box center [892, 397] width 441 height 39
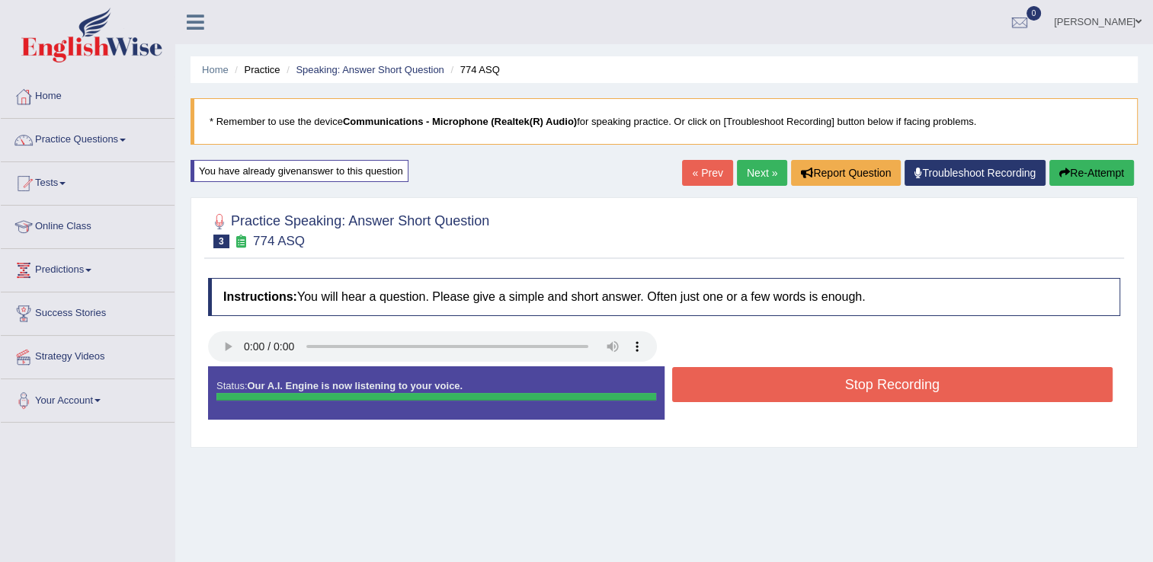
click at [804, 391] on div "Instructions: You will hear a question. Please give a simple and short answer. …" at bounding box center [663, 354] width 919 height 169
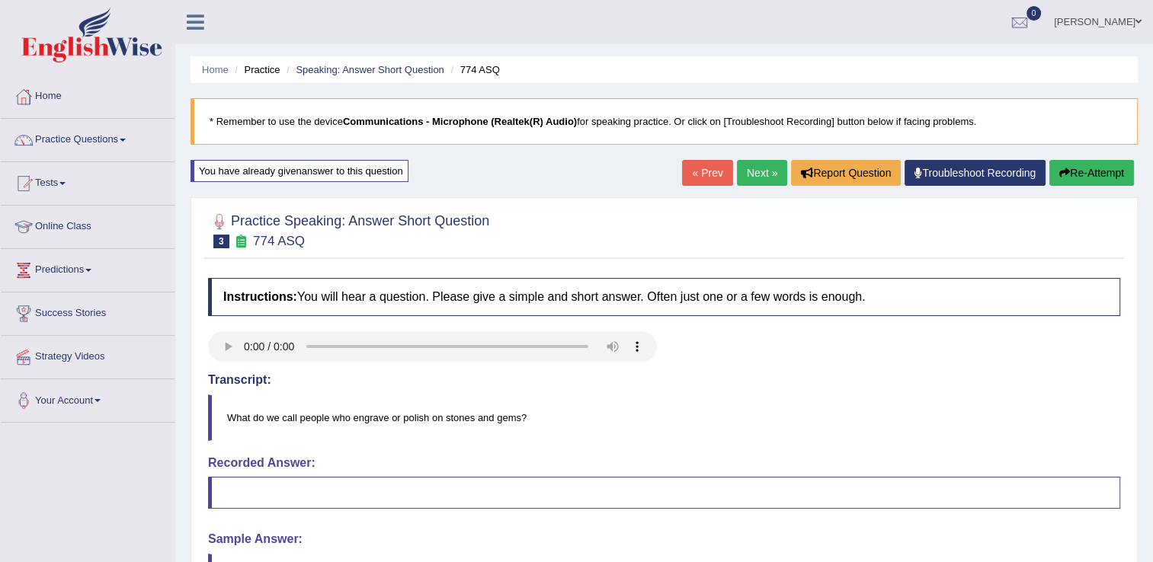
click at [1113, 177] on button "Re-Attempt" at bounding box center [1091, 173] width 85 height 26
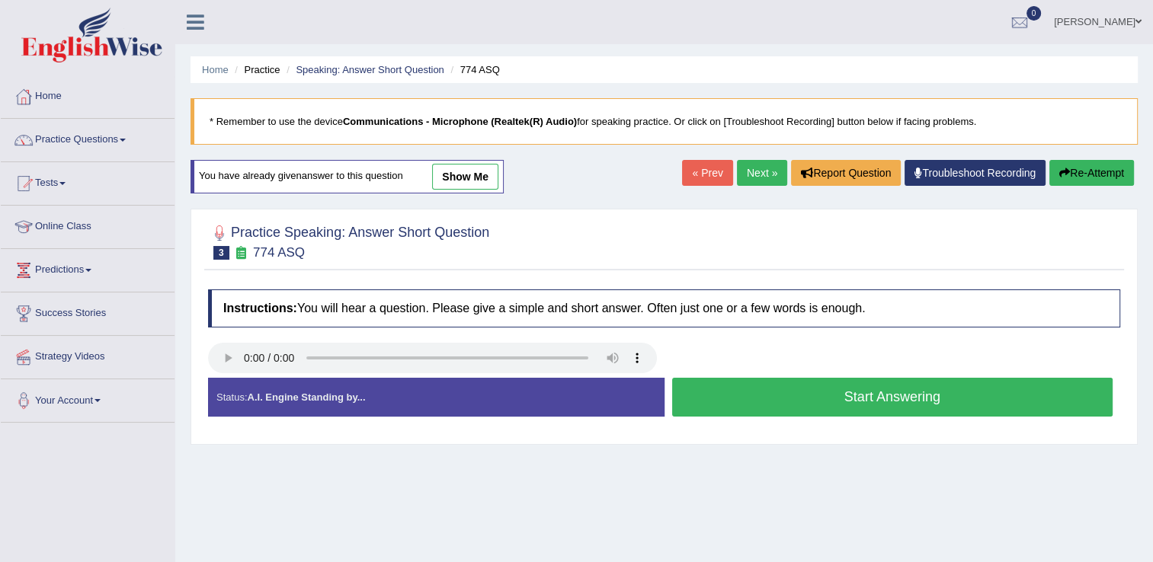
click at [737, 392] on button "Start Answering" at bounding box center [892, 397] width 441 height 39
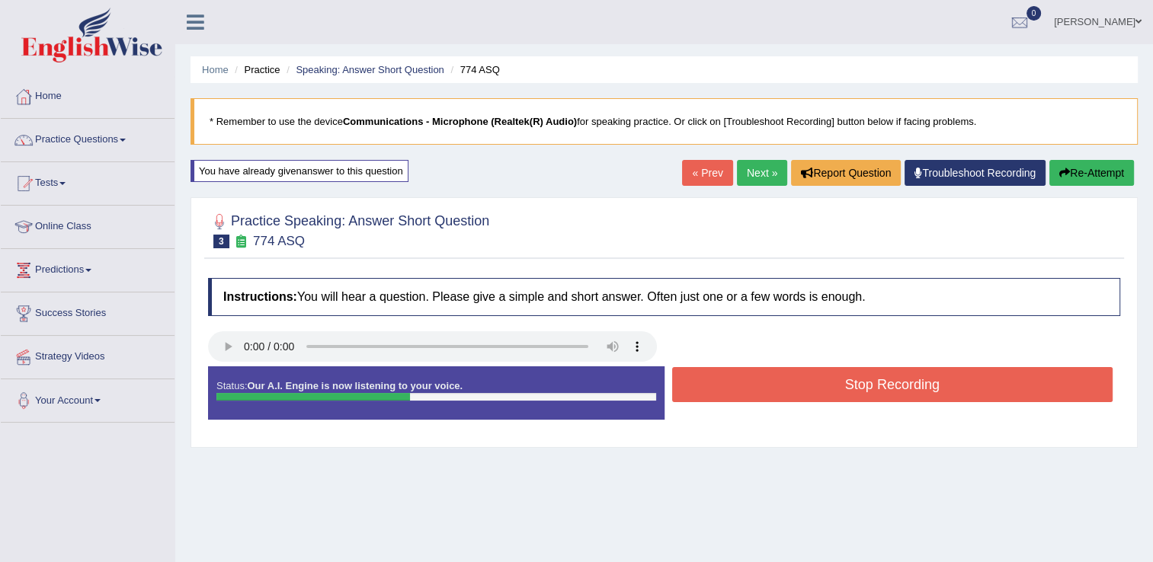
click at [737, 392] on button "Stop Recording" at bounding box center [892, 384] width 441 height 35
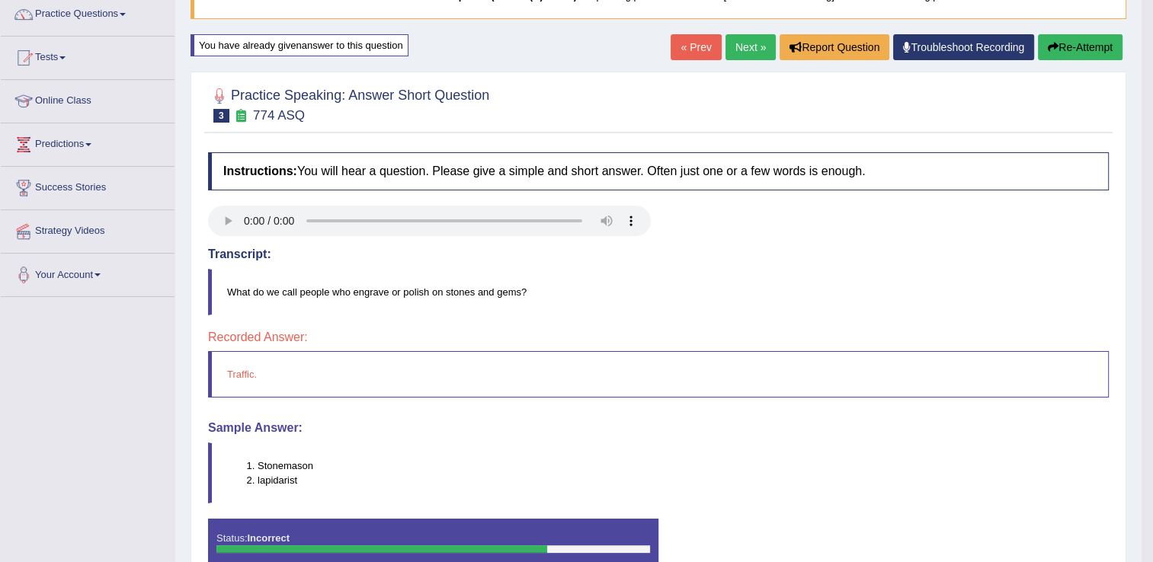
scroll to position [152, 0]
